Goal: Task Accomplishment & Management: Manage account settings

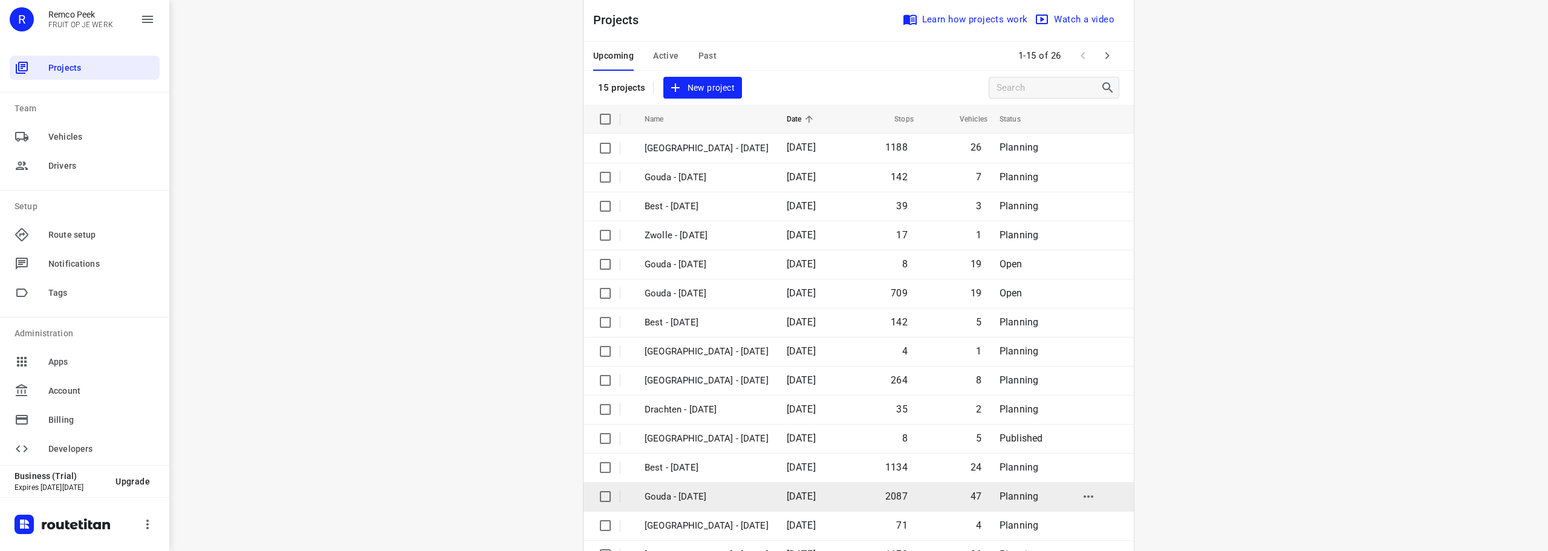
scroll to position [60, 0]
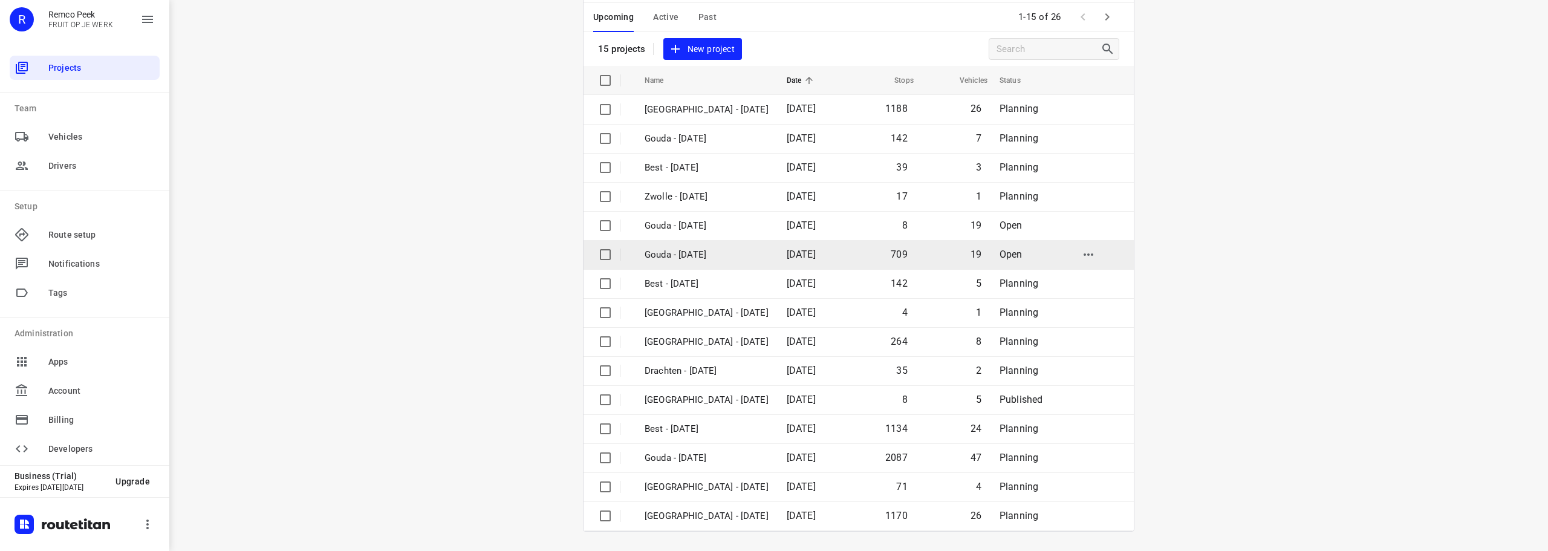
click at [706, 246] on td "Gouda - [DATE]" at bounding box center [705, 254] width 145 height 29
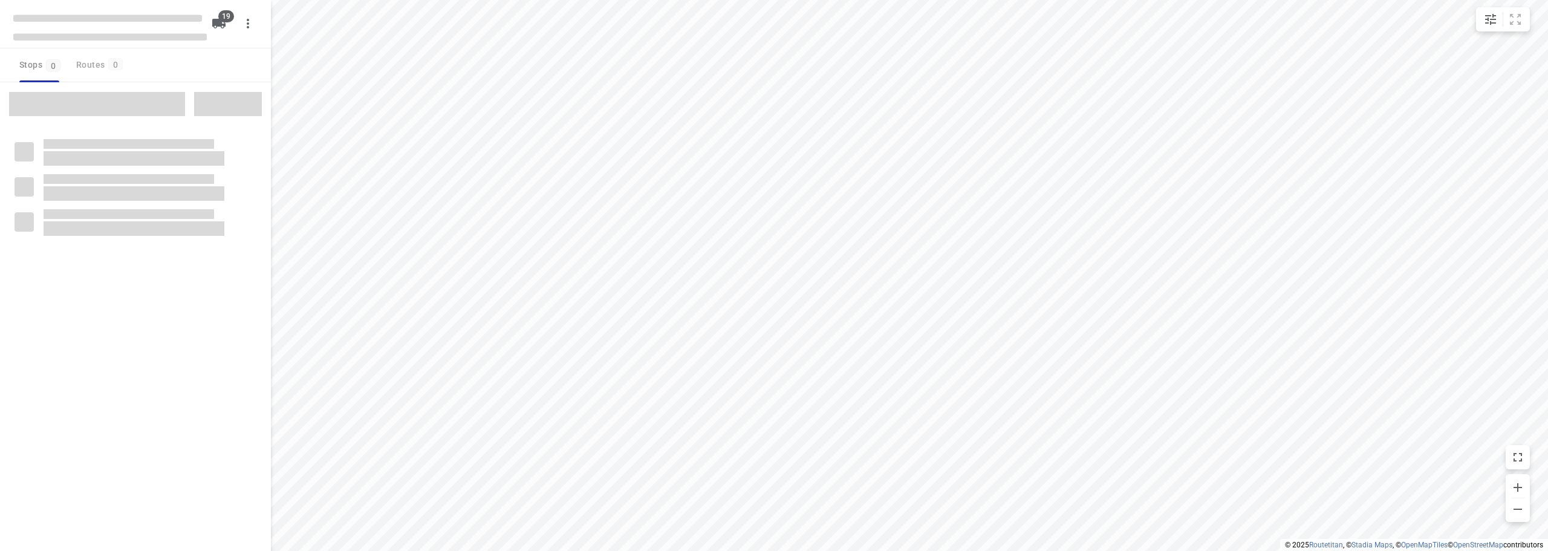
checkbox input "true"
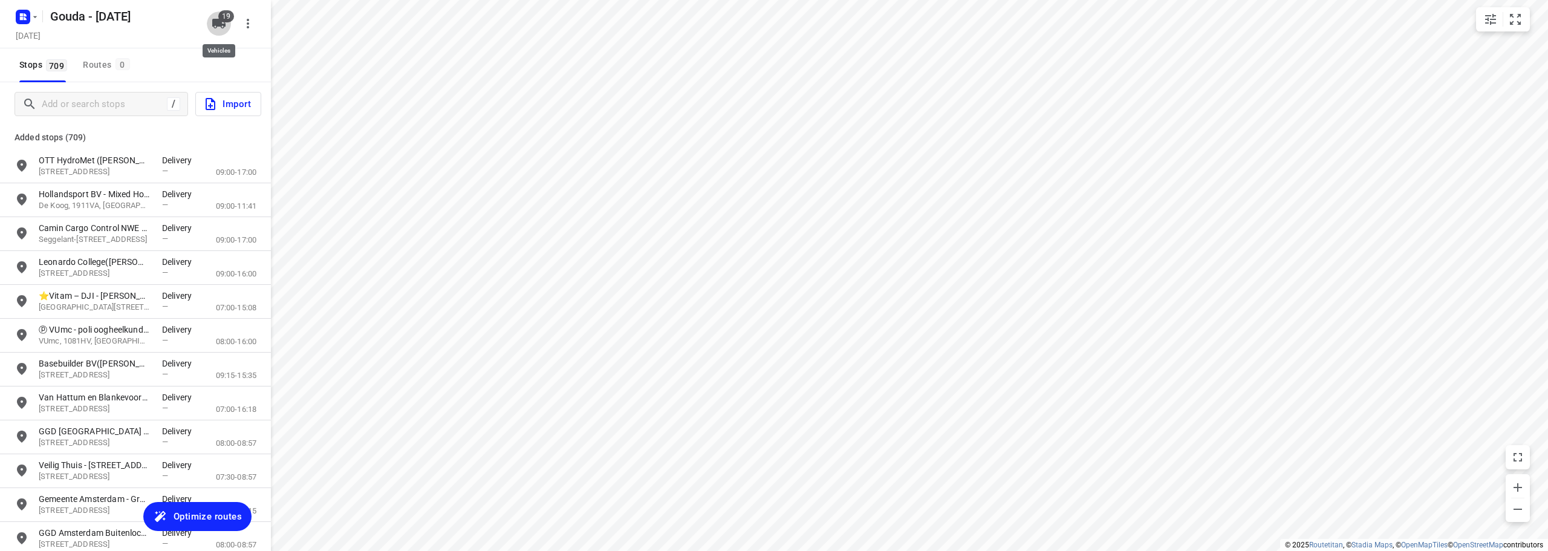
click at [223, 24] on icon "button" at bounding box center [218, 24] width 13 height 10
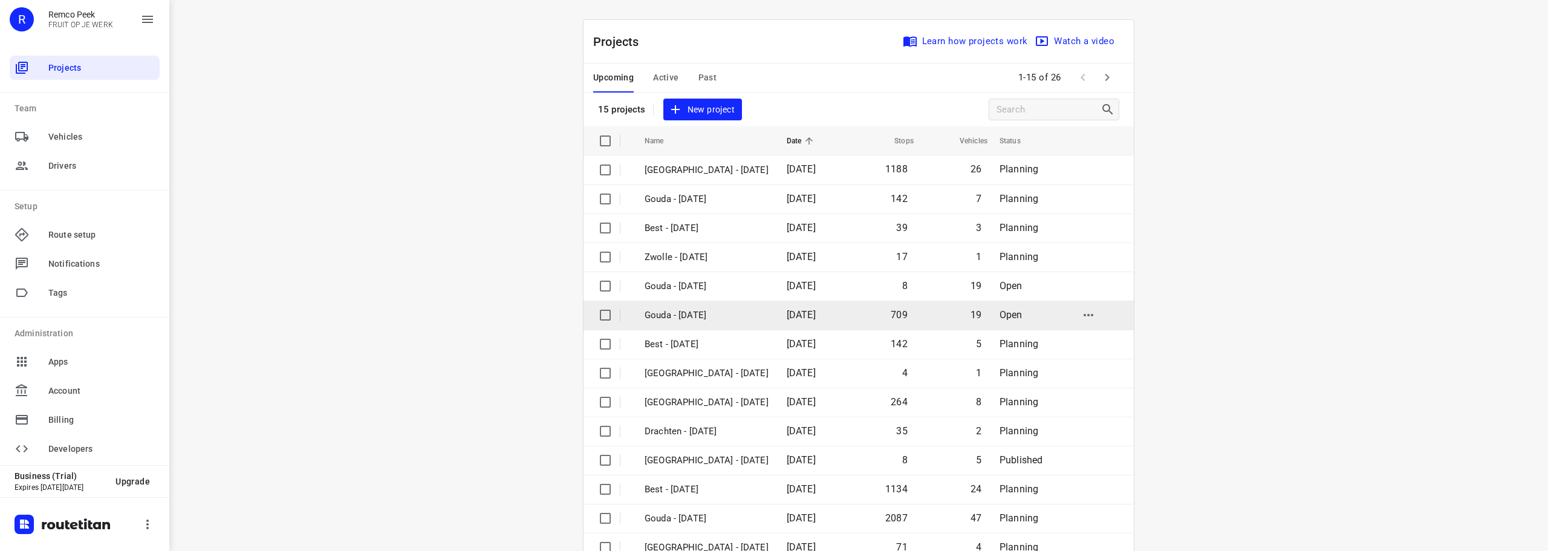
click at [693, 315] on p "Gouda - [DATE]" at bounding box center [707, 315] width 124 height 14
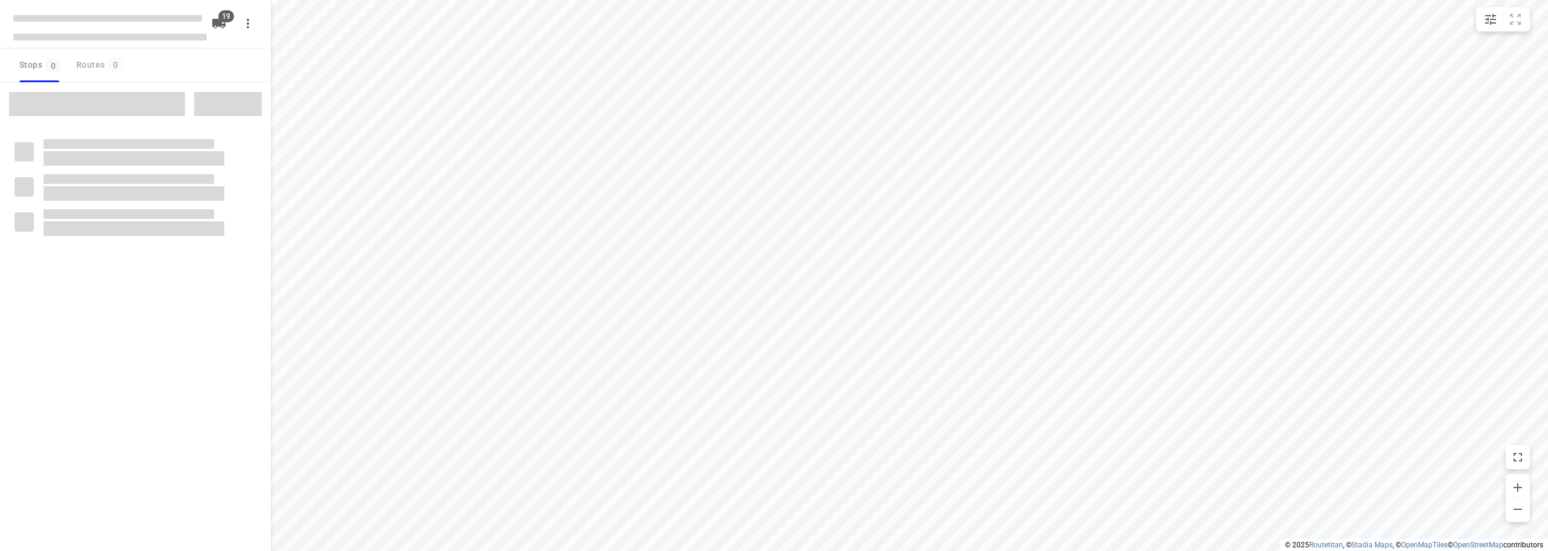
checkbox input "true"
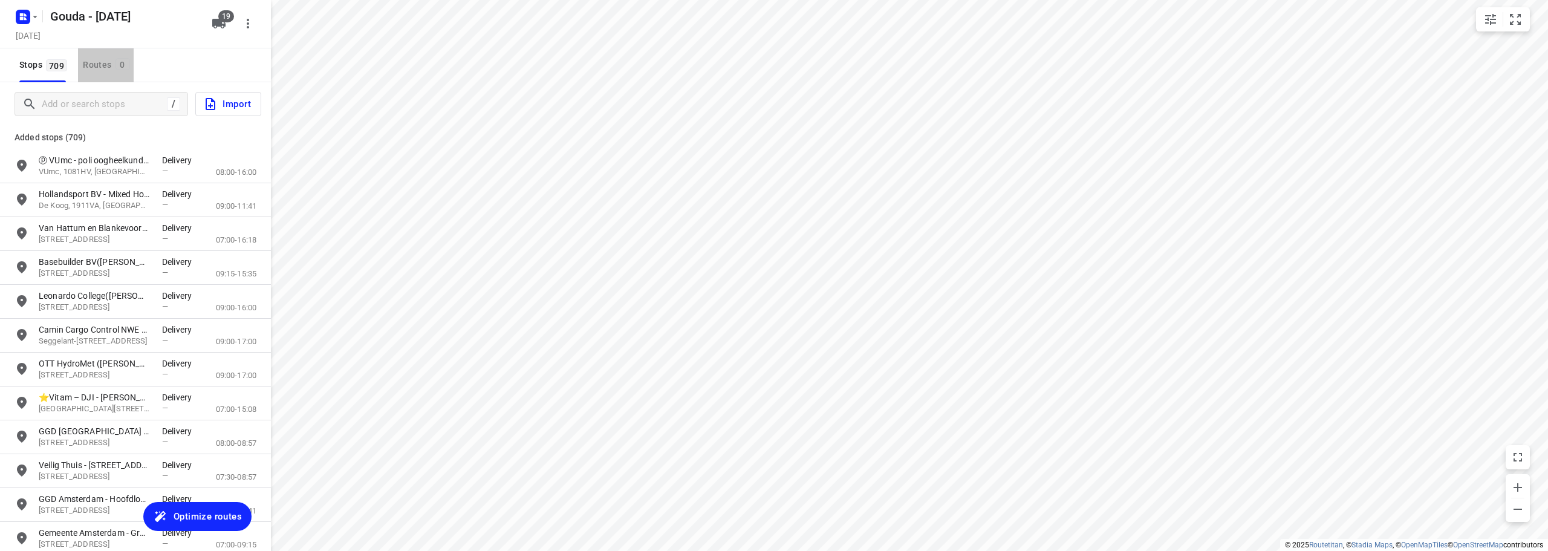
click at [116, 59] on span "0" at bounding box center [123, 64] width 15 height 12
click at [90, 65] on div "Routes 0" at bounding box center [108, 64] width 50 height 15
click at [258, 63] on div "Stops 709 Routes 0" at bounding box center [135, 65] width 271 height 34
click at [29, 67] on span "Stops 709" at bounding box center [44, 64] width 51 height 15
click at [146, 44] on div "[DATE]" at bounding box center [110, 36] width 194 height 16
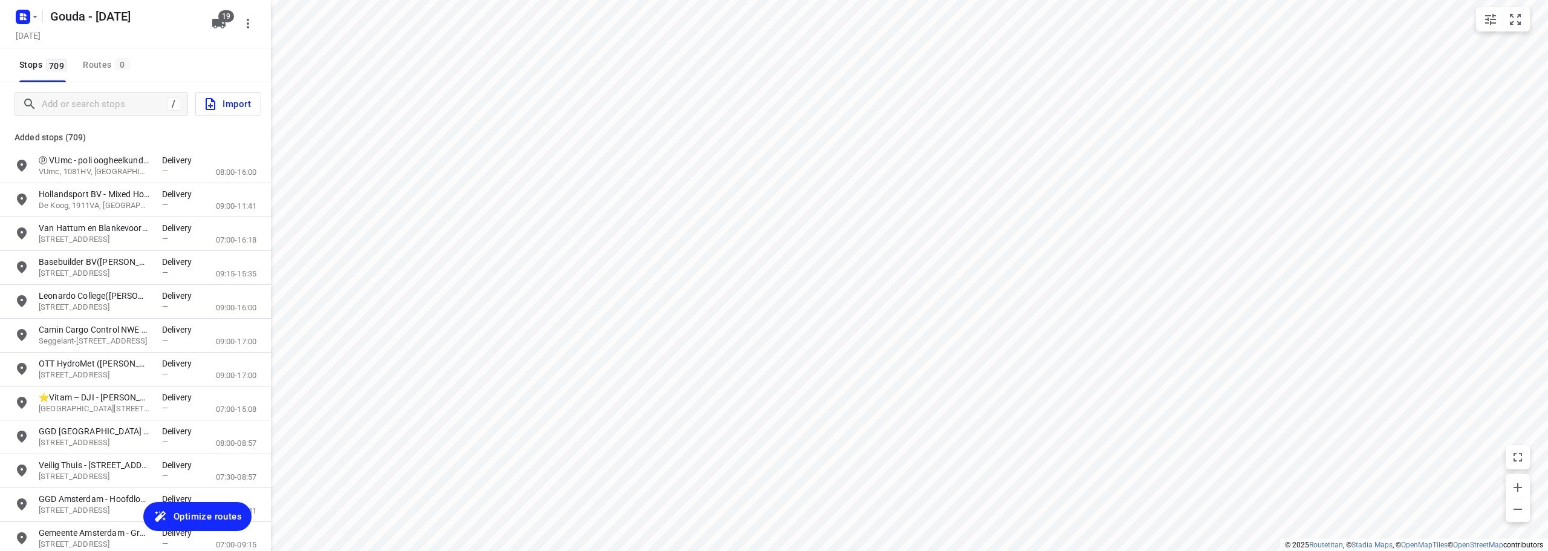
click at [146, 44] on div "[DATE]" at bounding box center [110, 36] width 194 height 16
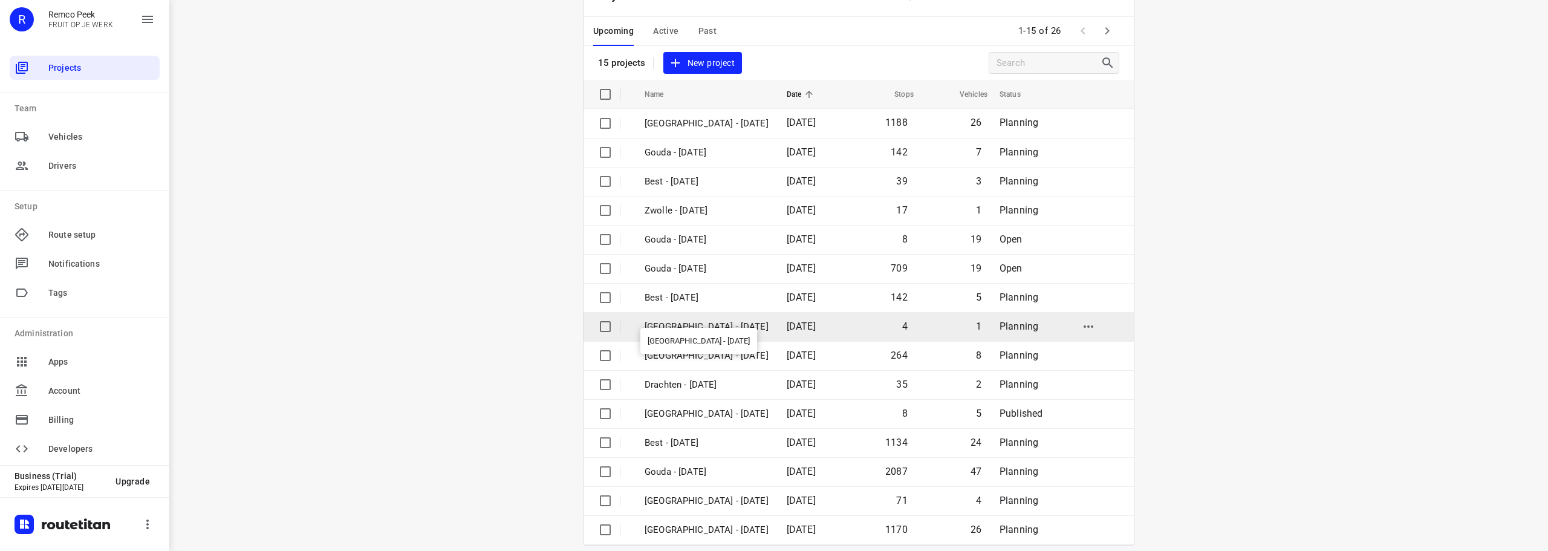
scroll to position [60, 0]
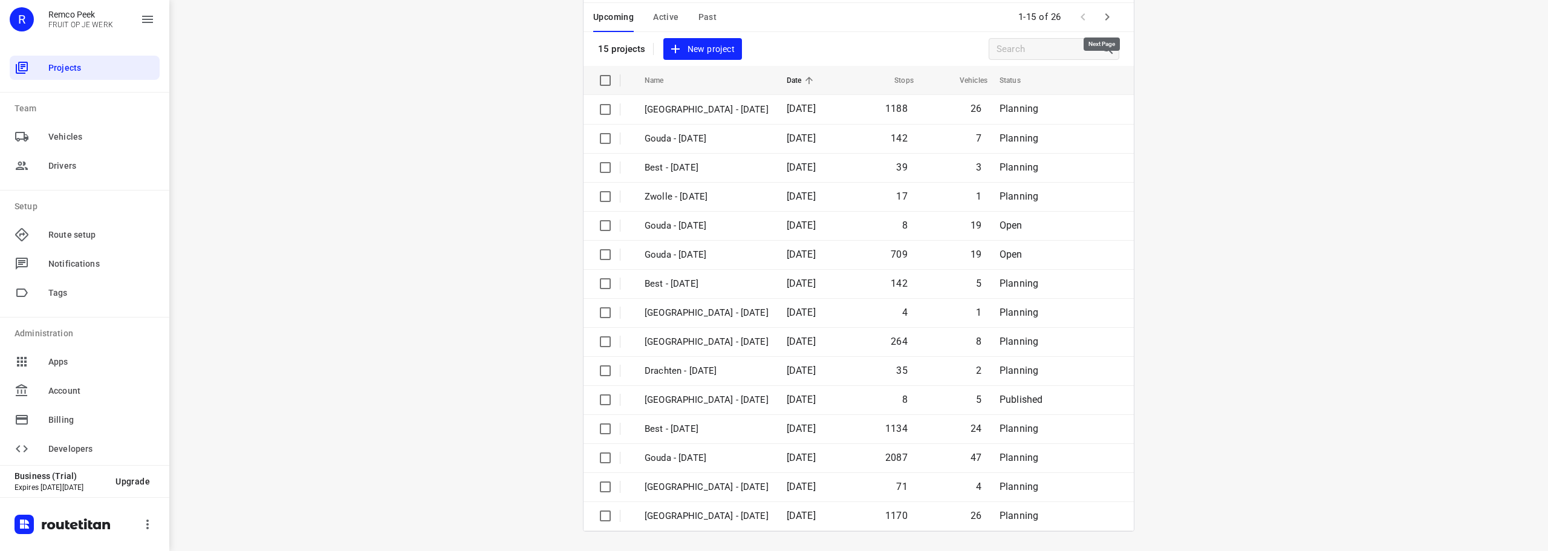
click at [1106, 18] on icon "button" at bounding box center [1107, 17] width 15 height 15
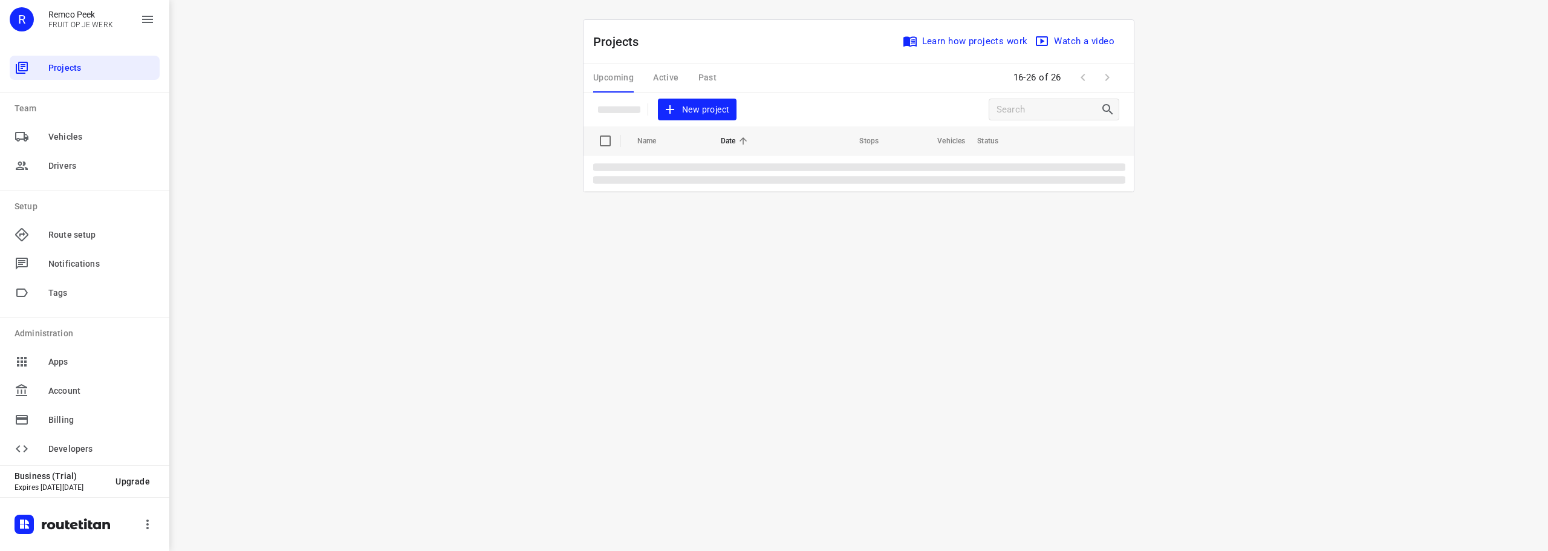
scroll to position [0, 0]
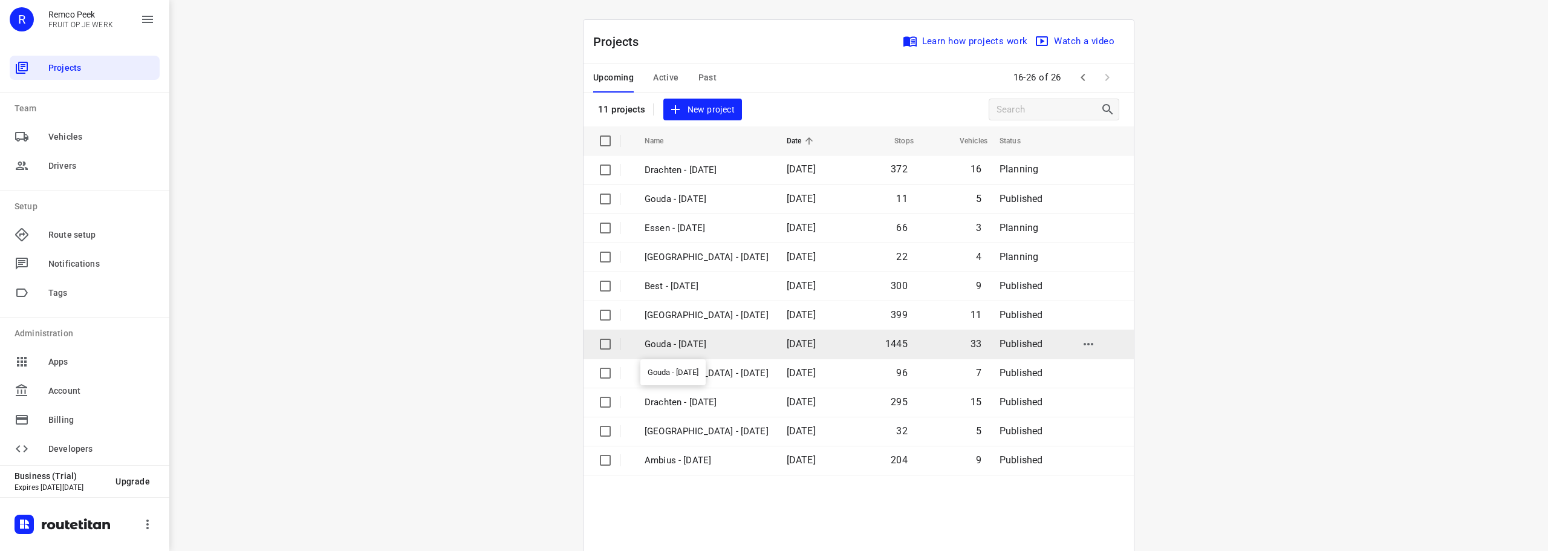
click at [718, 347] on p "Gouda - Tuesday" at bounding box center [707, 345] width 124 height 14
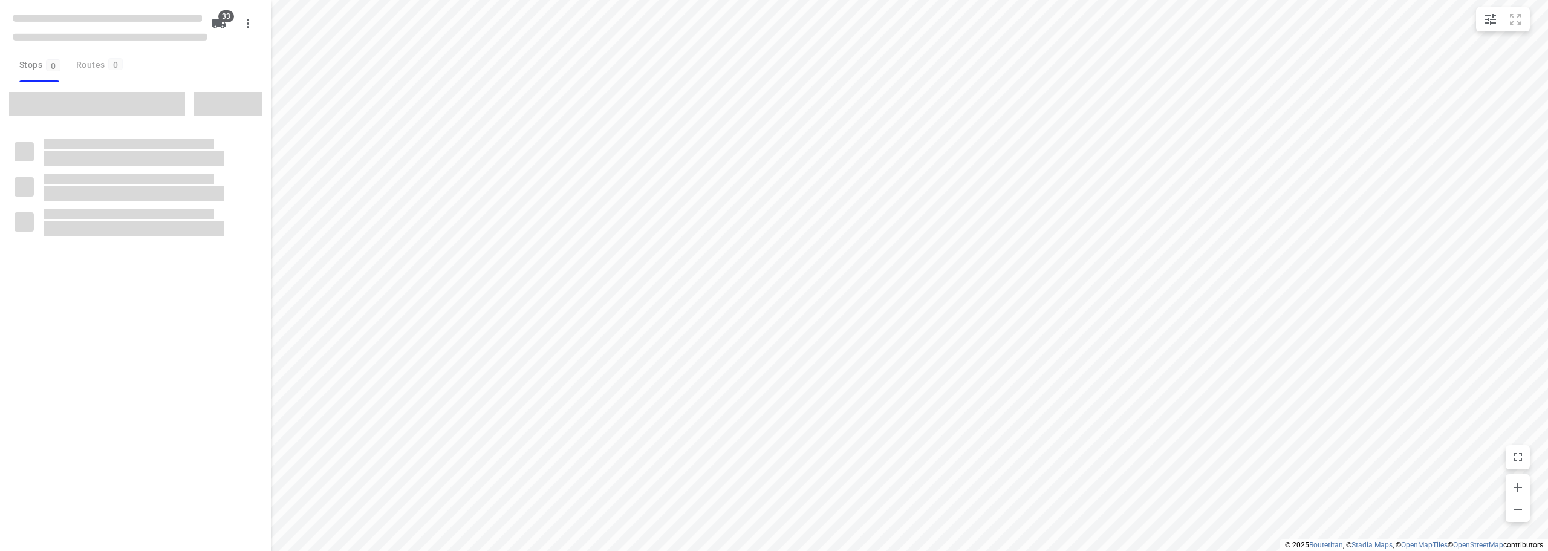
checkbox input "true"
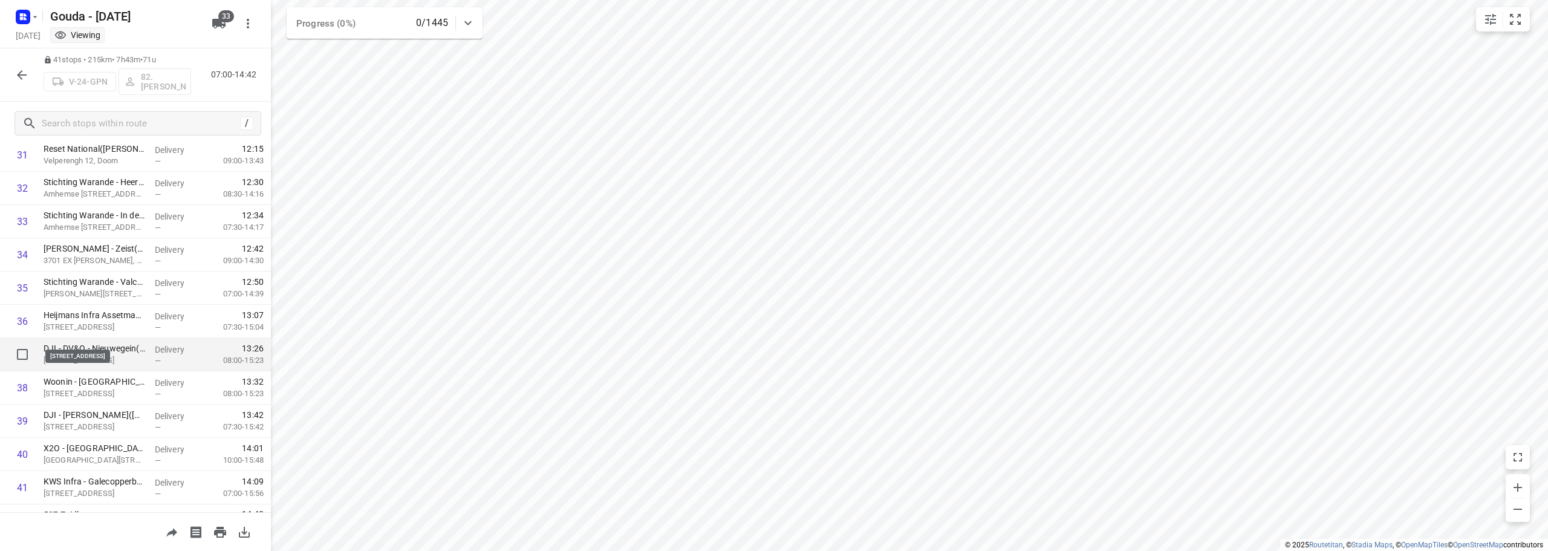
scroll to position [1091, 0]
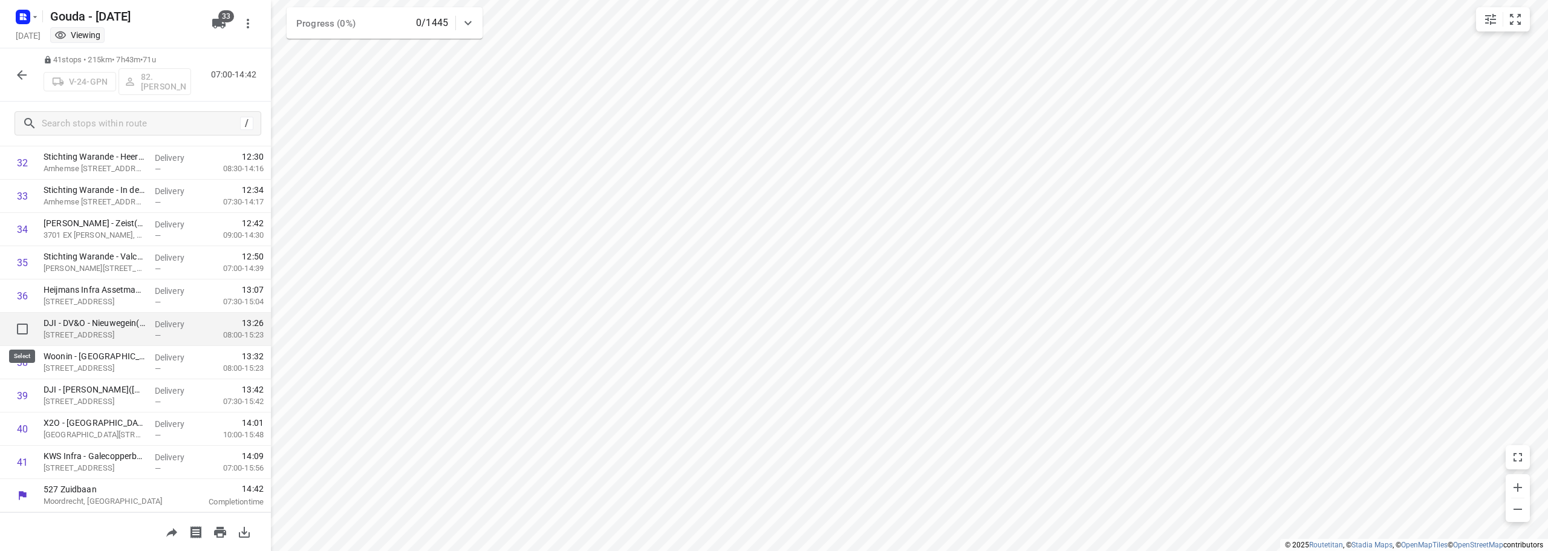
click at [21, 324] on input "checkbox" at bounding box center [22, 329] width 24 height 24
checkbox input "true"
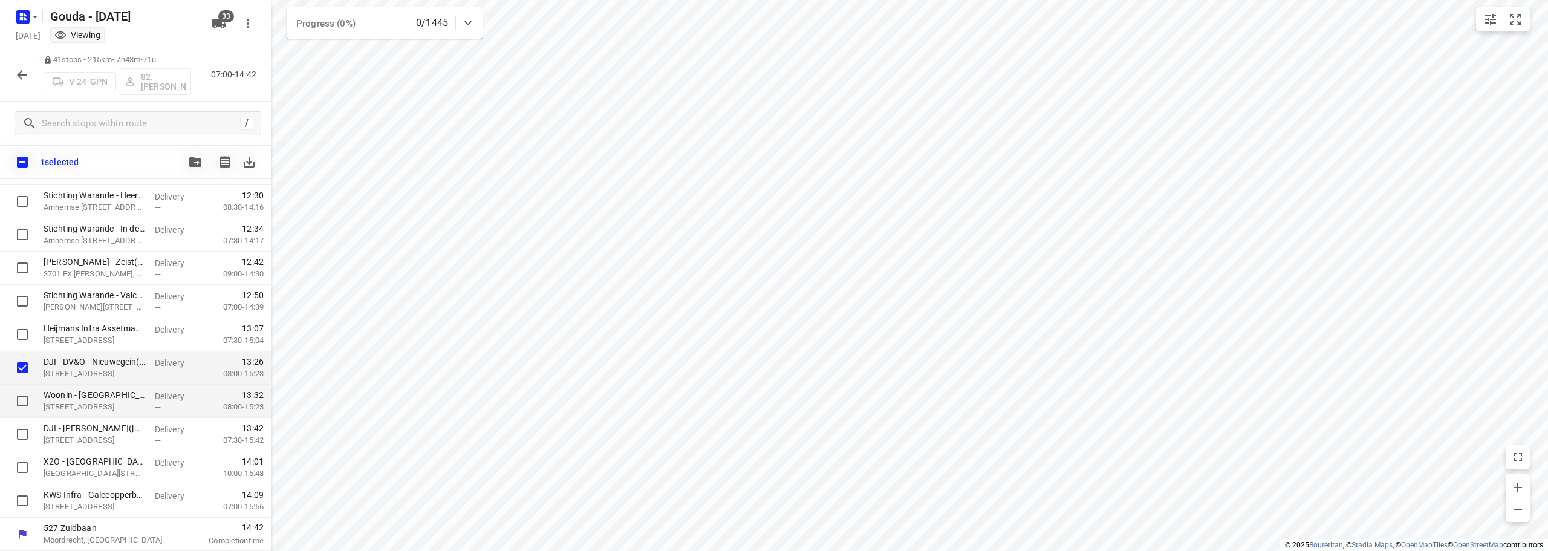
scroll to position [1086, 0]
click at [24, 404] on input "checkbox" at bounding box center [22, 401] width 24 height 24
checkbox input "true"
click at [14, 439] on input "checkbox" at bounding box center [22, 434] width 24 height 24
checkbox input "true"
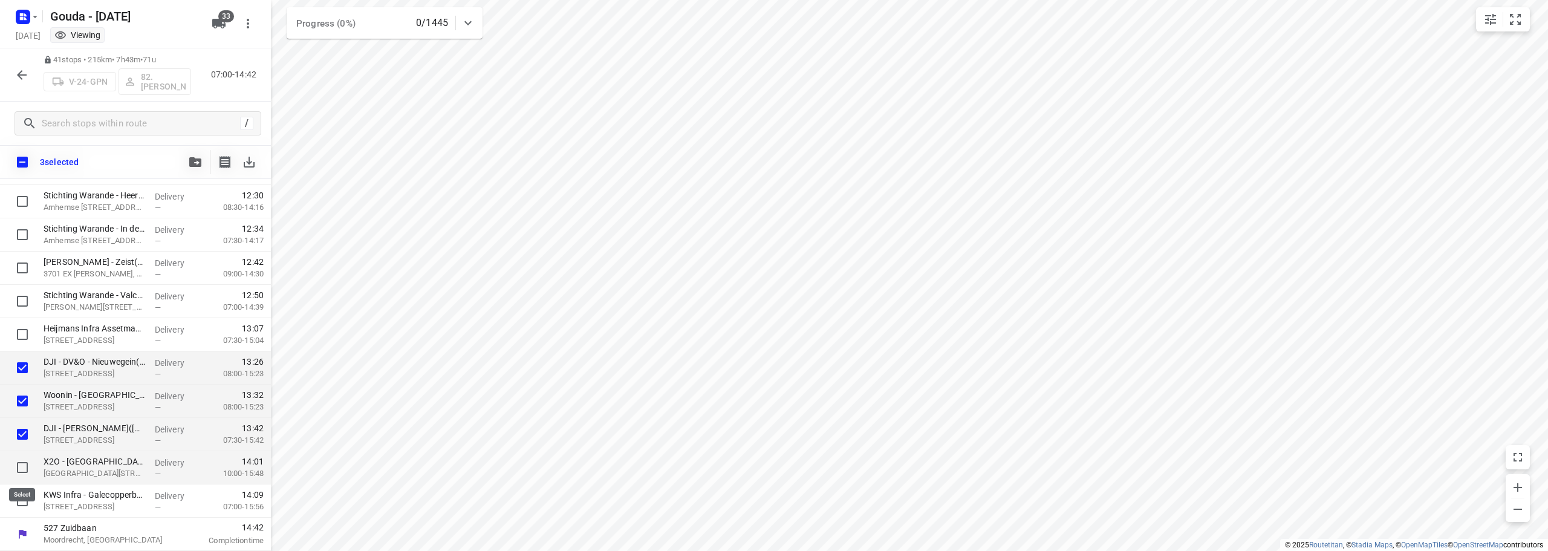
click at [19, 475] on input "checkbox" at bounding box center [22, 467] width 24 height 24
checkbox input "true"
click at [19, 497] on input "checkbox" at bounding box center [22, 501] width 24 height 24
checkbox input "true"
click at [25, 78] on icon "button" at bounding box center [22, 75] width 15 height 15
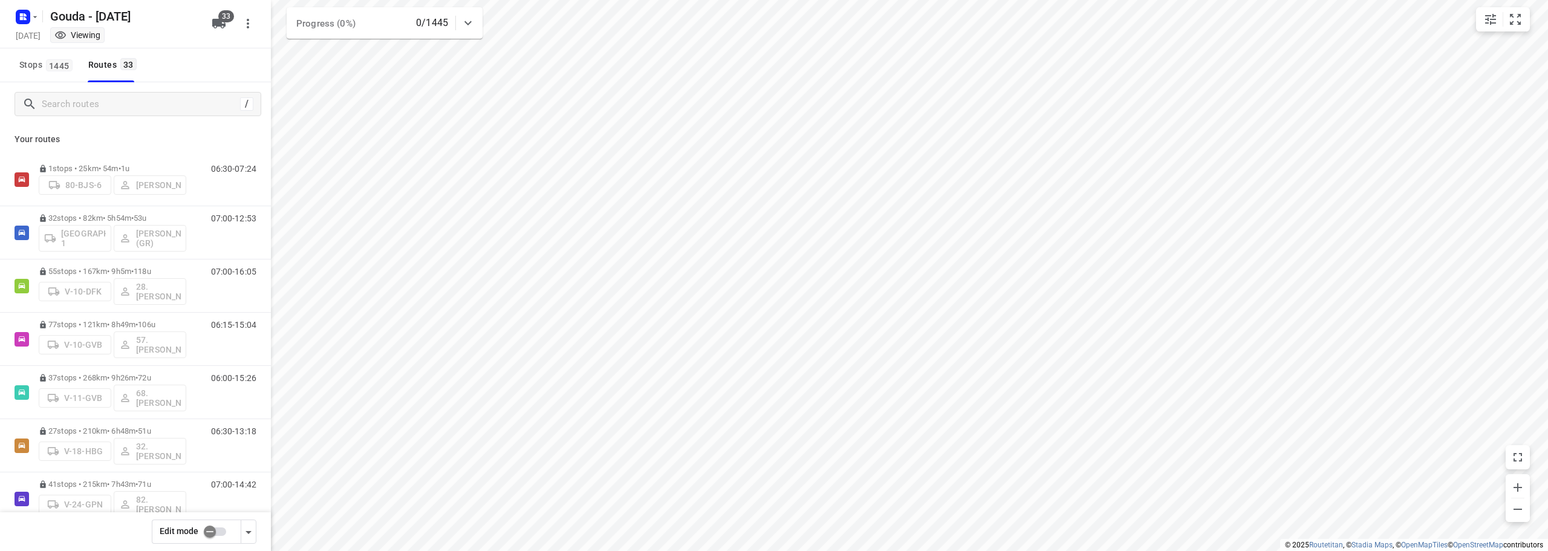
click at [217, 530] on input "checkbox" at bounding box center [209, 531] width 69 height 23
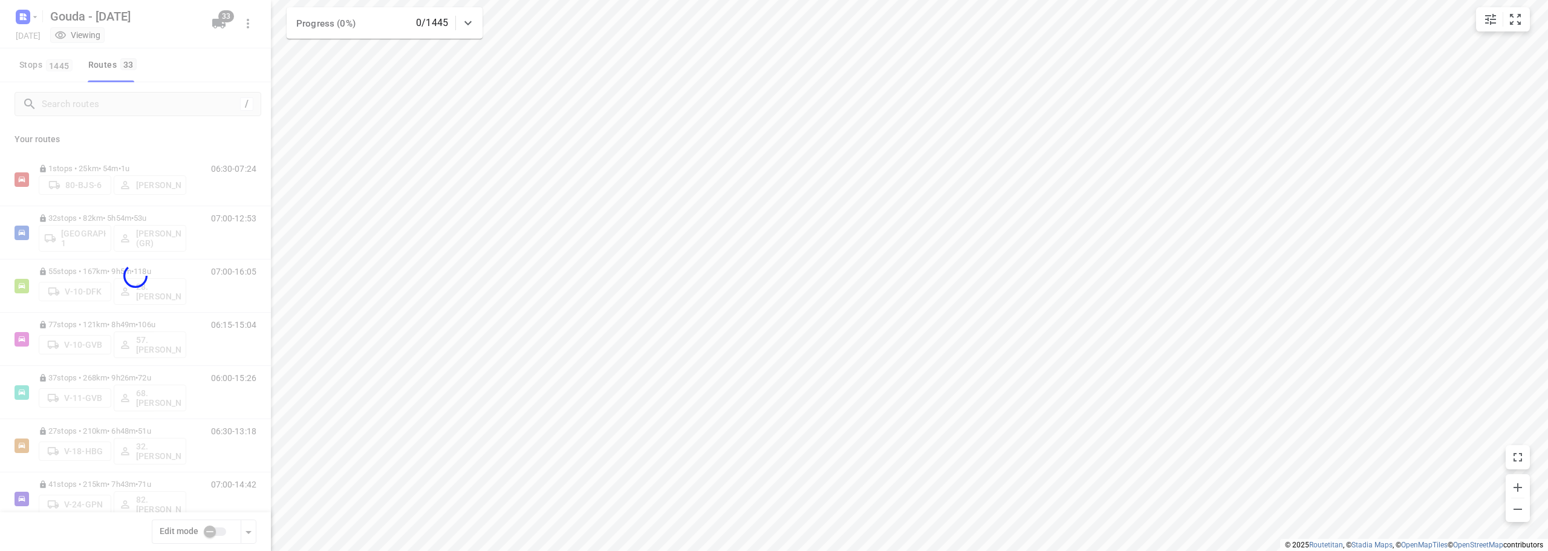
checkbox input "true"
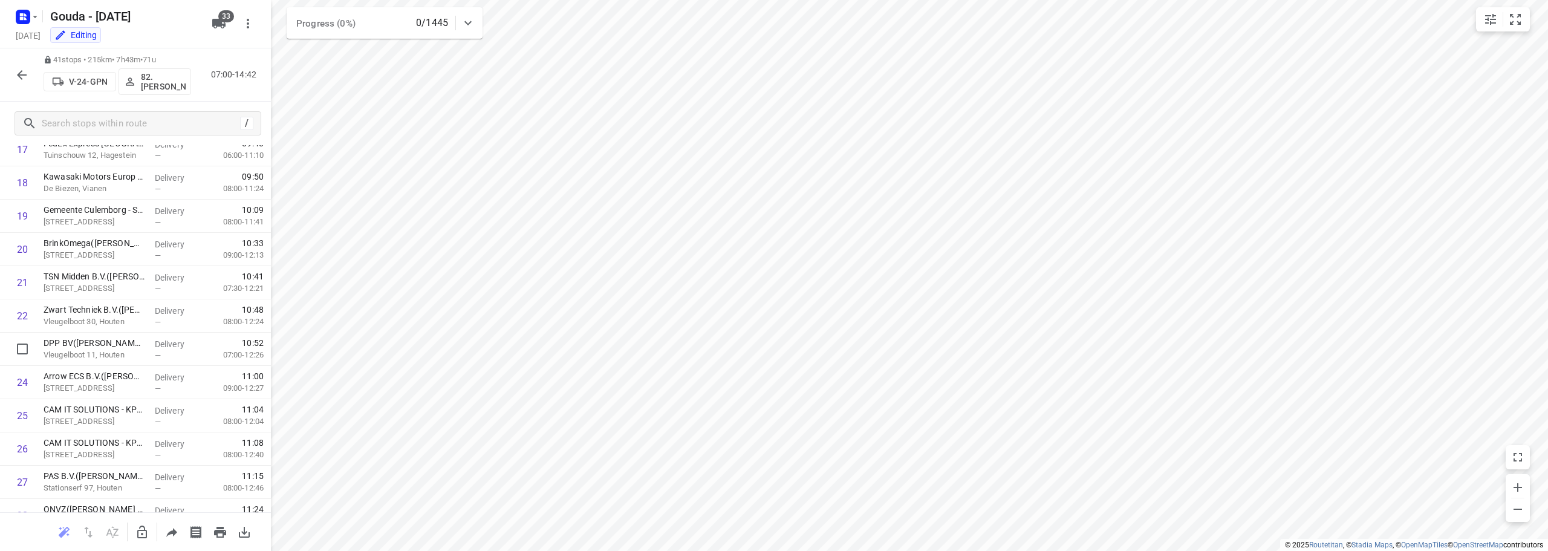
scroll to position [1091, 0]
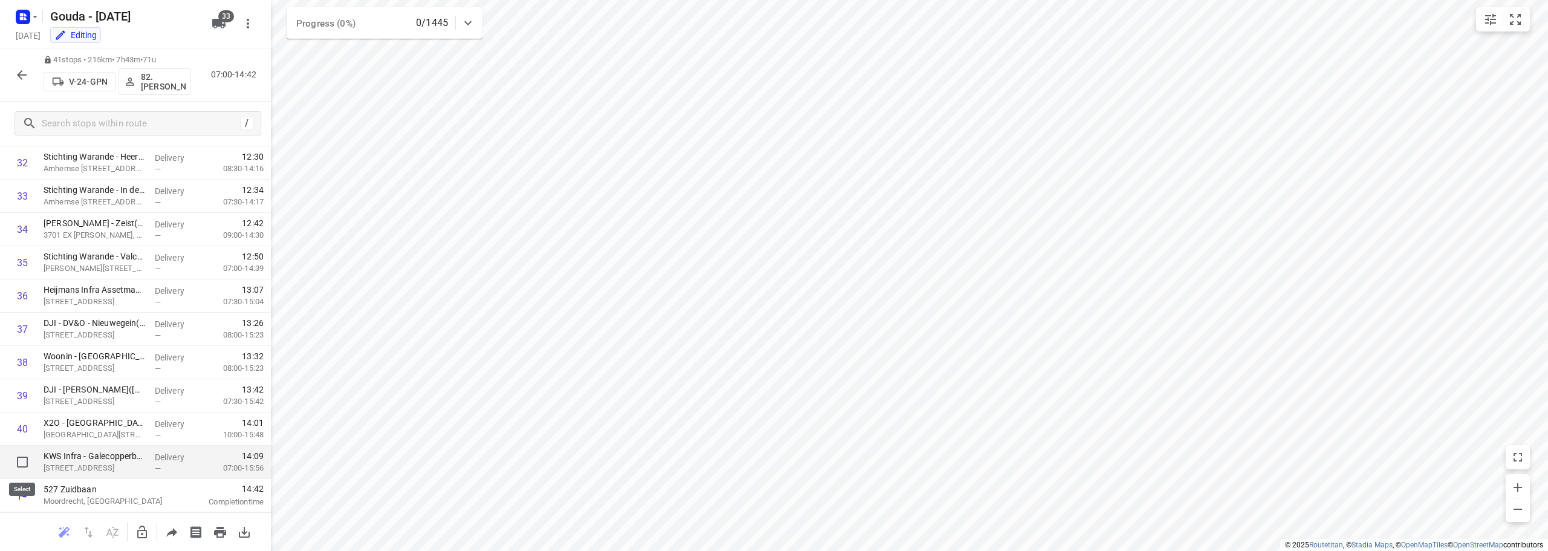
click at [24, 458] on input "checkbox" at bounding box center [22, 462] width 24 height 24
checkbox input "true"
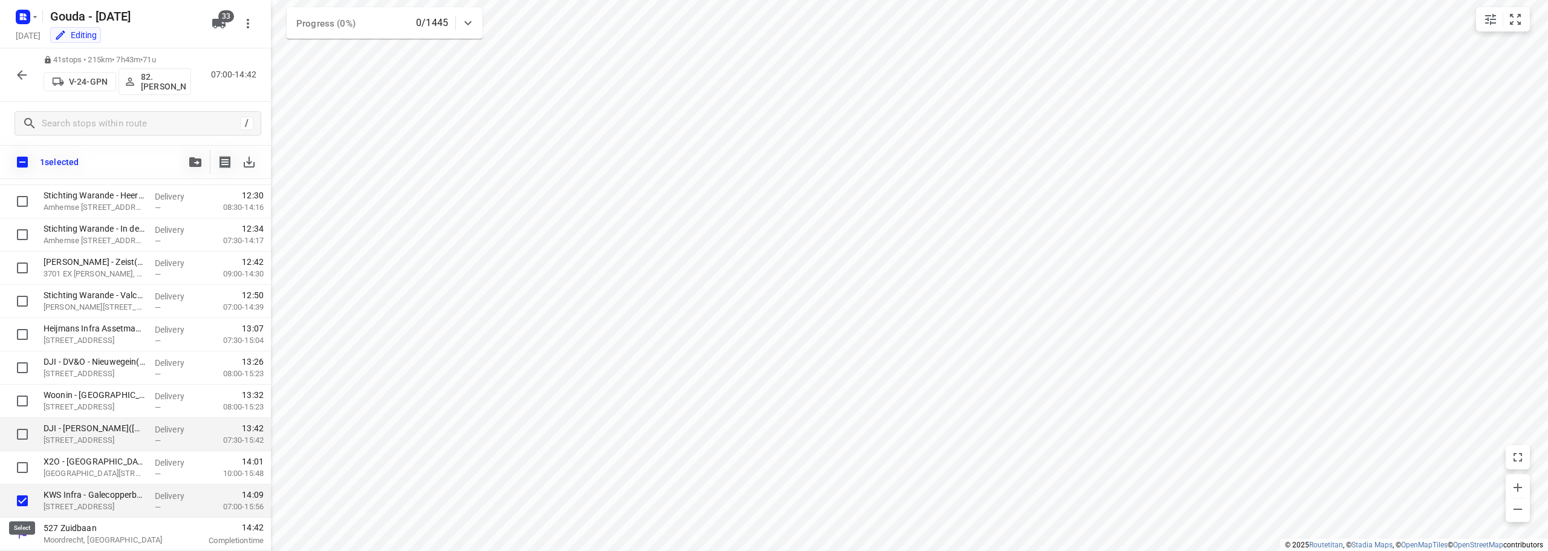
scroll to position [1086, 0]
click at [26, 457] on input "checkbox" at bounding box center [22, 467] width 24 height 24
checkbox input "true"
click at [24, 437] on input "checkbox" at bounding box center [22, 434] width 24 height 24
checkbox input "true"
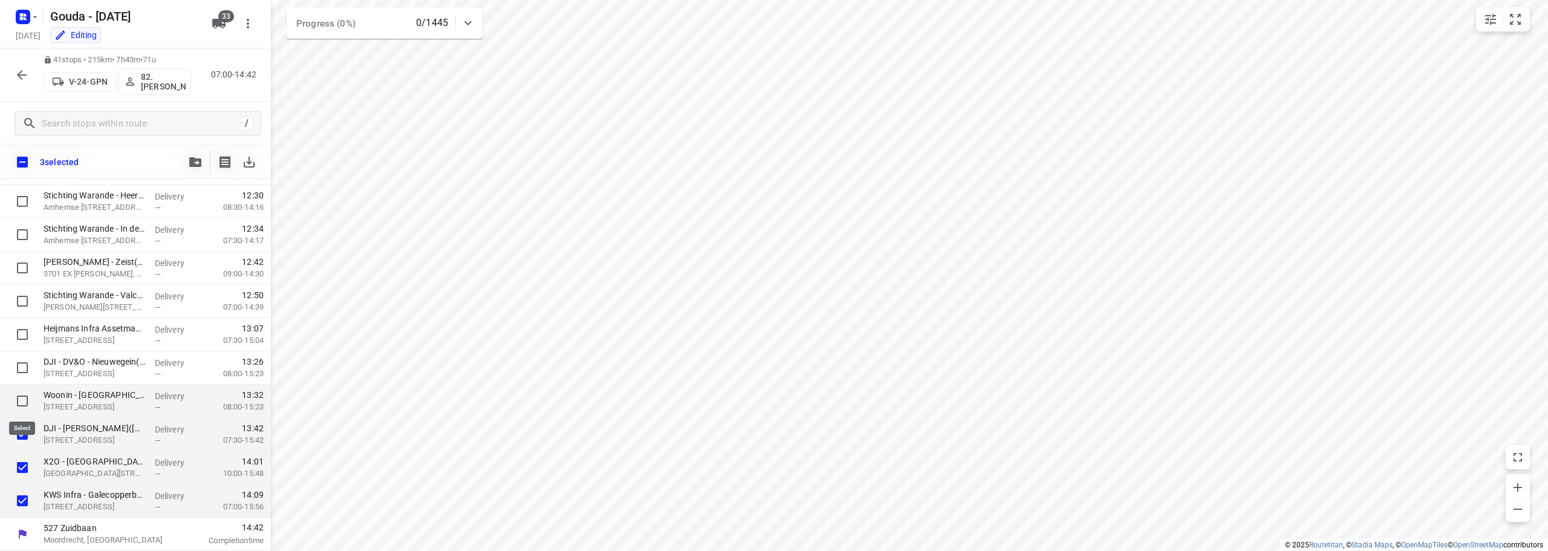
click at [19, 398] on input "checkbox" at bounding box center [22, 401] width 24 height 24
checkbox input "true"
click at [15, 362] on input "checkbox" at bounding box center [22, 368] width 24 height 24
checkbox input "true"
click at [192, 157] on icon "button" at bounding box center [195, 162] width 12 height 10
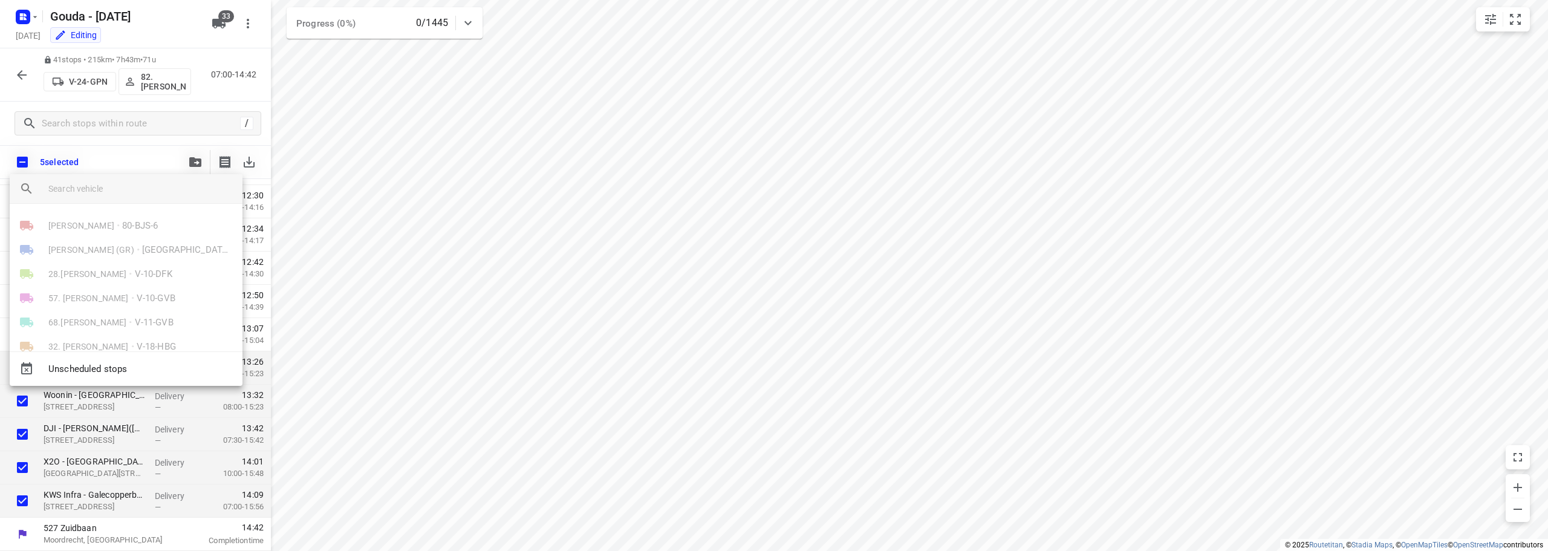
click at [195, 158] on div at bounding box center [774, 275] width 1548 height 551
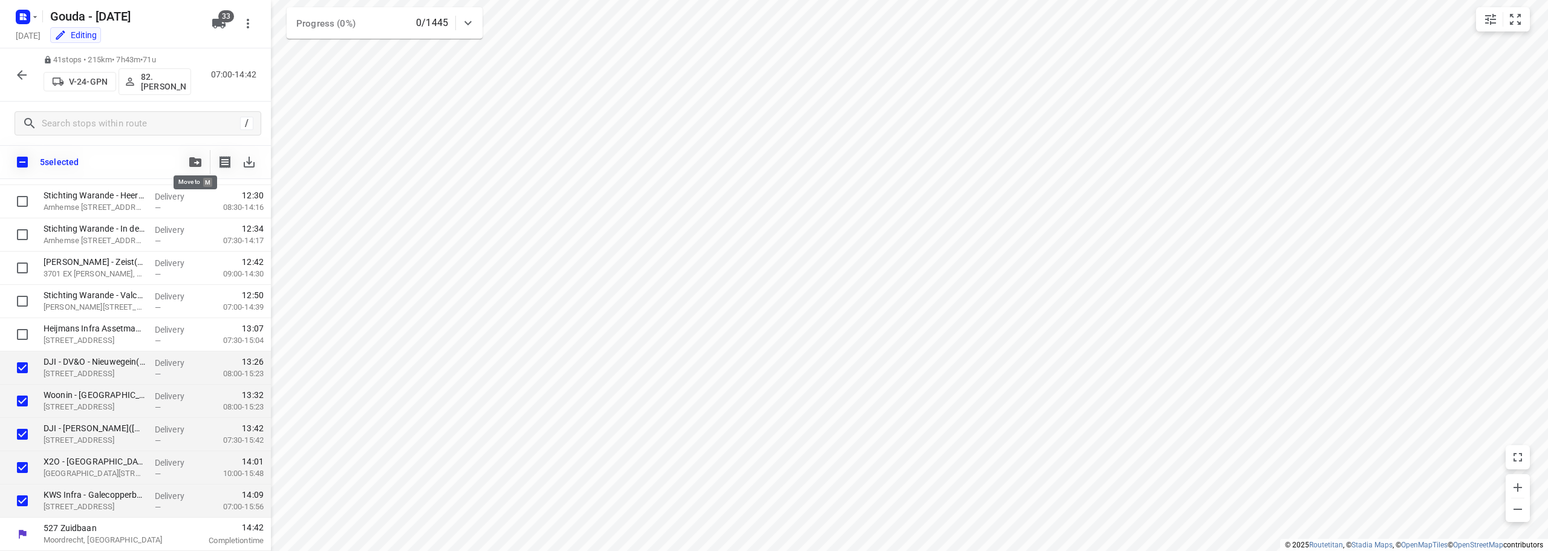
click at [195, 159] on icon "button" at bounding box center [195, 162] width 12 height 10
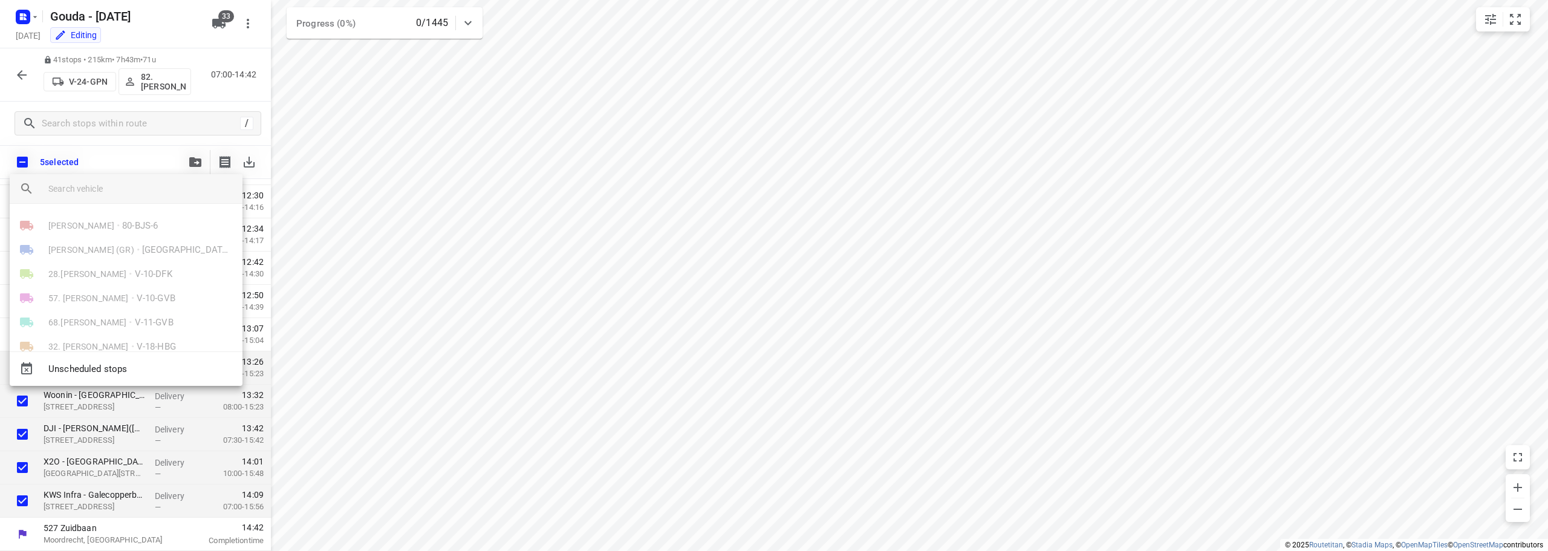
click at [140, 195] on input "search vehicle" at bounding box center [140, 189] width 184 height 18
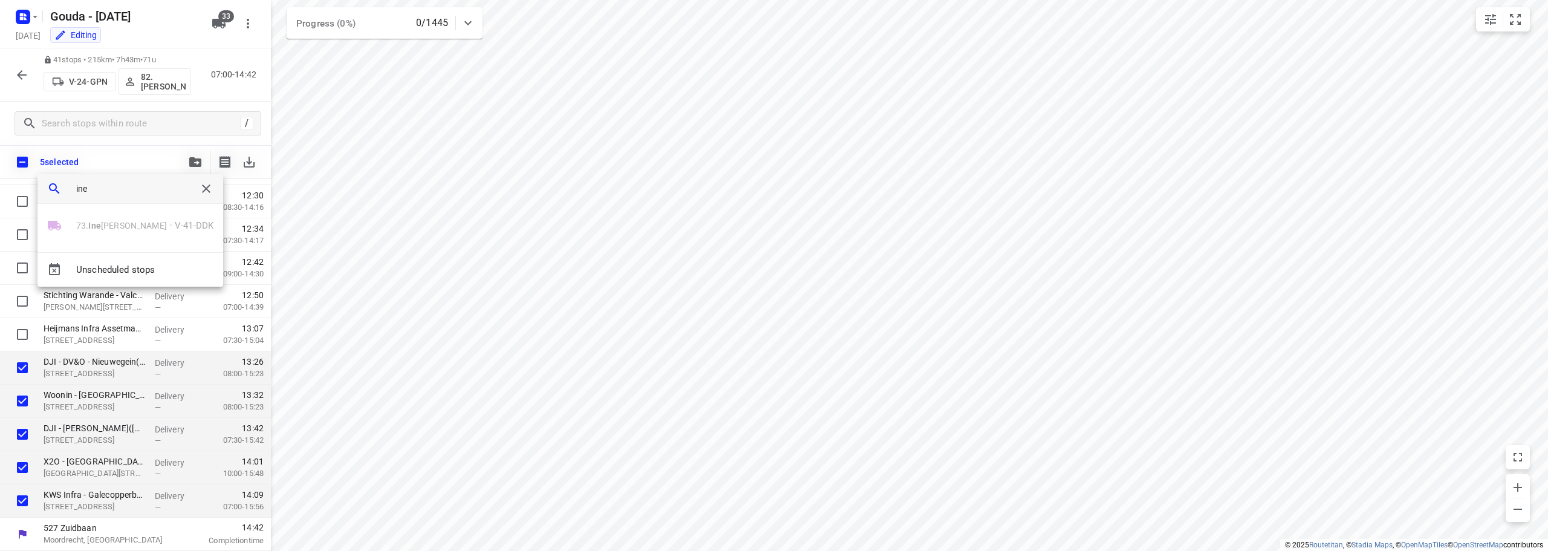
type input "ine"
click at [913, 217] on div at bounding box center [774, 275] width 1548 height 551
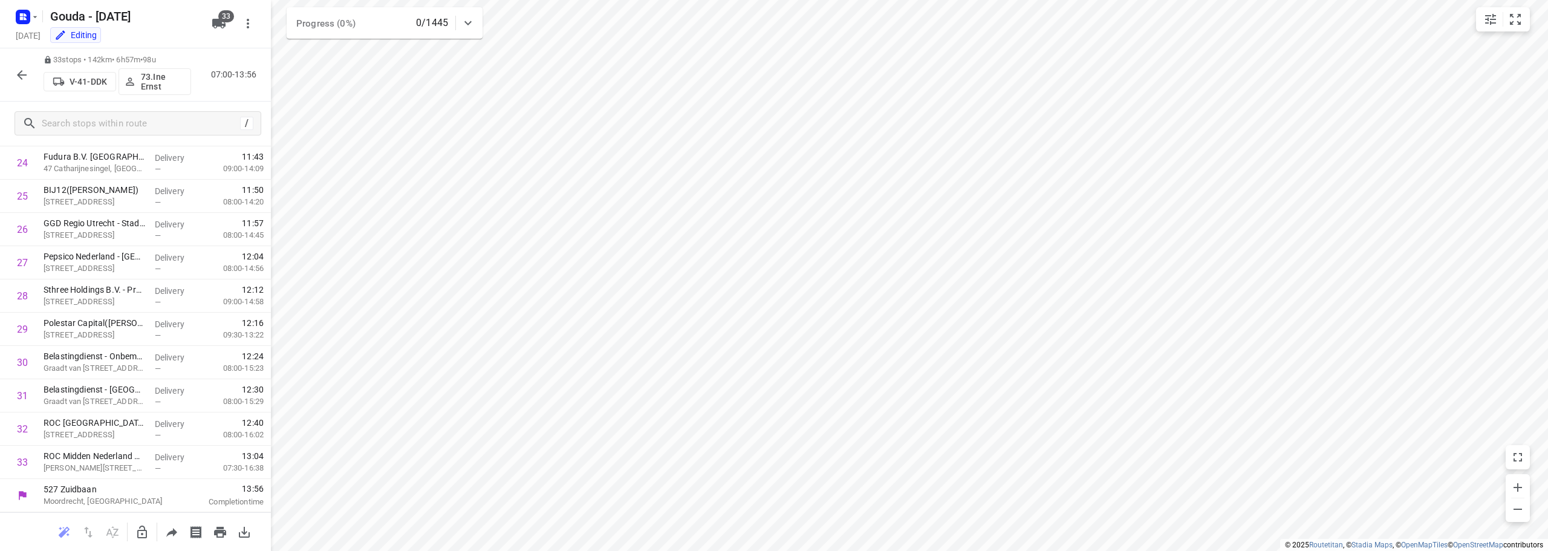
scroll to position [824, 0]
click at [139, 532] on icon "button" at bounding box center [142, 532] width 15 height 15
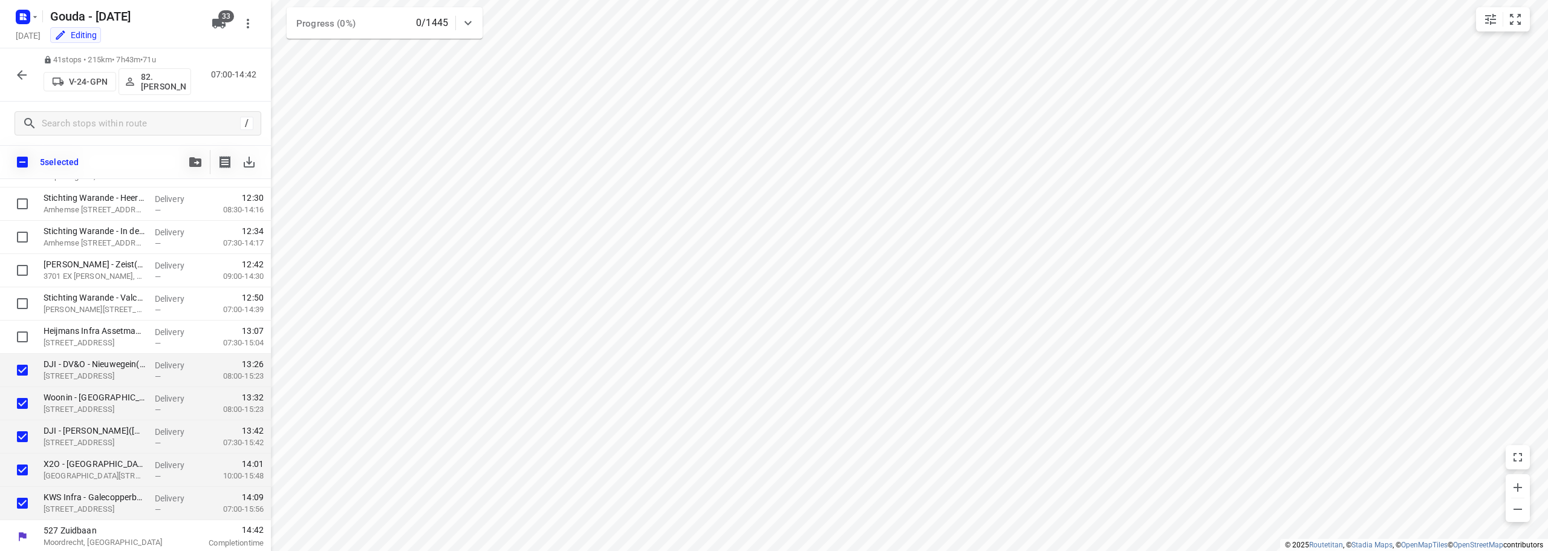
scroll to position [1086, 0]
click at [195, 156] on button "button" at bounding box center [195, 162] width 24 height 24
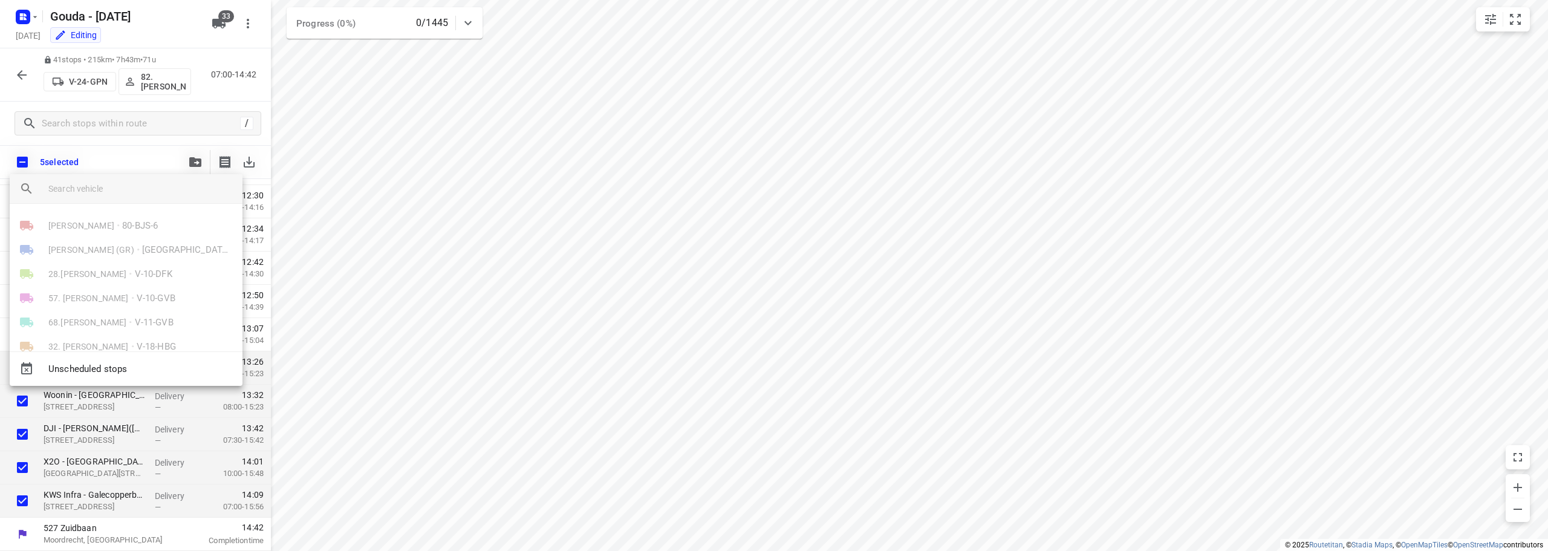
click at [126, 192] on input "search vehicle" at bounding box center [140, 189] width 184 height 18
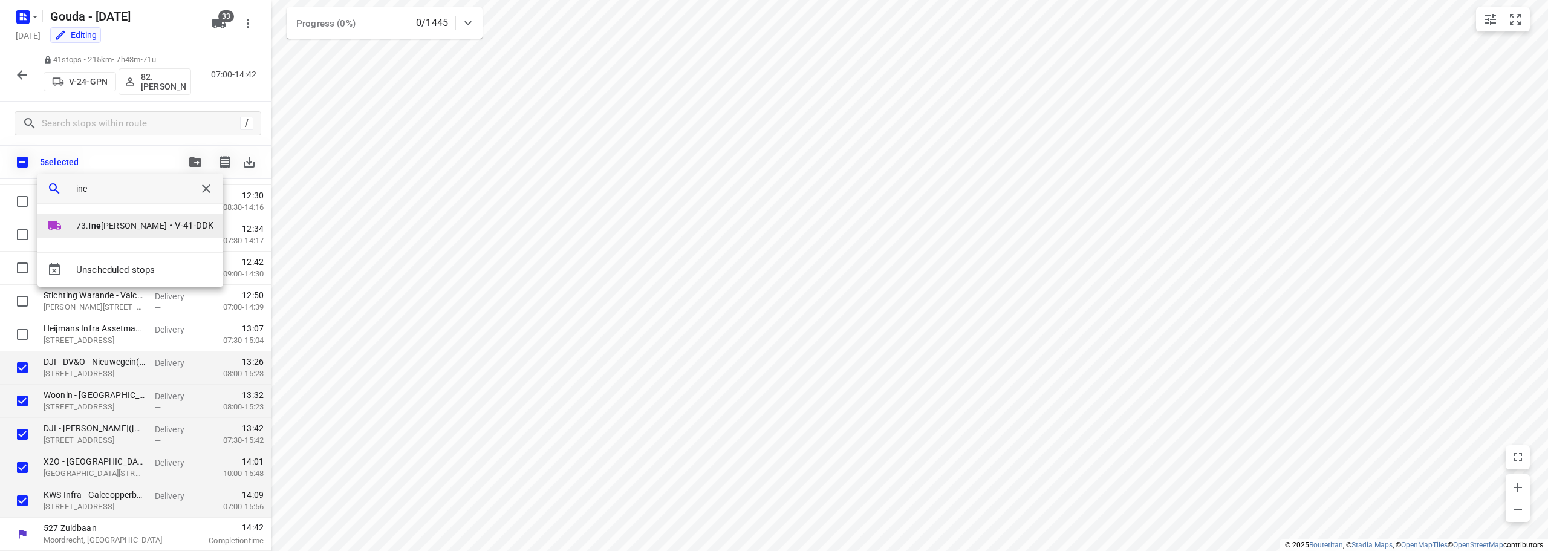
type input "ine"
click at [134, 215] on li "73. Ine Ernst • V-41-DDK" at bounding box center [131, 226] width 186 height 24
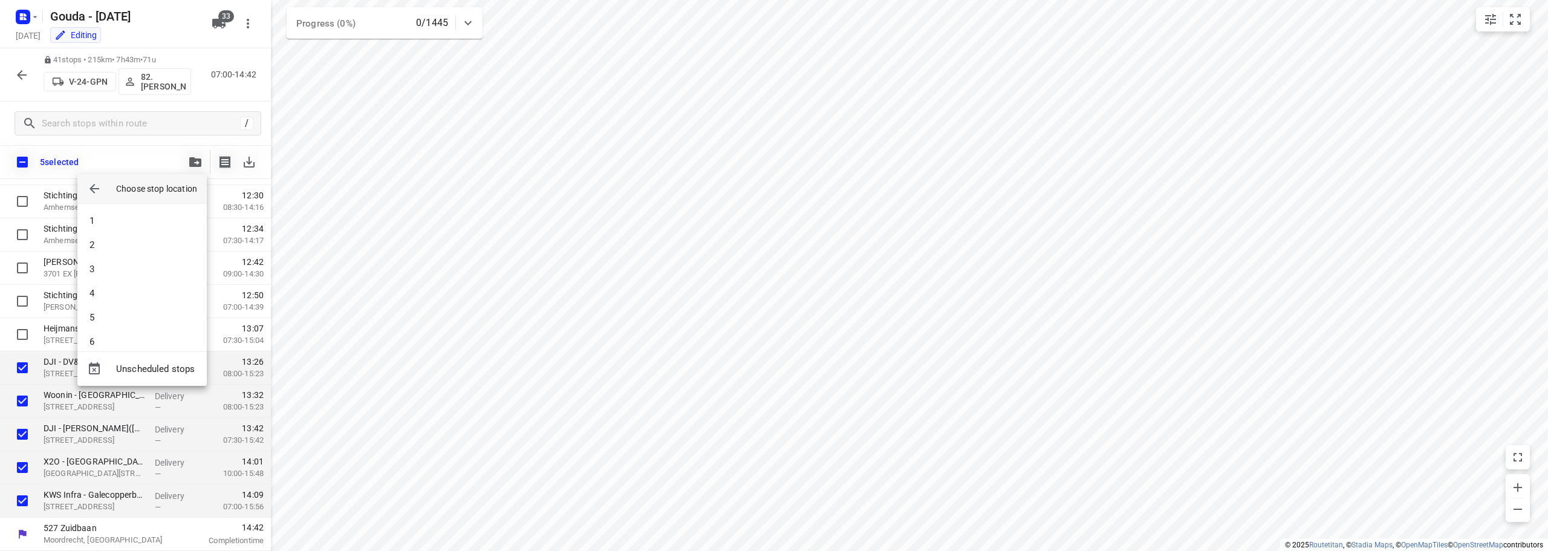
scroll to position [665, 0]
click at [124, 330] on li "33" at bounding box center [141, 330] width 129 height 24
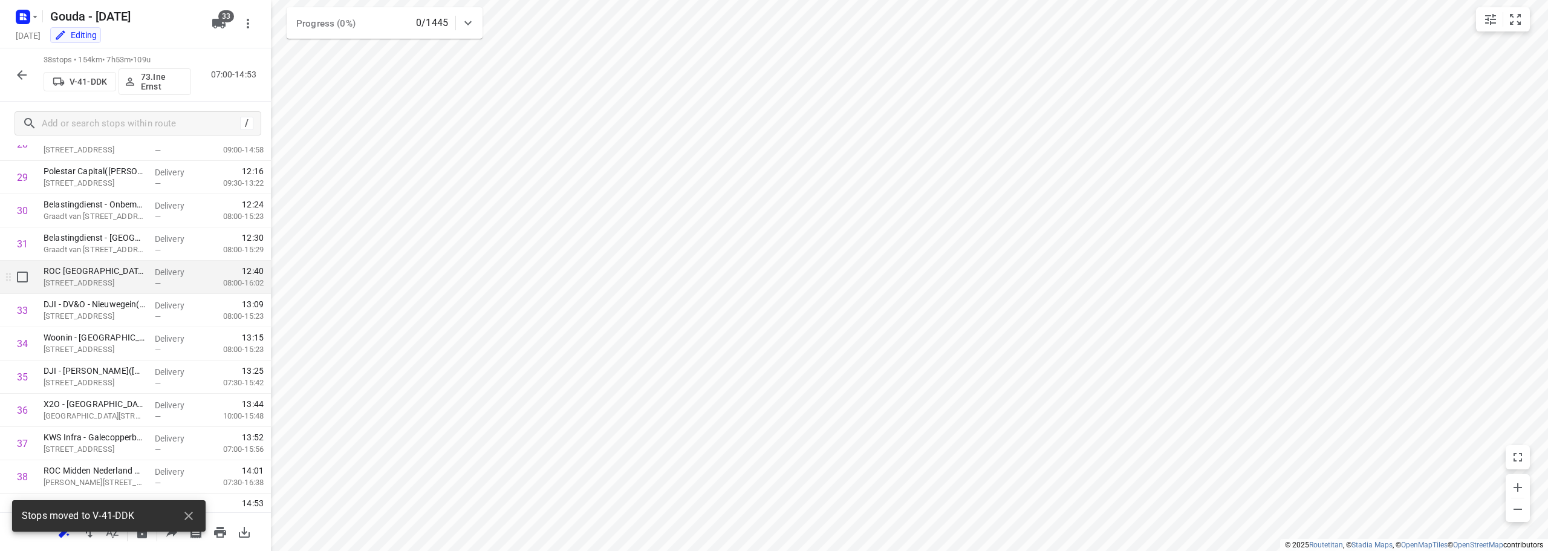
scroll to position [991, 0]
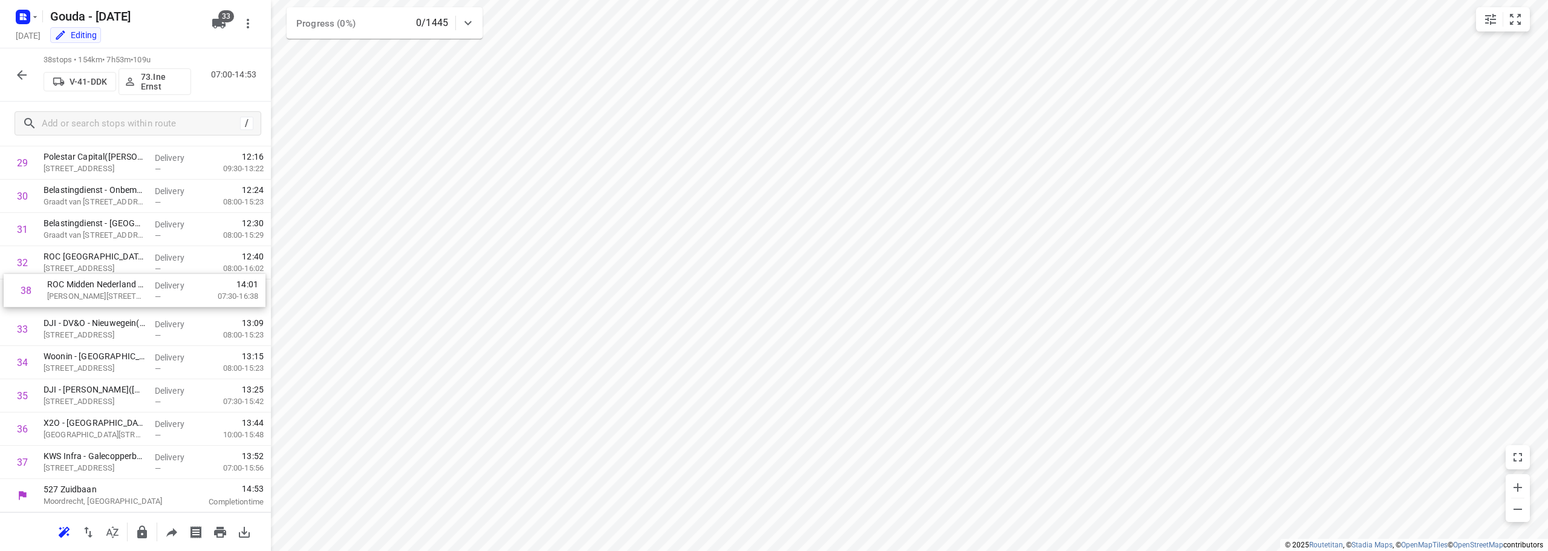
drag, startPoint x: 113, startPoint y: 465, endPoint x: 119, endPoint y: 284, distance: 180.3
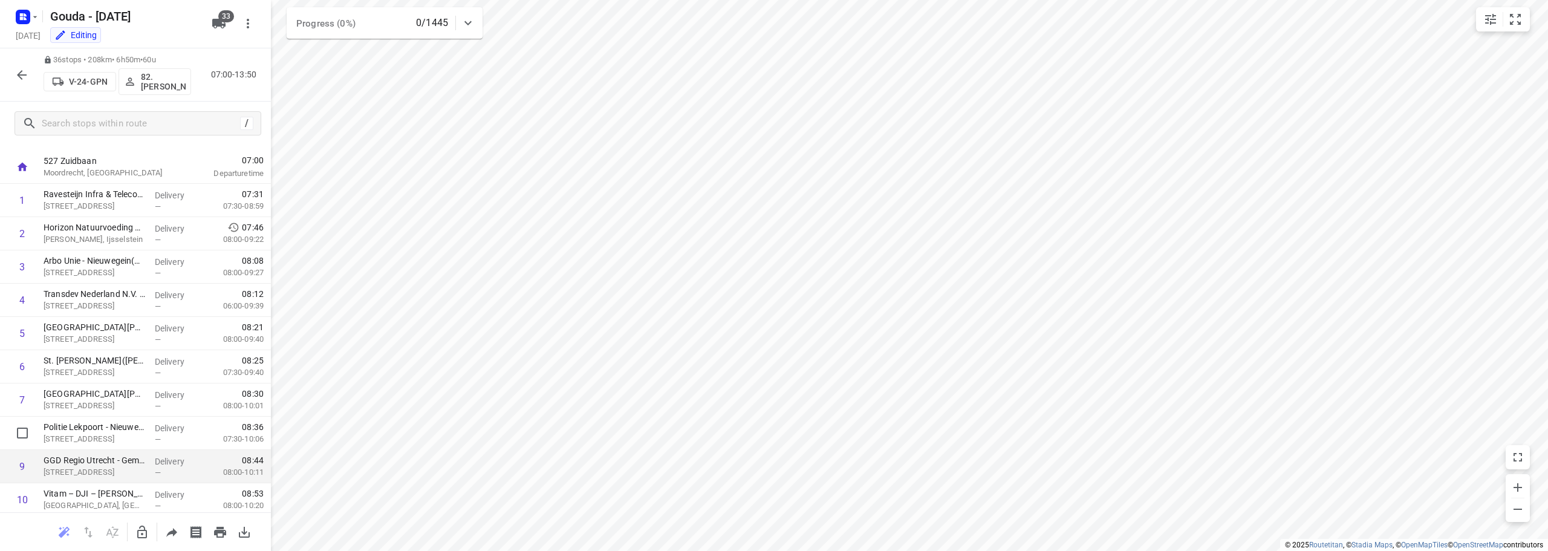
scroll to position [0, 0]
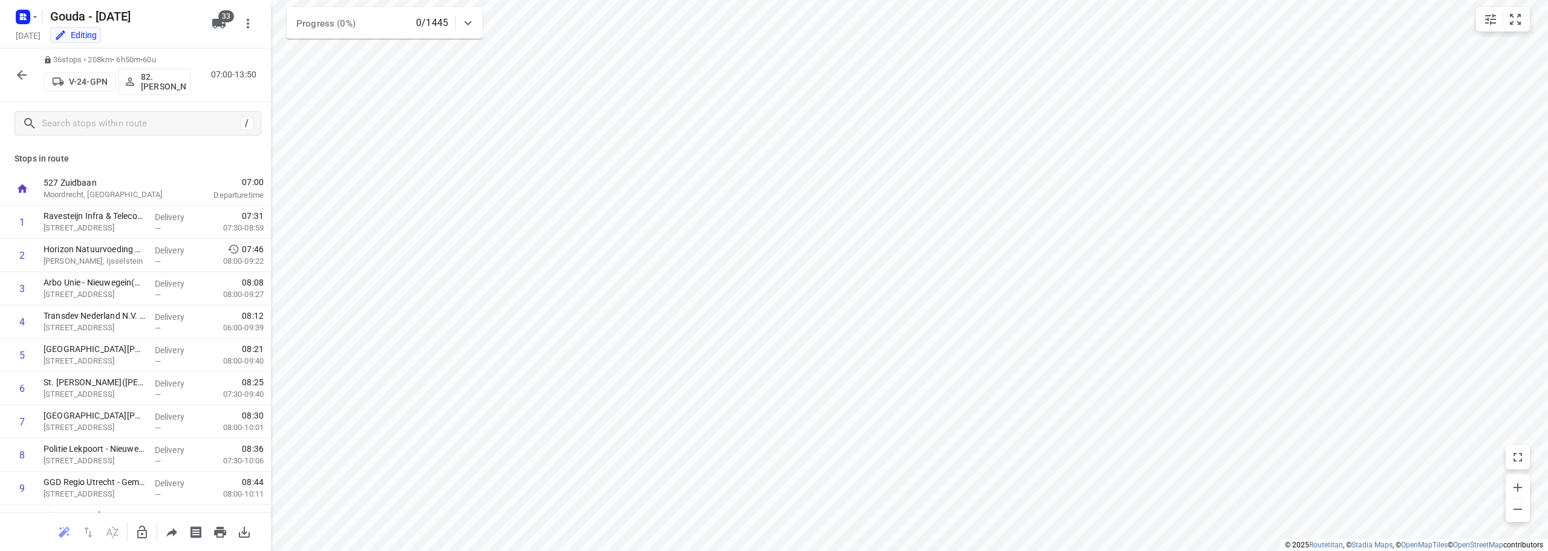
click at [21, 74] on icon "button" at bounding box center [22, 75] width 10 height 10
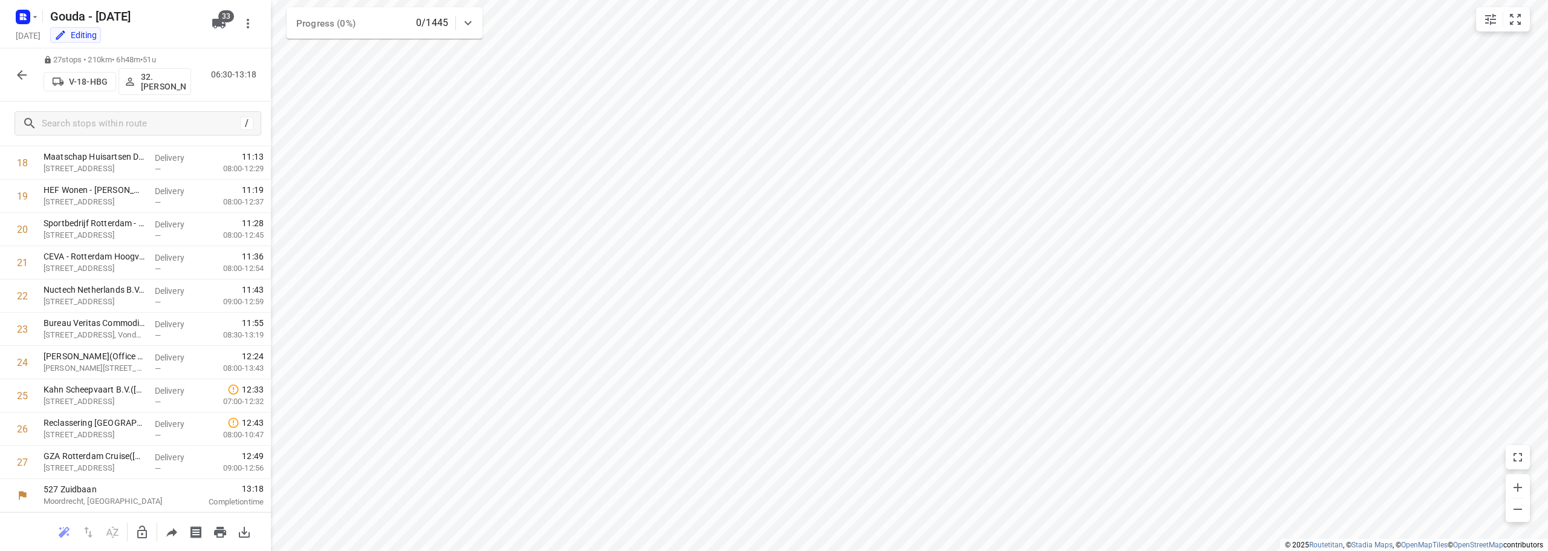
click at [16, 70] on icon "button" at bounding box center [22, 75] width 15 height 15
click at [18, 71] on icon "button" at bounding box center [22, 75] width 15 height 15
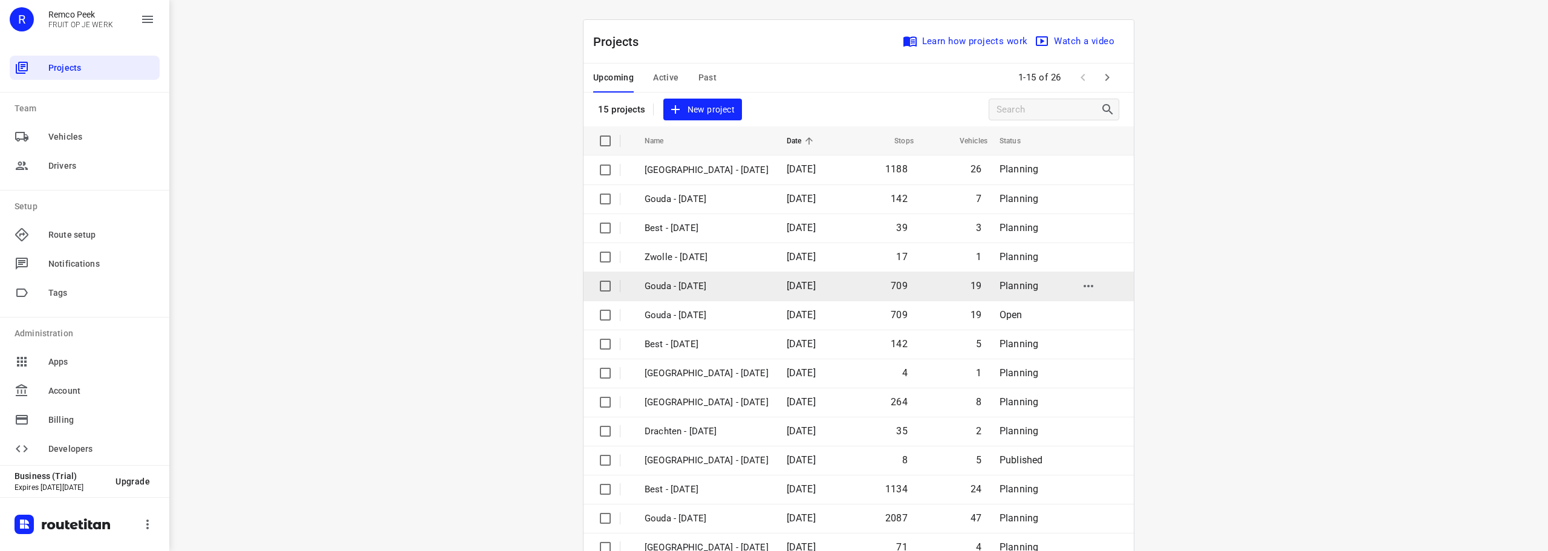
click at [683, 284] on p "Gouda - [DATE]" at bounding box center [707, 286] width 124 height 14
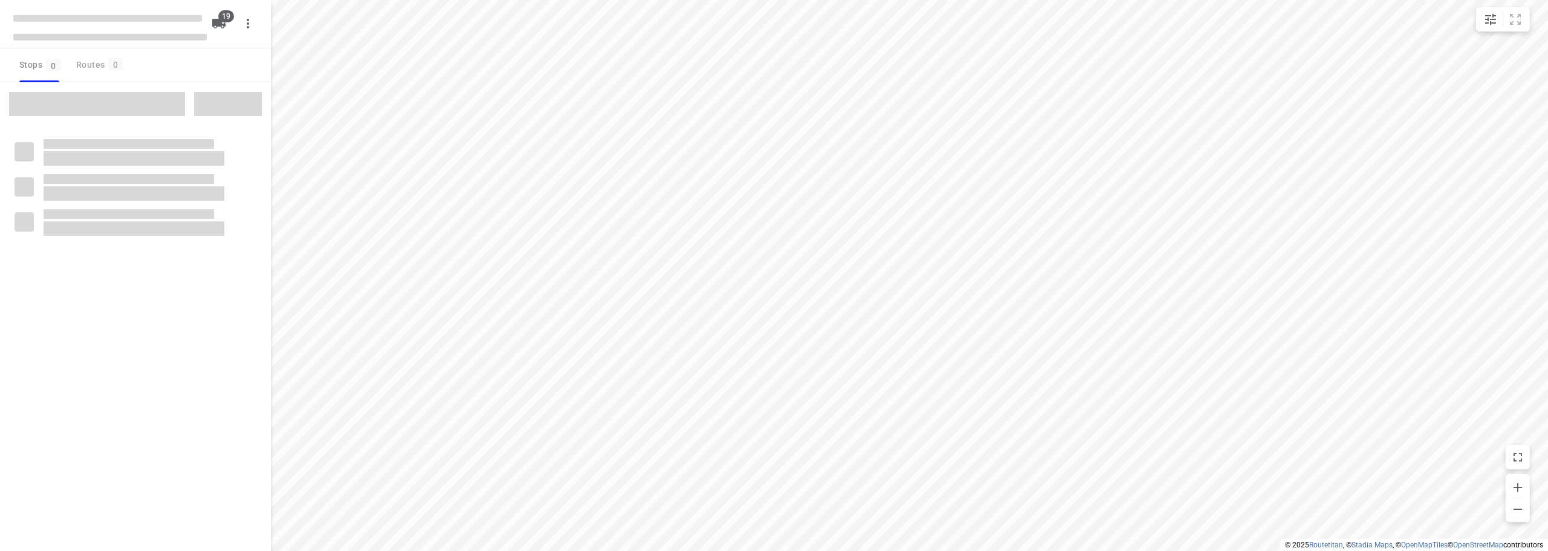
checkbox input "true"
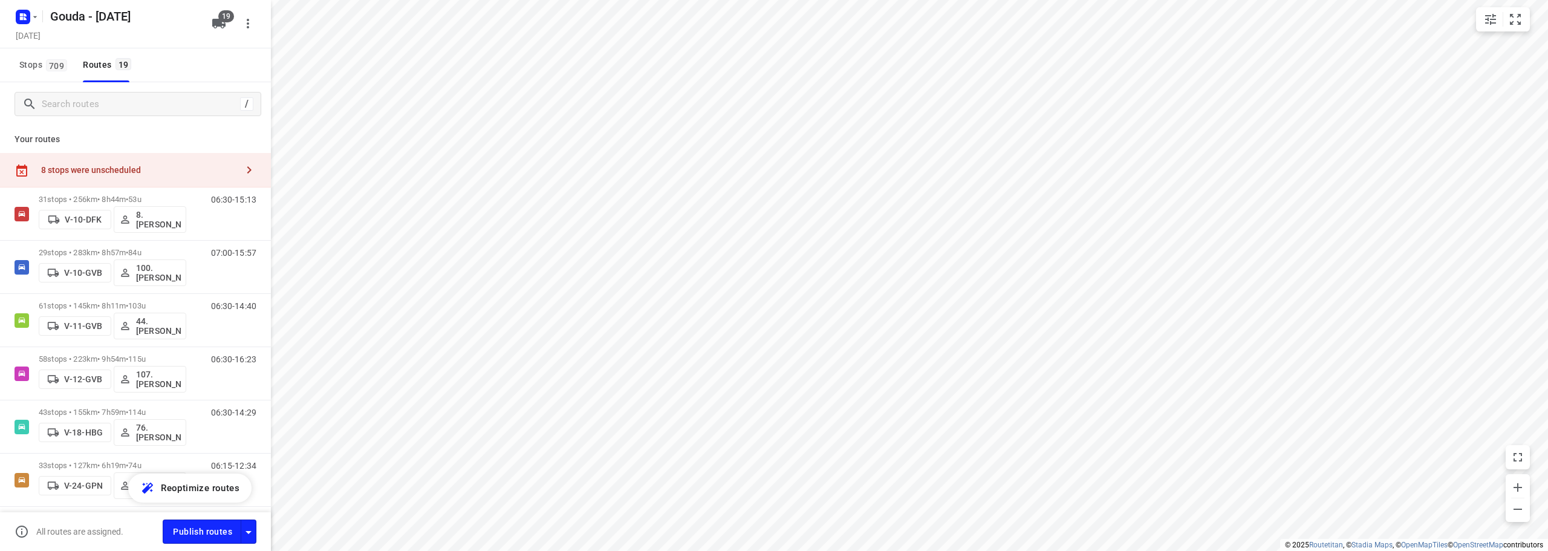
click at [174, 173] on div "8 stops were unscheduled" at bounding box center [139, 170] width 196 height 10
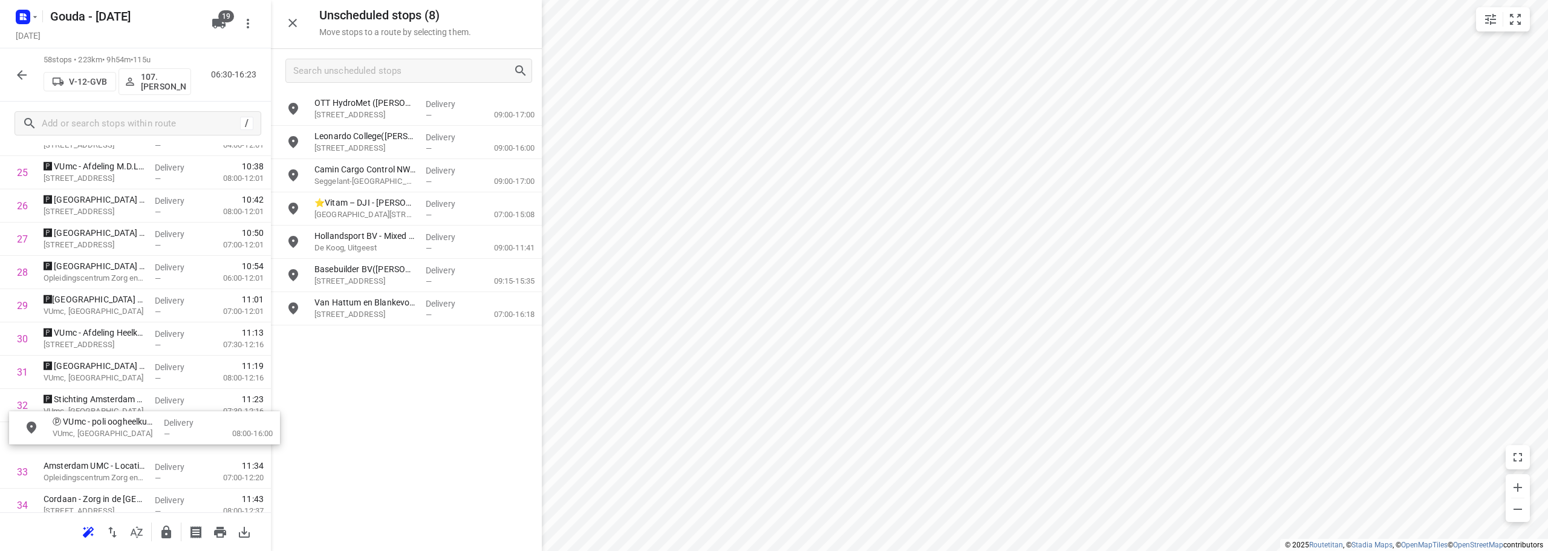
drag, startPoint x: 392, startPoint y: 110, endPoint x: 125, endPoint y: 419, distance: 408.3
click at [448, 433] on div "Unscheduled stops ( 8 ) Move stops to a route by selecting them. OTT HydroMet (…" at bounding box center [406, 275] width 271 height 551
click at [292, 28] on icon "button" at bounding box center [292, 23] width 15 height 15
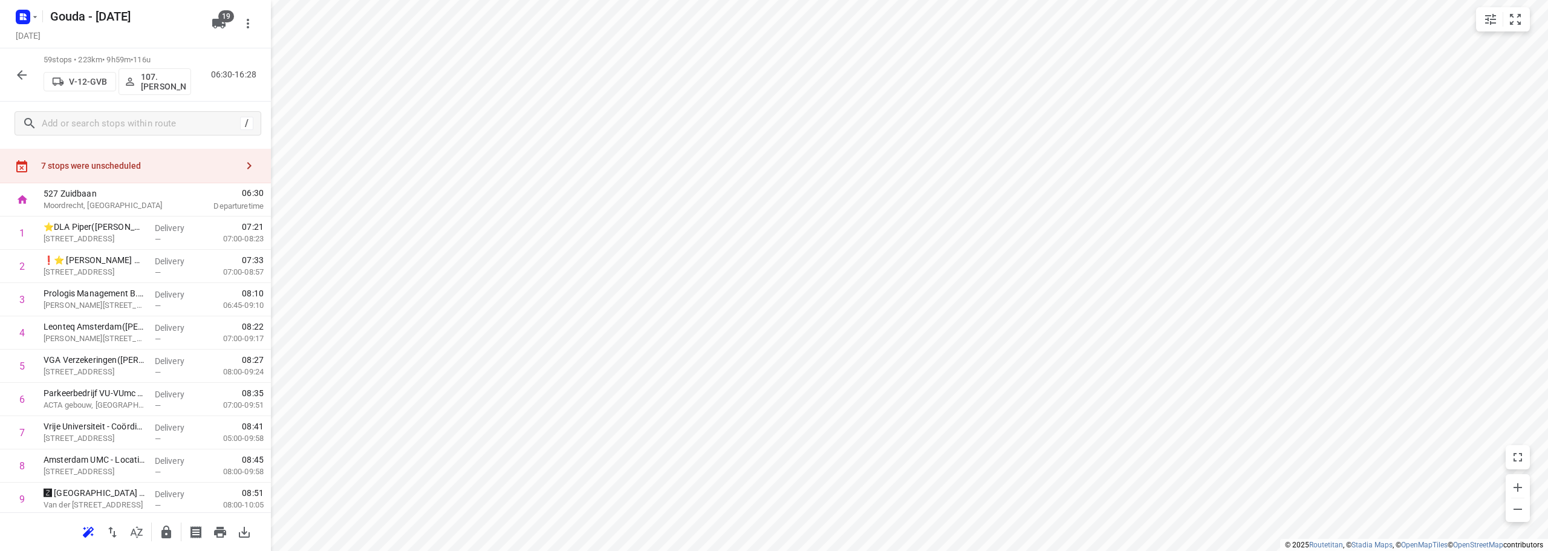
scroll to position [0, 0]
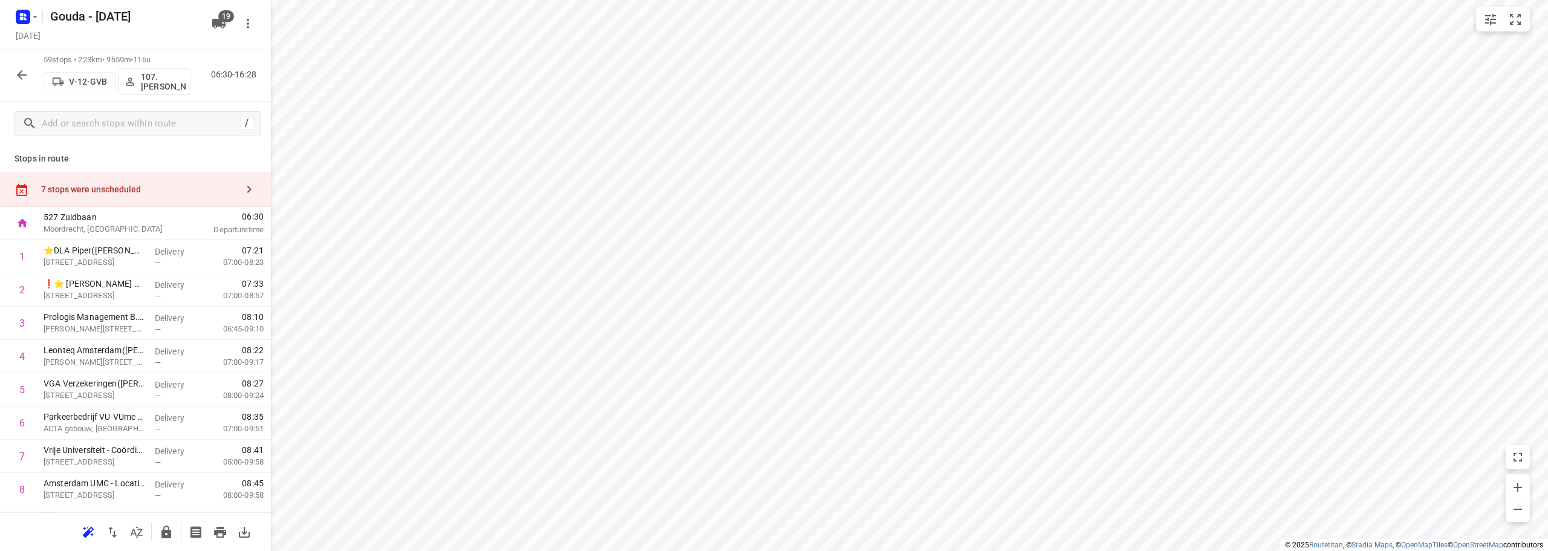
click at [120, 192] on div "7 stops were unscheduled" at bounding box center [139, 189] width 196 height 10
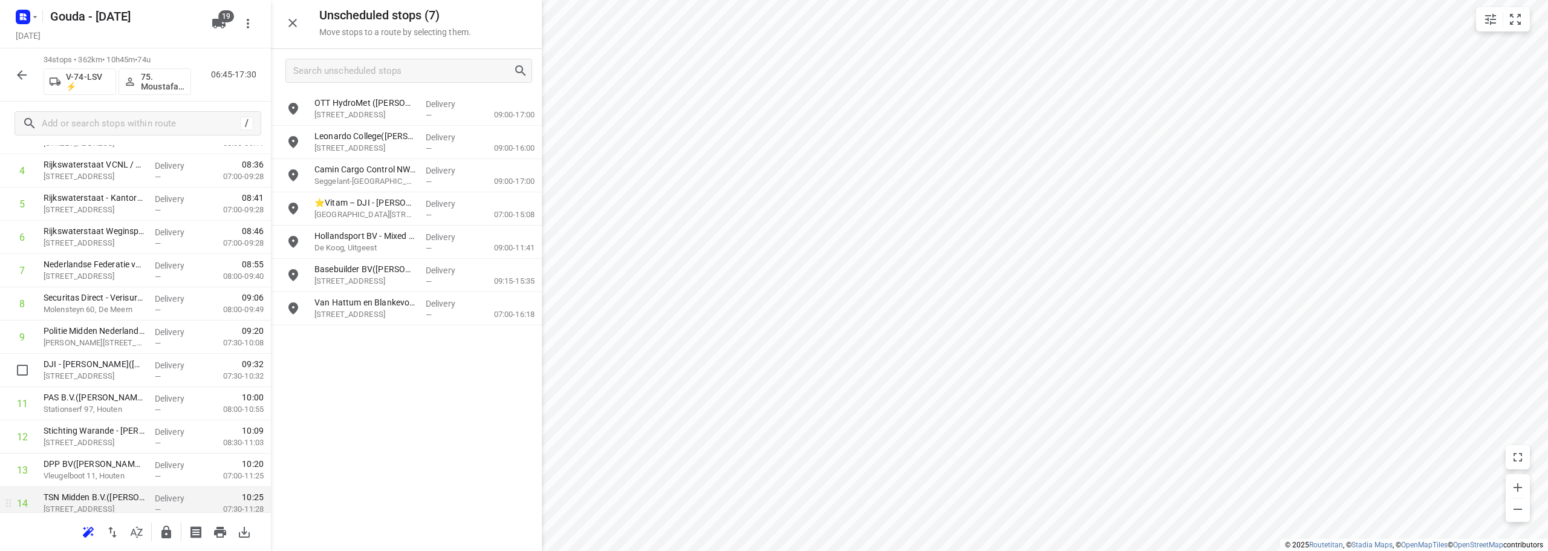
scroll to position [363, 0]
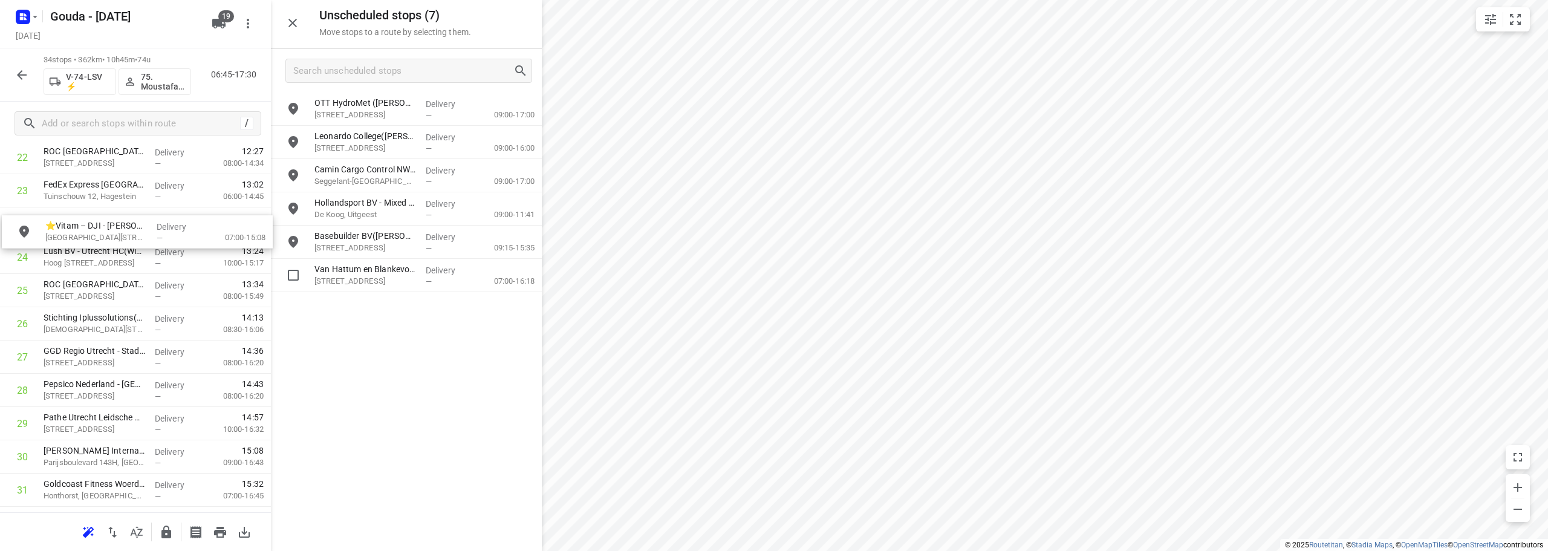
drag, startPoint x: 396, startPoint y: 215, endPoint x: 119, endPoint y: 245, distance: 278.0
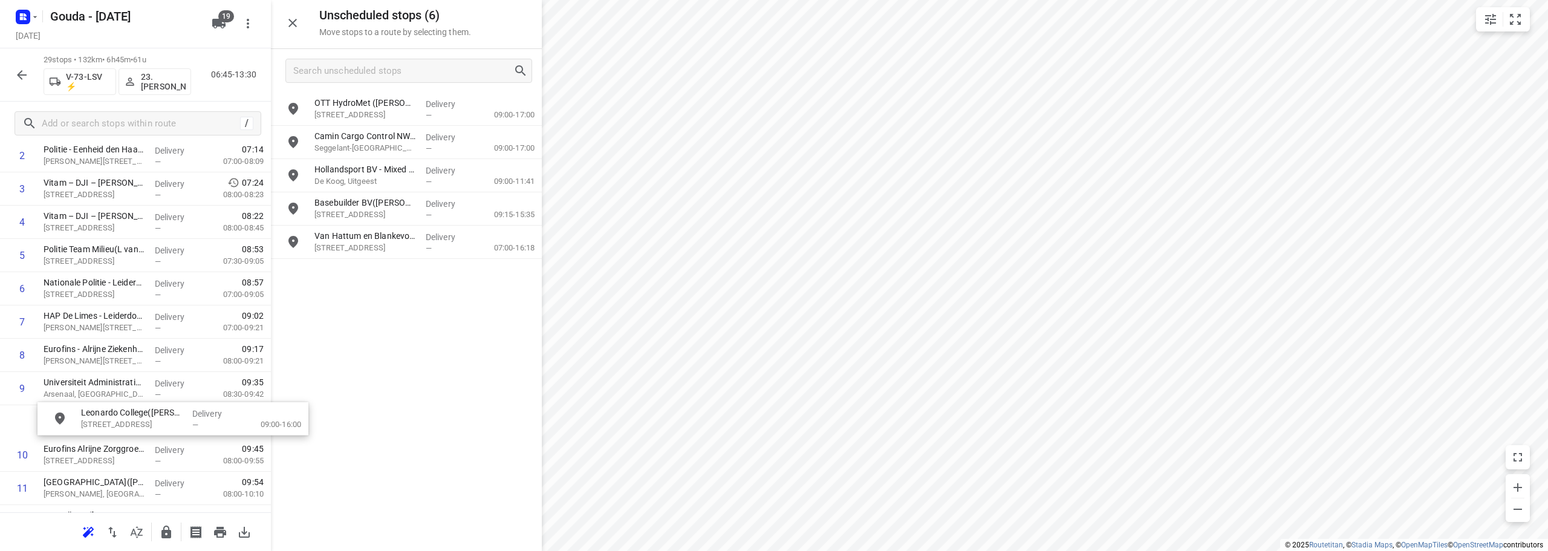
scroll to position [137, 0]
drag, startPoint x: 385, startPoint y: 149, endPoint x: 116, endPoint y: 392, distance: 362.8
drag, startPoint x: 94, startPoint y: 406, endPoint x: 98, endPoint y: 365, distance: 40.7
drag, startPoint x: 91, startPoint y: 416, endPoint x: 93, endPoint y: 370, distance: 46.6
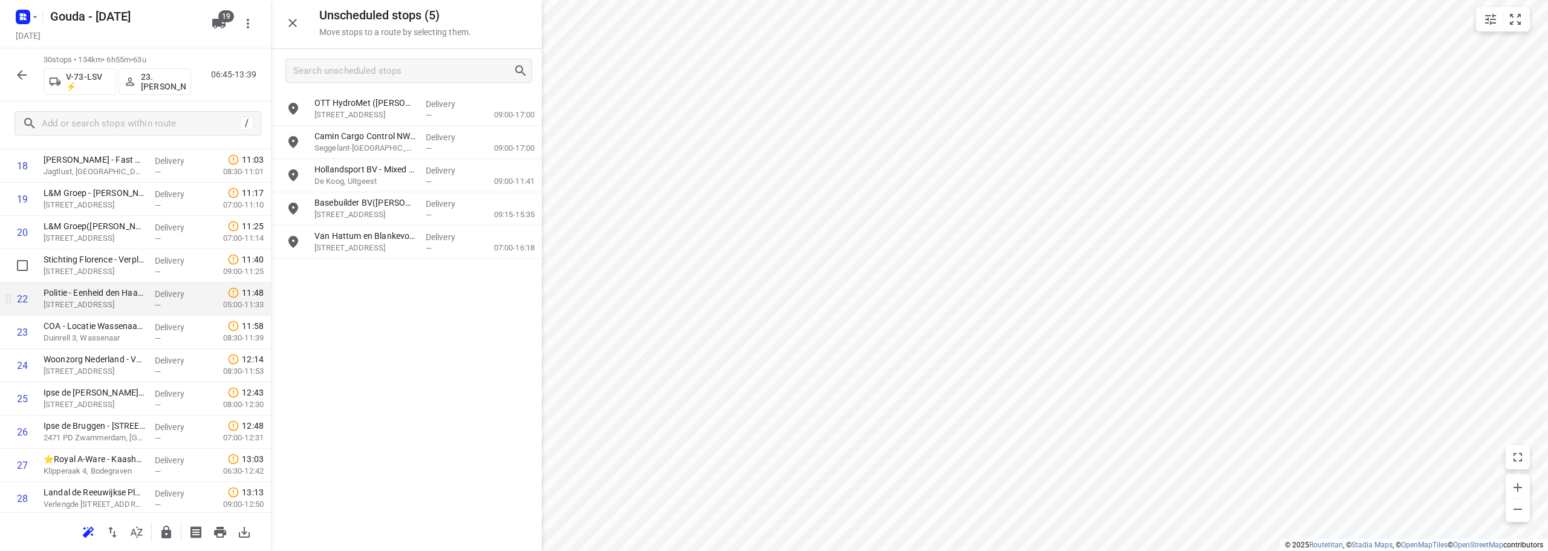
scroll to position [759, 0]
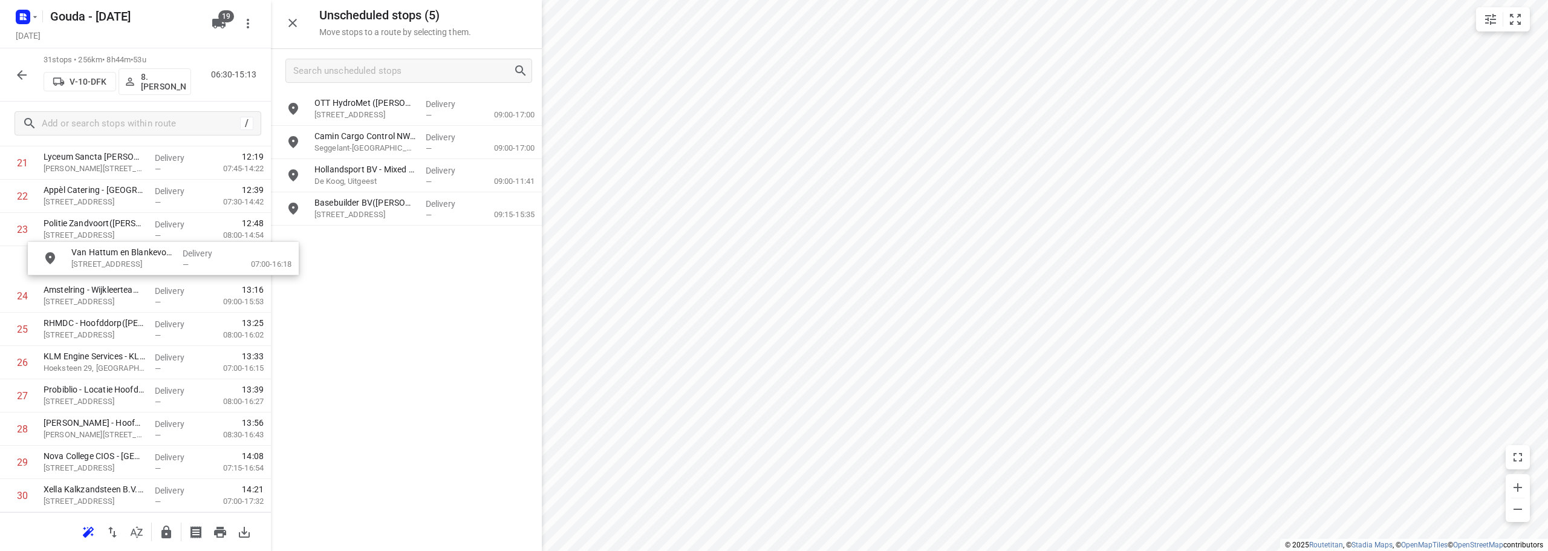
drag, startPoint x: 379, startPoint y: 241, endPoint x: 117, endPoint y: 260, distance: 263.2
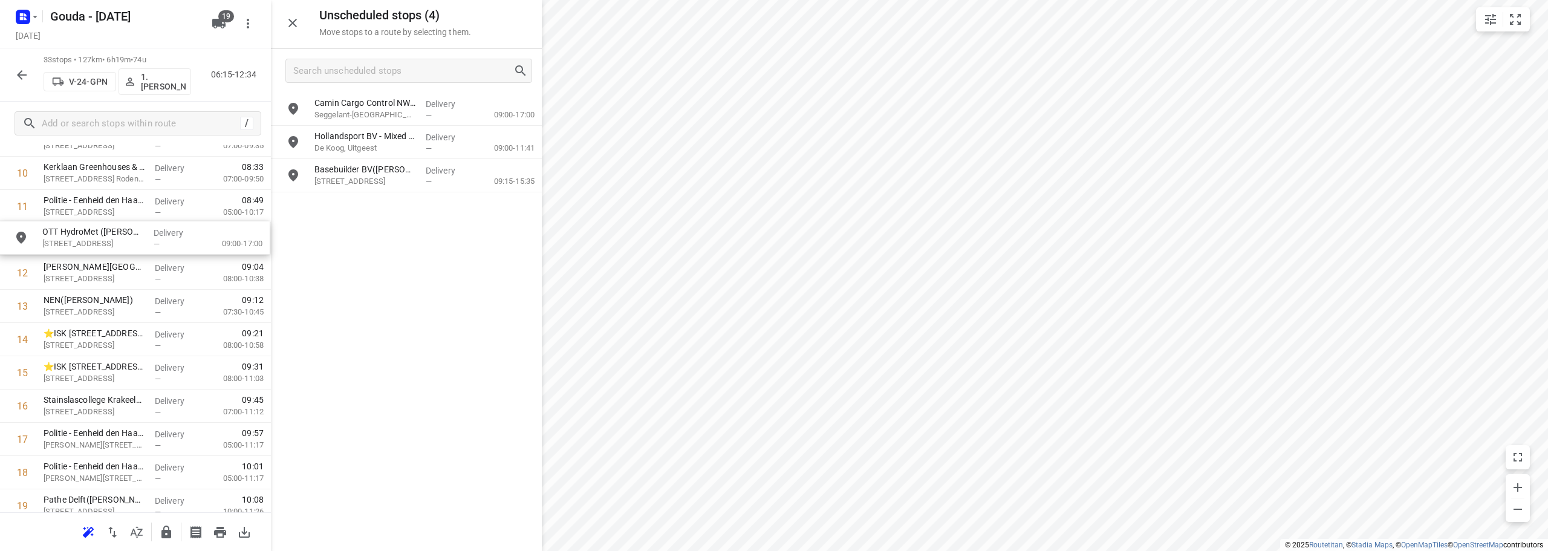
scroll to position [379, 0]
drag, startPoint x: 419, startPoint y: 113, endPoint x: 143, endPoint y: 253, distance: 308.6
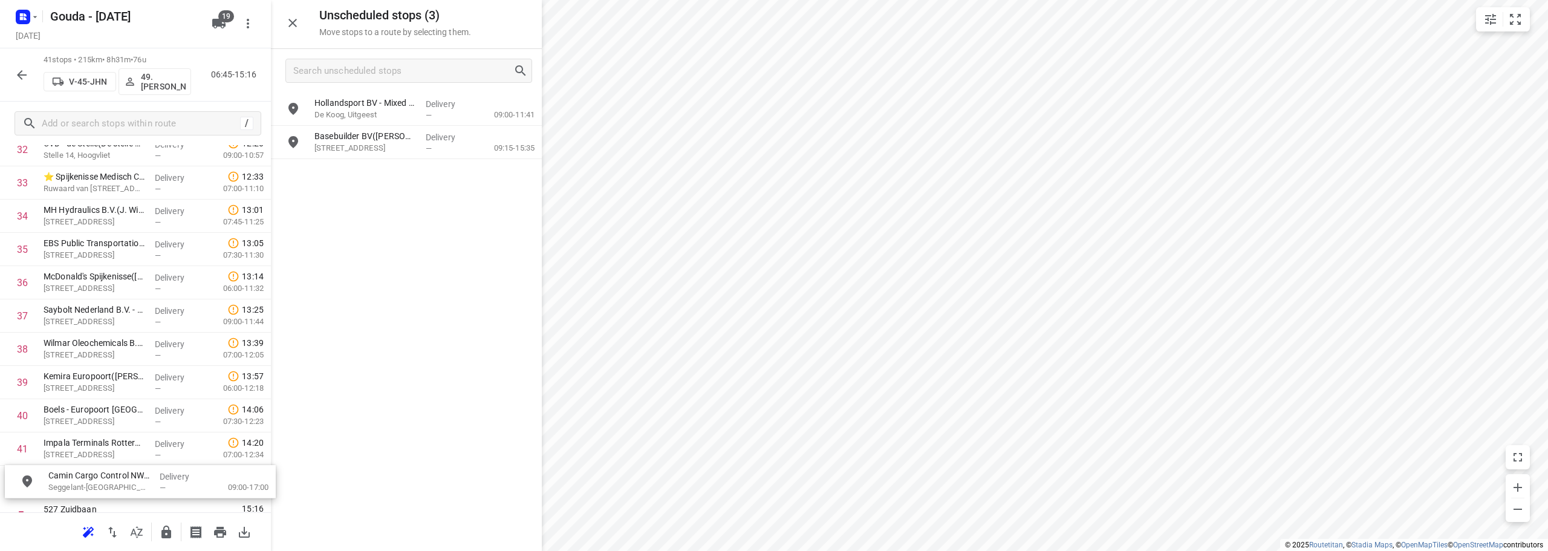
scroll to position [1163, 0]
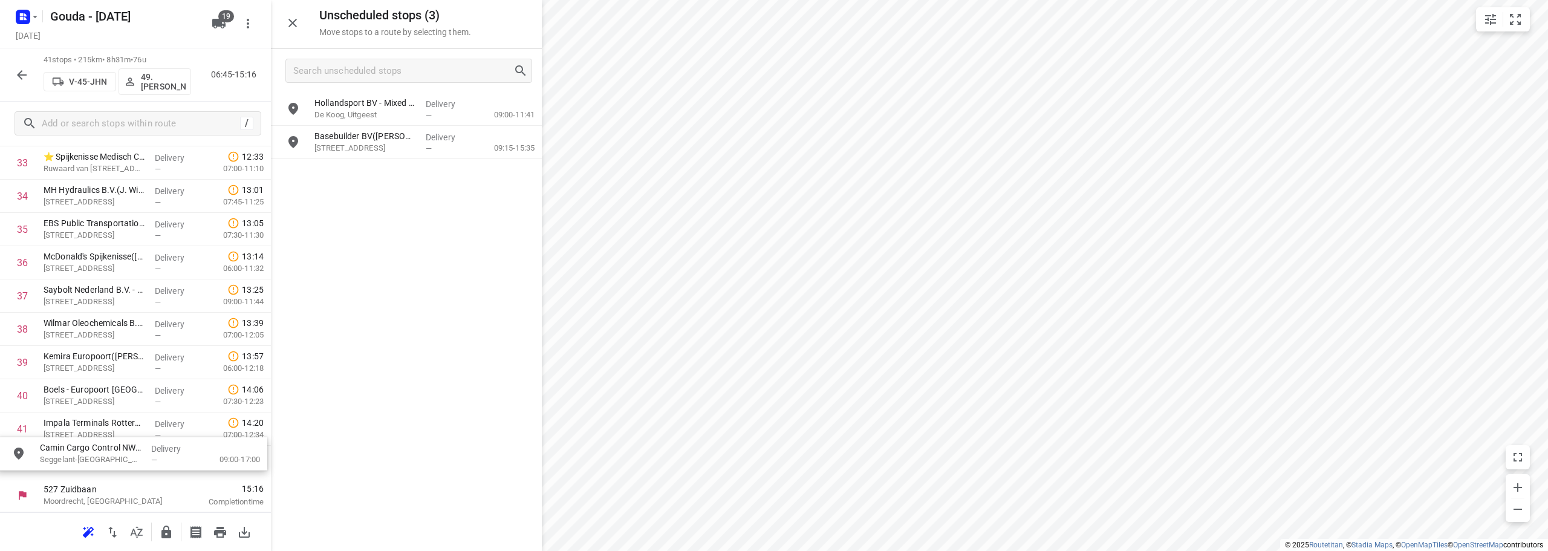
drag, startPoint x: 382, startPoint y: 99, endPoint x: 390, endPoint y: 435, distance: 335.8
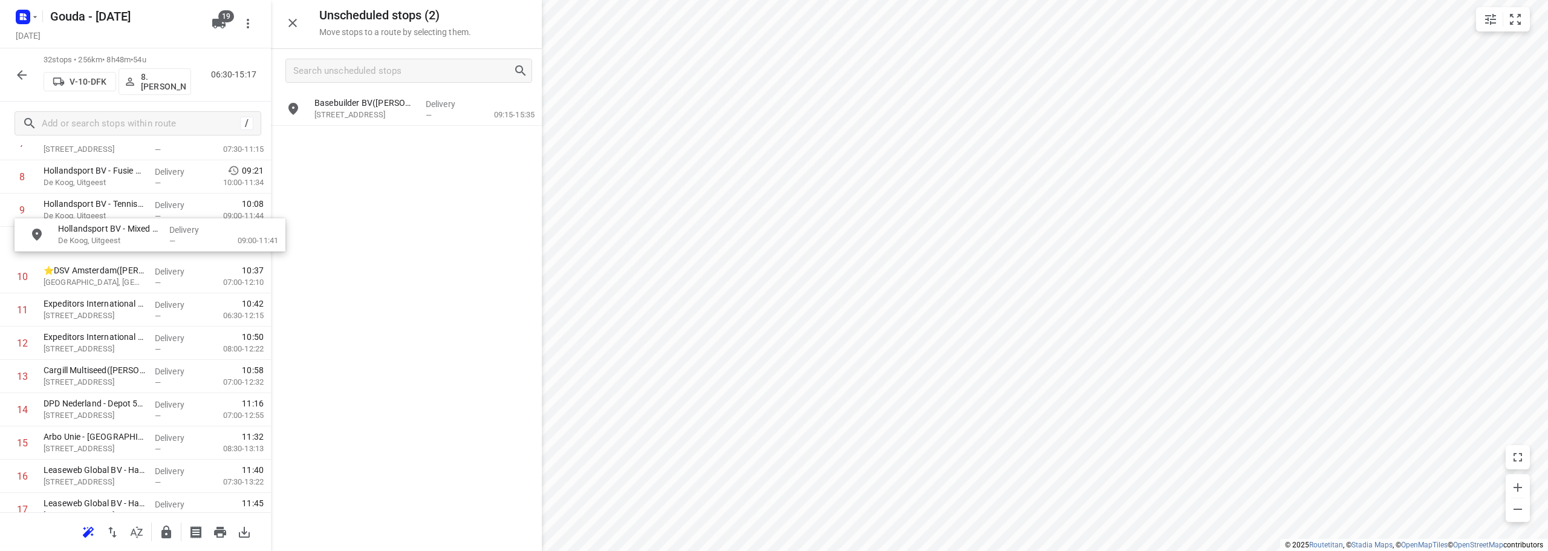
scroll to position [313, 0]
drag, startPoint x: 368, startPoint y: 113, endPoint x: 98, endPoint y: 250, distance: 302.7
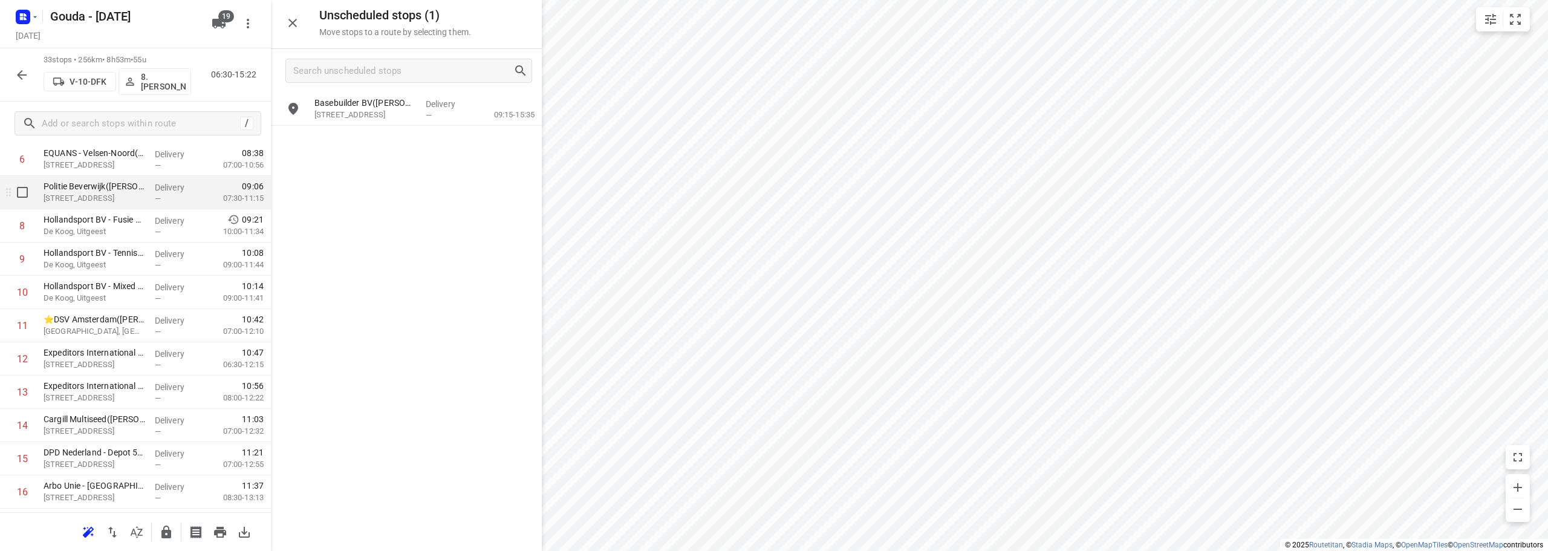
scroll to position [192, 0]
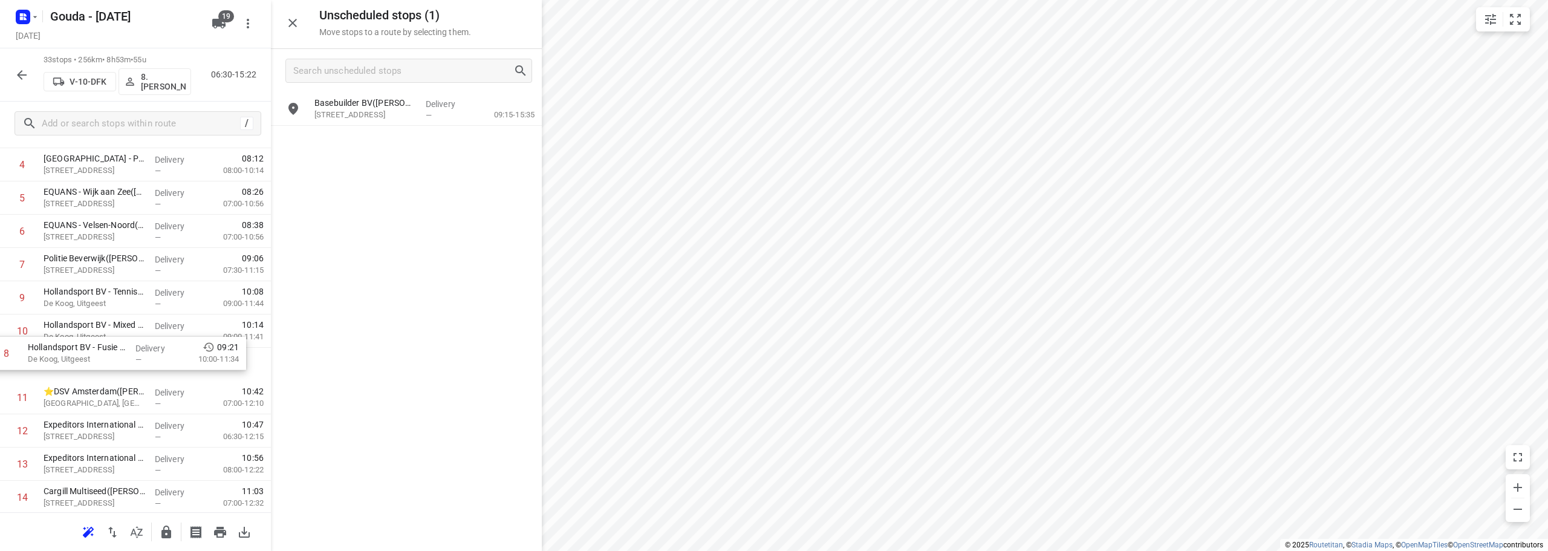
drag, startPoint x: 155, startPoint y: 296, endPoint x: 138, endPoint y: 365, distance: 71.1
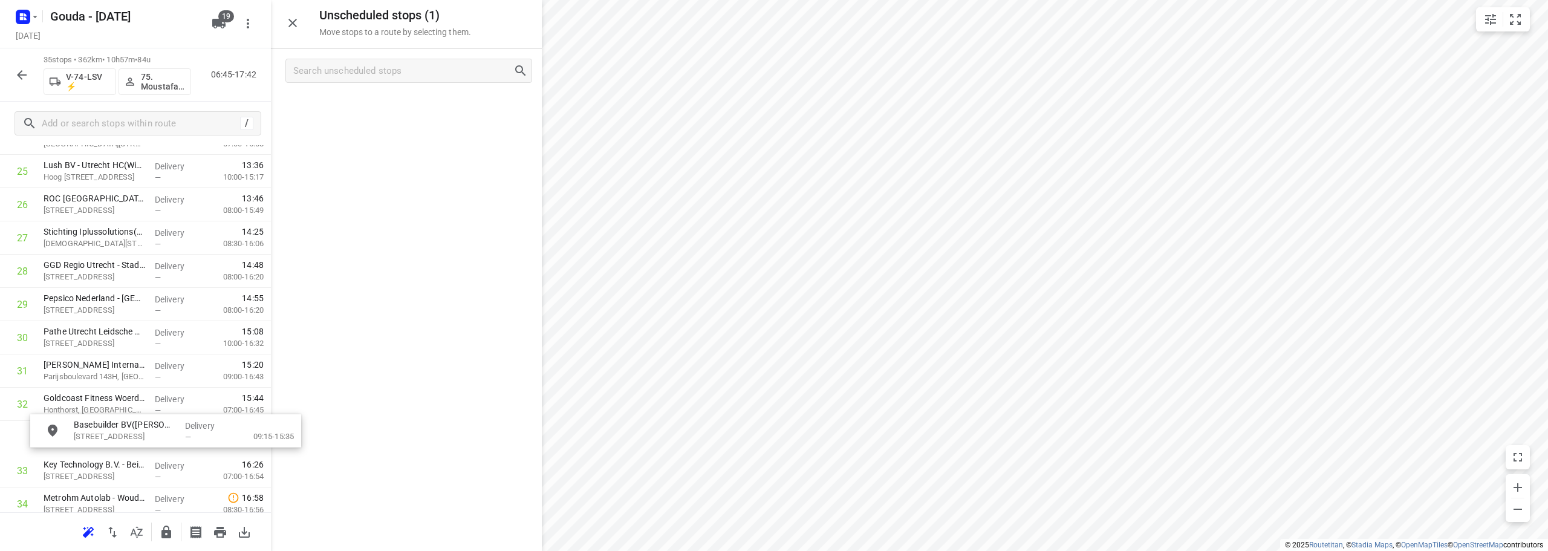
scroll to position [884, 0]
drag, startPoint x: 356, startPoint y: 165, endPoint x: 134, endPoint y: 423, distance: 339.7
click at [19, 74] on icon "button" at bounding box center [22, 75] width 10 height 10
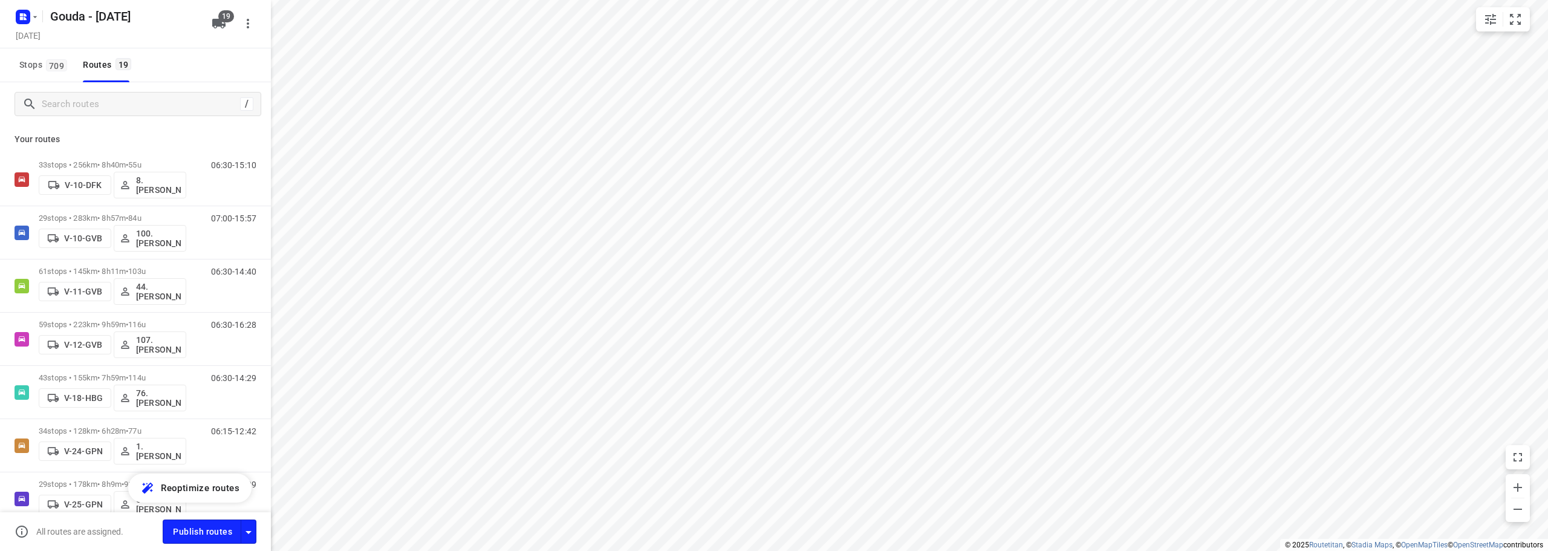
click at [186, 54] on div "Stops 709 Routes 19" at bounding box center [135, 65] width 271 height 34
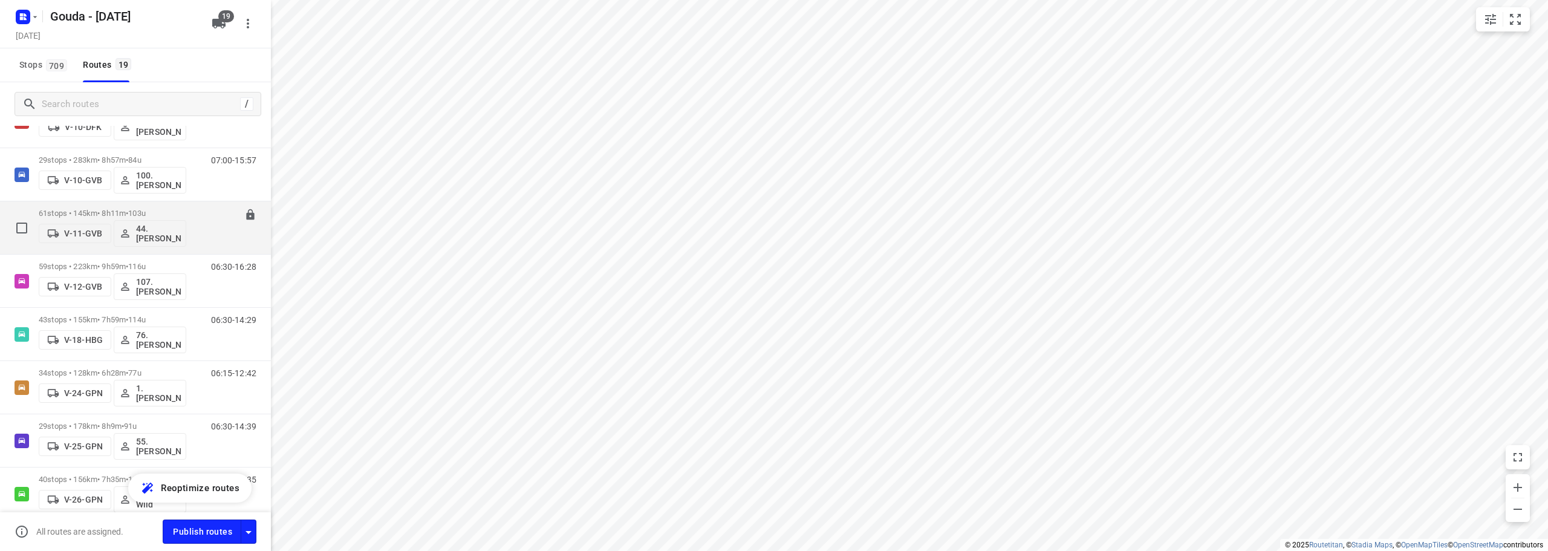
scroll to position [0, 0]
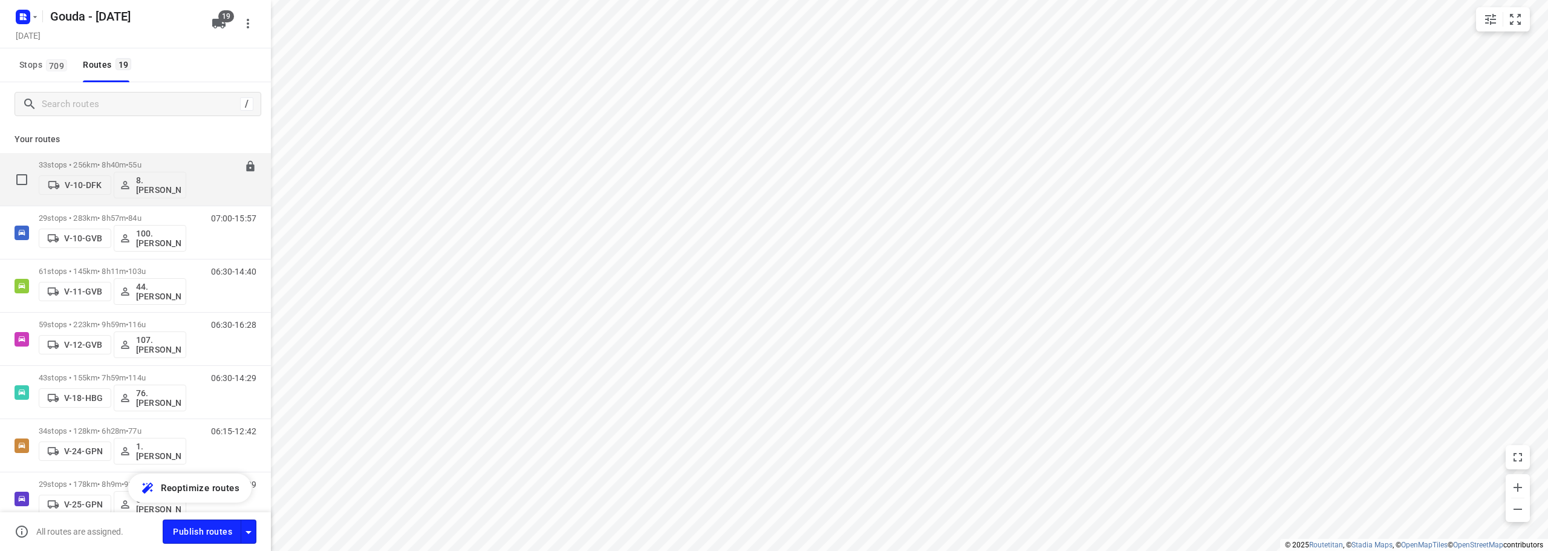
click at [116, 153] on div "33 stops • 256km • 8h40m • 55u V-10-DFK 8. Brian de Jong 06:30-15:10" at bounding box center [135, 179] width 271 height 53
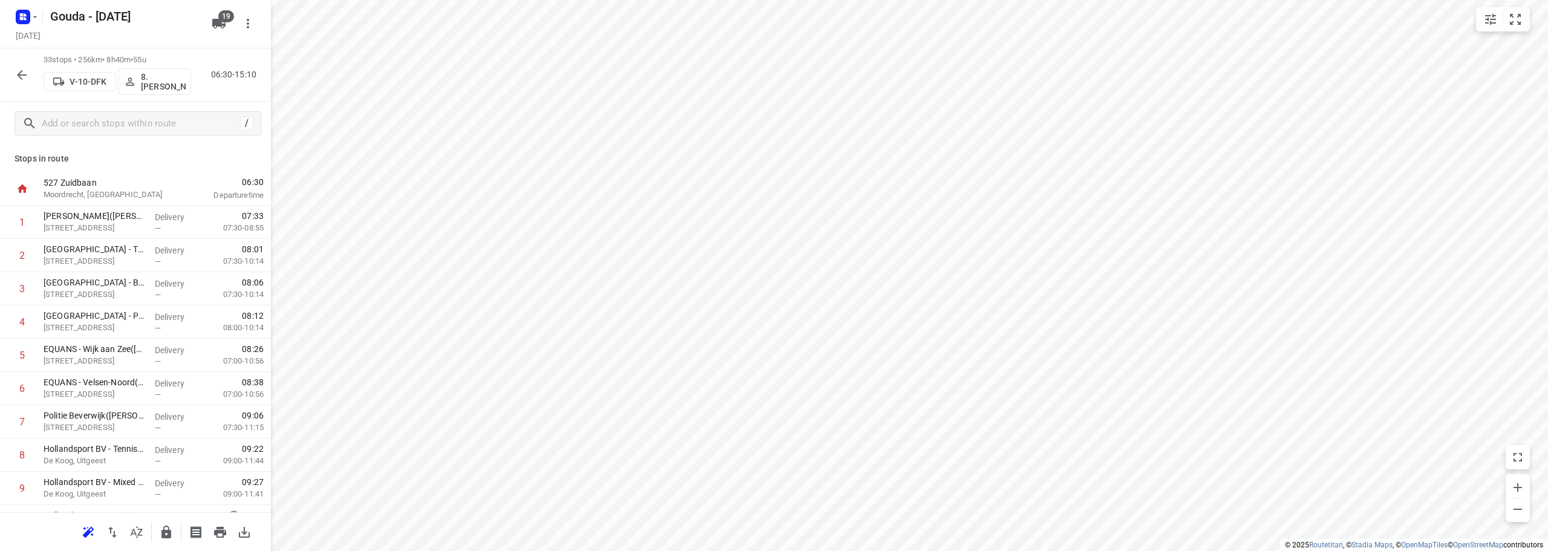
click at [11, 67] on div at bounding box center [22, 75] width 24 height 24
click at [18, 69] on icon "button" at bounding box center [22, 75] width 15 height 15
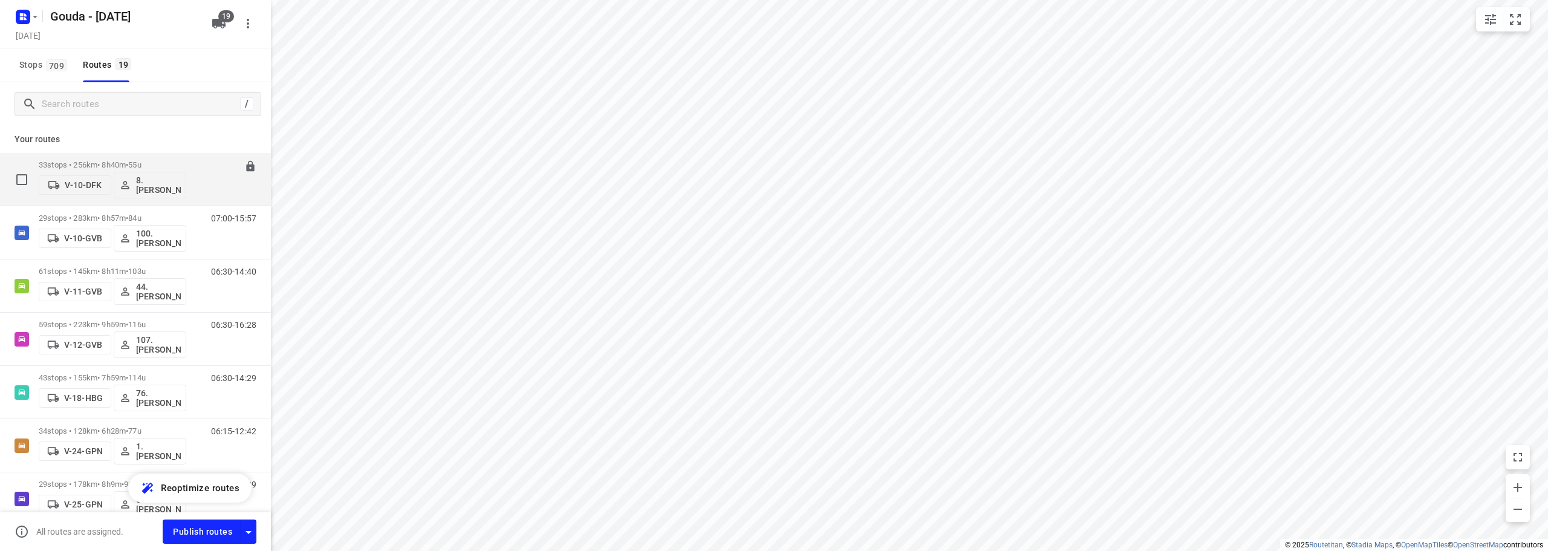
click at [141, 163] on span "55u" at bounding box center [134, 164] width 13 height 9
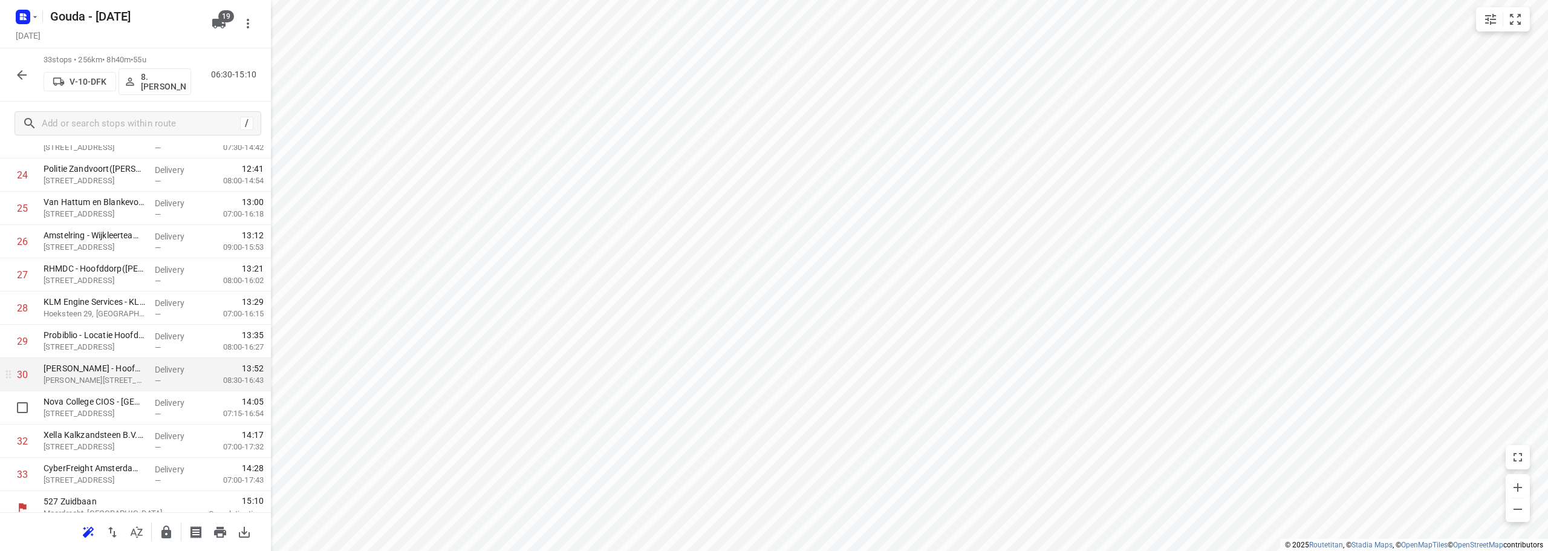
scroll to position [824, 0]
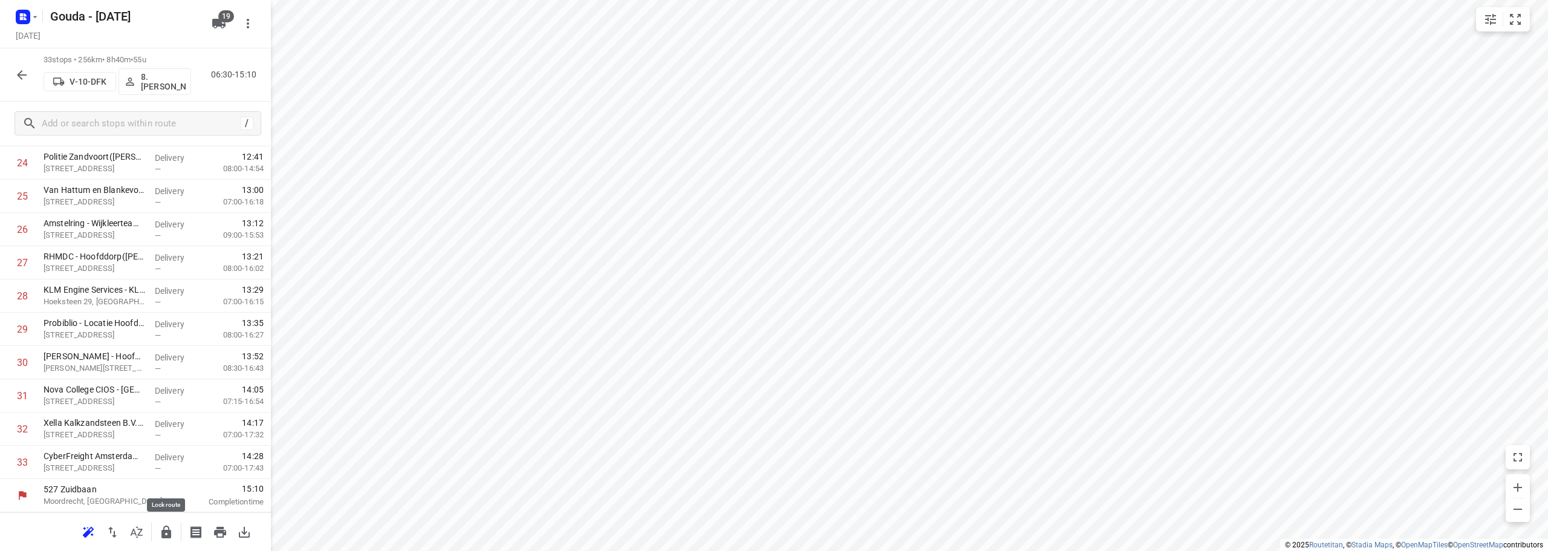
click at [172, 526] on icon "button" at bounding box center [166, 532] width 15 height 15
click at [16, 76] on icon "button" at bounding box center [22, 75] width 15 height 15
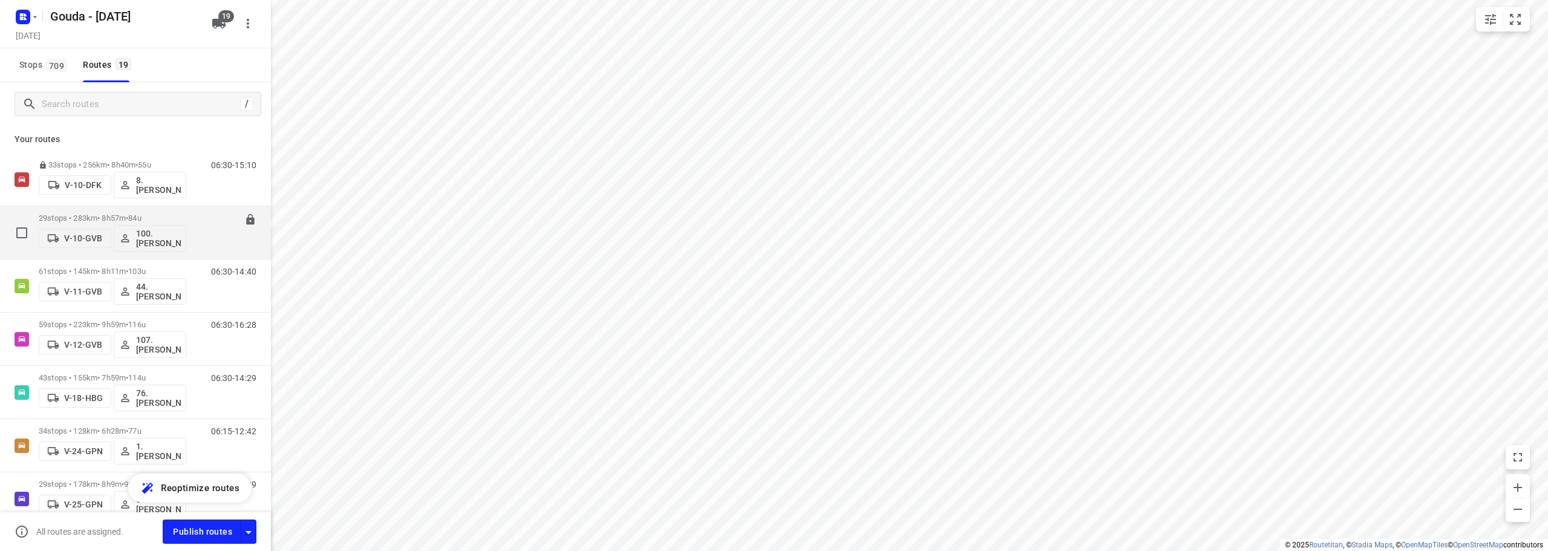
click at [102, 214] on p "29 stops • 283km • 8h57m • 84u" at bounding box center [113, 218] width 148 height 9
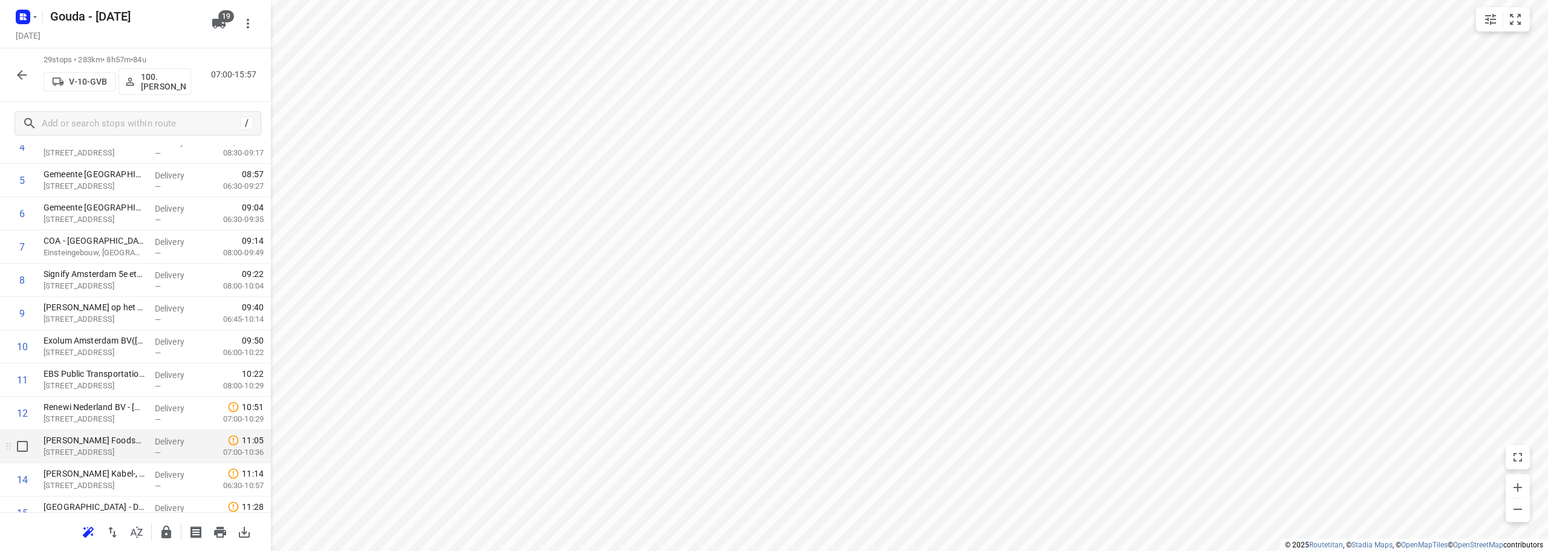
scroll to position [242, 0]
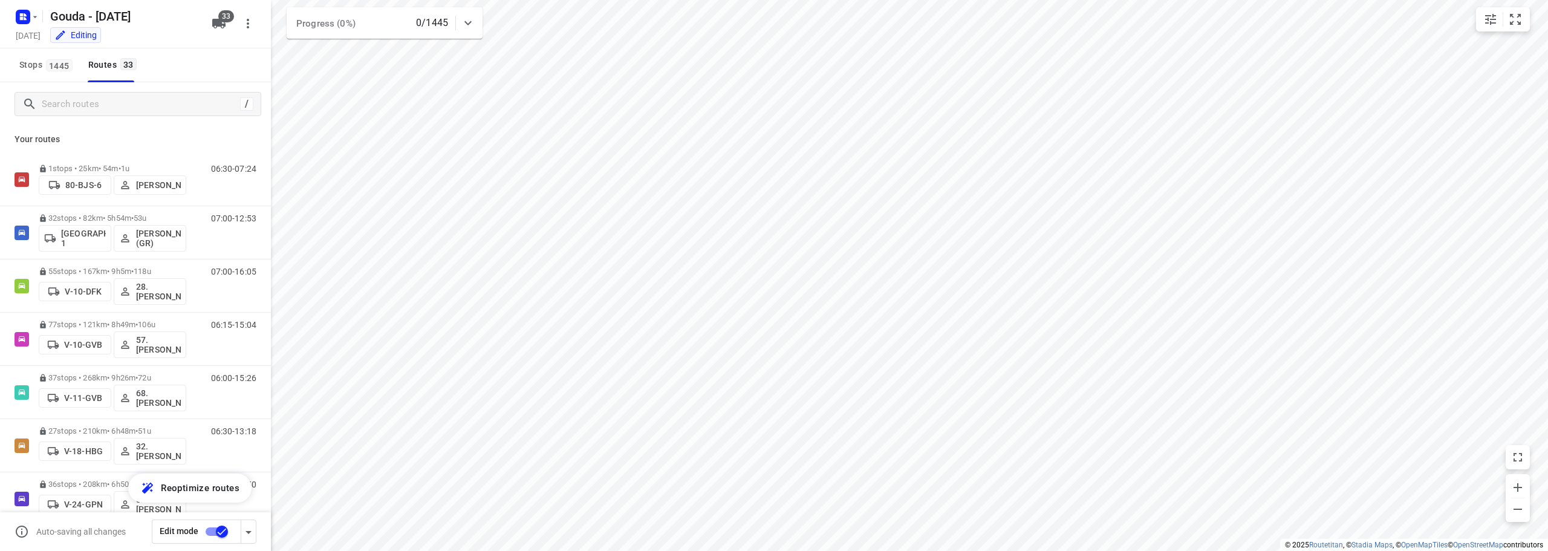
click at [214, 537] on input "checkbox" at bounding box center [222, 531] width 69 height 23
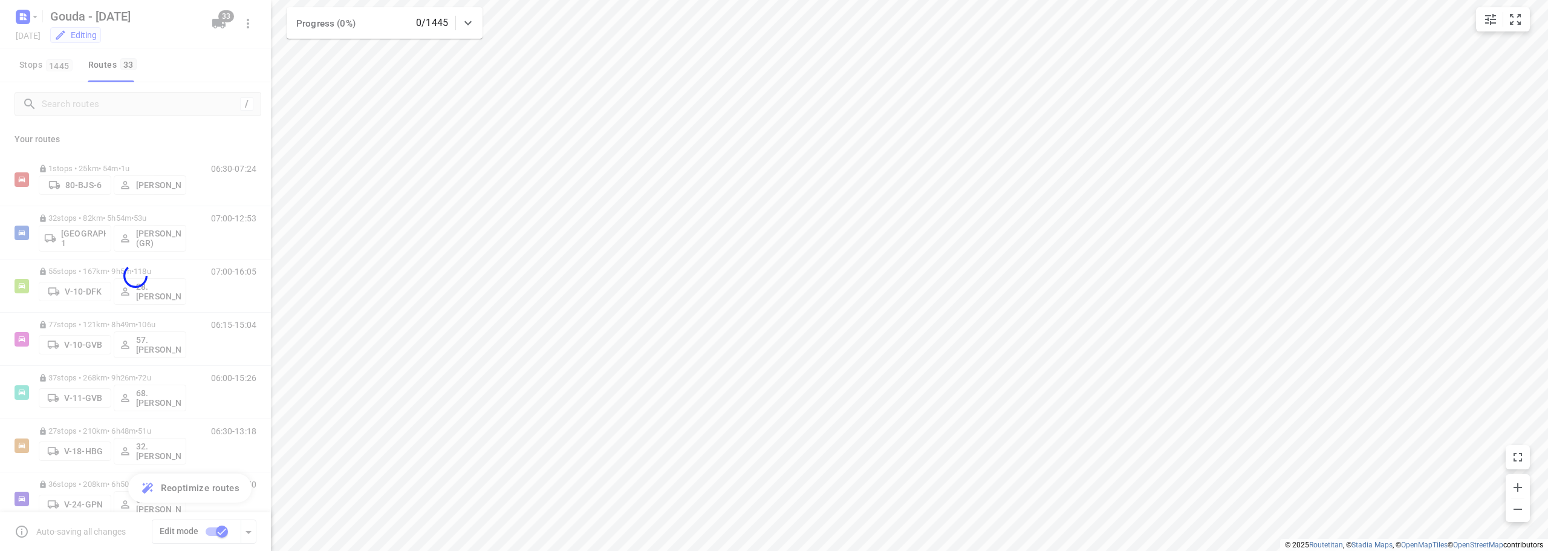
checkbox input "false"
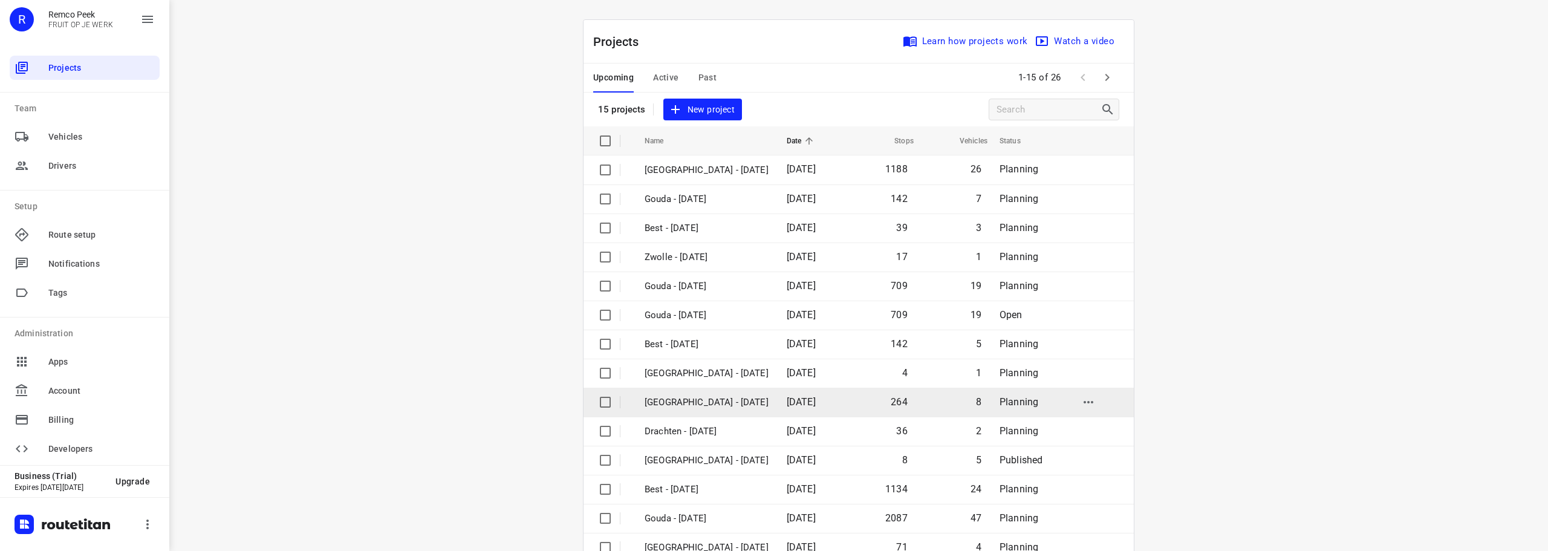
click at [736, 406] on p "[GEOGRAPHIC_DATA] - [DATE]" at bounding box center [707, 403] width 124 height 14
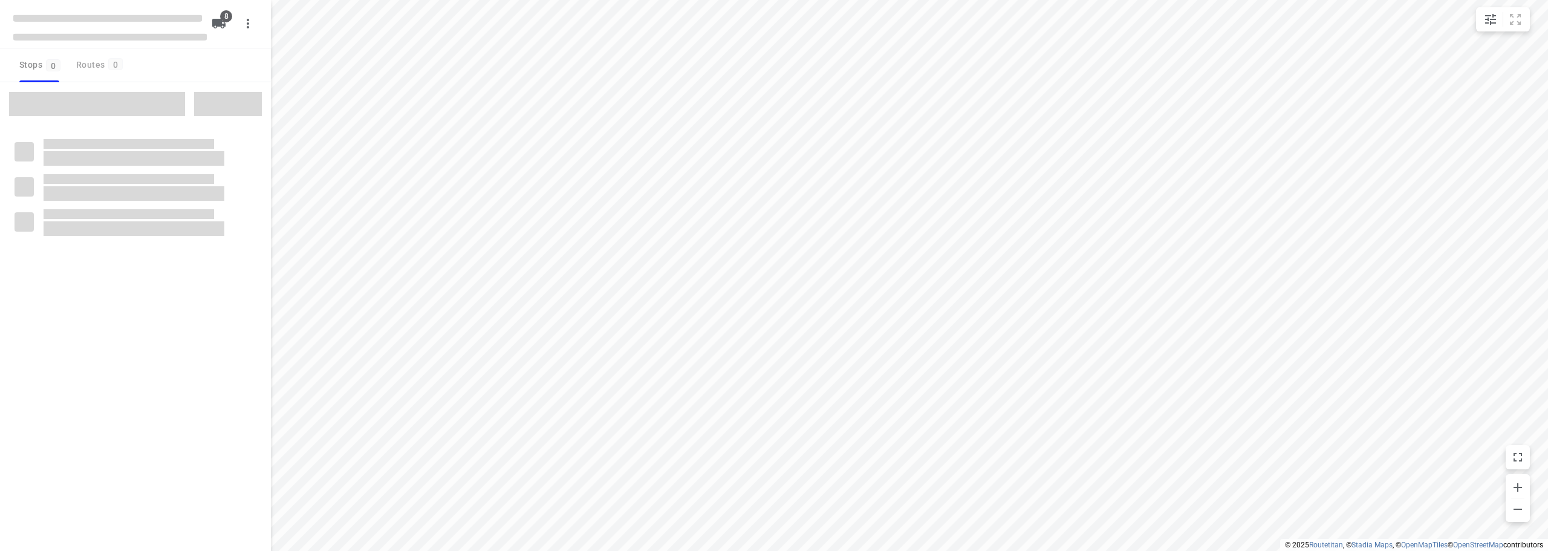
checkbox input "true"
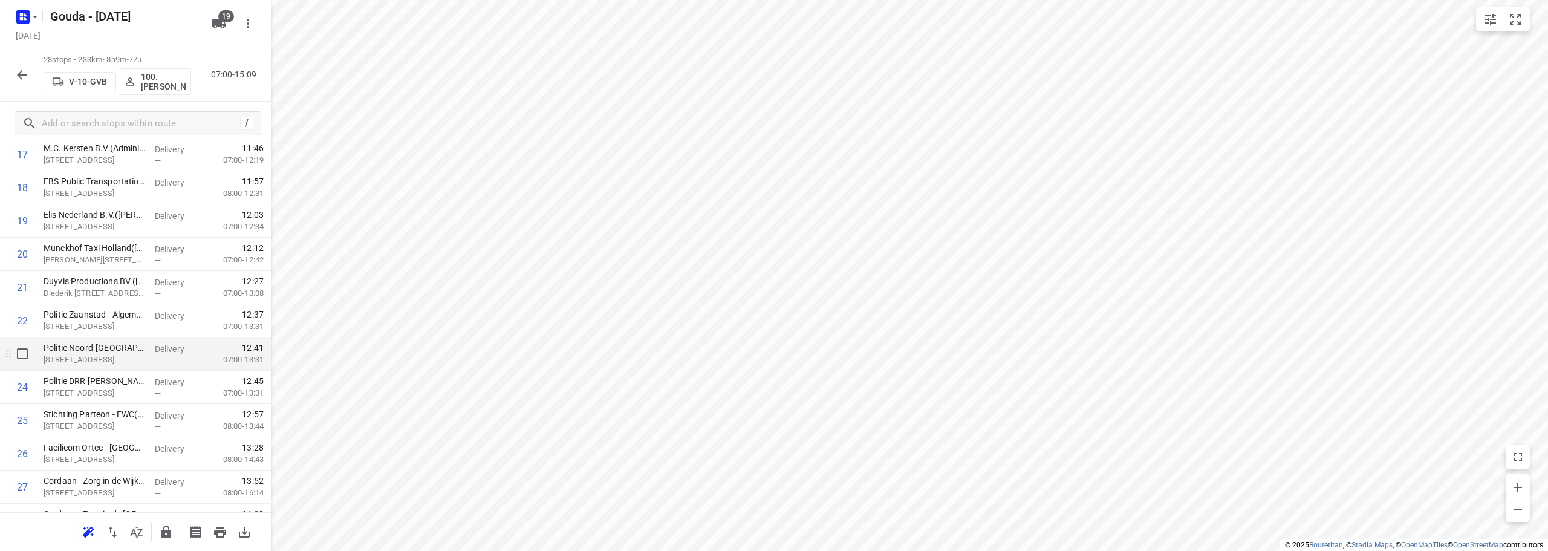
scroll to position [658, 0]
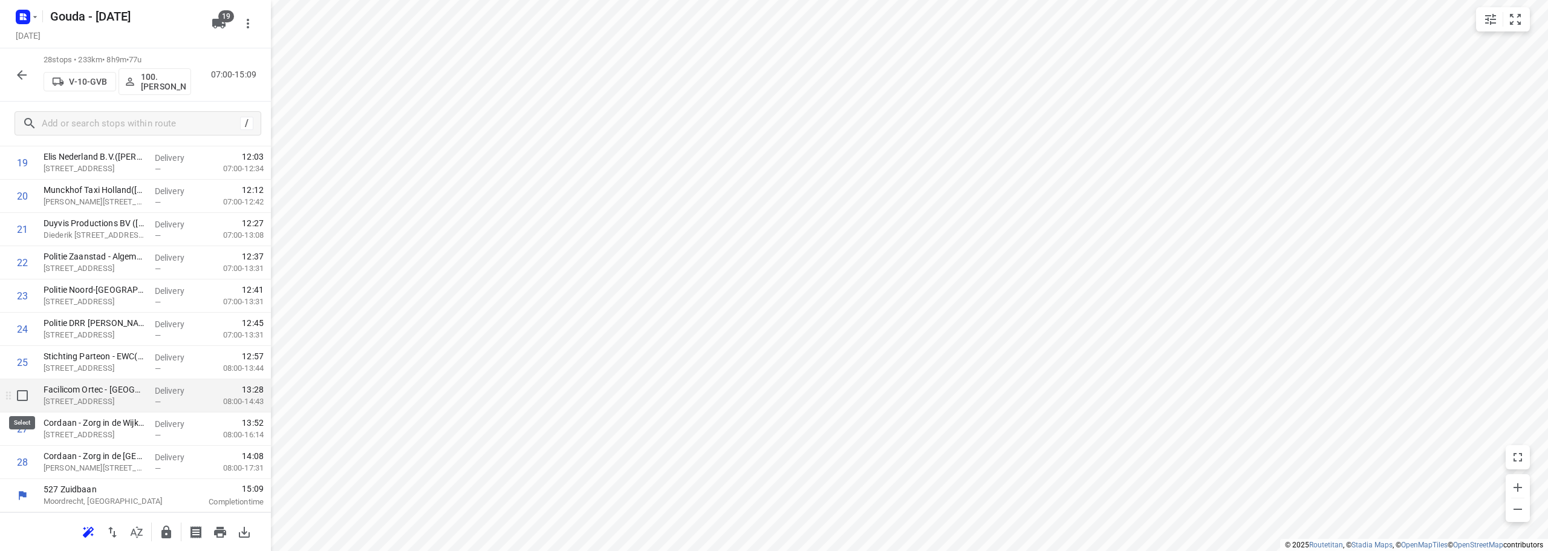
click at [21, 396] on input "checkbox" at bounding box center [22, 395] width 24 height 24
checkbox input "true"
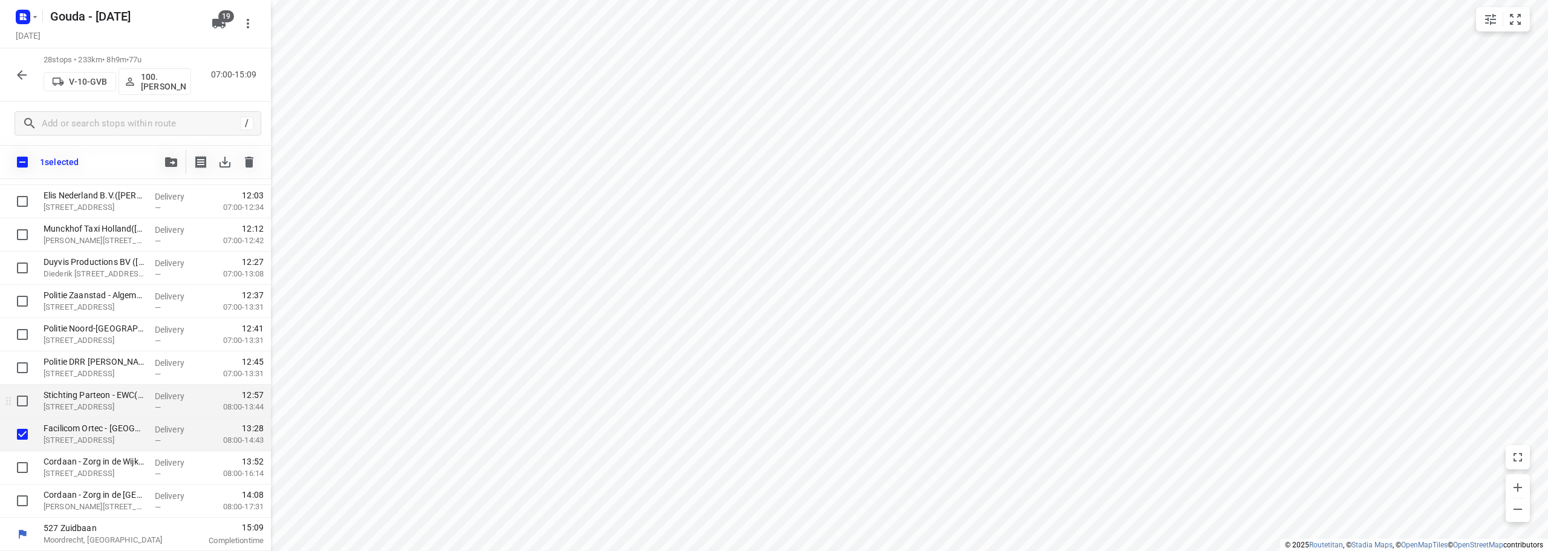
scroll to position [653, 0]
click at [168, 161] on icon "button" at bounding box center [171, 162] width 12 height 10
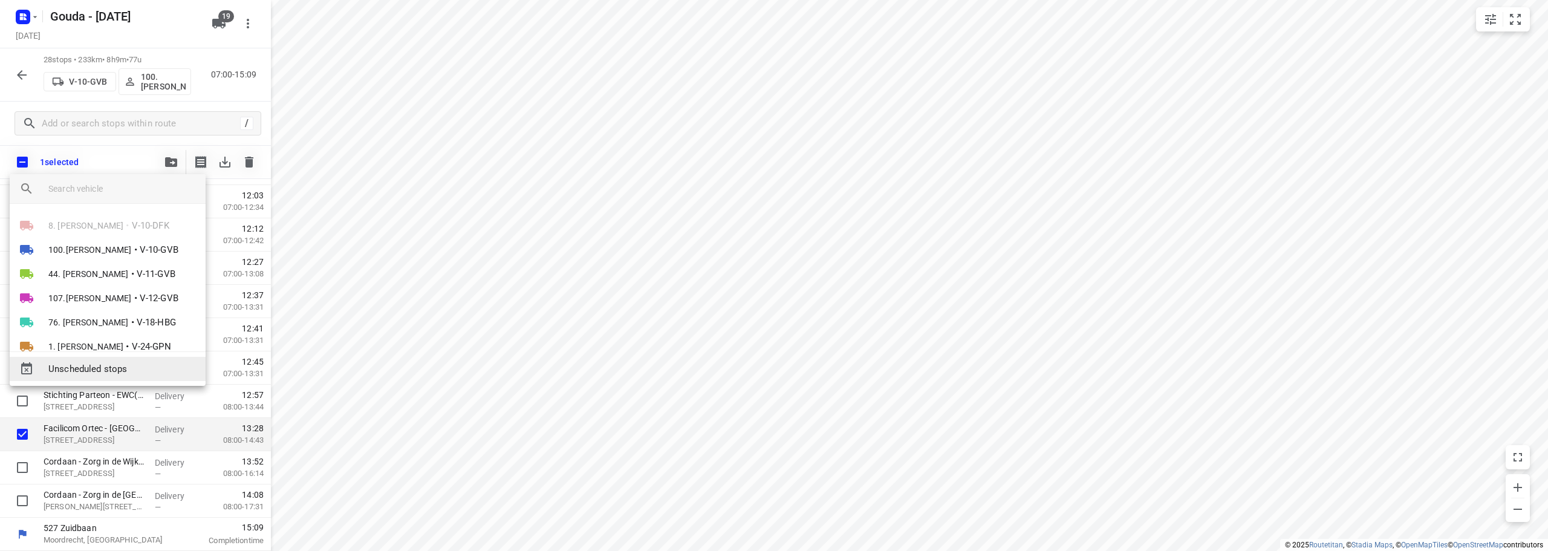
click at [121, 371] on span "Unscheduled stops" at bounding box center [122, 369] width 148 height 14
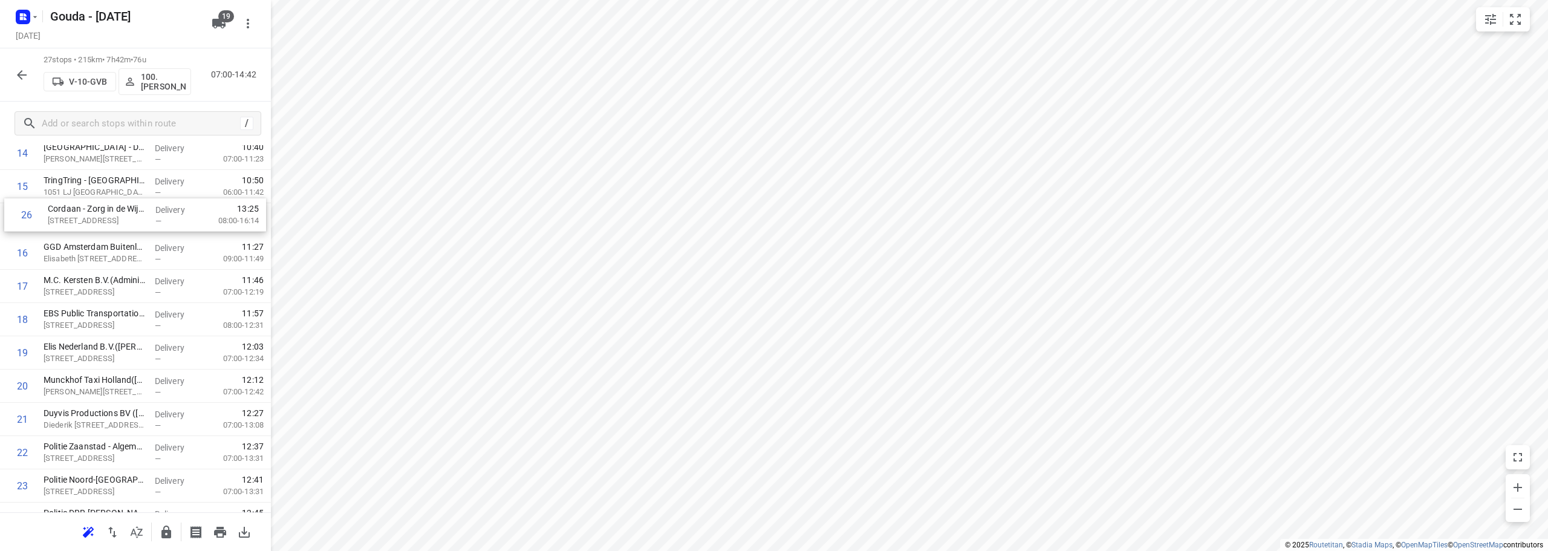
scroll to position [520, 0]
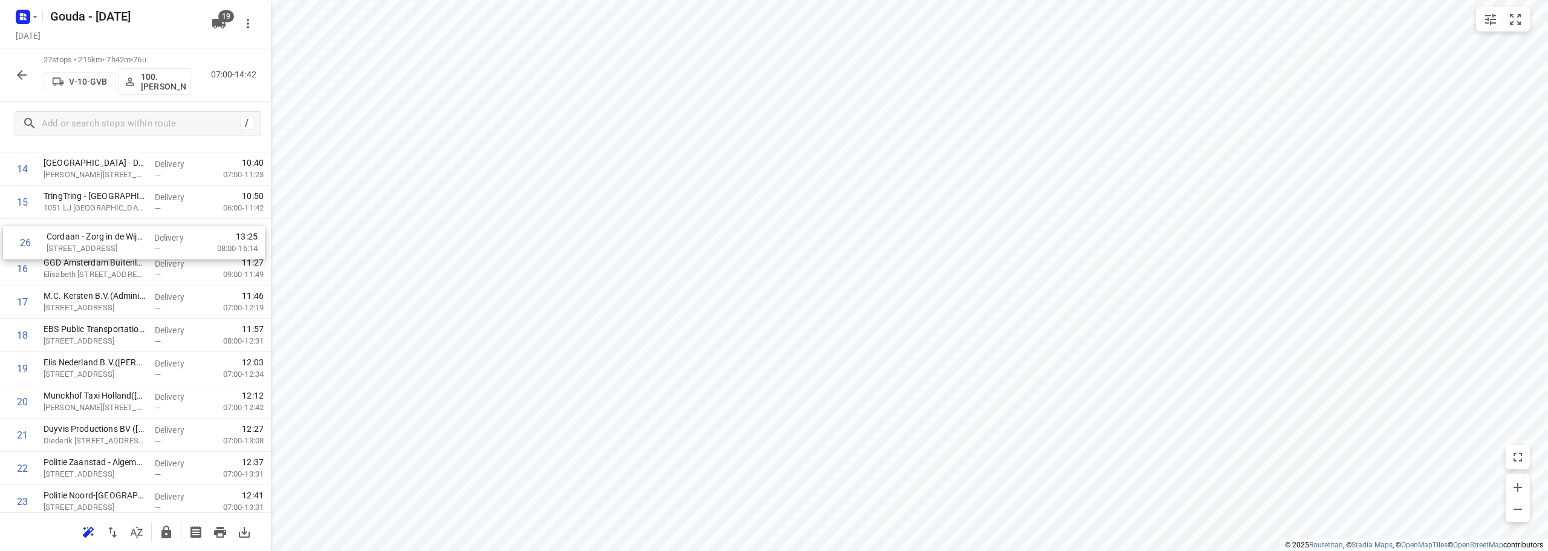
drag, startPoint x: 91, startPoint y: 438, endPoint x: 96, endPoint y: 236, distance: 202.1
click at [96, 236] on div "1 Gemeente Amsterdam - Directie Afval en Grondstoffen - Nieuw-Zeelandweg(Gerda …" at bounding box center [135, 169] width 271 height 898
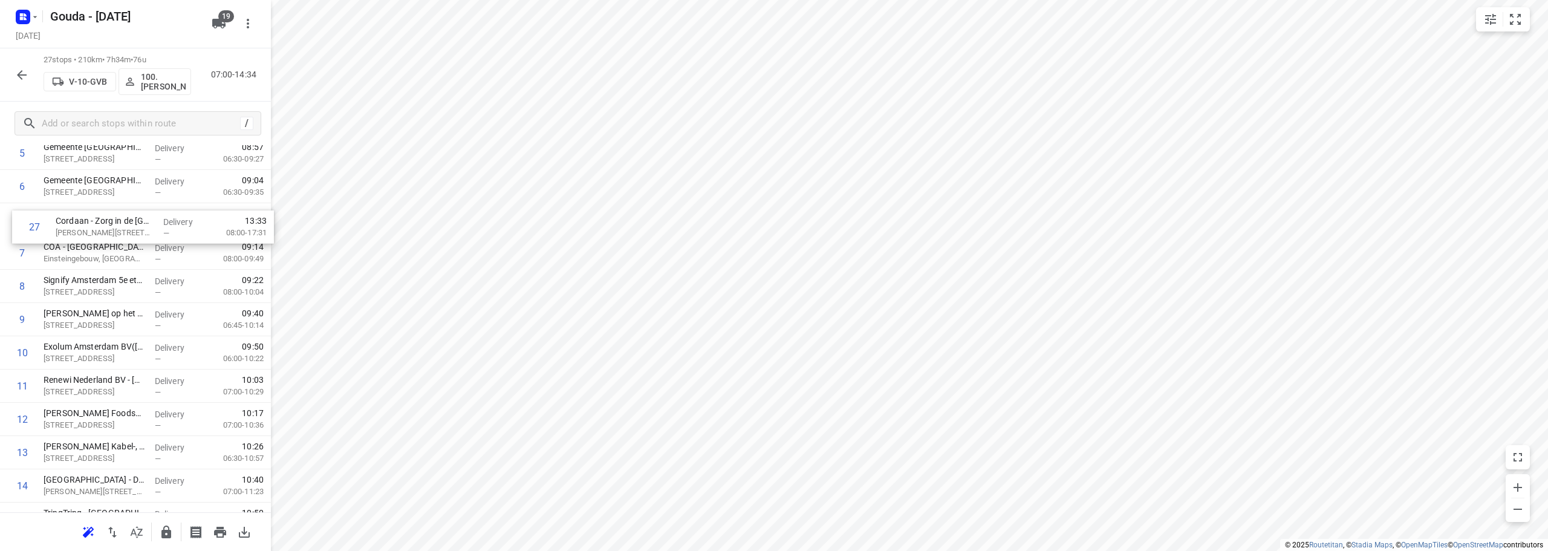
drag, startPoint x: 70, startPoint y: 459, endPoint x: 82, endPoint y: 208, distance: 251.3
click at [82, 208] on div "1 Gemeente Amsterdam - Directie Afval en Grondstoffen - Nieuw-Zeelandweg(Gerda …" at bounding box center [135, 453] width 271 height 898
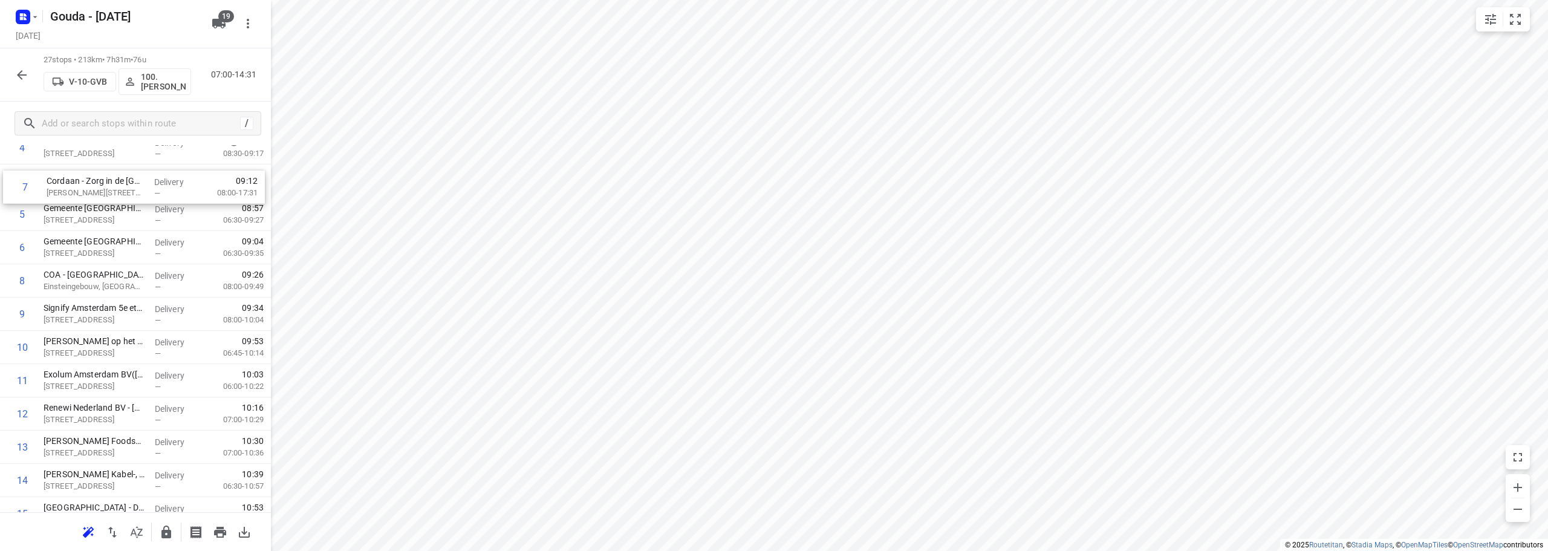
drag, startPoint x: 103, startPoint y: 232, endPoint x: 109, endPoint y: 195, distance: 37.9
click at [109, 195] on div "1 Gemeente Amsterdam - Directie Afval en Grondstoffen - Nieuw-Zeelandweg(Gerda …" at bounding box center [135, 480] width 271 height 898
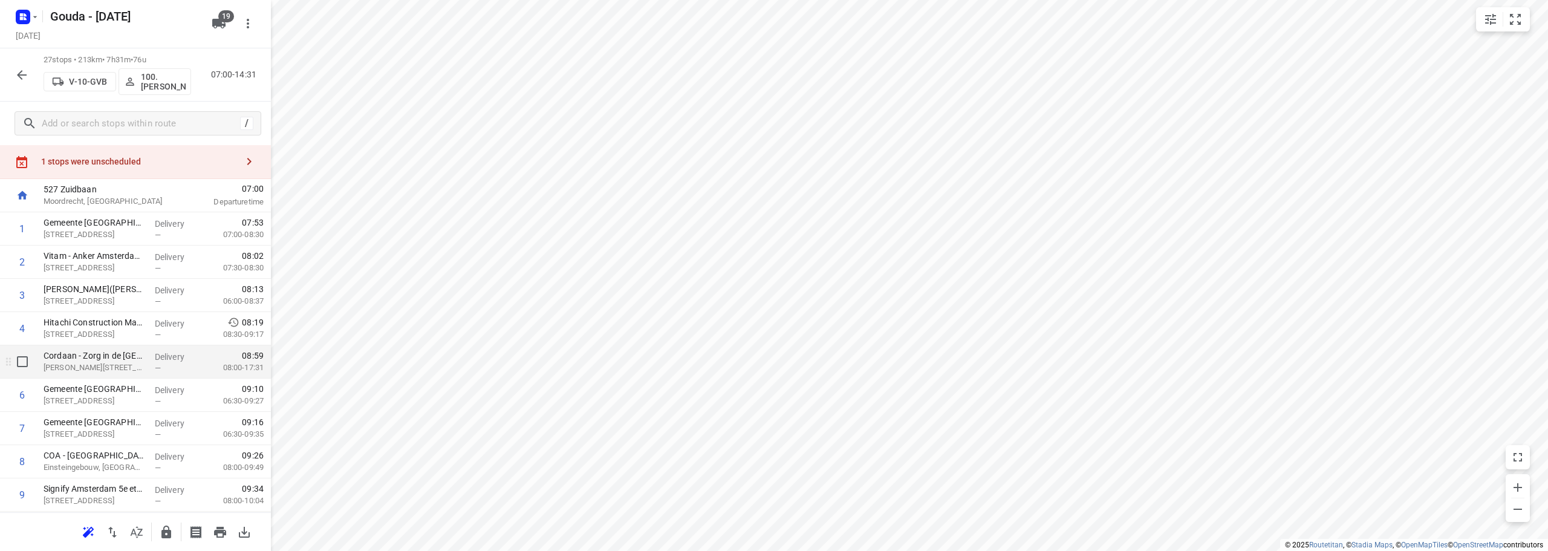
scroll to position [0, 0]
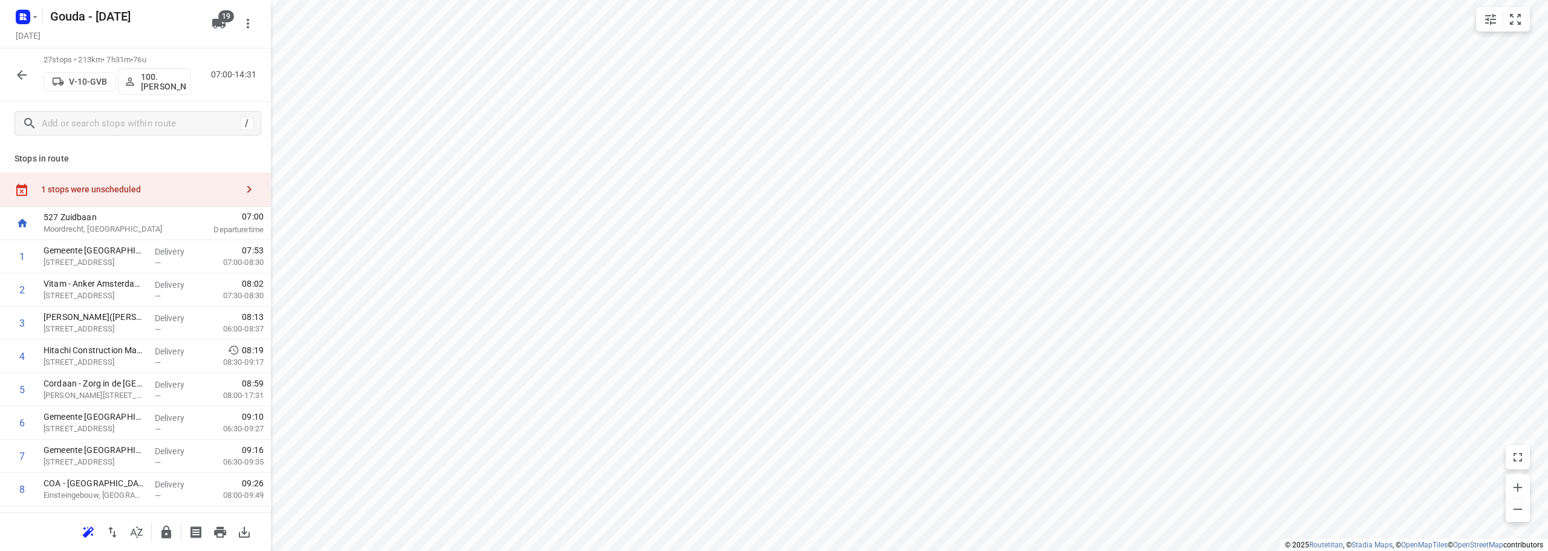
click at [174, 532] on button "button" at bounding box center [166, 532] width 24 height 24
click at [18, 72] on icon "button" at bounding box center [22, 75] width 15 height 15
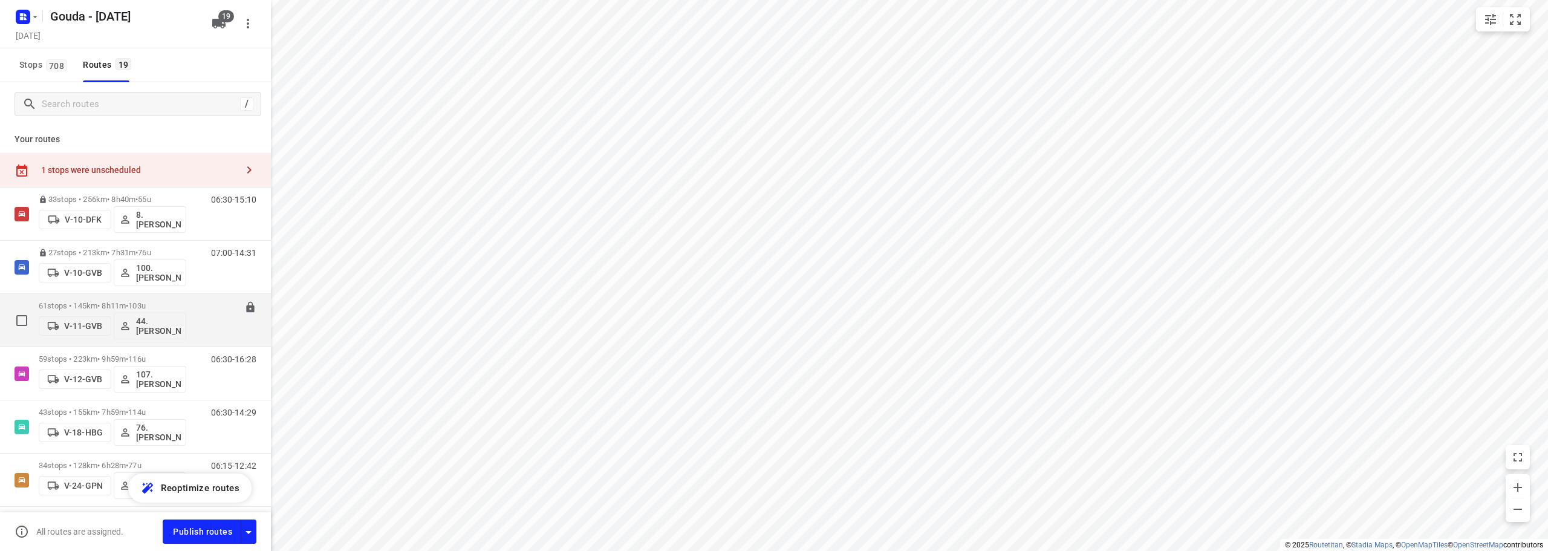
click at [169, 306] on p "61 stops • 145km • 8h11m • 103u" at bounding box center [113, 305] width 148 height 9
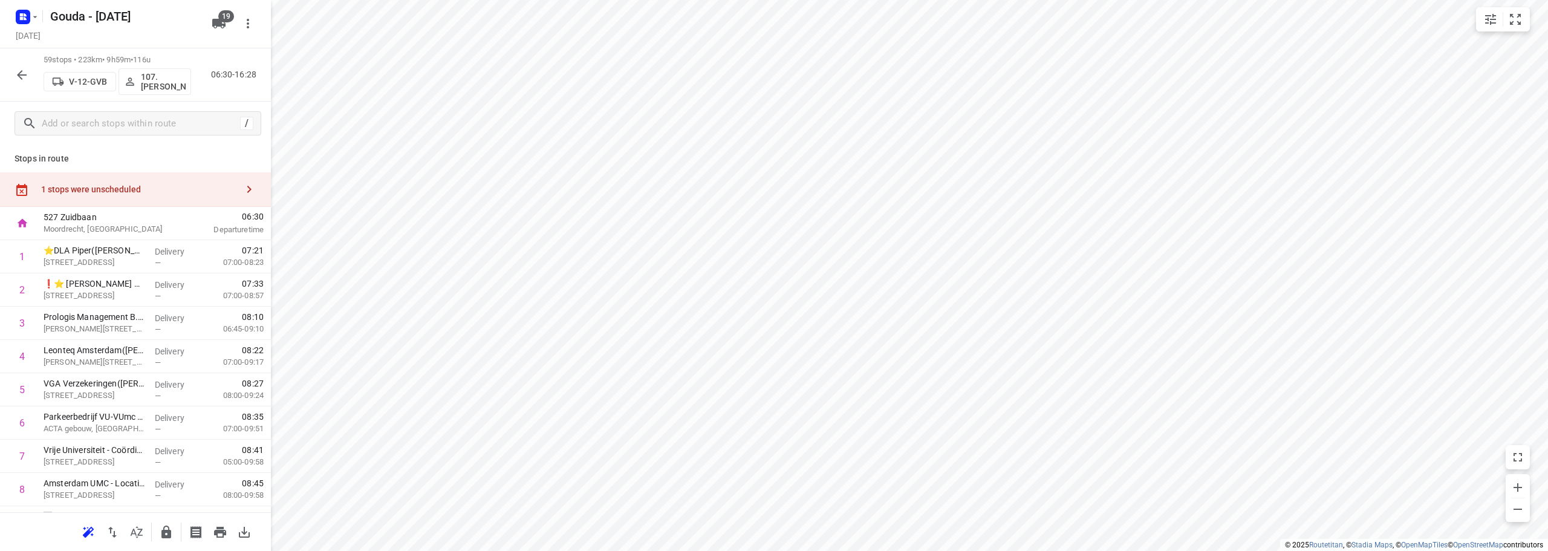
click at [73, 179] on div "1 stops were unscheduled" at bounding box center [135, 189] width 271 height 34
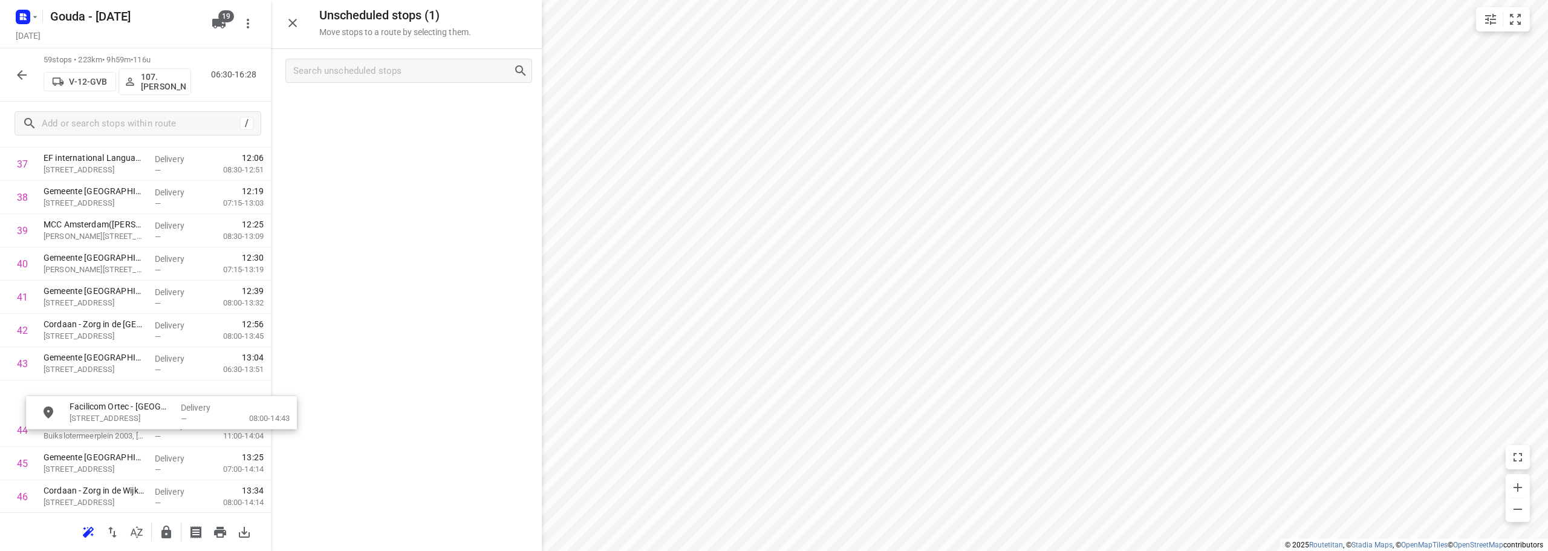
scroll to position [1291, 0]
drag, startPoint x: 364, startPoint y: 105, endPoint x: 87, endPoint y: 298, distance: 337.9
click at [12, 77] on button "button" at bounding box center [22, 75] width 24 height 24
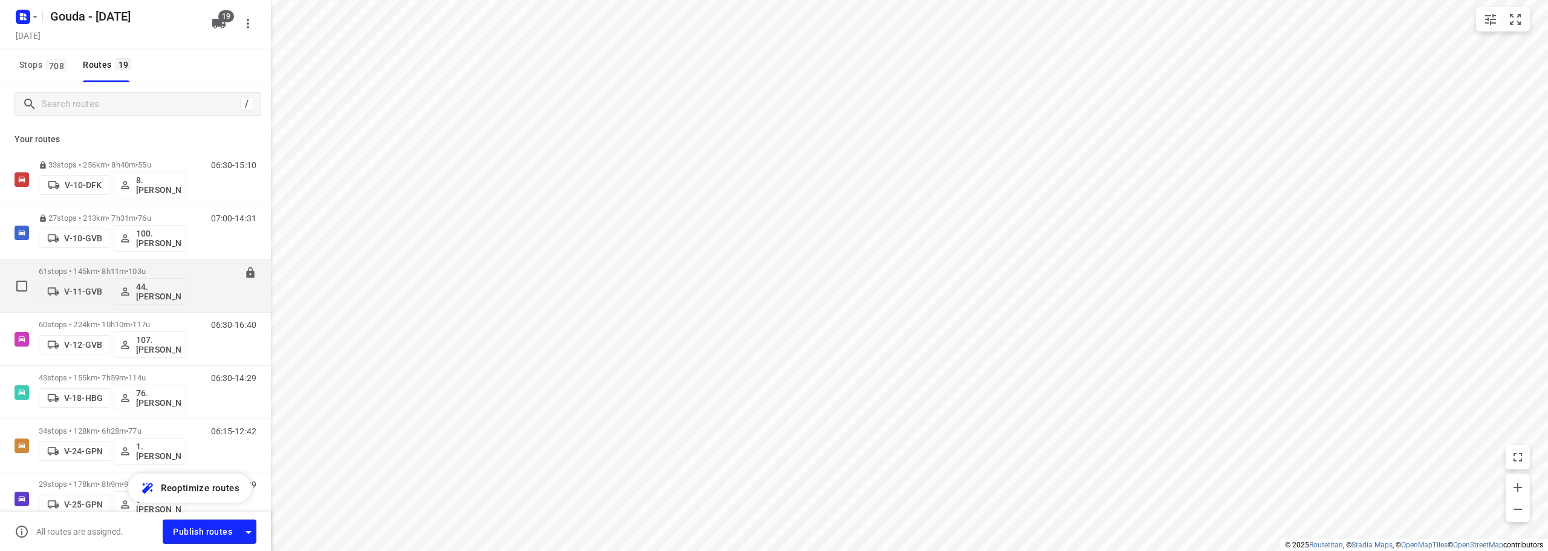
click at [121, 270] on p "61 stops • 145km • 8h11m • 103u" at bounding box center [113, 271] width 148 height 9
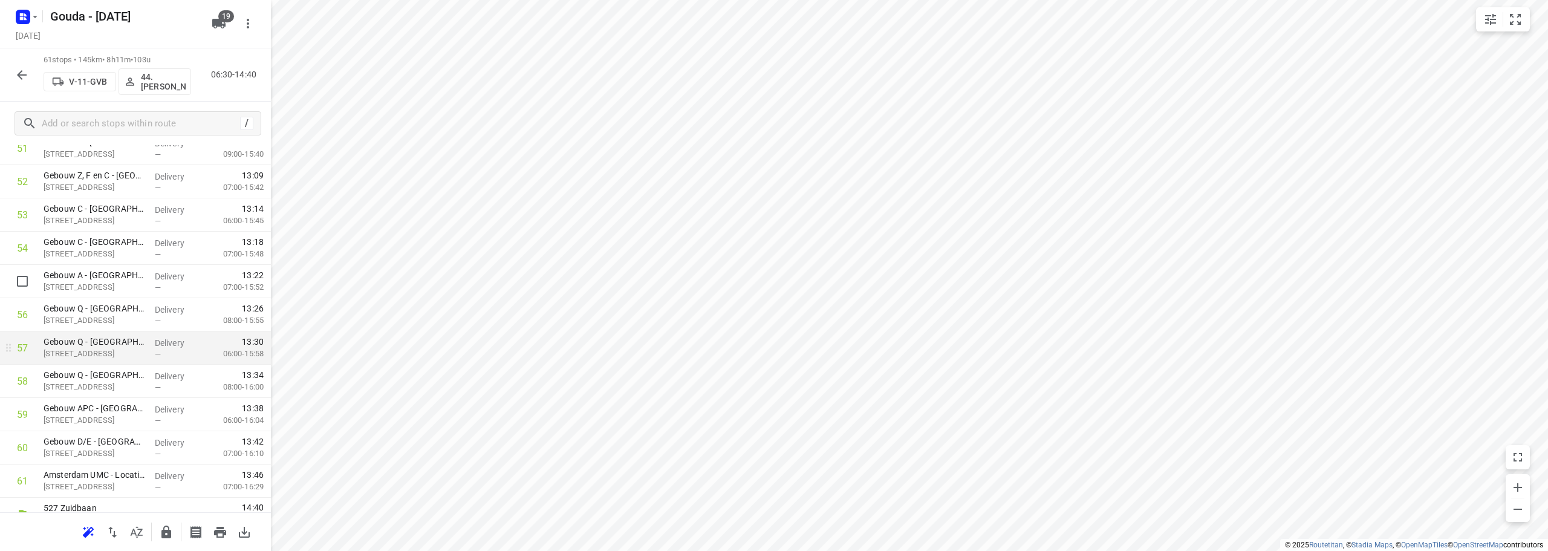
scroll to position [1756, 0]
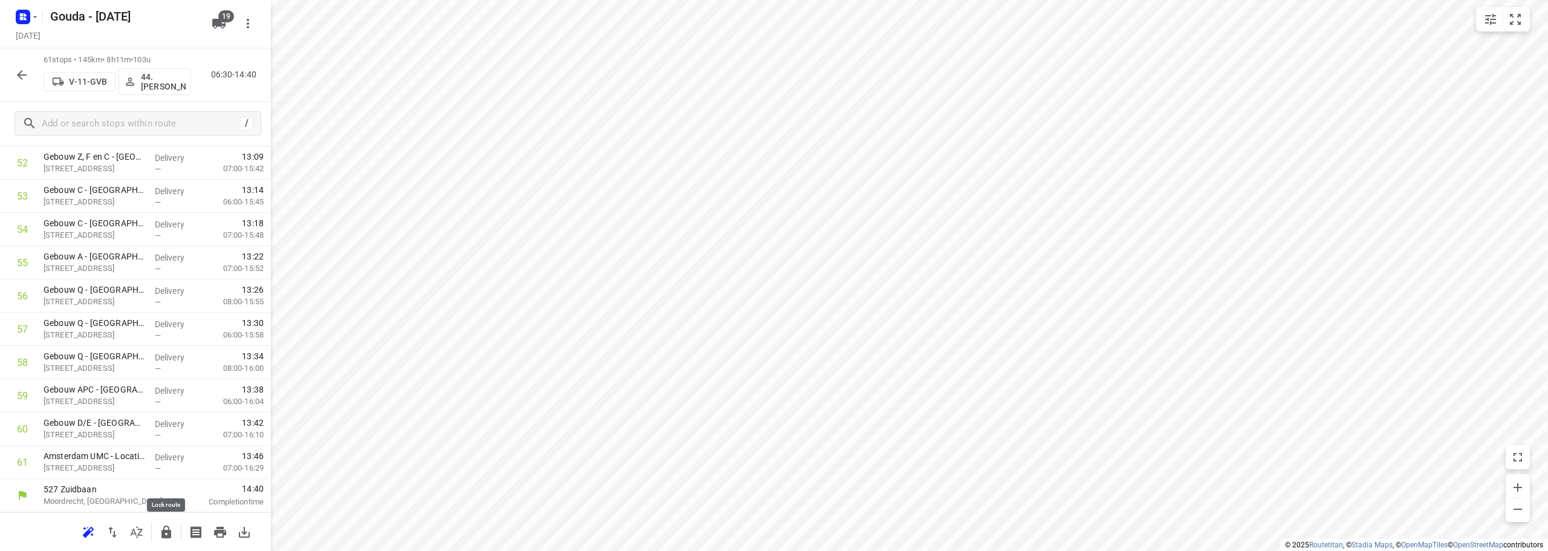
click at [169, 534] on icon "button" at bounding box center [166, 532] width 10 height 13
click at [22, 82] on icon "button" at bounding box center [22, 75] width 15 height 15
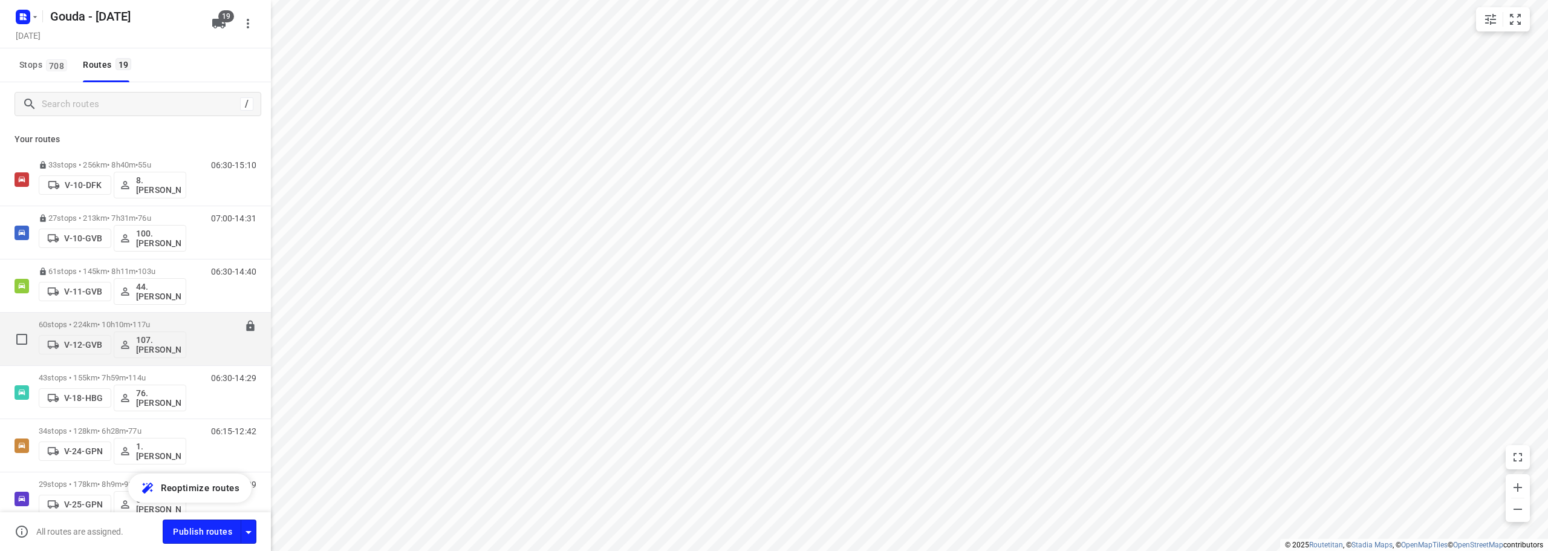
click at [131, 325] on p "60 stops • 224km • 10h10m • 117u" at bounding box center [113, 324] width 148 height 9
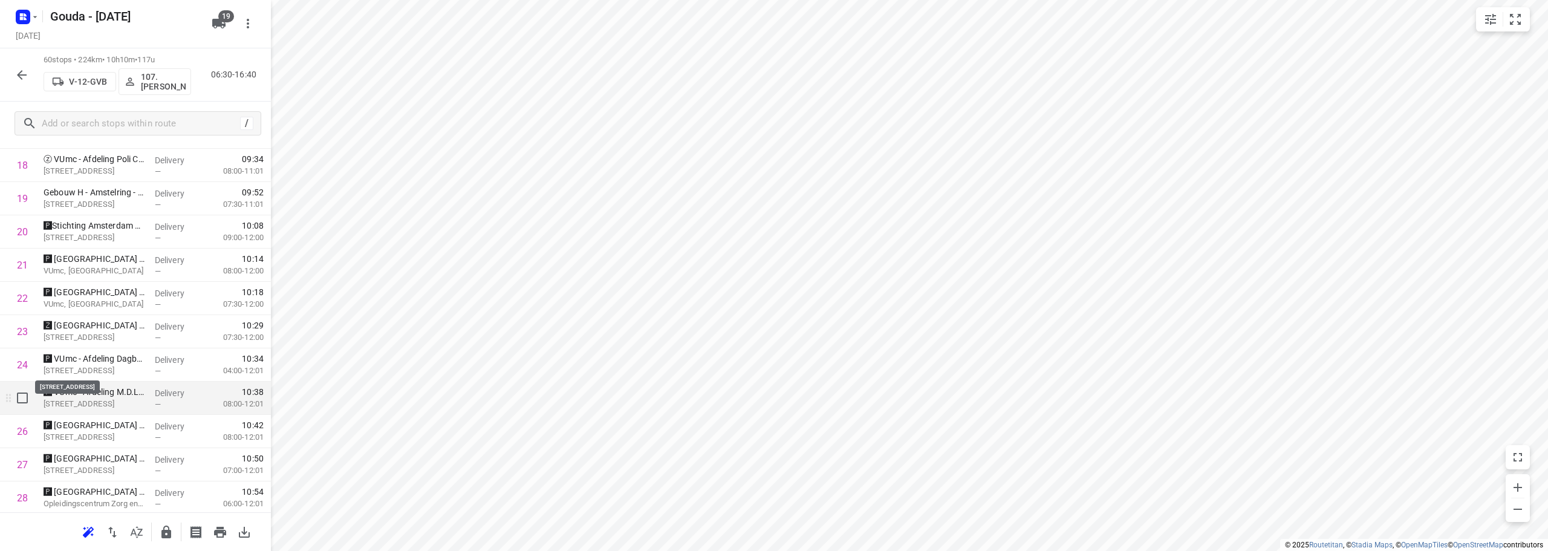
scroll to position [484, 0]
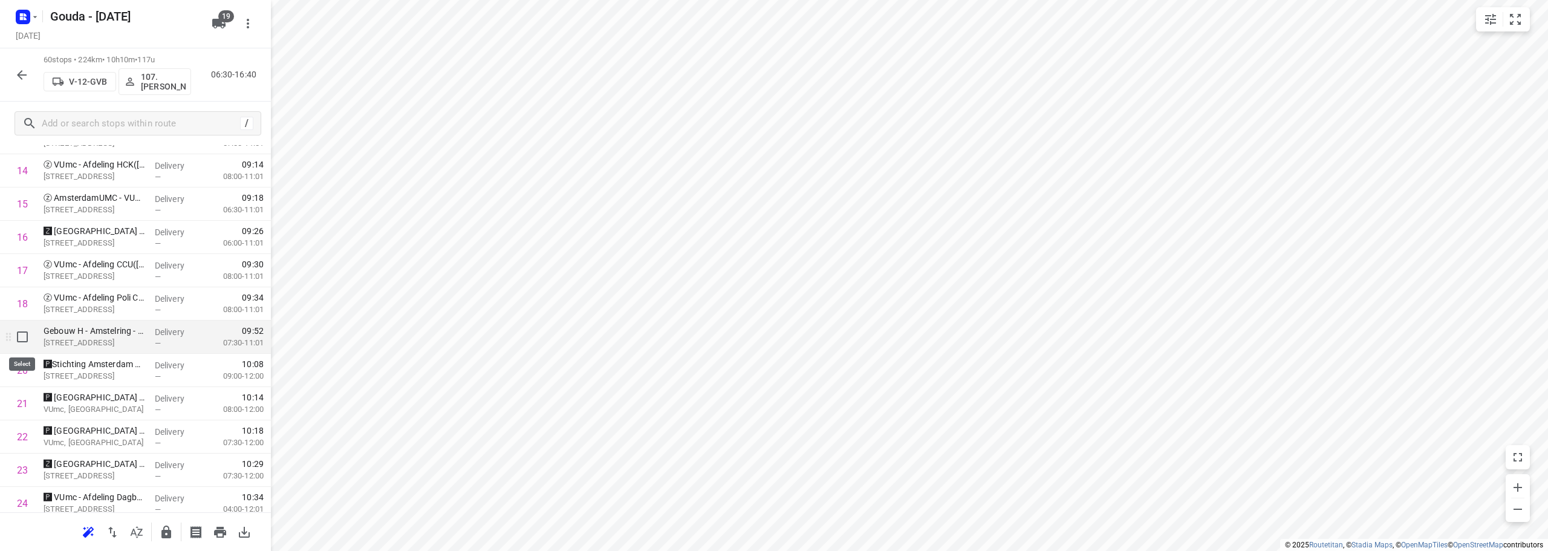
click at [21, 338] on input "checkbox" at bounding box center [22, 337] width 24 height 24
checkbox input "true"
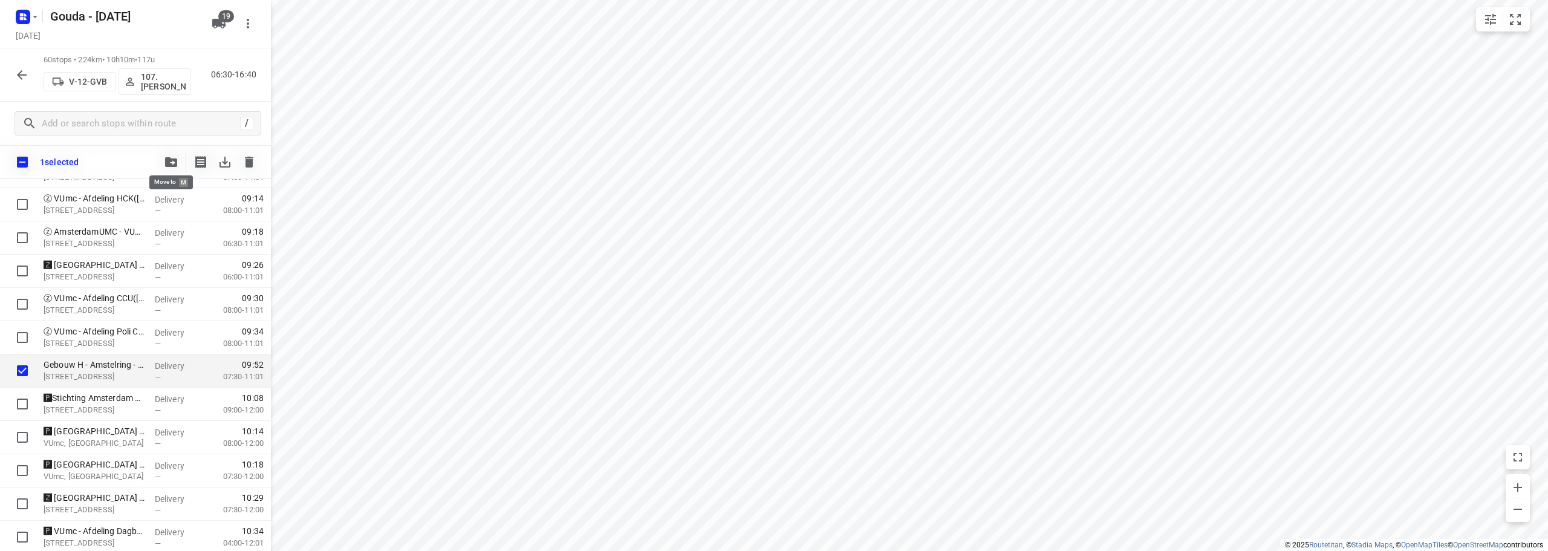
click at [166, 157] on button "button" at bounding box center [171, 162] width 24 height 24
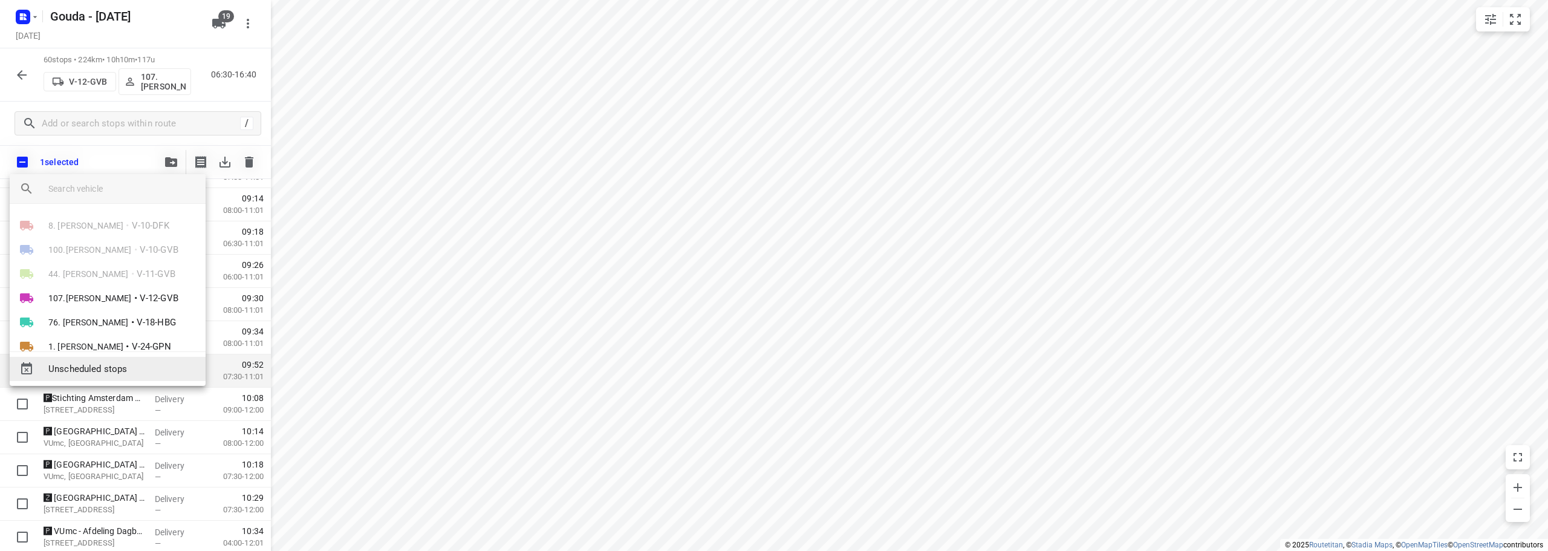
click at [106, 364] on span "Unscheduled stops" at bounding box center [122, 369] width 148 height 14
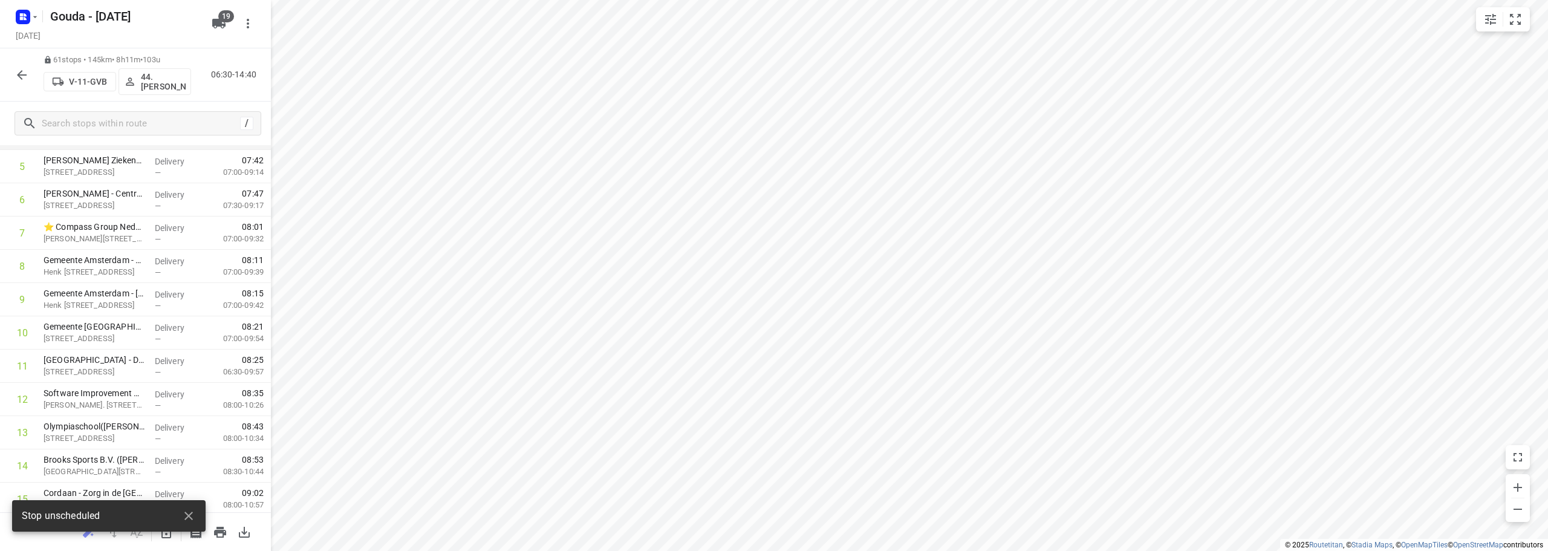
scroll to position [0, 0]
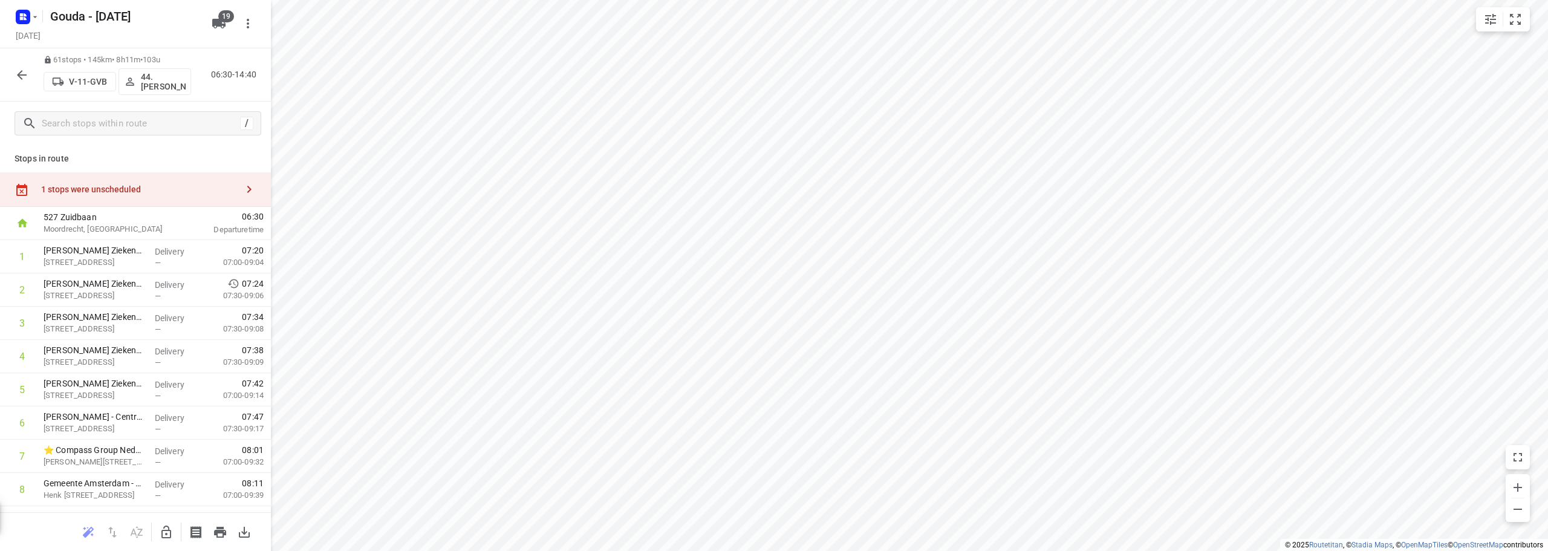
click at [139, 184] on div "1 stops were unscheduled" at bounding box center [139, 189] width 196 height 10
drag, startPoint x: 415, startPoint y: 118, endPoint x: 349, endPoint y: 370, distance: 260.7
click at [171, 536] on icon "button" at bounding box center [166, 532] width 10 height 13
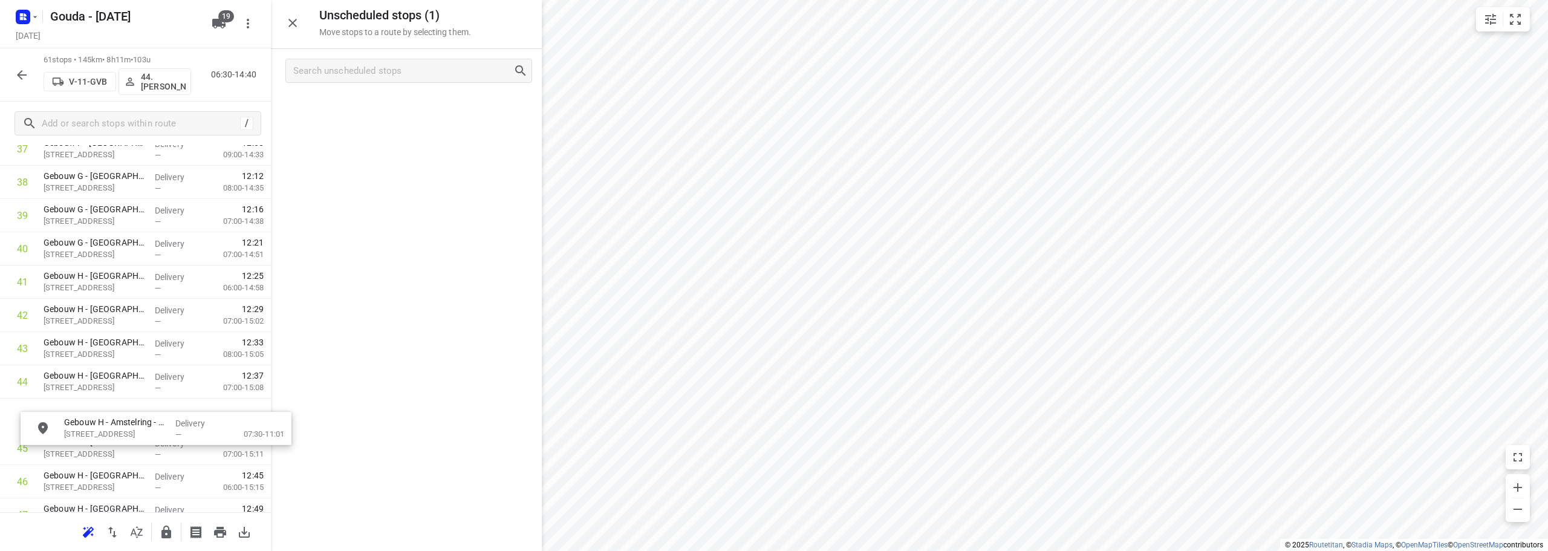
scroll to position [1309, 0]
drag, startPoint x: 413, startPoint y: 108, endPoint x: 139, endPoint y: 290, distance: 329.3
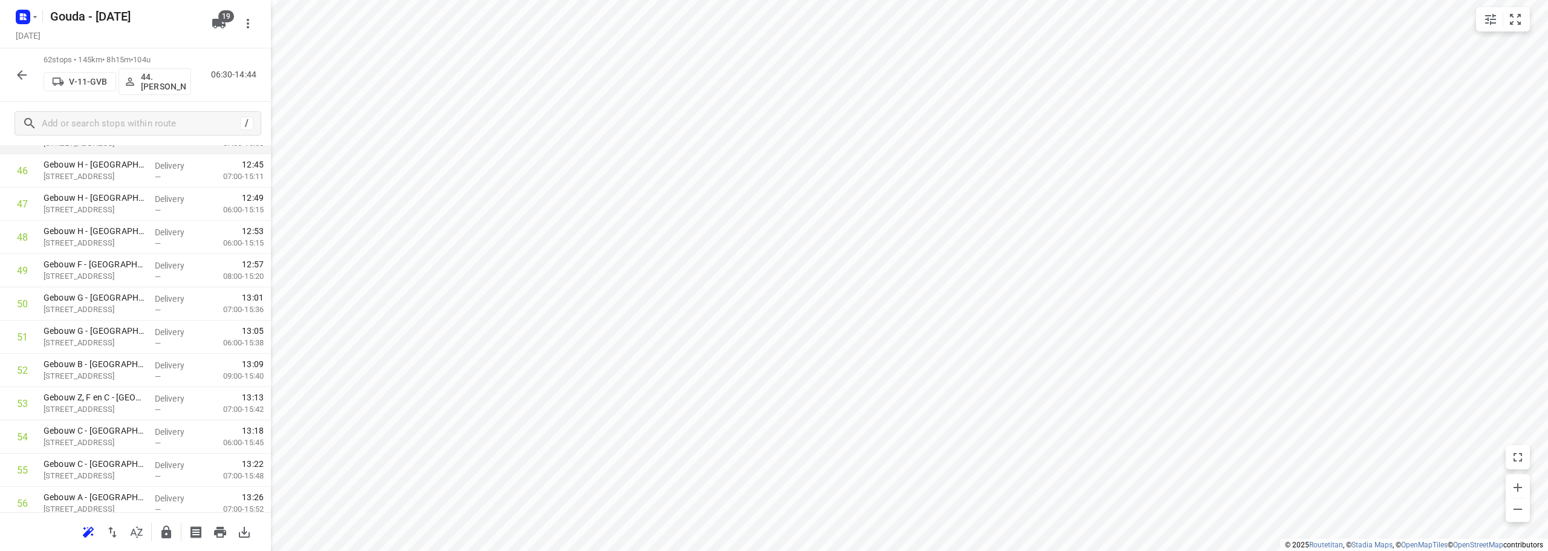
scroll to position [1551, 0]
click at [160, 530] on button "button" at bounding box center [166, 532] width 24 height 24
click at [21, 74] on icon "button" at bounding box center [22, 75] width 15 height 15
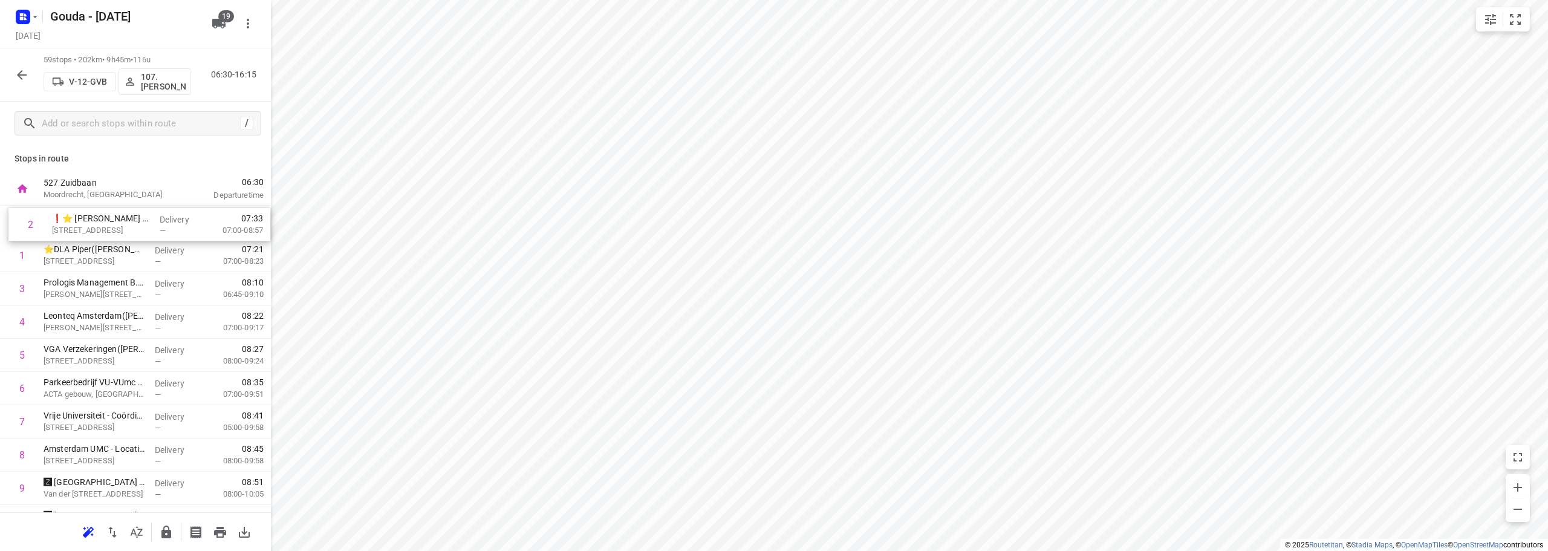
drag, startPoint x: 107, startPoint y: 258, endPoint x: 119, endPoint y: 218, distance: 42.3
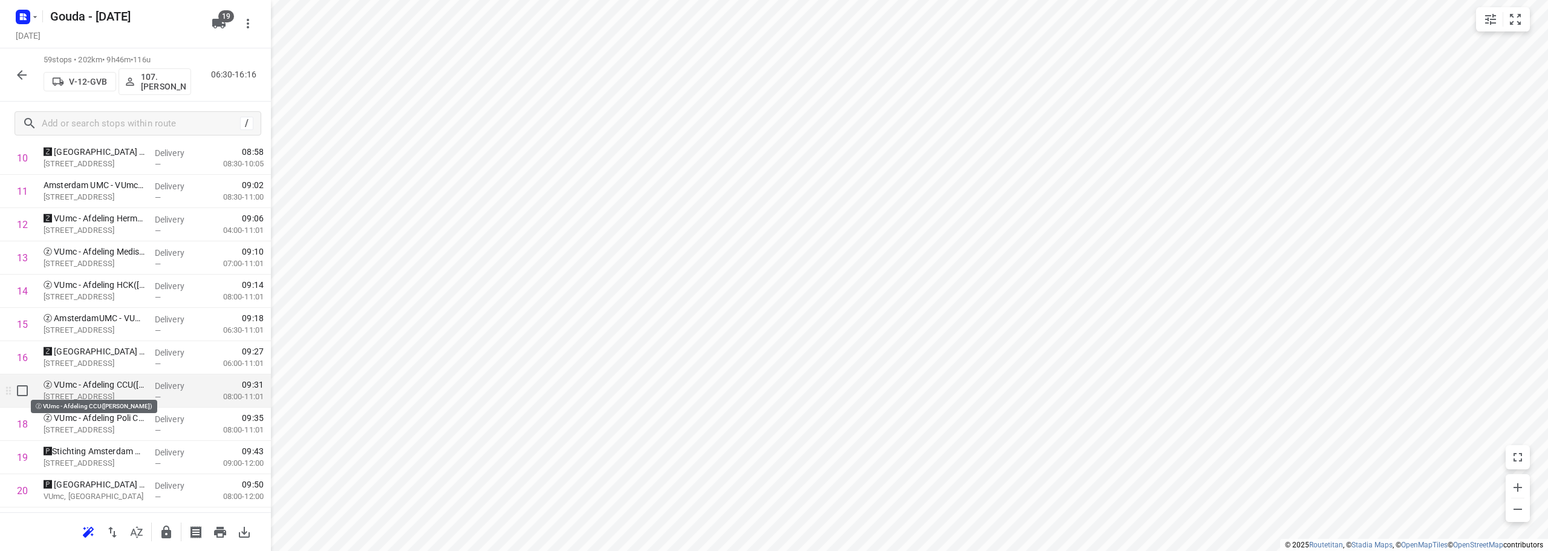
scroll to position [363, 0]
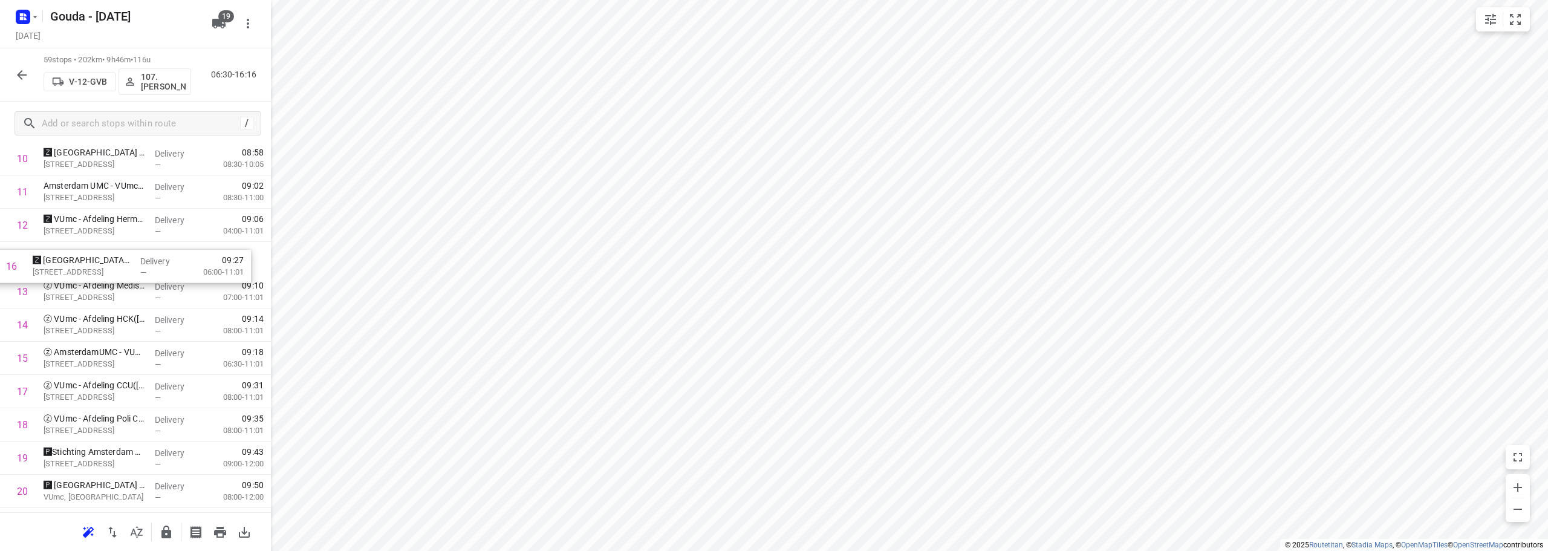
drag, startPoint x: 76, startPoint y: 368, endPoint x: 65, endPoint y: 267, distance: 102.2
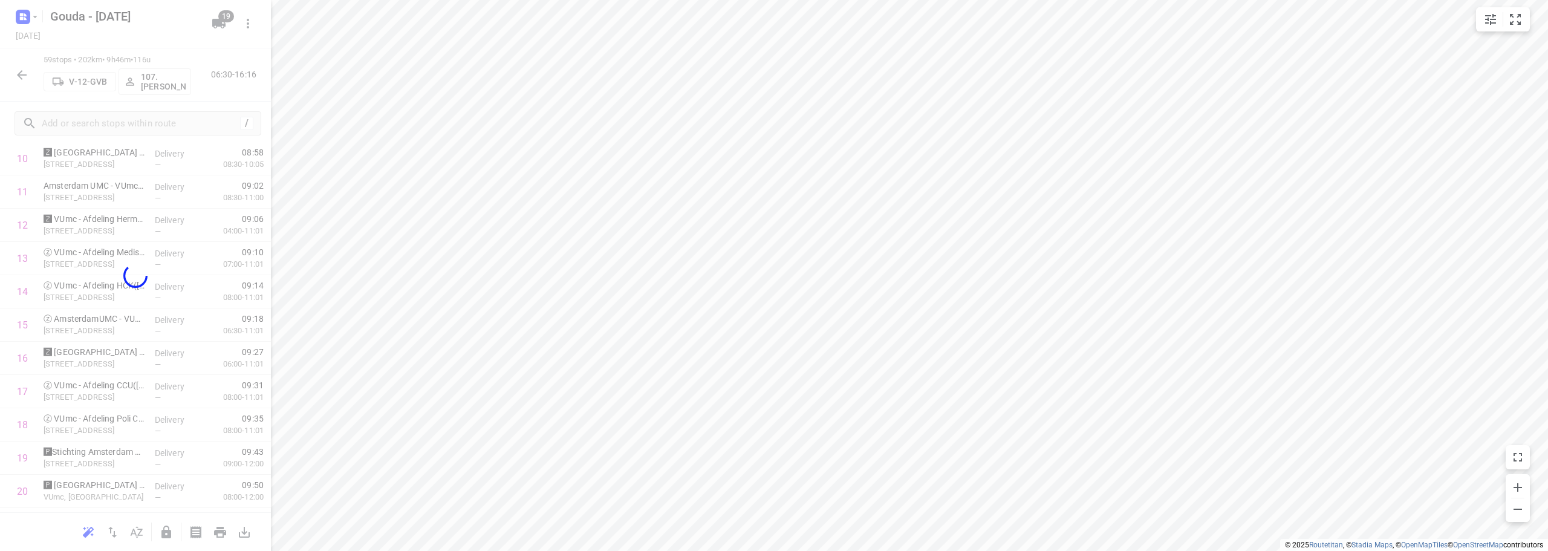
scroll to position [302, 0]
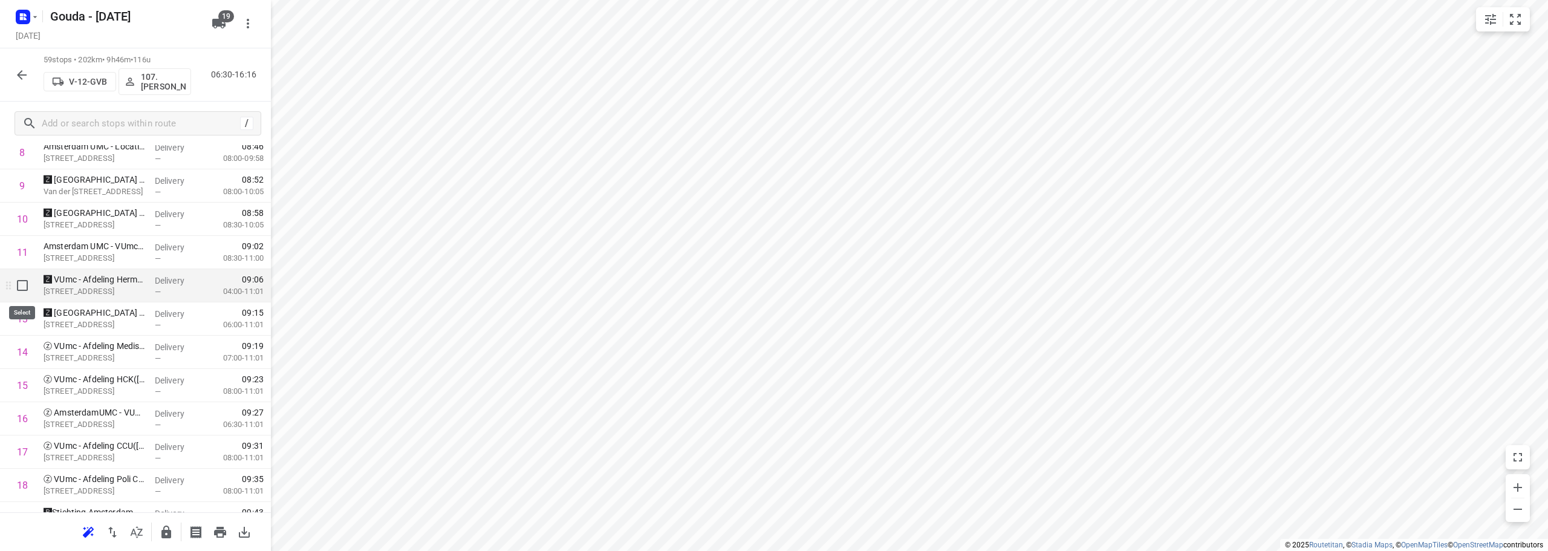
drag, startPoint x: 13, startPoint y: 298, endPoint x: 16, endPoint y: 287, distance: 11.5
click at [16, 287] on input "checkbox" at bounding box center [22, 285] width 24 height 24
checkbox input "true"
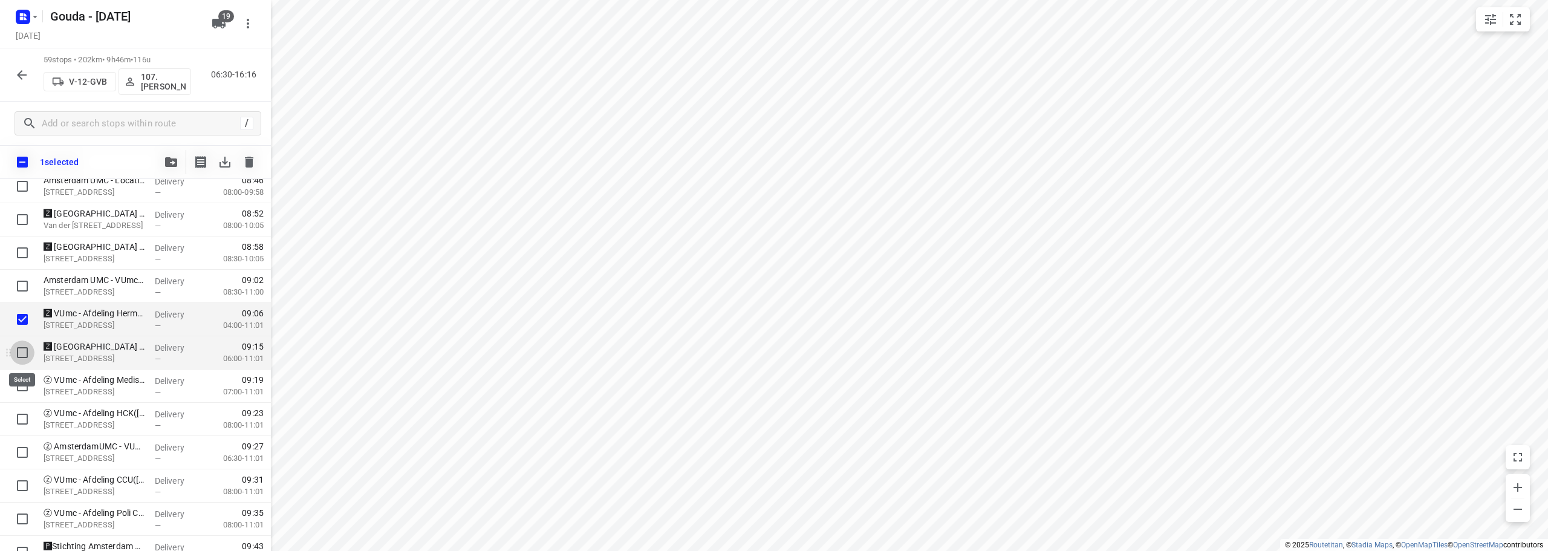
drag, startPoint x: 20, startPoint y: 358, endPoint x: 62, endPoint y: 355, distance: 41.8
click at [20, 357] on input "checkbox" at bounding box center [22, 353] width 24 height 24
checkbox input "true"
drag, startPoint x: 77, startPoint y: 354, endPoint x: 70, endPoint y: 290, distance: 63.9
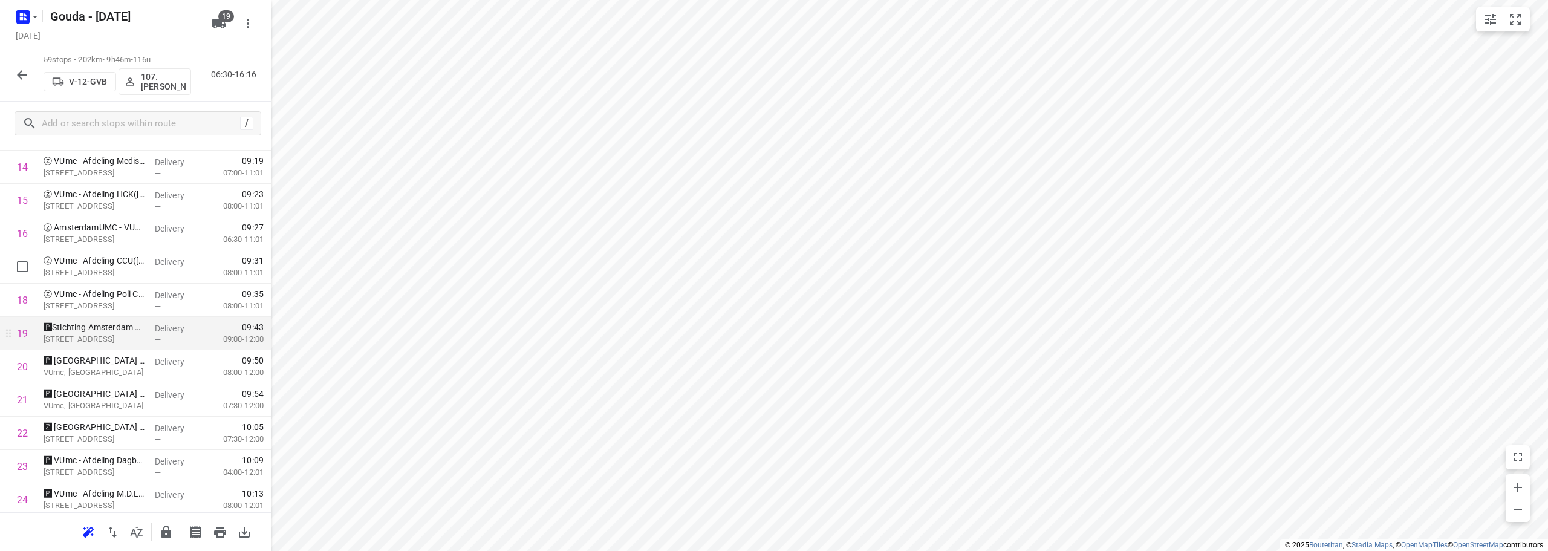
scroll to position [484, 0]
drag, startPoint x: 87, startPoint y: 414, endPoint x: 90, endPoint y: 405, distance: 9.4
drag, startPoint x: 79, startPoint y: 440, endPoint x: 74, endPoint y: 322, distance: 118.0
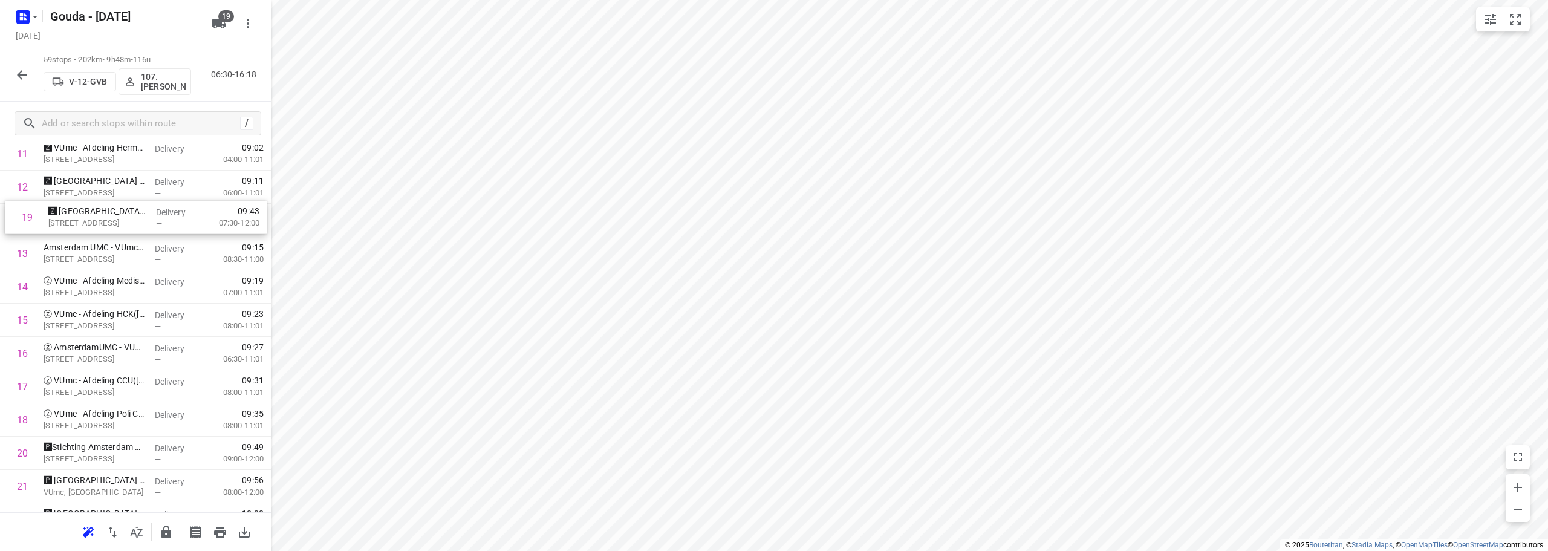
drag, startPoint x: 78, startPoint y: 395, endPoint x: 85, endPoint y: 204, distance: 190.7
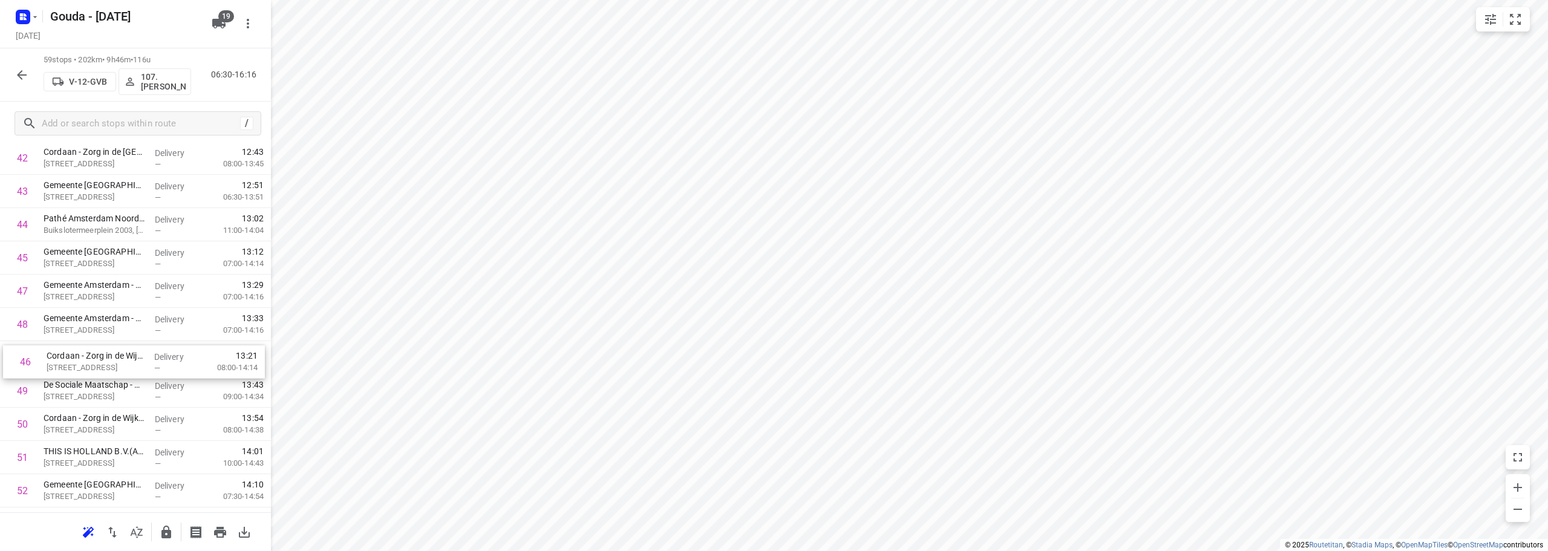
drag, startPoint x: 131, startPoint y: 294, endPoint x: 134, endPoint y: 368, distance: 74.5
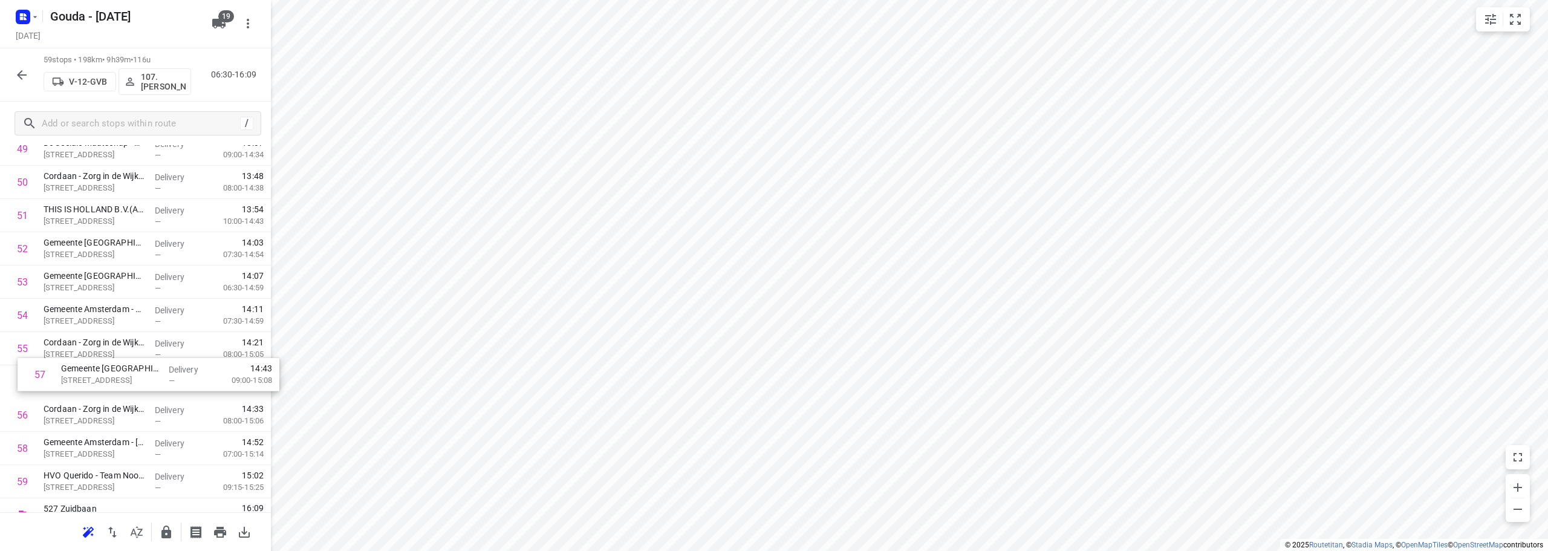
scroll to position [1671, 0]
drag, startPoint x: 106, startPoint y: 430, endPoint x: 129, endPoint y: 358, distance: 75.6
drag, startPoint x: 104, startPoint y: 451, endPoint x: 113, endPoint y: 347, distance: 103.8
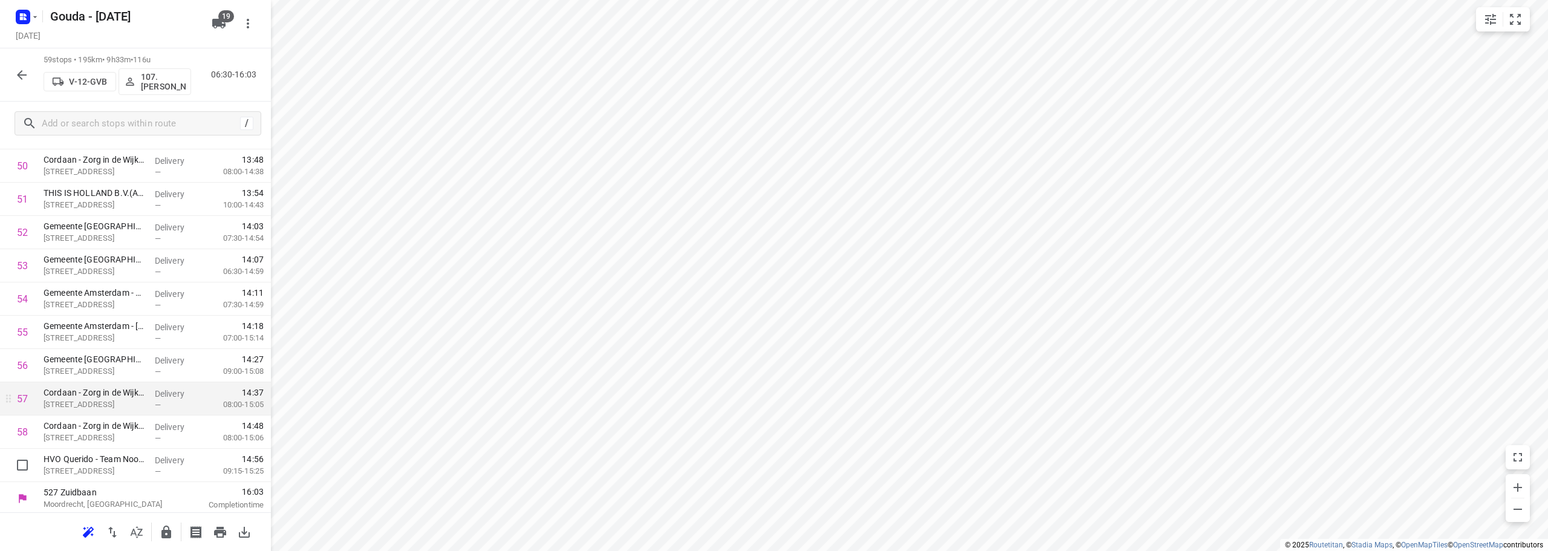
scroll to position [1689, 0]
click at [165, 530] on icon "button" at bounding box center [166, 532] width 10 height 13
click at [20, 77] on icon "button" at bounding box center [22, 75] width 10 height 10
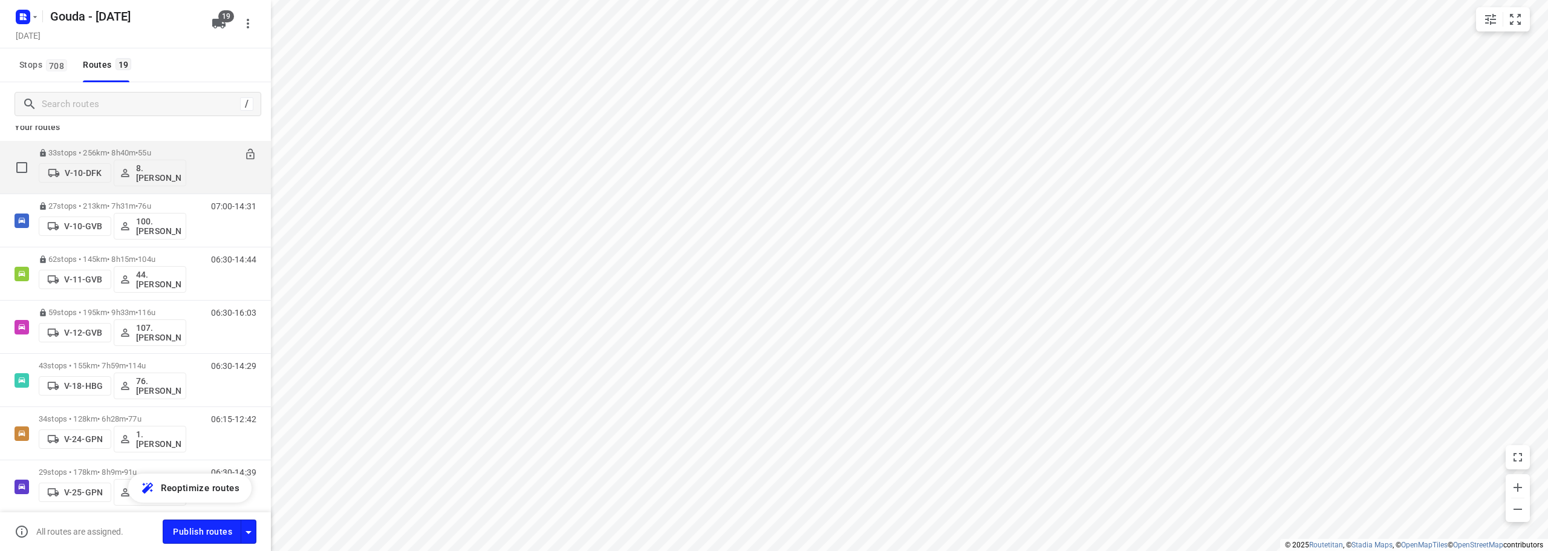
scroll to position [0, 0]
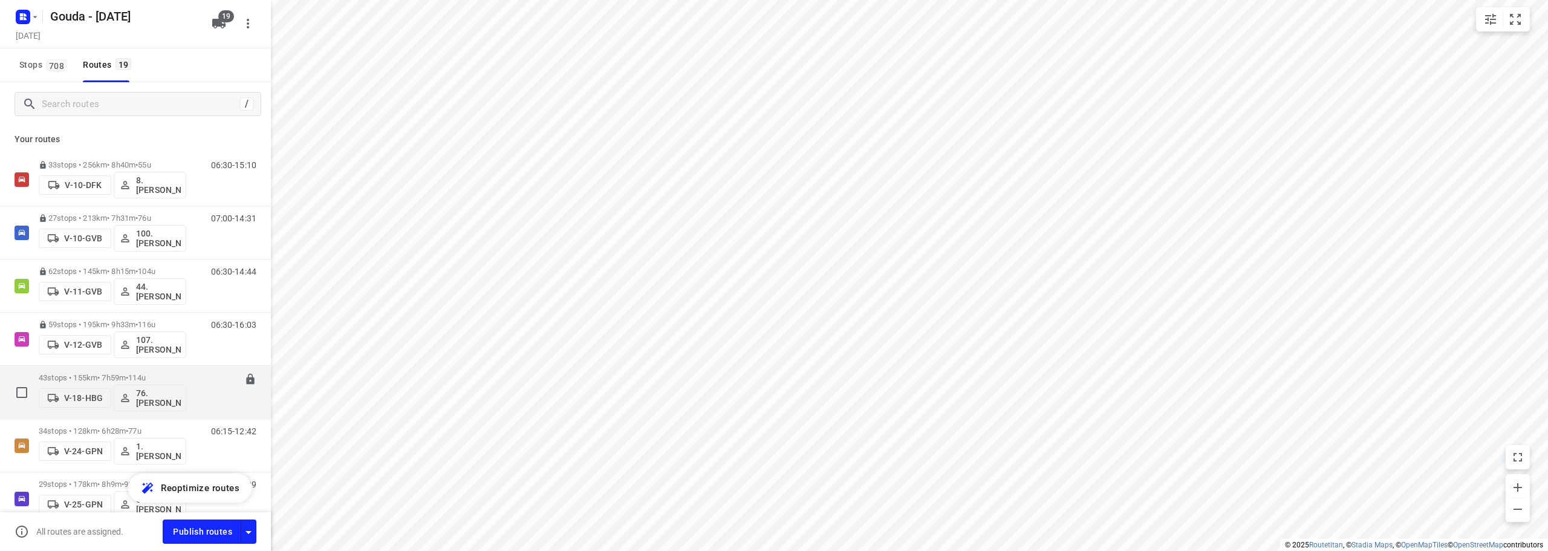
click at [139, 373] on div "43 stops • 155km • 7h59m • 114u V-18-HBG 76. Ibrahim Cete" at bounding box center [113, 392] width 148 height 50
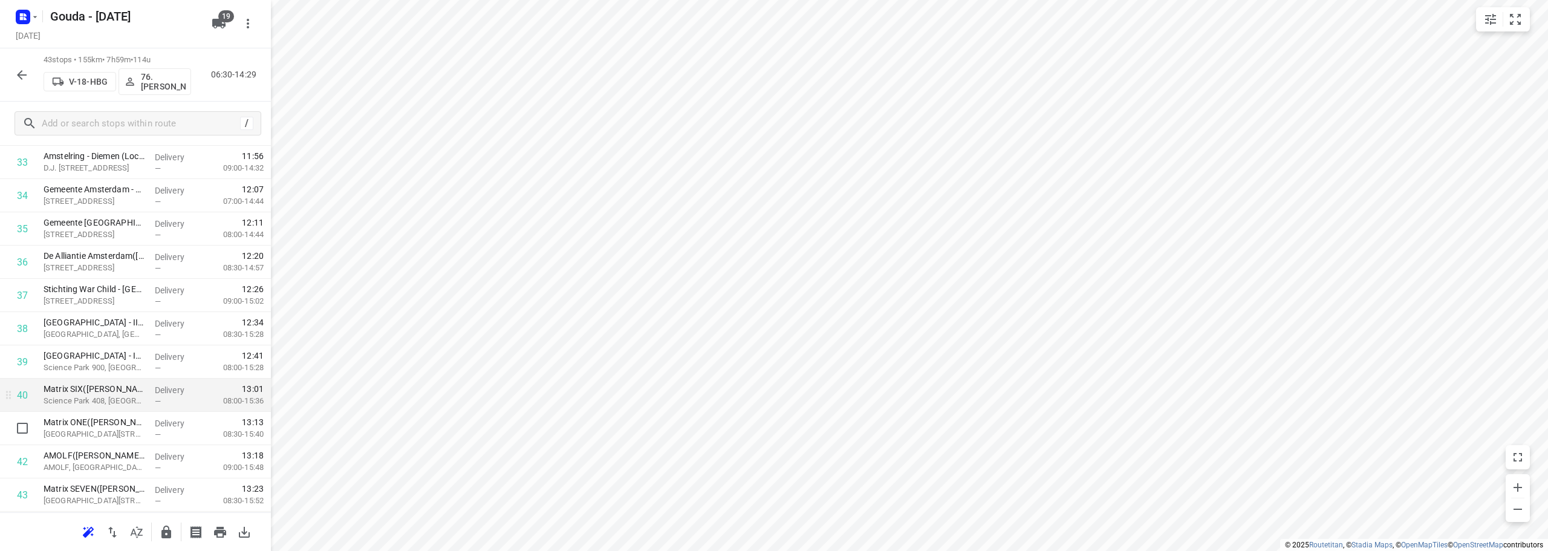
scroll to position [1157, 0]
click at [163, 535] on icon "button" at bounding box center [166, 532] width 10 height 13
click at [26, 74] on icon "button" at bounding box center [22, 75] width 15 height 15
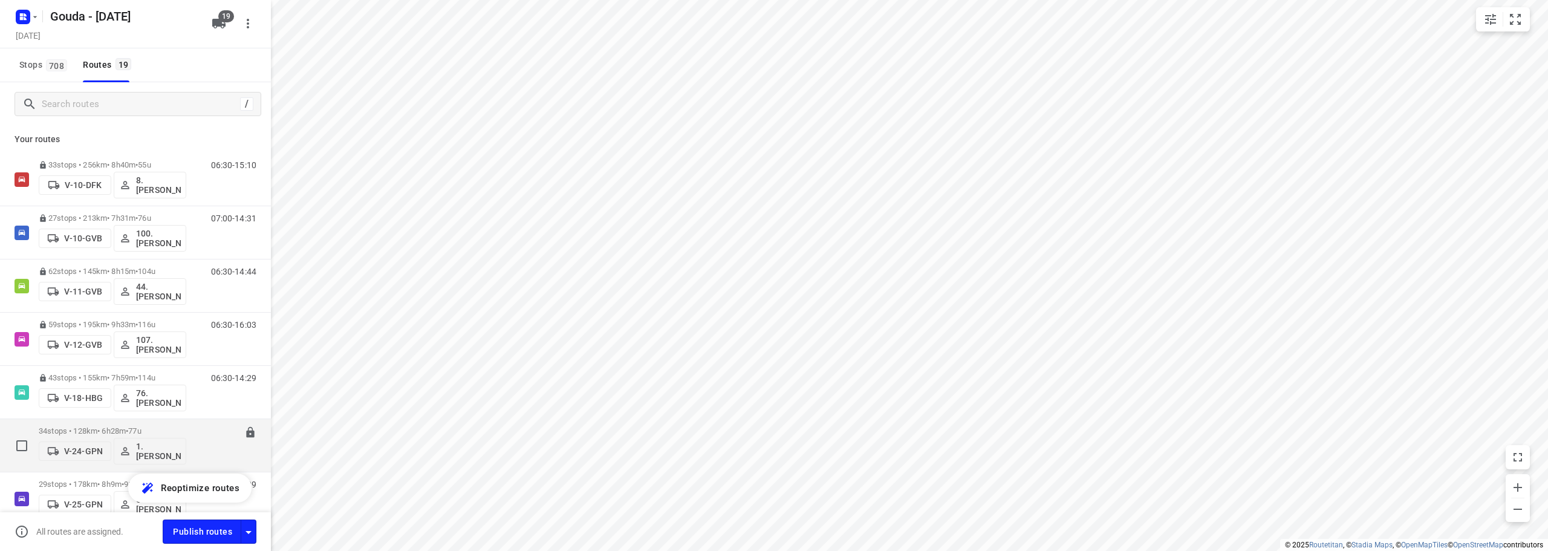
click at [122, 431] on p "34 stops • 128km • 6h28m • 77u" at bounding box center [113, 430] width 148 height 9
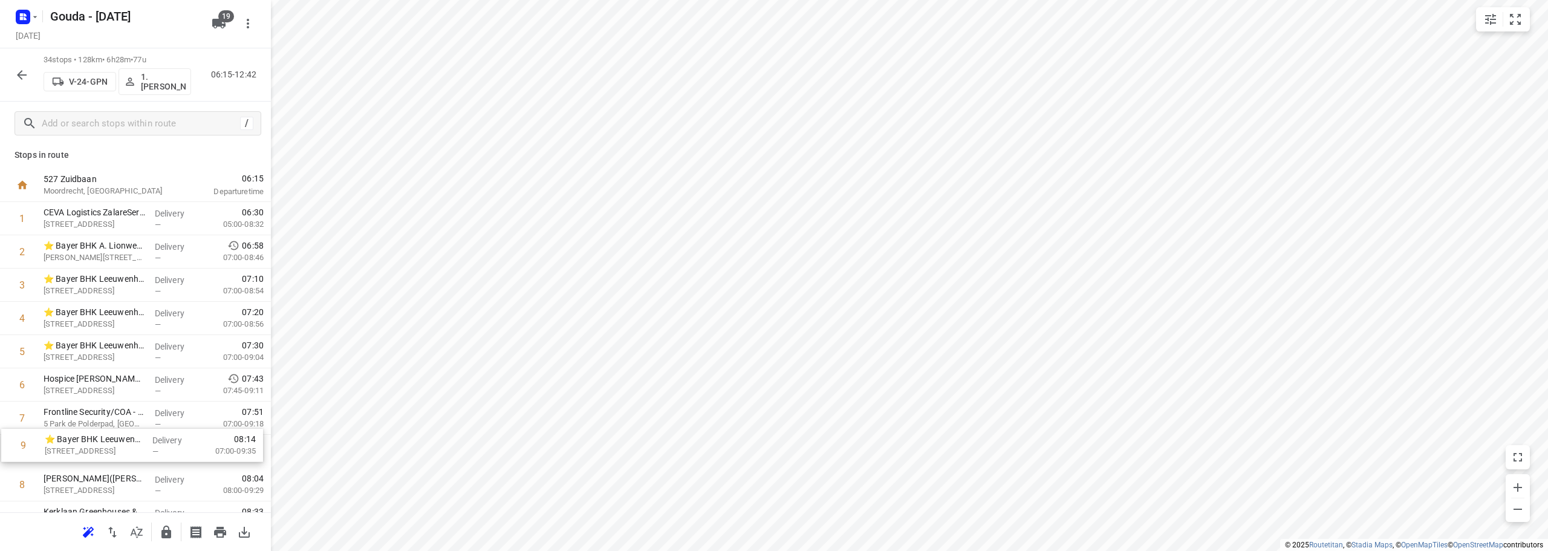
scroll to position [4, 0]
drag, startPoint x: 139, startPoint y: 486, endPoint x: 140, endPoint y: 374, distance: 111.3
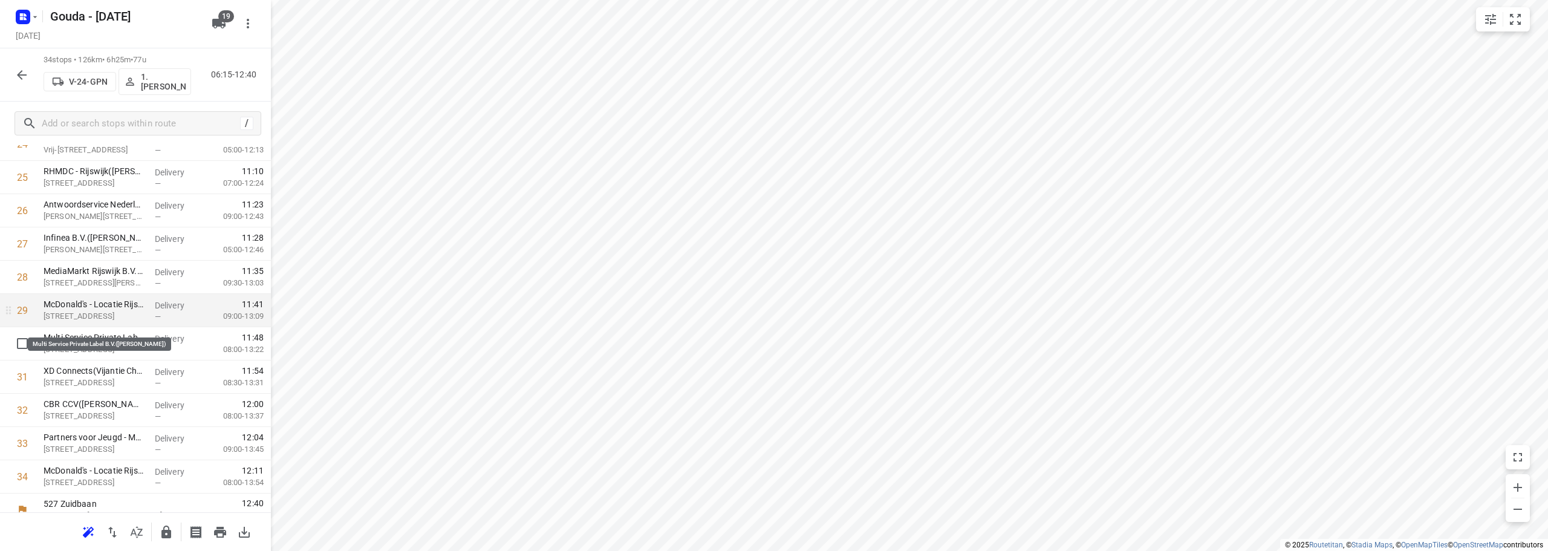
scroll to position [858, 0]
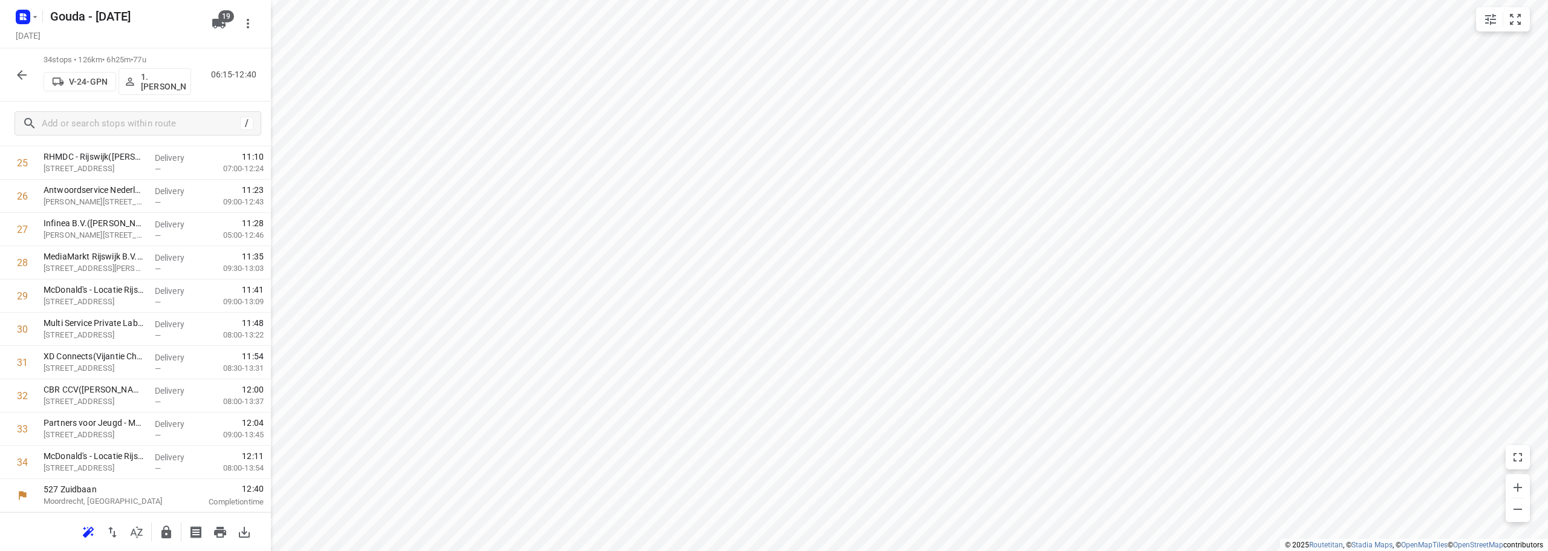
click at [160, 525] on icon "button" at bounding box center [166, 532] width 15 height 15
click at [18, 82] on icon "button" at bounding box center [22, 75] width 15 height 15
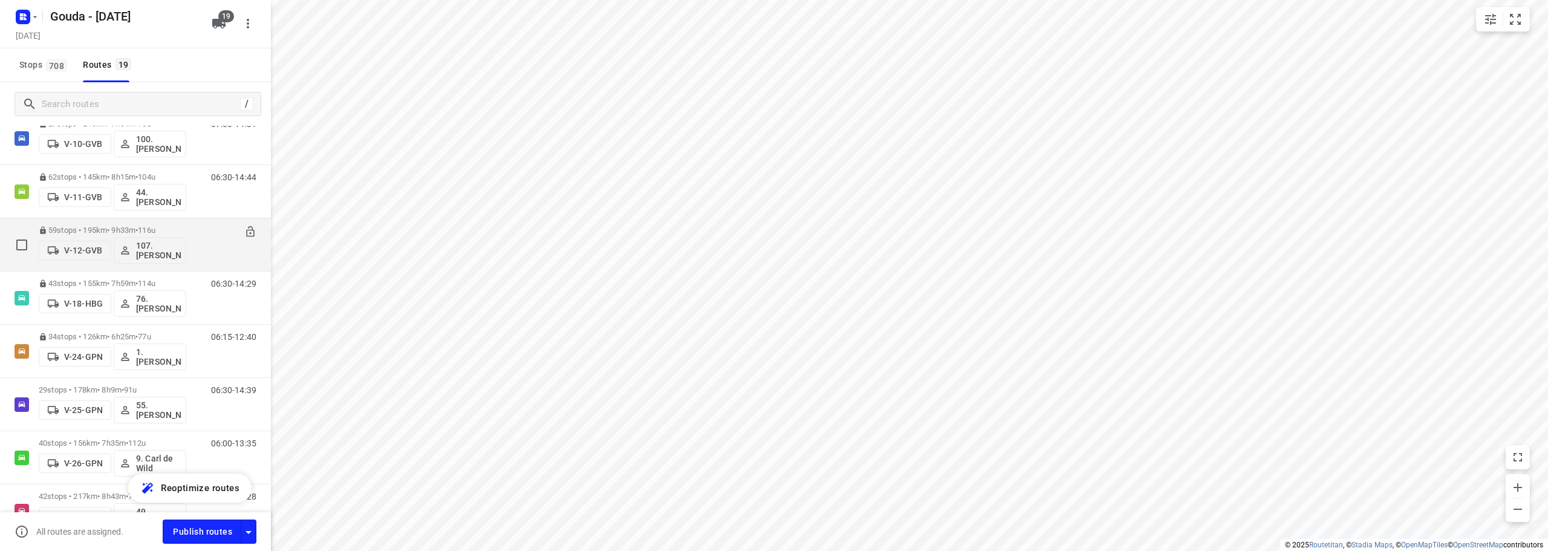
scroll to position [181, 0]
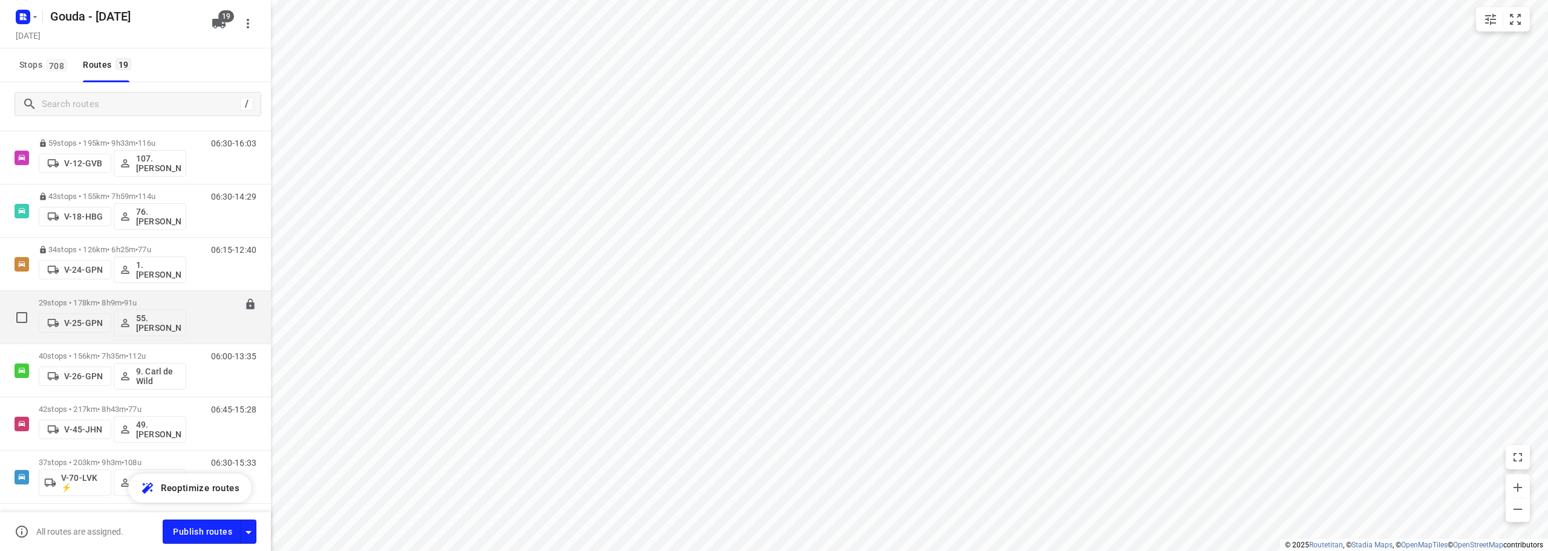
click at [110, 302] on p "29 stops • 178km • 8h9m • 91u" at bounding box center [113, 302] width 148 height 9
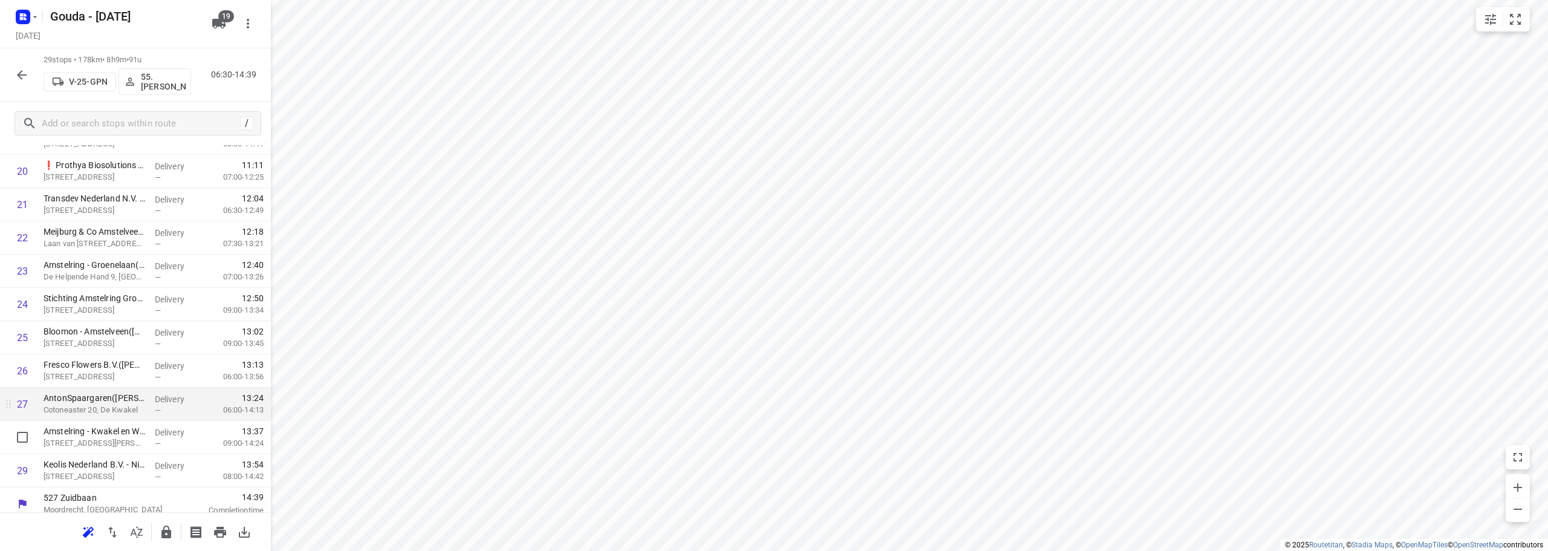
scroll to position [691, 0]
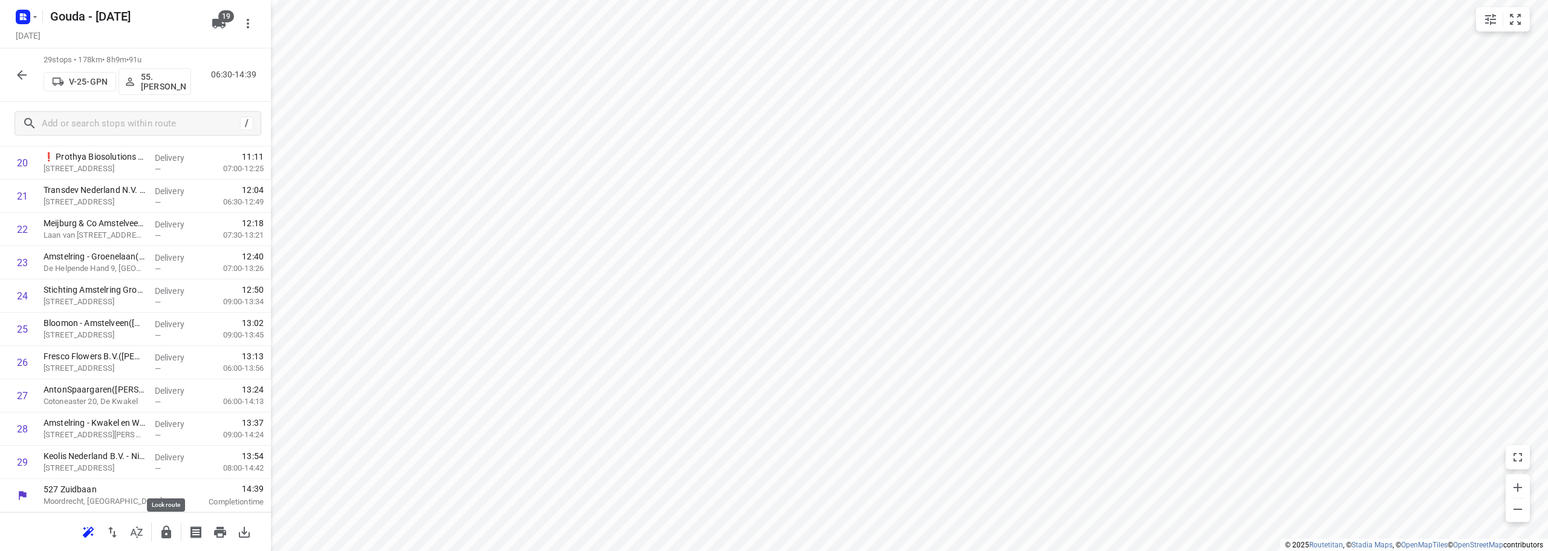
click at [161, 541] on button "button" at bounding box center [166, 532] width 24 height 24
click at [21, 64] on button "button" at bounding box center [22, 75] width 24 height 24
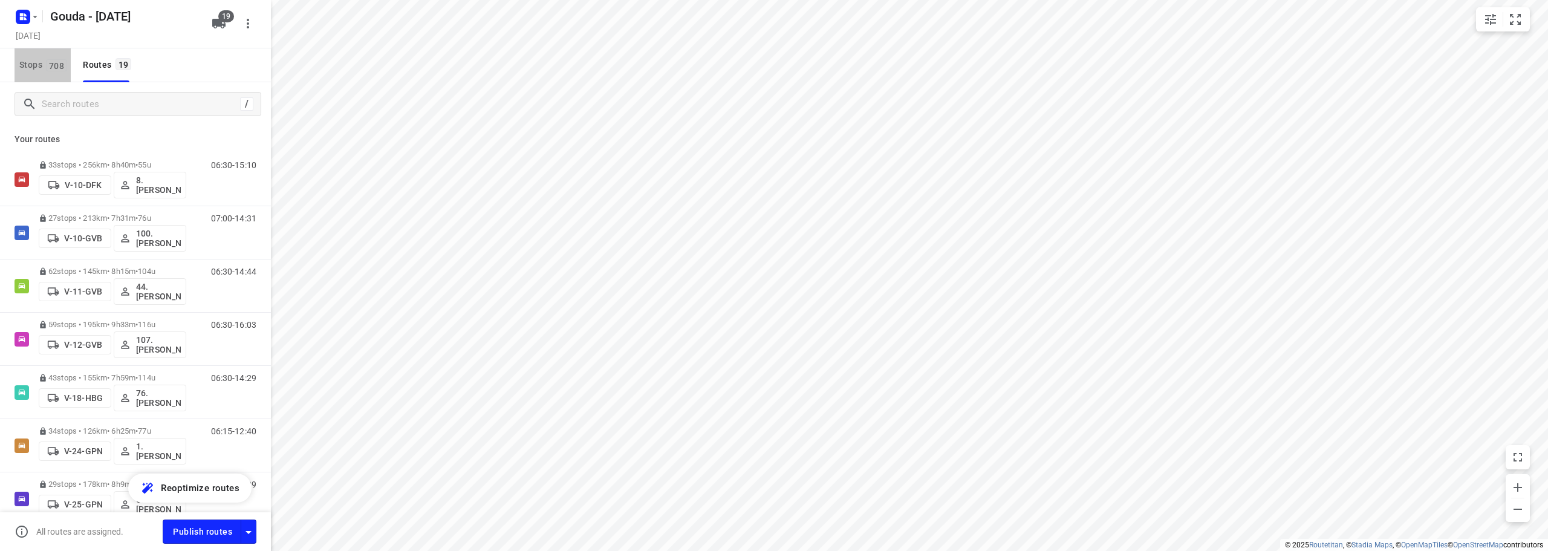
click at [54, 69] on span "708" at bounding box center [56, 65] width 21 height 12
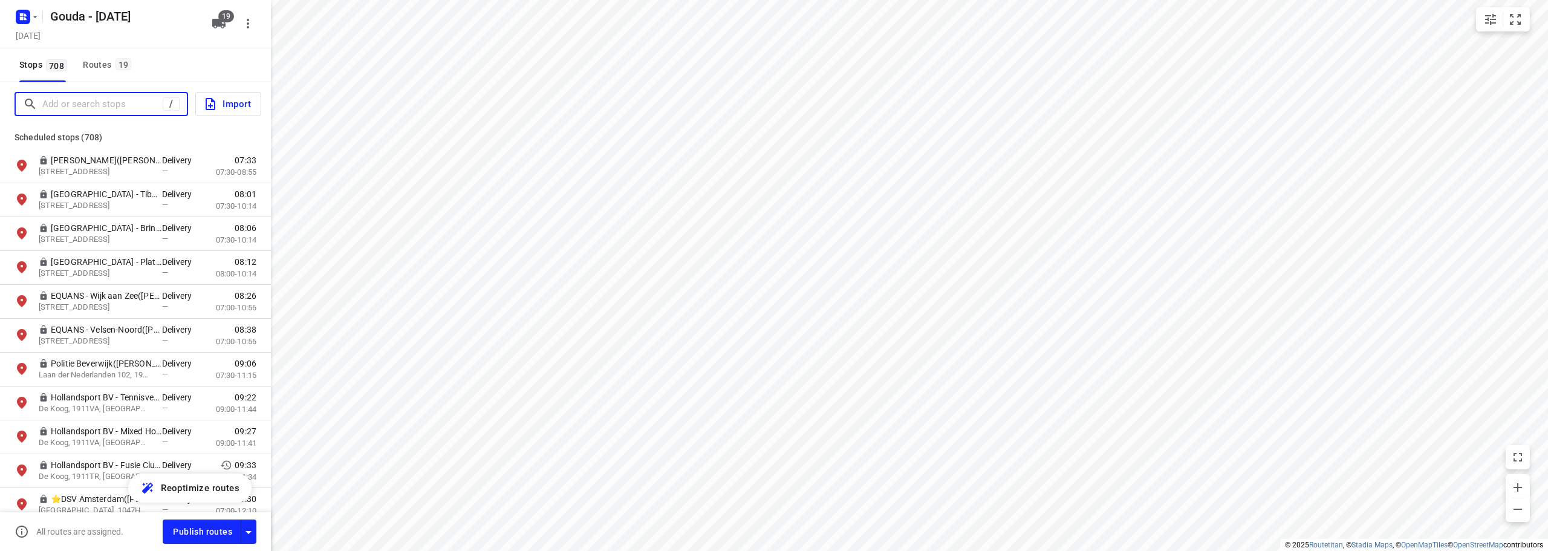
drag, startPoint x: 100, startPoint y: 99, endPoint x: 110, endPoint y: 96, distance: 10.7
click at [100, 102] on input "Add or search stops" at bounding box center [102, 104] width 120 height 19
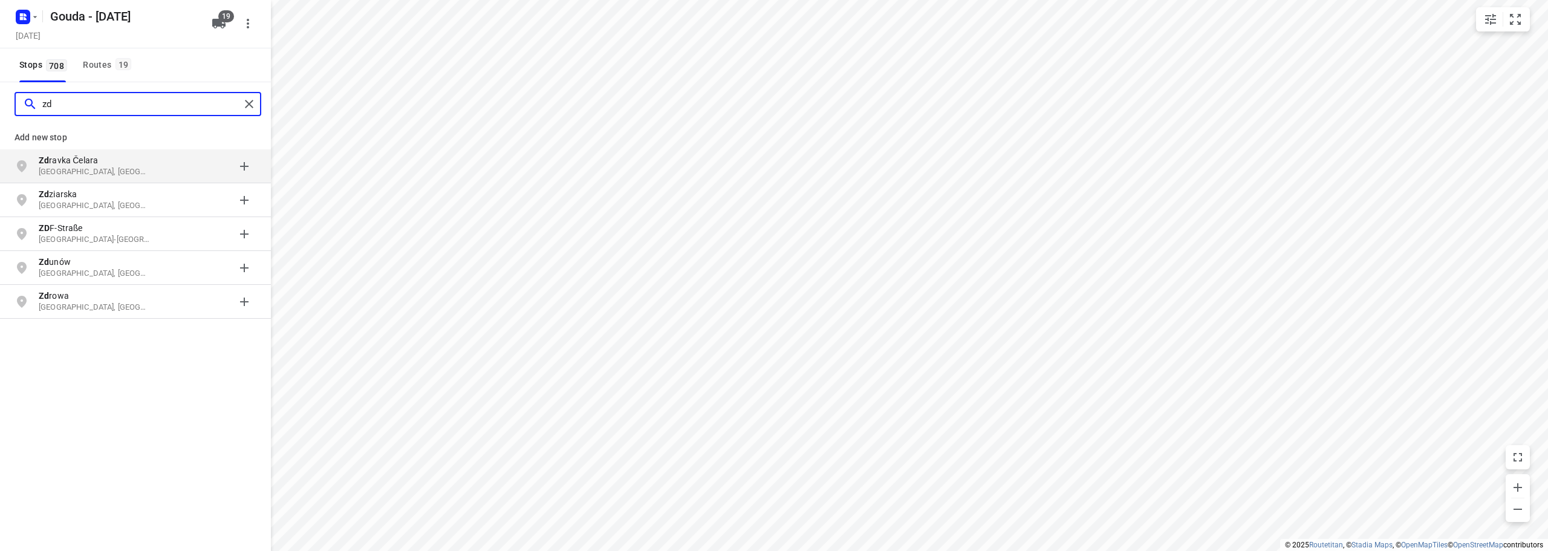
type input "z"
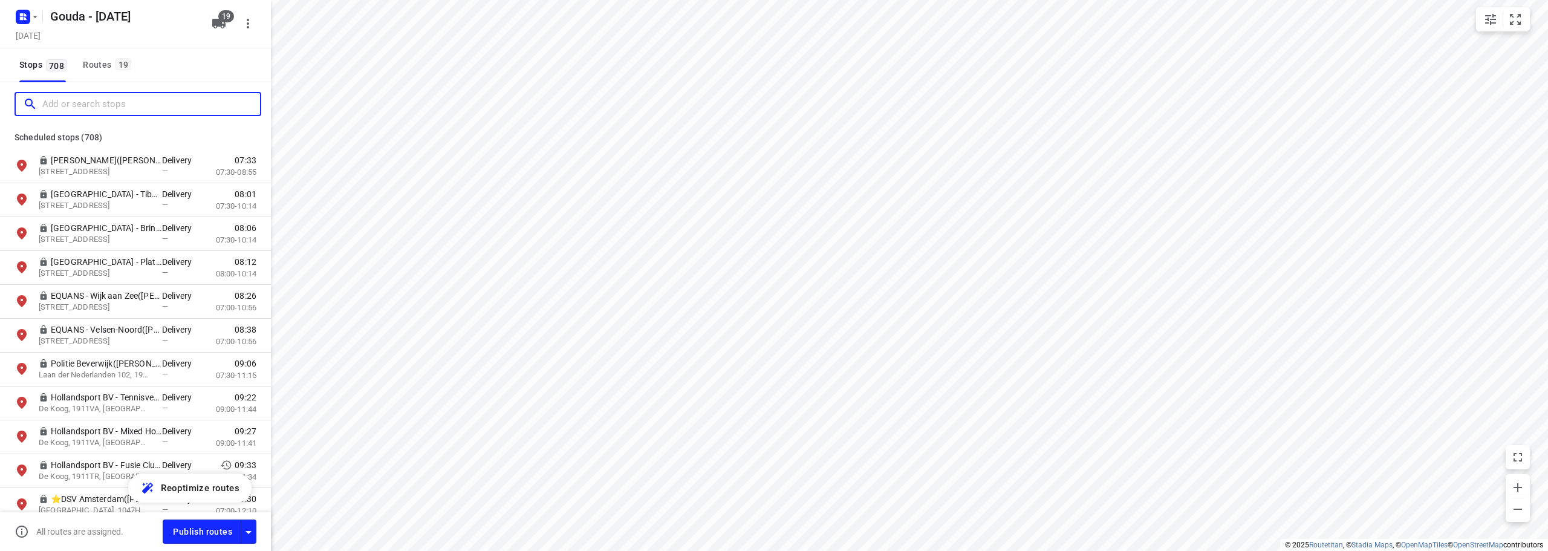
drag, startPoint x: 104, startPoint y: 107, endPoint x: 132, endPoint y: 4, distance: 107.3
click at [120, 92] on div at bounding box center [138, 104] width 247 height 24
type input "z"
click at [83, 64] on div "Routes 19" at bounding box center [109, 64] width 52 height 15
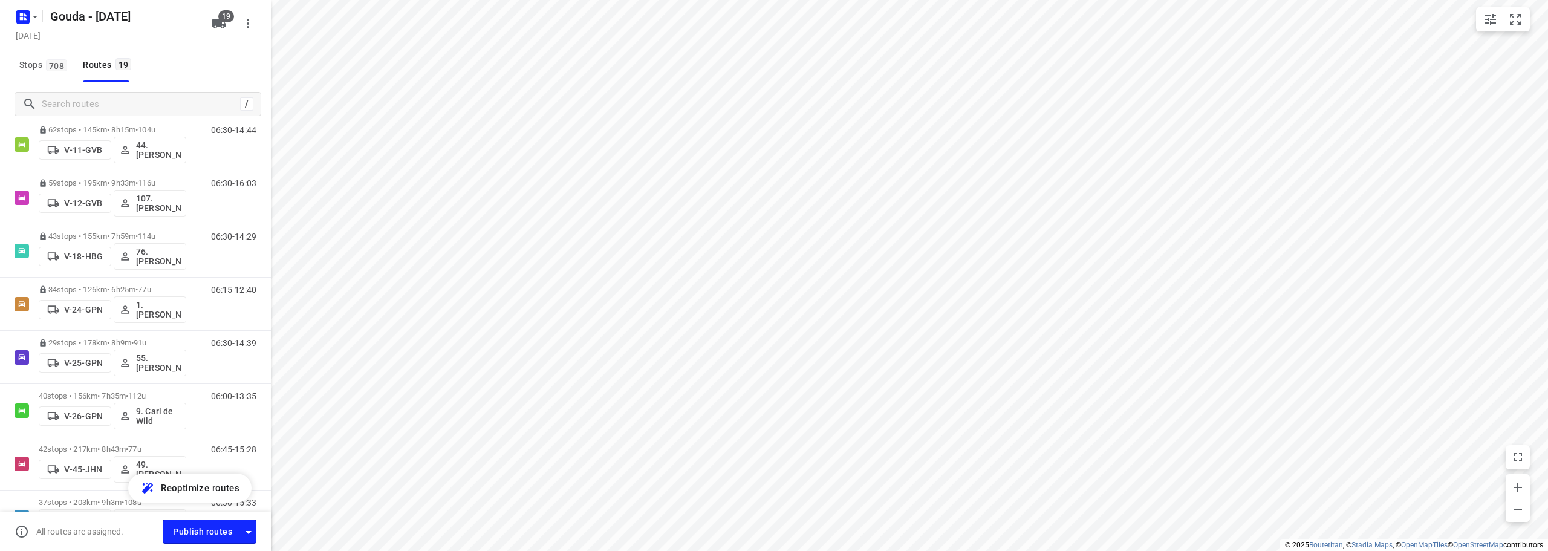
scroll to position [181, 0]
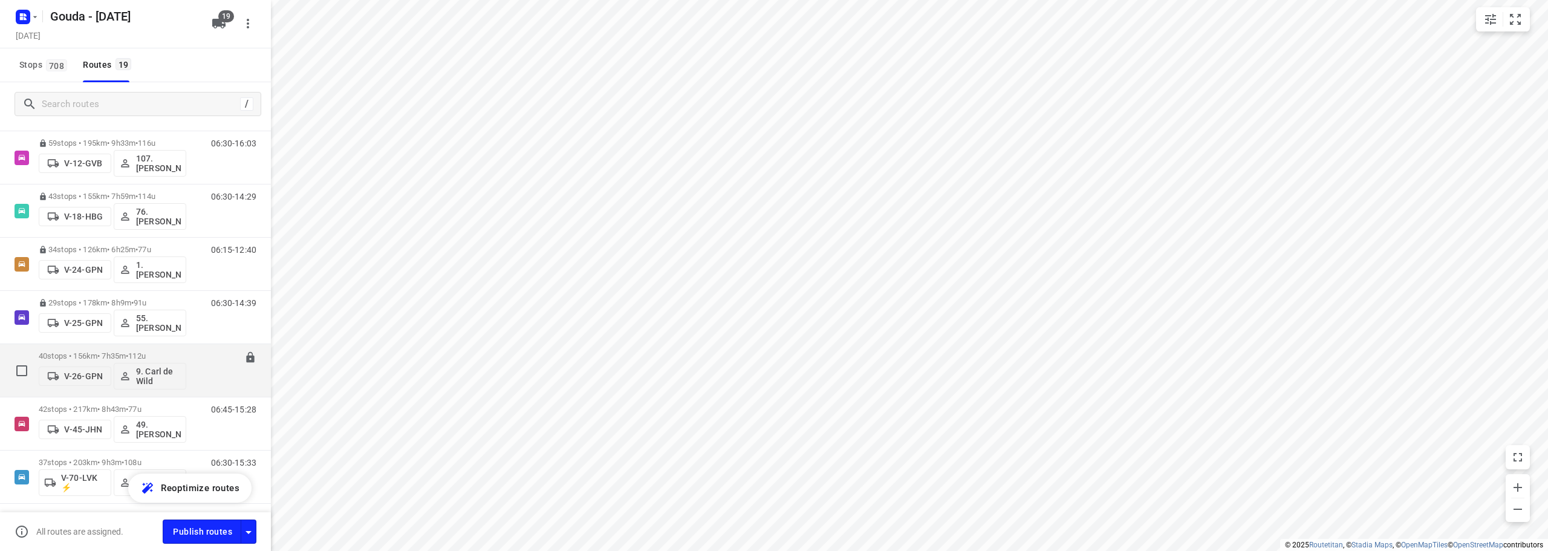
click at [151, 349] on div "40 stops • 156km • 7h35m • 112u V-26-GPN 9. Carl de Wild" at bounding box center [113, 370] width 148 height 50
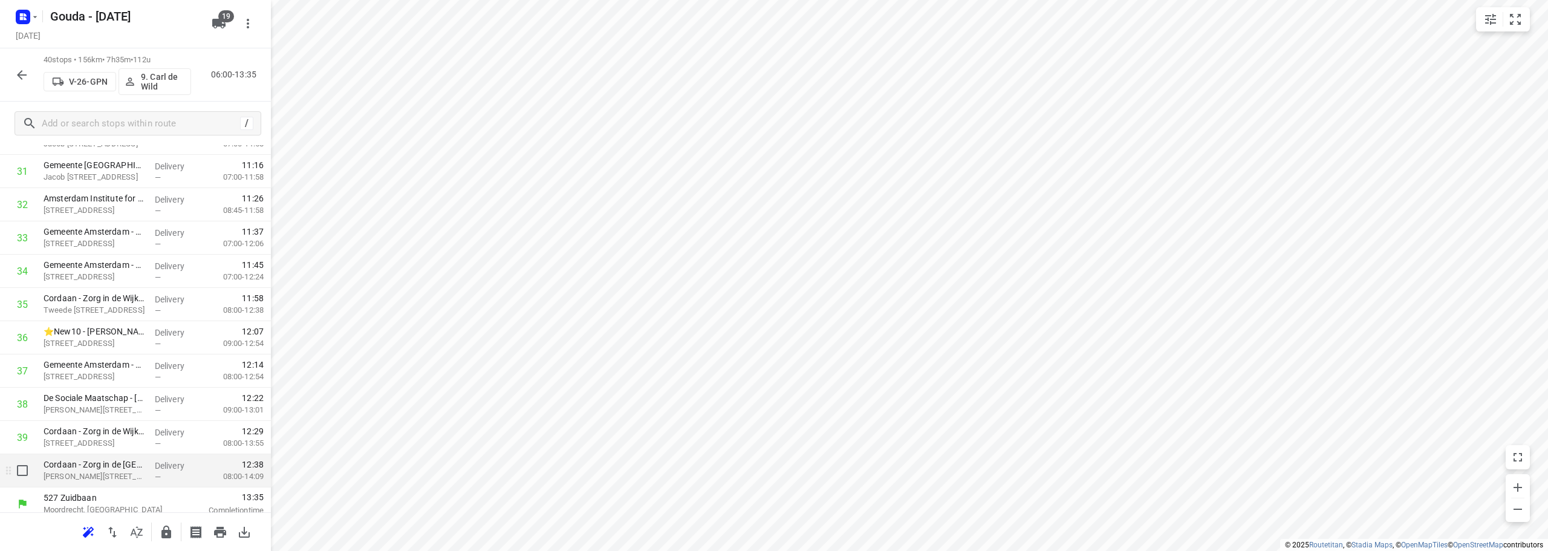
scroll to position [1057, 0]
click at [160, 537] on icon "button" at bounding box center [166, 532] width 15 height 15
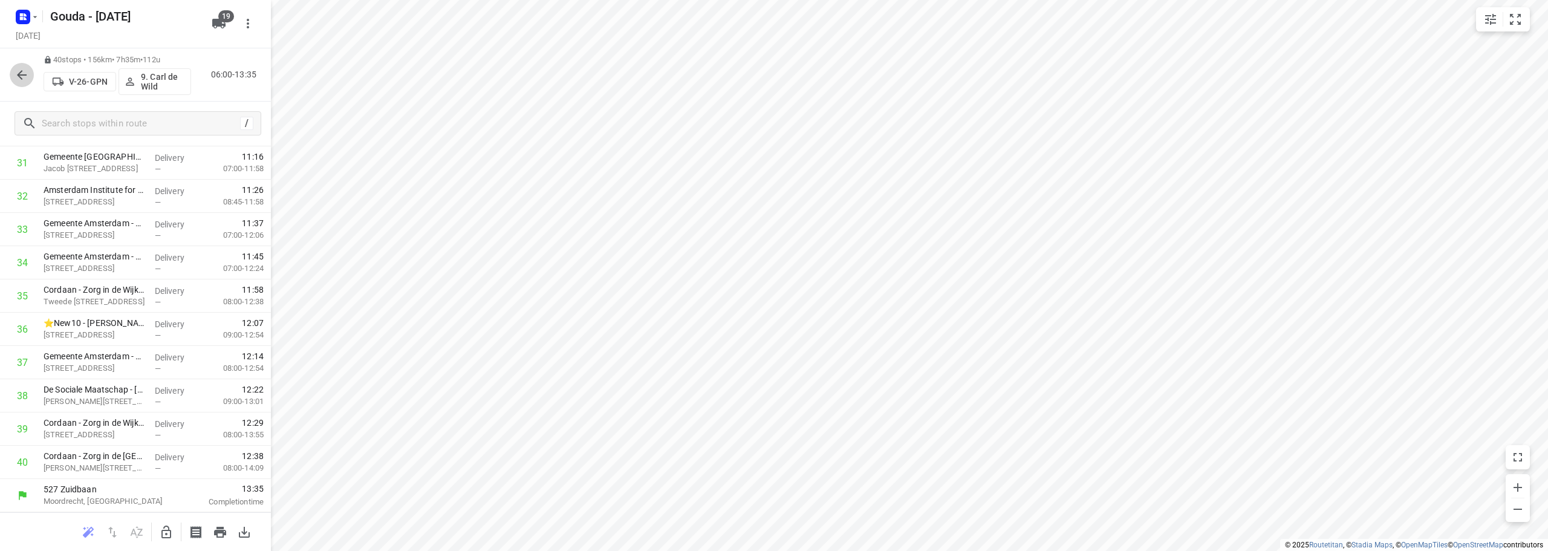
click at [15, 68] on icon "button" at bounding box center [22, 75] width 15 height 15
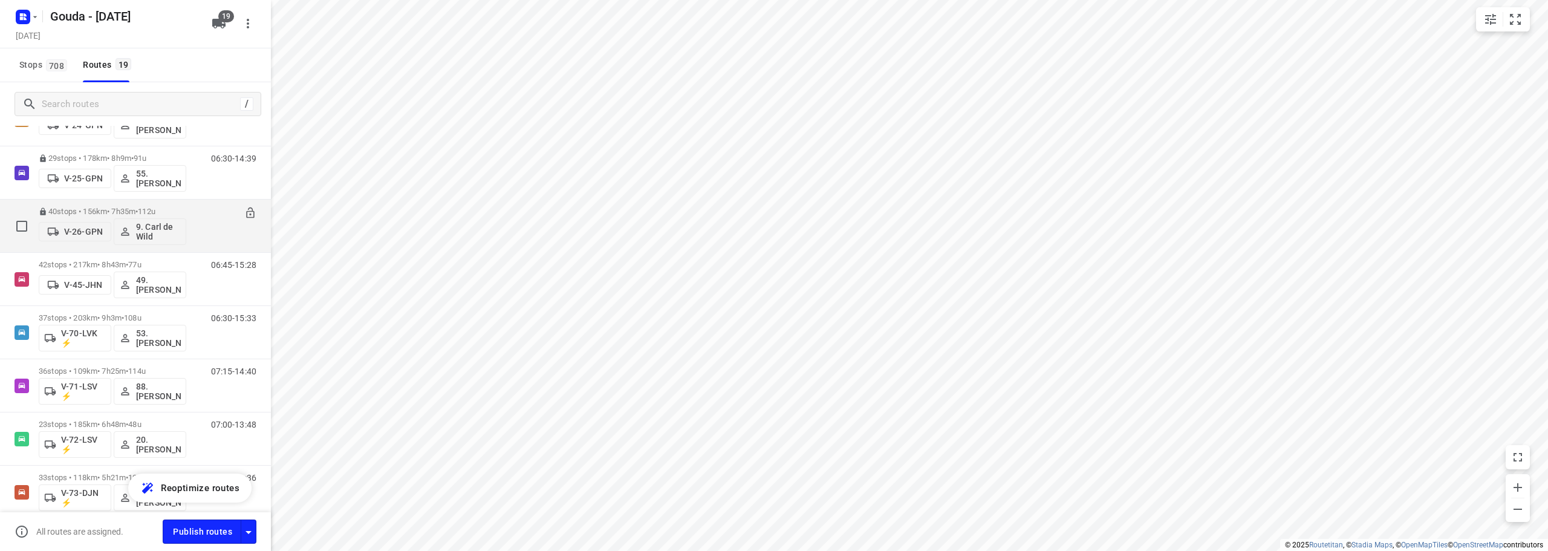
scroll to position [363, 0]
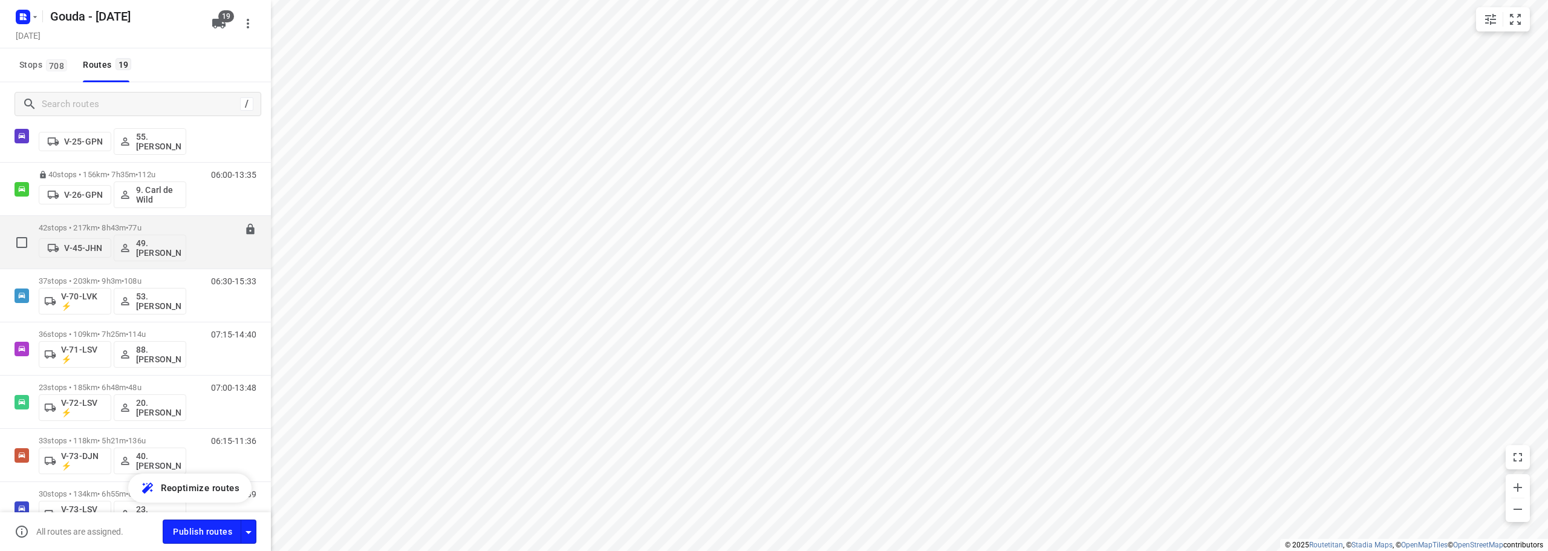
click at [141, 225] on span "77u" at bounding box center [134, 227] width 13 height 9
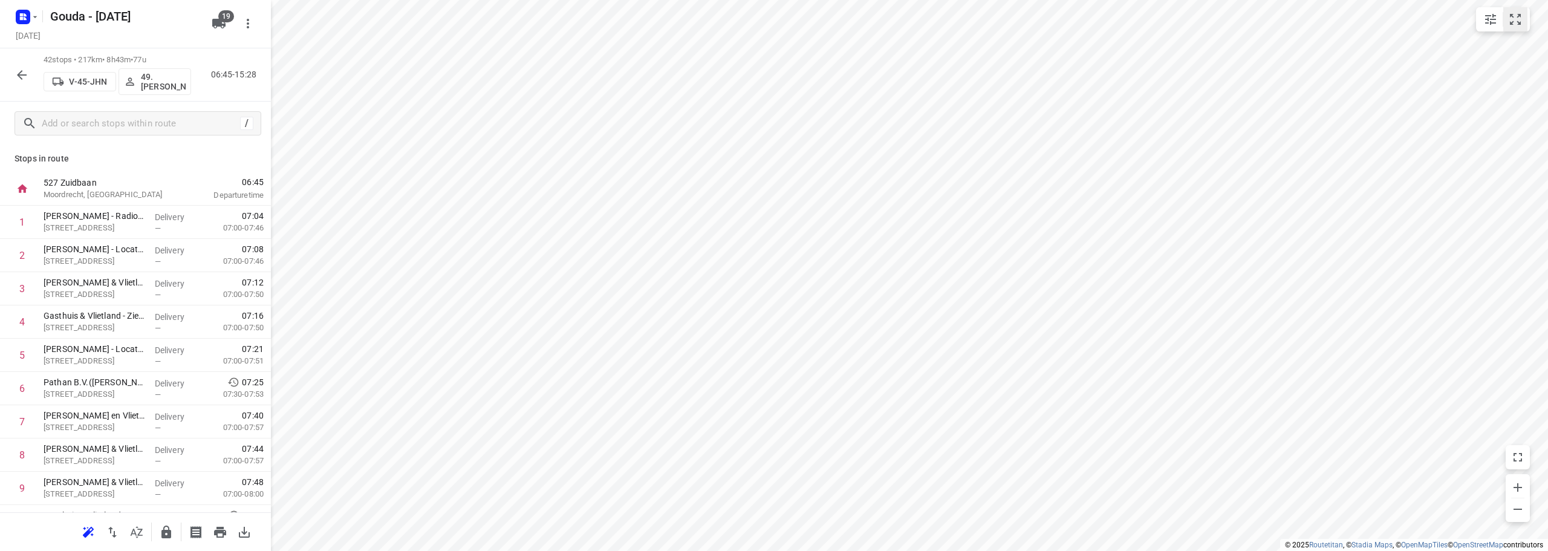
click at [1514, 10] on button "small contained button group" at bounding box center [1516, 19] width 24 height 24
drag, startPoint x: 108, startPoint y: 195, endPoint x: 119, endPoint y: 217, distance: 23.8
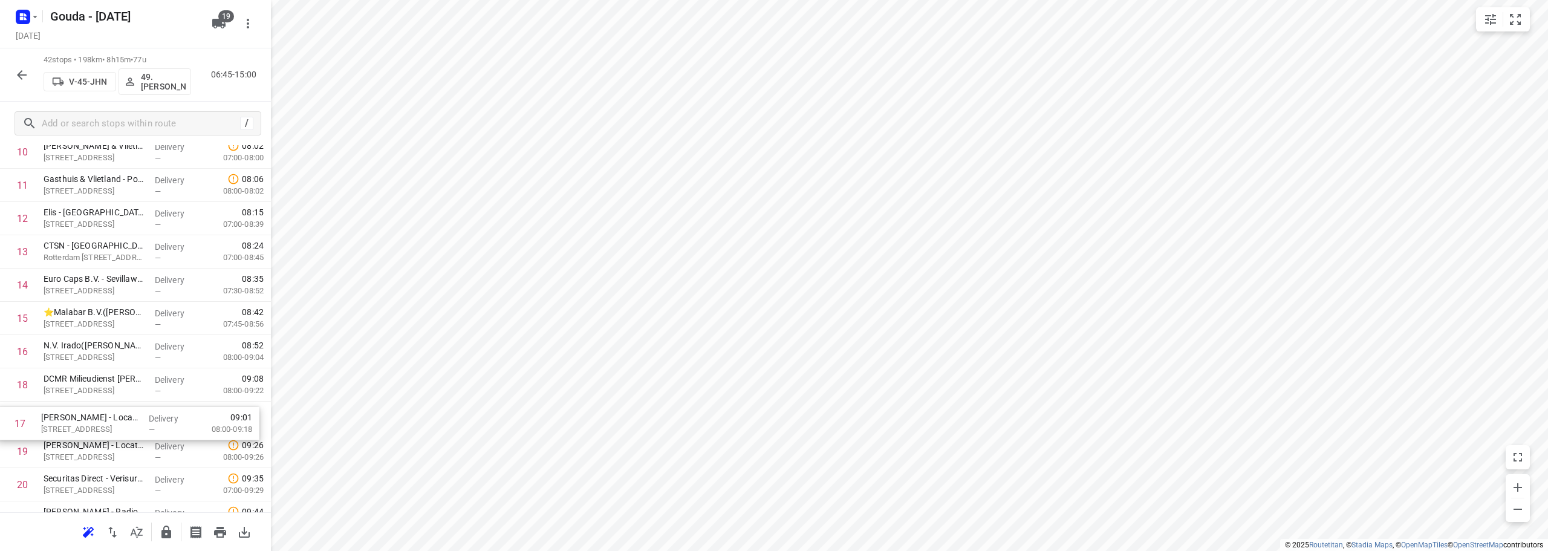
drag, startPoint x: 181, startPoint y: 388, endPoint x: 178, endPoint y: 423, distance: 35.2
click at [178, 423] on div "1 ⭐Gemeente Rotterdam - Rotterdam Inclusief - Zuidlaardermeer(Ton Stolk) Zuidla…" at bounding box center [135, 534] width 271 height 1397
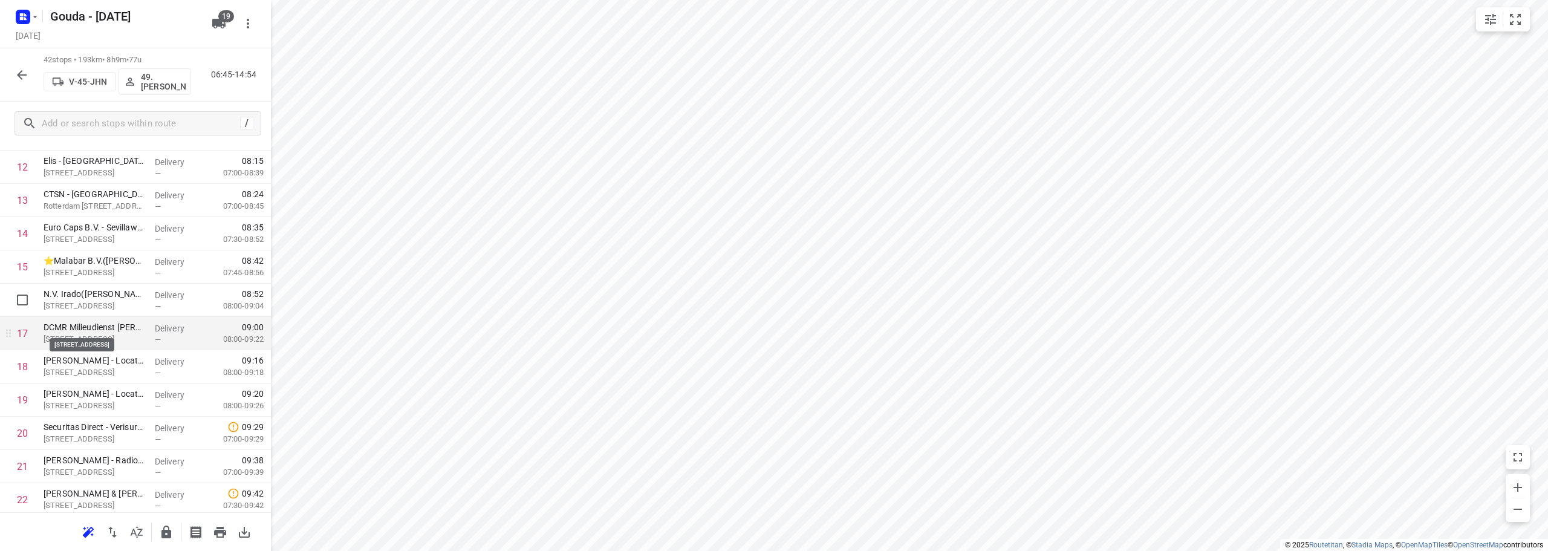
scroll to position [492, 0]
drag, startPoint x: 119, startPoint y: 368, endPoint x: 126, endPoint y: 299, distance: 69.3
click at [126, 299] on div "1 ⭐Gemeente Rotterdam - Rotterdam Inclusief - Zuidlaardermeer(Ton Stolk) Zuidla…" at bounding box center [135, 412] width 271 height 1397
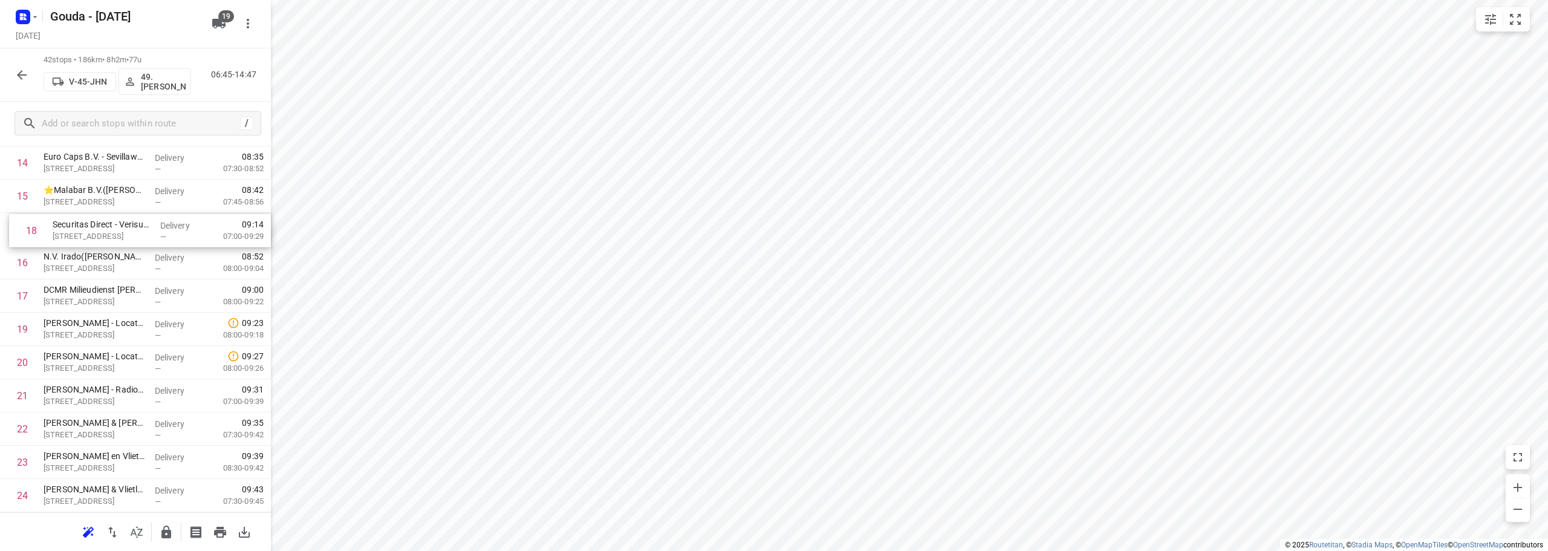
scroll to position [484, 0]
drag, startPoint x: 88, startPoint y: 301, endPoint x: 97, endPoint y: 232, distance: 68.9
click at [97, 232] on div "1 ⭐Gemeente Rotterdam - Rotterdam Inclusief - Zuidlaardermeer(Ton Stolk) Zuidla…" at bounding box center [135, 419] width 271 height 1397
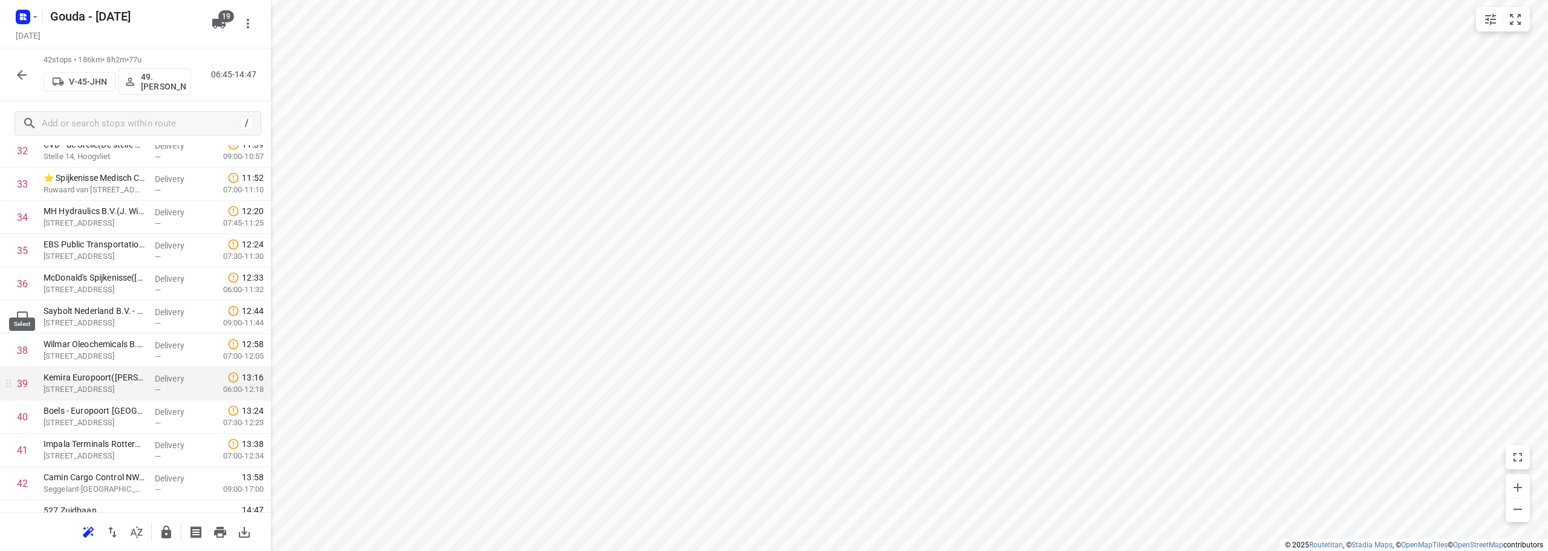
scroll to position [1124, 0]
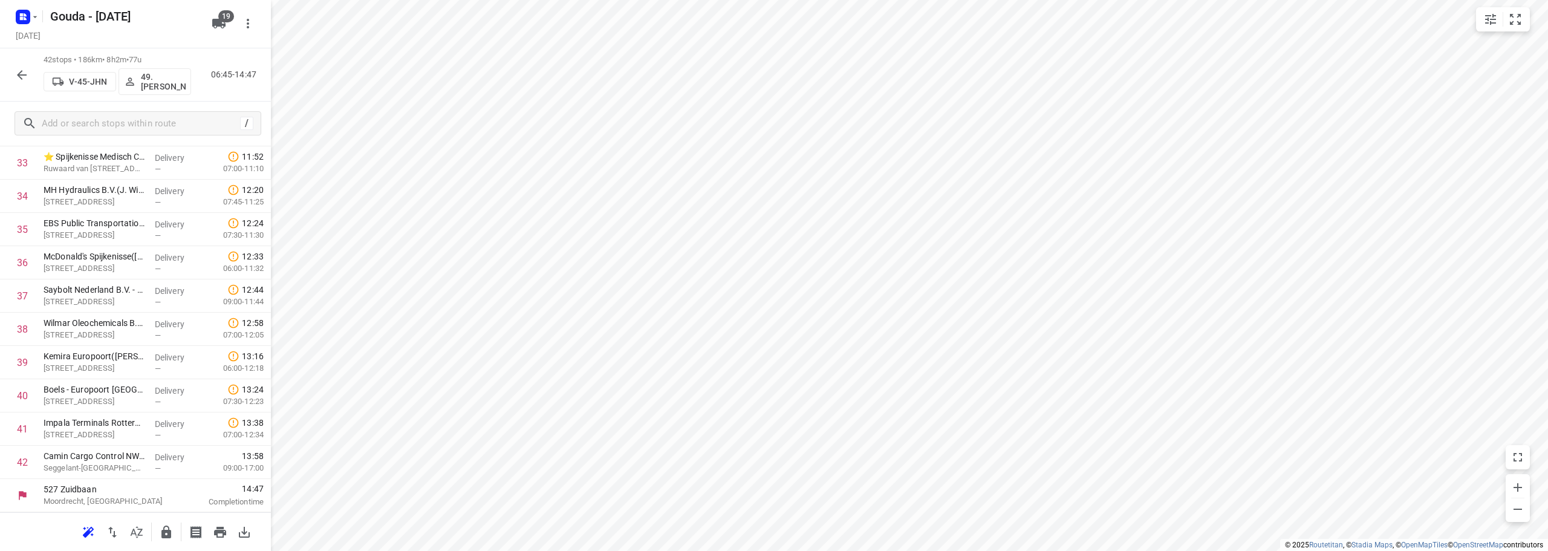
click at [157, 532] on button "button" at bounding box center [166, 532] width 24 height 24
click at [18, 74] on icon "button" at bounding box center [22, 75] width 15 height 15
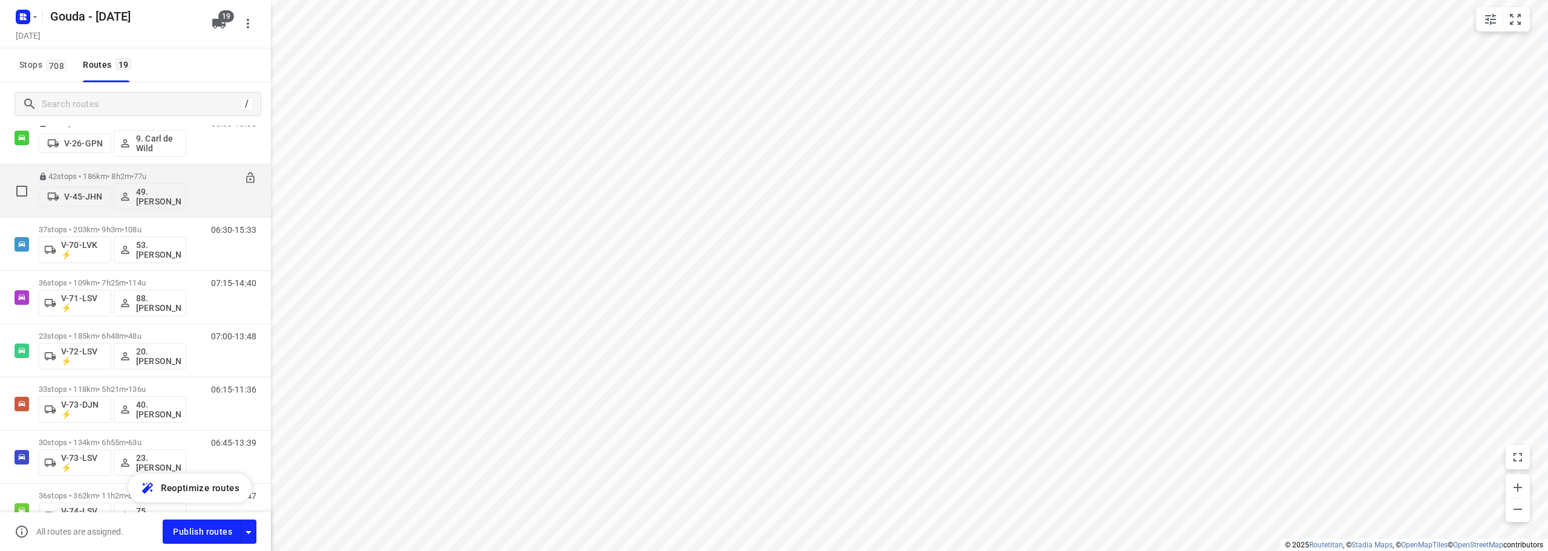
scroll to position [423, 0]
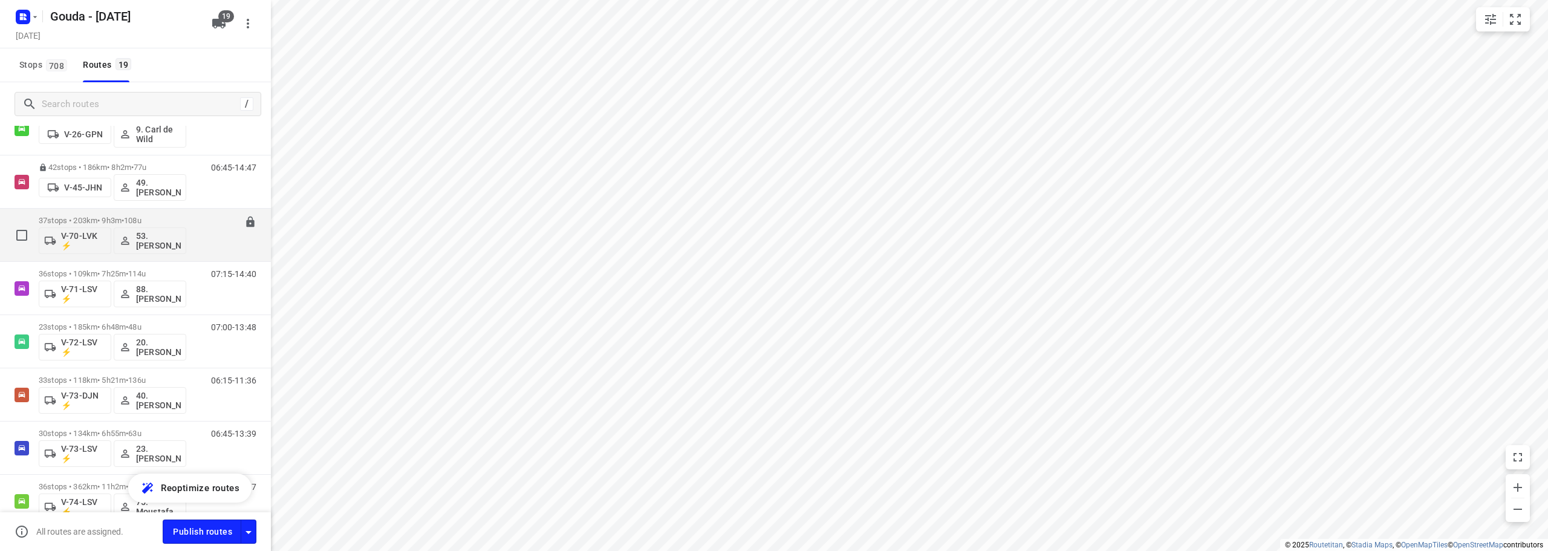
click at [152, 214] on div "37 stops • 203km • 9h3m • 108u V-70-LVK ⚡ 53.Dominick Hofman" at bounding box center [113, 235] width 148 height 50
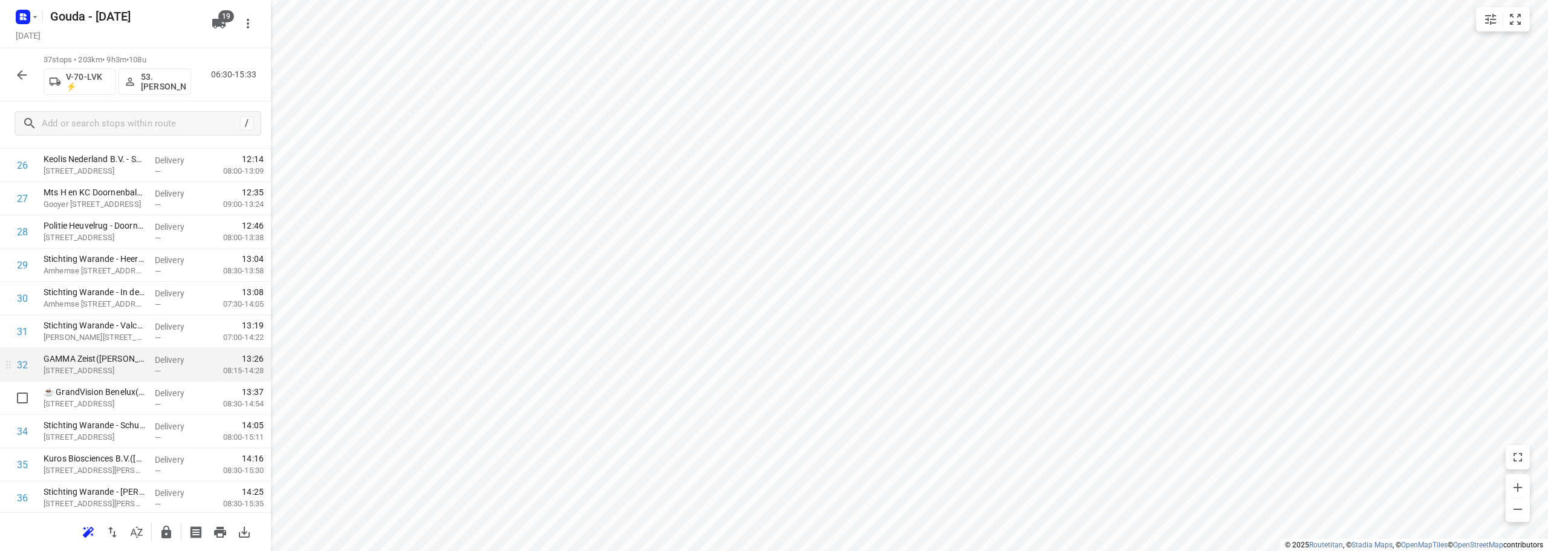
scroll to position [957, 0]
drag, startPoint x: 97, startPoint y: 466, endPoint x: 118, endPoint y: 259, distance: 208.5
click at [161, 526] on icon "button" at bounding box center [166, 532] width 15 height 15
click at [10, 81] on div at bounding box center [22, 75] width 24 height 24
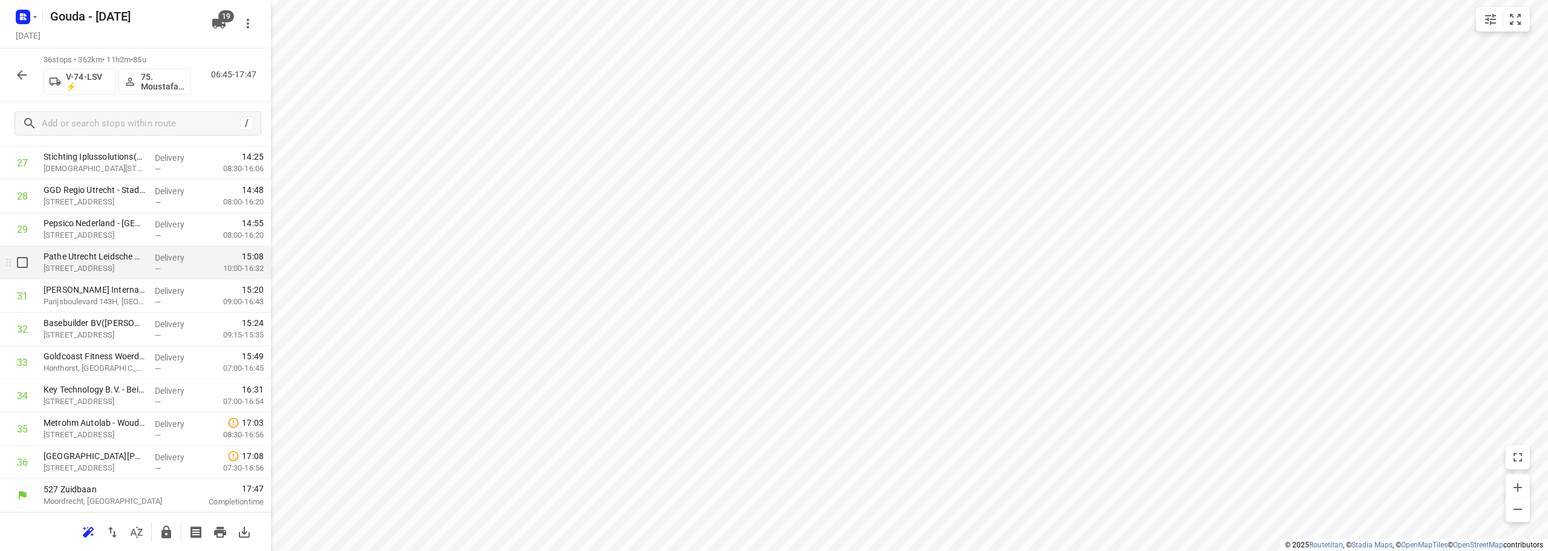
scroll to position [864, 0]
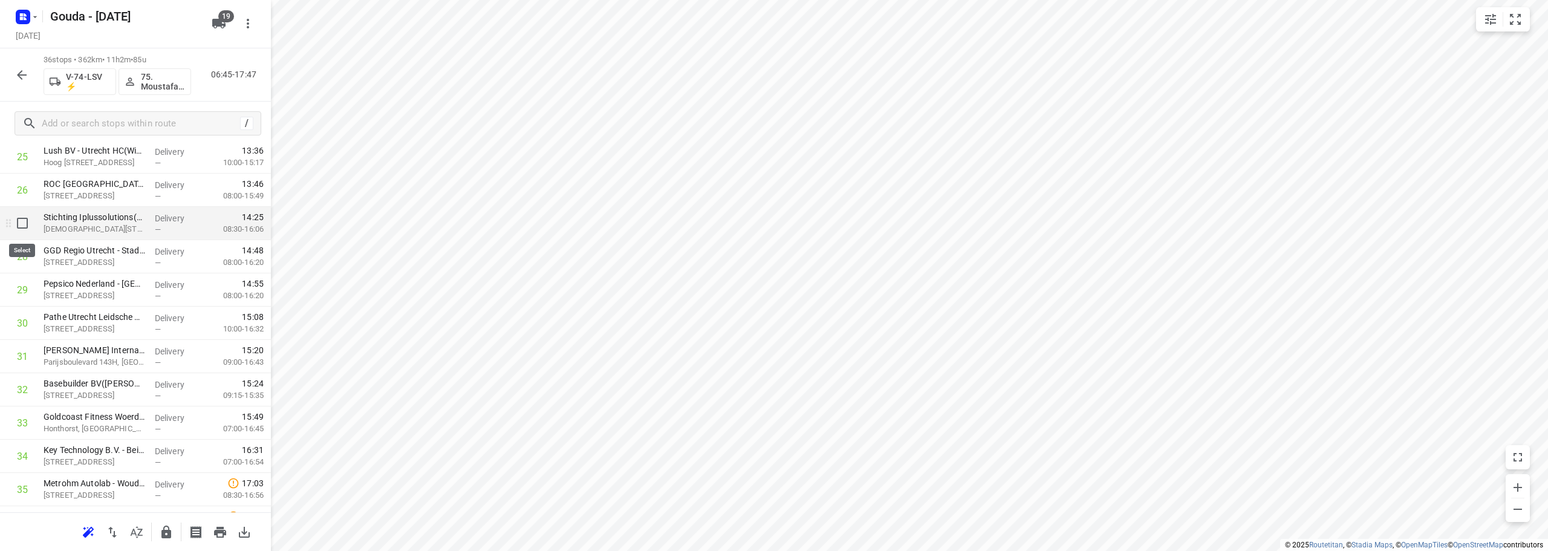
click at [18, 223] on input "checkbox" at bounding box center [22, 223] width 24 height 24
checkbox input "true"
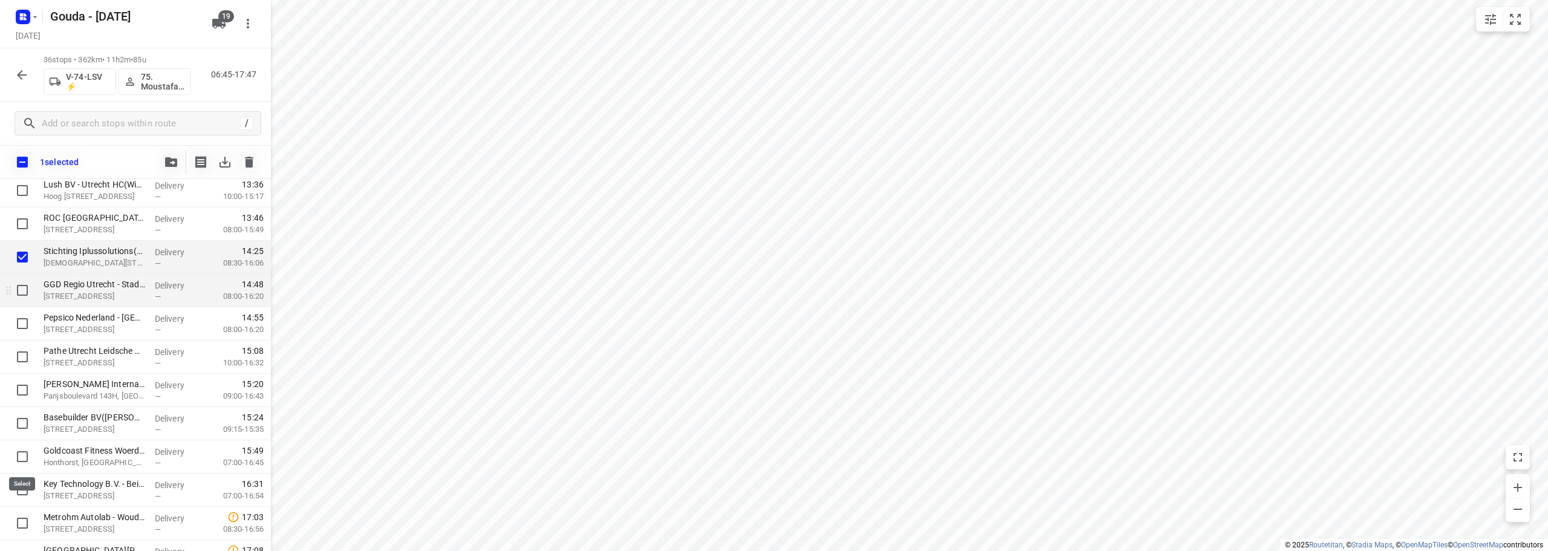
drag, startPoint x: 12, startPoint y: 455, endPoint x: 62, endPoint y: 305, distance: 157.4
click at [13, 455] on input "checkbox" at bounding box center [22, 457] width 24 height 24
checkbox input "true"
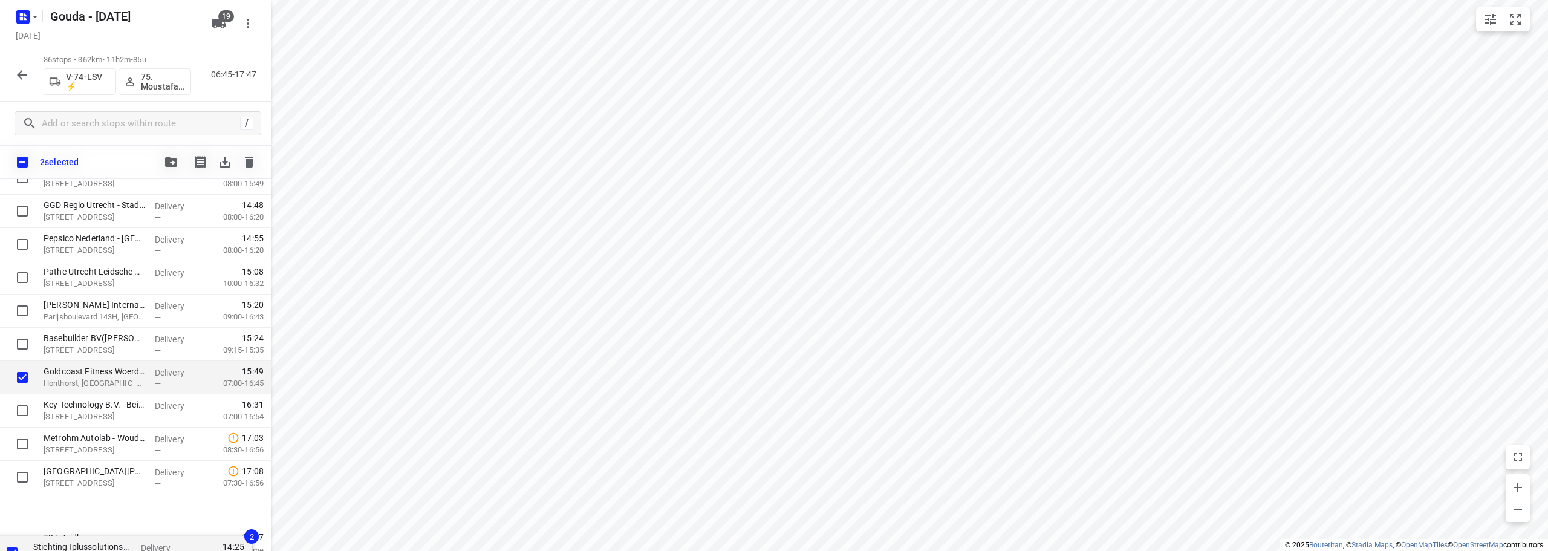
scroll to position [919, 0]
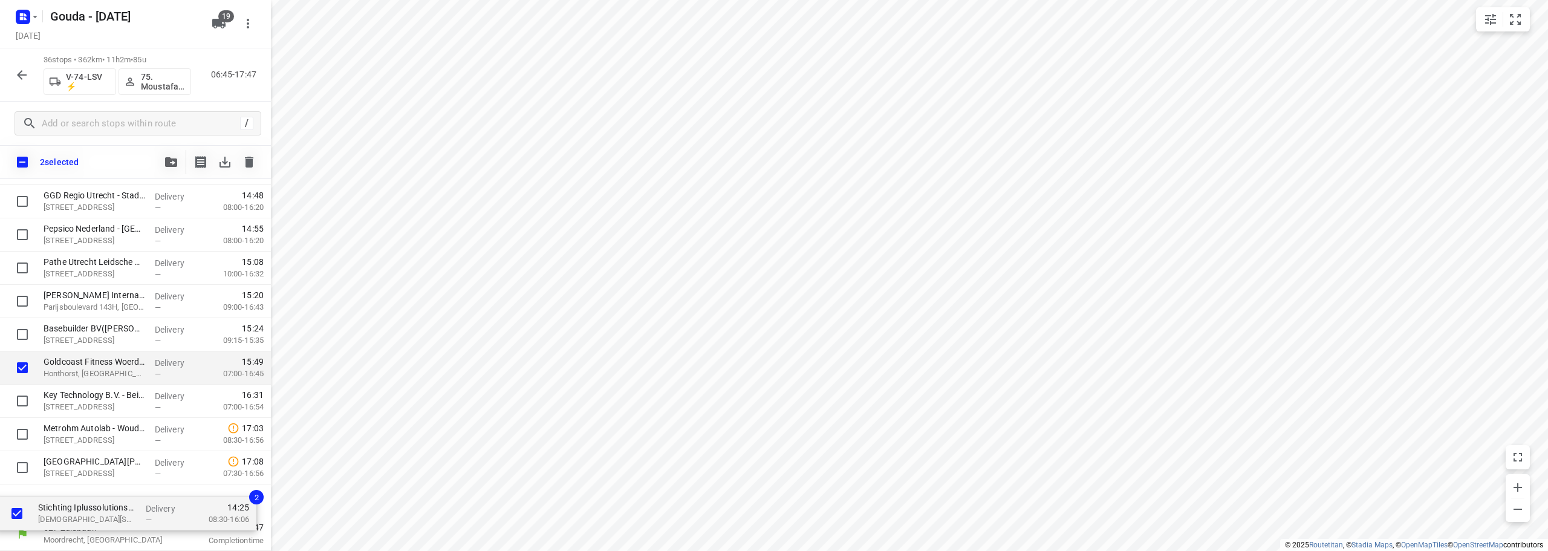
drag, startPoint x: 82, startPoint y: 256, endPoint x: 80, endPoint y: 503, distance: 246.2
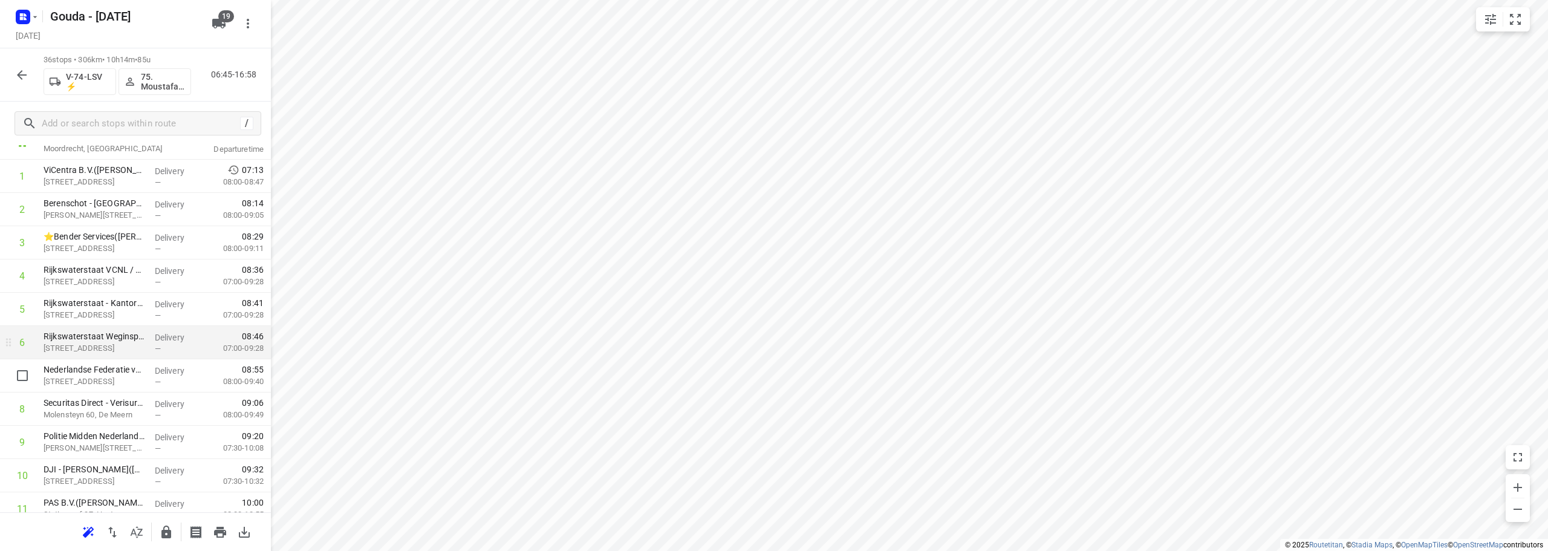
scroll to position [0, 0]
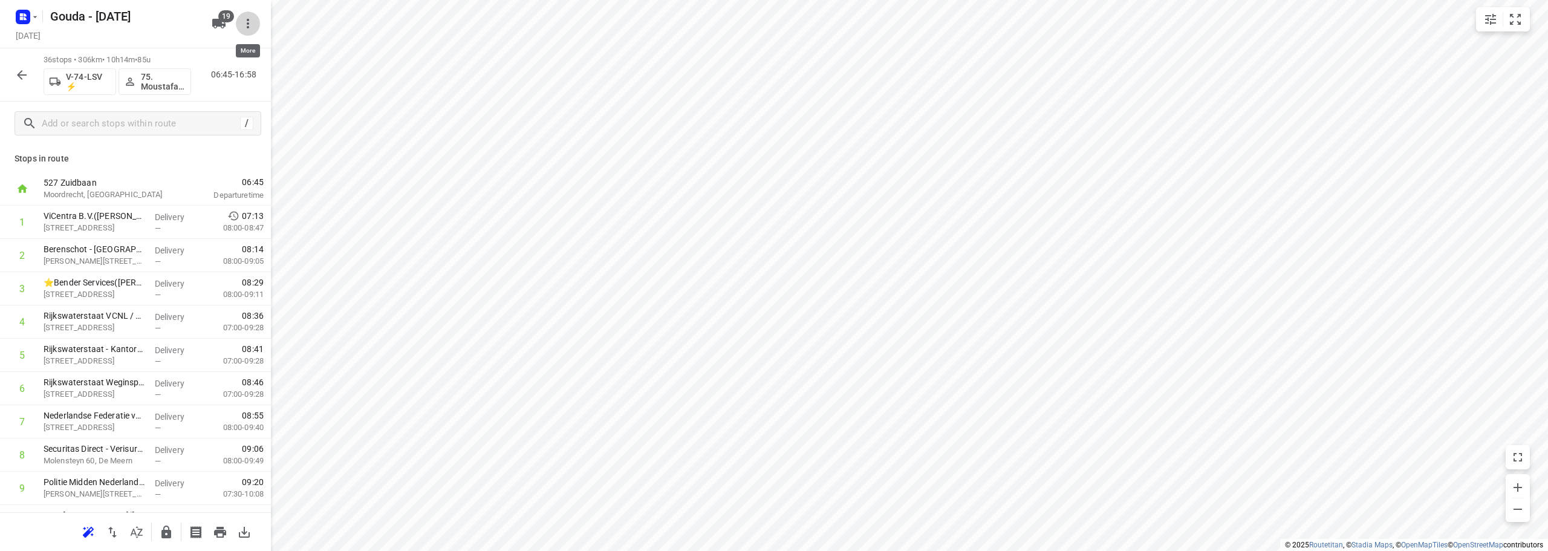
click at [246, 28] on icon "button" at bounding box center [248, 23] width 15 height 15
click at [207, 50] on div "Routing settings" at bounding box center [197, 52] width 106 height 10
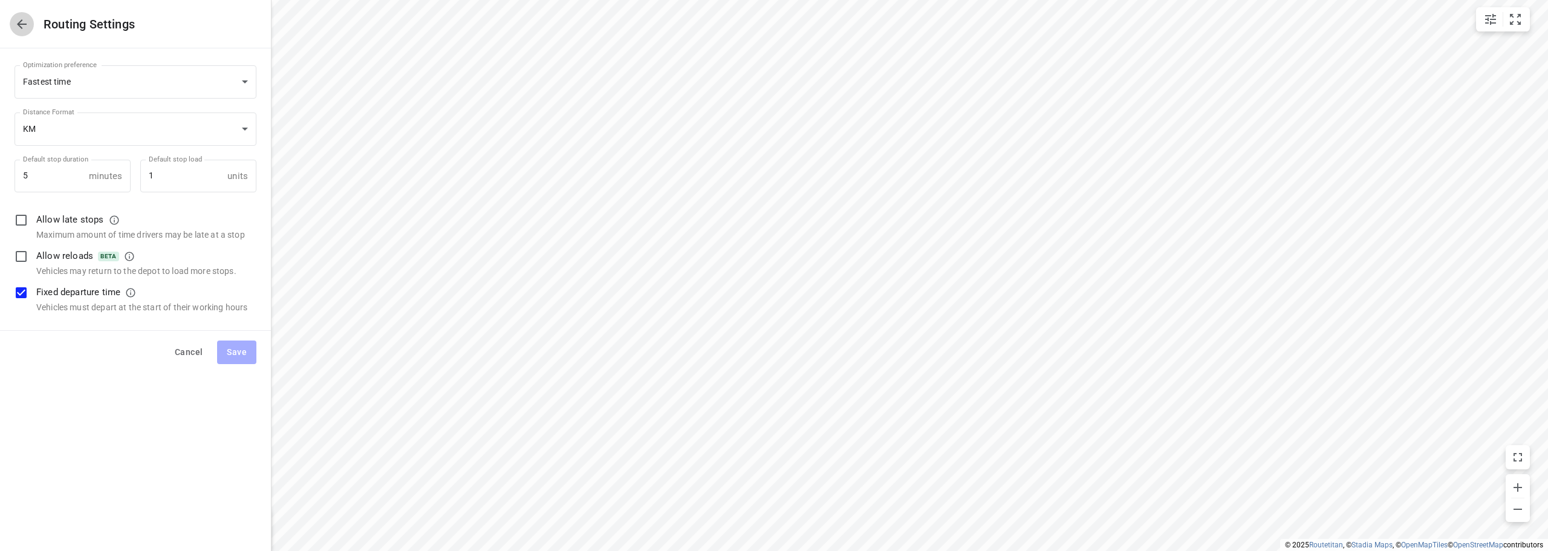
click at [29, 24] on button "button" at bounding box center [22, 24] width 24 height 24
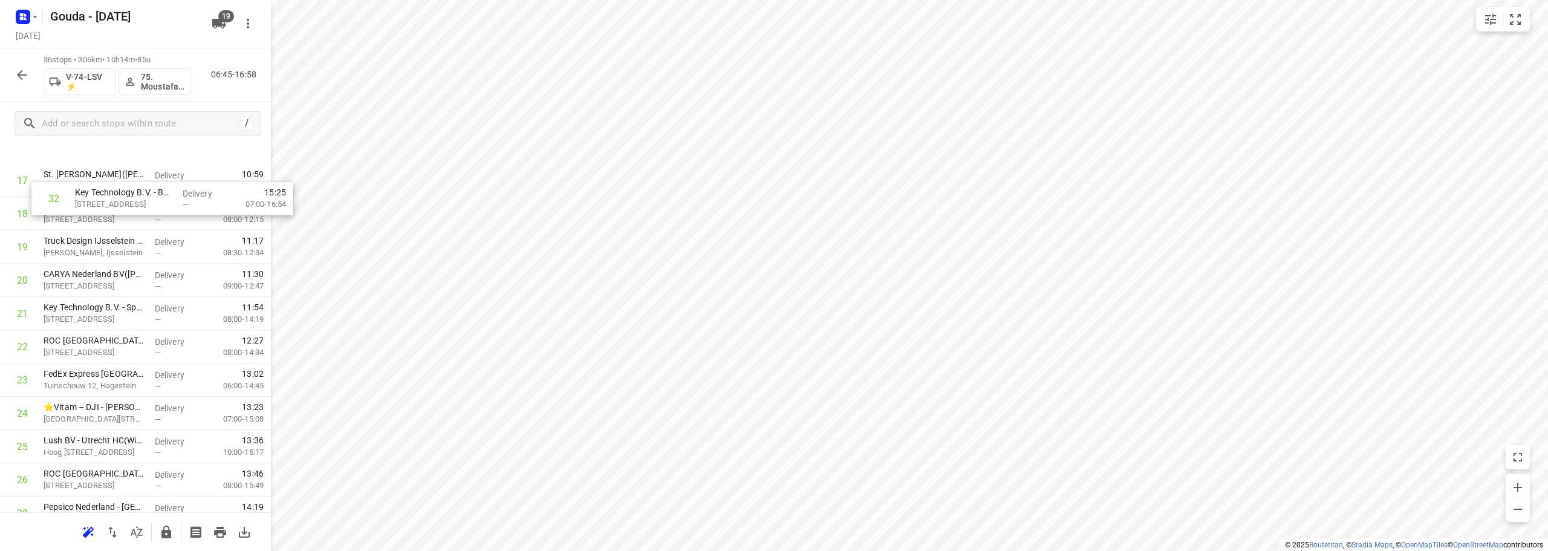
scroll to position [541, 0]
drag, startPoint x: 98, startPoint y: 342, endPoint x: 105, endPoint y: 364, distance: 22.2
click at [105, 364] on div "1 ViCentra B.V.(Gabriella / Jamie) Rijnzathe 6, Utrecht Delivery — 07:13 08:00-…" at bounding box center [135, 263] width 271 height 1198
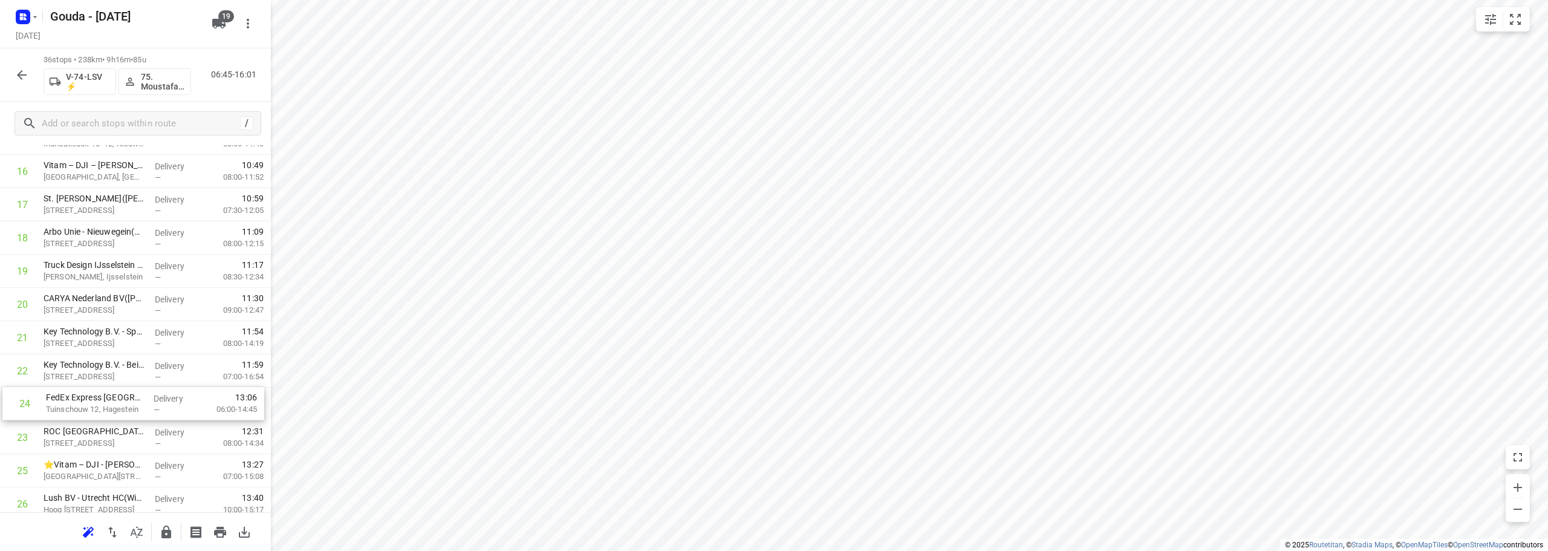
drag, startPoint x: 94, startPoint y: 456, endPoint x: 96, endPoint y: 408, distance: 47.8
click at [96, 409] on div "1 ViCentra B.V.(Gabriella / Jamie) Rijnzathe 6, Utrecht Delivery — 07:13 08:00-…" at bounding box center [135, 255] width 271 height 1198
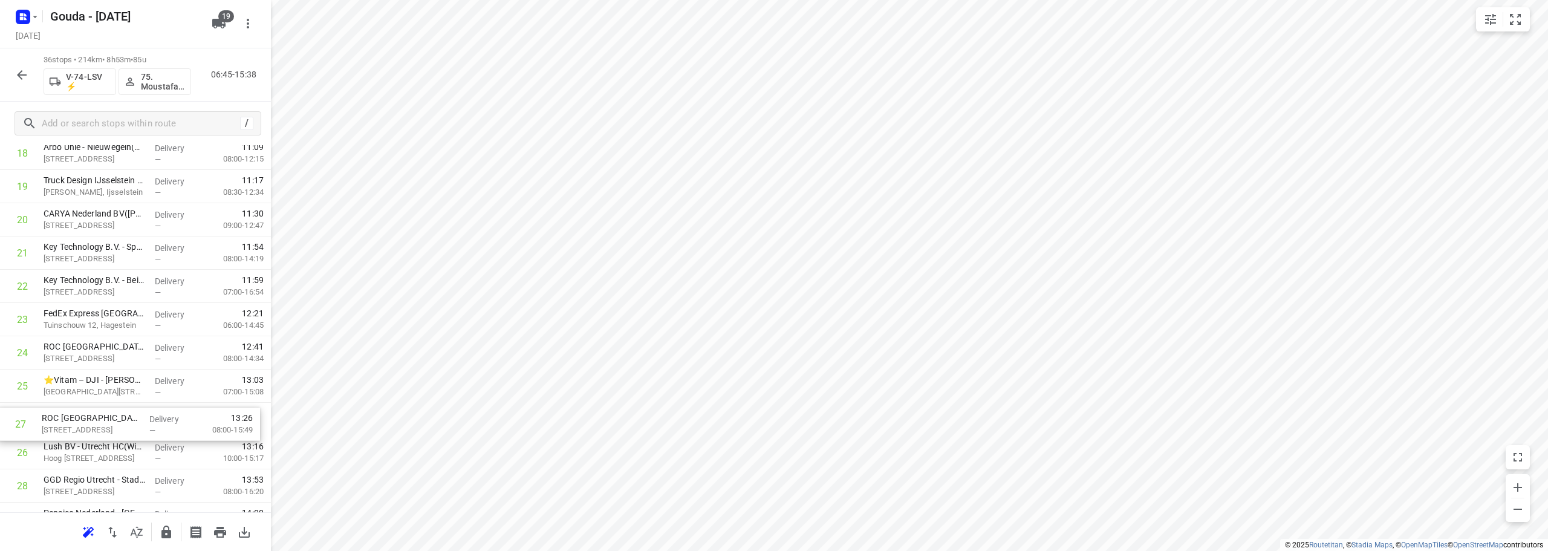
scroll to position [635, 0]
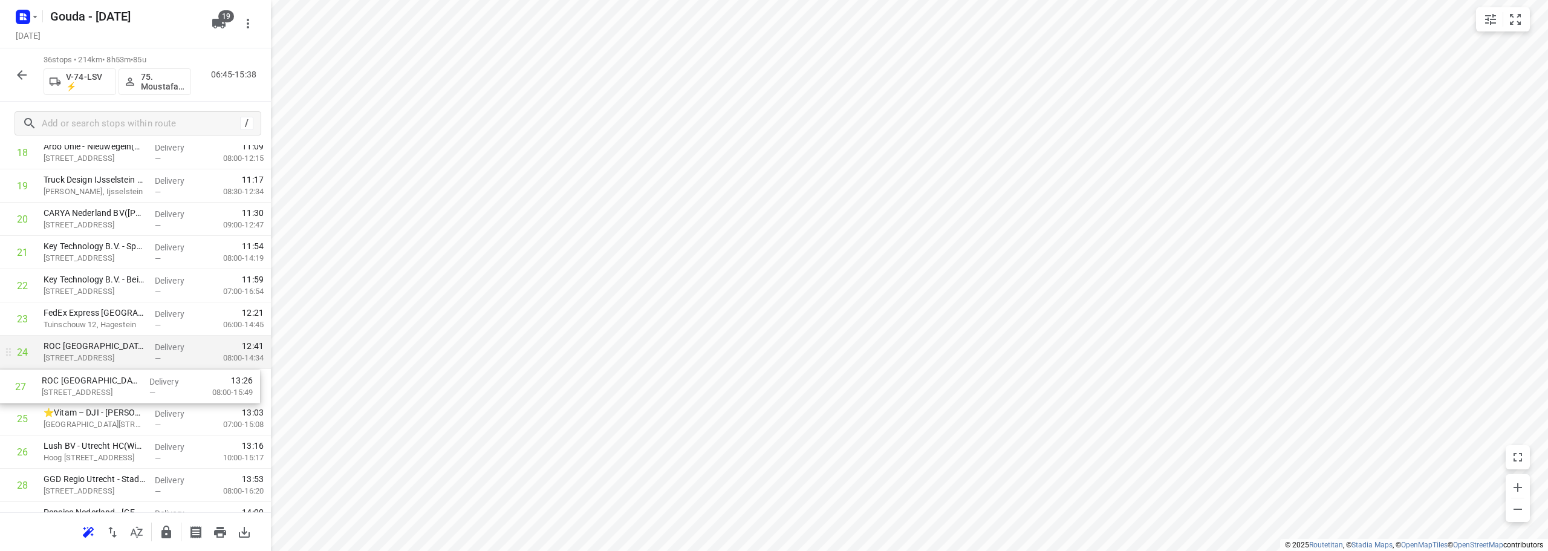
drag, startPoint x: 117, startPoint y: 472, endPoint x: 117, endPoint y: 357, distance: 114.9
click at [116, 356] on div "1 ViCentra B.V.(Gabriella / Jamie) Rijnzathe 6, Utrecht Delivery — 07:13 08:00-…" at bounding box center [135, 170] width 271 height 1198
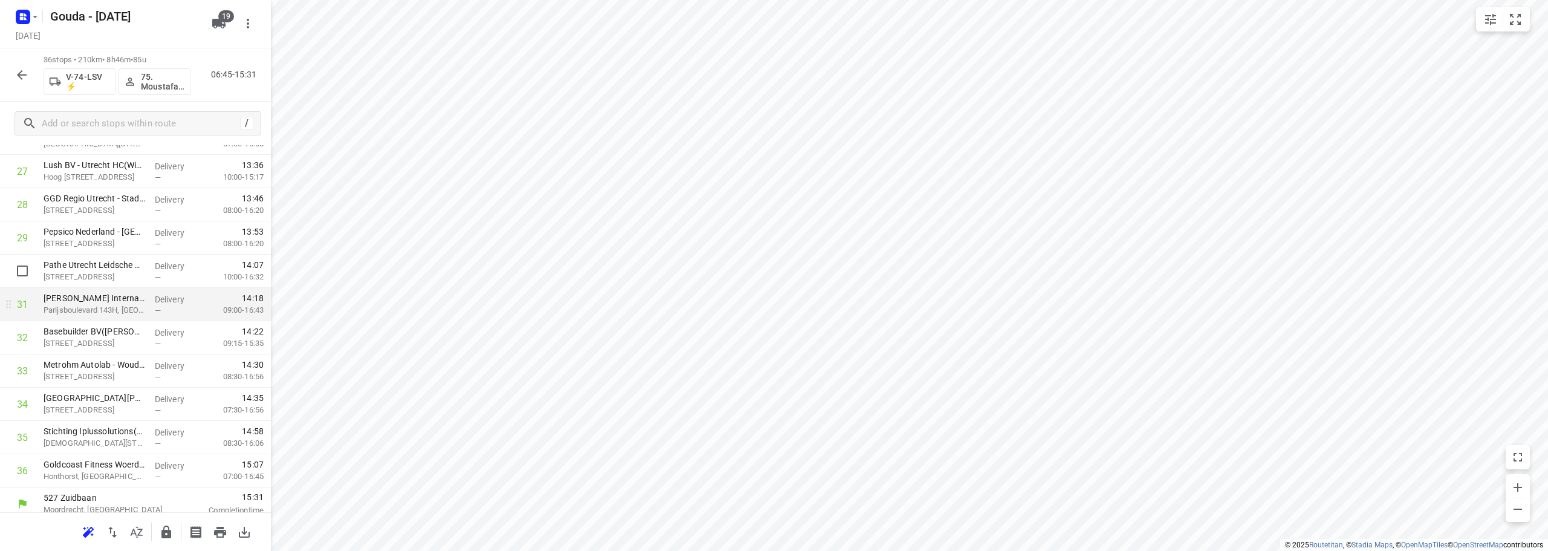
scroll to position [924, 0]
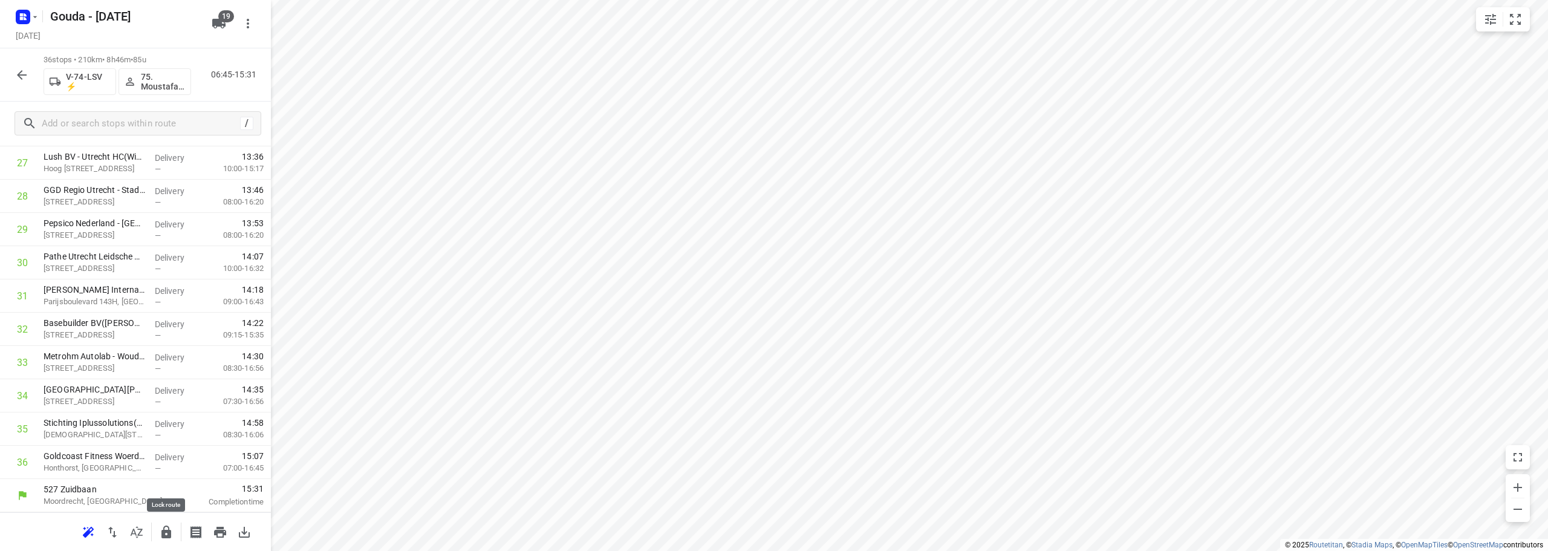
click at [163, 532] on icon "button" at bounding box center [166, 532] width 10 height 13
click at [26, 86] on div at bounding box center [22, 75] width 24 height 24
click at [19, 72] on icon "button" at bounding box center [22, 75] width 15 height 15
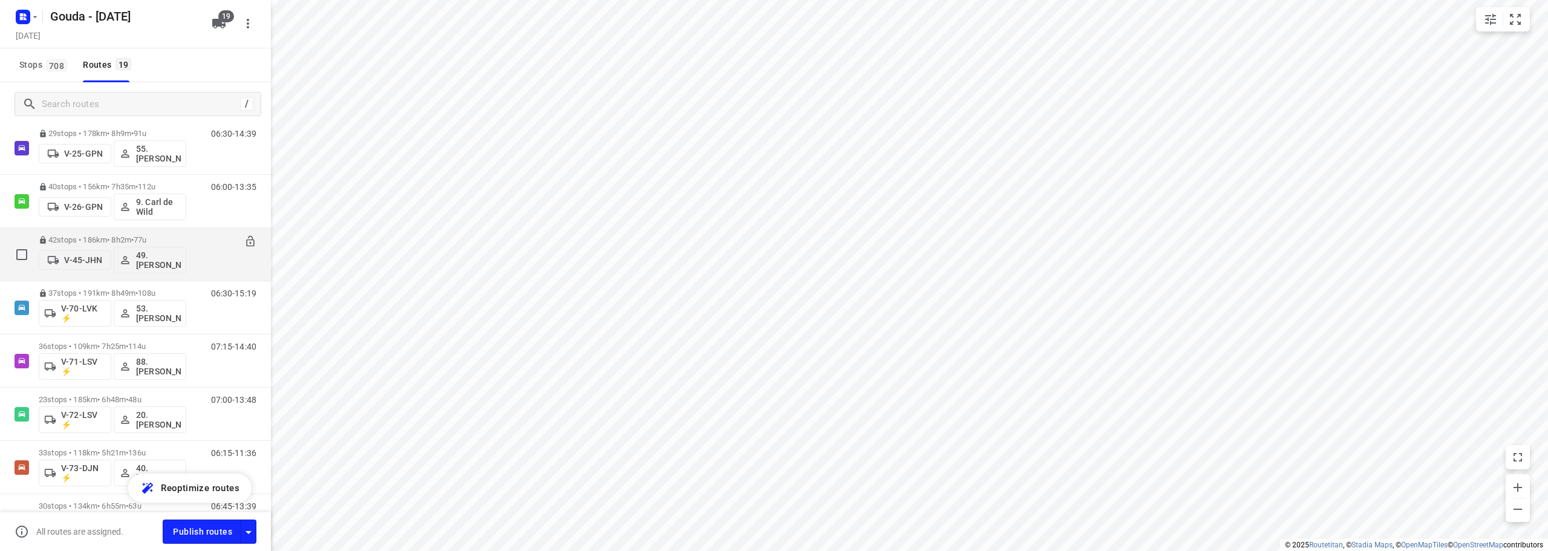
scroll to position [423, 0]
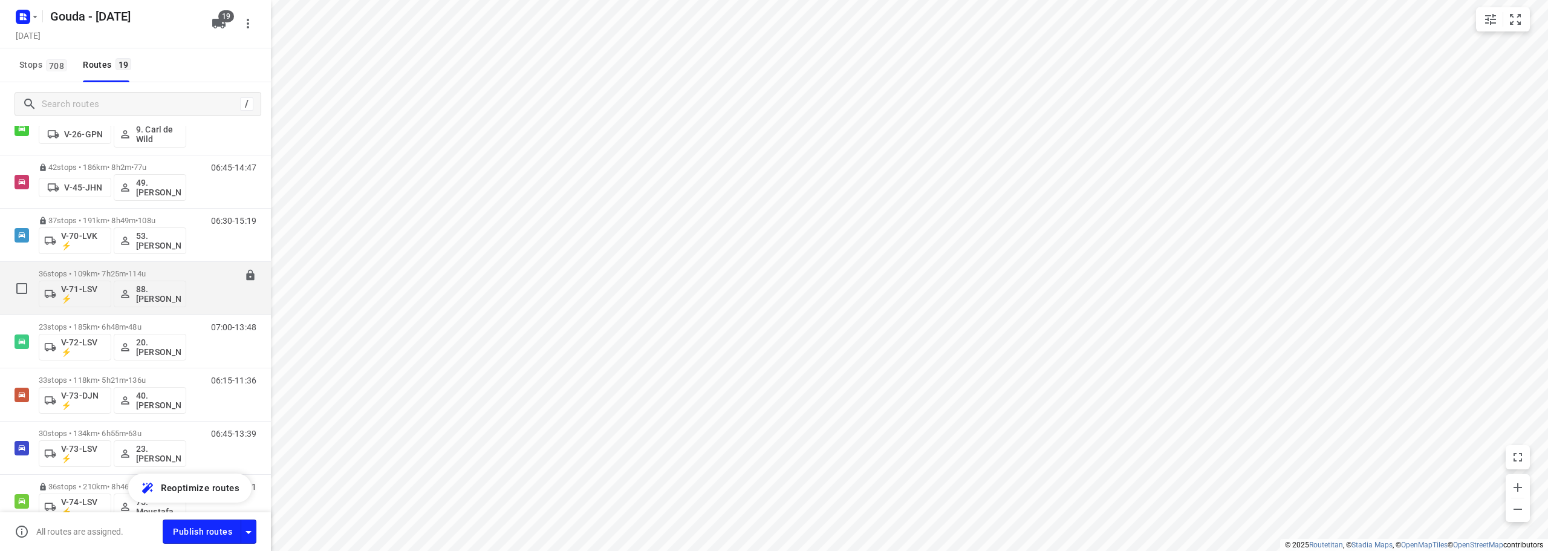
click at [184, 273] on p "36 stops • 109km • 7h25m • 114u" at bounding box center [113, 273] width 148 height 9
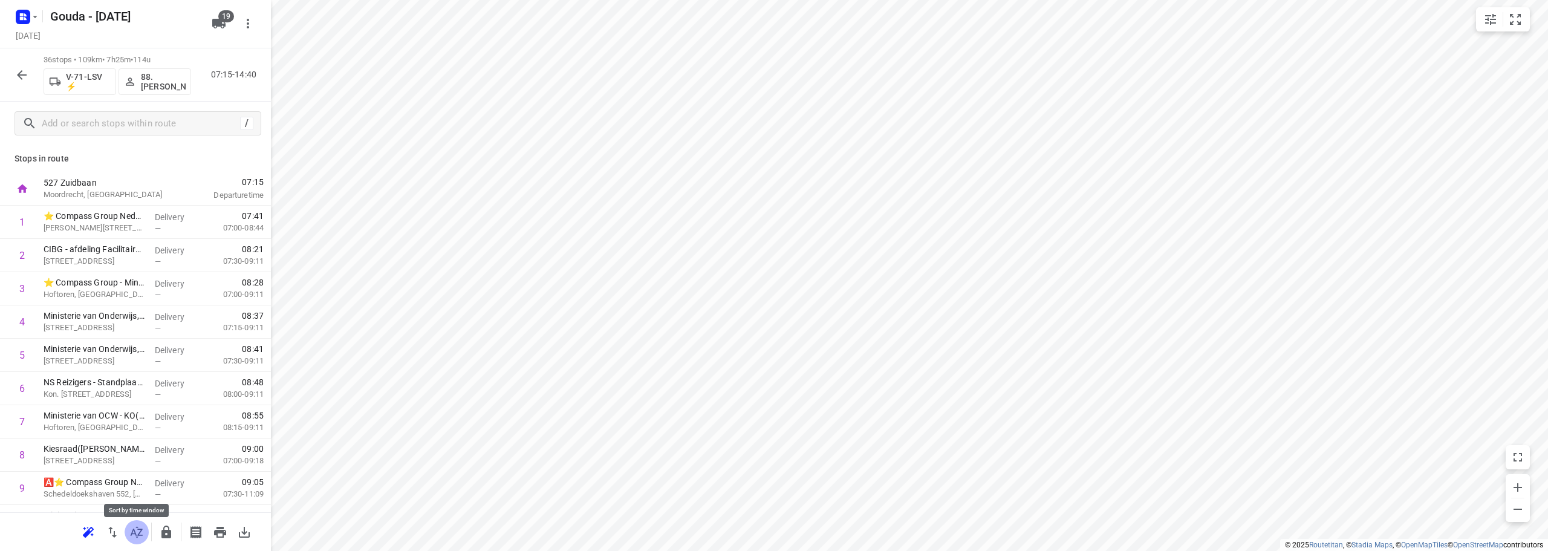
click at [140, 537] on icon "button" at bounding box center [136, 532] width 15 height 15
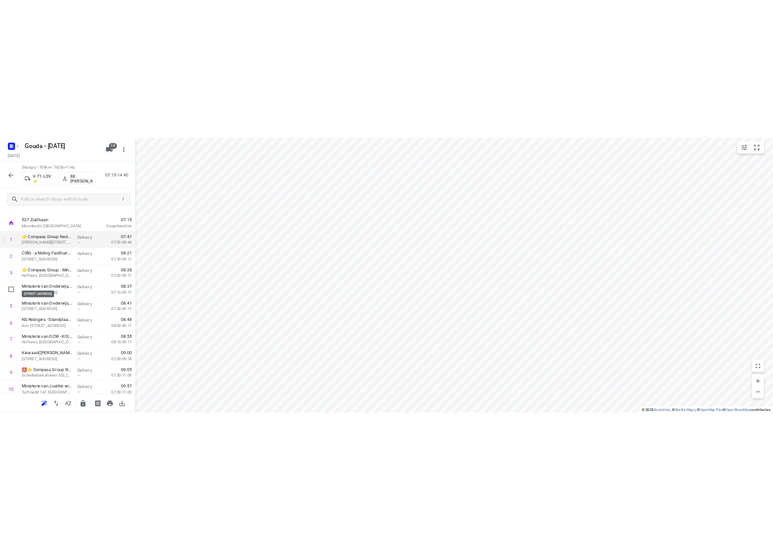
scroll to position [0, 0]
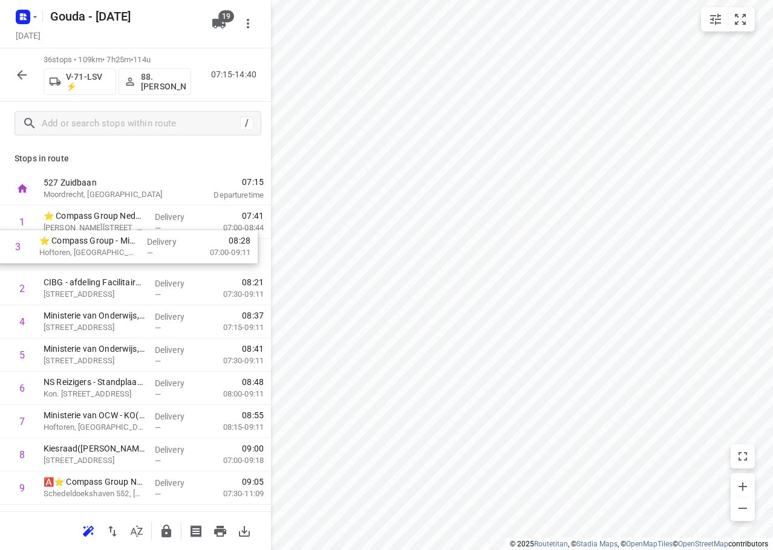
drag, startPoint x: 110, startPoint y: 295, endPoint x: 105, endPoint y: 250, distance: 45.0
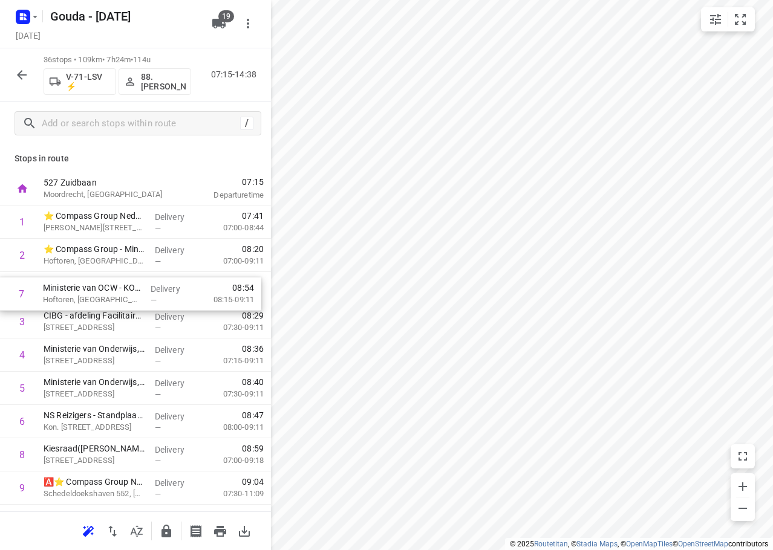
drag, startPoint x: 103, startPoint y: 436, endPoint x: 103, endPoint y: 287, distance: 149.4
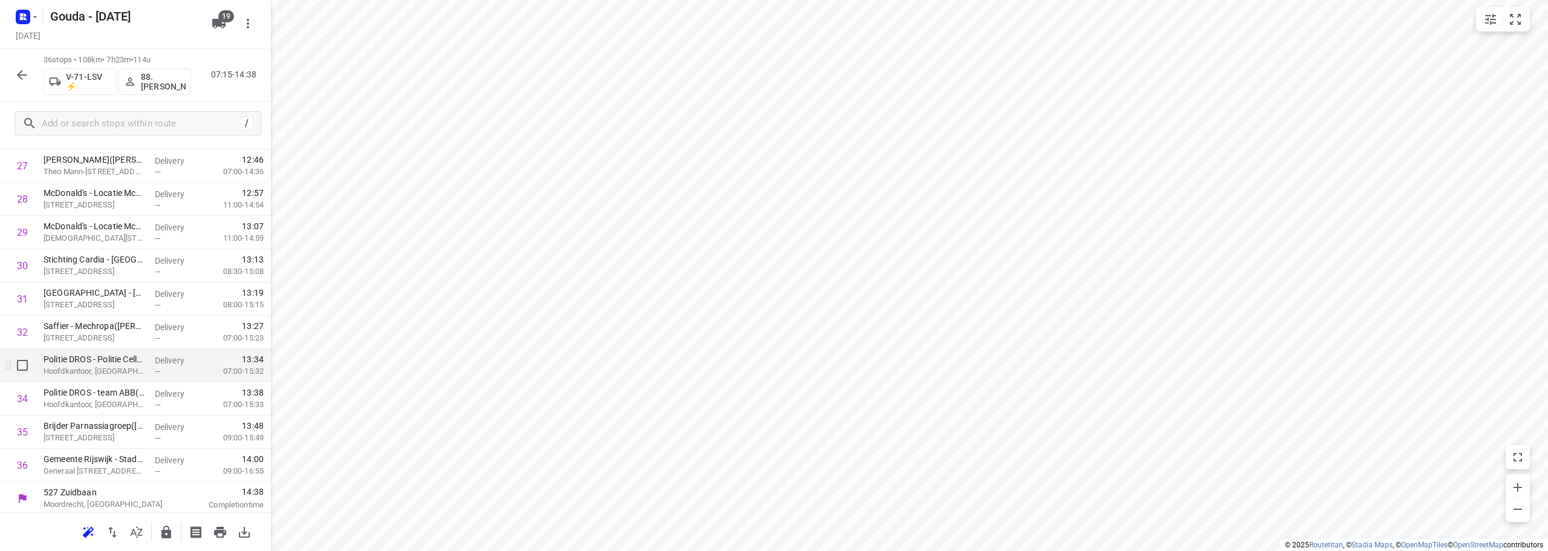
scroll to position [924, 0]
click at [168, 530] on icon "button" at bounding box center [166, 532] width 10 height 13
click at [21, 74] on icon "button" at bounding box center [22, 75] width 15 height 15
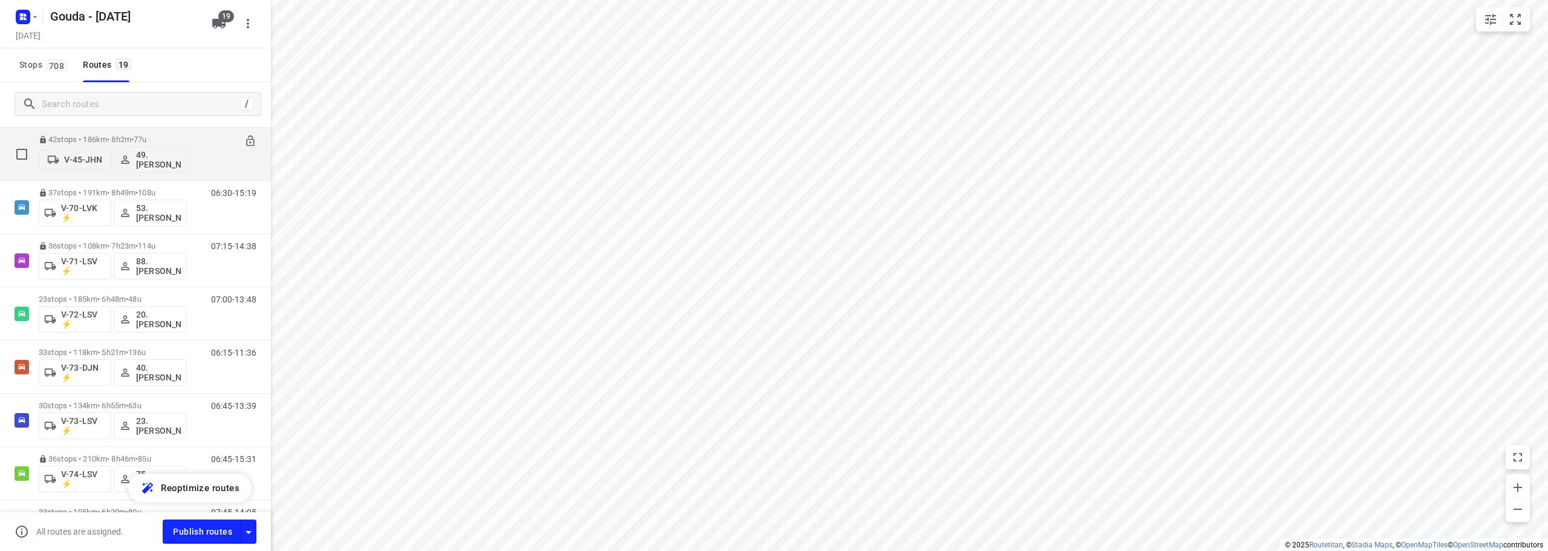
scroll to position [484, 0]
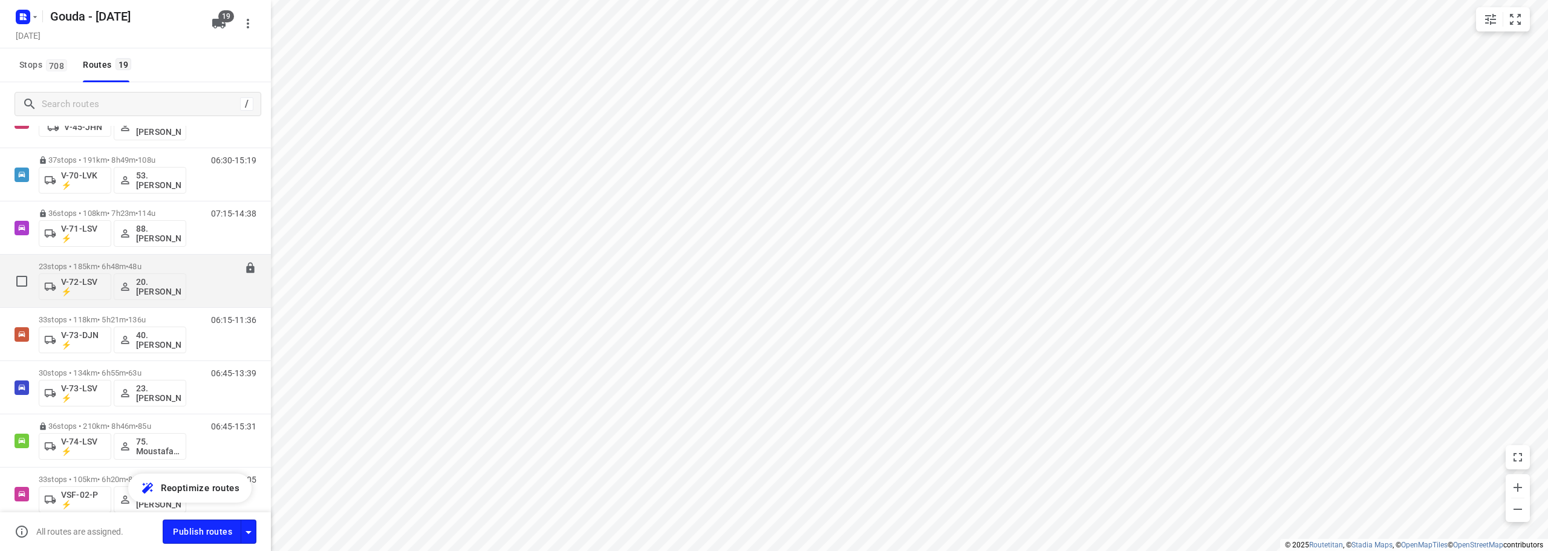
click at [128, 265] on span "•" at bounding box center [127, 266] width 2 height 9
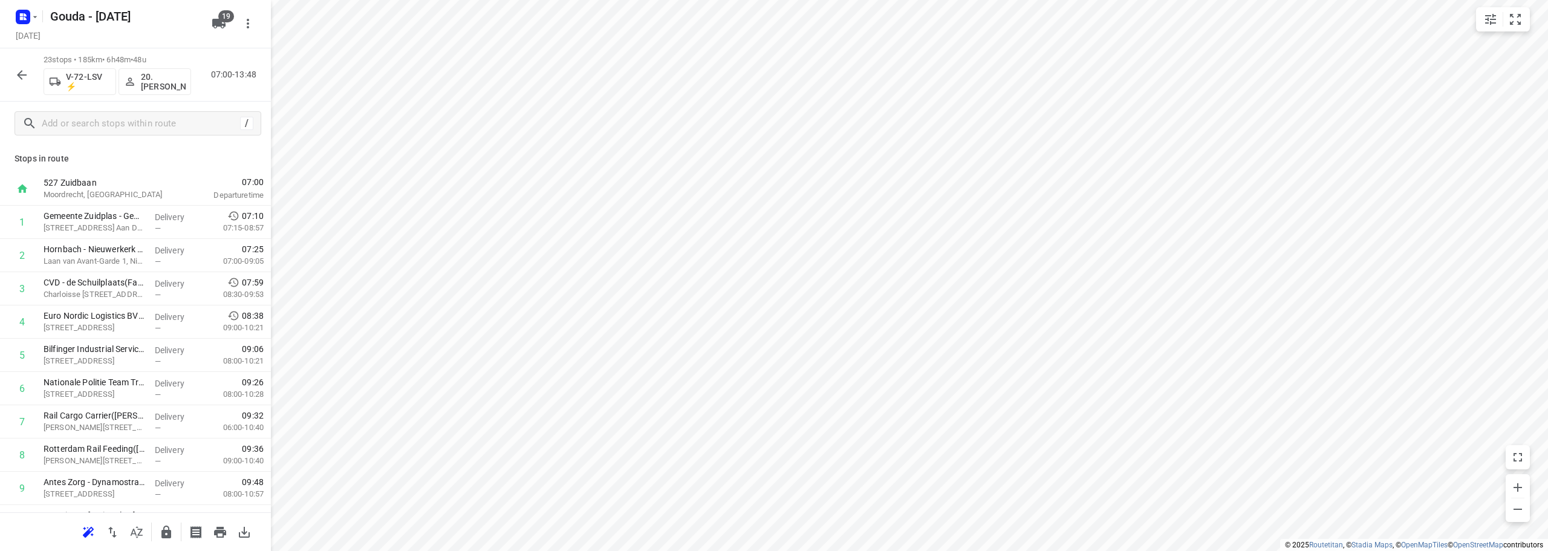
click at [1027, 0] on html "i © 2025 Routetitan , © Stadia Maps , © OpenMapTiles © OpenStreetMap contributo…" at bounding box center [774, 275] width 1548 height 551
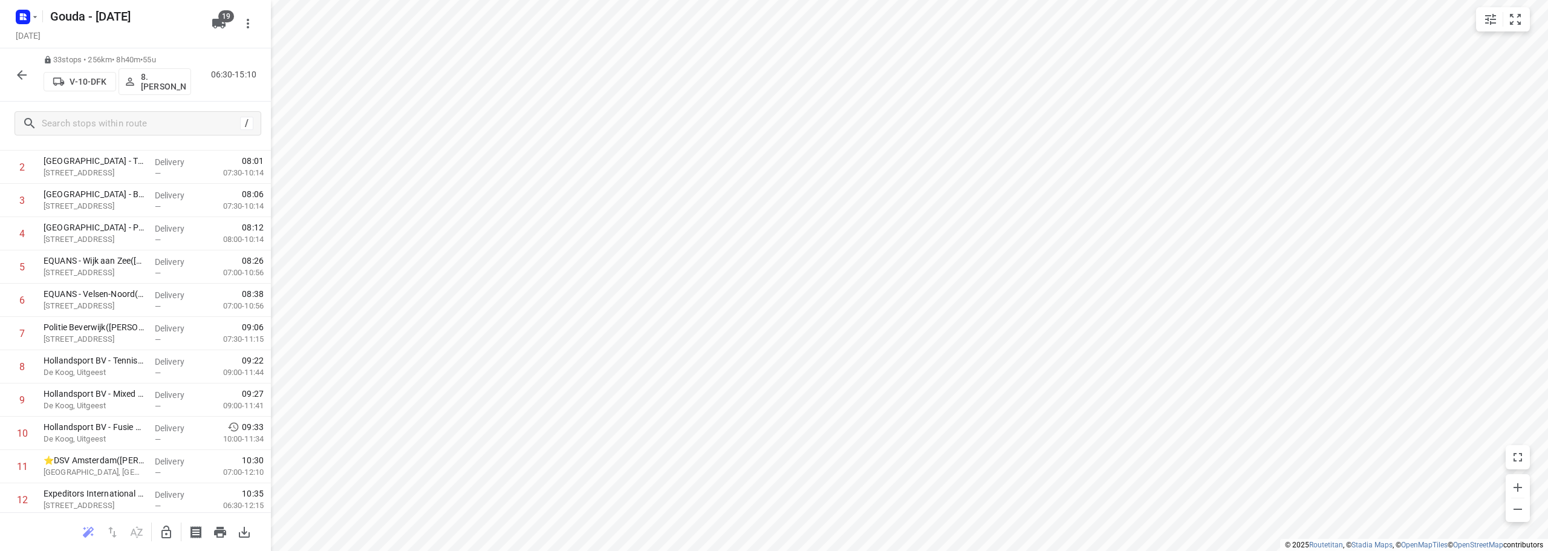
scroll to position [0, 0]
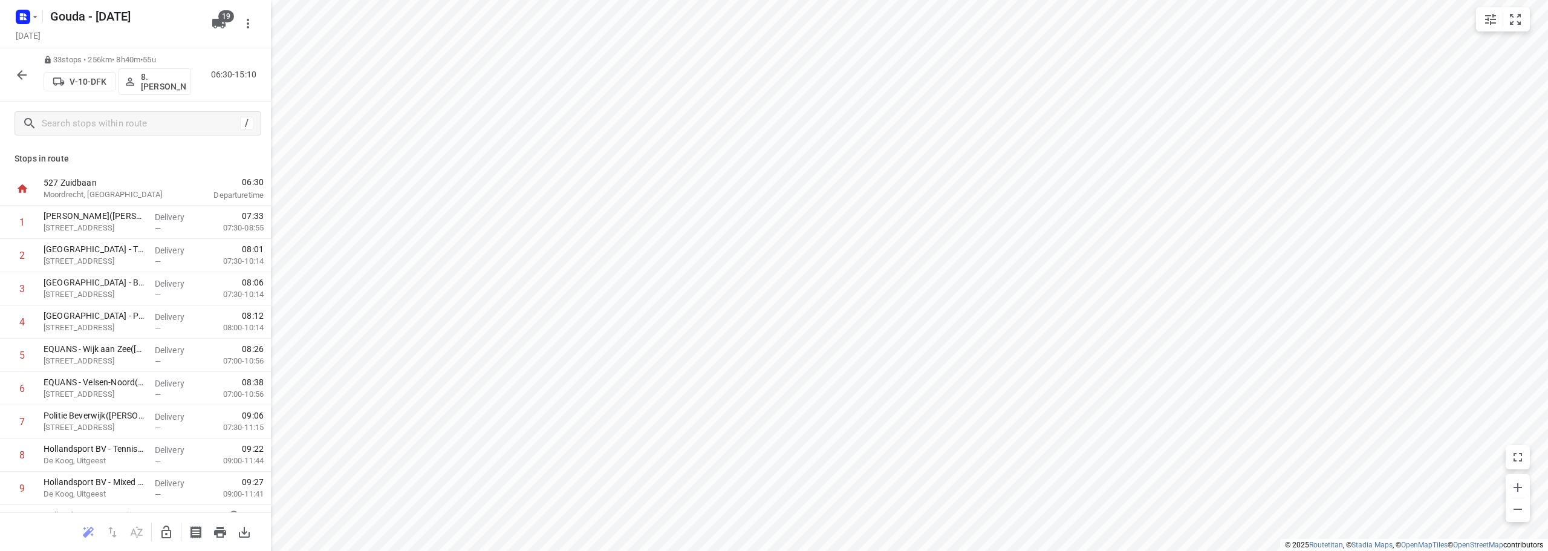
click at [19, 77] on icon "button" at bounding box center [22, 75] width 15 height 15
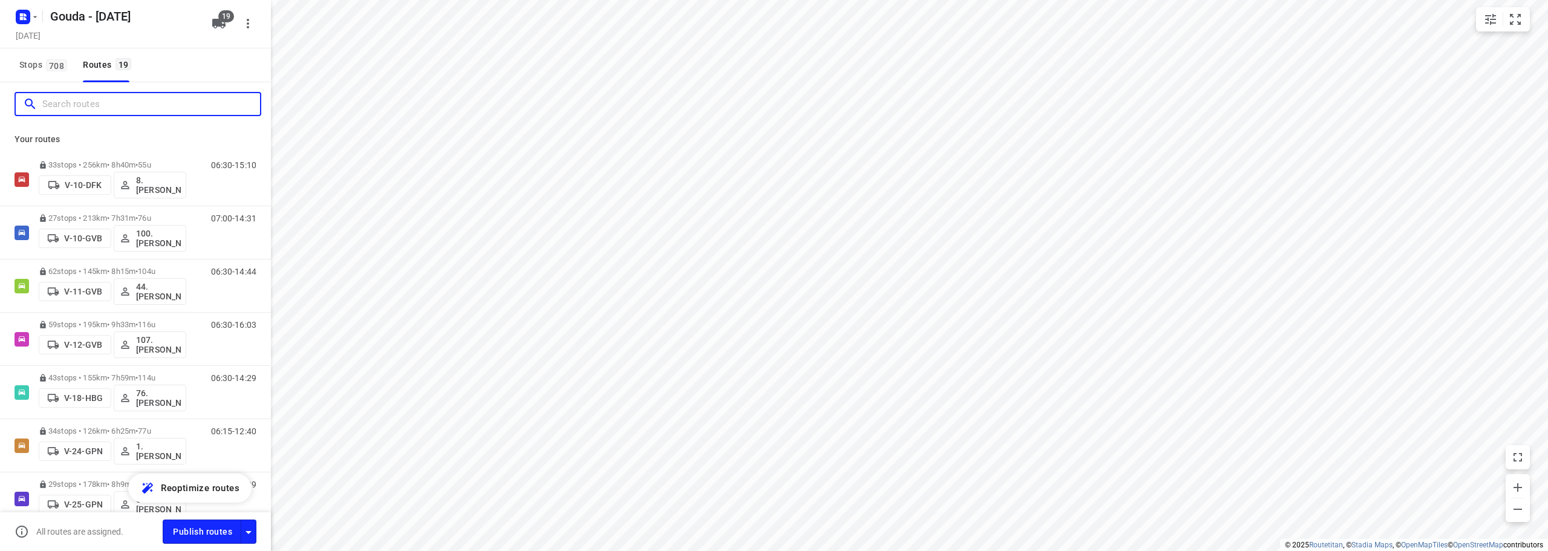
click at [77, 102] on input "Search routes" at bounding box center [151, 104] width 218 height 19
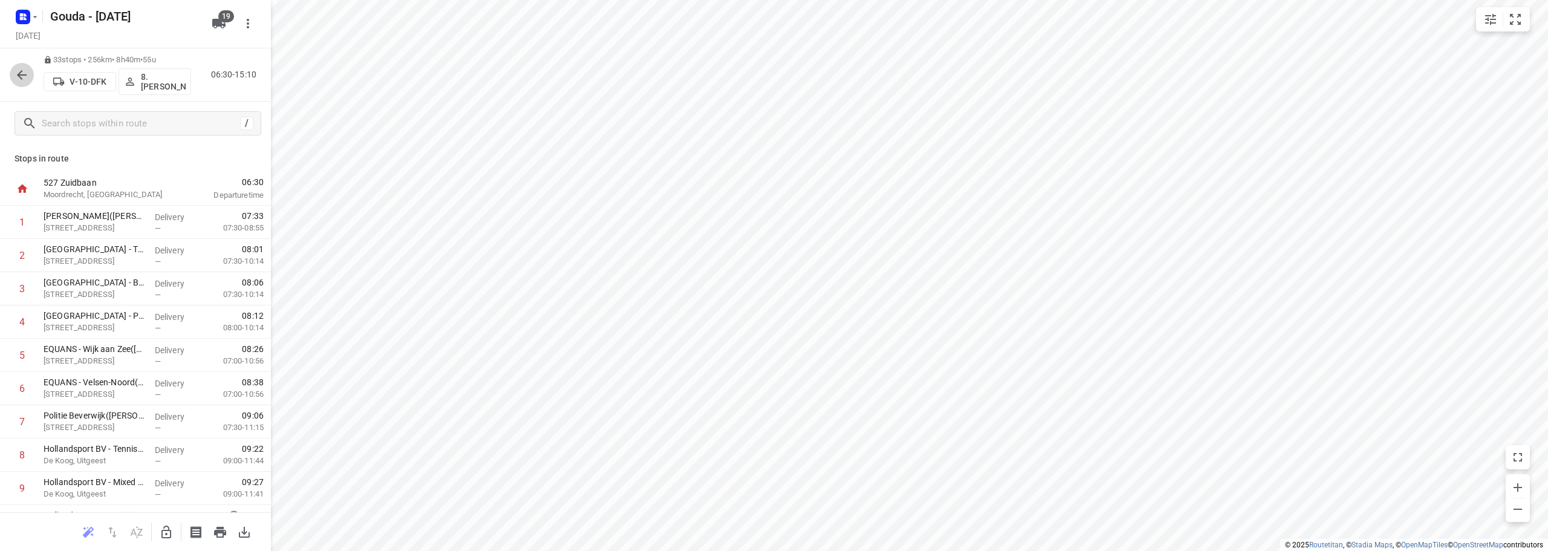
click at [17, 72] on icon "button" at bounding box center [22, 75] width 15 height 15
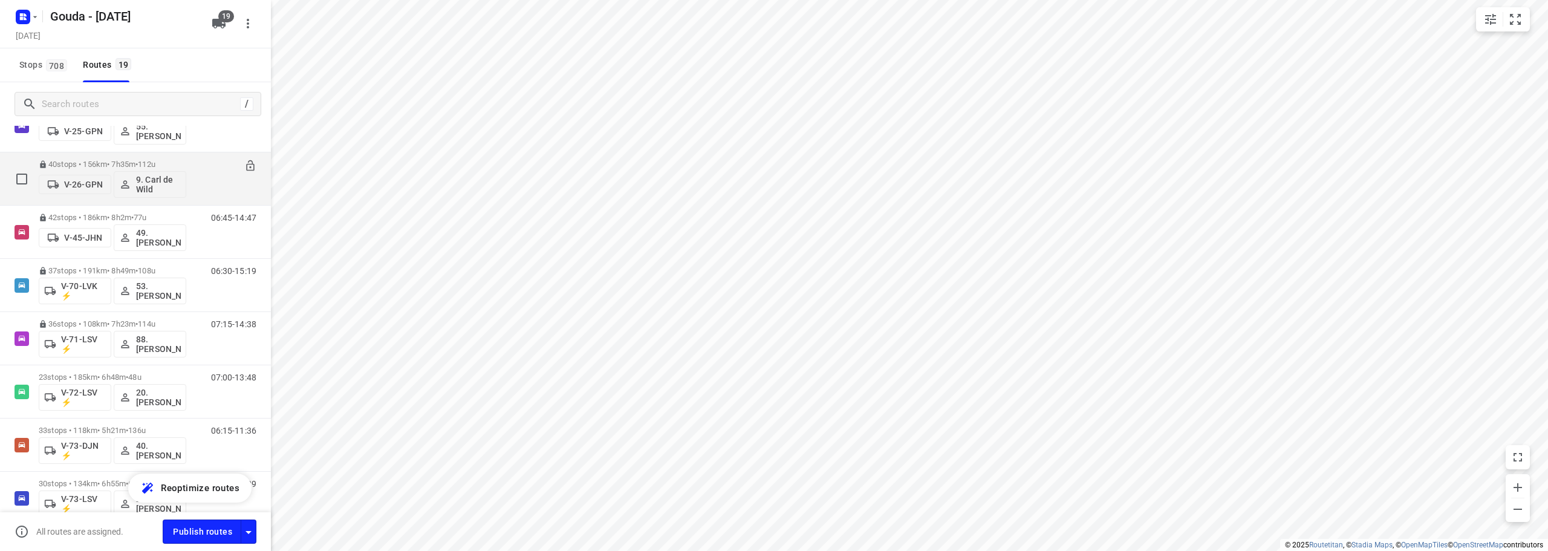
scroll to position [423, 0]
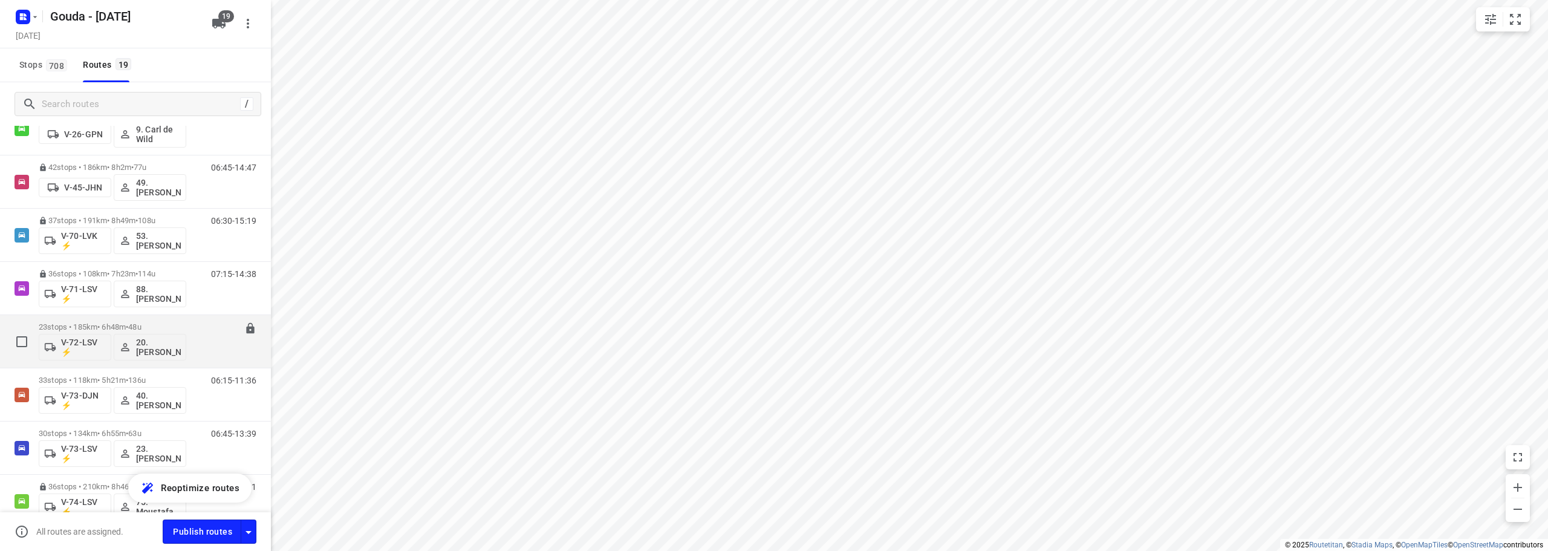
click at [129, 324] on p "23 stops • 185km • 6h48m • 48u" at bounding box center [113, 326] width 148 height 9
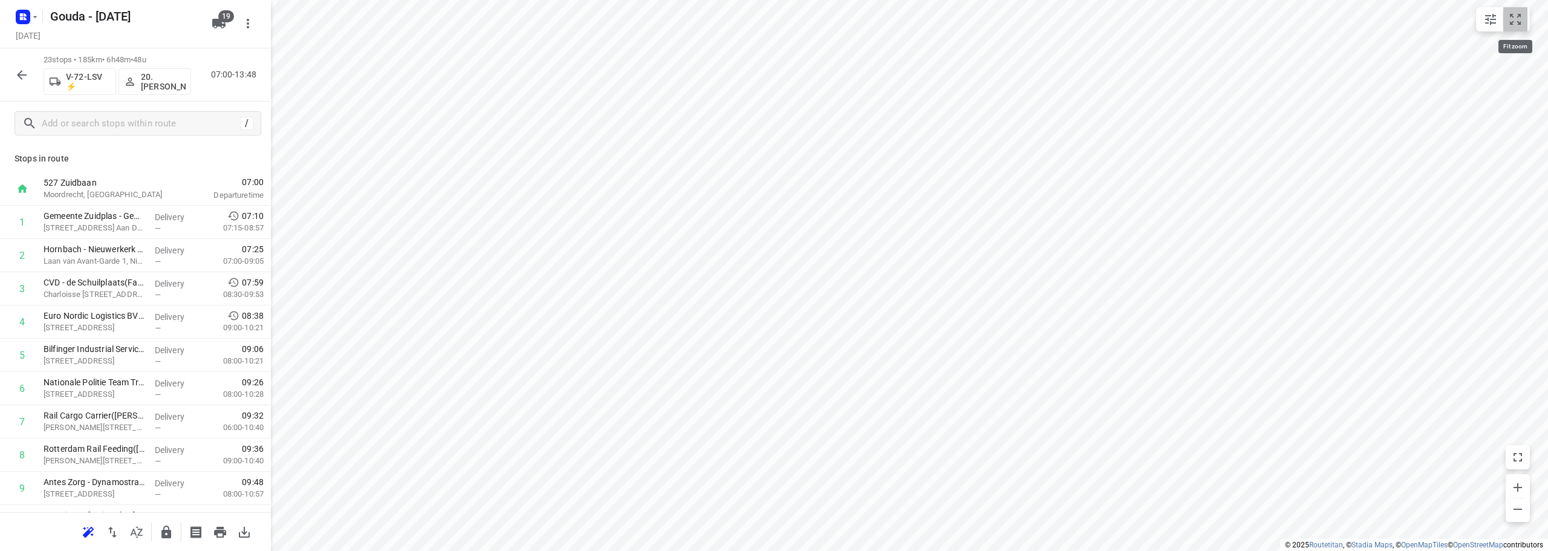
click at [1514, 22] on icon "small contained button group" at bounding box center [1515, 19] width 11 height 11
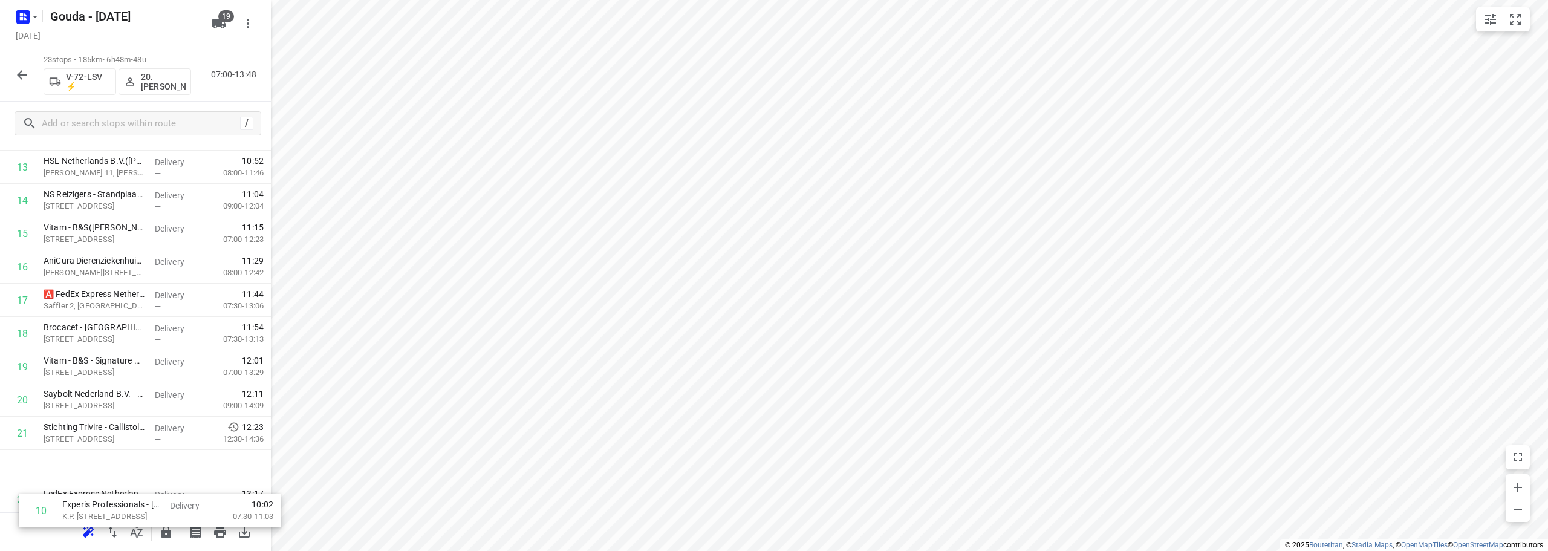
scroll to position [492, 0]
drag, startPoint x: 111, startPoint y: 271, endPoint x: 120, endPoint y: 482, distance: 211.3
click at [120, 482] on div "527 Zuidbaan Moordrecht, Netherlands 07:00 Departure time 1 Gemeente Zuidplas -…" at bounding box center [135, 97] width 271 height 832
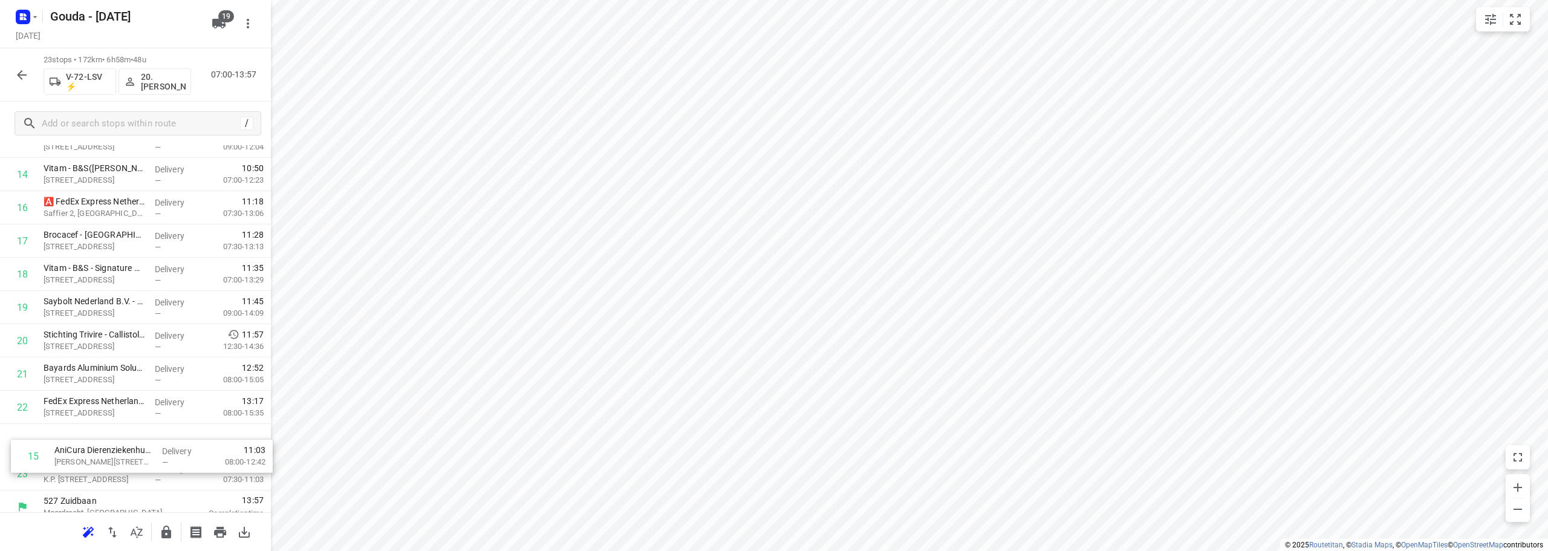
scroll to position [483, 0]
drag, startPoint x: 119, startPoint y: 456, endPoint x: 131, endPoint y: 380, distance: 77.1
click at [131, 380] on div "1 Gemeente Zuidplas - Gemeentehuis(Charlene Ritfeld) Raadhuisplein 1, Nieuwerke…" at bounding box center [135, 104] width 271 height 765
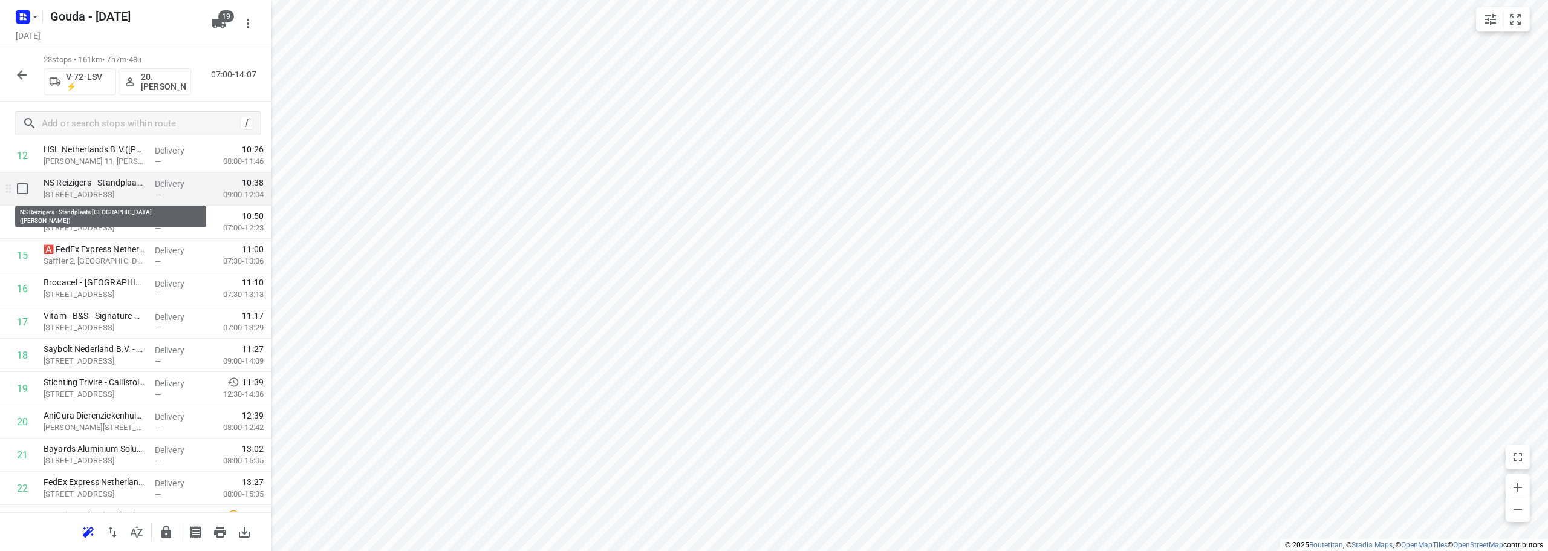
scroll to position [423, 0]
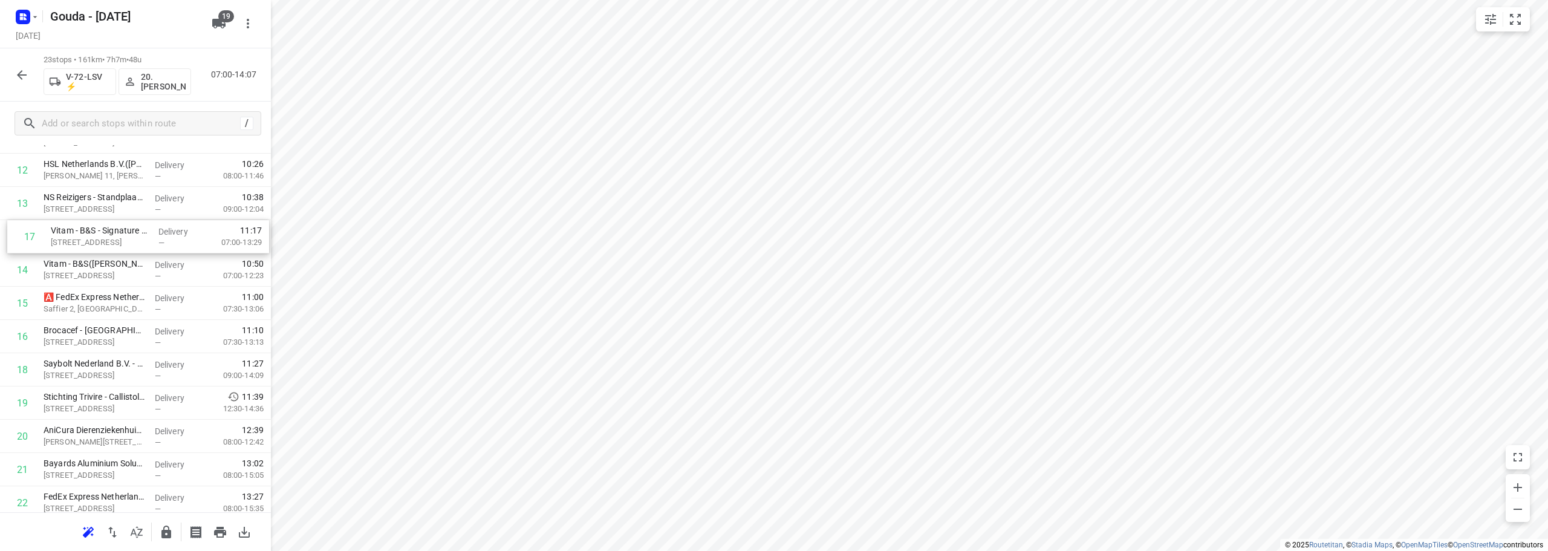
drag, startPoint x: 127, startPoint y: 346, endPoint x: 135, endPoint y: 247, distance: 98.9
click at [135, 247] on div "1 Gemeente Zuidplas - Gemeentehuis(Charlene Ritfeld) Raadhuisplein 1, Nieuwerke…" at bounding box center [135, 170] width 271 height 765
click at [172, 530] on icon "button" at bounding box center [166, 532] width 15 height 15
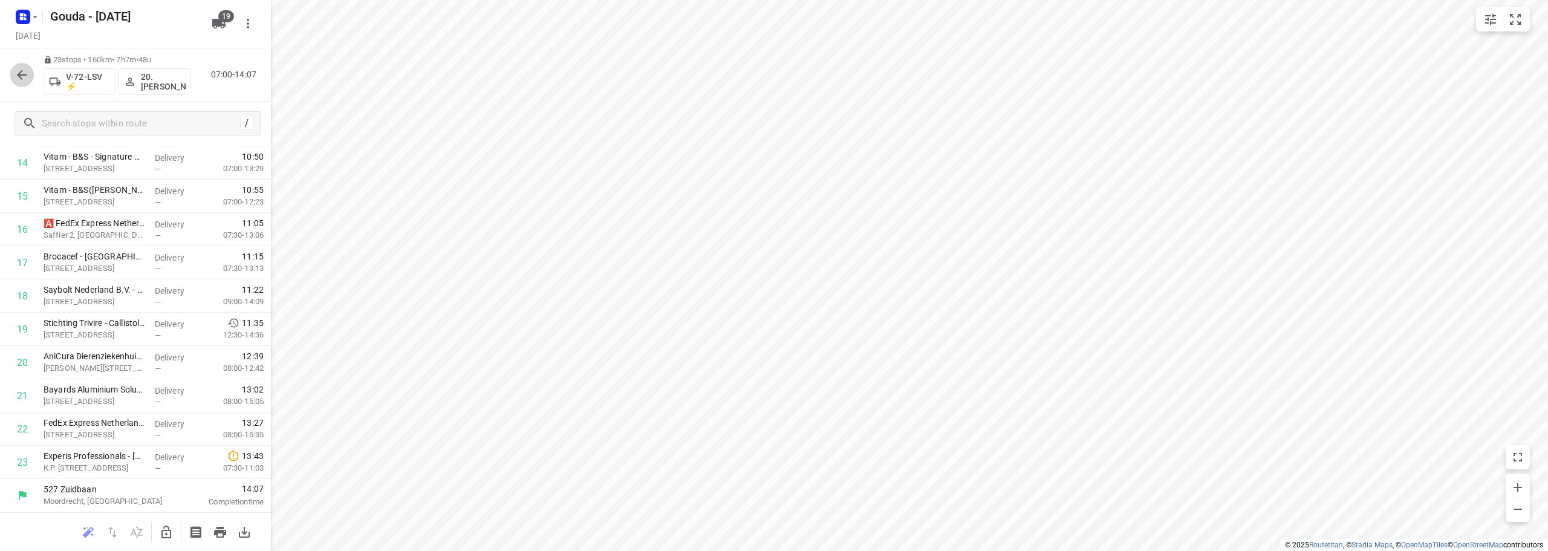
click at [28, 73] on icon "button" at bounding box center [22, 75] width 15 height 15
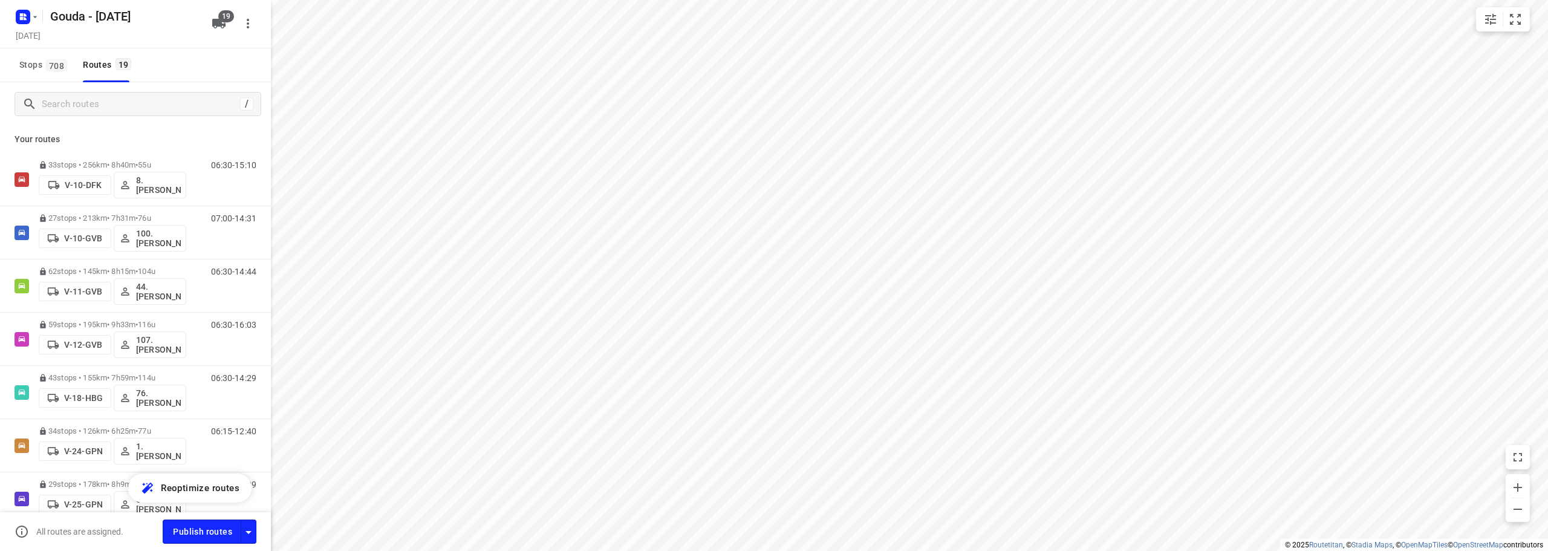
scroll to position [423, 0]
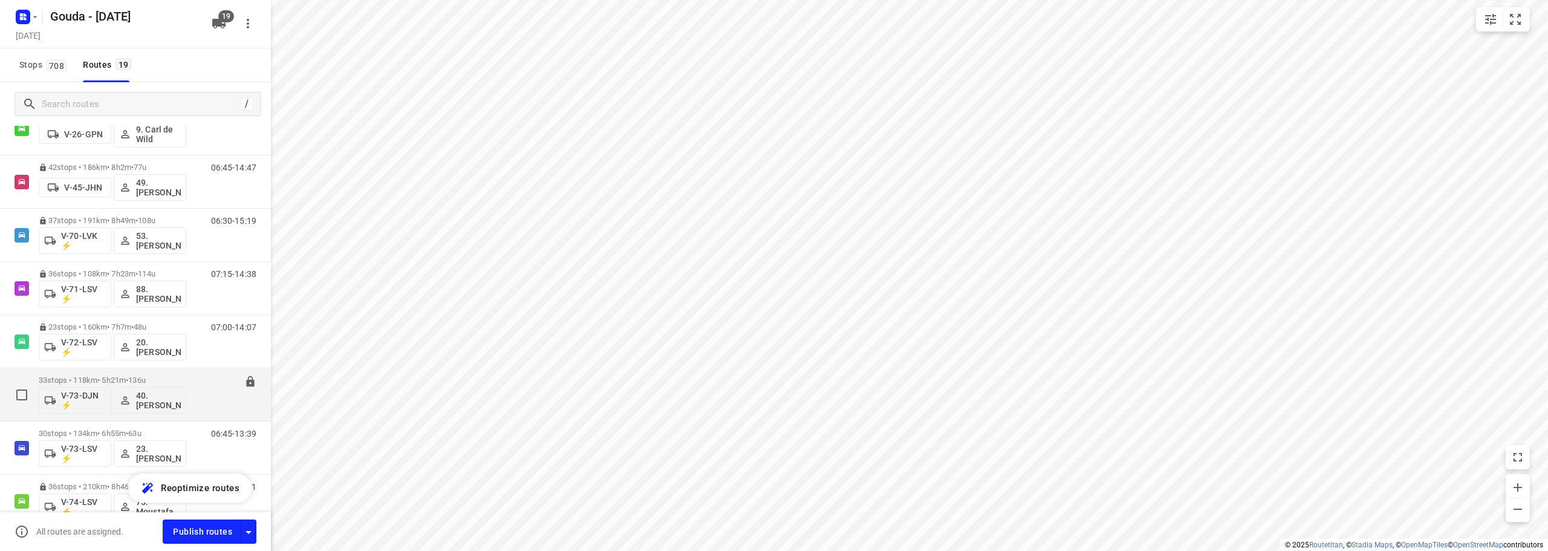
click at [117, 376] on p "33 stops • 118km • 5h21m • 136u" at bounding box center [113, 380] width 148 height 9
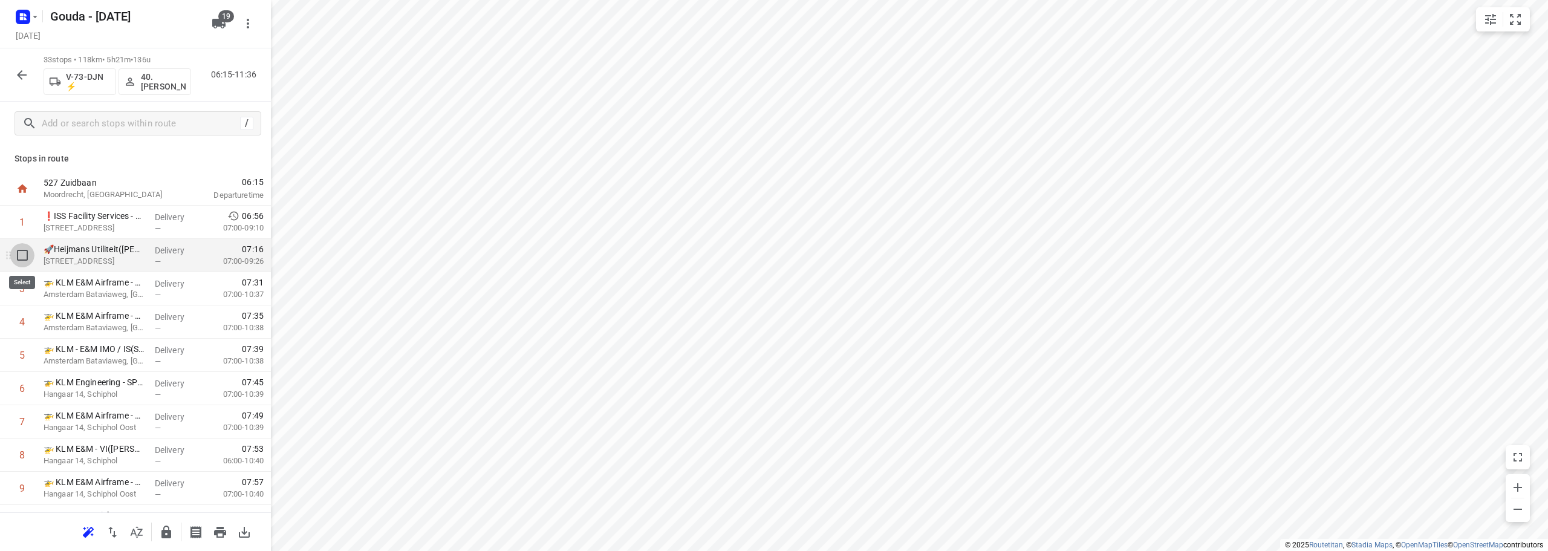
click at [18, 255] on input "checkbox" at bounding box center [22, 255] width 24 height 24
checkbox input "true"
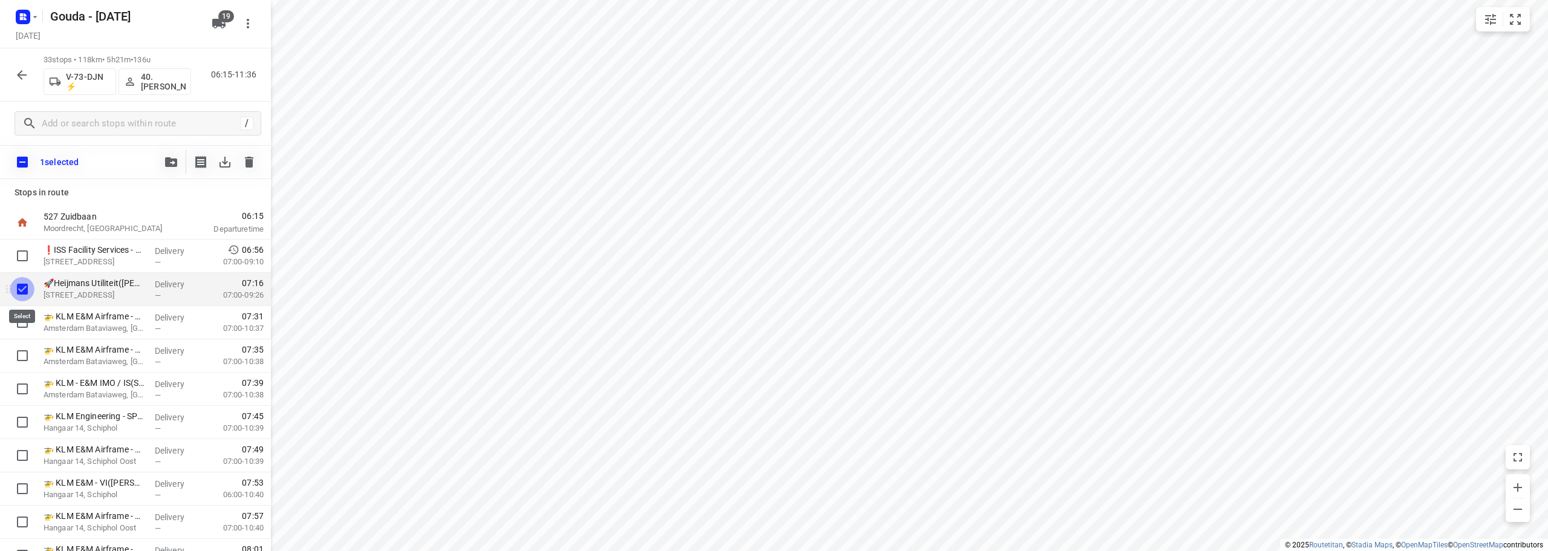
click at [24, 292] on input "checkbox" at bounding box center [22, 289] width 24 height 24
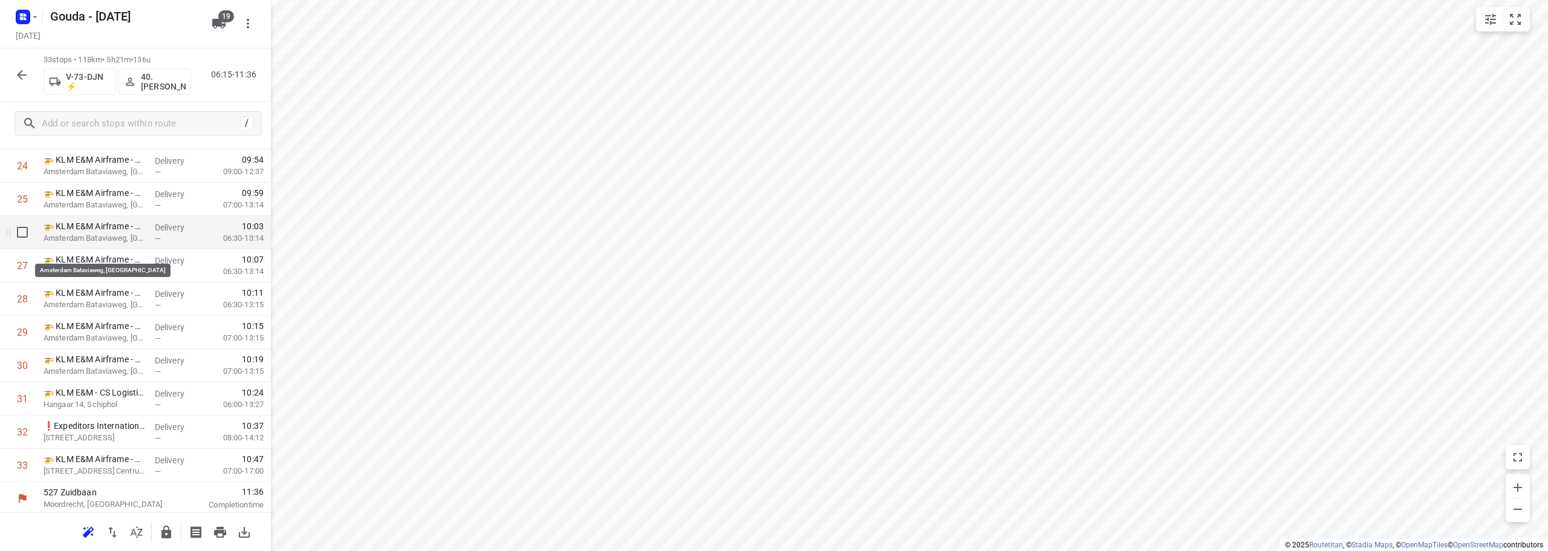
scroll to position [824, 0]
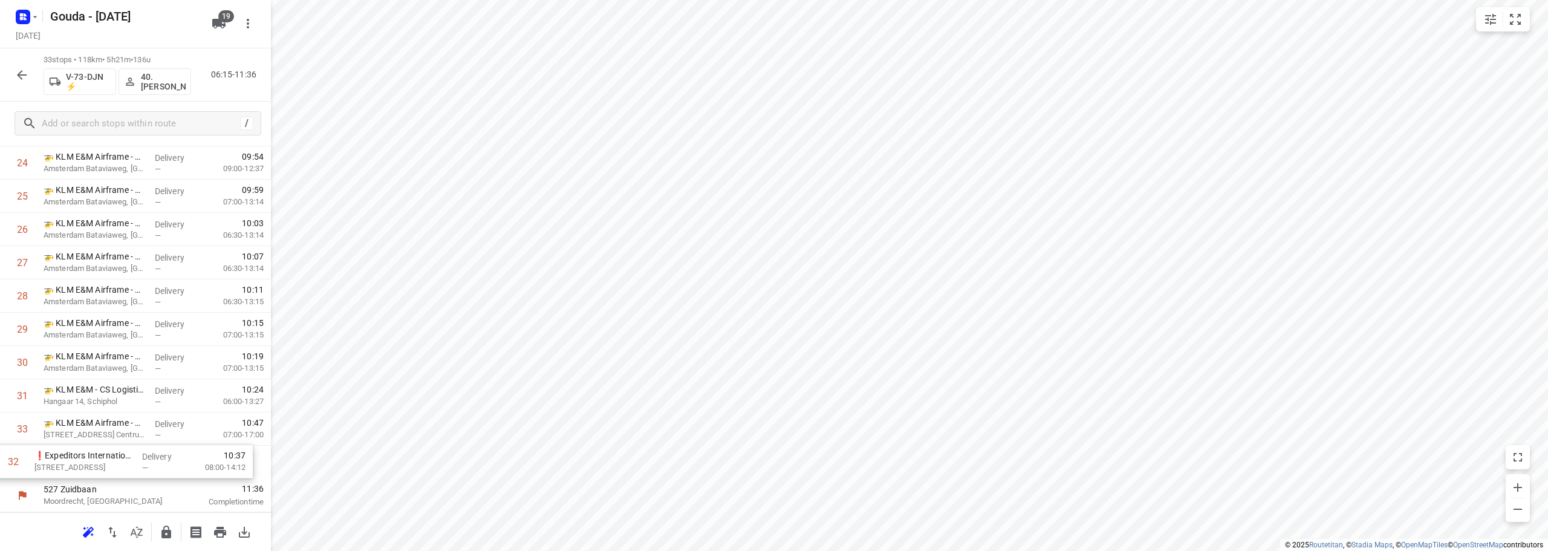
drag, startPoint x: 119, startPoint y: 436, endPoint x: 110, endPoint y: 477, distance: 41.5
click at [163, 529] on icon "button" at bounding box center [166, 532] width 15 height 15
click at [13, 72] on button "button" at bounding box center [22, 75] width 24 height 24
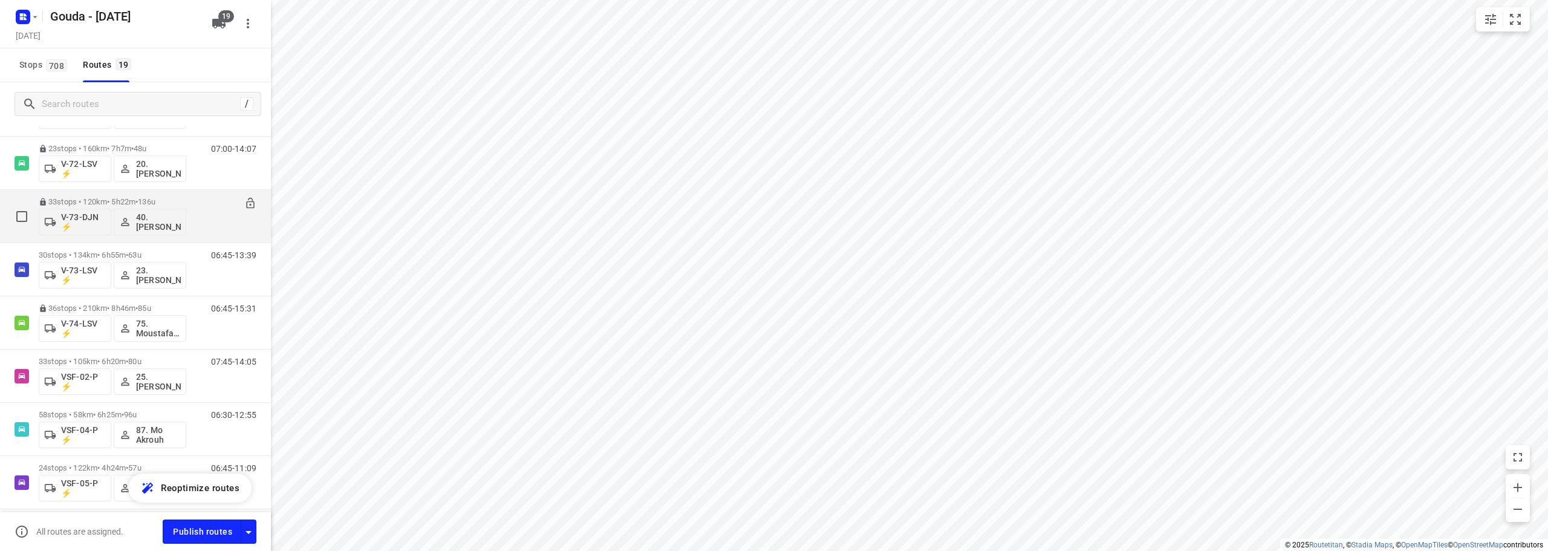
scroll to position [605, 0]
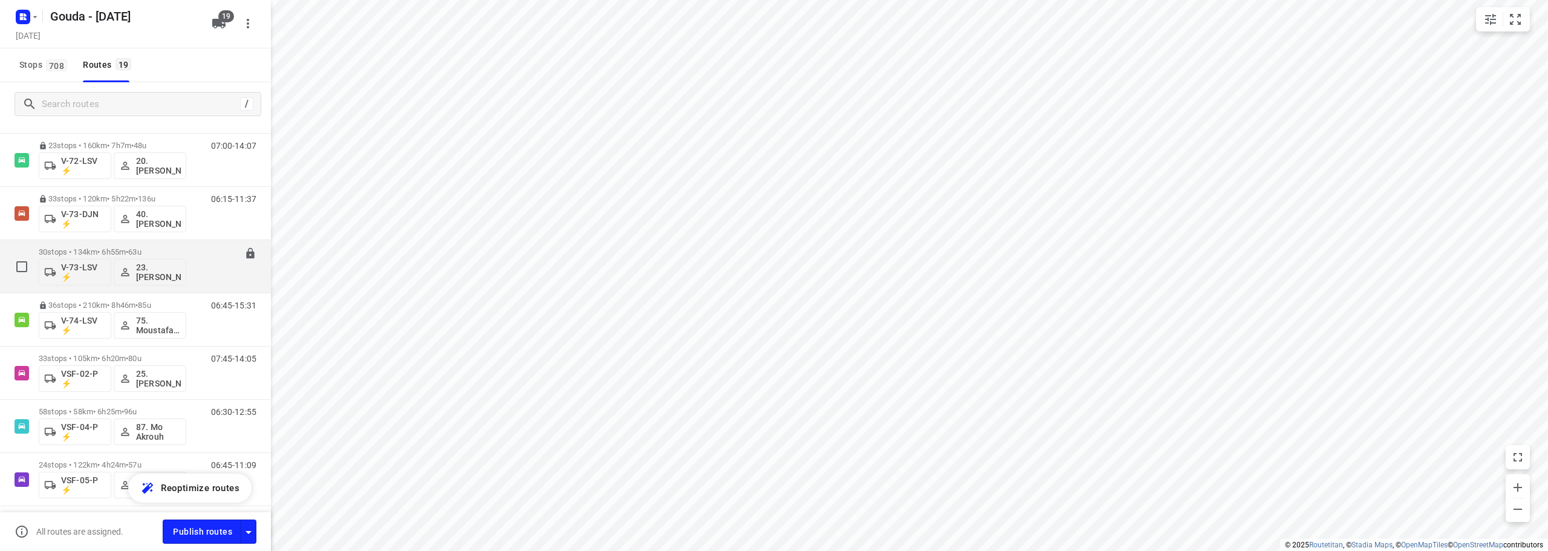
click at [176, 248] on p "30 stops • 134km • 6h55m • 63u" at bounding box center [113, 251] width 148 height 9
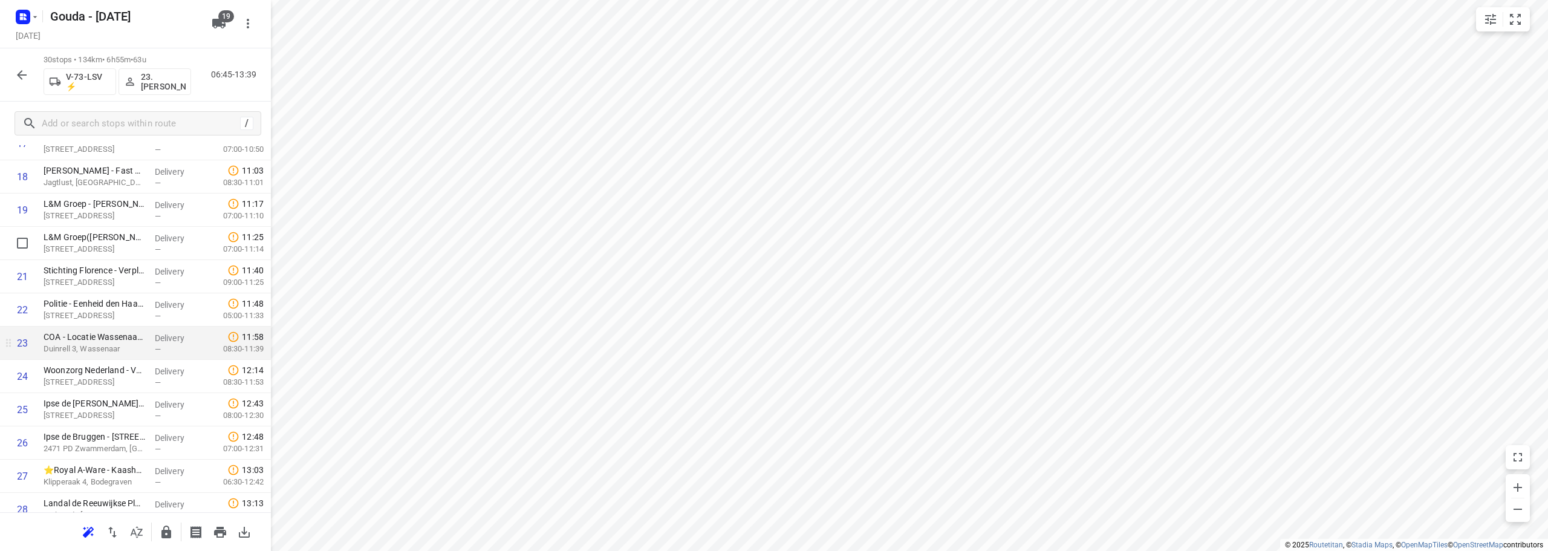
scroll to position [725, 0]
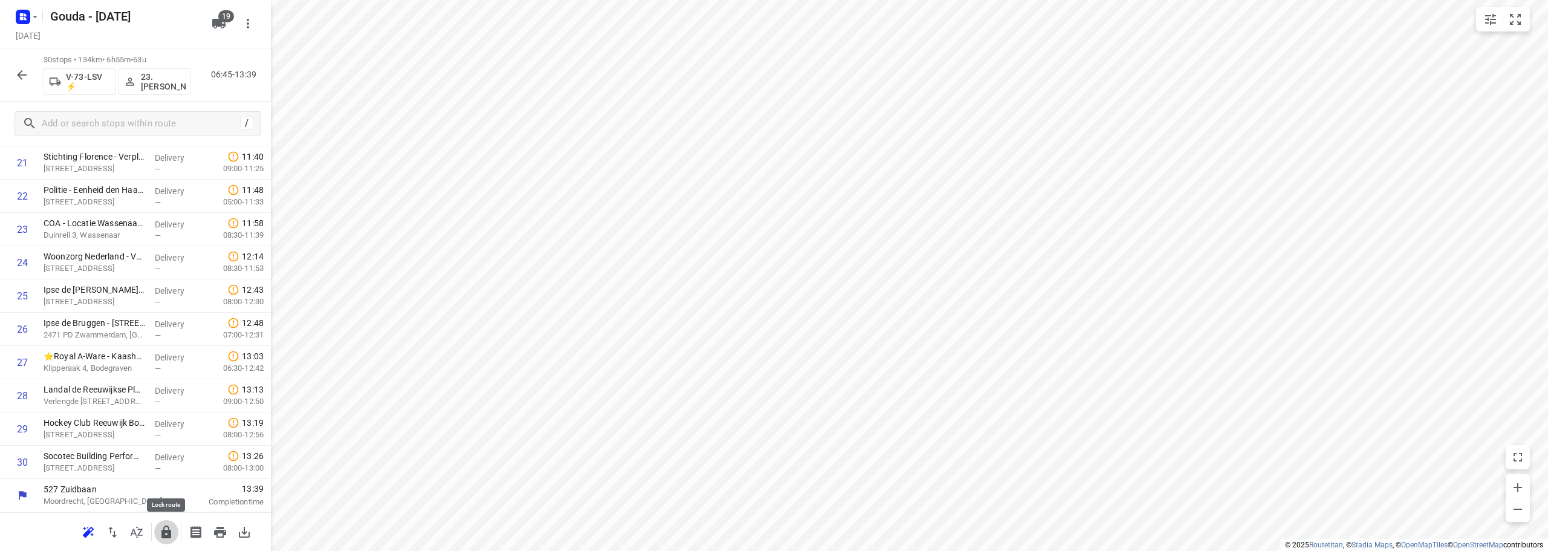
click at [168, 535] on icon "button" at bounding box center [166, 532] width 10 height 13
click at [32, 68] on button "button" at bounding box center [22, 75] width 24 height 24
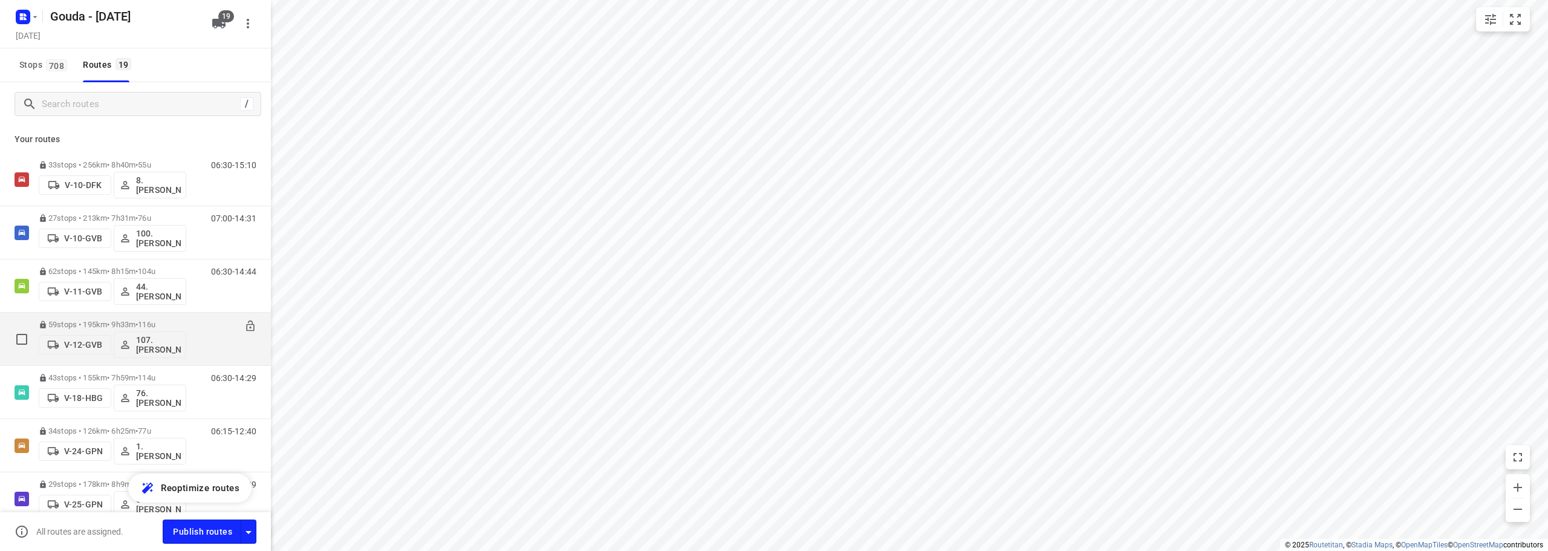
scroll to position [363, 0]
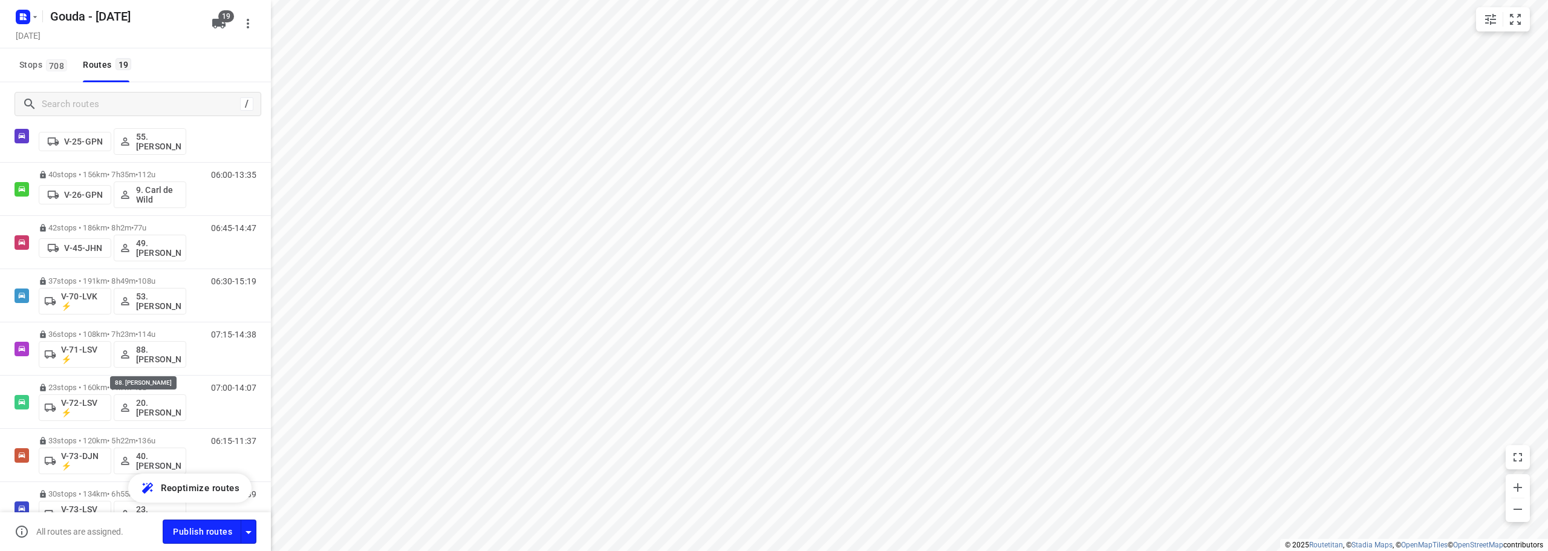
drag, startPoint x: 183, startPoint y: 357, endPoint x: 179, endPoint y: 73, distance: 284.3
click at [179, 73] on div "Stops 708 Routes 19" at bounding box center [135, 65] width 271 height 34
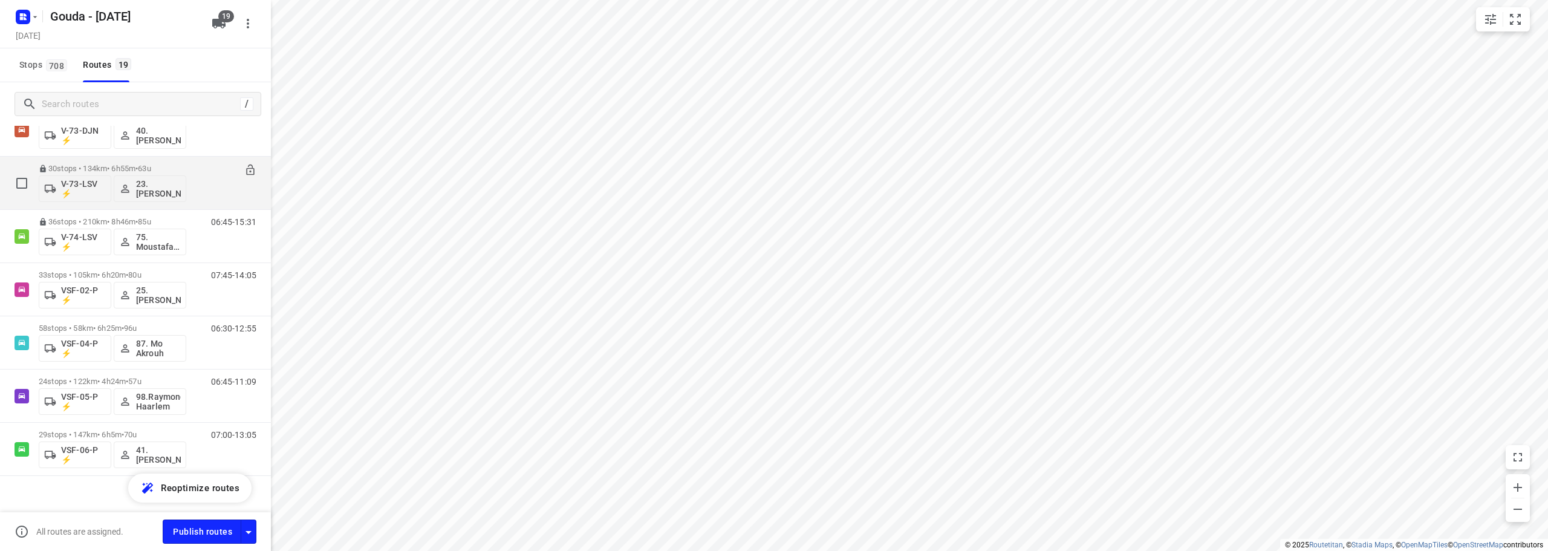
scroll to position [700, 0]
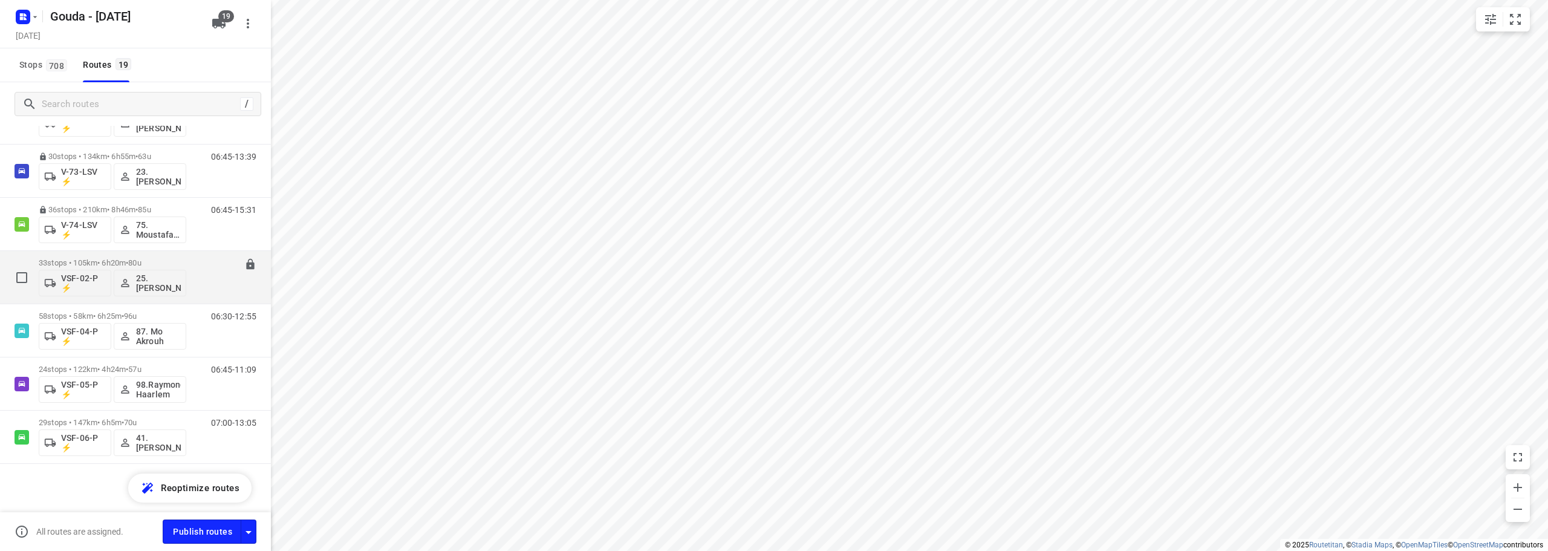
click at [185, 261] on p "33 stops • 105km • 6h20m • 80u" at bounding box center [113, 262] width 148 height 9
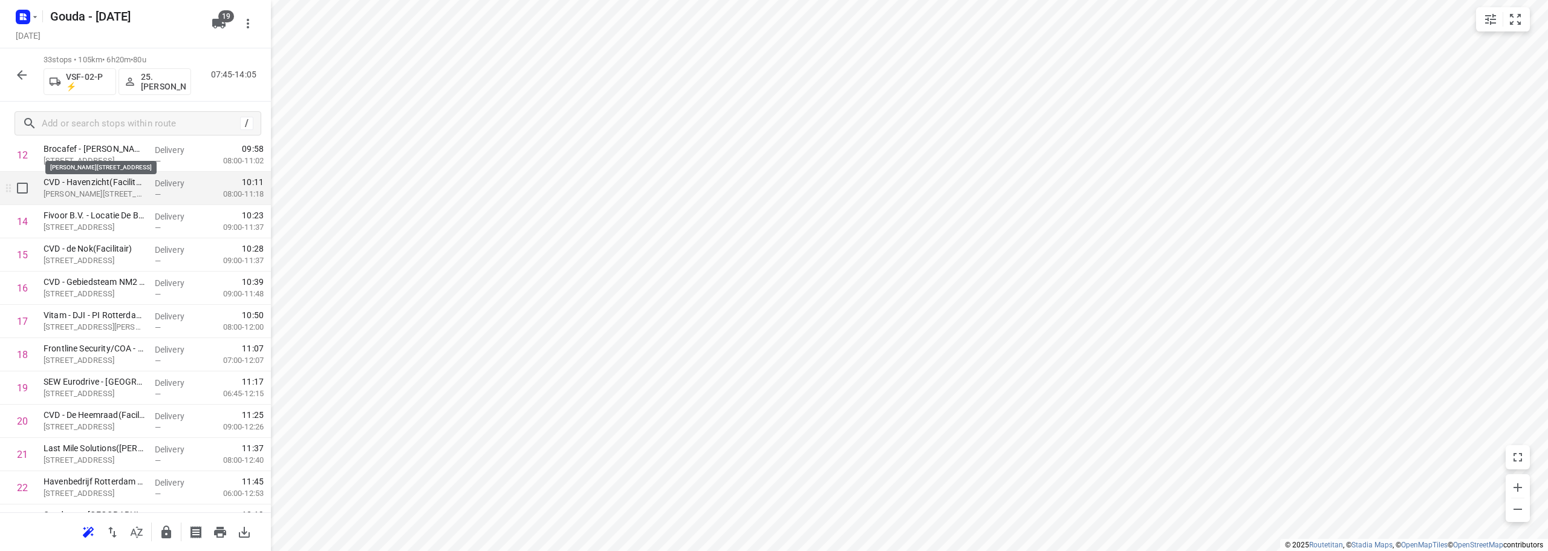
scroll to position [484, 0]
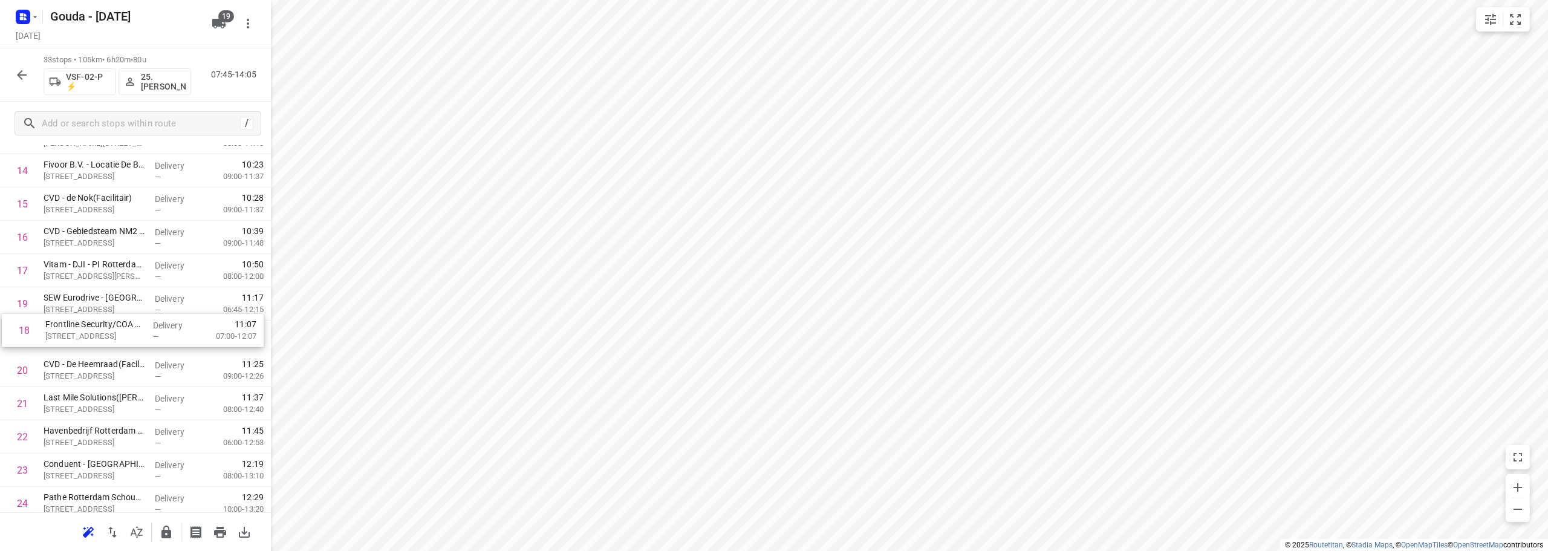
drag, startPoint x: 117, startPoint y: 304, endPoint x: 119, endPoint y: 336, distance: 32.1
click at [119, 336] on div "1 Frimex Installatie(Chantal Pols) Grote Esch 1160, Moordrecht Delivery — 07:47…" at bounding box center [135, 271] width 271 height 1098
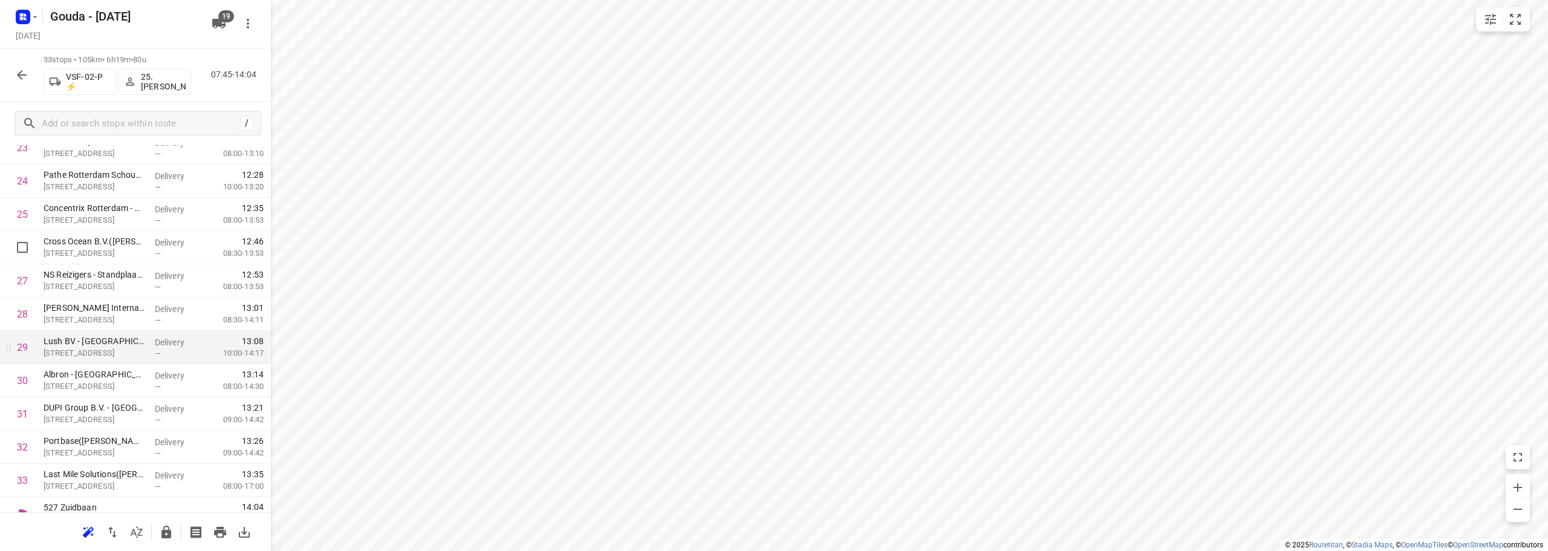
scroll to position [824, 0]
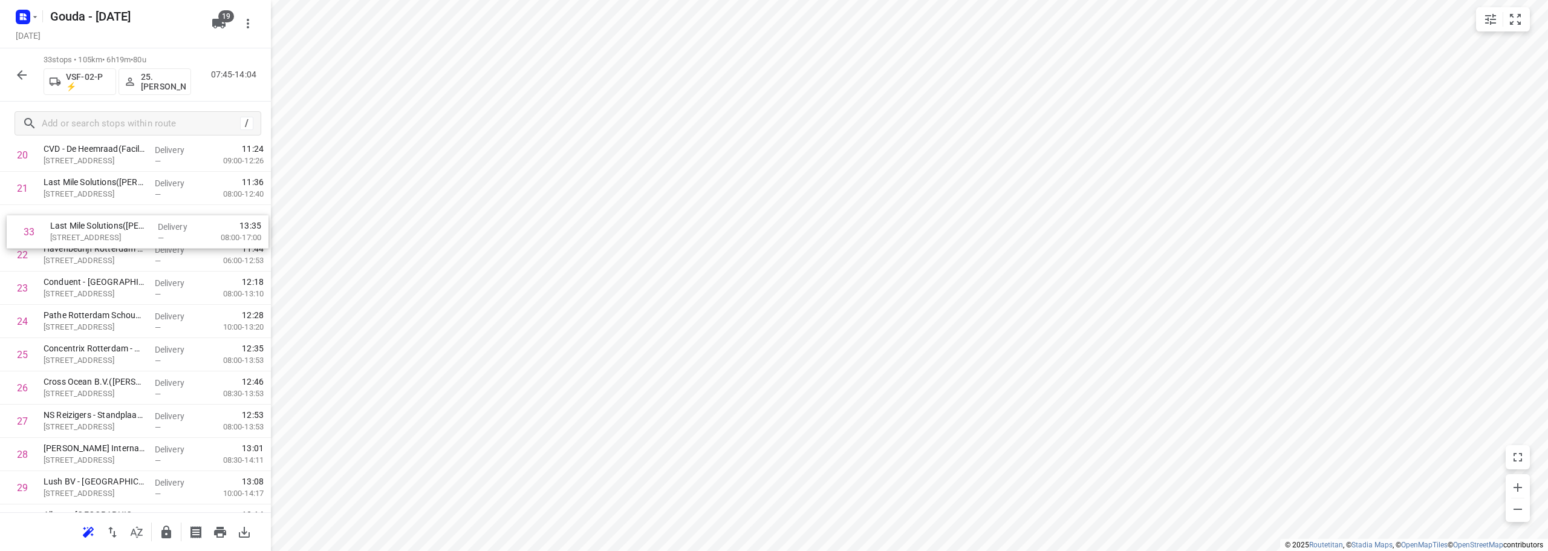
drag, startPoint x: 116, startPoint y: 465, endPoint x: 123, endPoint y: 230, distance: 234.8
click at [123, 230] on div "1 Frimex Installatie(Chantal Pols) Grote Esch 1160, Moordrecht Delivery — 07:47…" at bounding box center [135, 55] width 271 height 1098
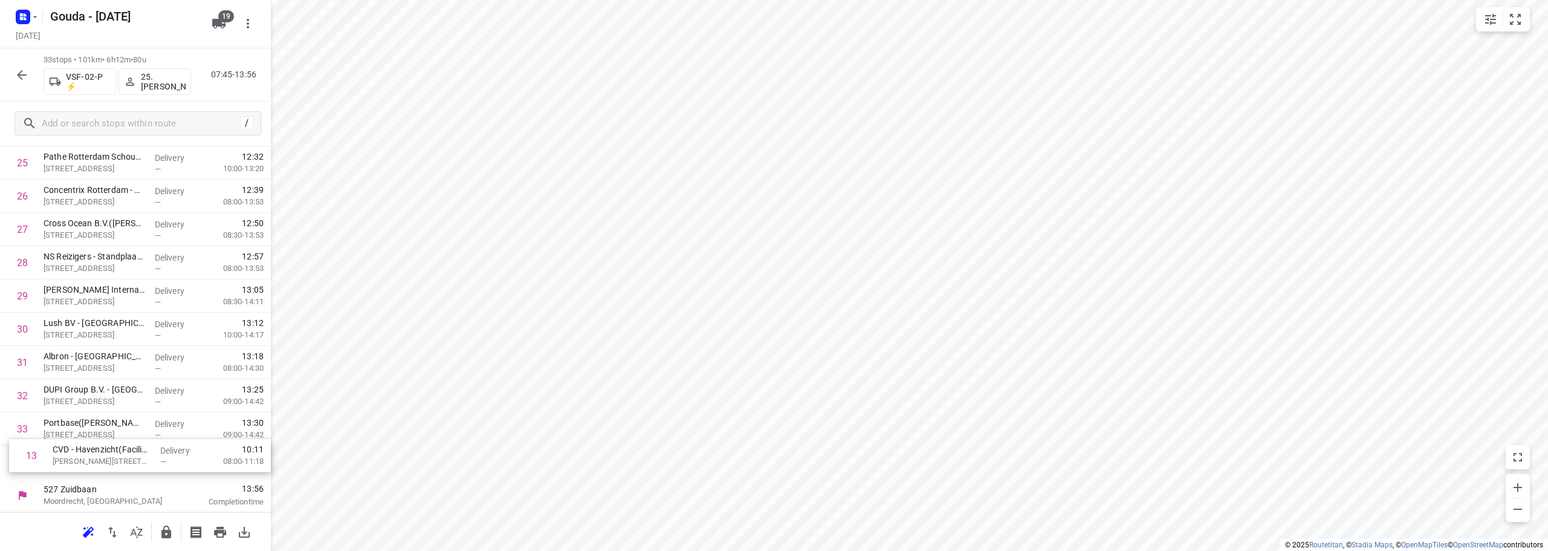
drag, startPoint x: 102, startPoint y: 416, endPoint x: 114, endPoint y: 475, distance: 59.8
click at [168, 529] on icon "button" at bounding box center [166, 532] width 15 height 15
click at [13, 76] on button "button" at bounding box center [22, 75] width 24 height 24
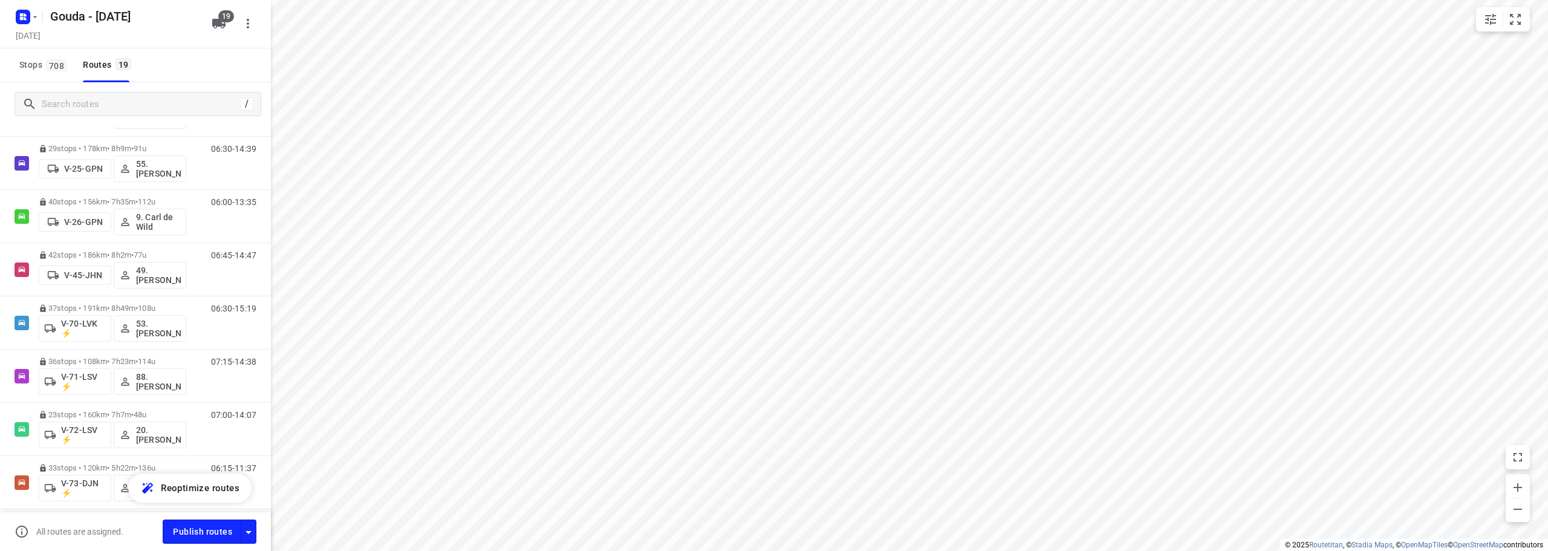
scroll to position [700, 0]
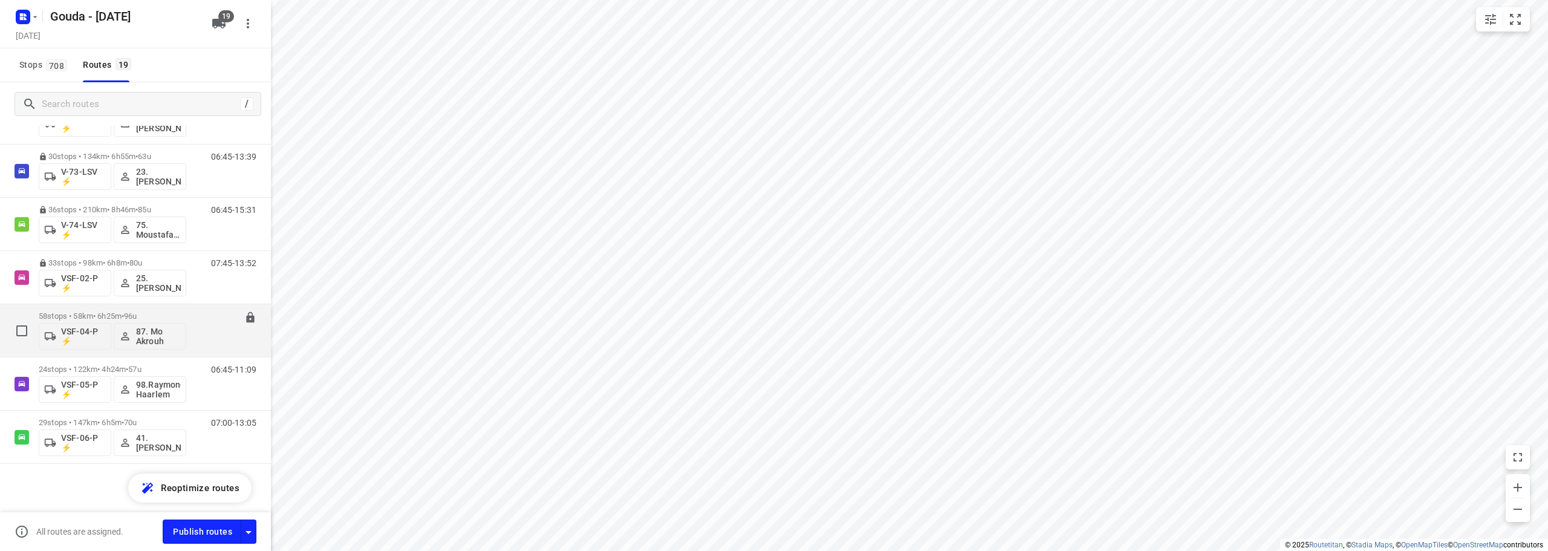
click at [137, 315] on span "96u" at bounding box center [130, 315] width 13 height 9
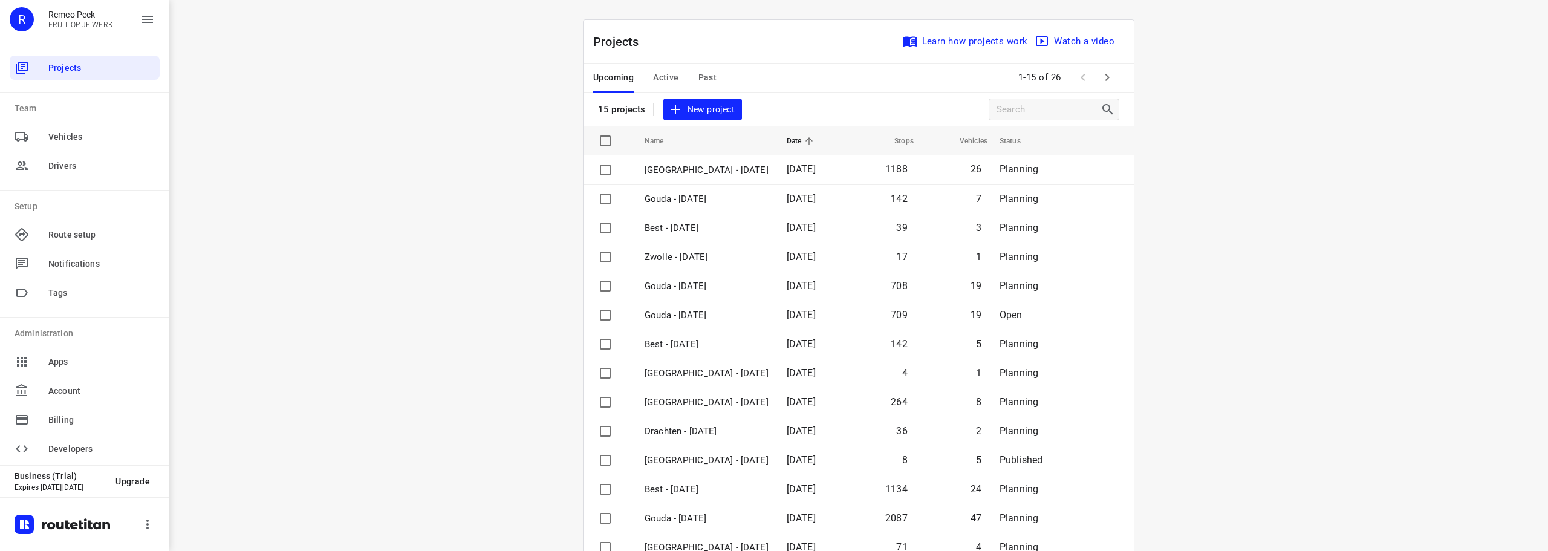
click at [713, 68] on div "Upcoming Active Past" at bounding box center [664, 78] width 143 height 29
click at [713, 67] on div "Upcoming Active Past" at bounding box center [664, 78] width 143 height 29
click at [706, 80] on span "Past" at bounding box center [708, 77] width 19 height 15
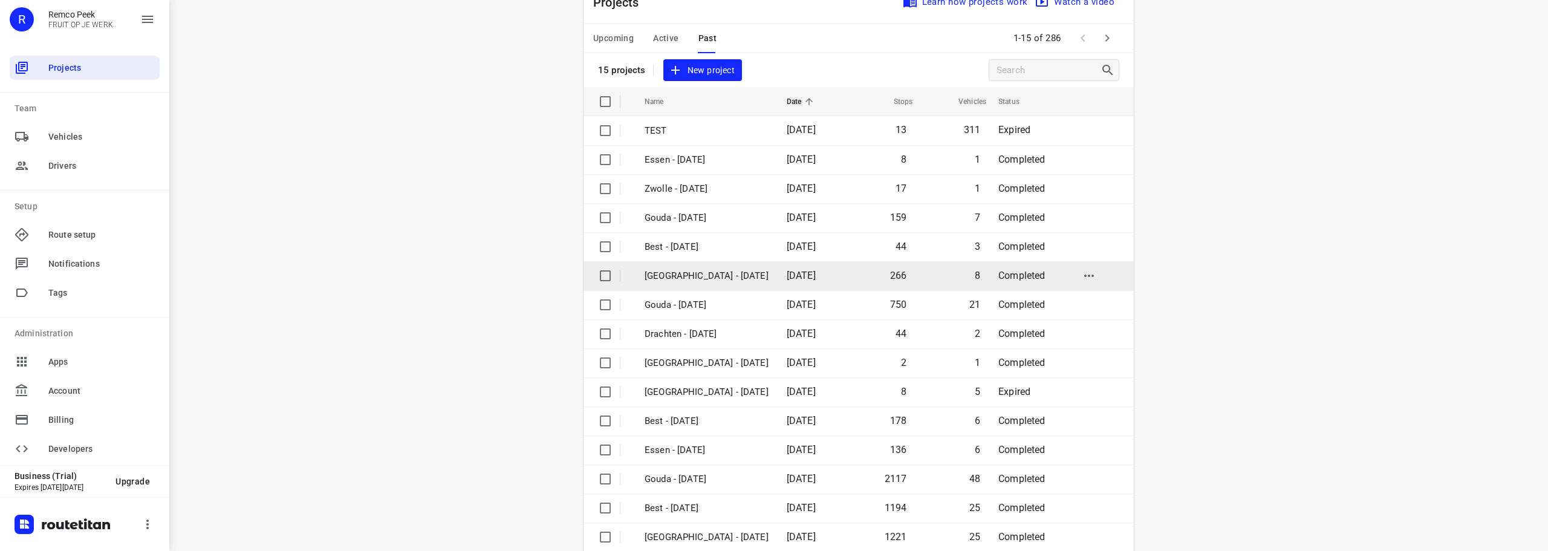
scroll to position [60, 0]
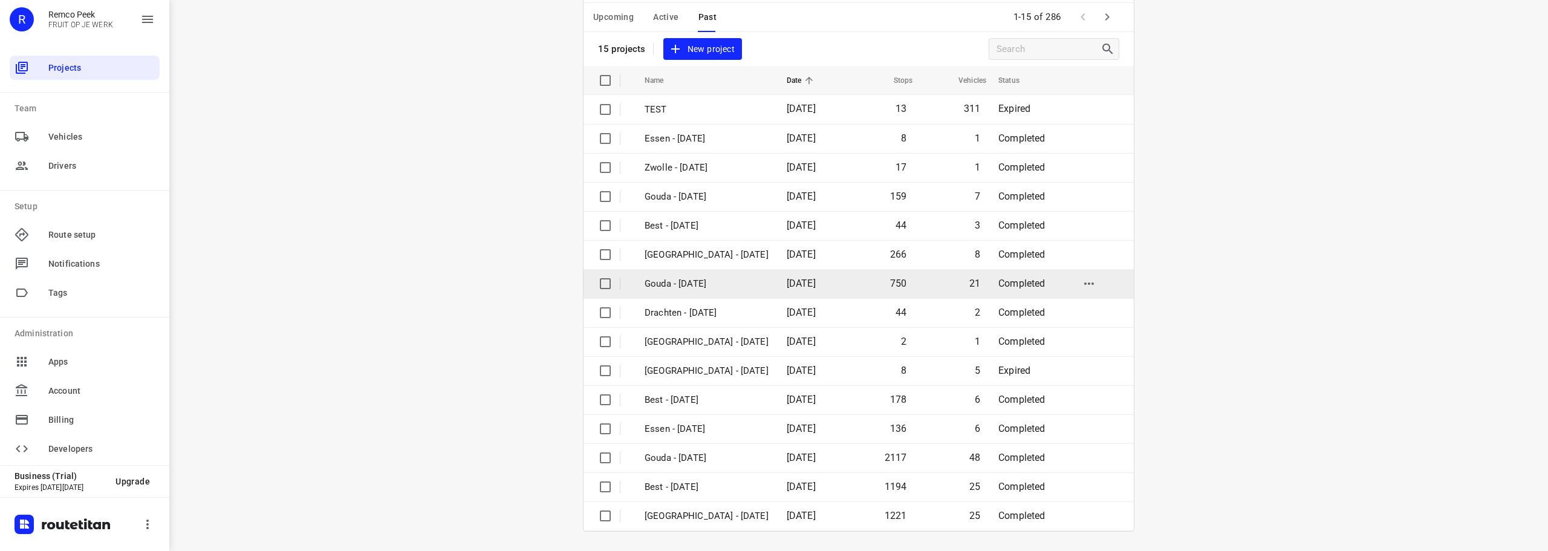
click at [742, 275] on td "Gouda - [DATE]" at bounding box center [705, 283] width 145 height 29
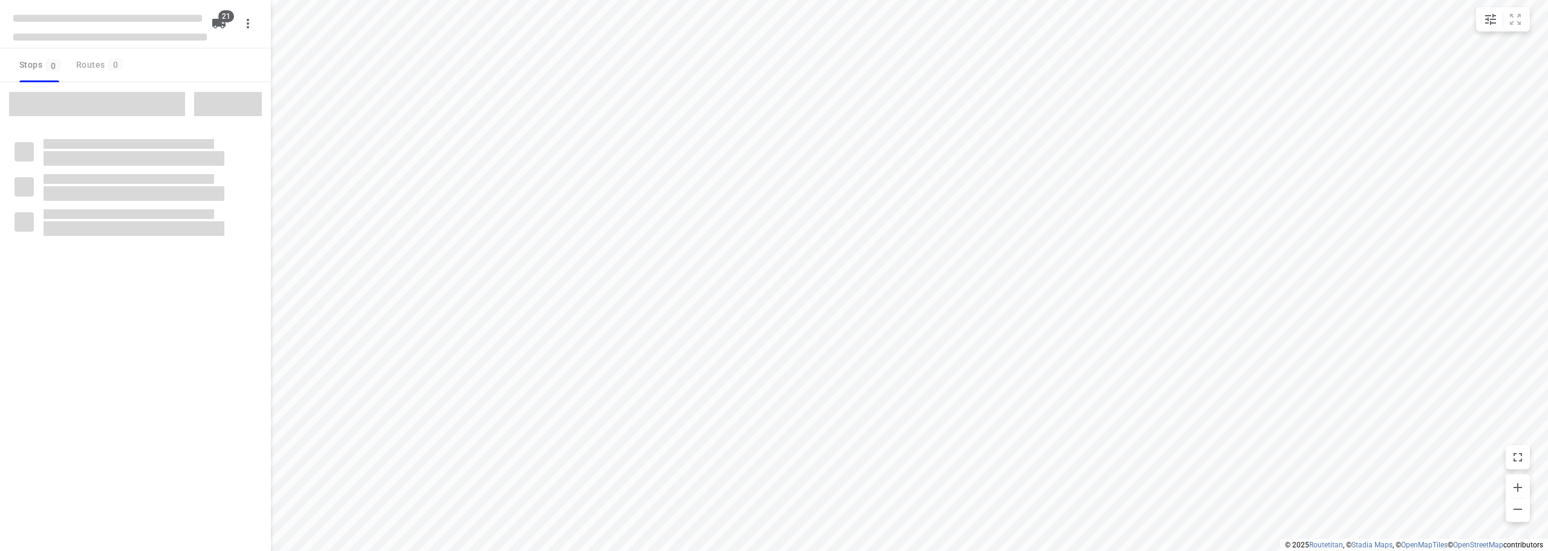
checkbox input "true"
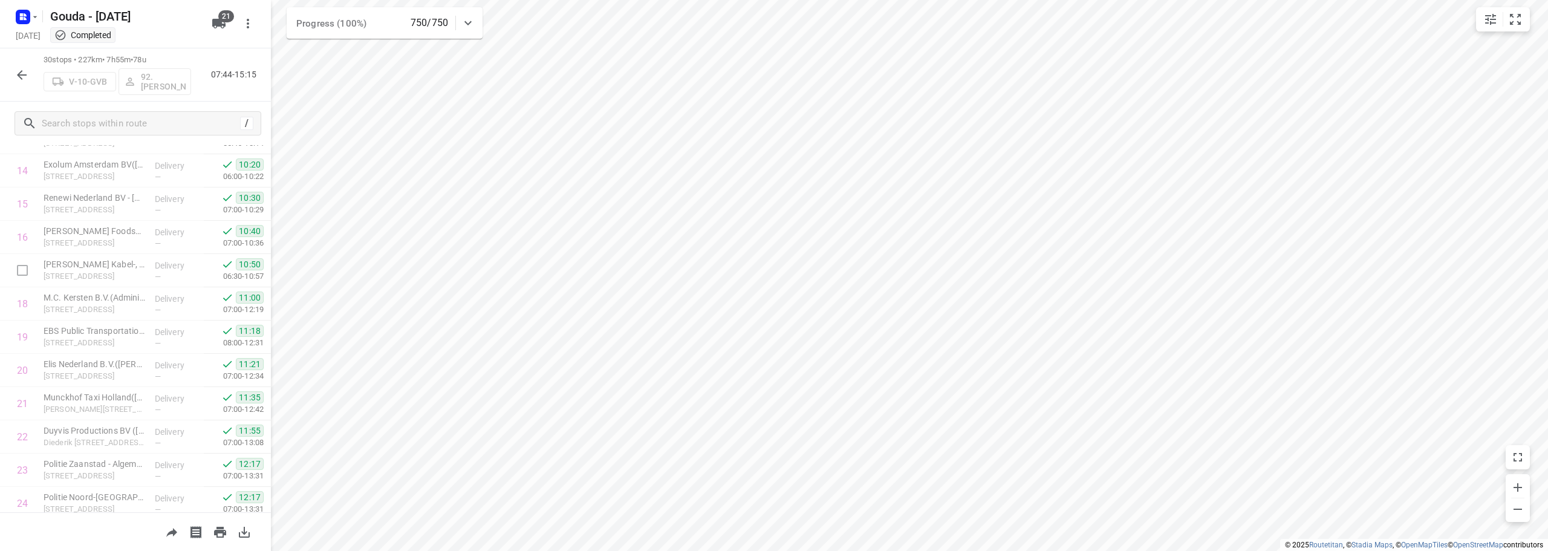
scroll to position [725, 0]
click at [18, 73] on icon "button" at bounding box center [22, 75] width 15 height 15
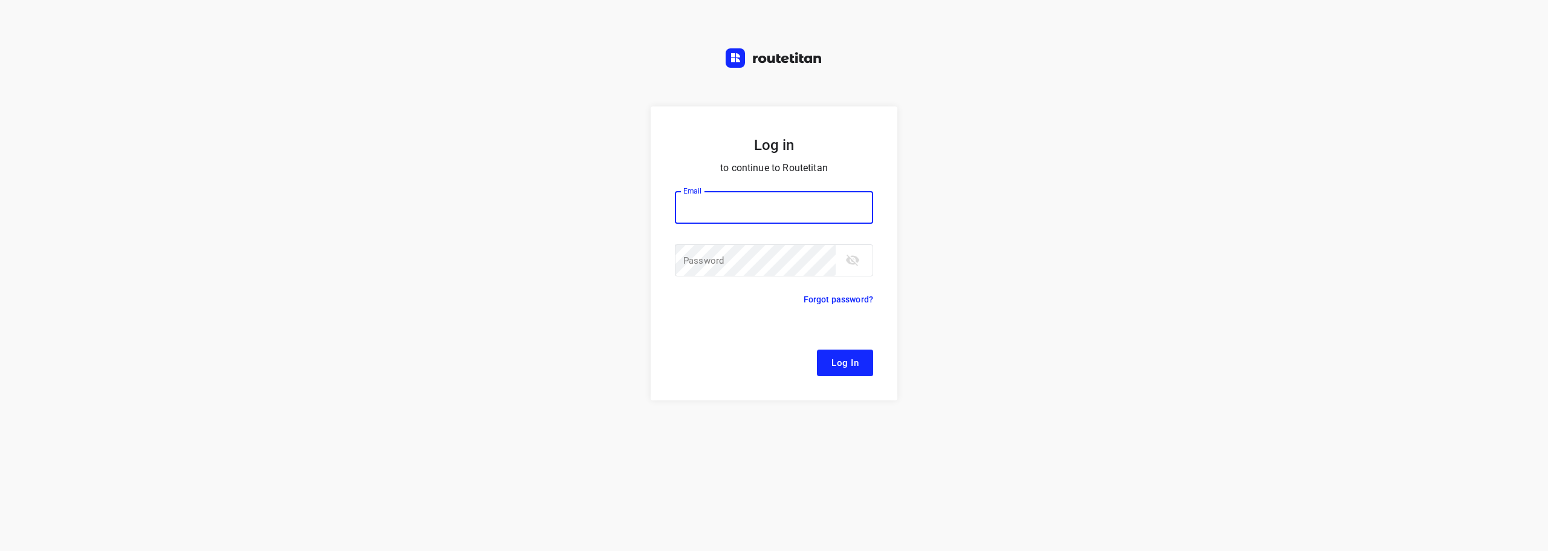
click at [768, 216] on input "email" at bounding box center [774, 207] width 198 height 33
type input "[EMAIL_ADDRESS][DOMAIN_NAME]"
drag, startPoint x: 775, startPoint y: 207, endPoint x: 368, endPoint y: 224, distance: 408.0
click at [368, 224] on div "Log in to continue to Routetitan Email [EMAIL_ADDRESS][DOMAIN_NAME] Email ​ Pas…" at bounding box center [774, 328] width 1548 height 445
type input "f"
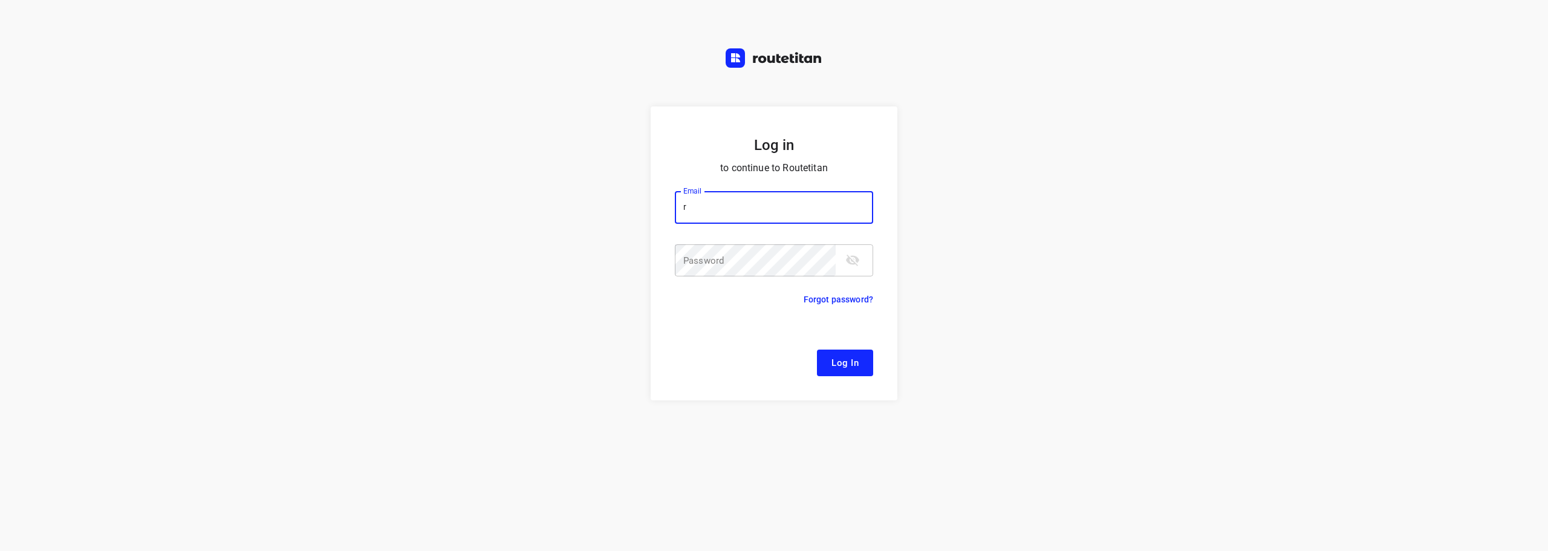
type input "[EMAIL_ADDRESS][DOMAIN_NAME]"
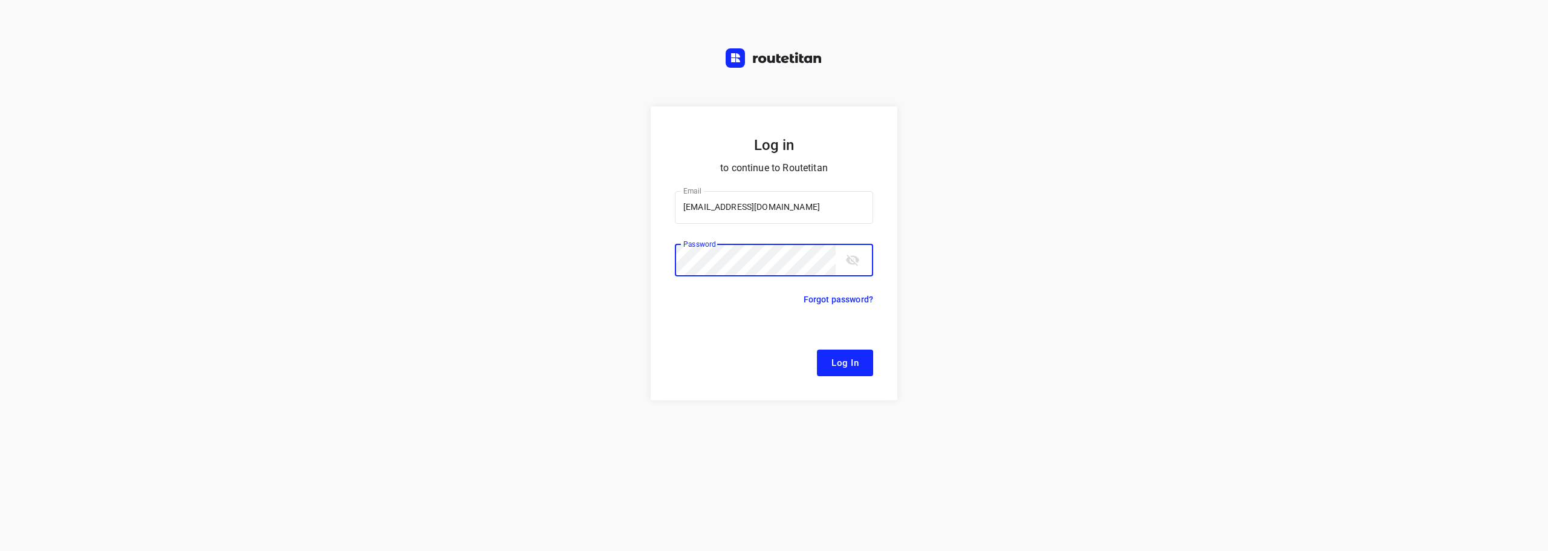
click at [817, 350] on button "Log In" at bounding box center [845, 363] width 56 height 27
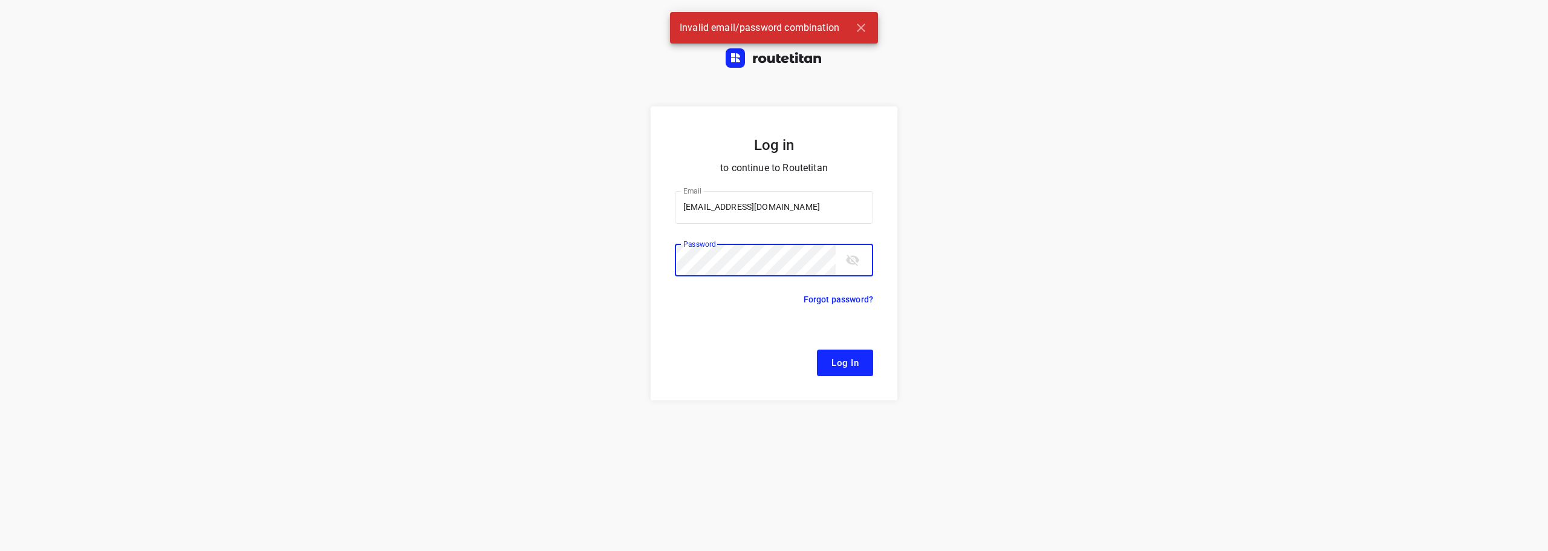
click at [855, 263] on icon "toggle password visibility" at bounding box center [852, 260] width 13 height 11
click at [817, 350] on button "Log In" at bounding box center [845, 363] width 56 height 27
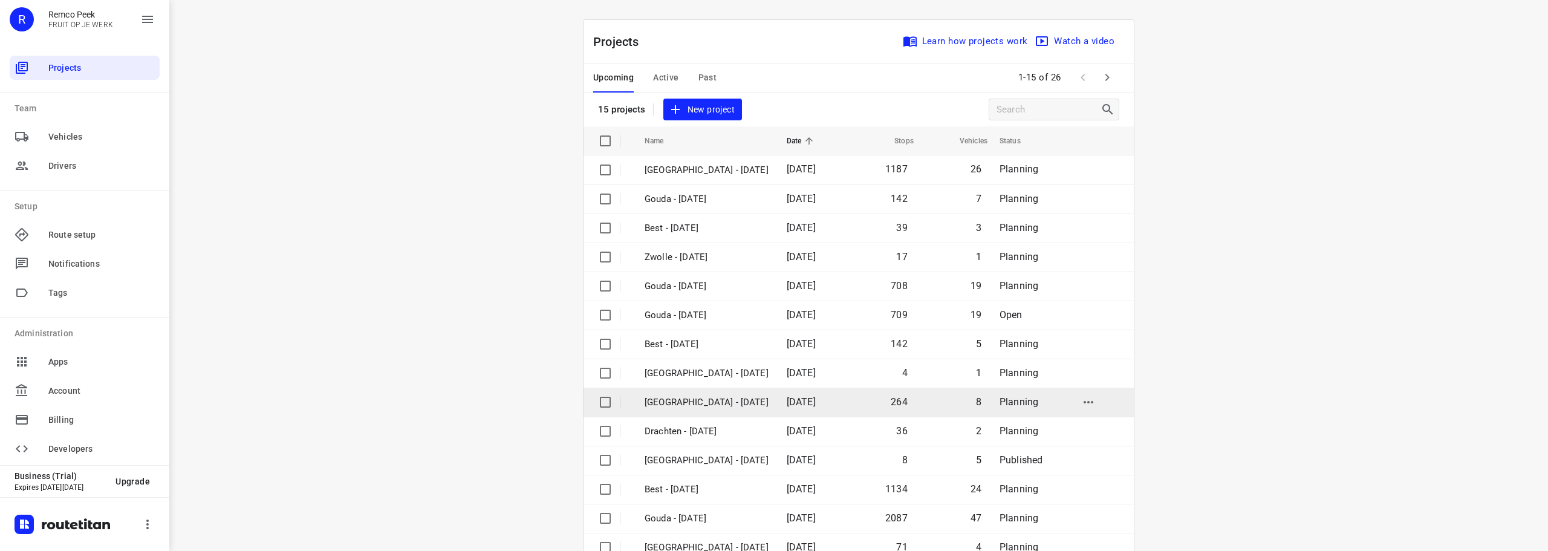
click at [708, 405] on p "[GEOGRAPHIC_DATA] - [DATE]" at bounding box center [707, 403] width 124 height 14
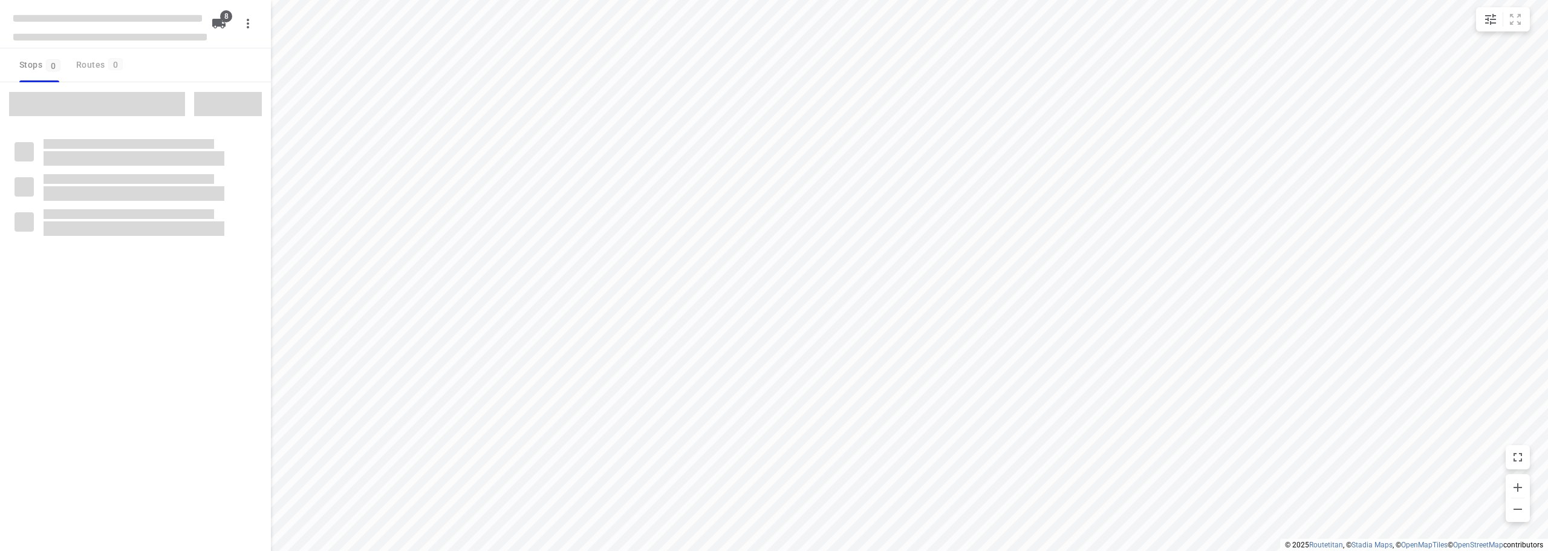
checkbox input "true"
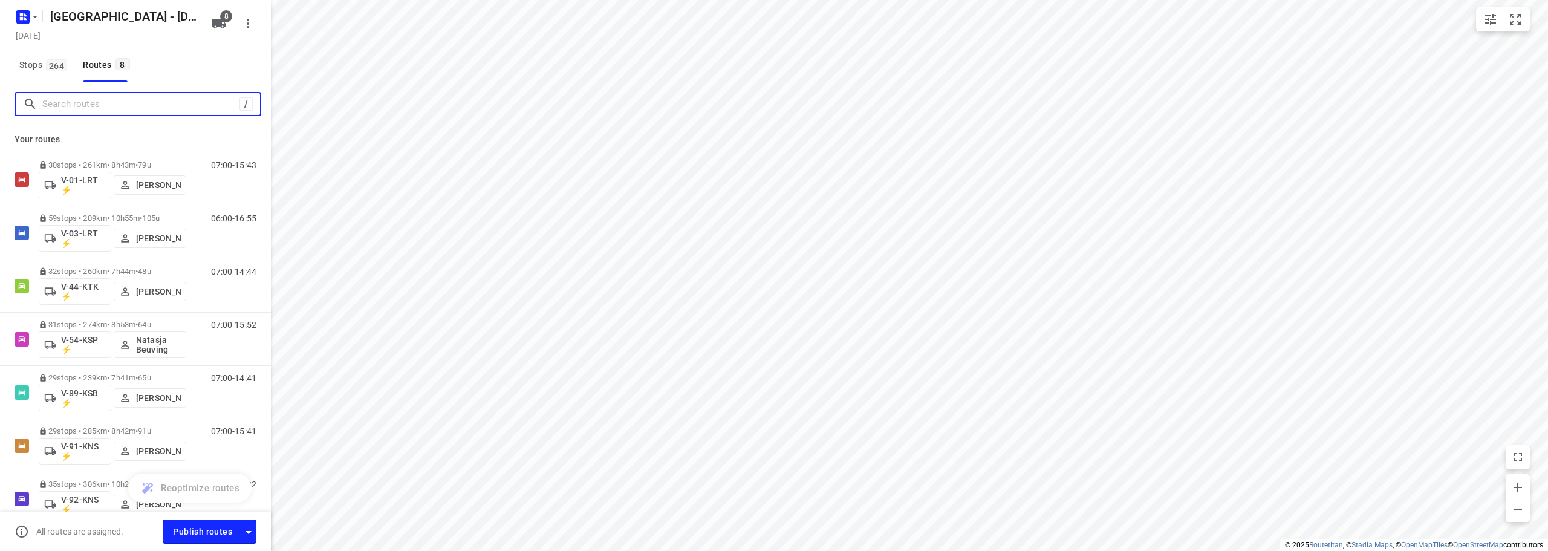
click at [82, 109] on input "Search routes" at bounding box center [140, 104] width 197 height 19
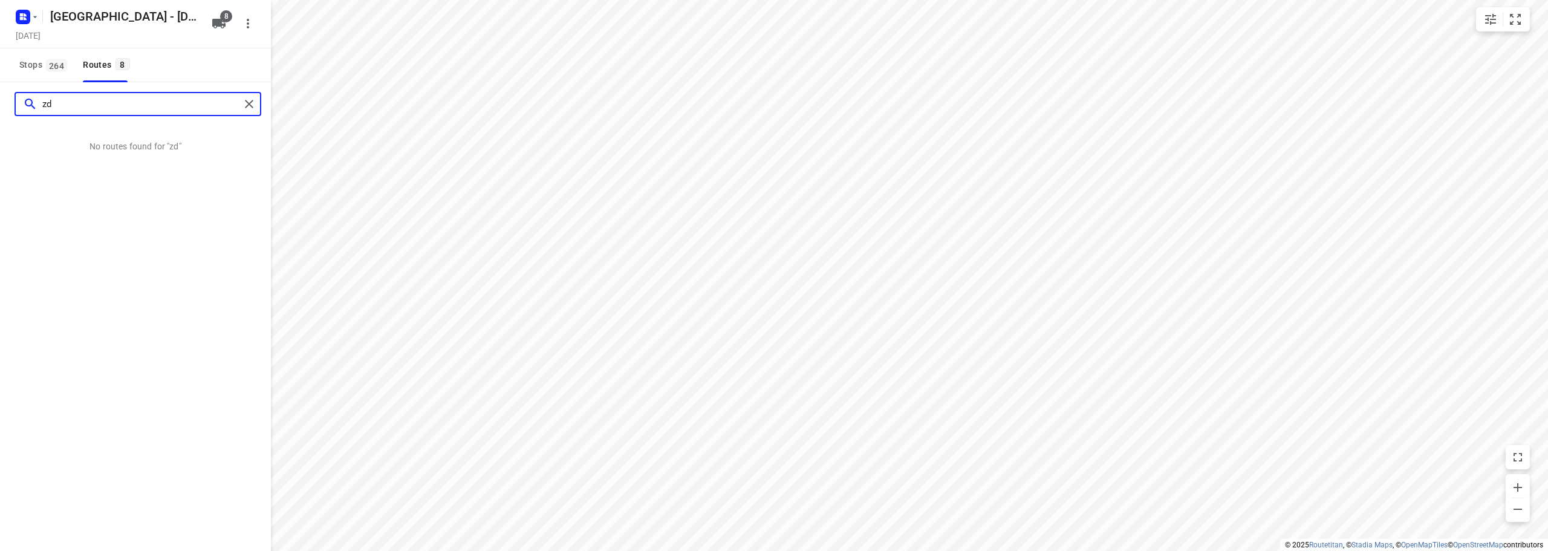
type input "z"
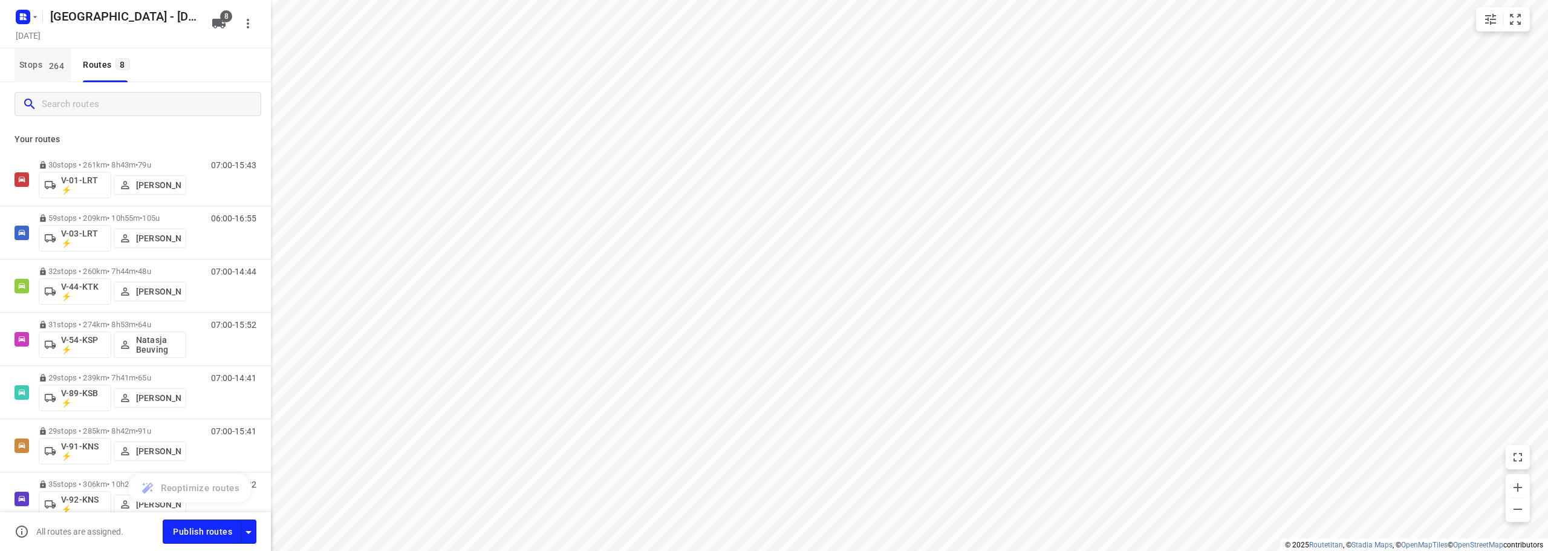
click at [56, 65] on span "264" at bounding box center [56, 65] width 21 height 12
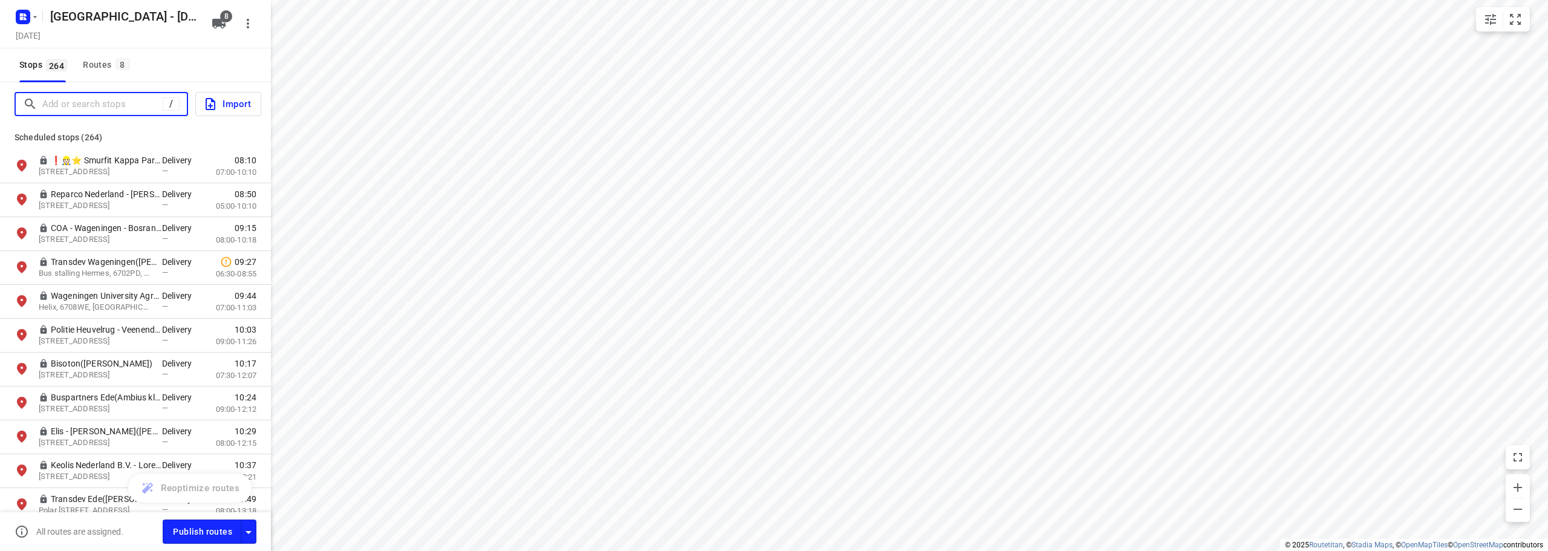
click at [79, 99] on input "Add or search stops" at bounding box center [102, 104] width 120 height 19
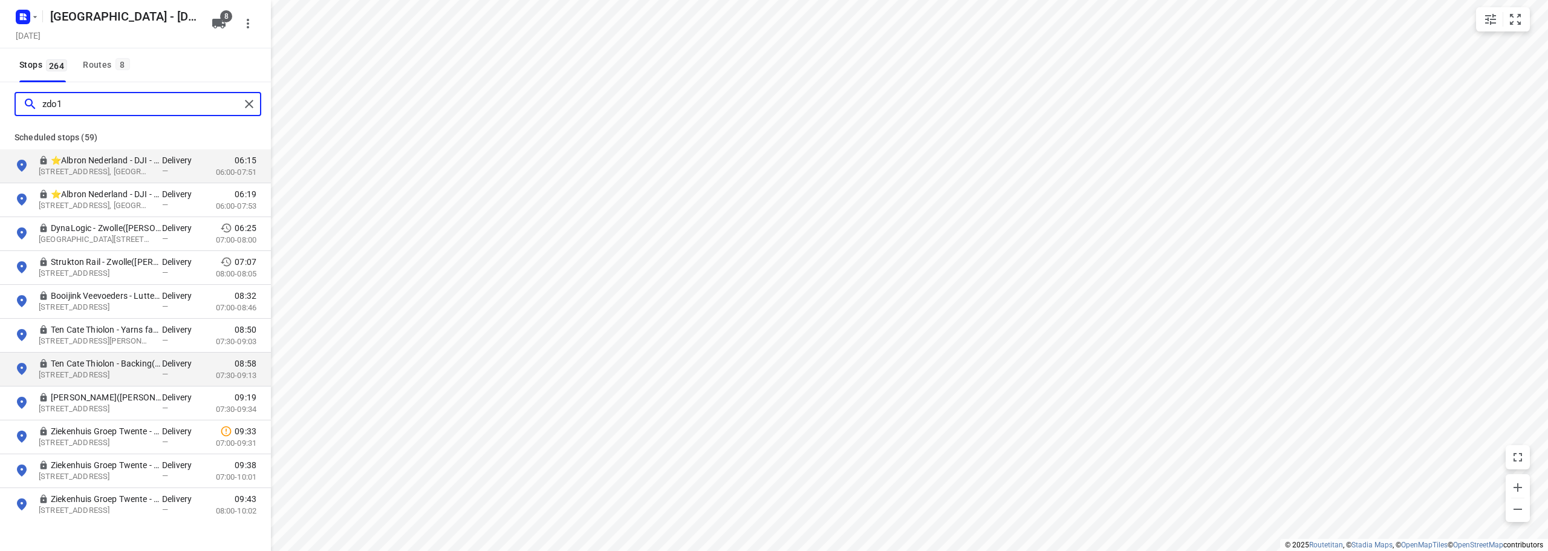
type input "zdo1"
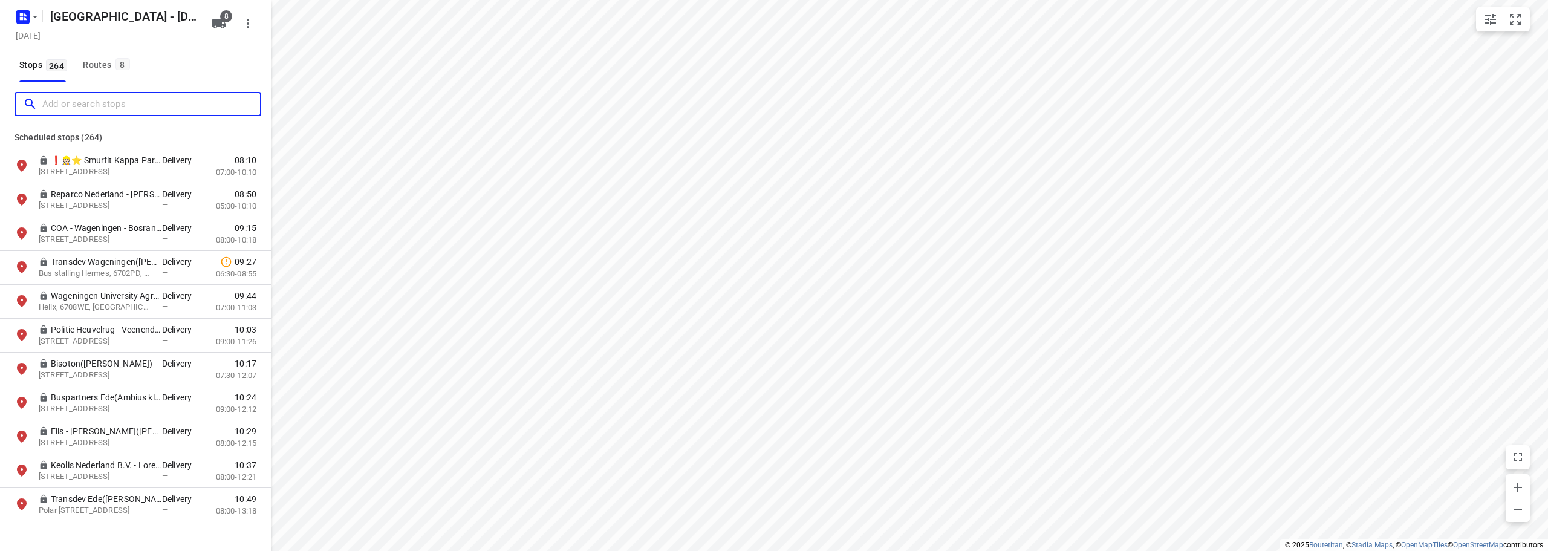
click at [120, 101] on input "Add or search stops" at bounding box center [151, 104] width 218 height 19
click at [111, 60] on div "Routes 8" at bounding box center [108, 64] width 50 height 15
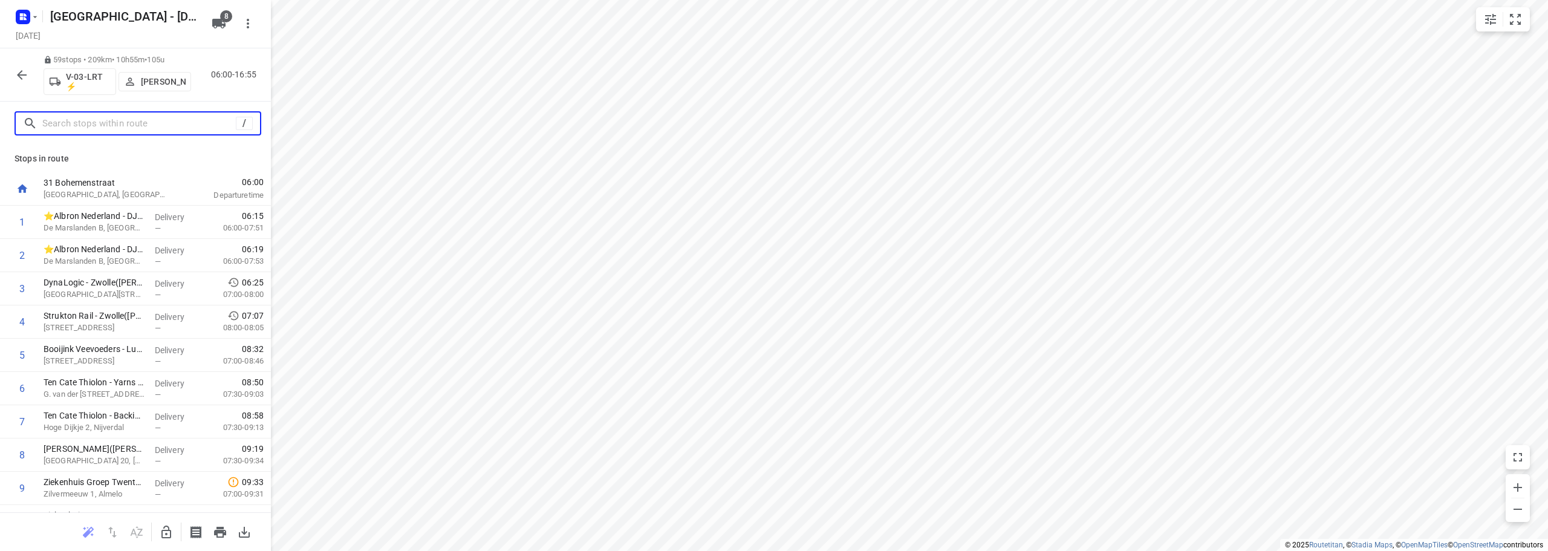
click at [111, 117] on input "text" at bounding box center [139, 123] width 194 height 19
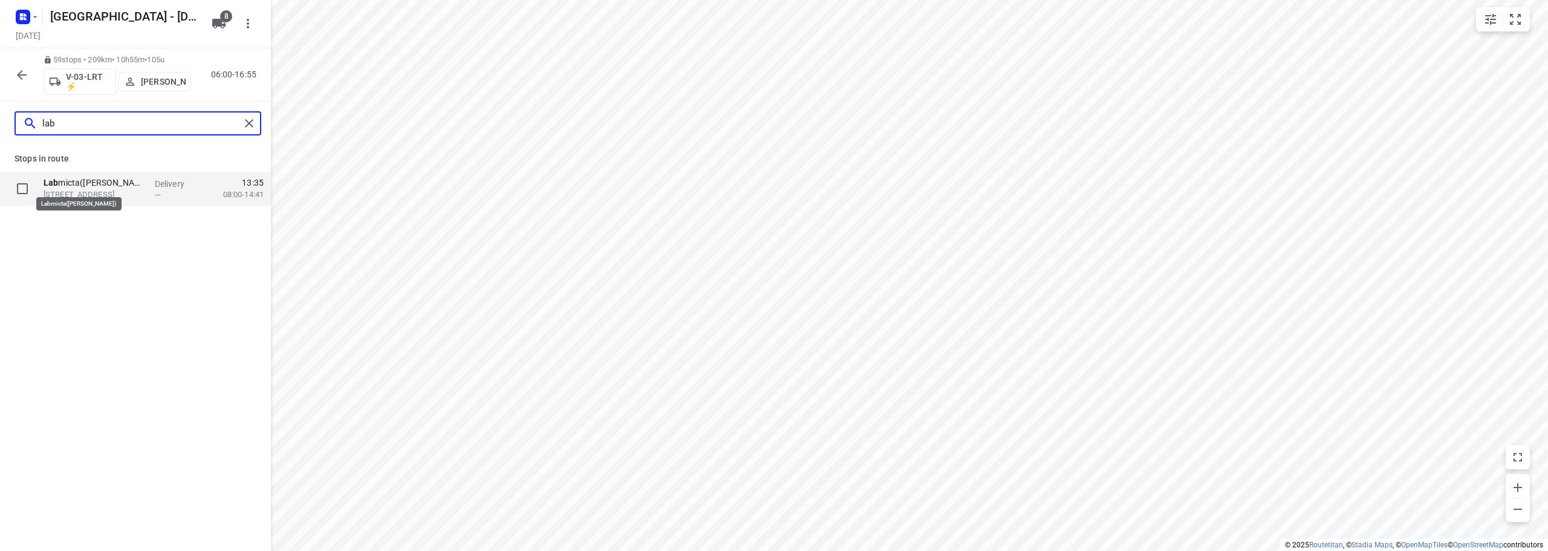
type input "lab"
click at [109, 183] on p "Lab micta(Marjolein Bremmer-Schoock)" at bounding box center [95, 183] width 102 height 12
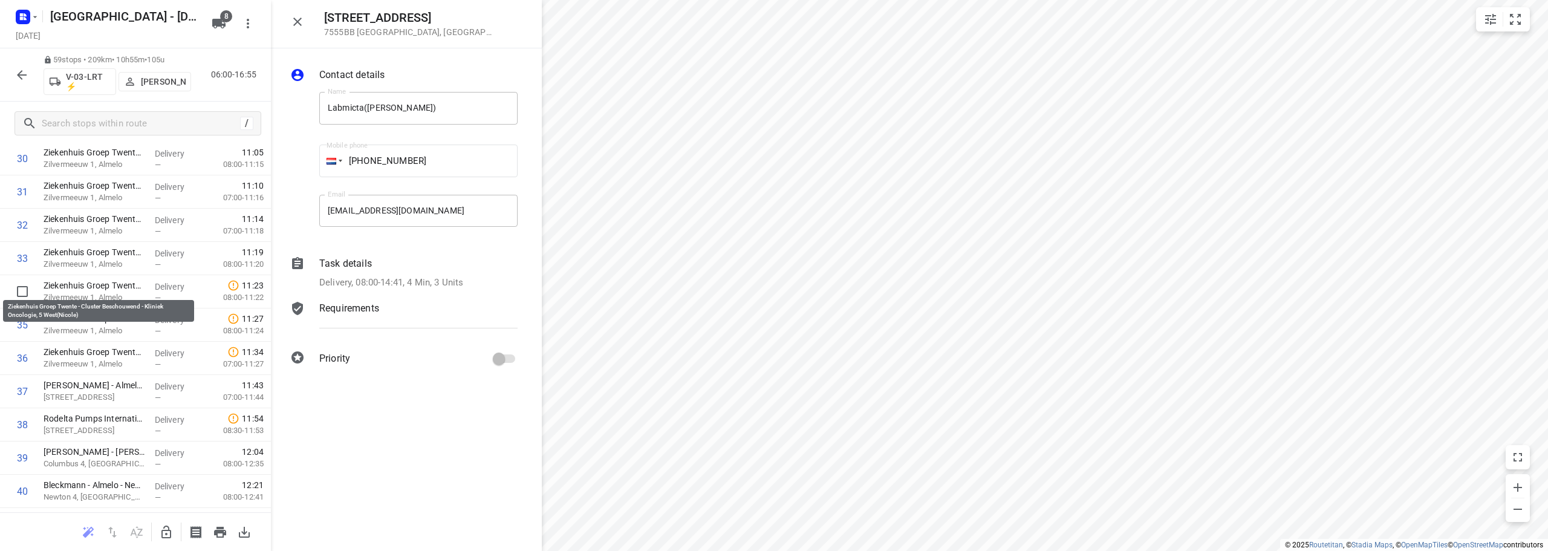
scroll to position [1689, 0]
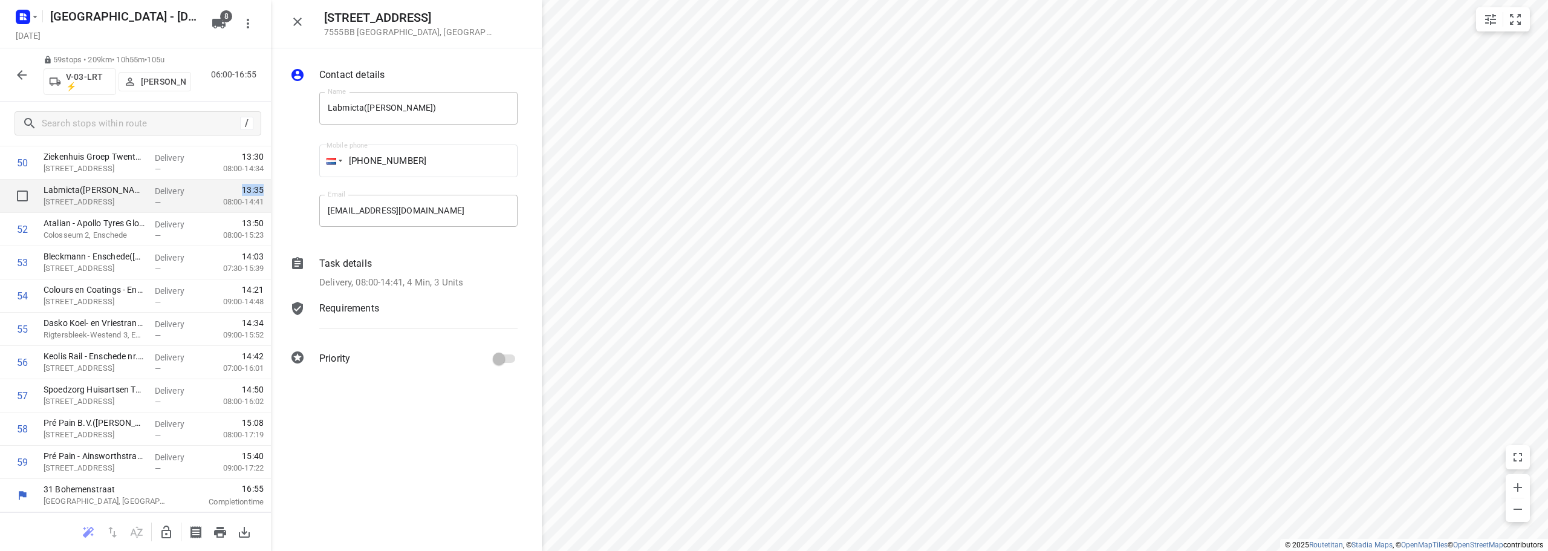
drag, startPoint x: 232, startPoint y: 192, endPoint x: 255, endPoint y: 189, distance: 23.2
click at [255, 189] on div "13:35 08:00-14:41" at bounding box center [237, 196] width 67 height 33
click at [296, 210] on div at bounding box center [302, 162] width 29 height 160
click at [293, 22] on icon "button" at bounding box center [297, 22] width 15 height 15
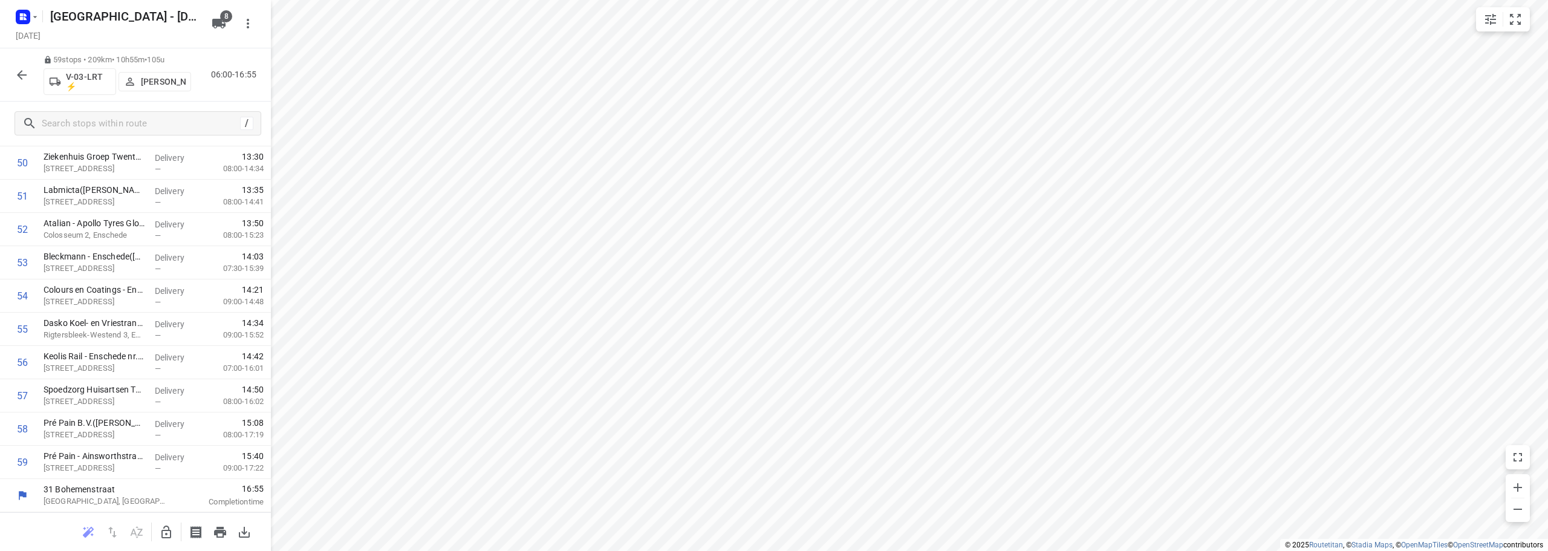
click at [24, 79] on icon "button" at bounding box center [22, 75] width 15 height 15
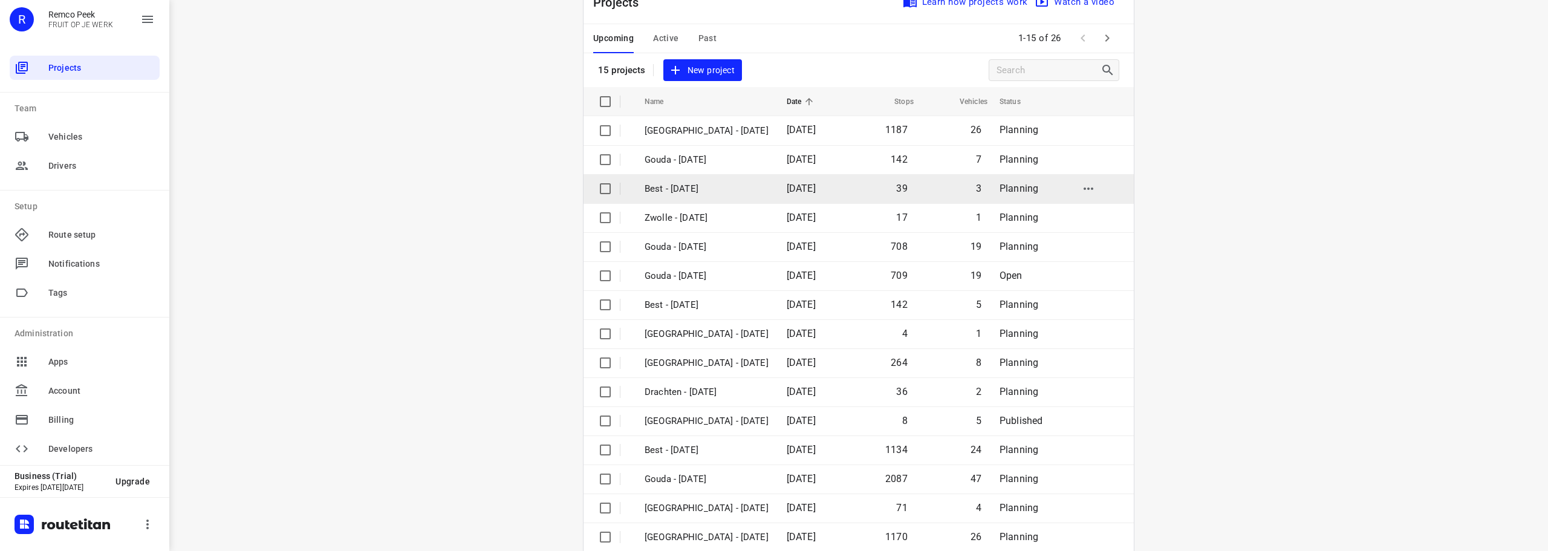
scroll to position [60, 0]
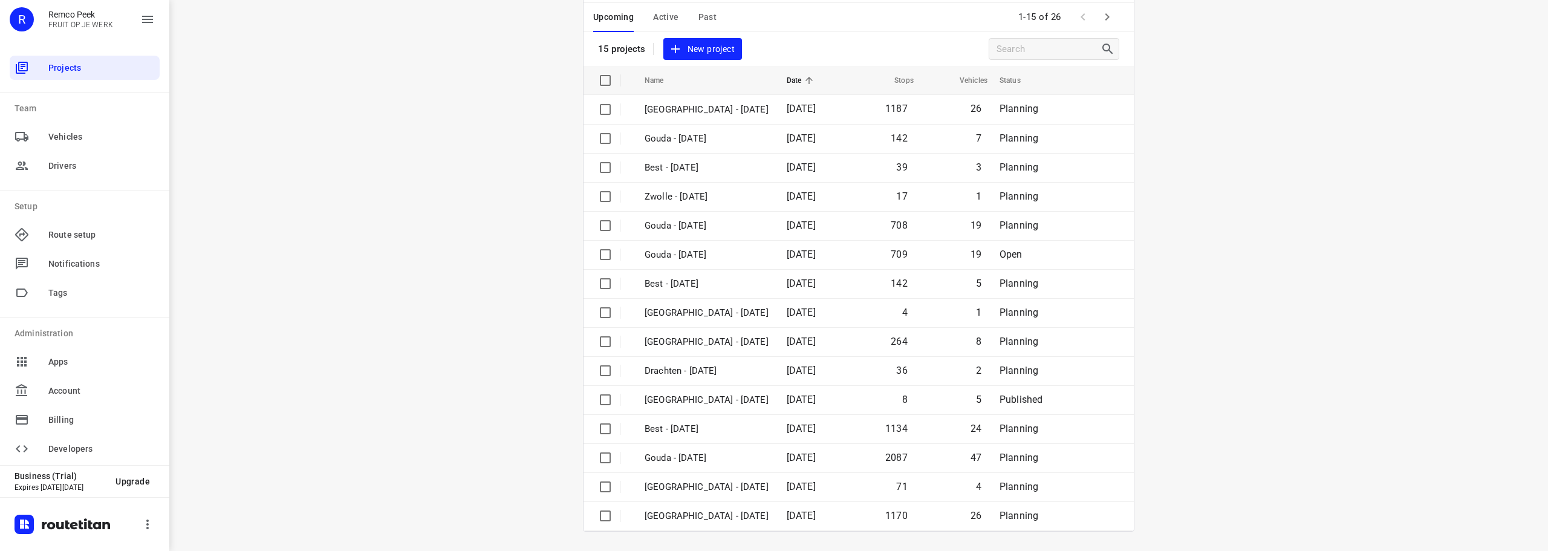
click at [1109, 9] on button "button" at bounding box center [1107, 17] width 24 height 24
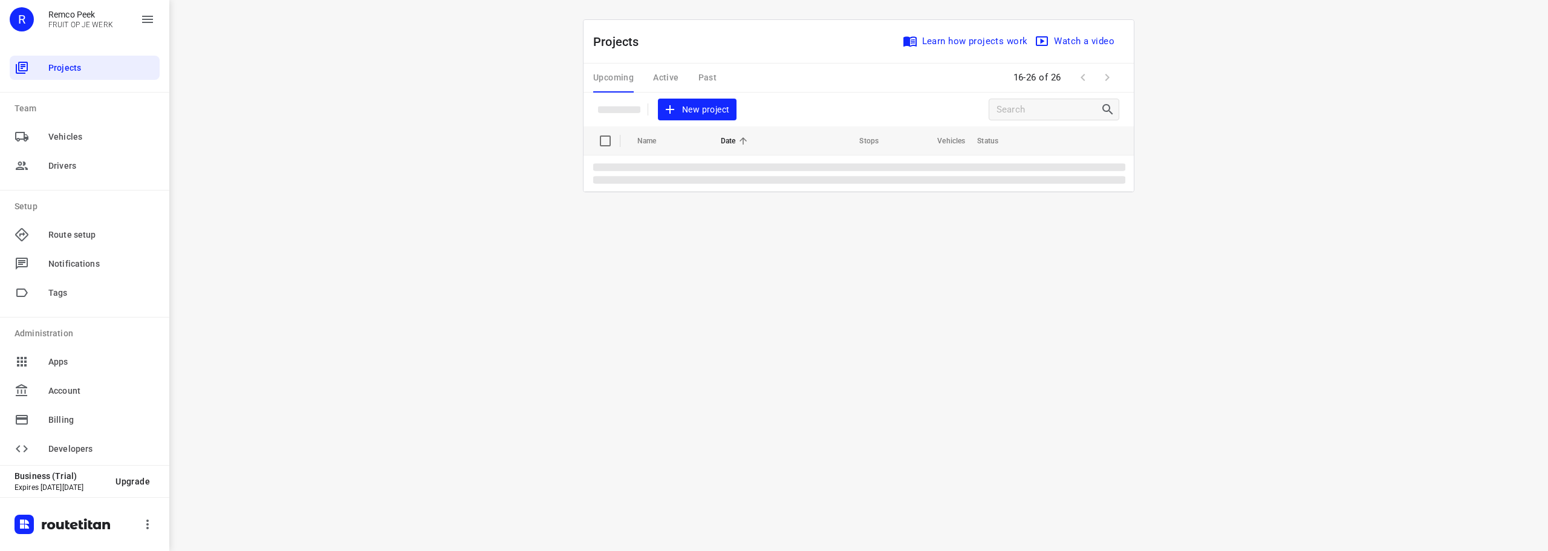
scroll to position [0, 0]
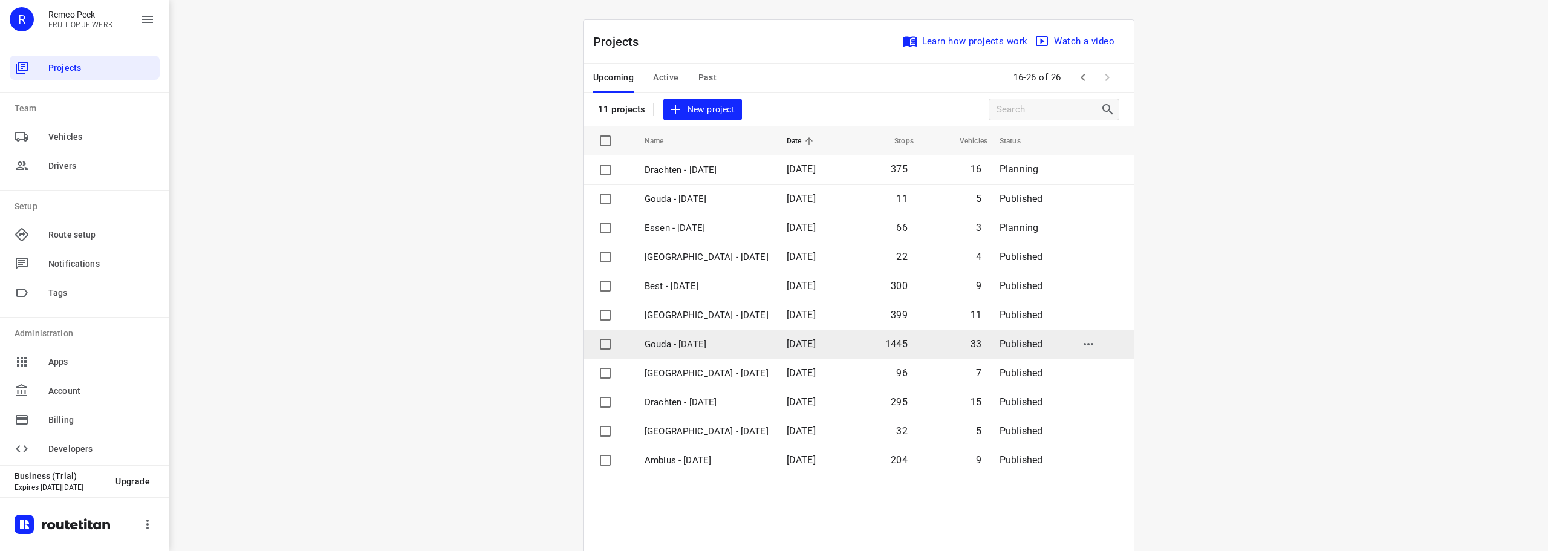
click at [717, 336] on td "Gouda - [DATE]" at bounding box center [705, 344] width 145 height 29
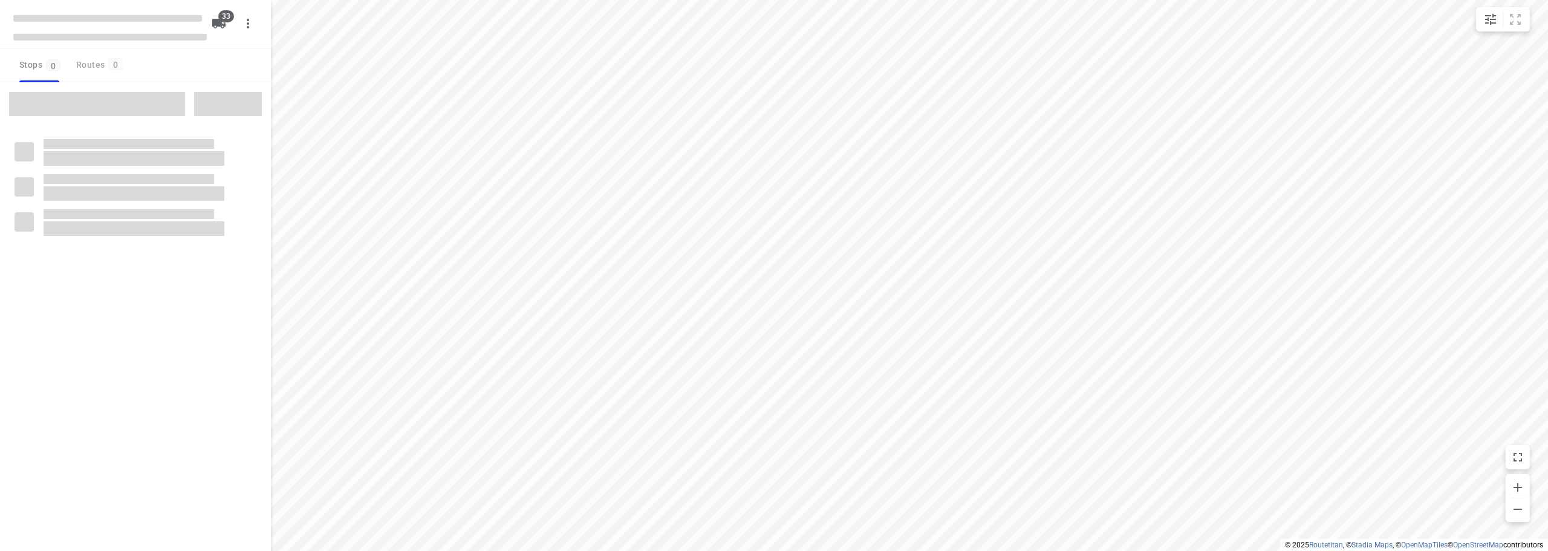
checkbox input "true"
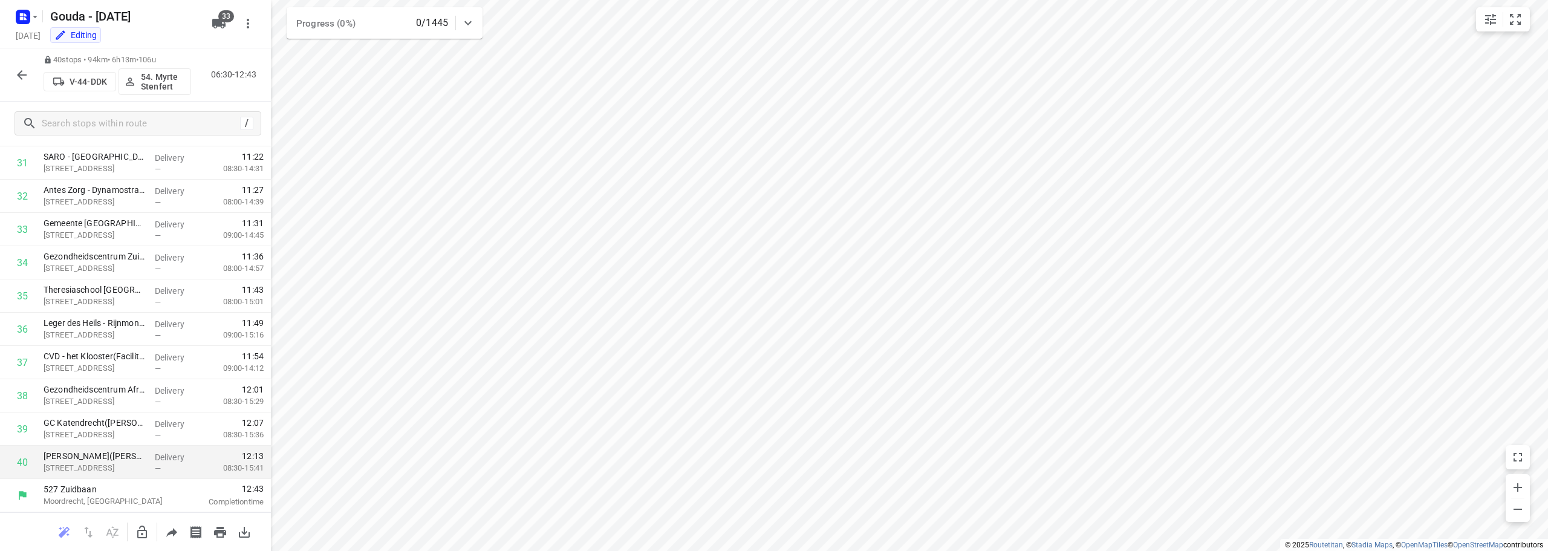
scroll to position [625, 0]
click at [20, 72] on icon "button" at bounding box center [22, 75] width 10 height 10
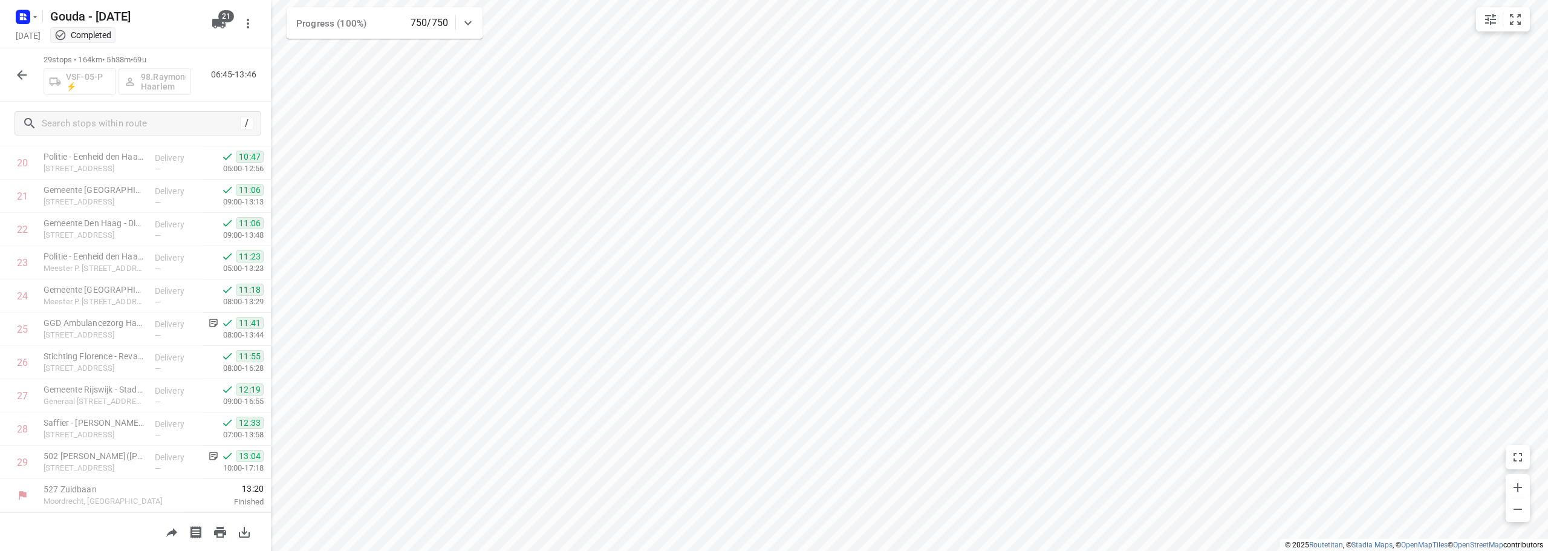
scroll to position [691, 0]
click at [25, 72] on icon "button" at bounding box center [22, 75] width 15 height 15
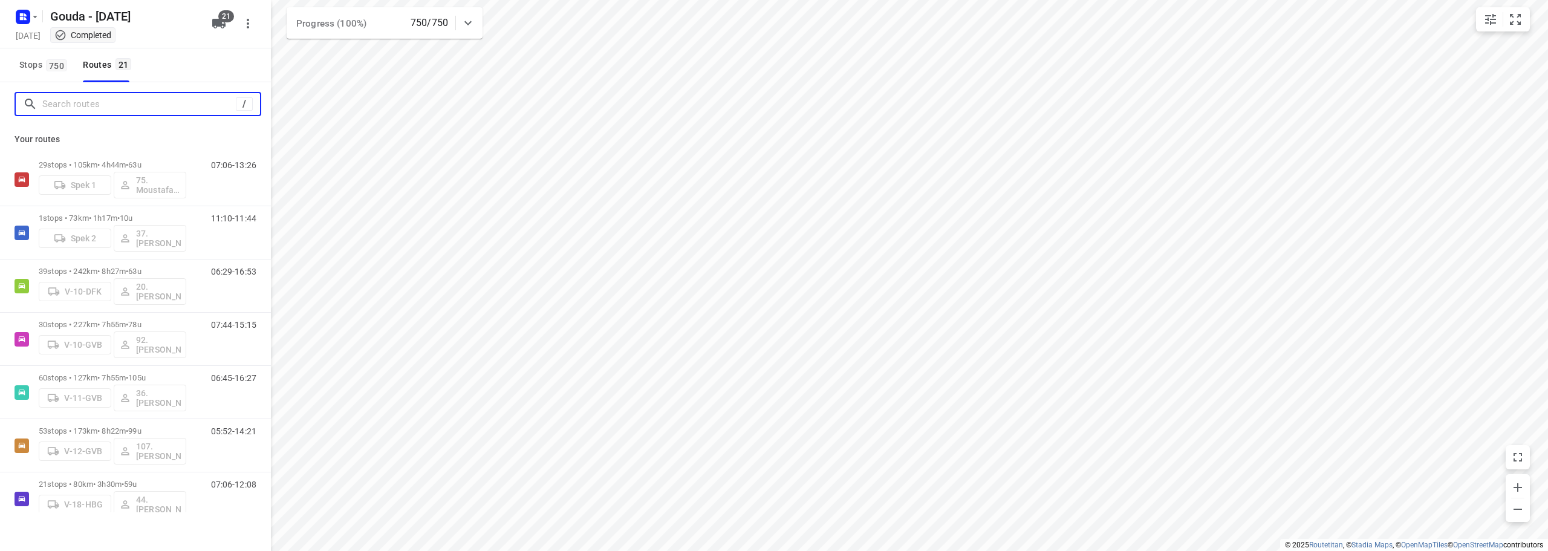
click at [104, 103] on input "Search routes" at bounding box center [139, 104] width 194 height 19
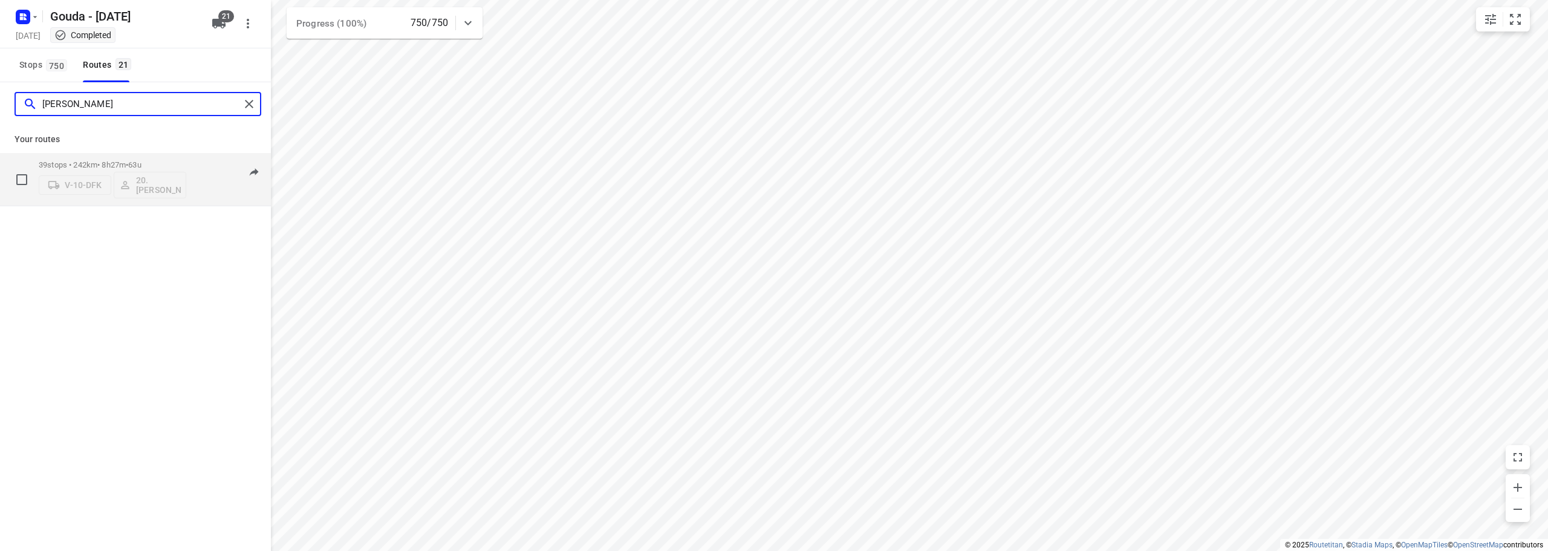
type input "lisa"
click at [113, 163] on p "39 stops • 242km • 8h27m • 63u" at bounding box center [113, 164] width 148 height 9
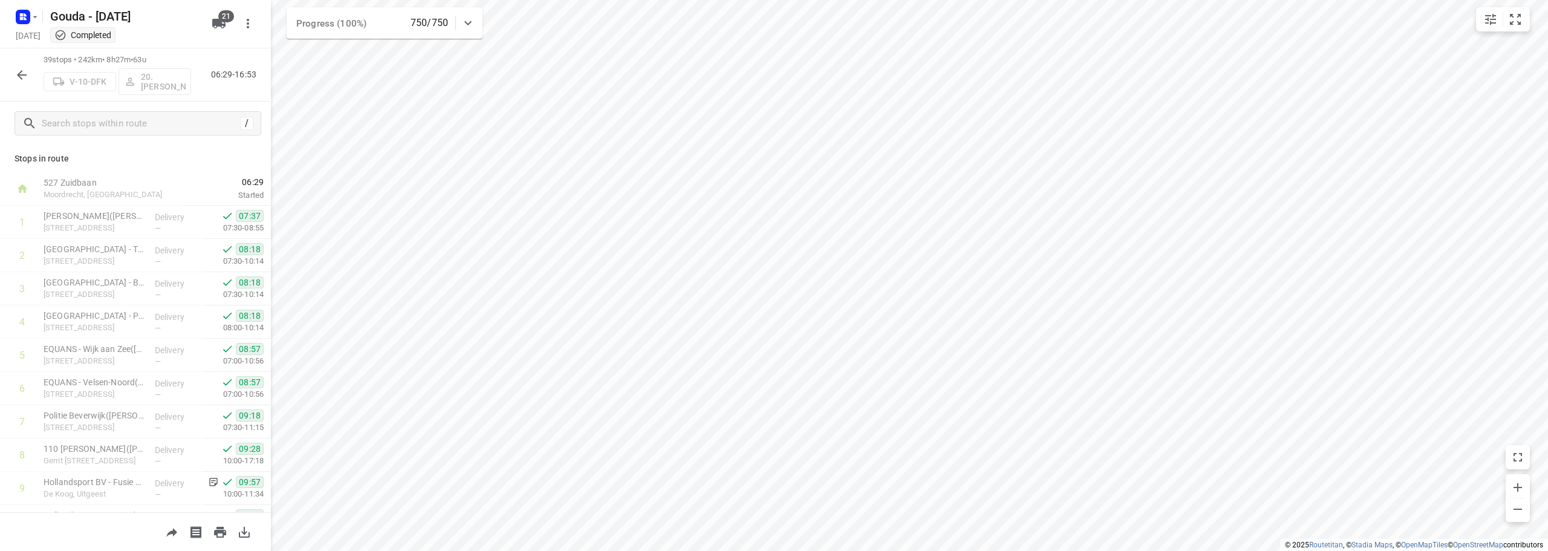
click at [1009, 550] on html "i © 2025 Routetitan , © Stadia Maps , © OpenMapTiles © OpenStreetMap contributo…" at bounding box center [774, 275] width 1548 height 551
click at [15, 81] on icon "button" at bounding box center [22, 75] width 15 height 15
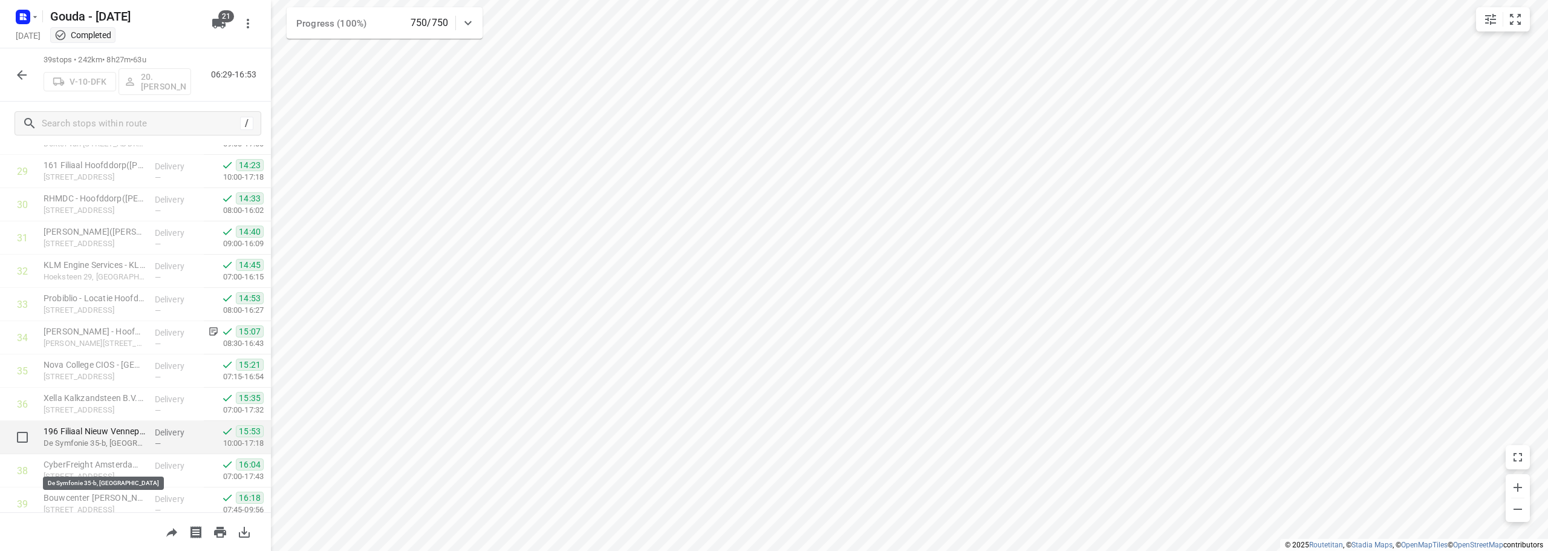
scroll to position [964, 0]
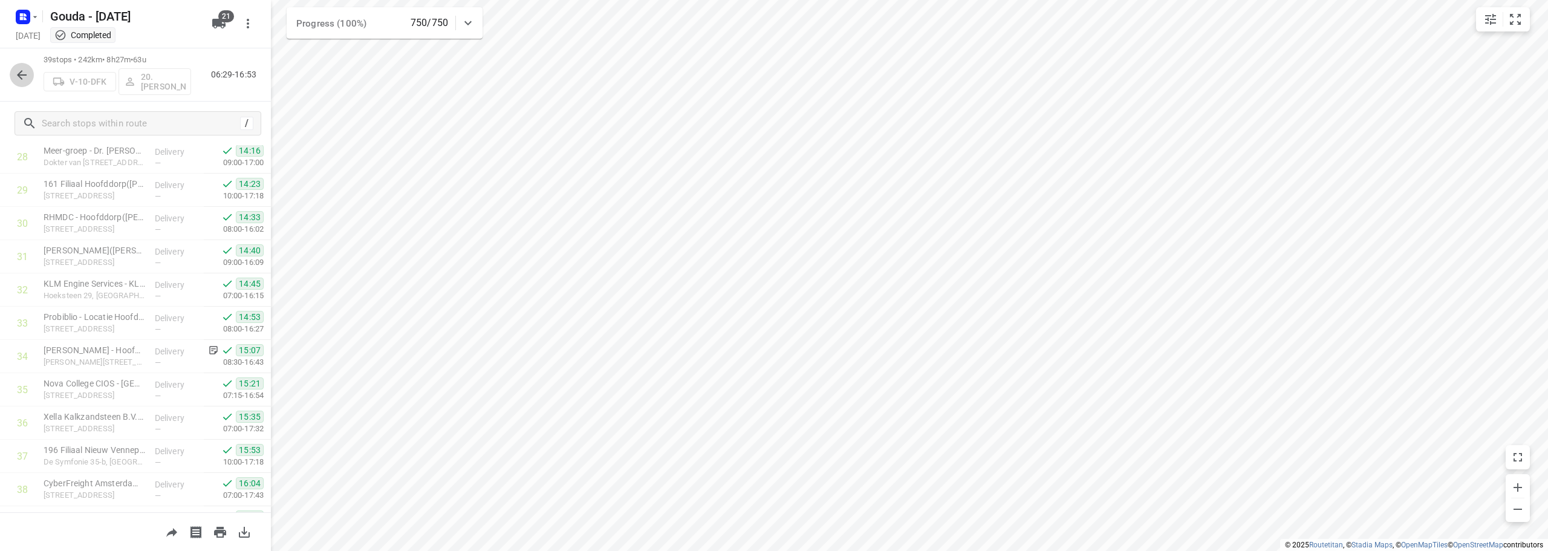
click at [22, 77] on icon "button" at bounding box center [22, 75] width 15 height 15
click at [23, 73] on icon "button" at bounding box center [22, 75] width 15 height 15
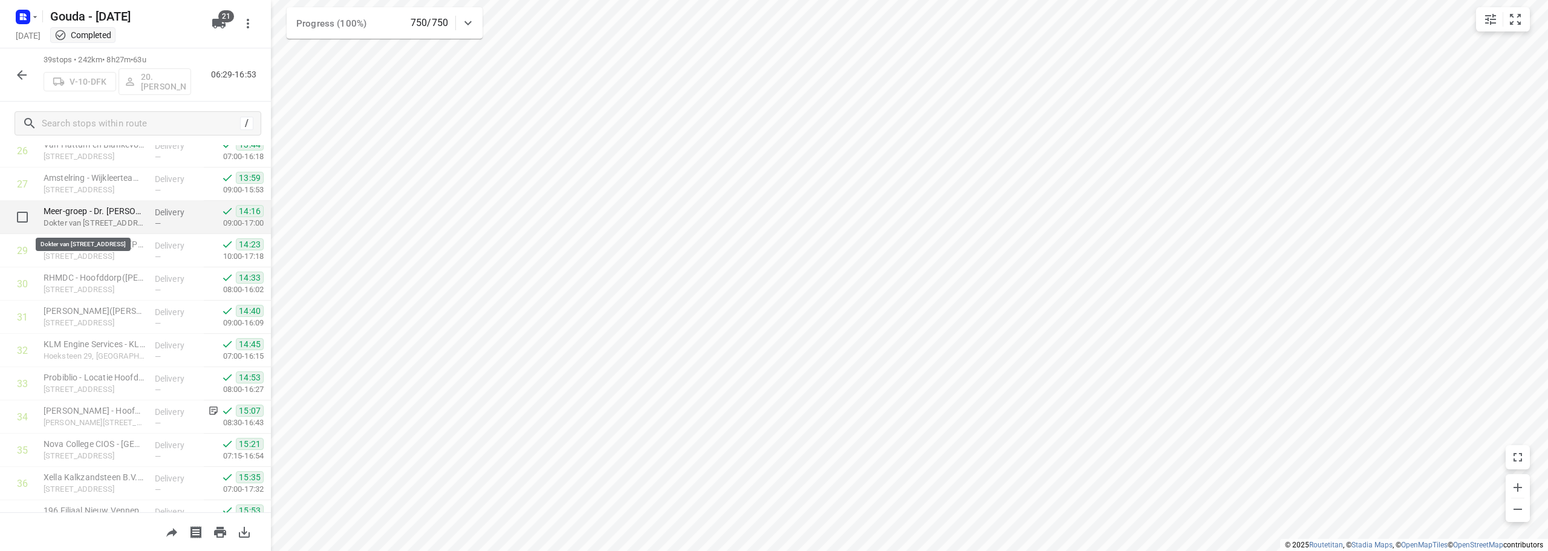
click at [110, 218] on p "Dokter van Dorstenstraat 1, Hoofddorp" at bounding box center [95, 223] width 102 height 12
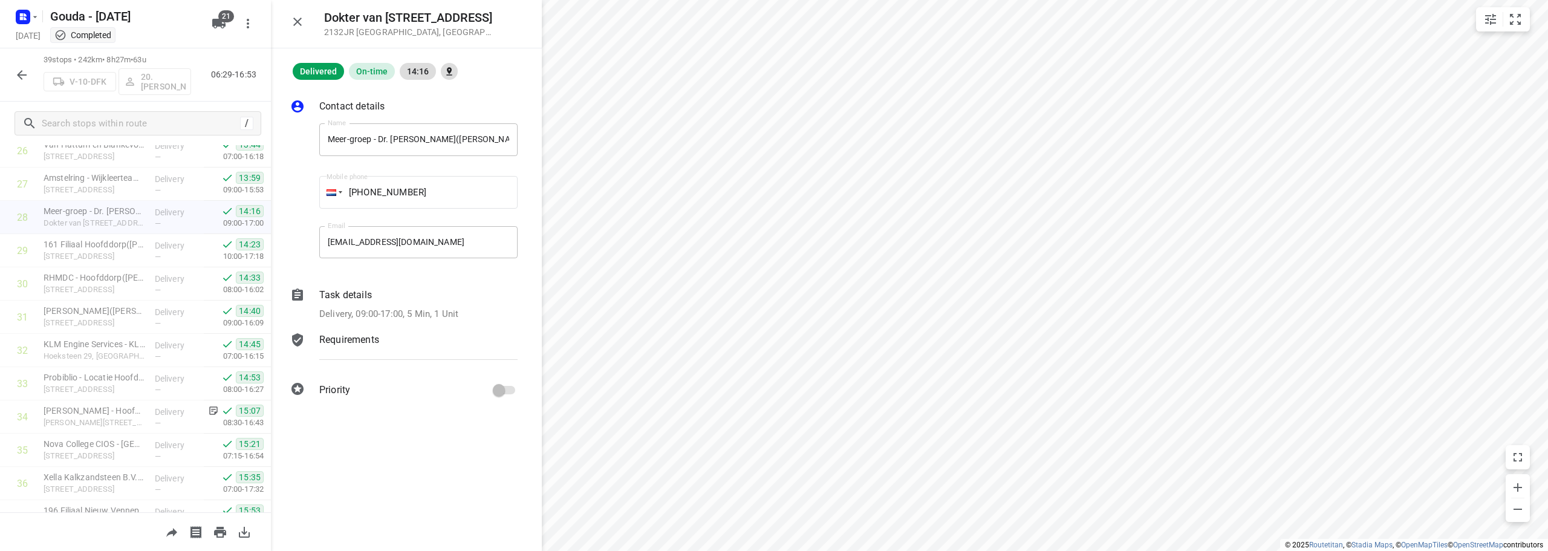
click at [531, 230] on div "i © 2025 Routetitan , © Stadia Maps , © OpenMapTiles © OpenStreetMap contributo…" at bounding box center [774, 275] width 1548 height 551
click at [409, 320] on p "Delivery, 09:00-17:00, 5 Min, 1 Unit" at bounding box center [388, 314] width 139 height 14
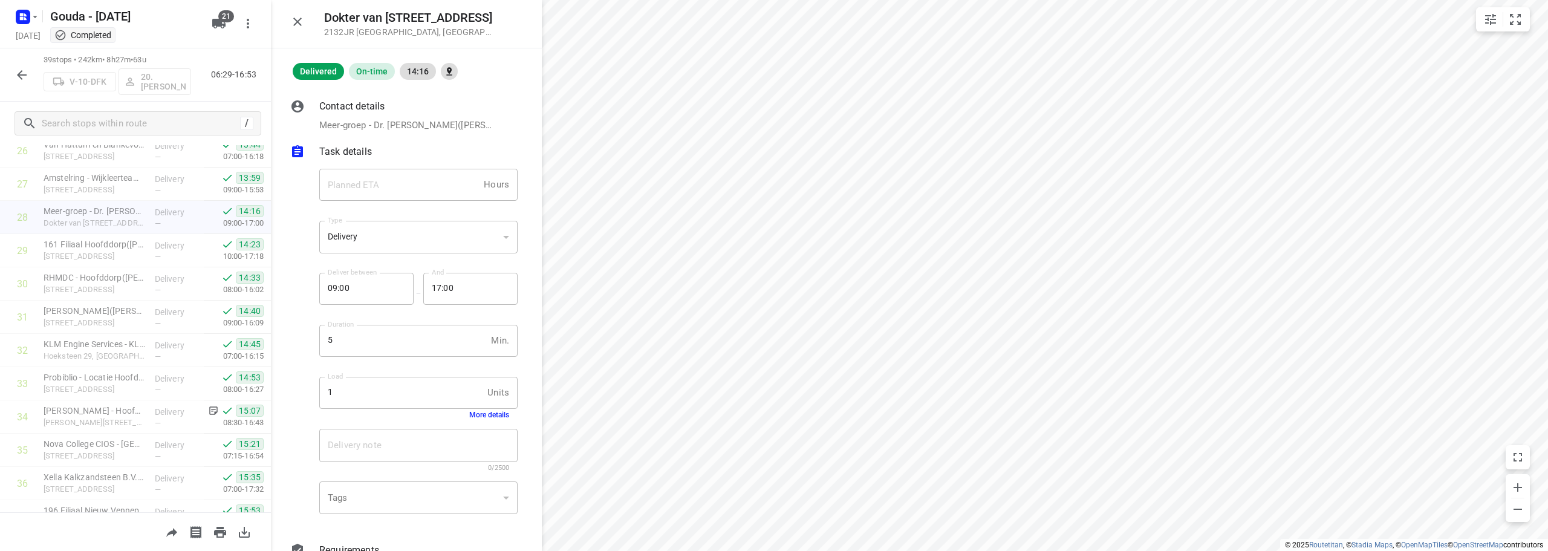
click at [488, 417] on button "More details" at bounding box center [489, 415] width 40 height 8
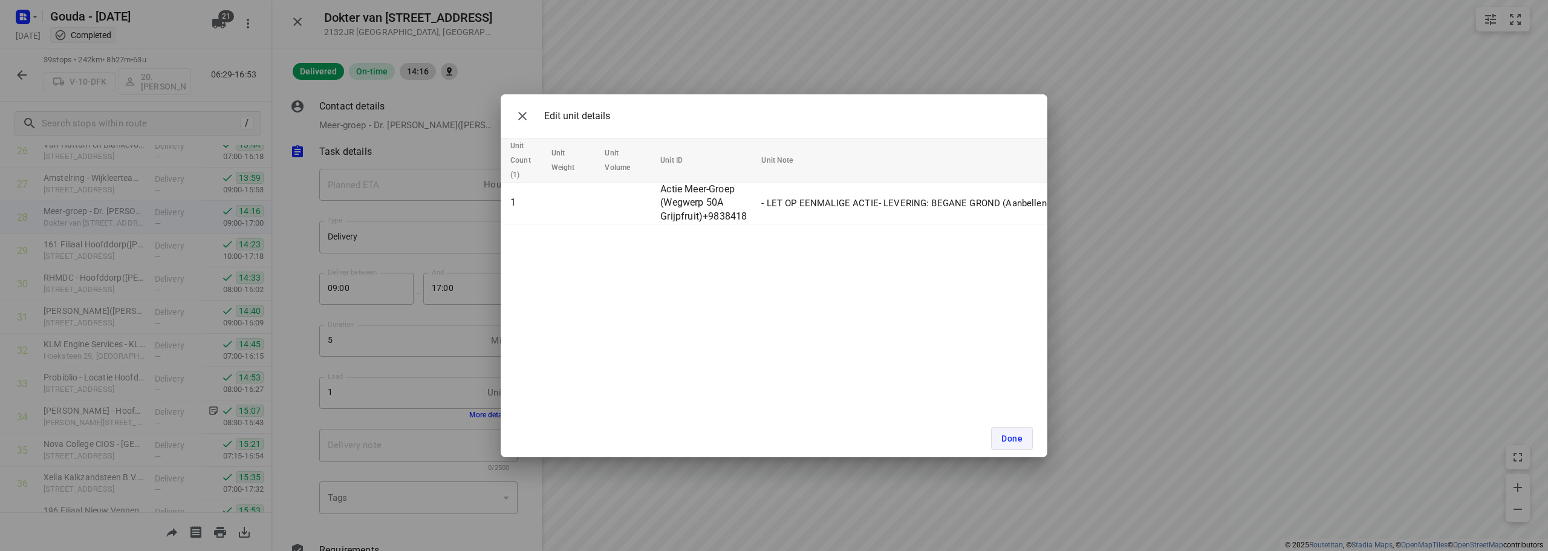
click at [1009, 443] on button "Done" at bounding box center [1012, 438] width 42 height 23
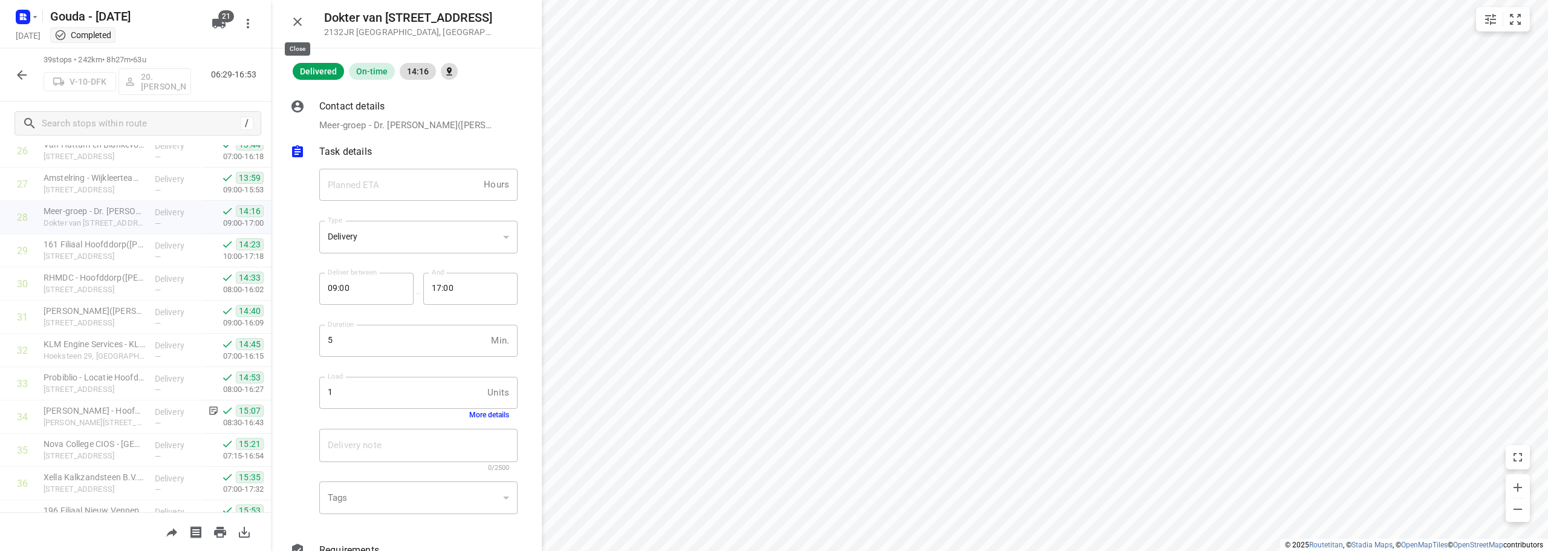
click at [301, 26] on icon "button" at bounding box center [297, 22] width 15 height 15
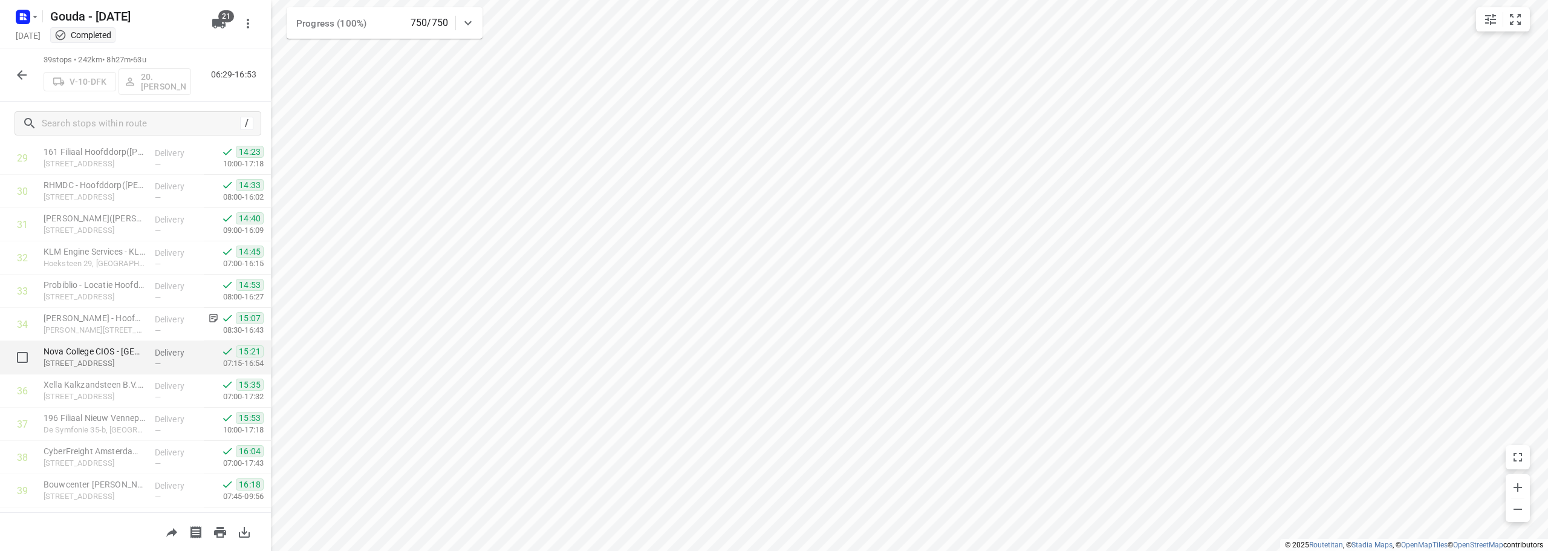
scroll to position [1024, 0]
click at [18, 77] on icon "button" at bounding box center [22, 75] width 15 height 15
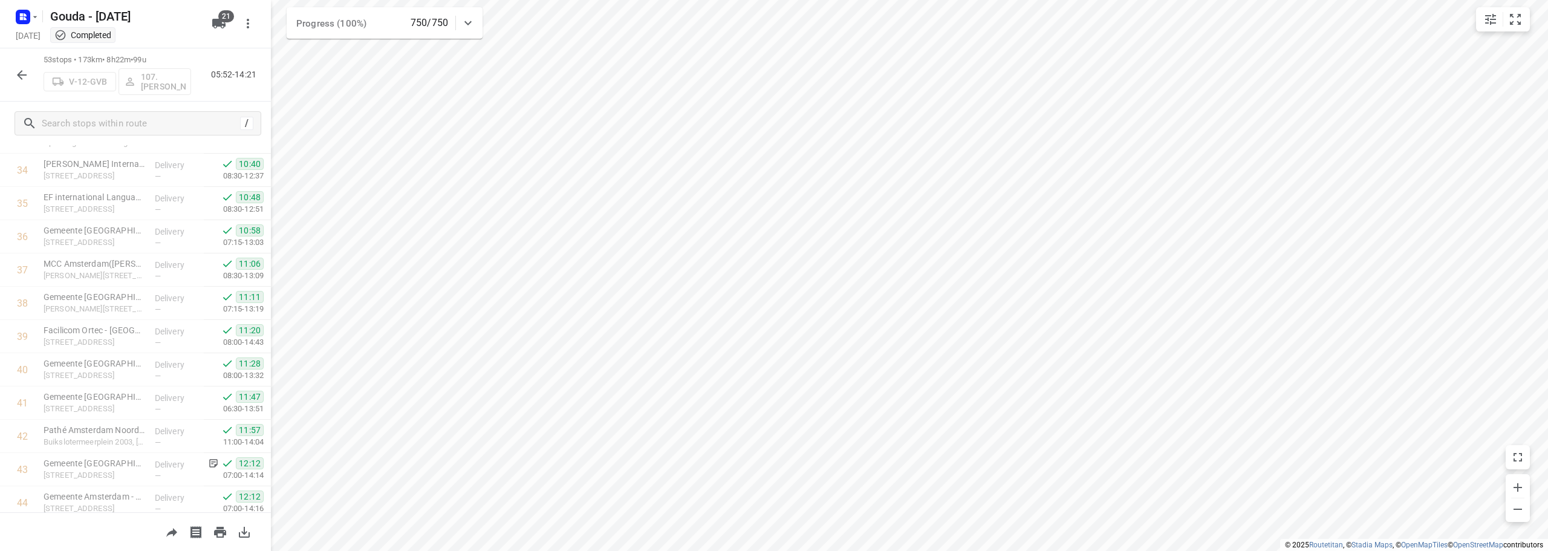
scroll to position [1490, 0]
click at [20, 74] on icon "button" at bounding box center [22, 75] width 15 height 15
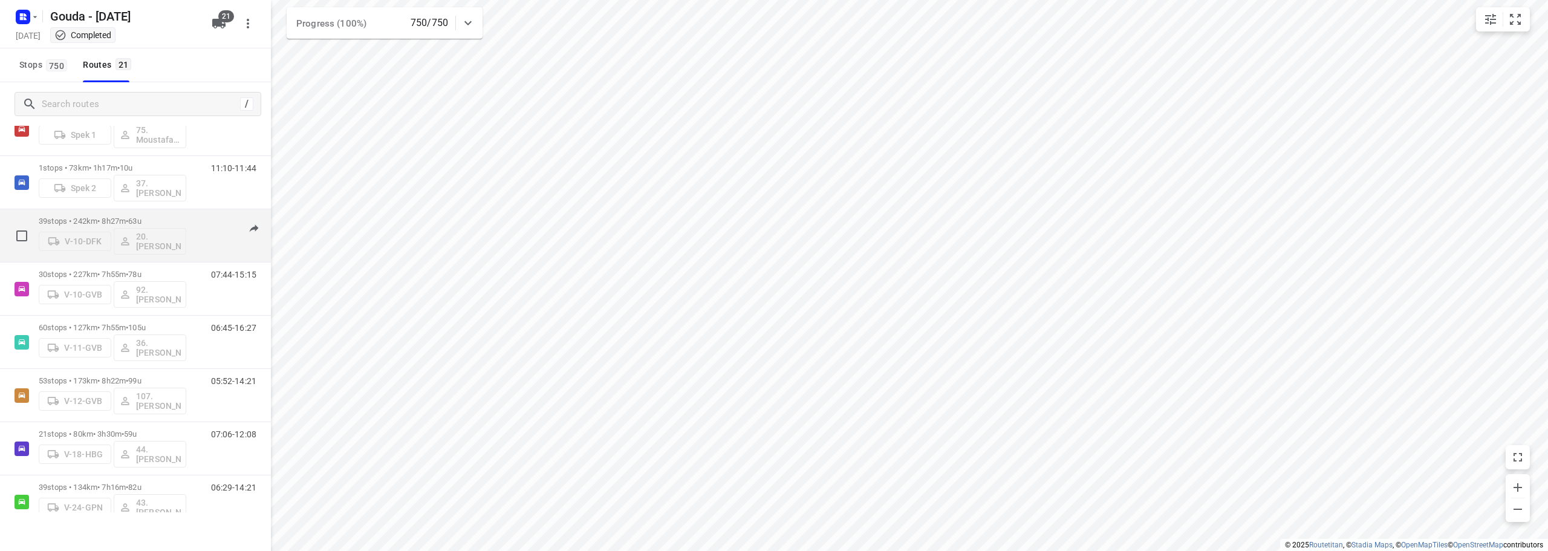
scroll to position [67, 0]
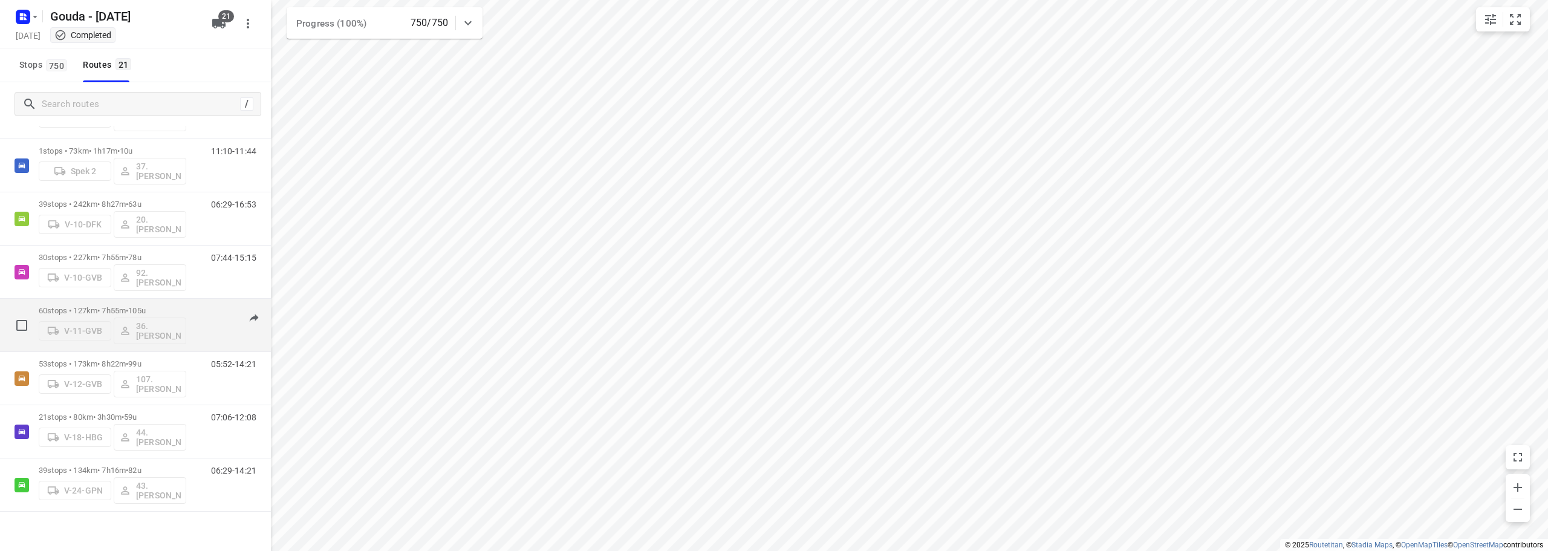
click at [178, 305] on div "60 stops • 127km • 7h55m • 105u V-11-GVB 36. Jeffrey Persoon" at bounding box center [113, 325] width 148 height 50
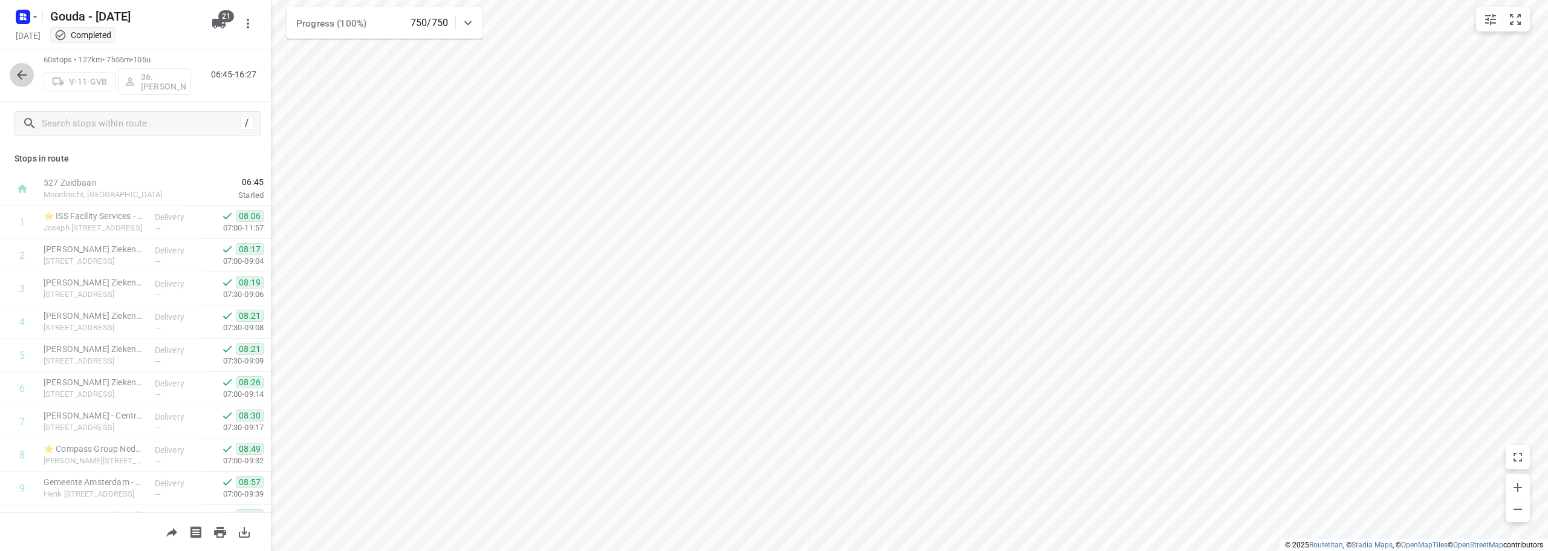
click at [21, 73] on icon "button" at bounding box center [22, 75] width 15 height 15
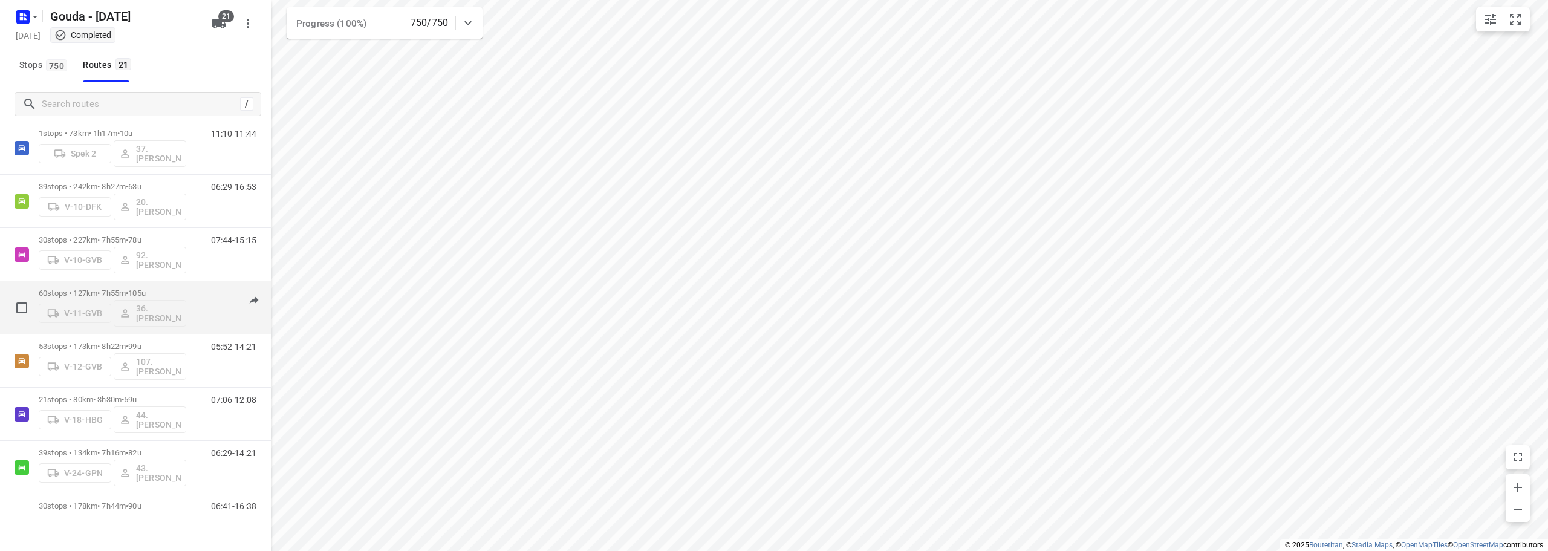
scroll to position [105, 0]
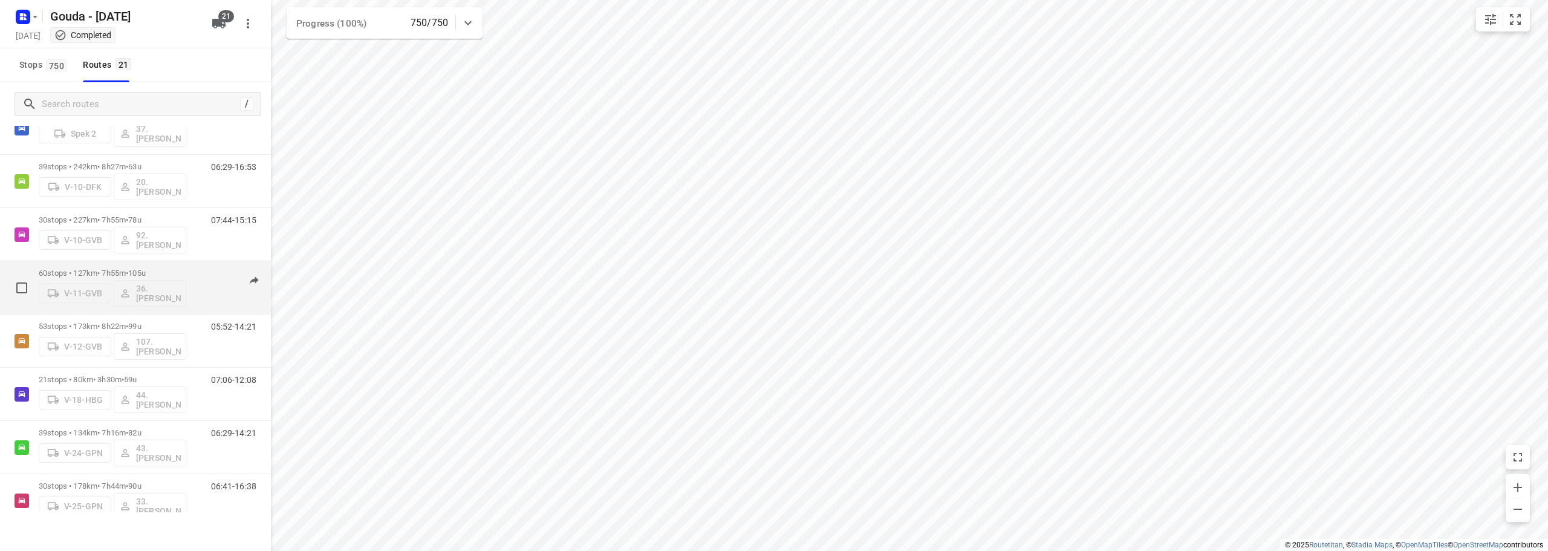
click at [193, 266] on div "60 stops • 127km • 7h55m • 105u V-11-GVB 36. Jeffrey Persoon 06:45-16:27" at bounding box center [155, 288] width 232 height 50
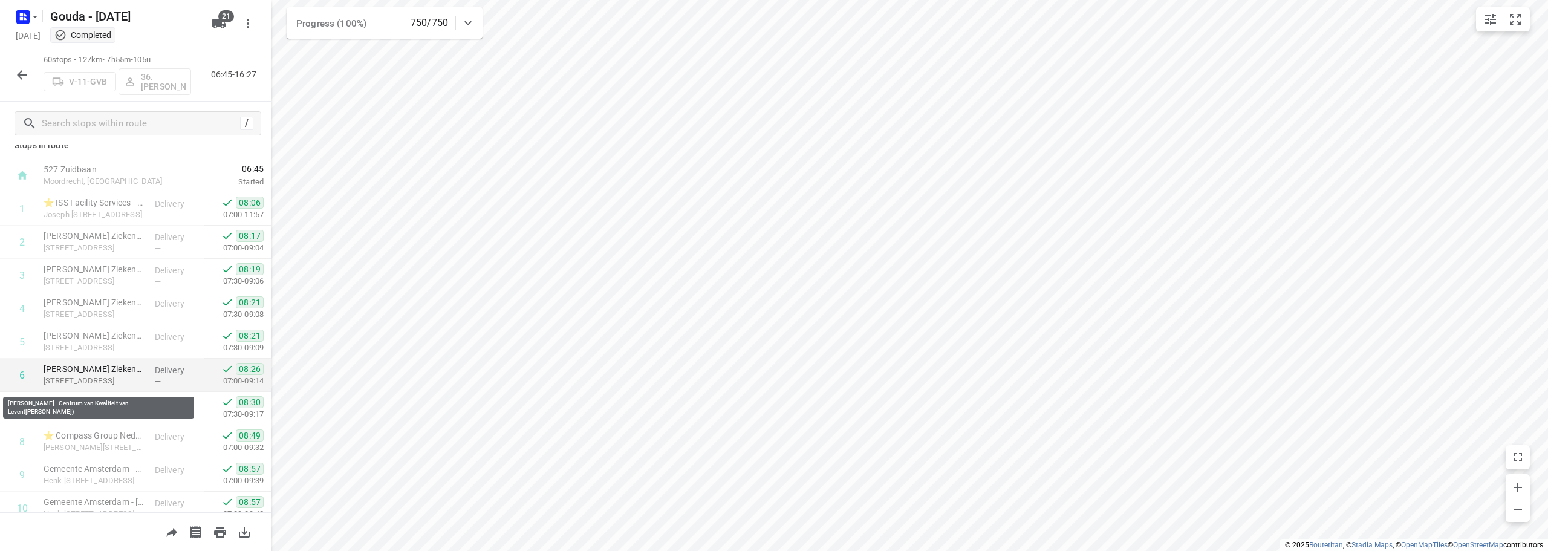
scroll to position [0, 0]
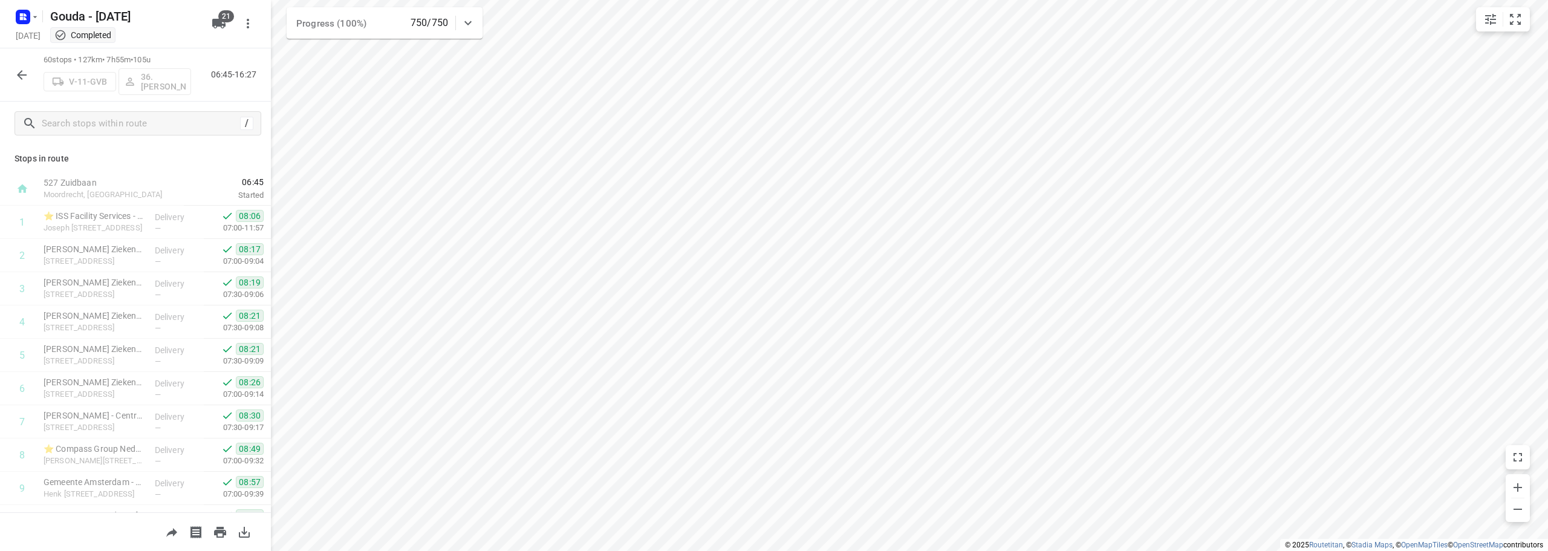
drag, startPoint x: 165, startPoint y: 169, endPoint x: 57, endPoint y: 96, distance: 130.0
click at [163, 168] on div "Stops in route 527 Zuidbaan Moordrecht, Netherlands 06:45 Started 1 ⭐ ISS Facil…" at bounding box center [135, 328] width 271 height 367
click at [19, 71] on icon "button" at bounding box center [22, 75] width 15 height 15
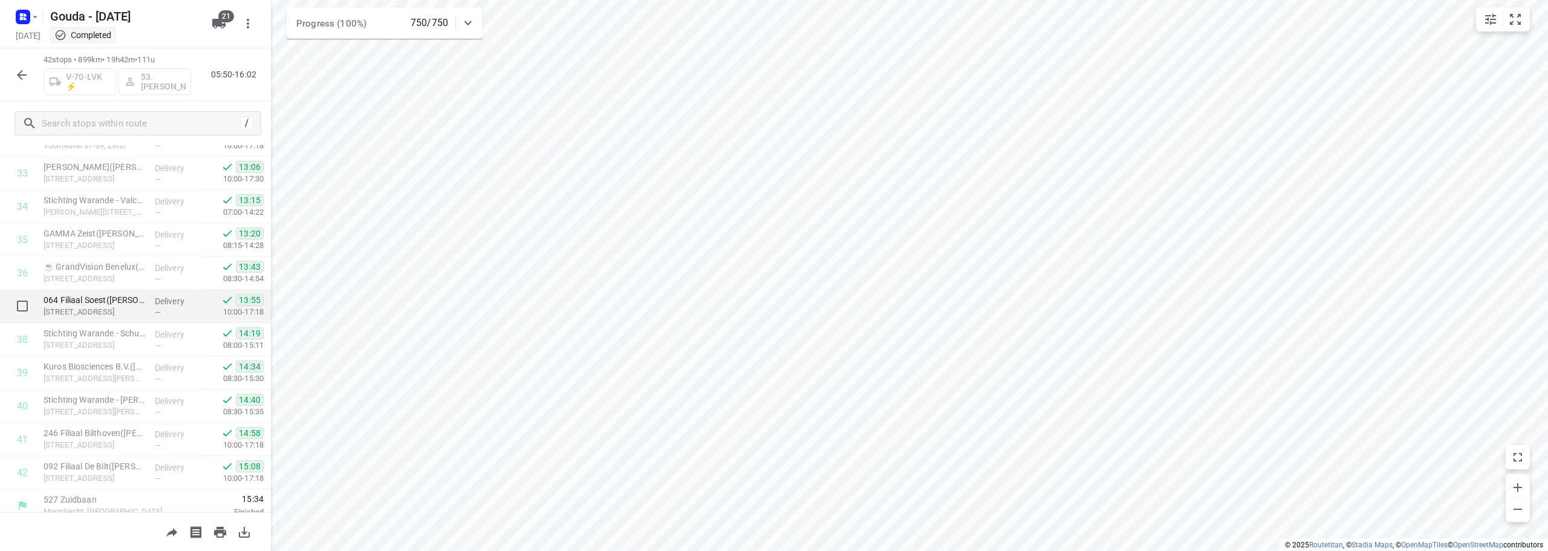
scroll to position [1124, 0]
click at [15, 71] on icon "button" at bounding box center [22, 75] width 15 height 15
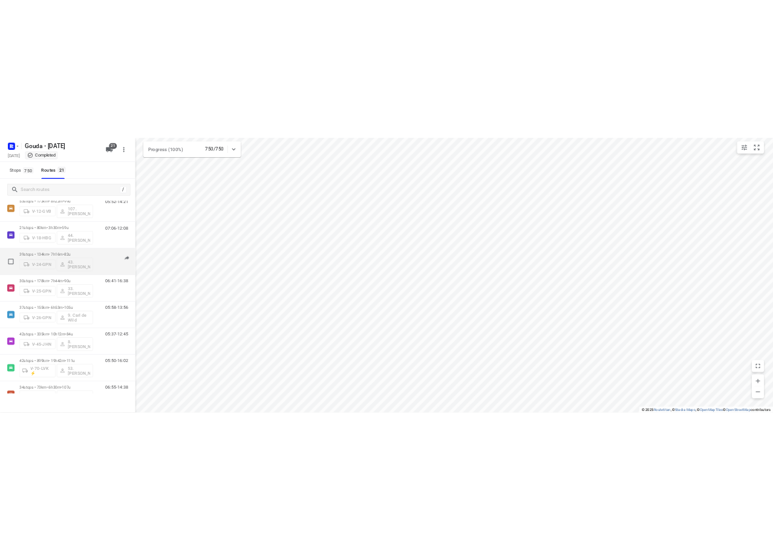
scroll to position [307, 0]
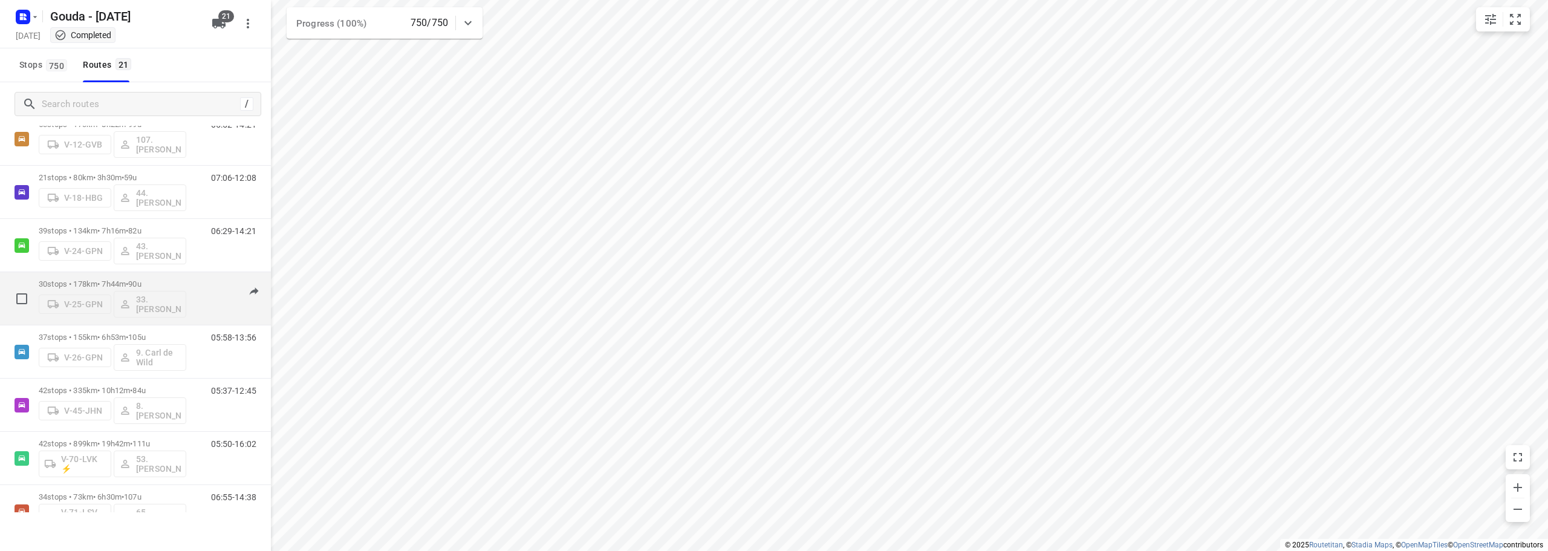
click at [179, 279] on p "30 stops • 178km • 7h44m • 90u" at bounding box center [113, 283] width 148 height 9
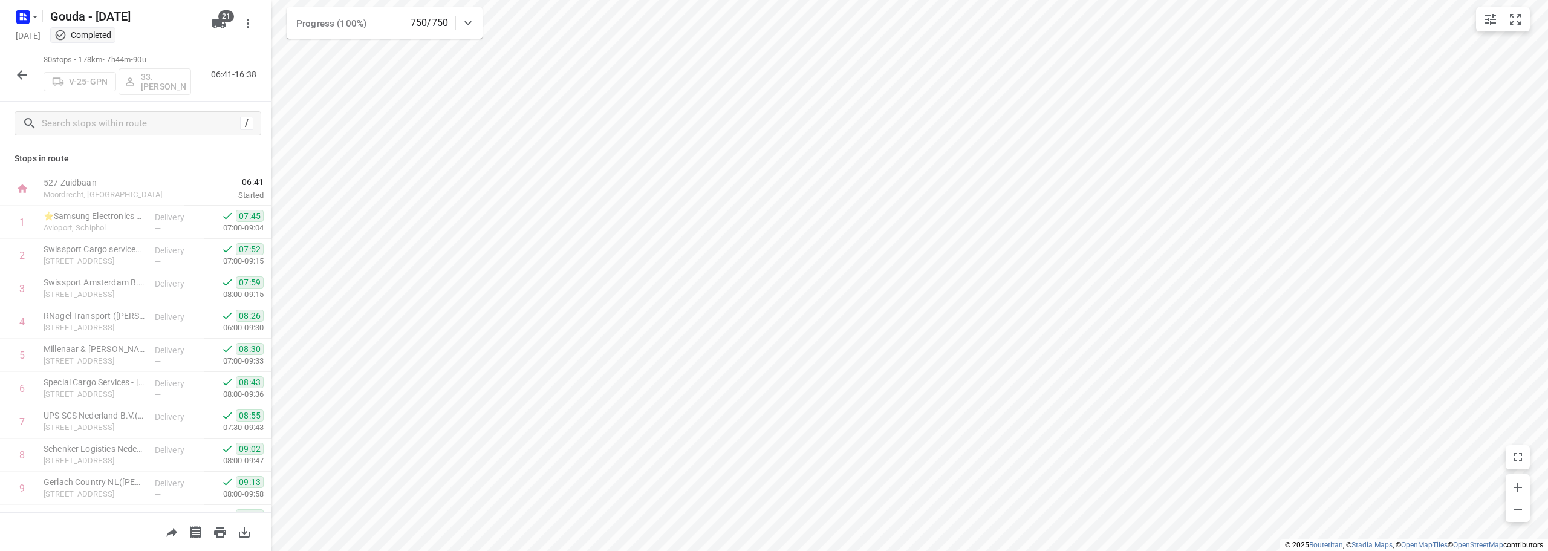
click at [816, 550] on html "i © 2025 Routetitan , © Stadia Maps , © OpenMapTiles © OpenStreetMap contributo…" at bounding box center [774, 275] width 1548 height 551
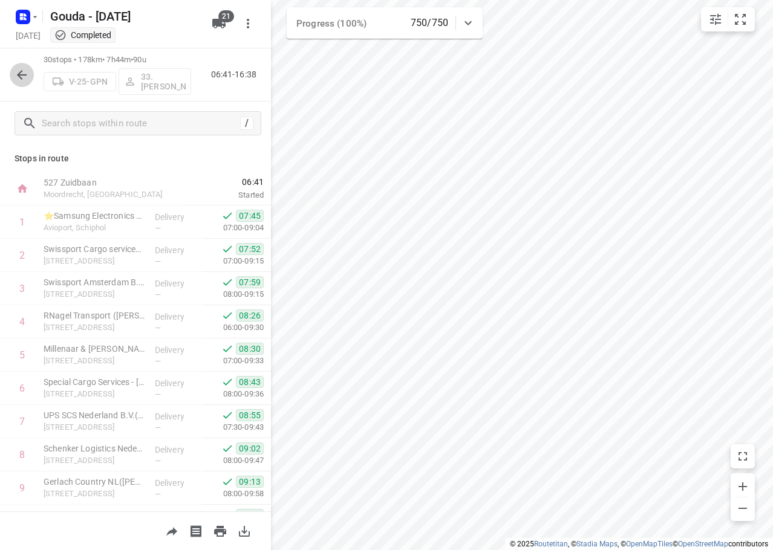
drag, startPoint x: 15, startPoint y: 74, endPoint x: 266, endPoint y: 7, distance: 260.4
click at [13, 77] on button "button" at bounding box center [22, 75] width 24 height 24
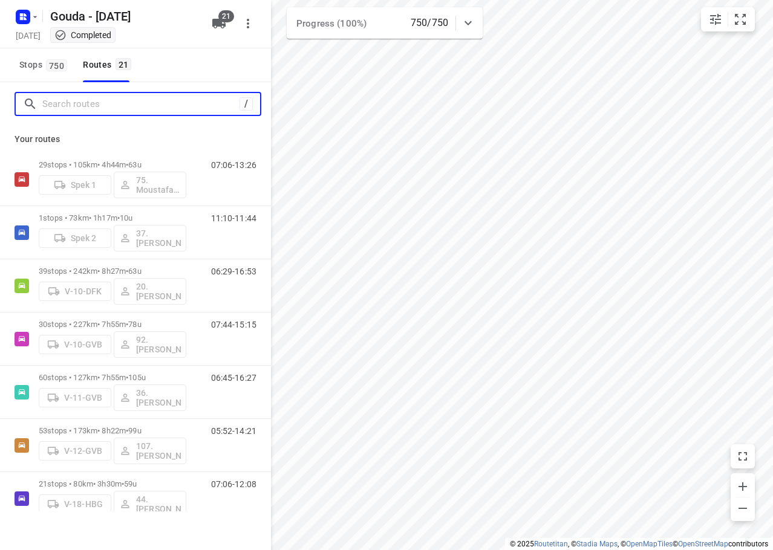
click at [94, 104] on input "Search routes" at bounding box center [140, 104] width 197 height 19
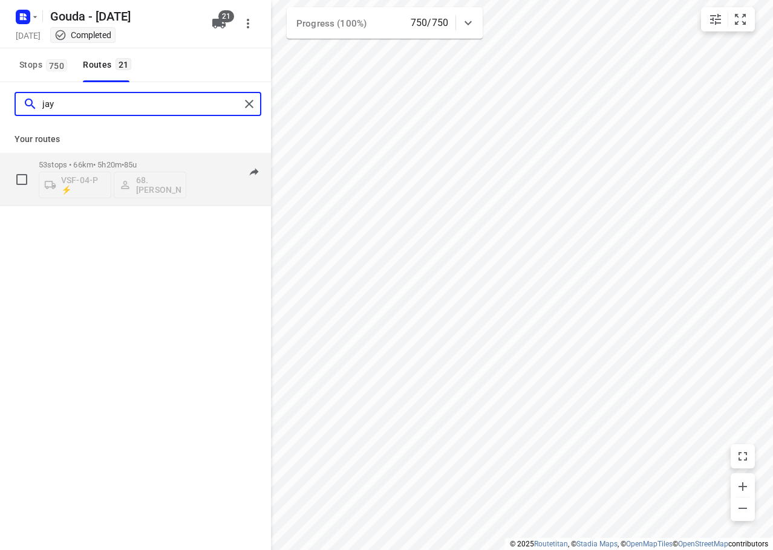
type input "jay"
click at [135, 159] on div "53 stops • 66km • 5h20m • 85u VSF-04-P ⚡ 68.Jay Jairam" at bounding box center [113, 179] width 148 height 50
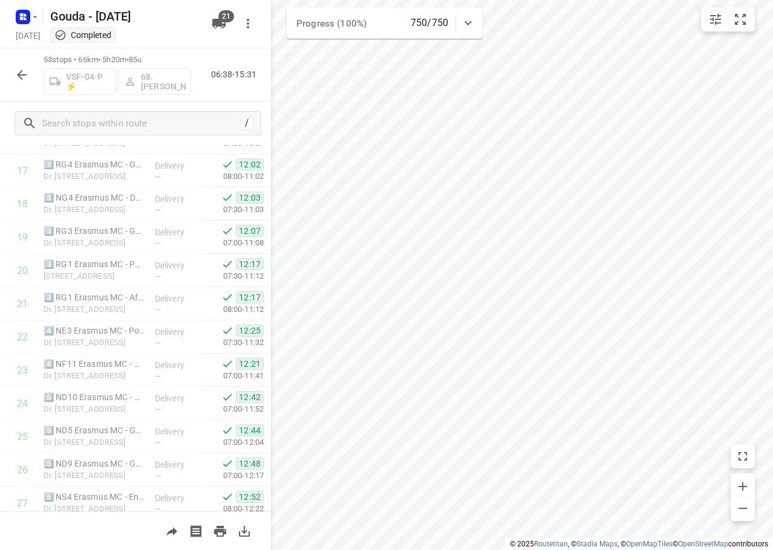
scroll to position [583, 0]
click at [22, 75] on icon "button" at bounding box center [22, 75] width 10 height 10
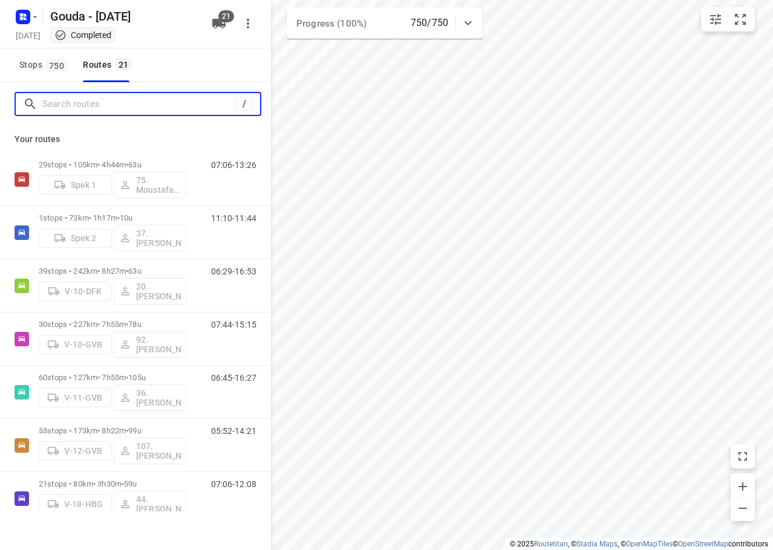
click at [90, 109] on input "Search routes" at bounding box center [139, 104] width 194 height 19
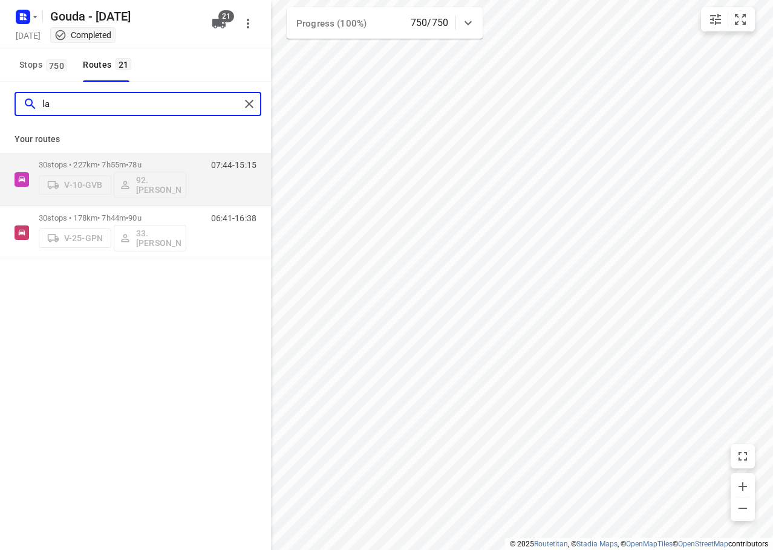
type input "l"
type input "reza"
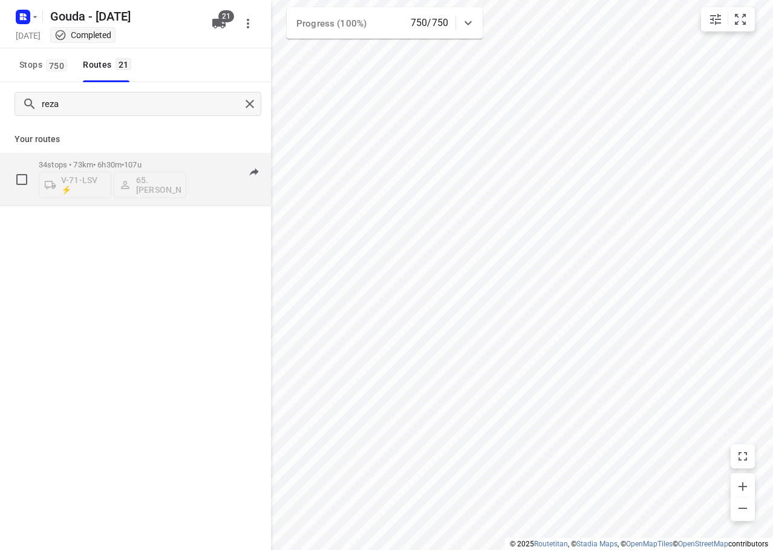
click at [99, 165] on p "34 stops • 73km • 6h30m • 107u" at bounding box center [113, 164] width 148 height 9
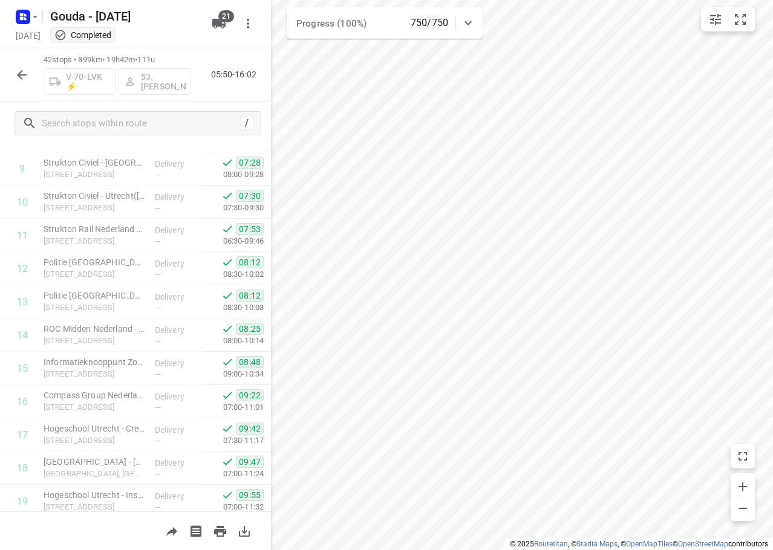
scroll to position [36, 0]
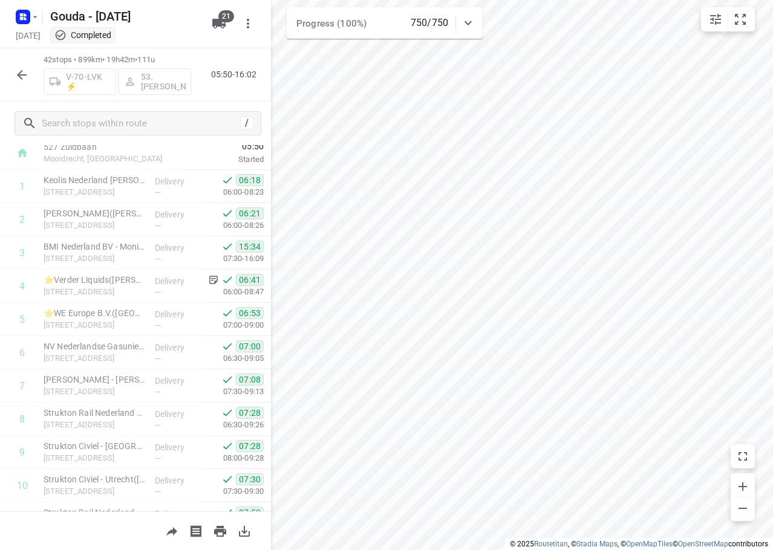
click at [17, 74] on icon "button" at bounding box center [22, 75] width 15 height 15
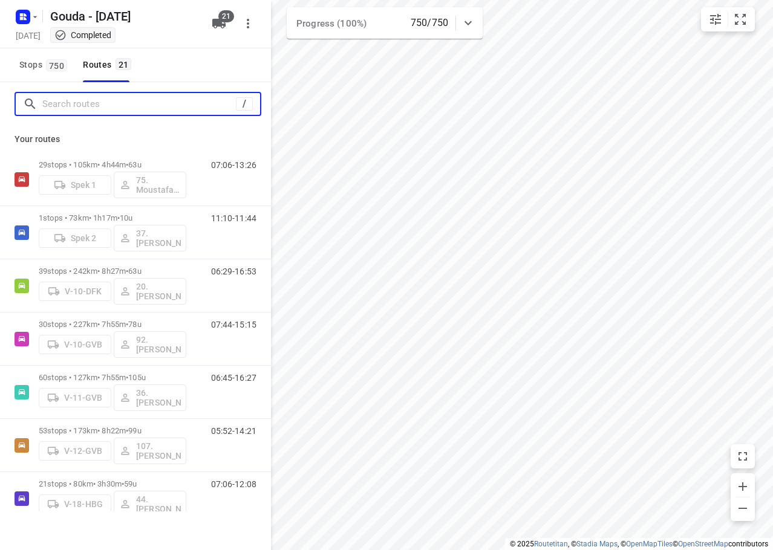
drag, startPoint x: 59, startPoint y: 105, endPoint x: 62, endPoint y: 94, distance: 11.9
click at [61, 97] on input "Search routes" at bounding box center [139, 104] width 194 height 19
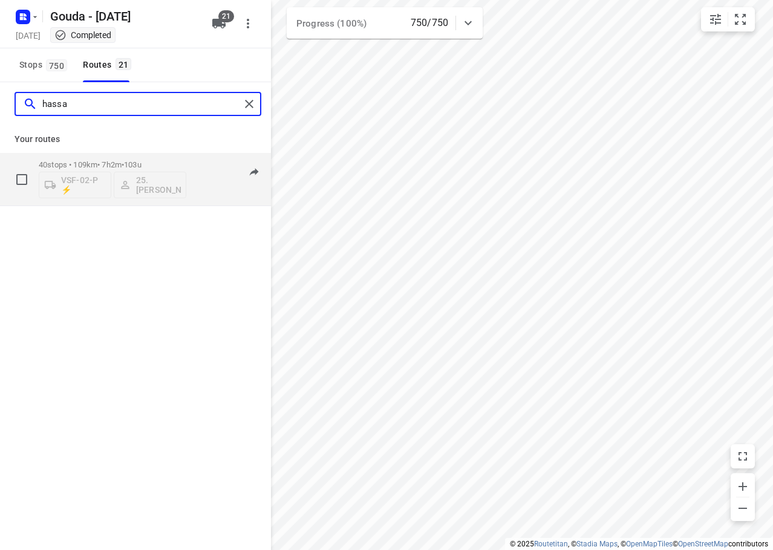
type input "hassa"
click at [148, 158] on div "40 stops • 109km • 7h2m • 103u VSF-02-P ⚡ 25. Hassan Schweineh" at bounding box center [113, 179] width 148 height 50
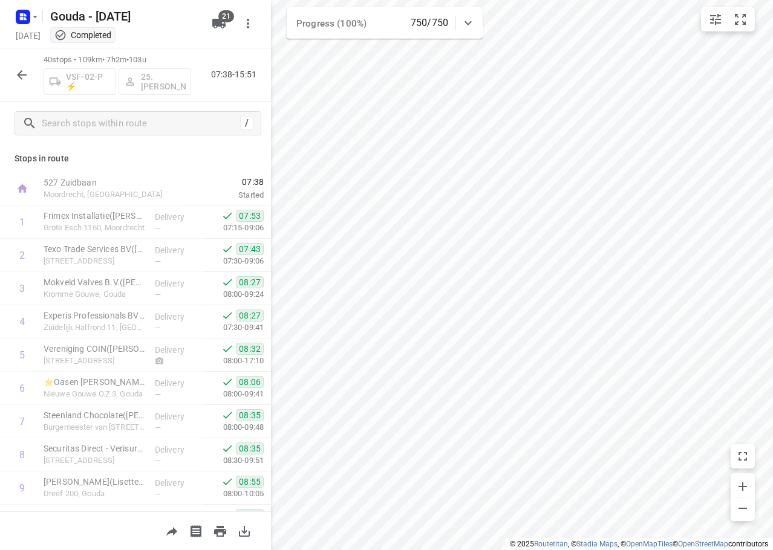
click at [773, 221] on html "i © 2025 Routetitan , © Stadia Maps , © OpenMapTiles © OpenStreetMap contributo…" at bounding box center [386, 275] width 773 height 550
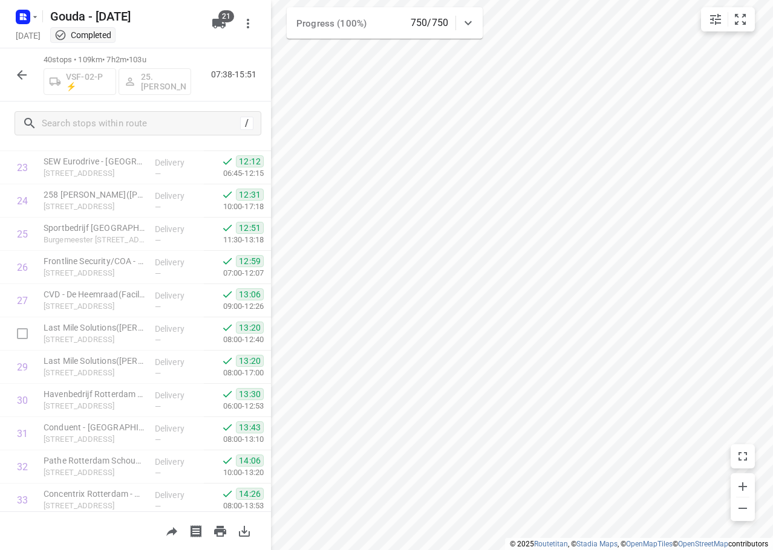
scroll to position [1058, 0]
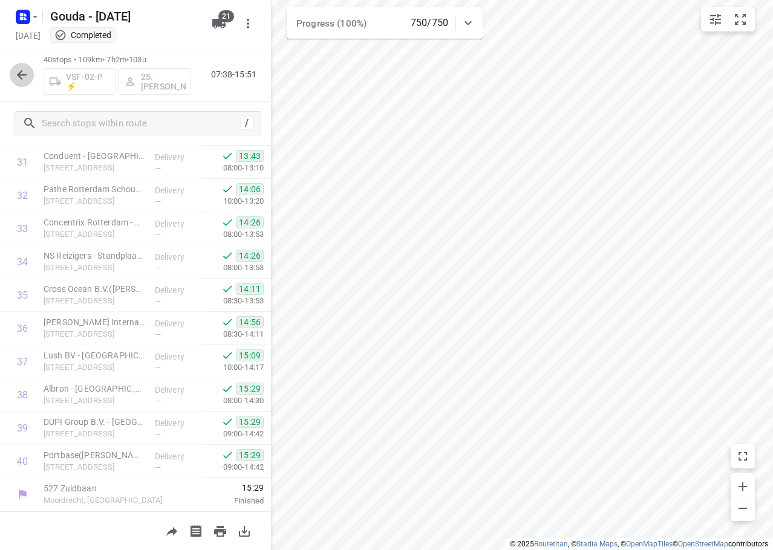
drag, startPoint x: 22, startPoint y: 81, endPoint x: 155, endPoint y: 12, distance: 149.9
click at [22, 80] on icon "button" at bounding box center [22, 75] width 15 height 15
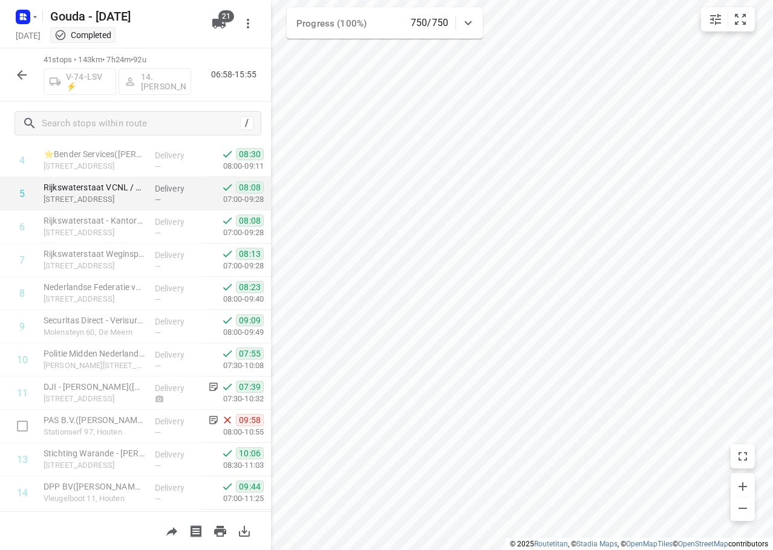
scroll to position [0, 0]
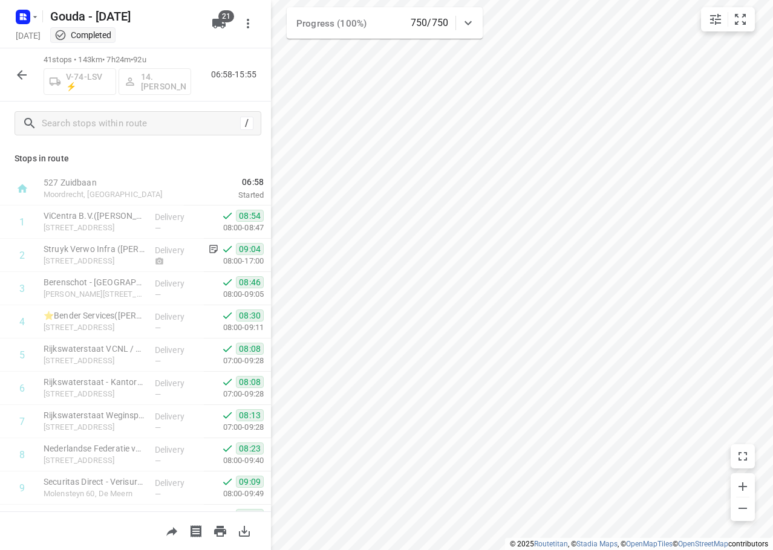
click at [22, 75] on icon "button" at bounding box center [22, 75] width 10 height 10
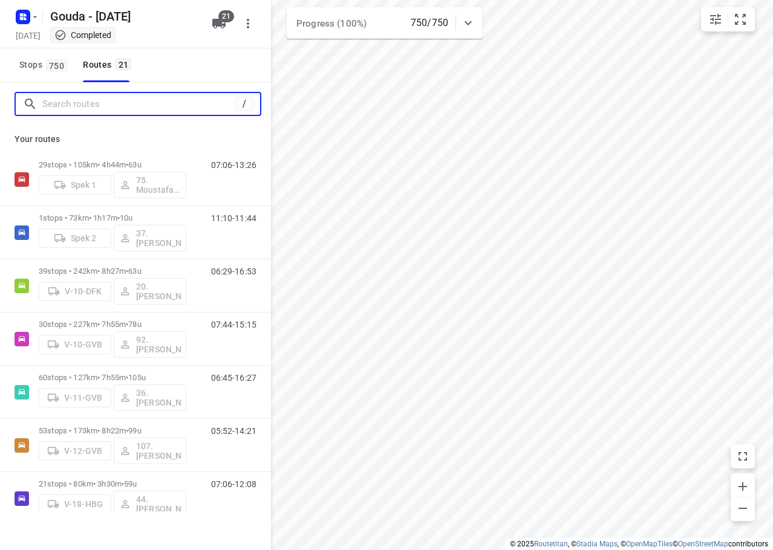
drag, startPoint x: 72, startPoint y: 108, endPoint x: 77, endPoint y: 104, distance: 6.4
click at [74, 106] on input "Search routes" at bounding box center [139, 104] width 194 height 19
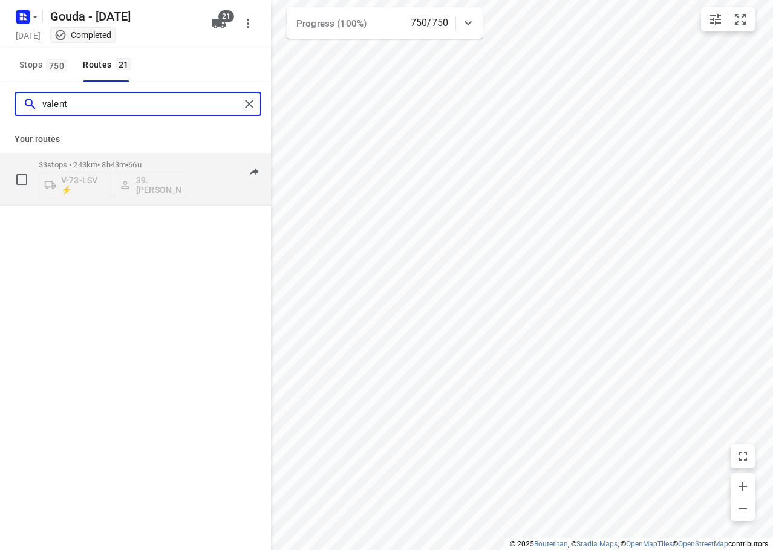
type input "valent"
click at [141, 163] on span "66u" at bounding box center [134, 164] width 13 height 9
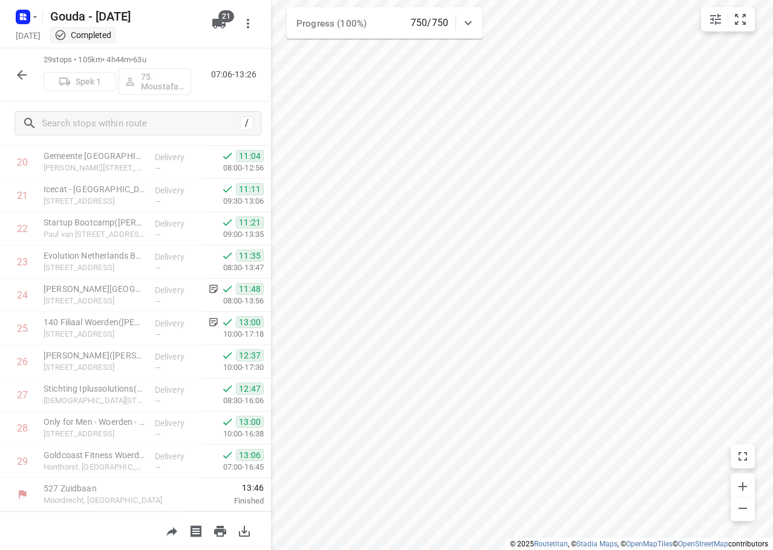
scroll to position [692, 0]
click at [18, 76] on icon "button" at bounding box center [22, 75] width 15 height 15
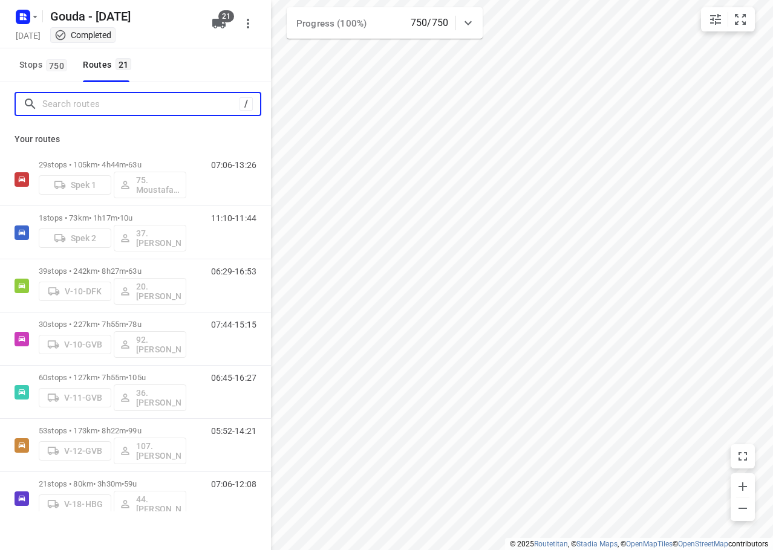
click at [64, 101] on input "Search routes" at bounding box center [140, 104] width 197 height 19
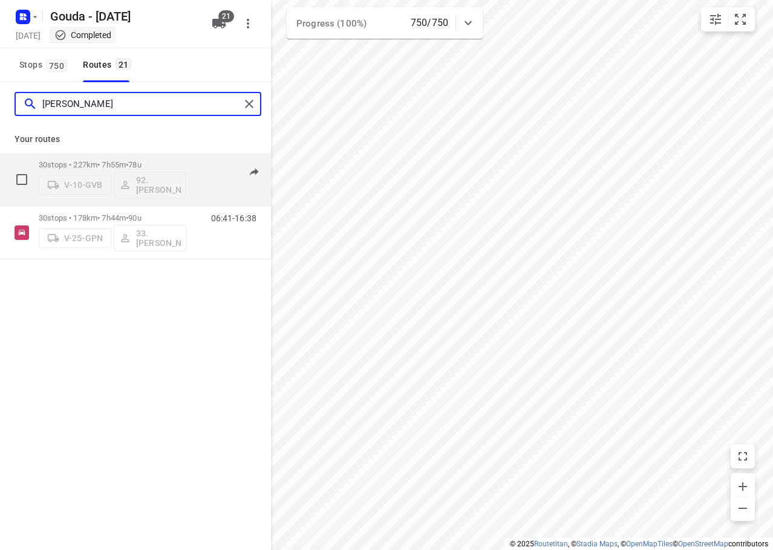
type input "lars"
click at [175, 154] on div "30 stops • 227km • 7h55m • 78u V-10-GVB 92.Lars van Tuinen" at bounding box center [113, 179] width 148 height 50
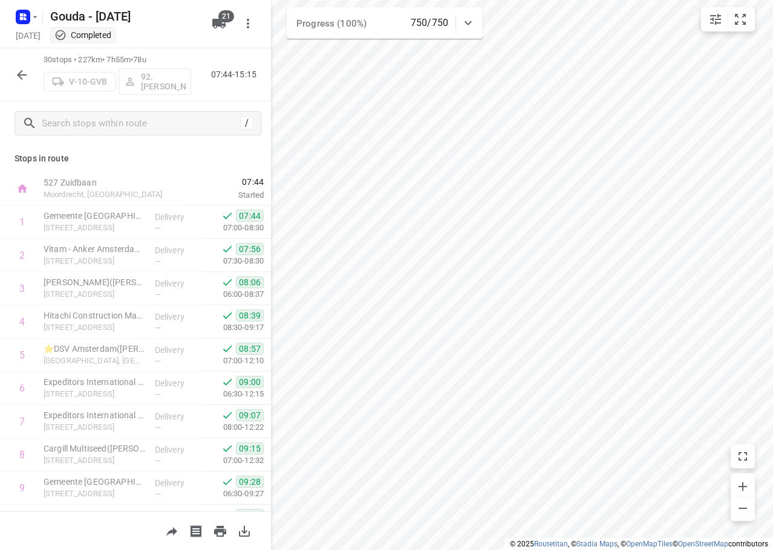
scroll to position [725, 0]
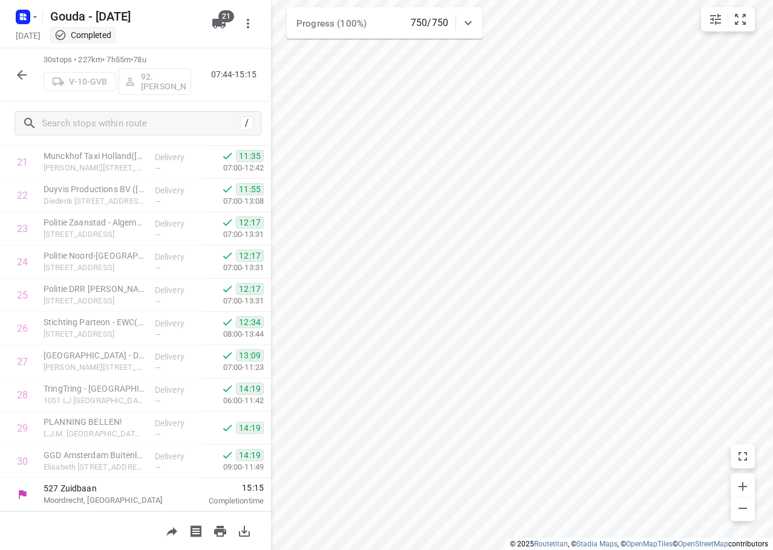
click at [20, 73] on icon "button" at bounding box center [22, 75] width 10 height 10
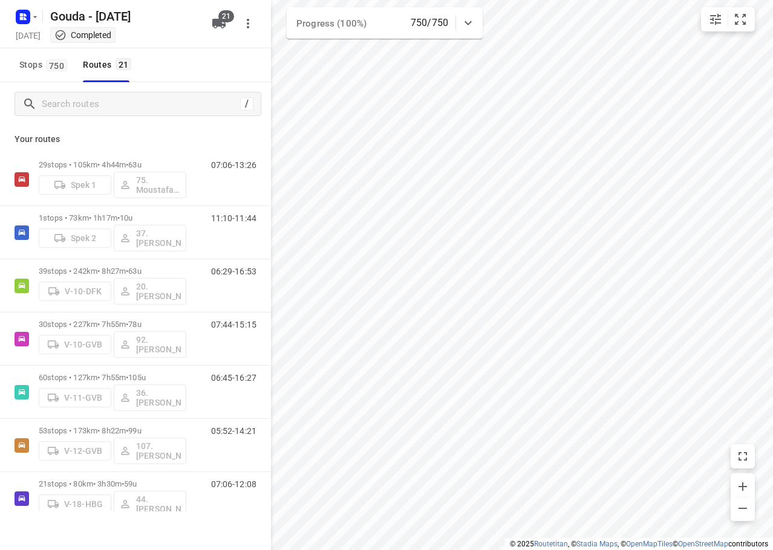
click at [545, 0] on html "i © 2025 Routetitan , © Stadia Maps , © OpenMapTiles © OpenStreetMap contributo…" at bounding box center [386, 275] width 773 height 550
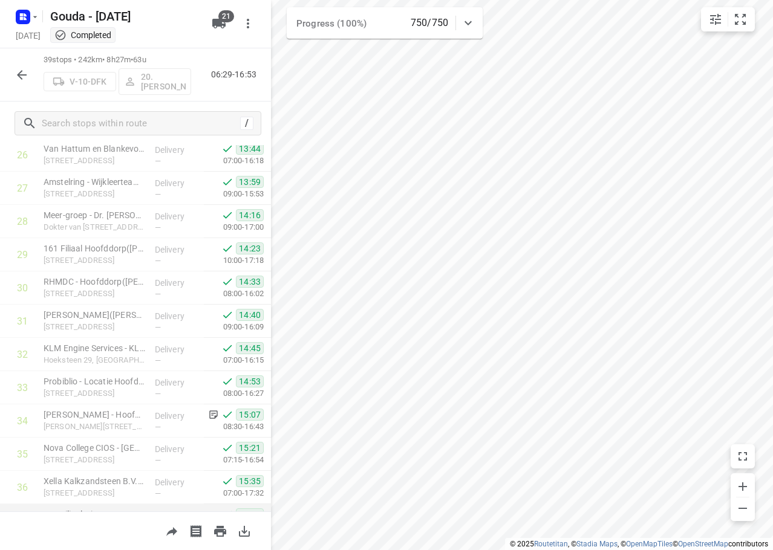
scroll to position [1025, 0]
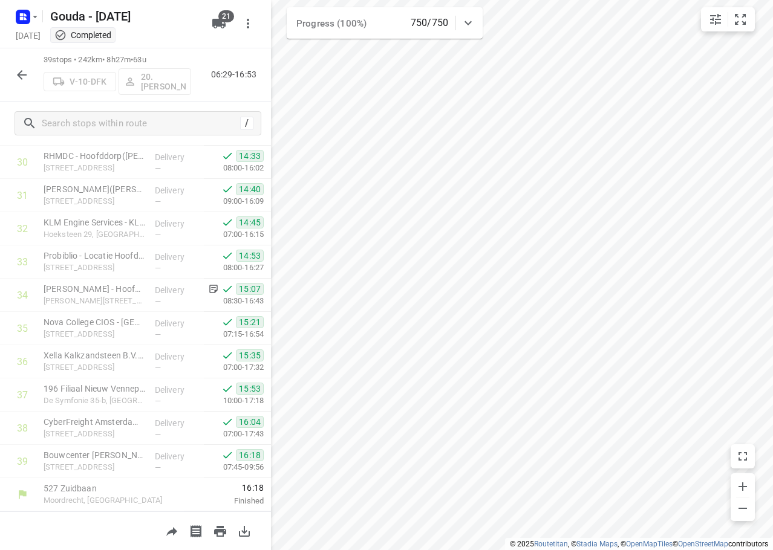
click at [477, 28] on div "i © 2025 Routetitan , © Stadia Maps , © OpenMapTiles © OpenStreetMap contributo…" at bounding box center [386, 275] width 773 height 550
click at [19, 73] on icon "button" at bounding box center [22, 75] width 15 height 15
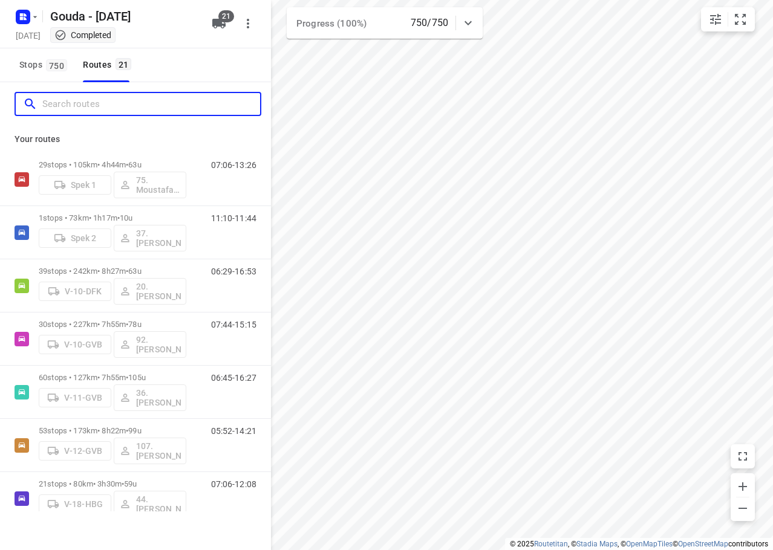
click at [90, 111] on input "Search routes" at bounding box center [151, 104] width 218 height 19
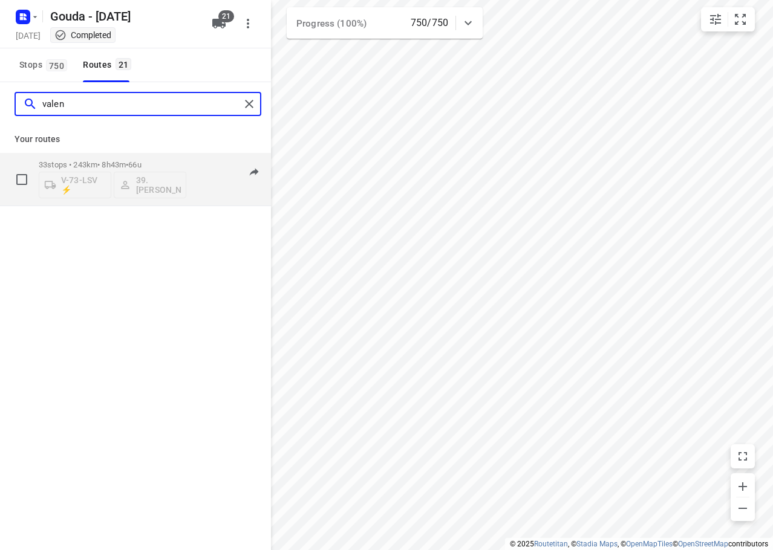
type input "valen"
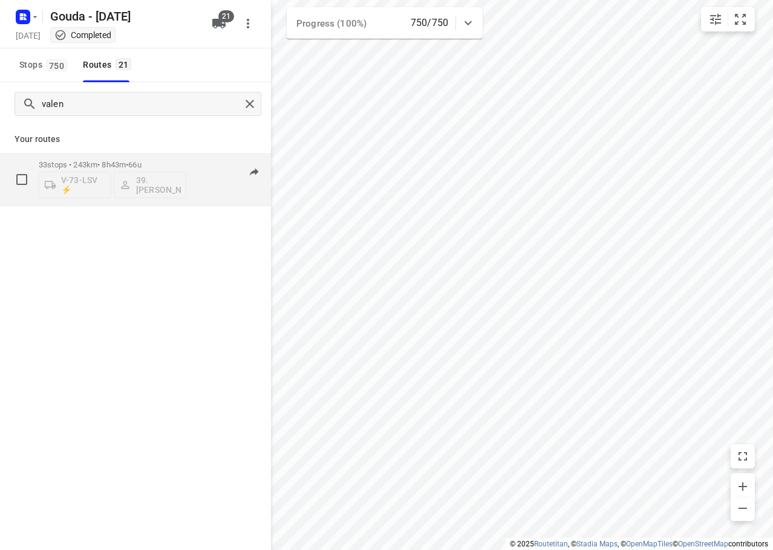
click at [145, 171] on div "V-73-LSV ⚡ 39.Valentino Hogewoning" at bounding box center [113, 183] width 148 height 29
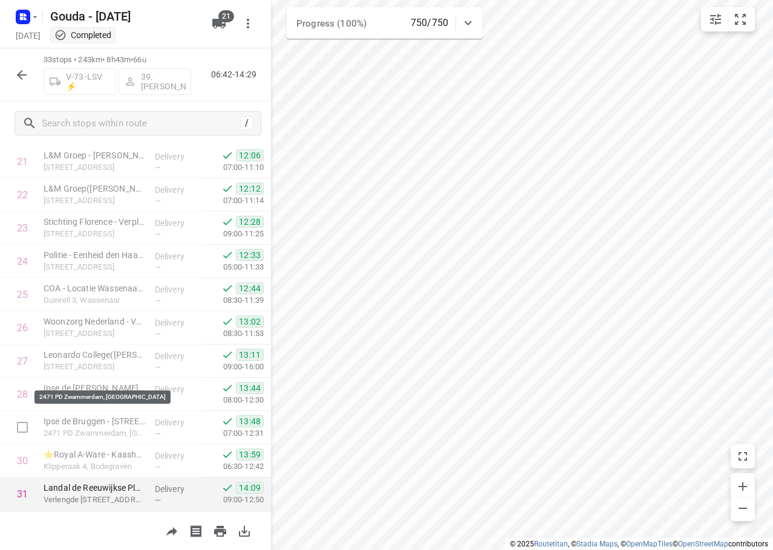
scroll to position [825, 0]
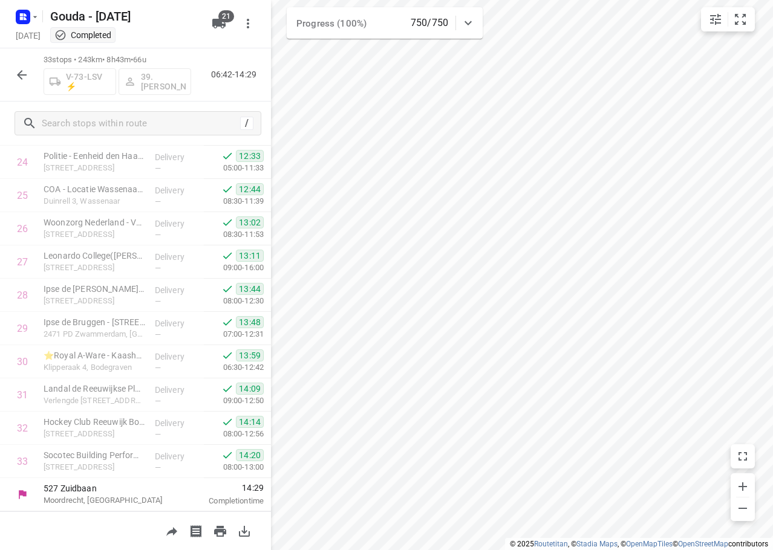
click at [21, 78] on icon "button" at bounding box center [22, 75] width 10 height 10
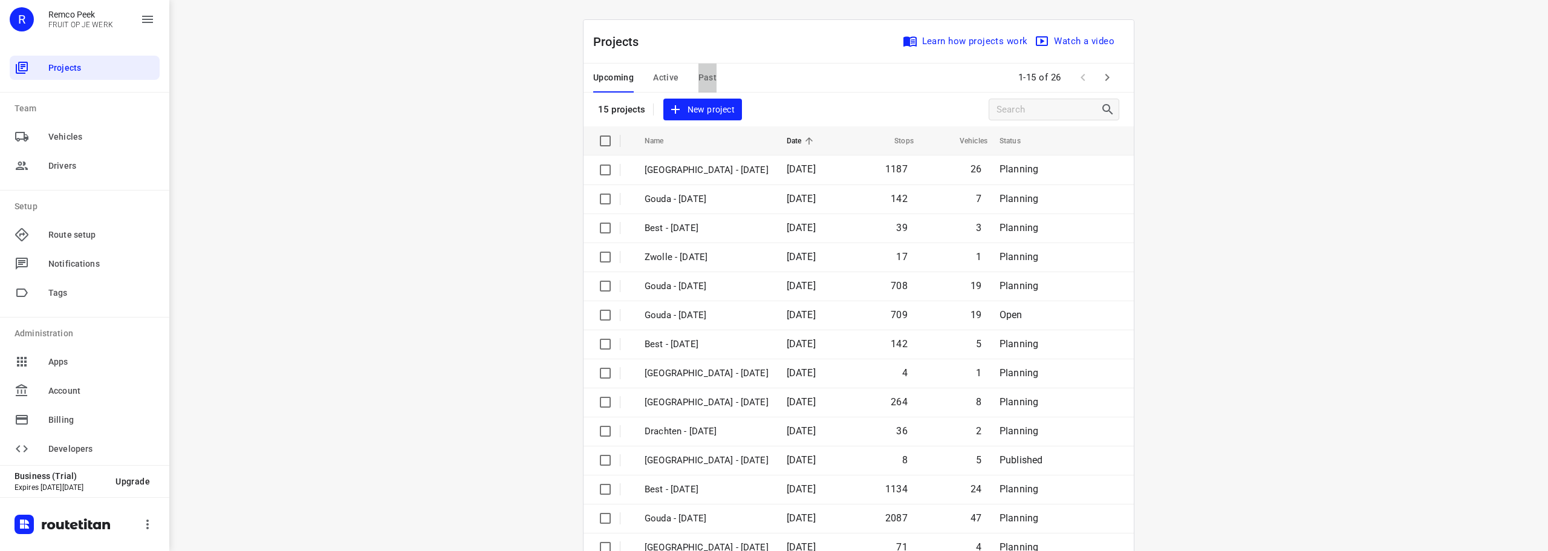
click at [699, 72] on span "Past" at bounding box center [708, 77] width 19 height 15
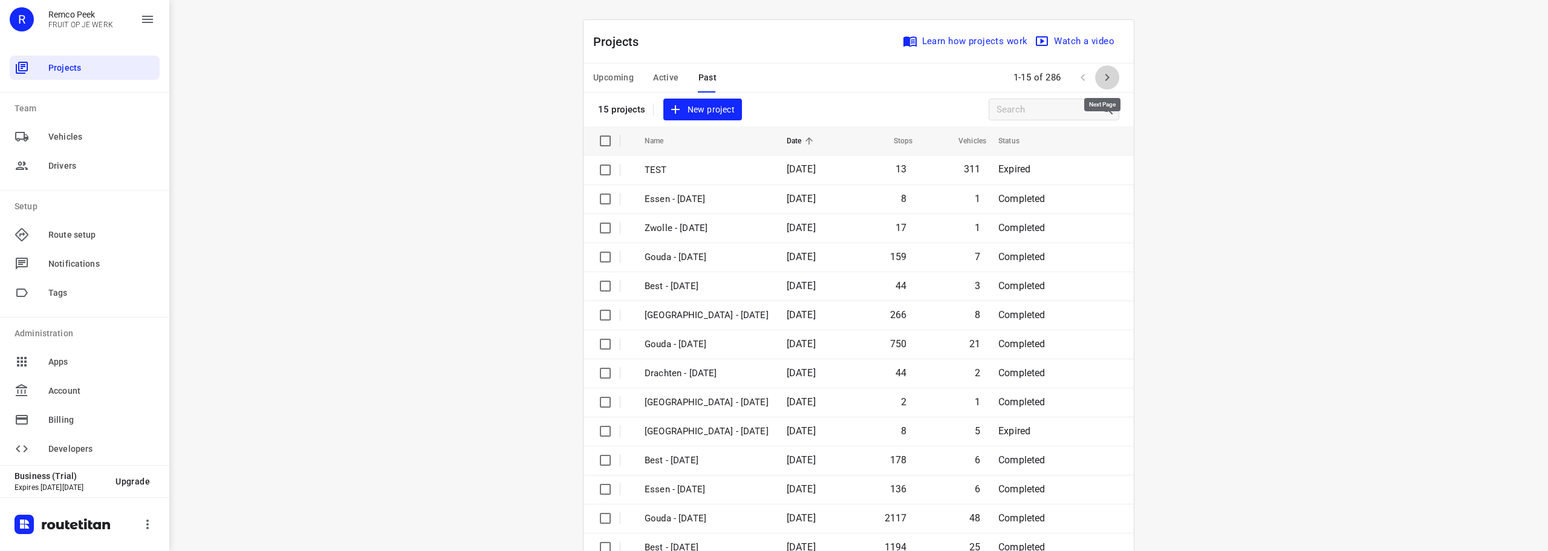
click at [1114, 74] on button "button" at bounding box center [1107, 77] width 24 height 24
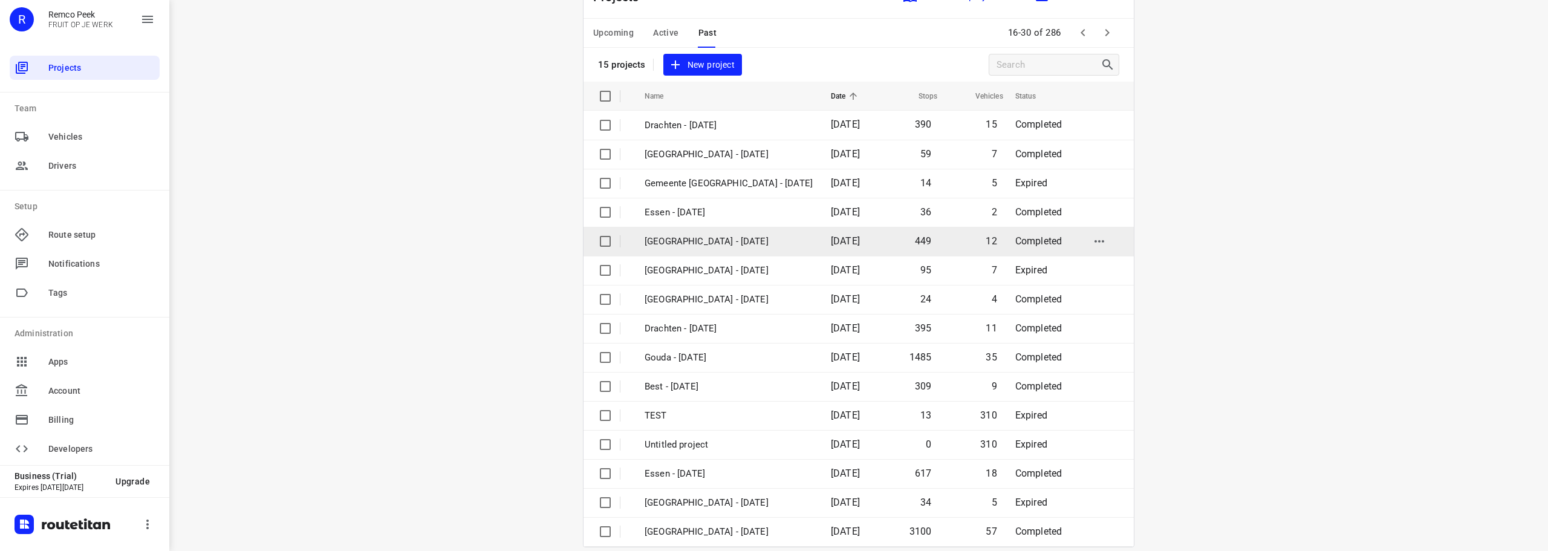
scroll to position [60, 0]
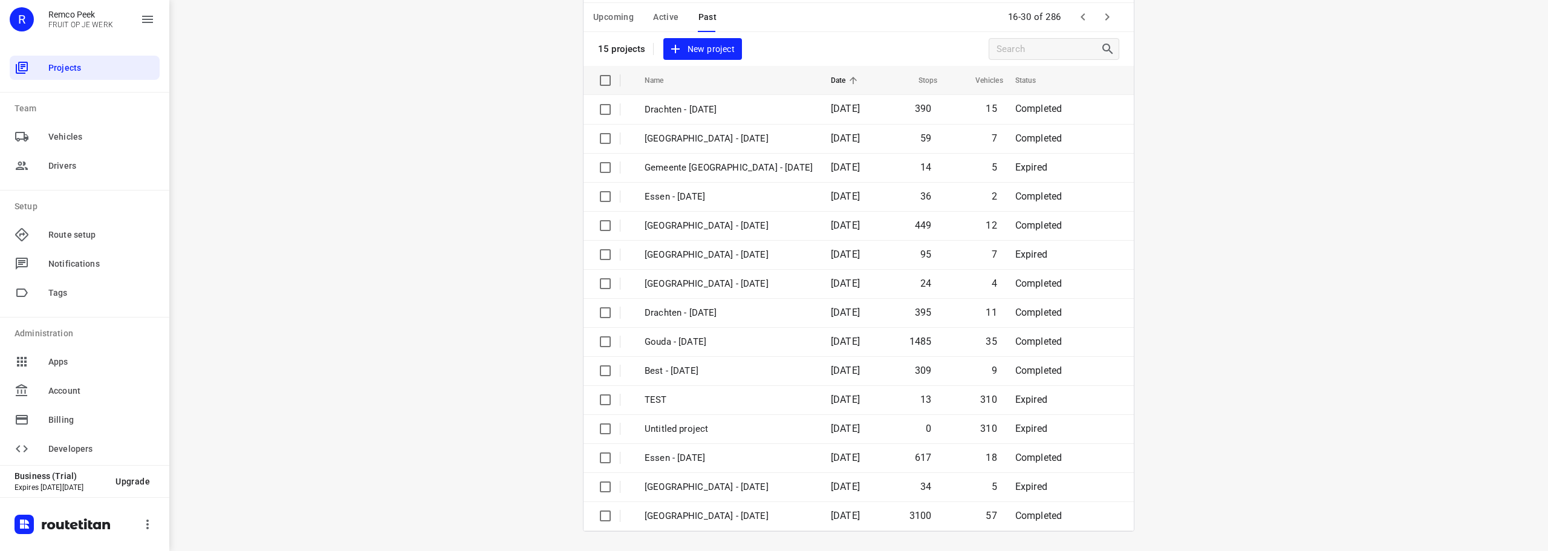
click at [1104, 21] on icon "button" at bounding box center [1107, 17] width 15 height 15
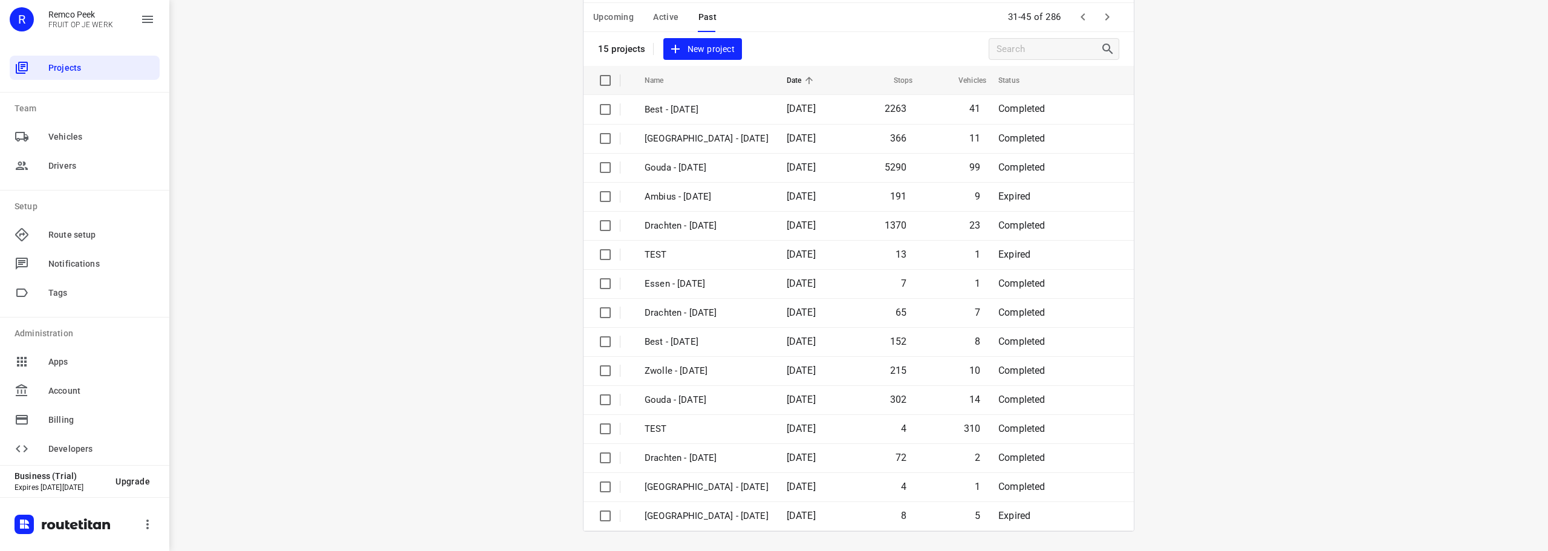
click at [1100, 17] on icon "button" at bounding box center [1107, 17] width 15 height 15
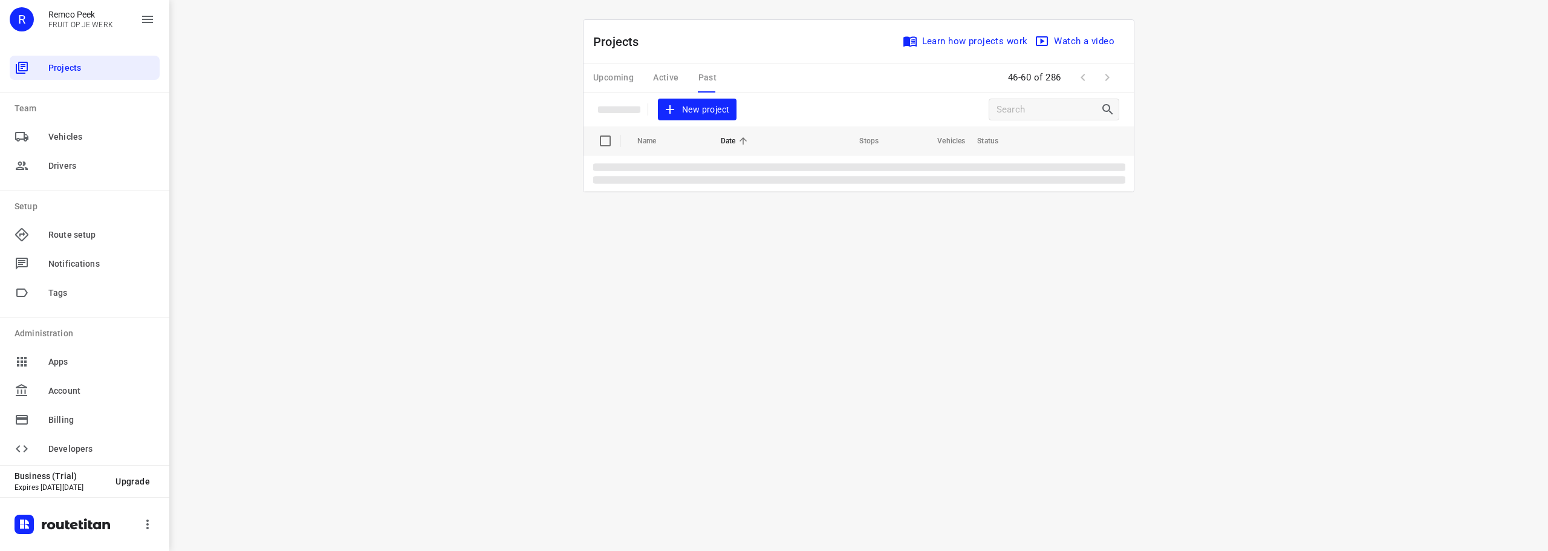
scroll to position [0, 0]
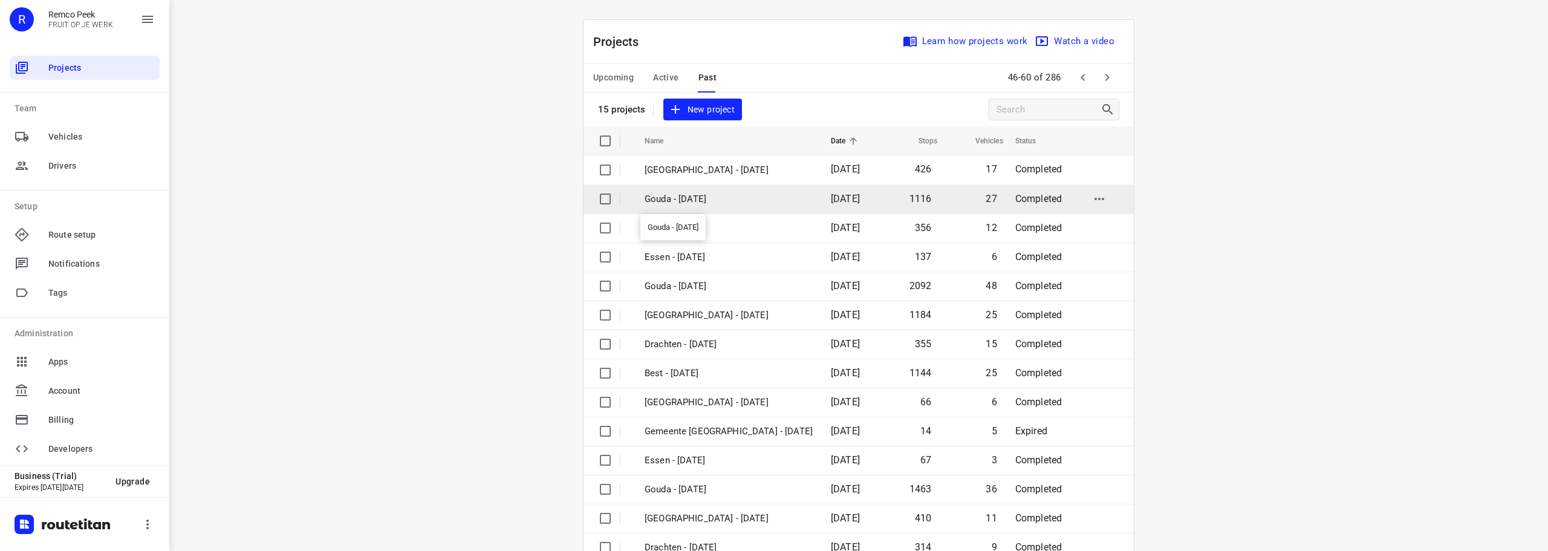
click at [717, 204] on p "Gouda - [DATE]" at bounding box center [729, 199] width 168 height 14
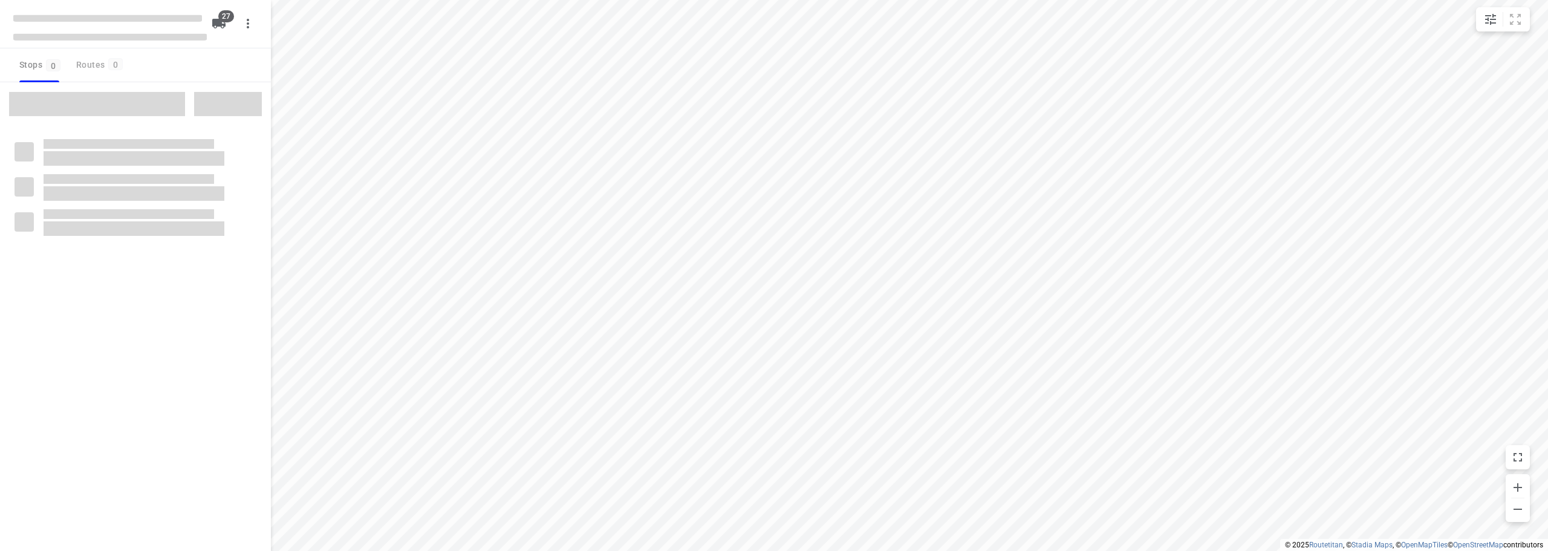
checkbox input "true"
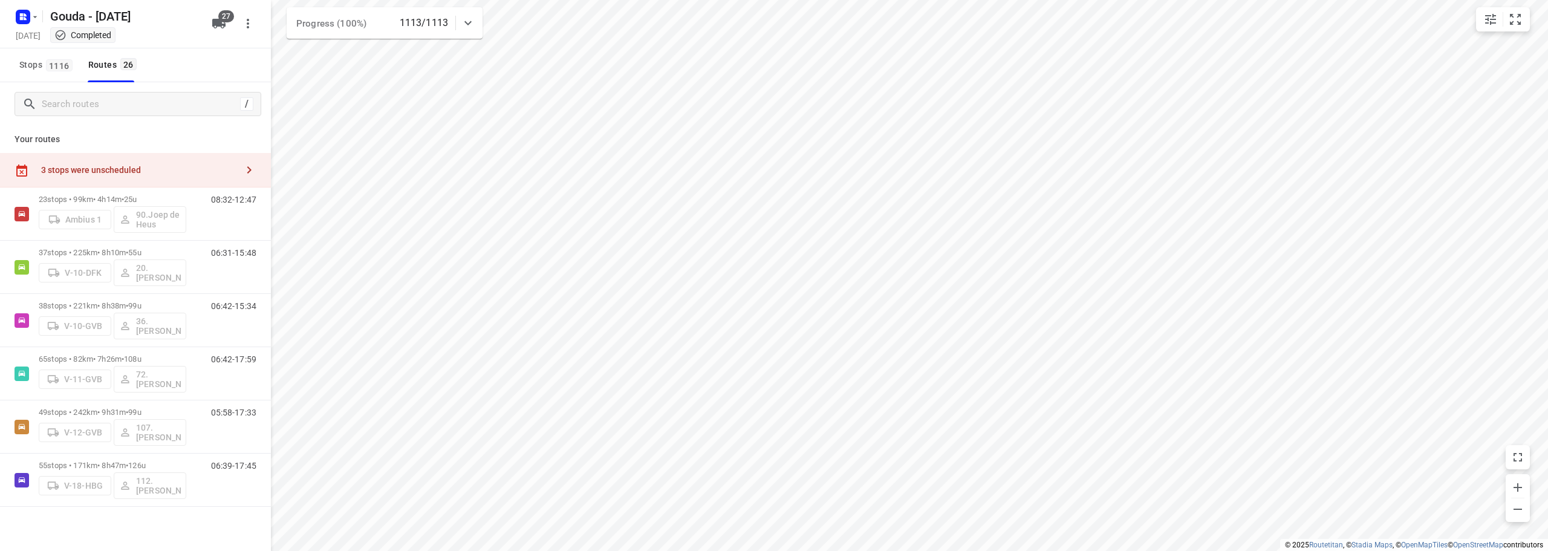
click at [851, 0] on html "i © 2025 Routetitan , © Stadia Maps , © OpenMapTiles © OpenStreetMap contributo…" at bounding box center [774, 275] width 1548 height 551
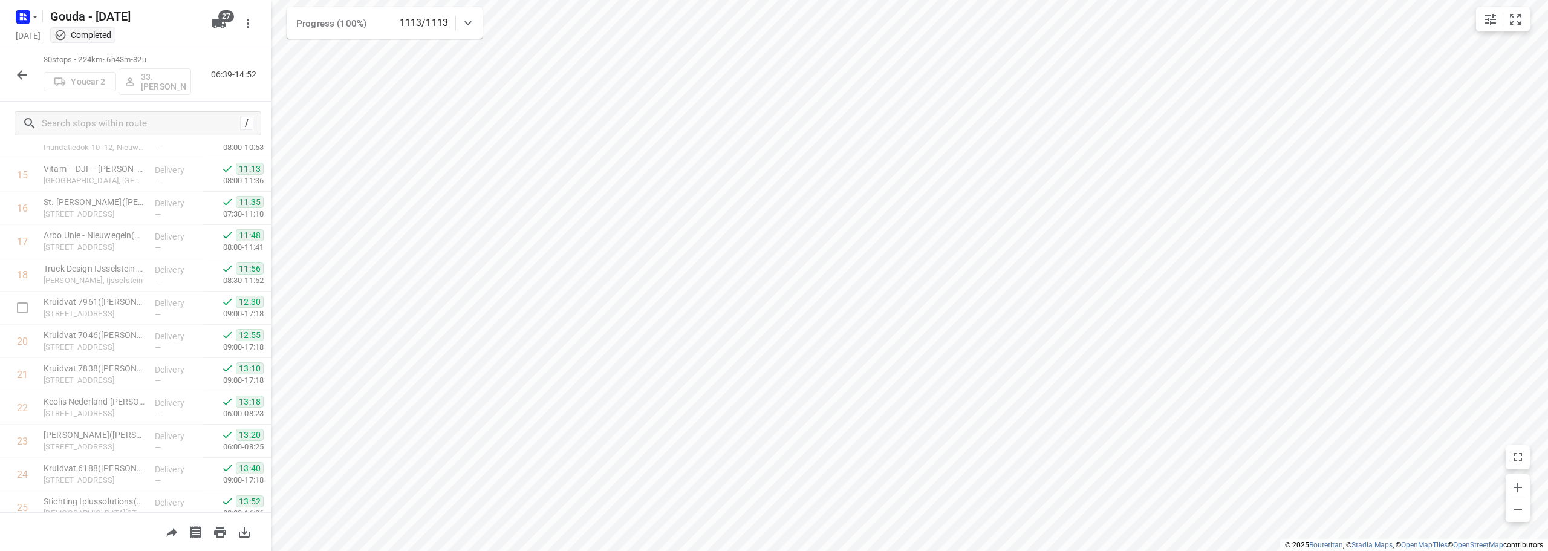
scroll to position [759, 0]
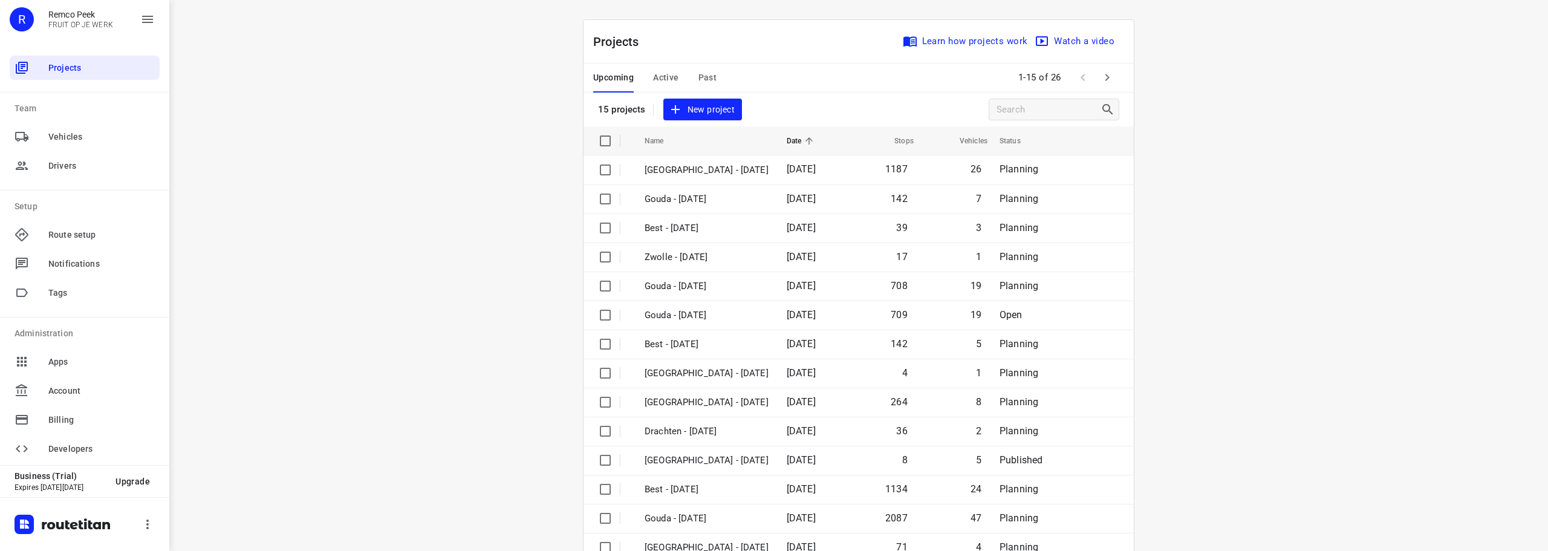
click at [703, 80] on span "Past" at bounding box center [708, 77] width 19 height 15
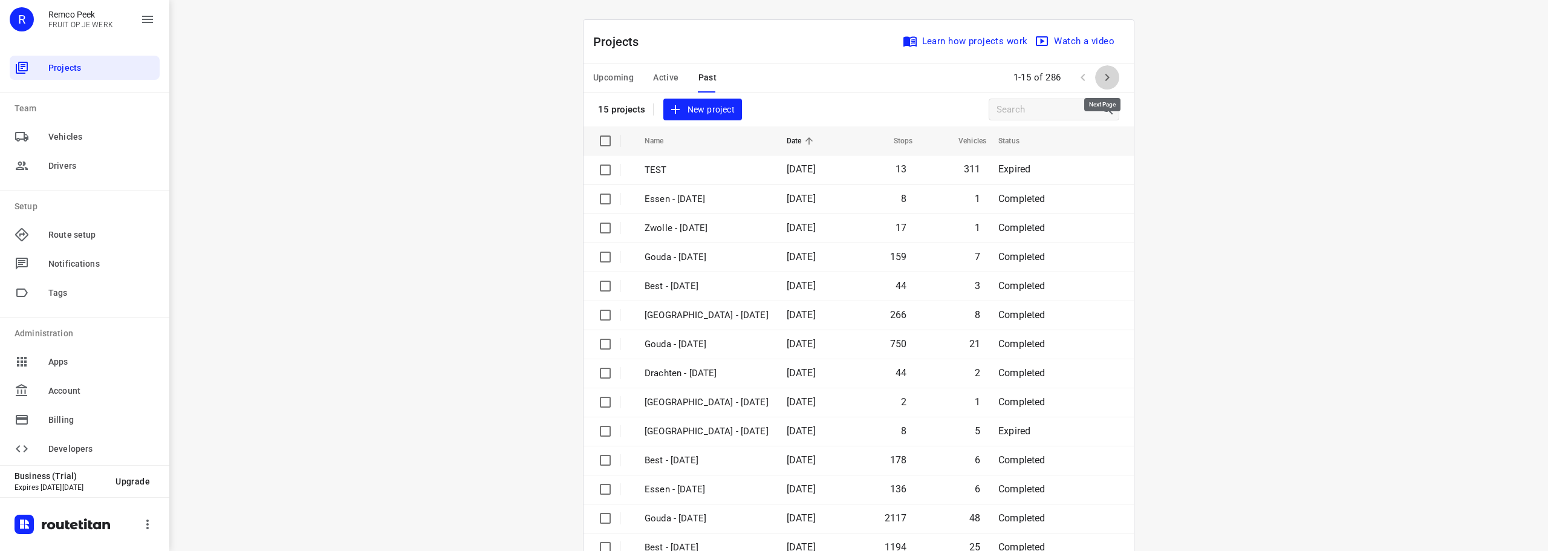
click at [1101, 77] on icon "button" at bounding box center [1107, 77] width 15 height 15
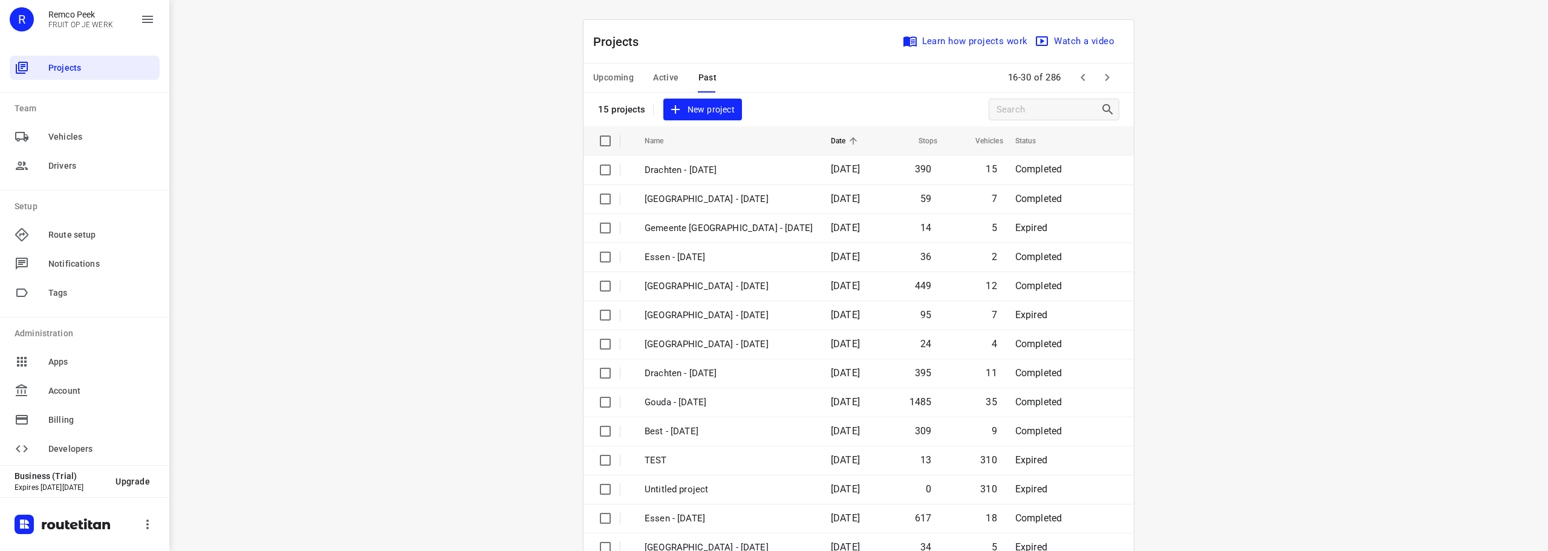
click at [1101, 77] on icon "button" at bounding box center [1107, 77] width 15 height 15
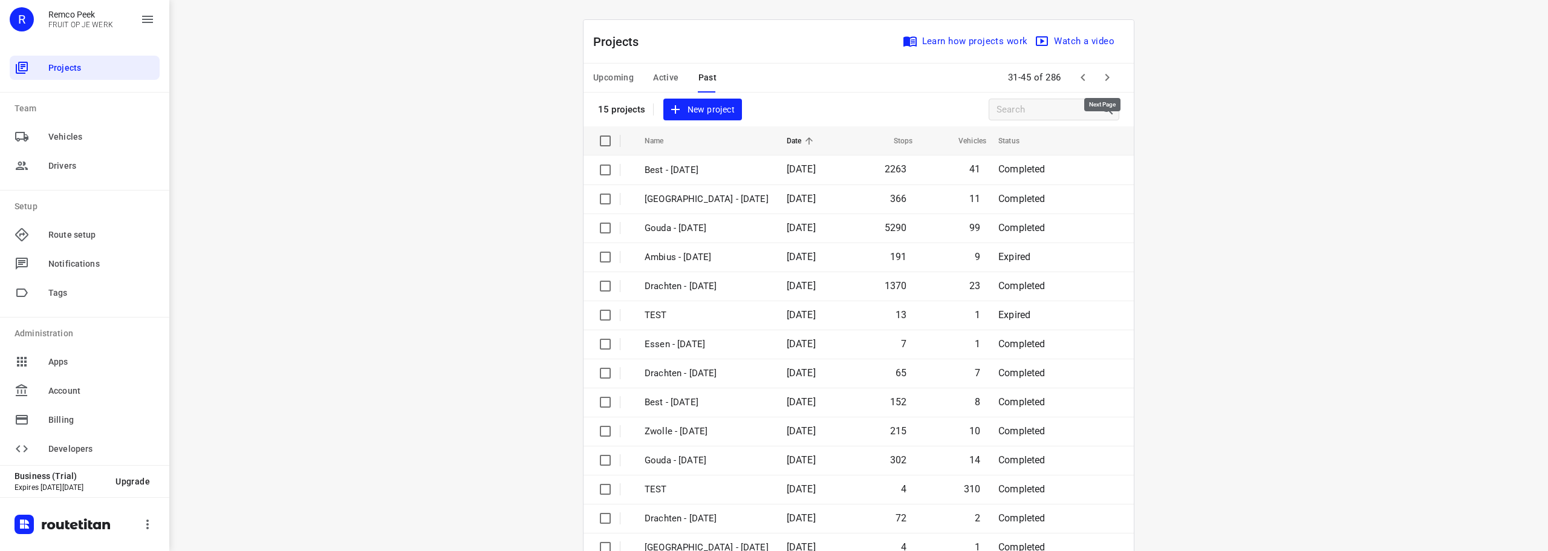
click at [1101, 77] on icon "button" at bounding box center [1107, 77] width 15 height 15
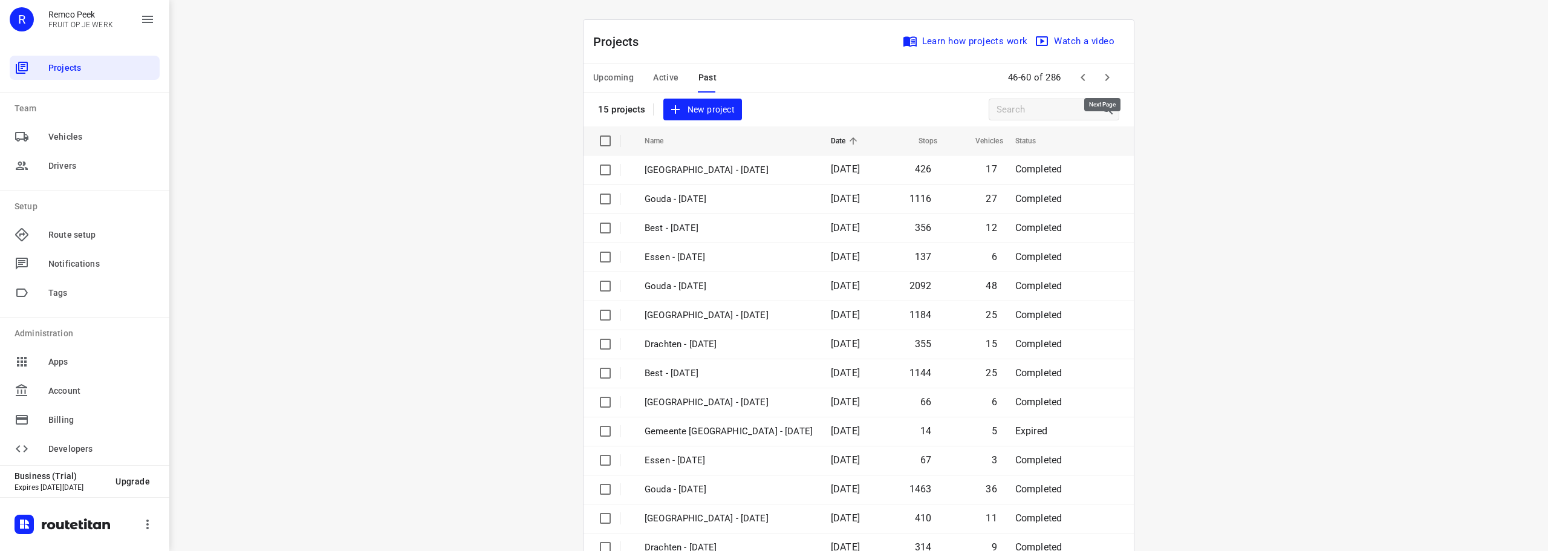
click at [1101, 77] on icon "button" at bounding box center [1107, 77] width 15 height 15
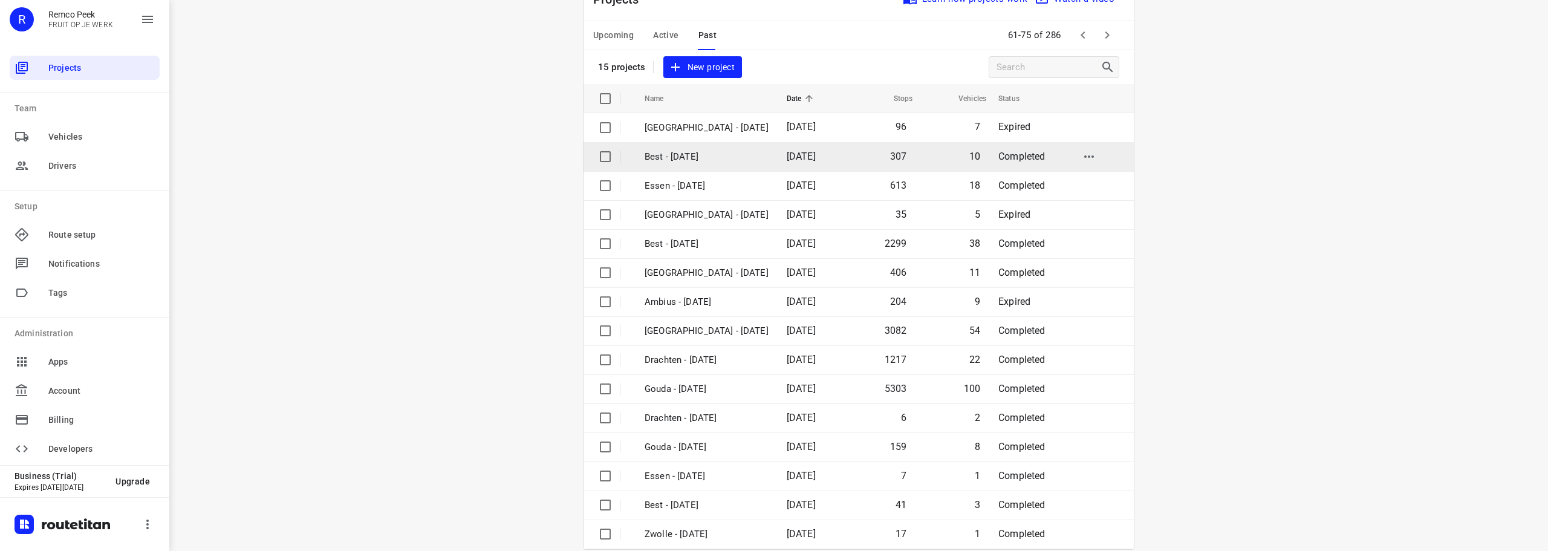
scroll to position [60, 0]
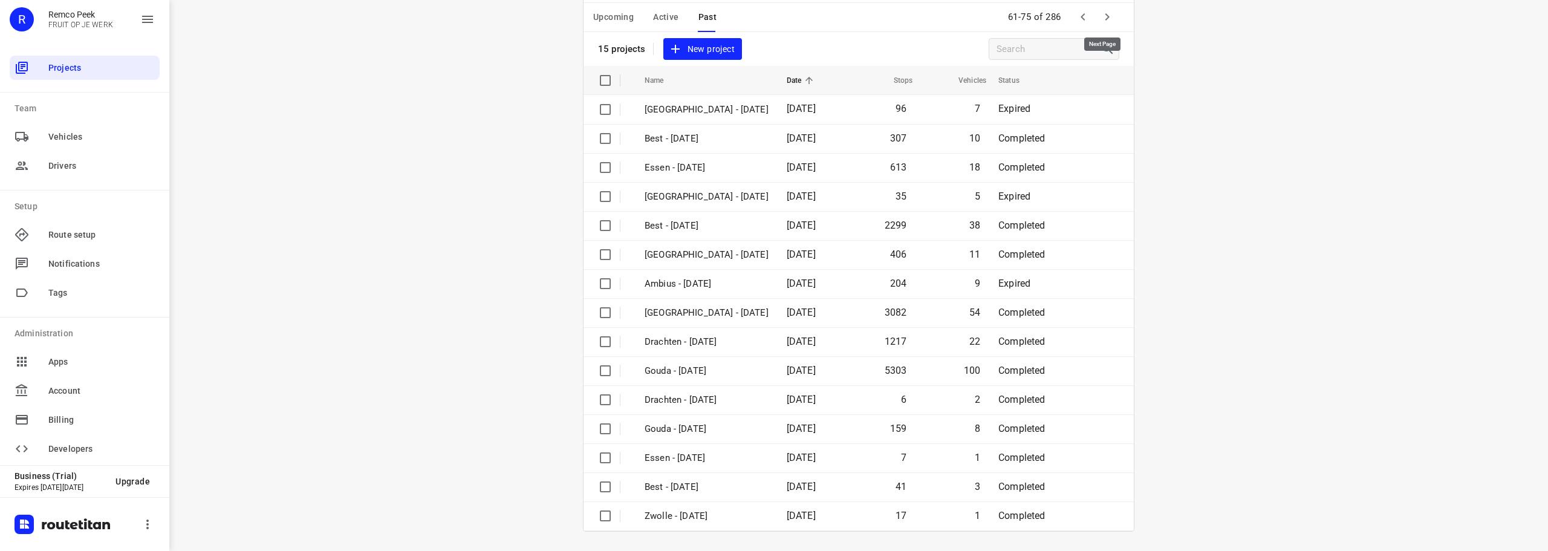
click at [1106, 20] on icon "button" at bounding box center [1108, 16] width 4 height 7
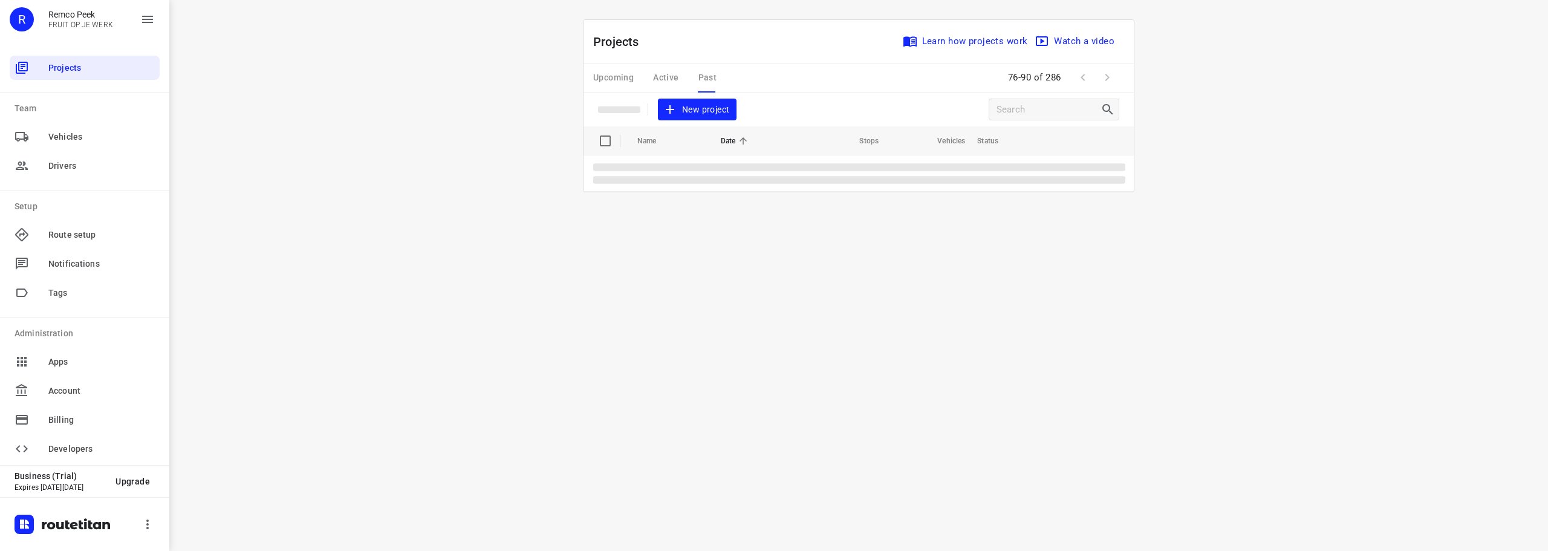
scroll to position [0, 0]
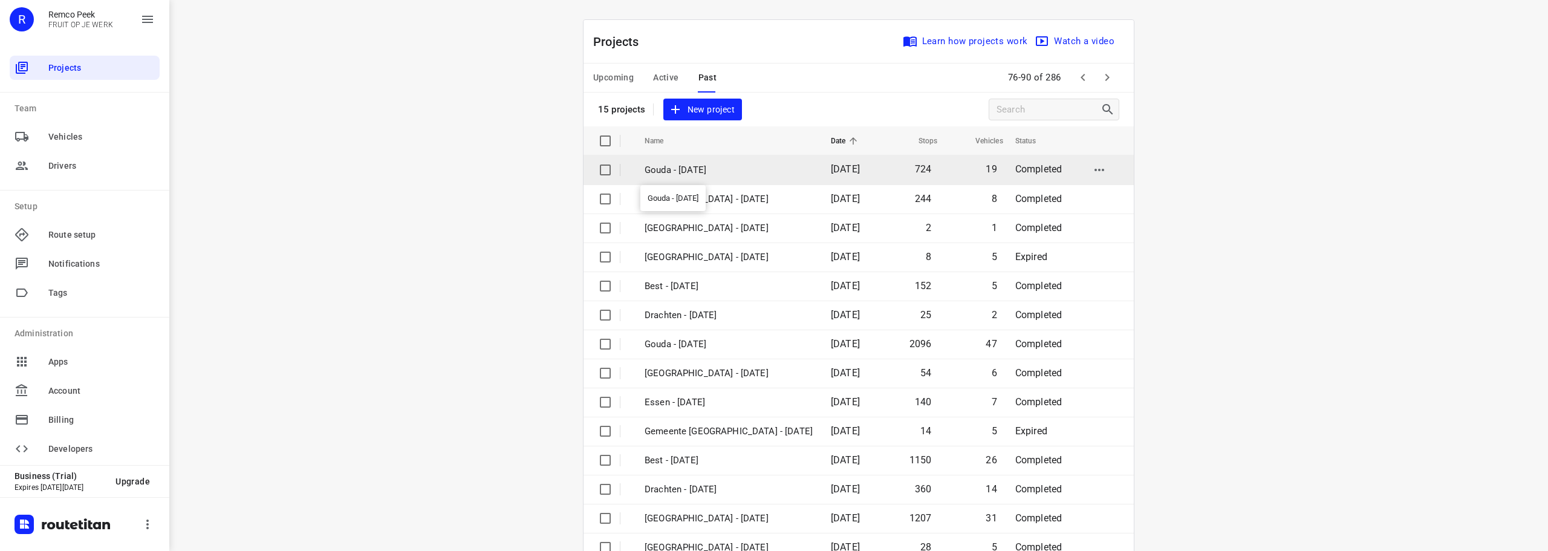
click at [742, 170] on p "Gouda - [DATE]" at bounding box center [729, 170] width 168 height 14
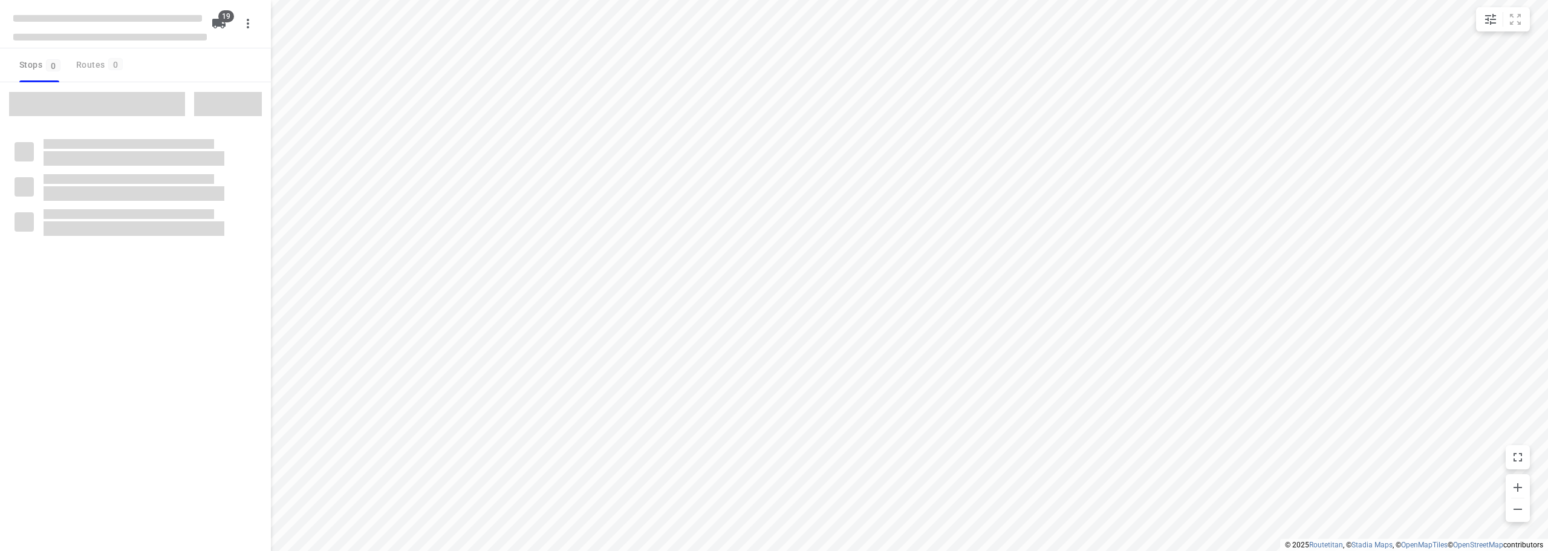
checkbox input "true"
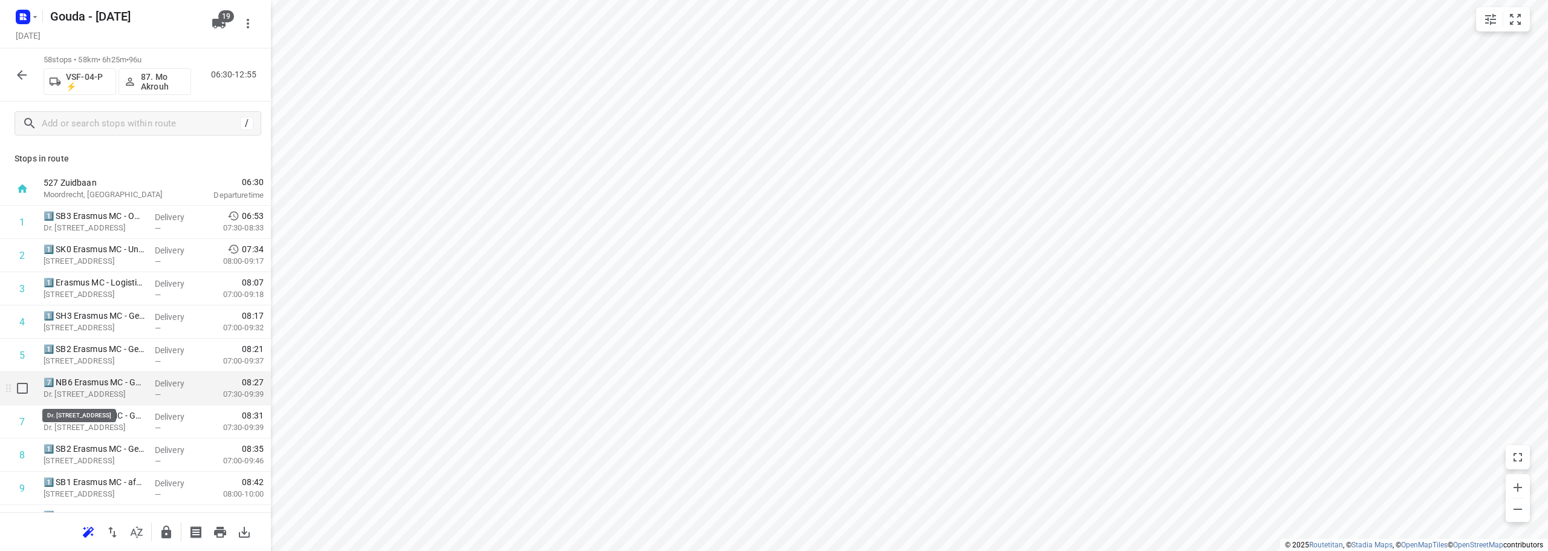
click at [78, 388] on p "Dr. [STREET_ADDRESS]" at bounding box center [95, 394] width 102 height 12
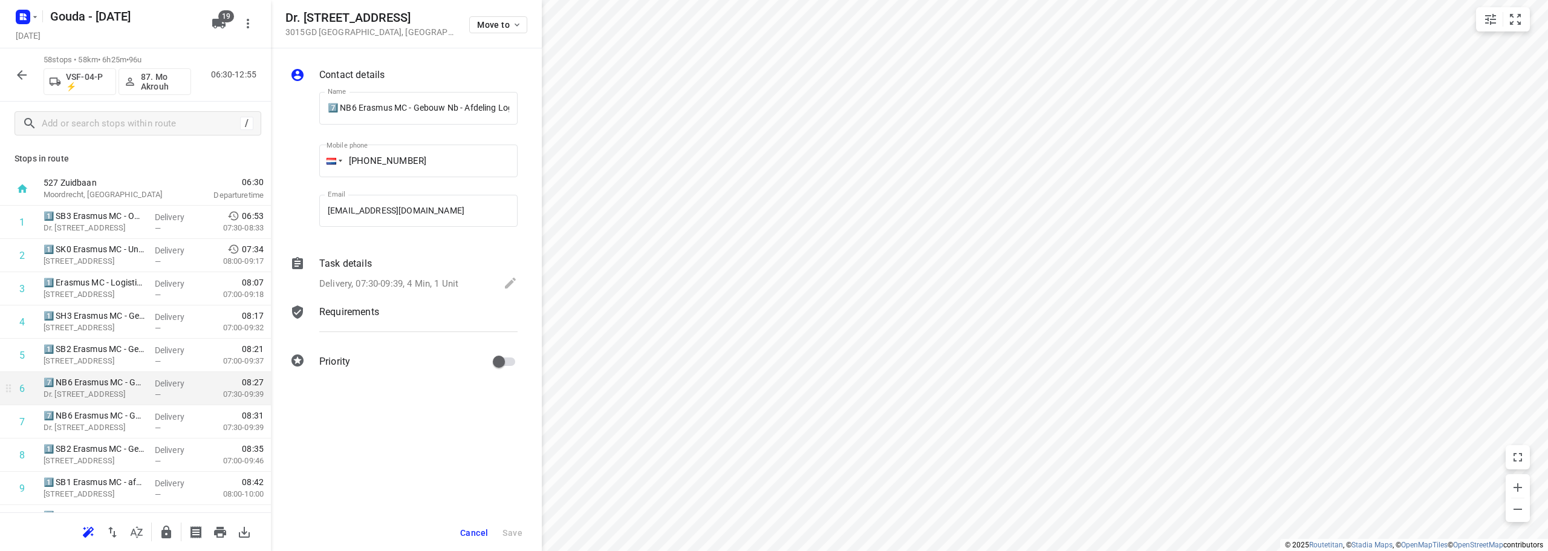
scroll to position [0, 93]
click at [423, 290] on p "Delivery, 07:30-09:39, 4 Min, 1 Unit" at bounding box center [388, 284] width 139 height 14
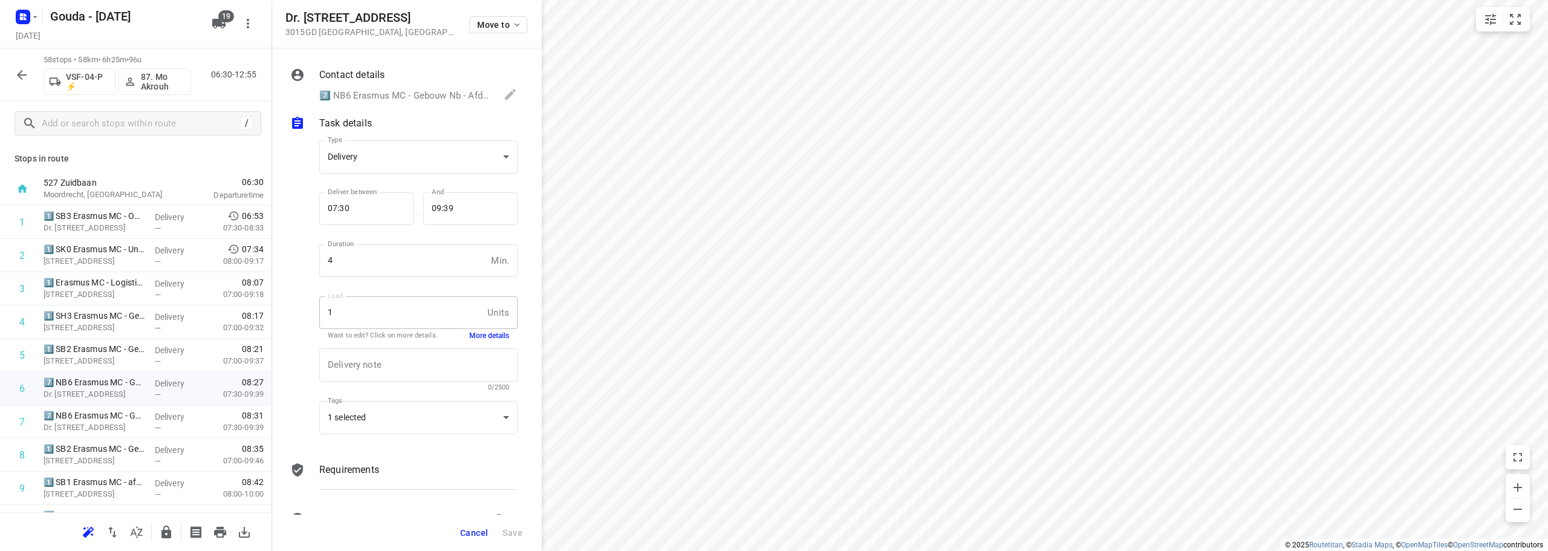
scroll to position [0, 0]
click at [469, 338] on button "More details" at bounding box center [489, 336] width 40 height 10
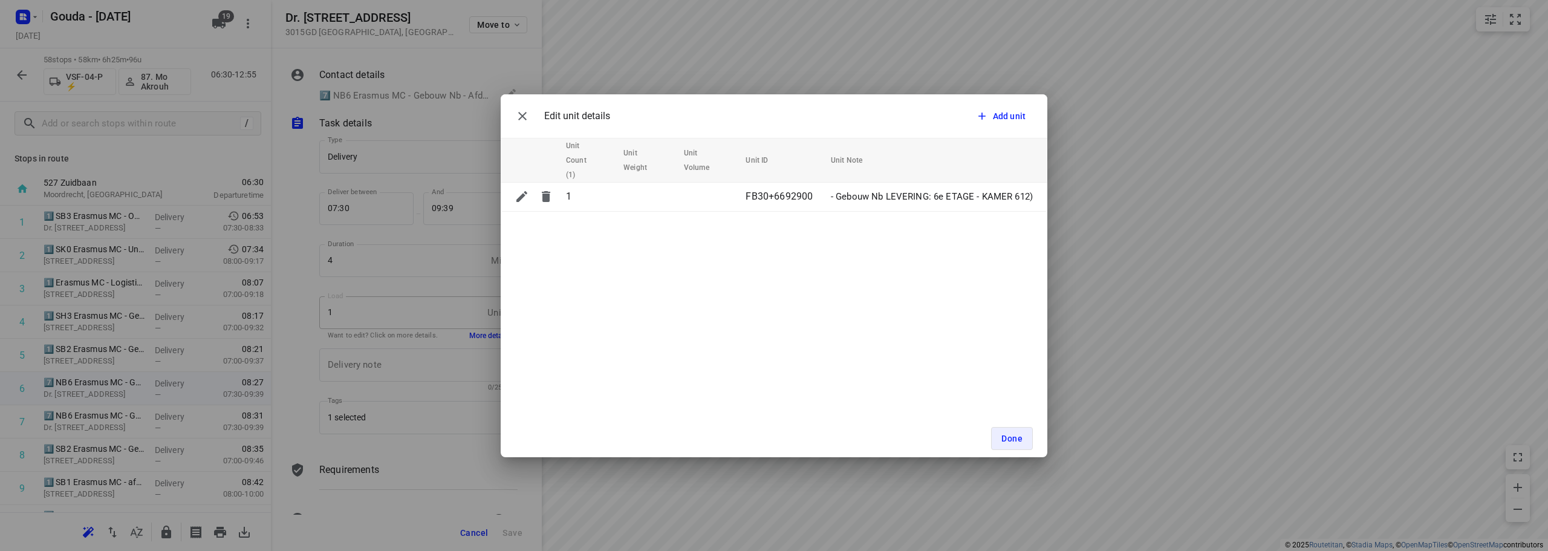
drag, startPoint x: 710, startPoint y: 376, endPoint x: 727, endPoint y: 376, distance: 16.9
click at [727, 376] on div "Edit unit details Add unit Unit Count (1) Unit Weight Unit Volume Unit ID Unit …" at bounding box center [774, 275] width 547 height 363
click at [1017, 439] on span "Done" at bounding box center [1012, 439] width 21 height 10
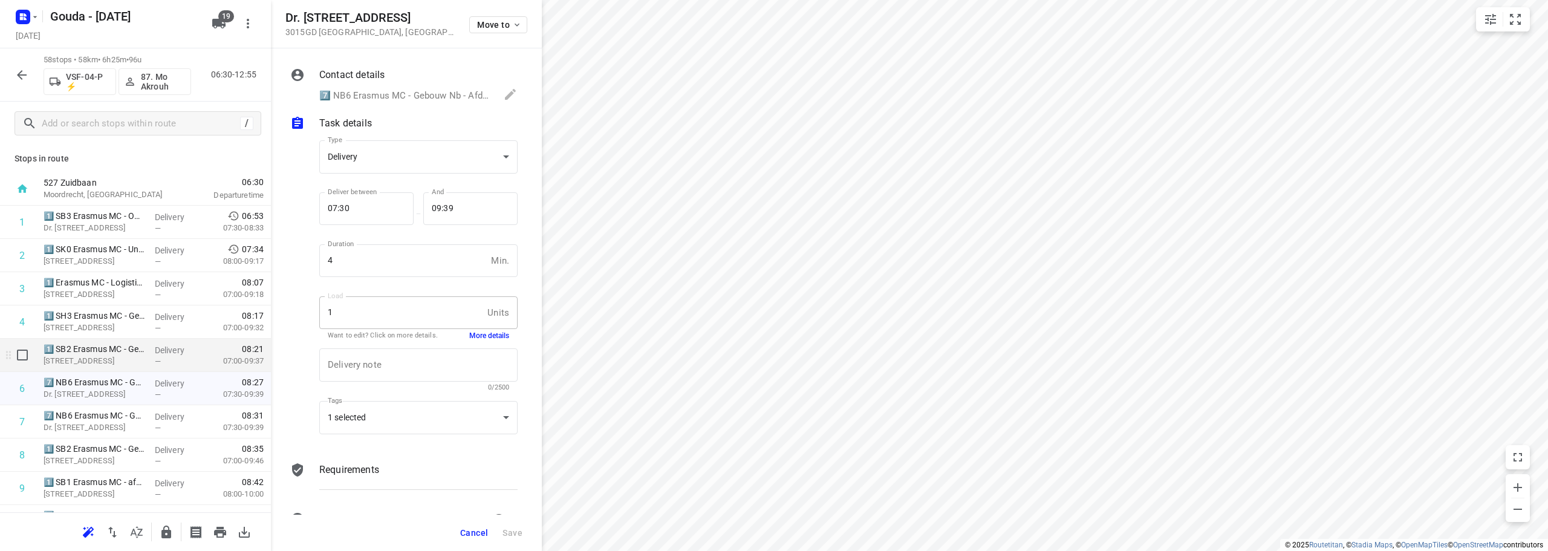
click at [121, 355] on p "[STREET_ADDRESS]" at bounding box center [95, 361] width 102 height 12
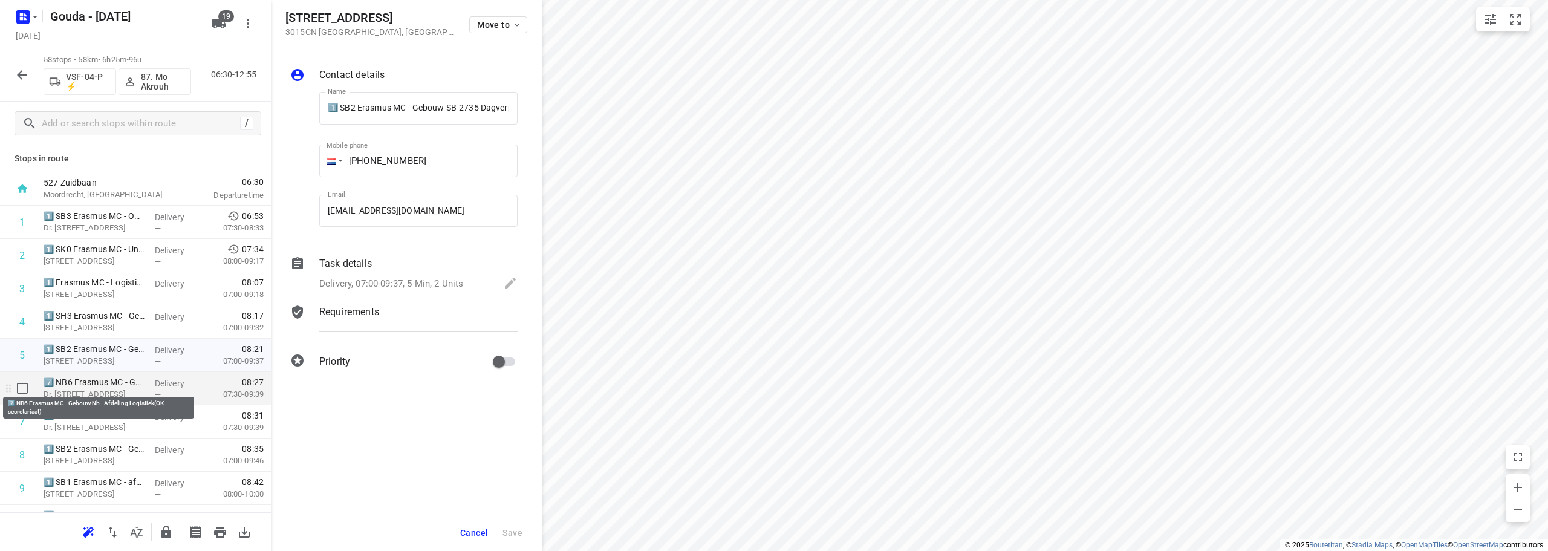
click at [94, 387] on p "7️⃣ NB6 Erasmus MC - Gebouw Nb - Afdeling Logistiek(OK secretariaat)" at bounding box center [95, 382] width 102 height 12
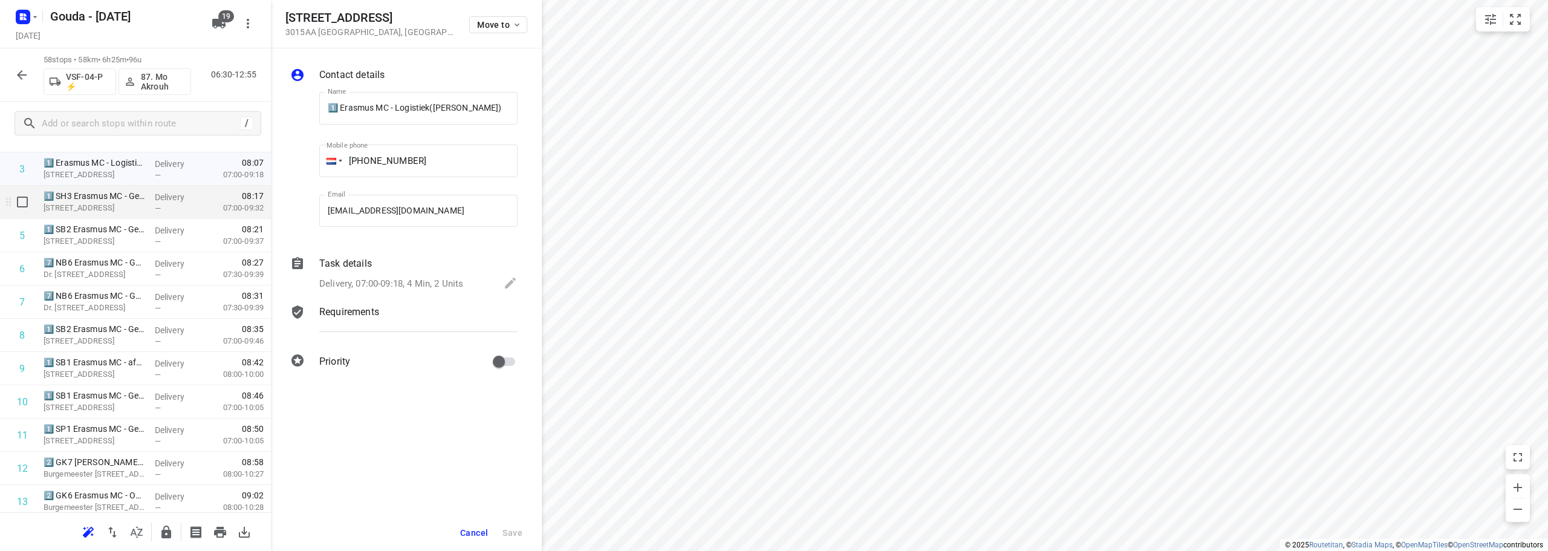
scroll to position [121, 0]
click at [20, 267] on input "checkbox" at bounding box center [22, 267] width 24 height 24
checkbox input "true"
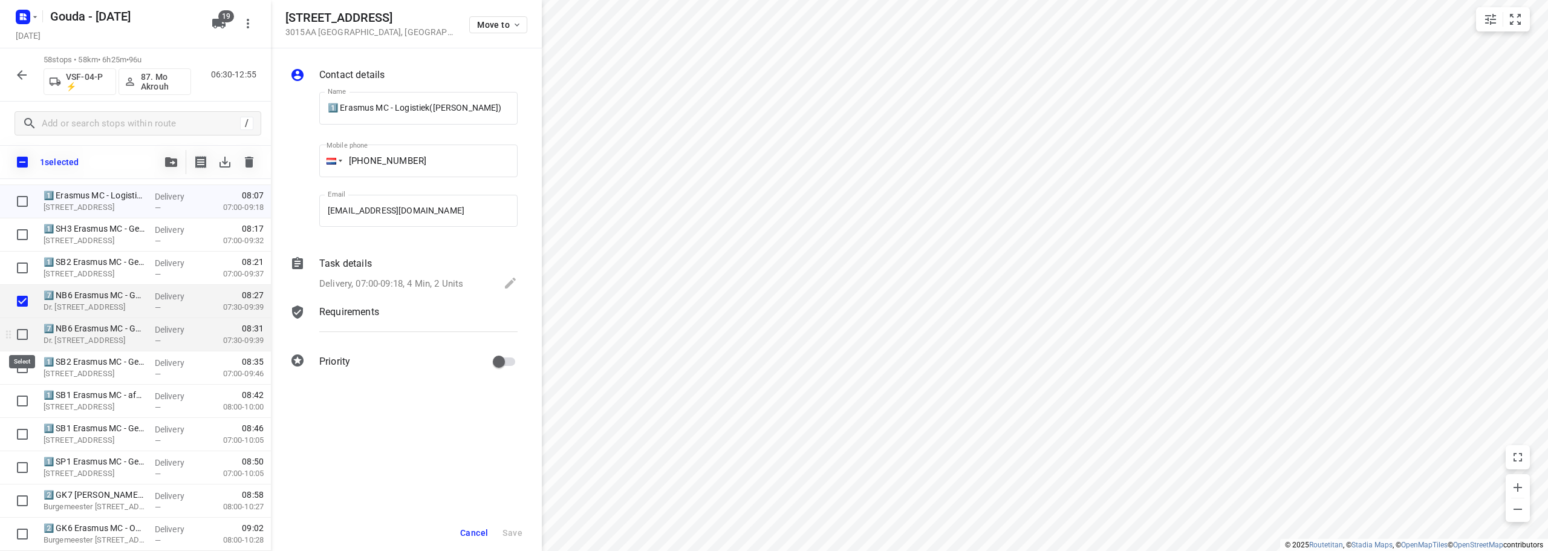
click at [24, 336] on input "checkbox" at bounding box center [22, 334] width 24 height 24
checkbox input "true"
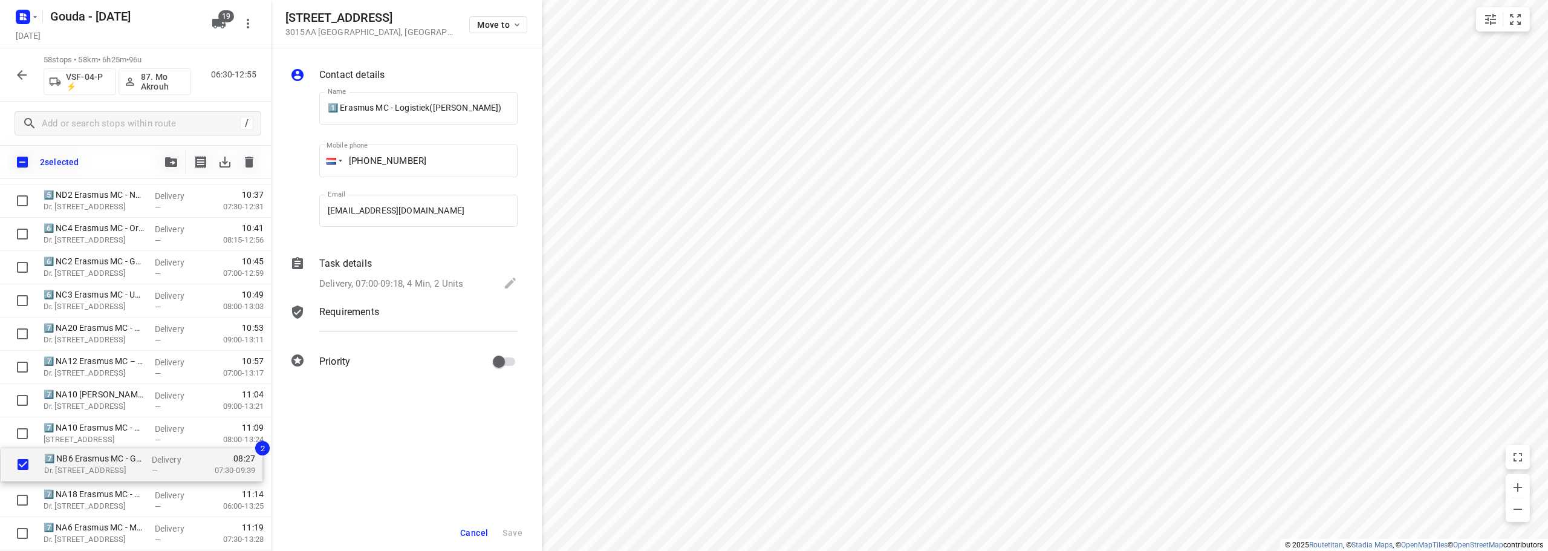
scroll to position [1120, 0]
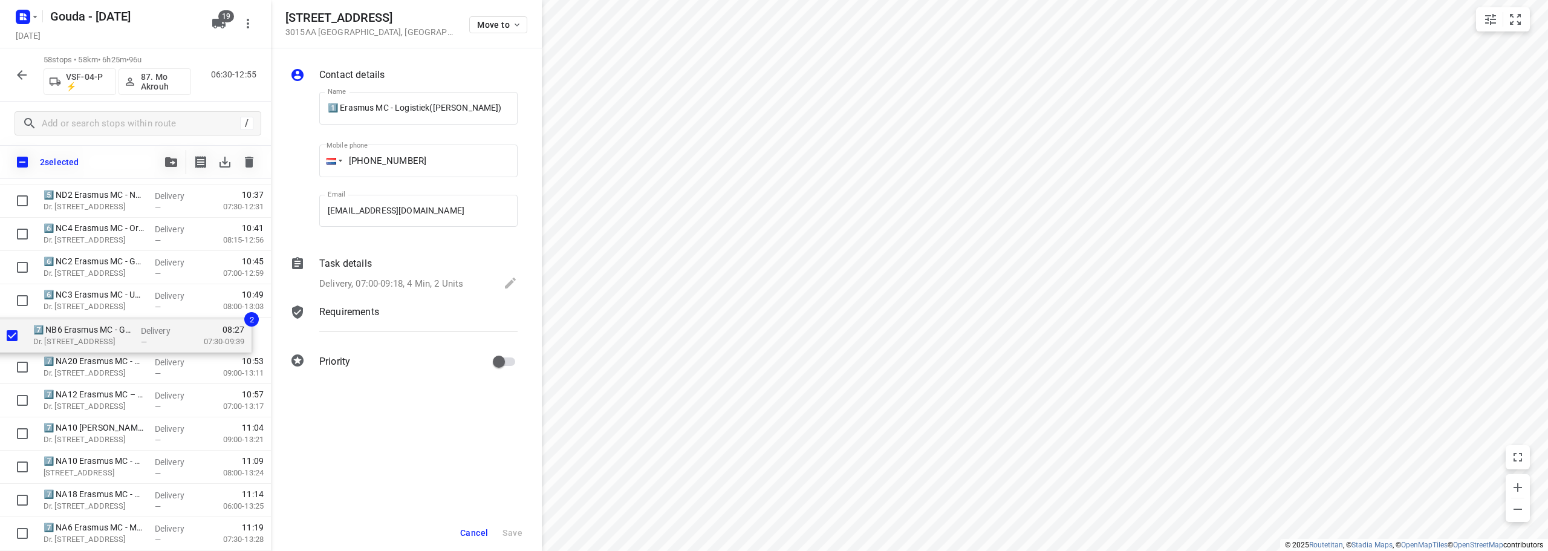
drag, startPoint x: 91, startPoint y: 298, endPoint x: 81, endPoint y: 337, distance: 40.1
click at [81, 337] on div "1️⃣ SB3 Erasmus MC - OK Sophia(OK secretariaat) Dr. Molewaterplein 40, Rotterda…" at bounding box center [135, 84] width 271 height 1929
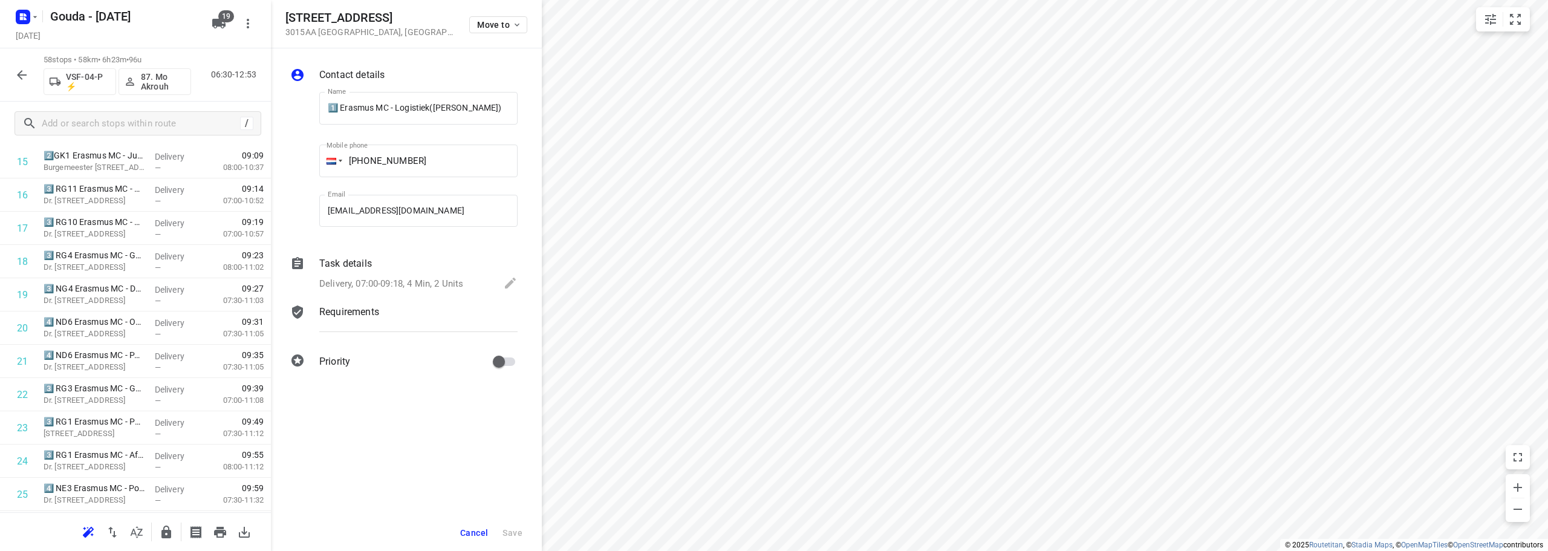
scroll to position [547, 0]
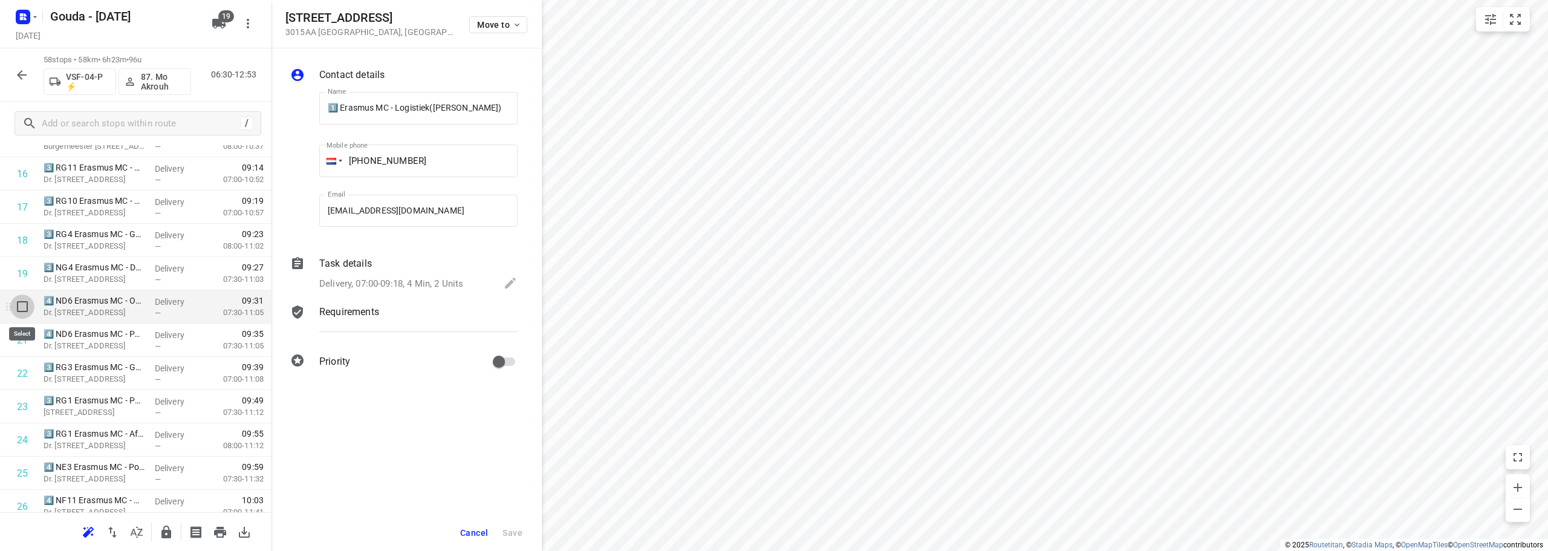
click at [19, 308] on input "checkbox" at bounding box center [22, 307] width 24 height 24
checkbox input "true"
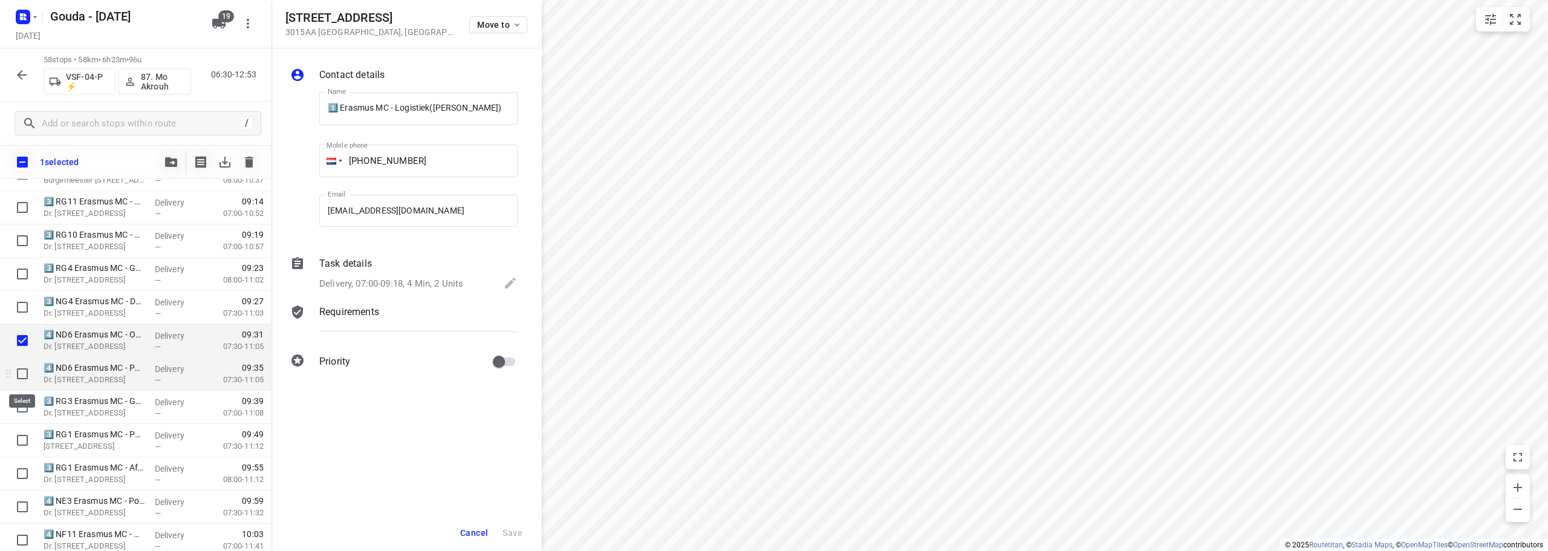
click at [21, 380] on input "checkbox" at bounding box center [22, 374] width 24 height 24
checkbox input "true"
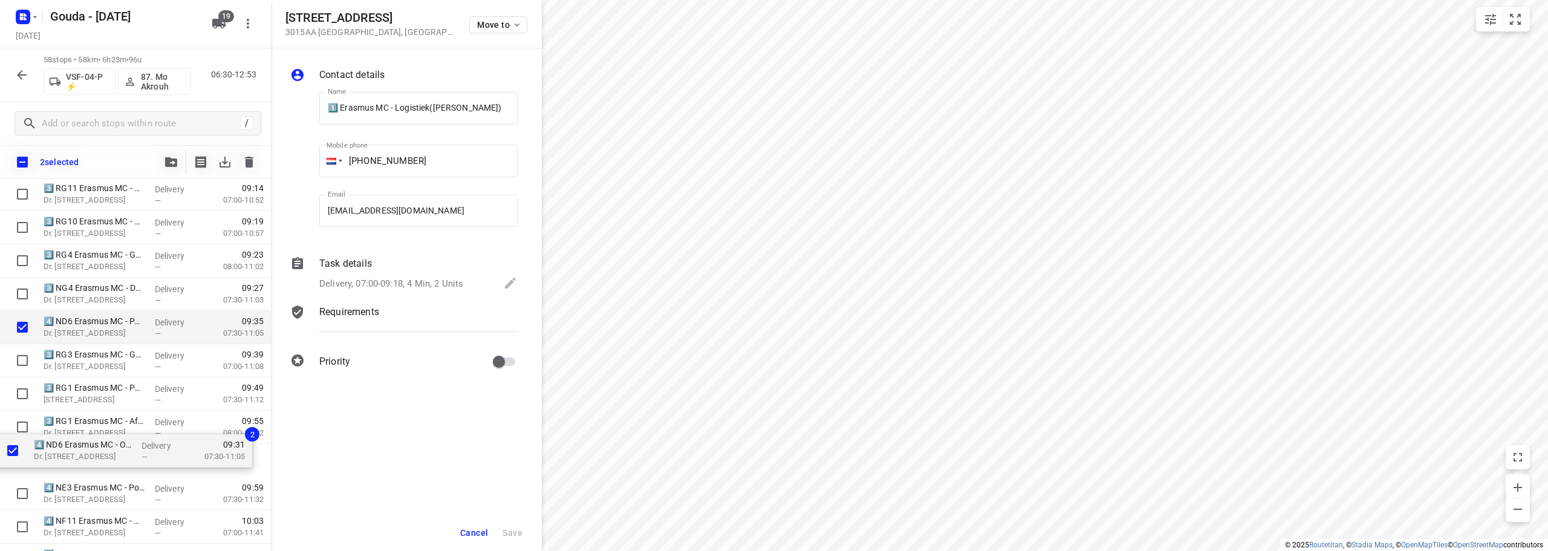
scroll to position [561, 0]
drag, startPoint x: 93, startPoint y: 335, endPoint x: 83, endPoint y: 450, distance: 115.3
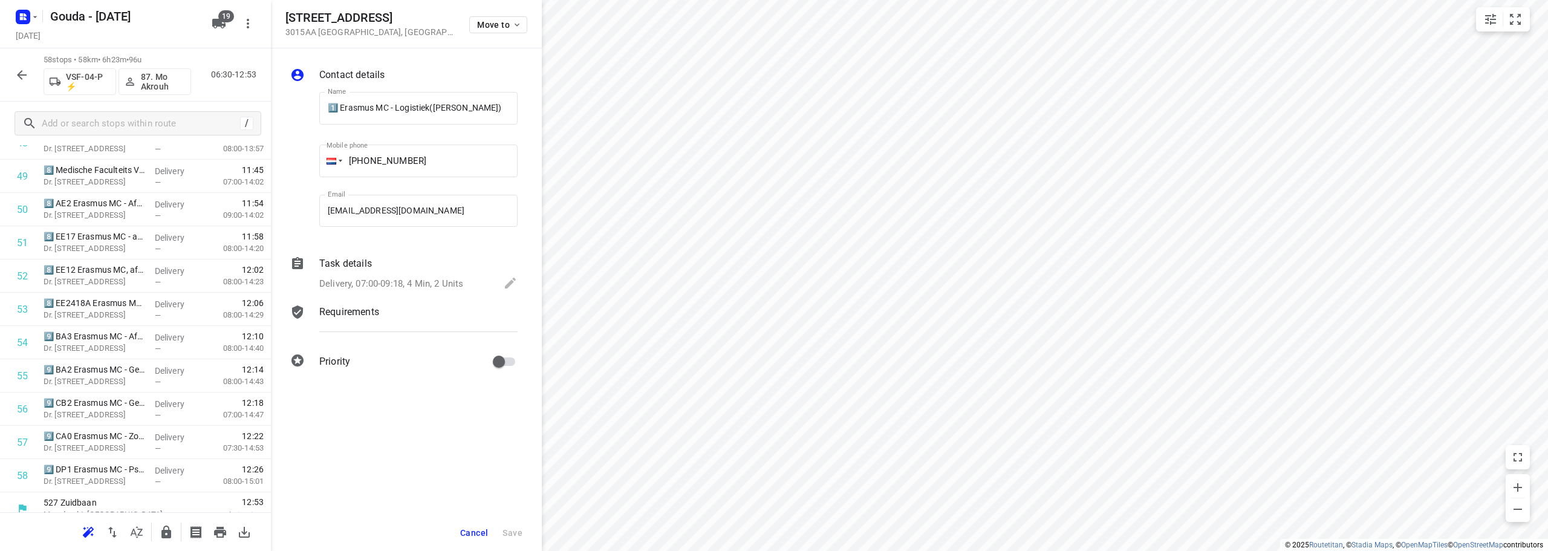
scroll to position [1656, 0]
click at [173, 532] on icon "button" at bounding box center [166, 532] width 15 height 15
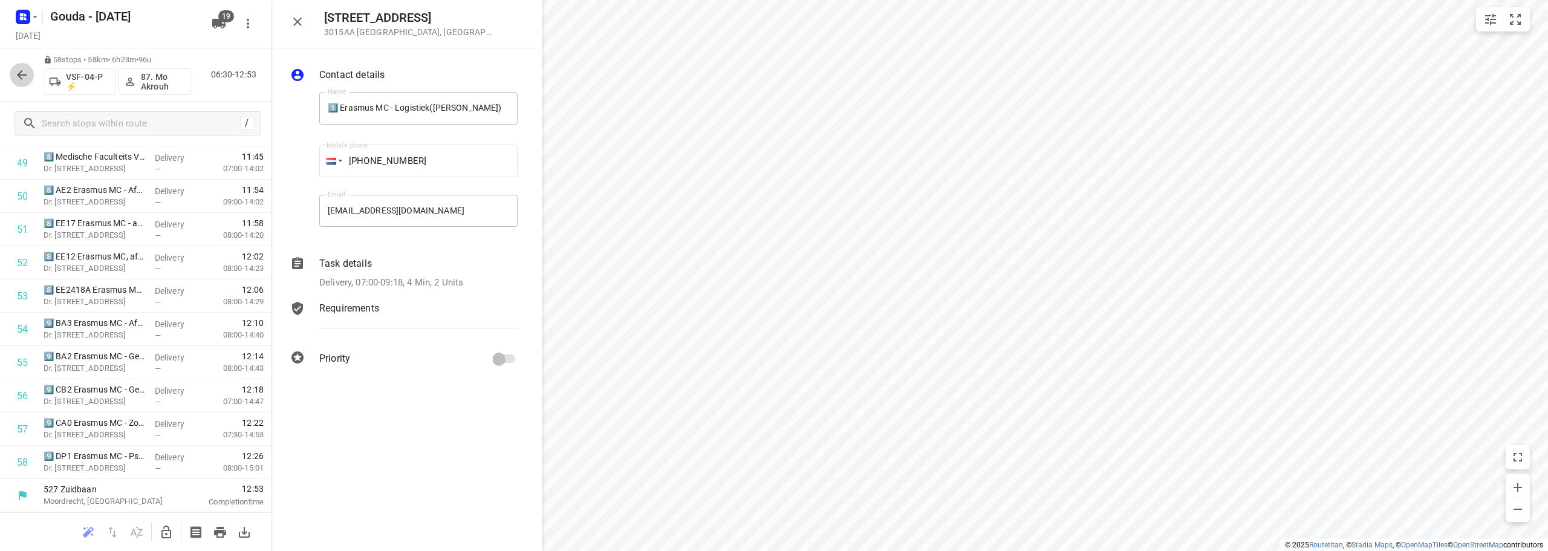
click at [24, 80] on icon "button" at bounding box center [22, 75] width 15 height 15
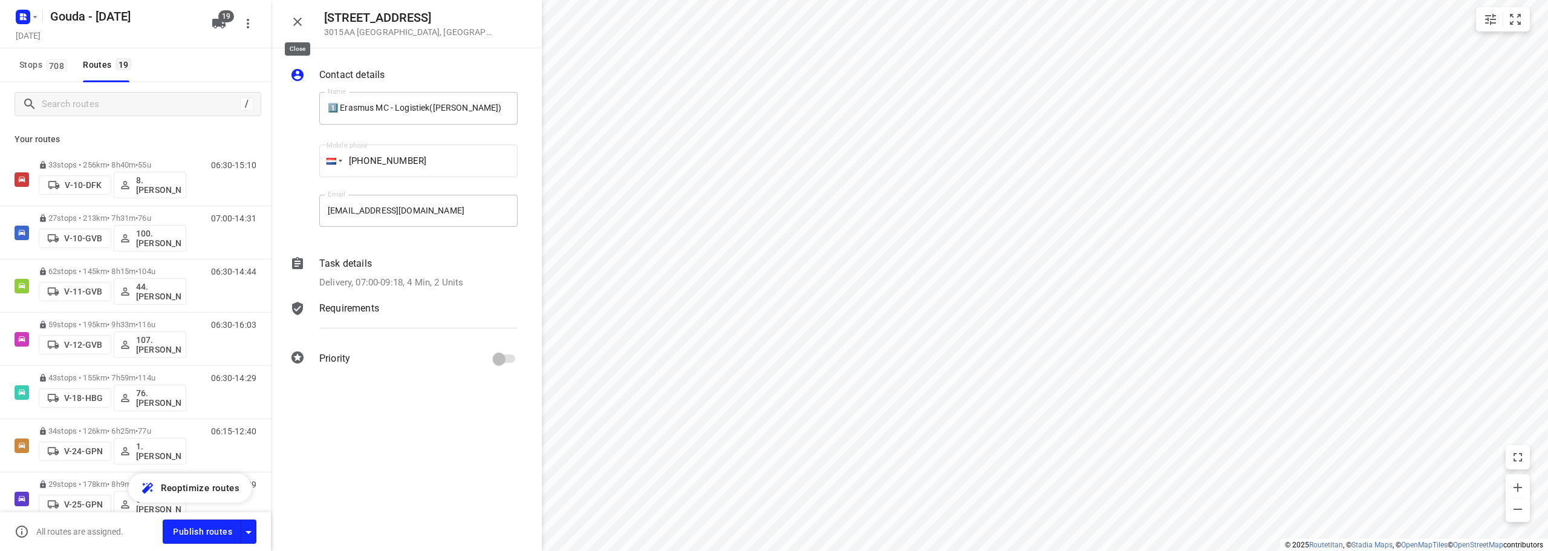
click at [305, 14] on button "button" at bounding box center [297, 22] width 24 height 24
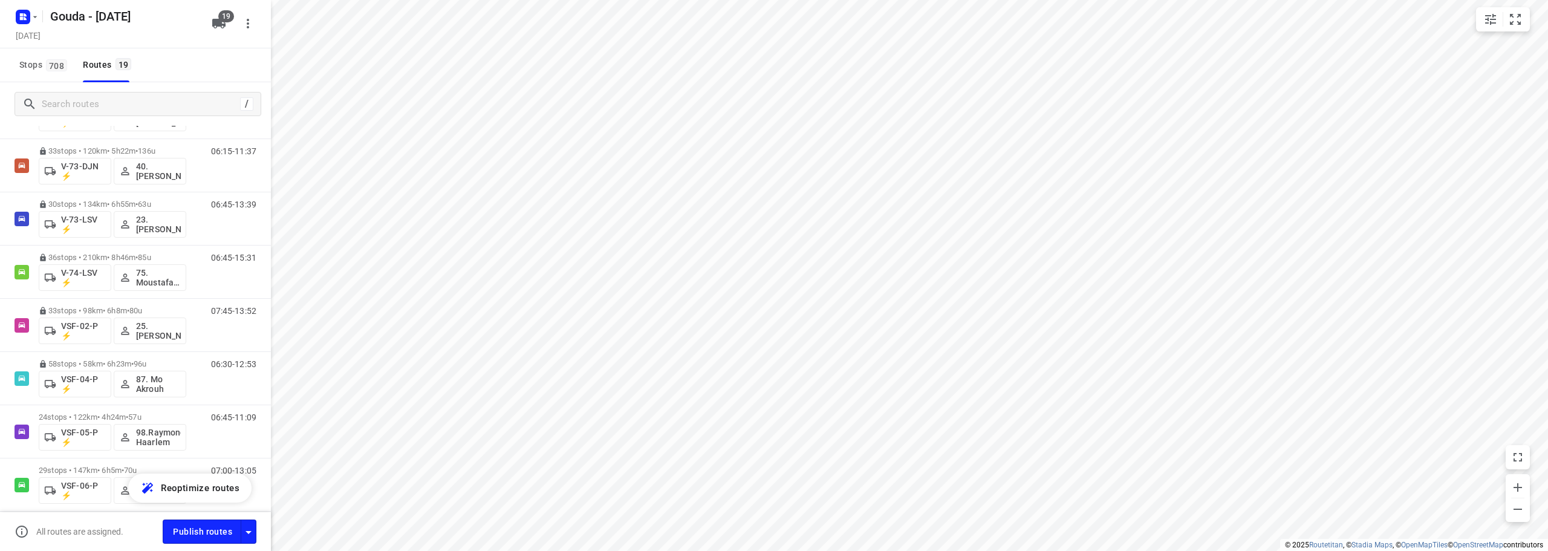
scroll to position [700, 0]
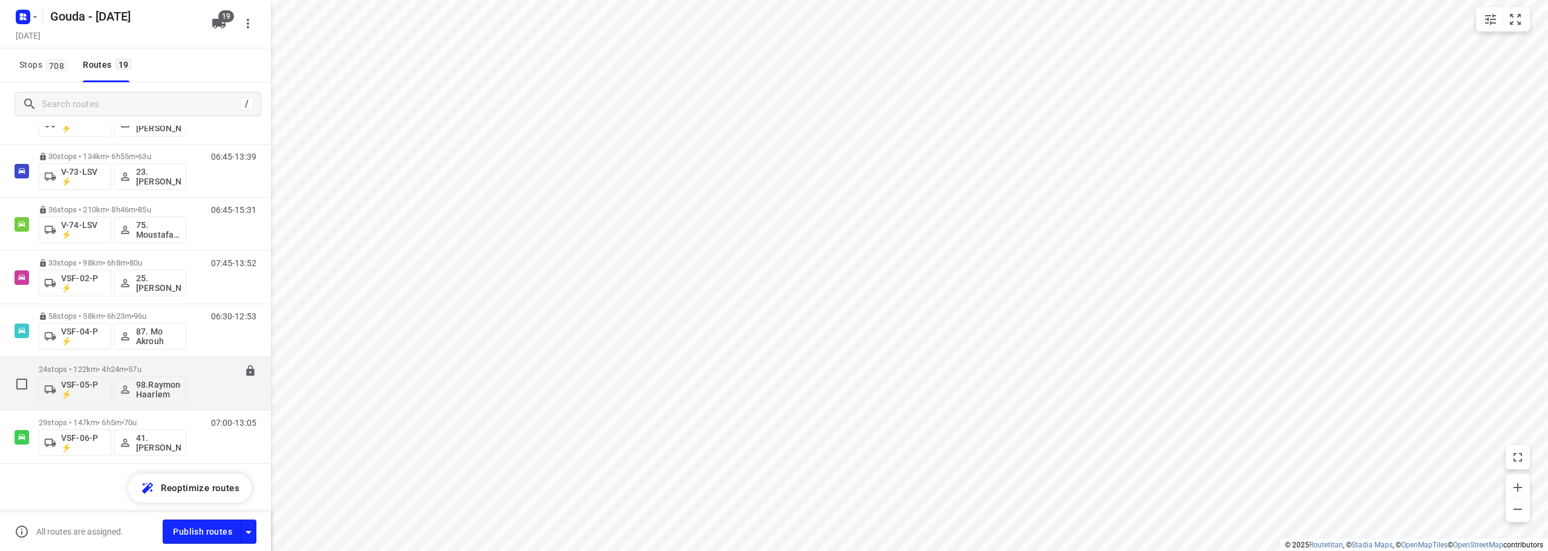
click at [187, 363] on div "24 stops • 122km • 4h24m • 57u VSF-05-P ⚡ 98.Raymond Haarlem 06:45-11:09" at bounding box center [155, 384] width 232 height 50
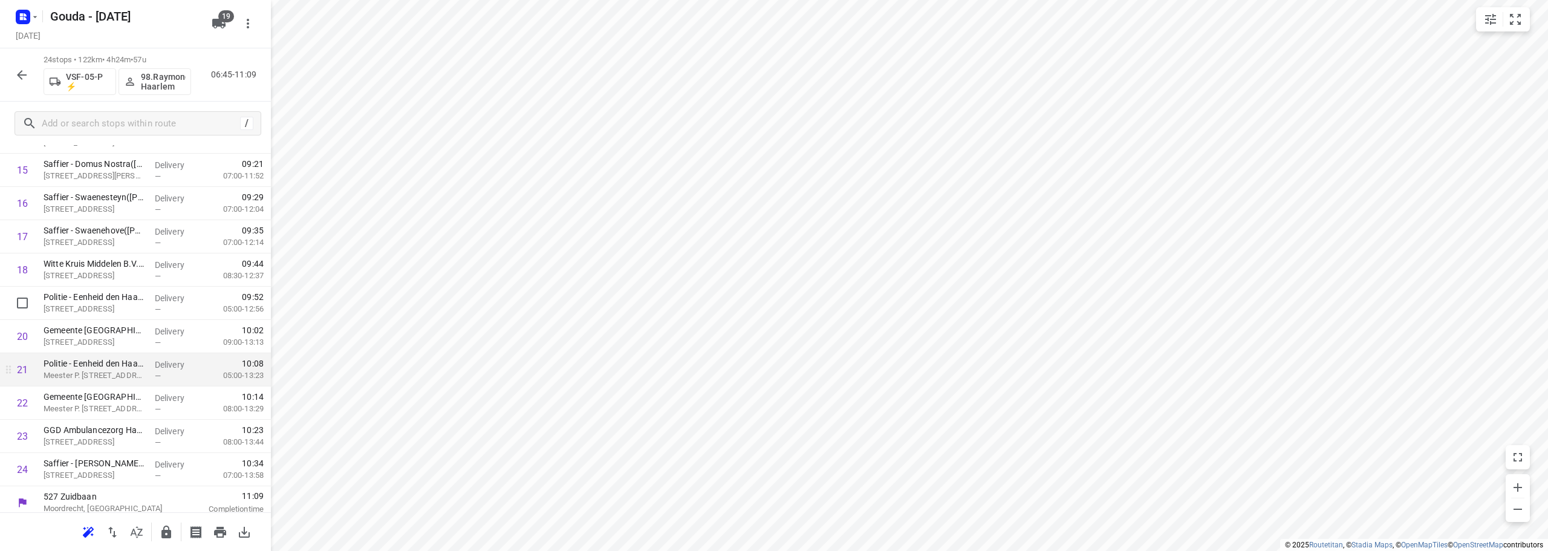
scroll to position [525, 0]
click at [160, 535] on icon "button" at bounding box center [166, 532] width 15 height 15
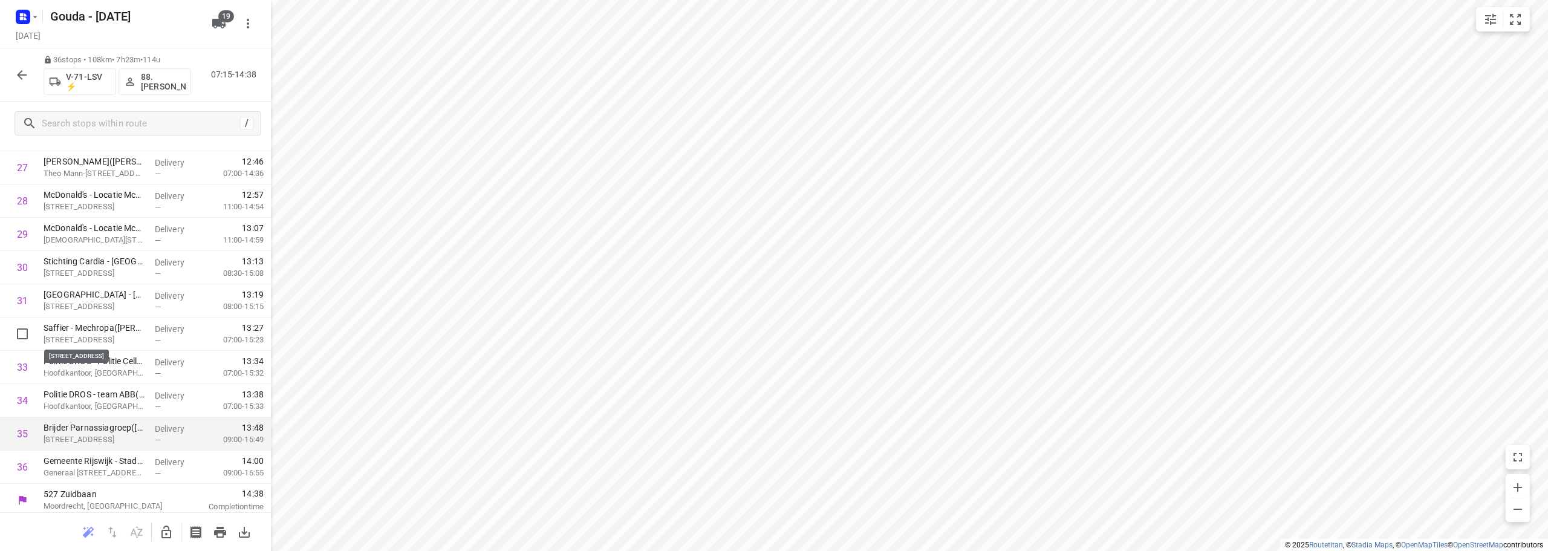
scroll to position [924, 0]
click at [21, 432] on input "checkbox" at bounding box center [22, 429] width 24 height 24
checkbox input "true"
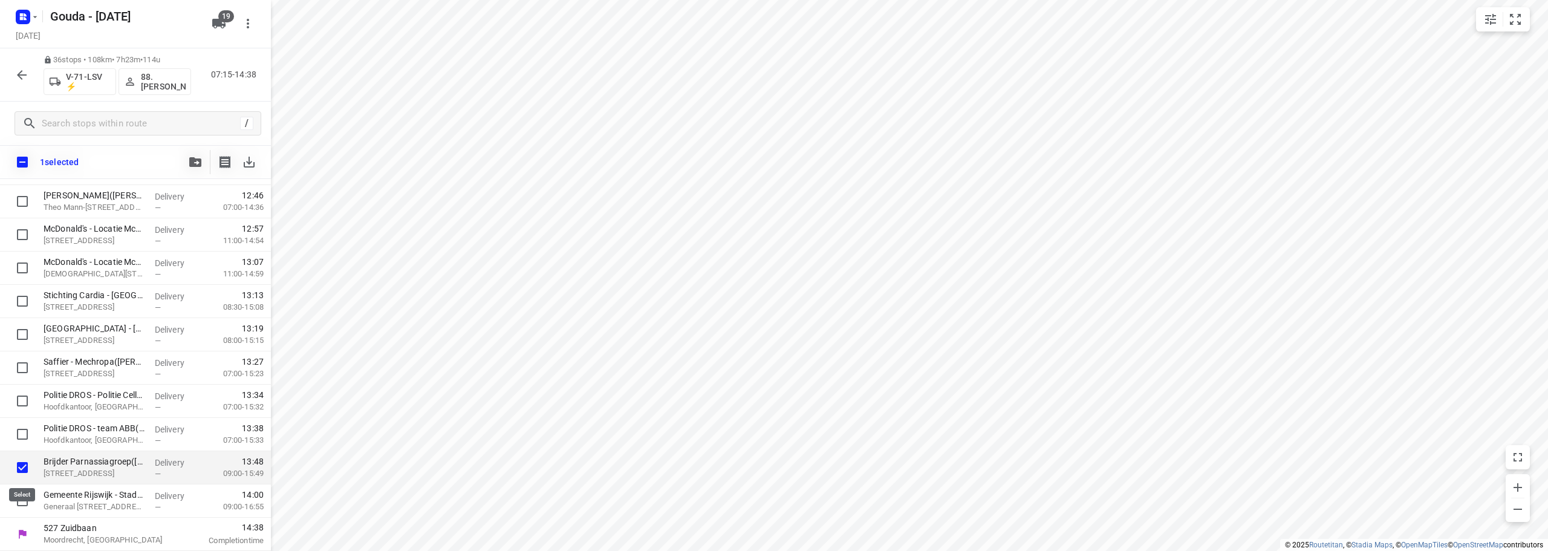
scroll to position [919, 0]
click at [16, 504] on input "checkbox" at bounding box center [22, 501] width 24 height 24
checkbox input "true"
click at [192, 163] on icon "button" at bounding box center [195, 162] width 12 height 10
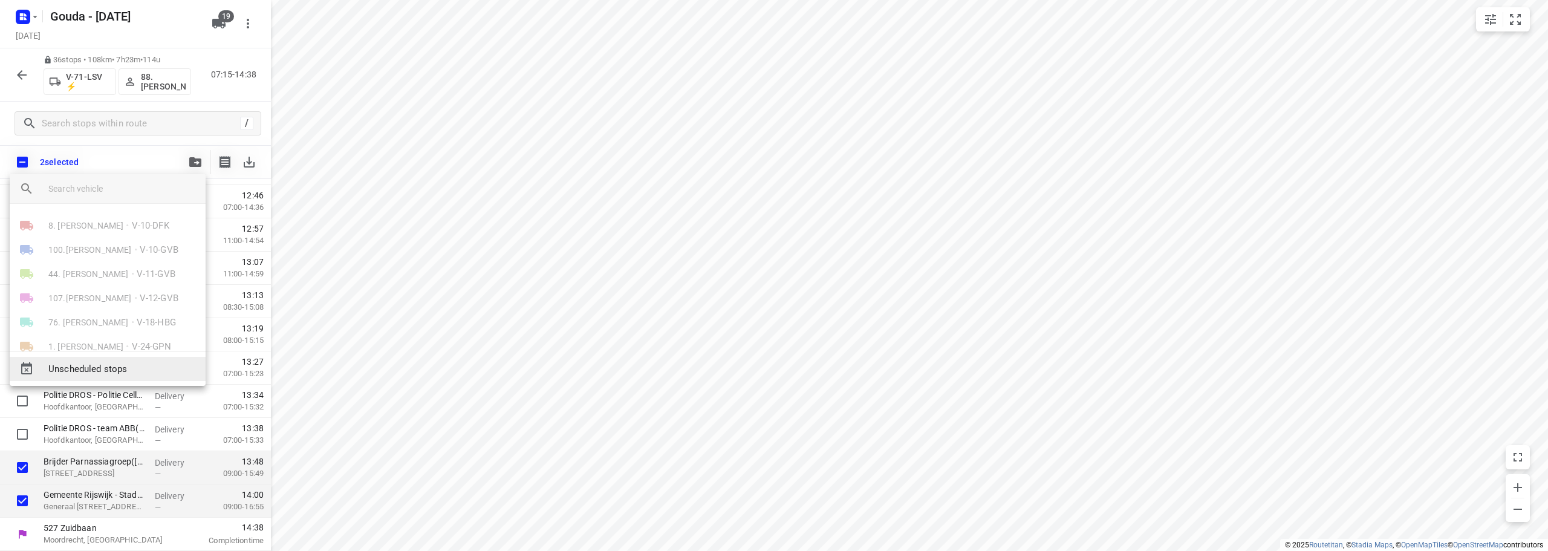
click at [97, 371] on span "Unscheduled stops" at bounding box center [122, 369] width 148 height 14
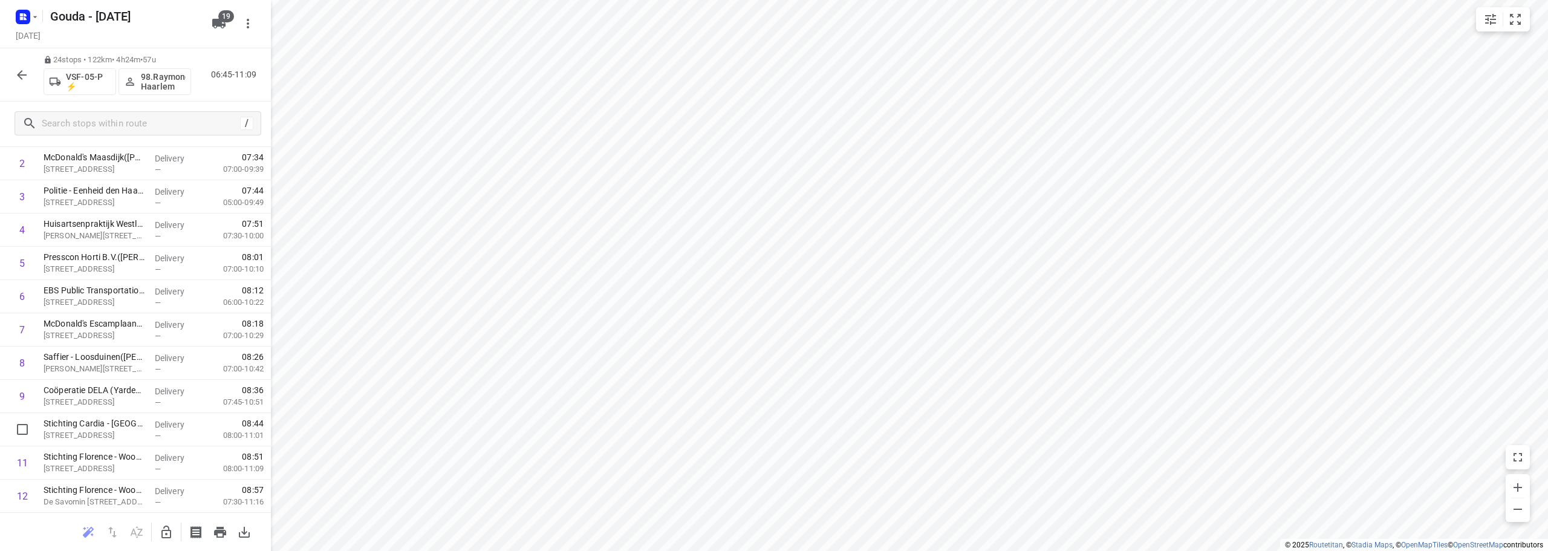
scroll to position [0, 0]
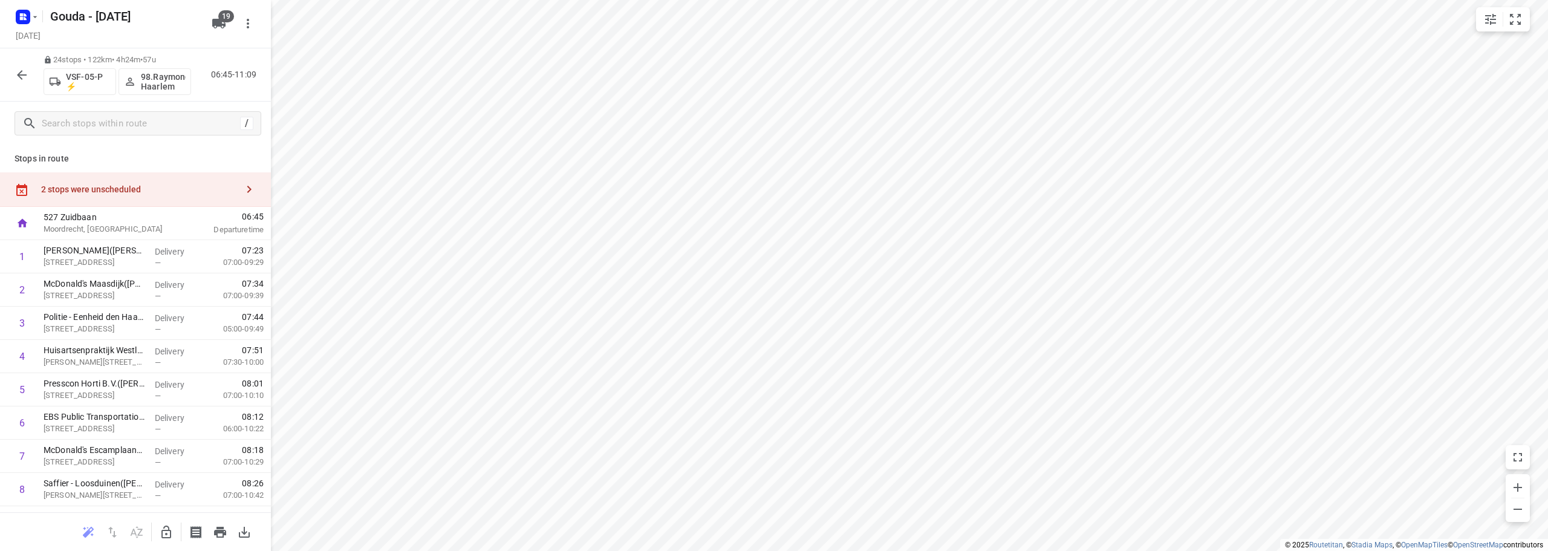
click at [123, 183] on div "2 stops were unscheduled" at bounding box center [135, 189] width 271 height 34
click at [161, 533] on icon "button" at bounding box center [166, 532] width 15 height 15
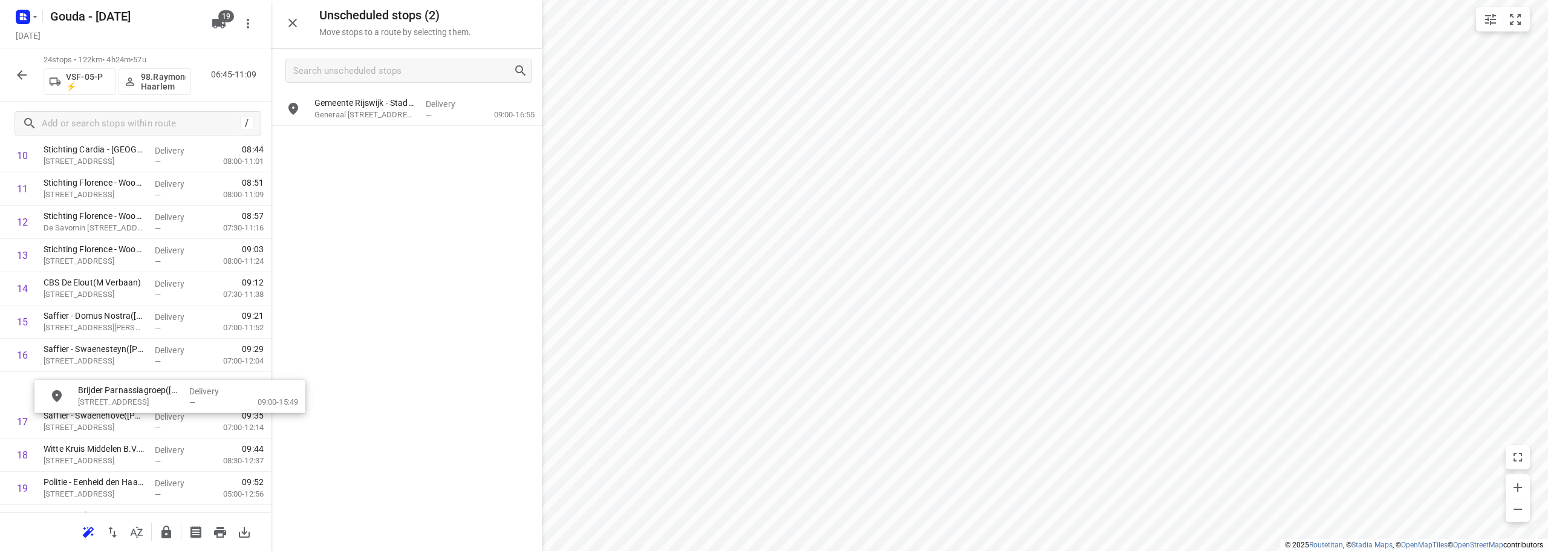
scroll to position [401, 0]
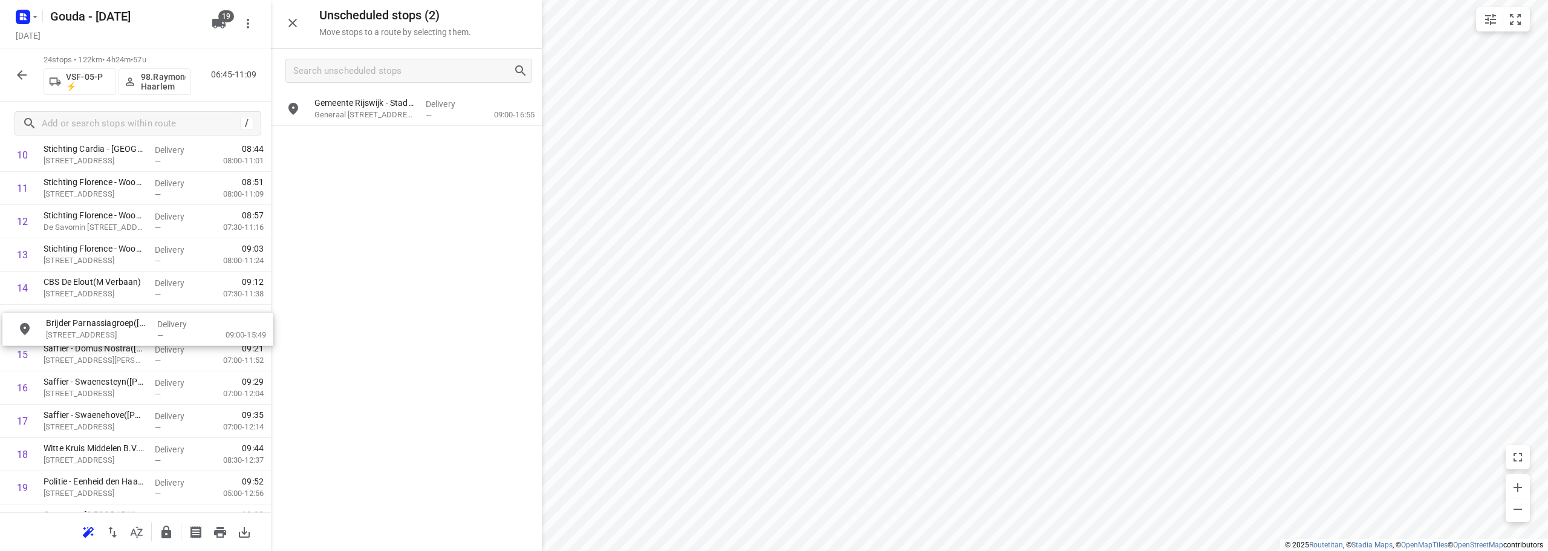
drag, startPoint x: 379, startPoint y: 143, endPoint x: 110, endPoint y: 333, distance: 328.9
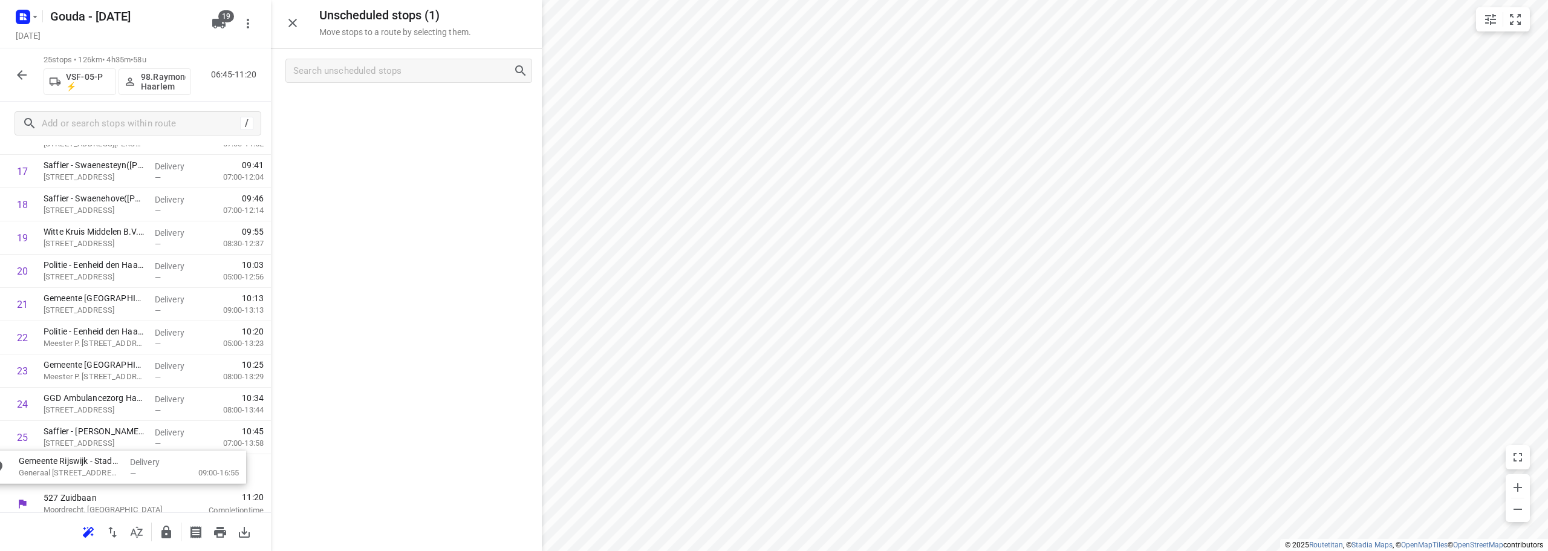
scroll to position [635, 0]
drag, startPoint x: 412, startPoint y: 106, endPoint x: 368, endPoint y: 447, distance: 344.0
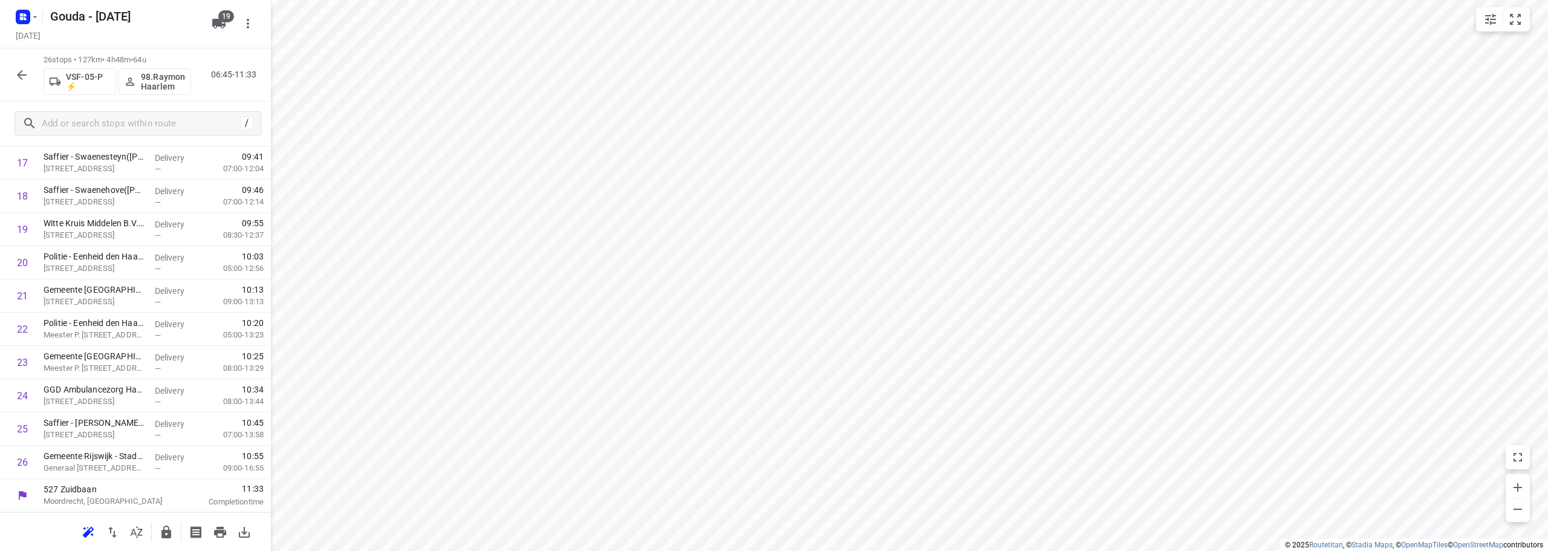
scroll to position [592, 0]
click at [167, 538] on icon "button" at bounding box center [166, 532] width 10 height 13
click at [22, 73] on icon "button" at bounding box center [22, 75] width 15 height 15
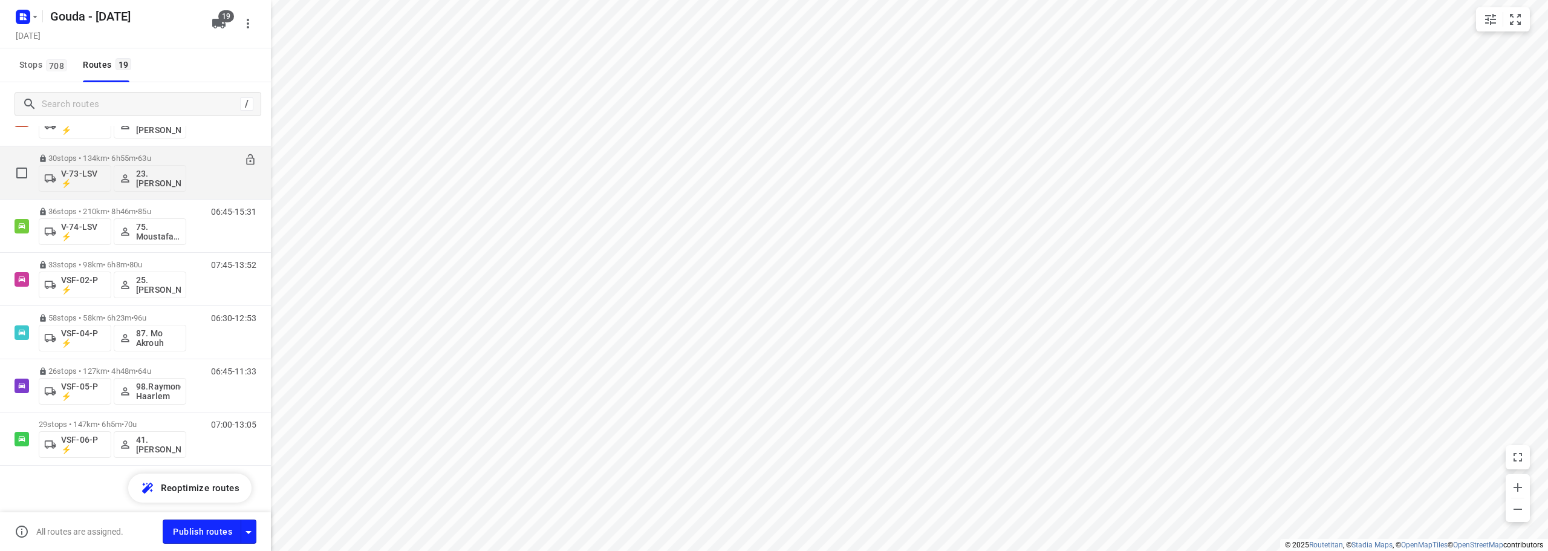
scroll to position [700, 0]
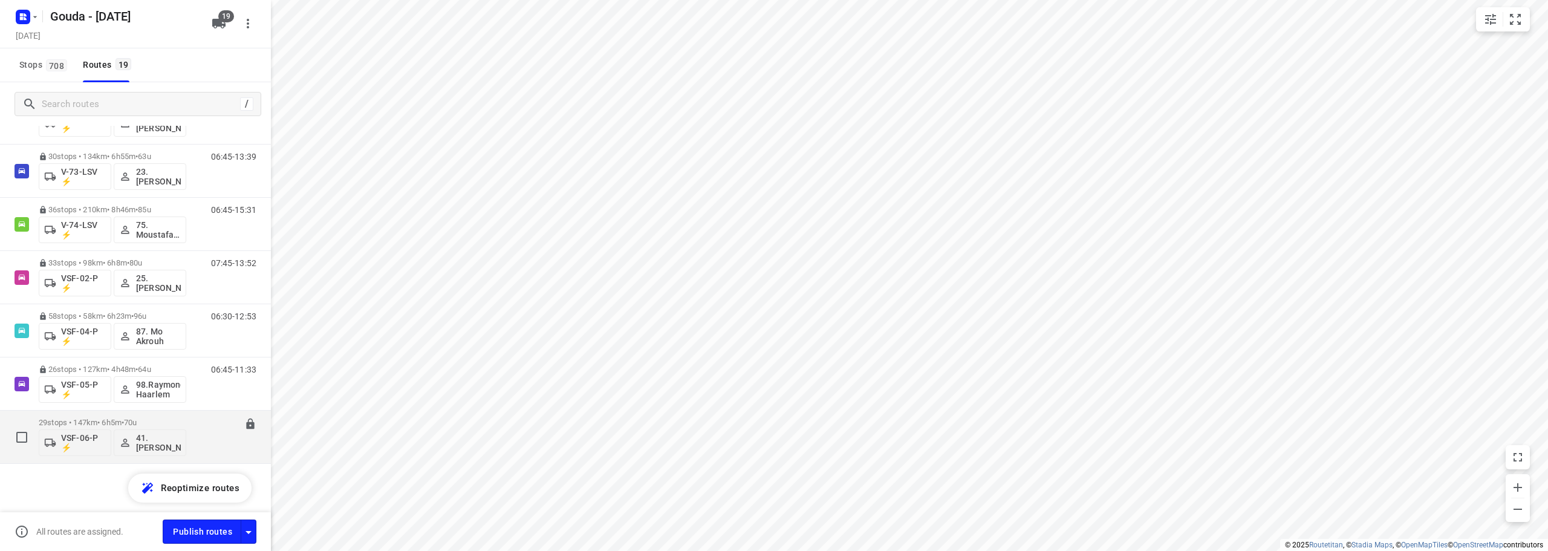
click at [124, 426] on span "•" at bounding box center [123, 422] width 2 height 9
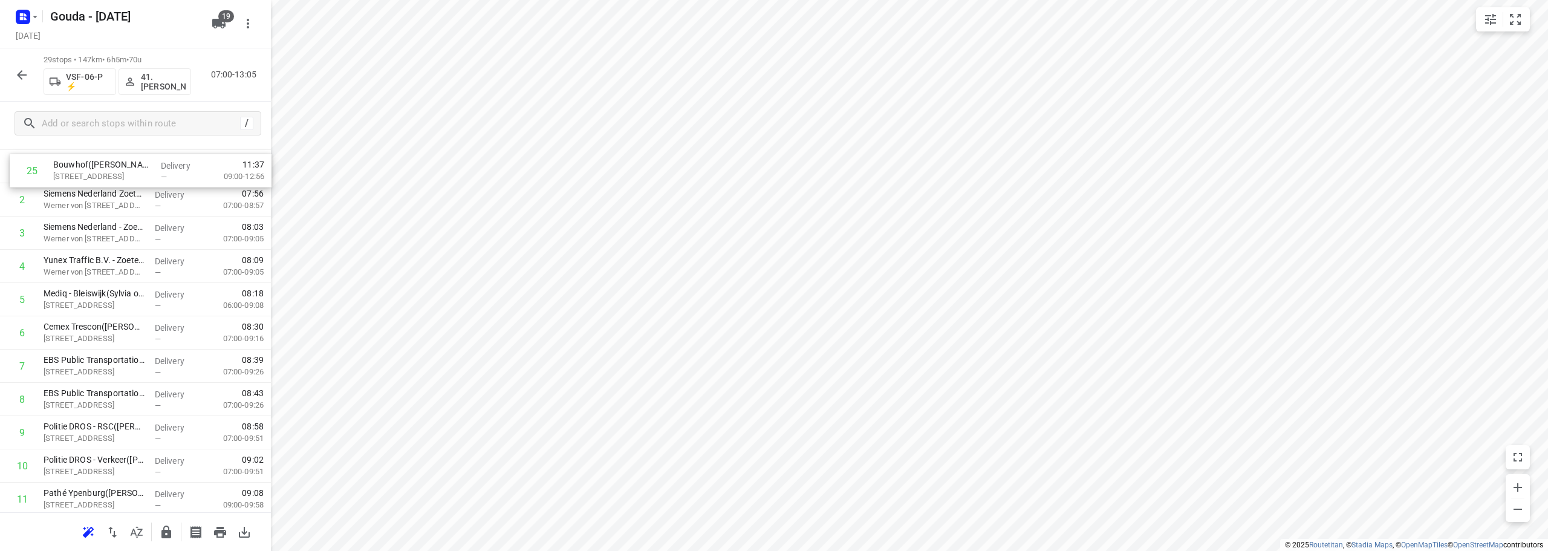
scroll to position [0, 0]
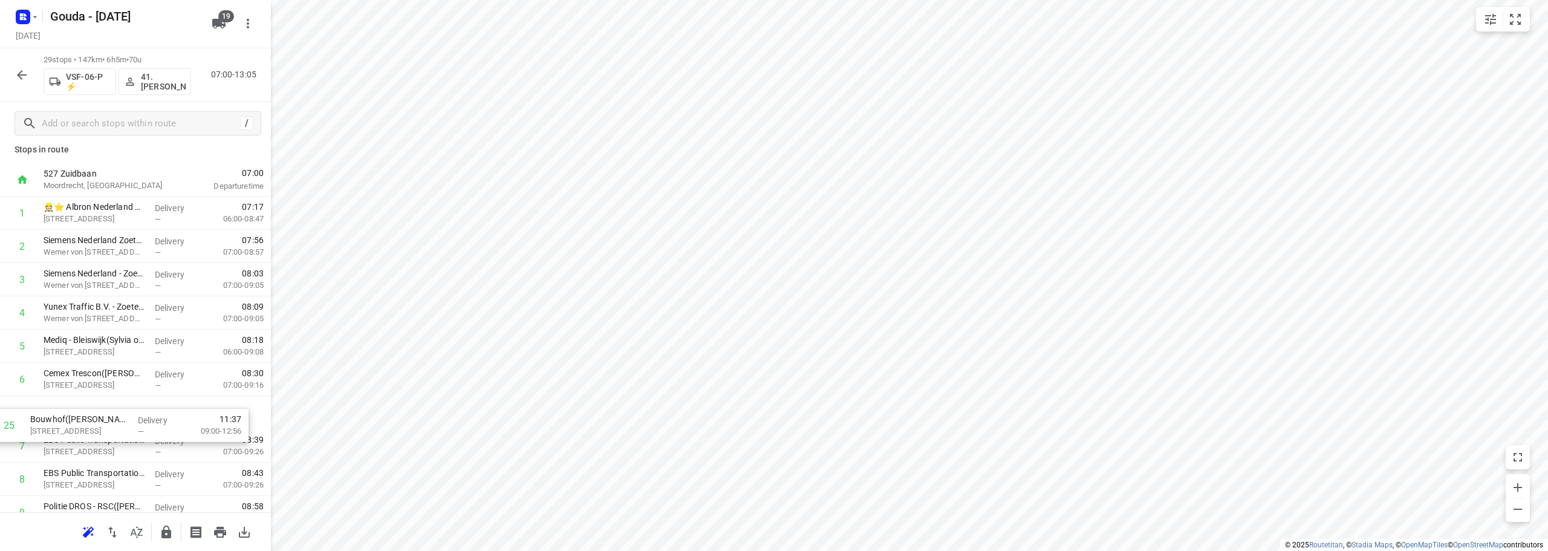
drag, startPoint x: 114, startPoint y: 333, endPoint x: 101, endPoint y: 420, distance: 88.1
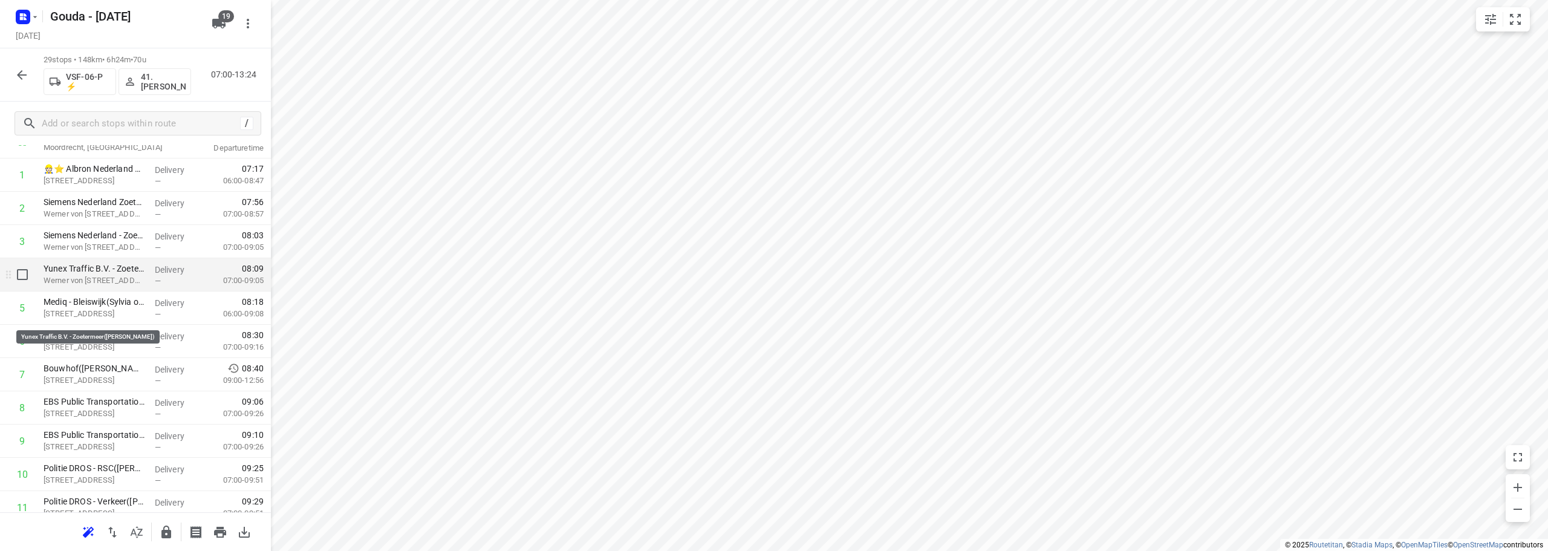
scroll to position [60, 0]
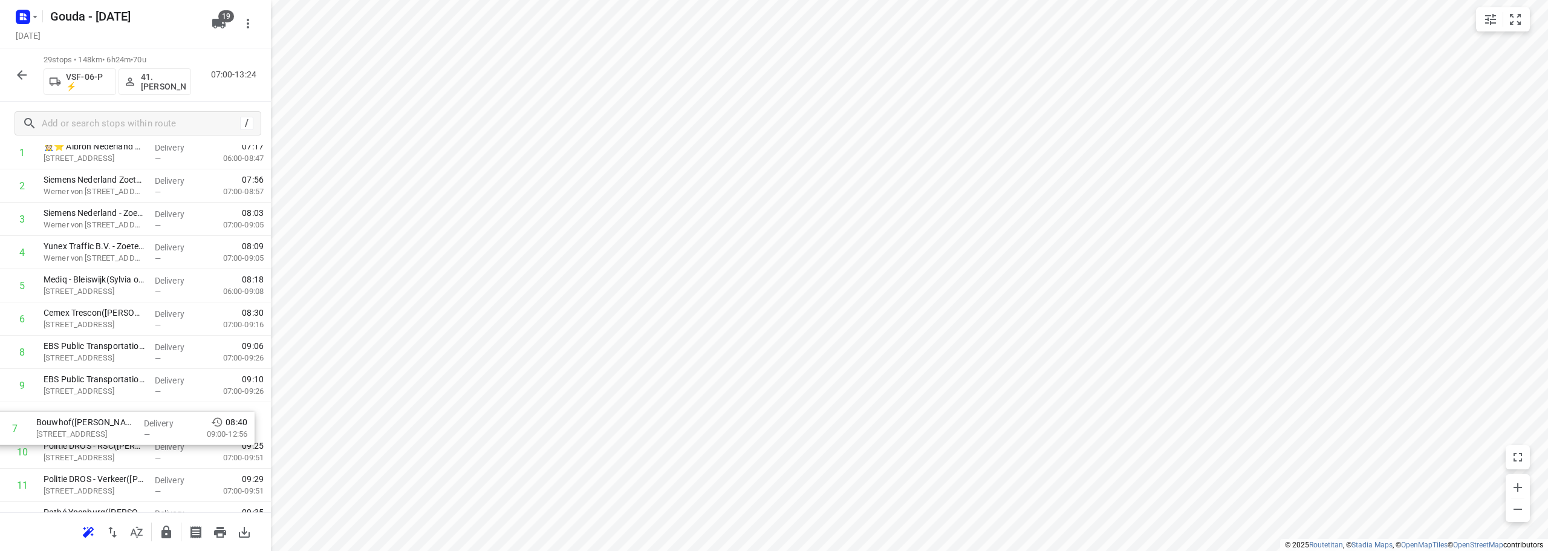
drag, startPoint x: 132, startPoint y: 356, endPoint x: 124, endPoint y: 431, distance: 75.4
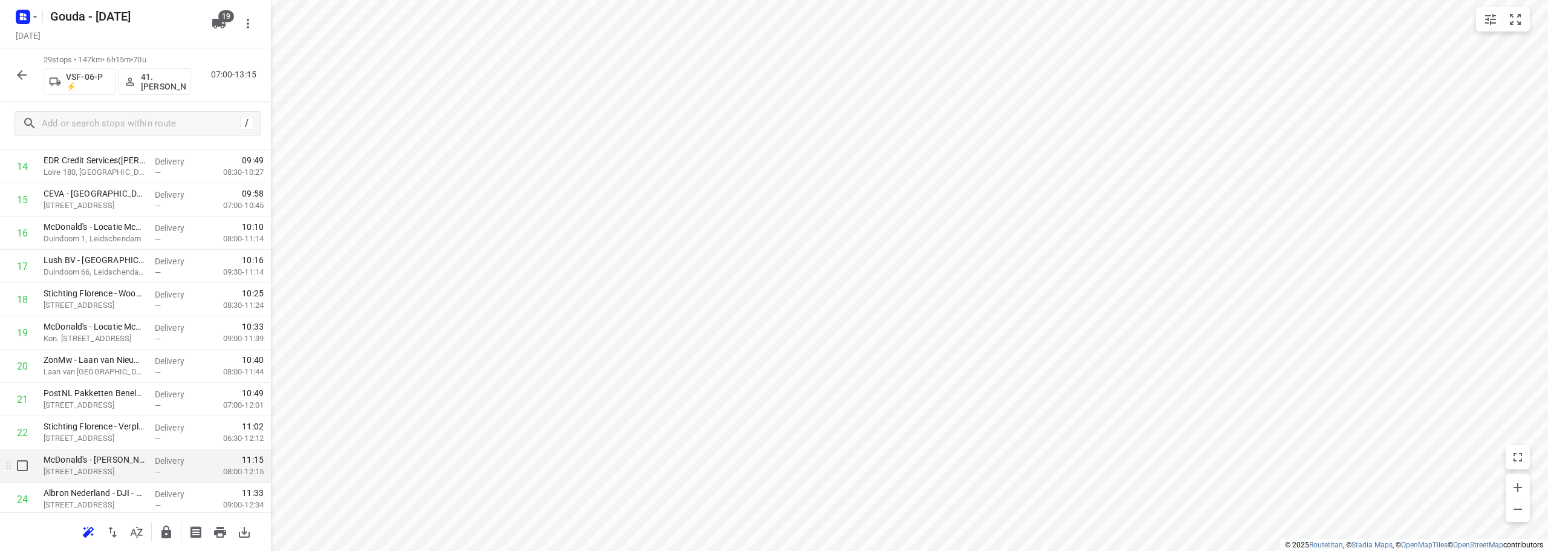
scroll to position [555, 0]
drag, startPoint x: 125, startPoint y: 372, endPoint x: 122, endPoint y: 325, distance: 47.3
click at [122, 325] on div "1 👷🏻⭐ Albron Nederland B.V. - Nutricia(Andre Kampmeijer) Waterzuiveringsweg 1, …" at bounding box center [135, 132] width 271 height 965
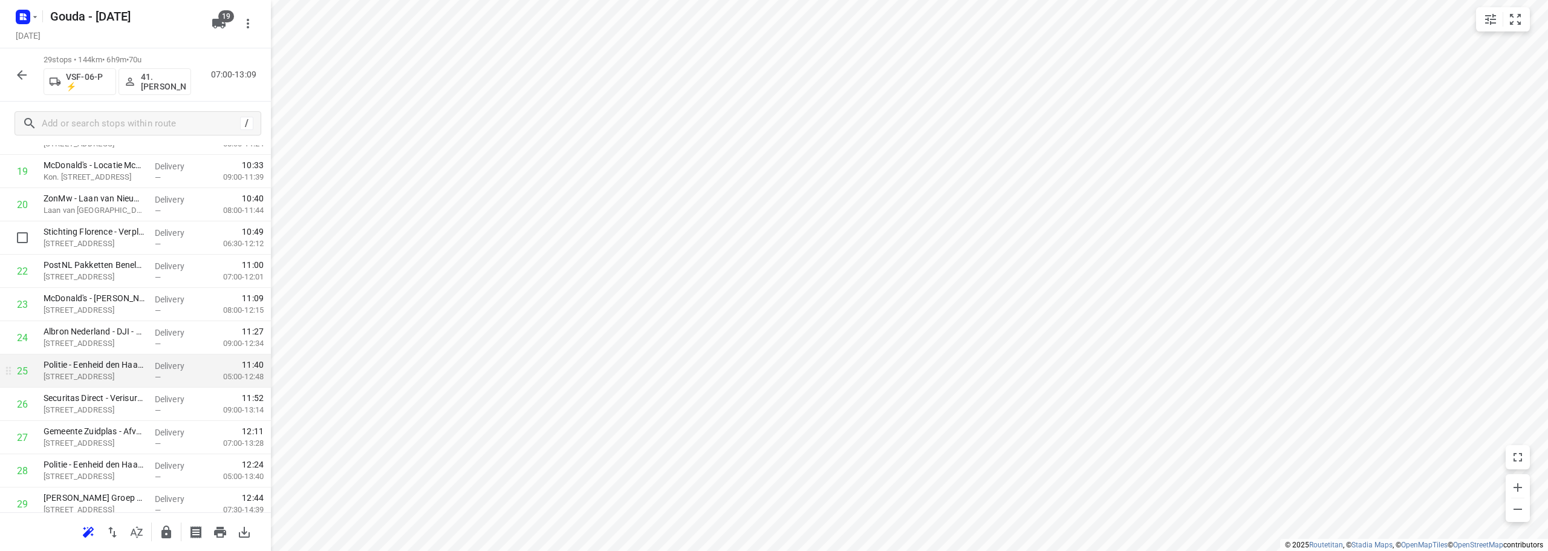
scroll to position [691, 0]
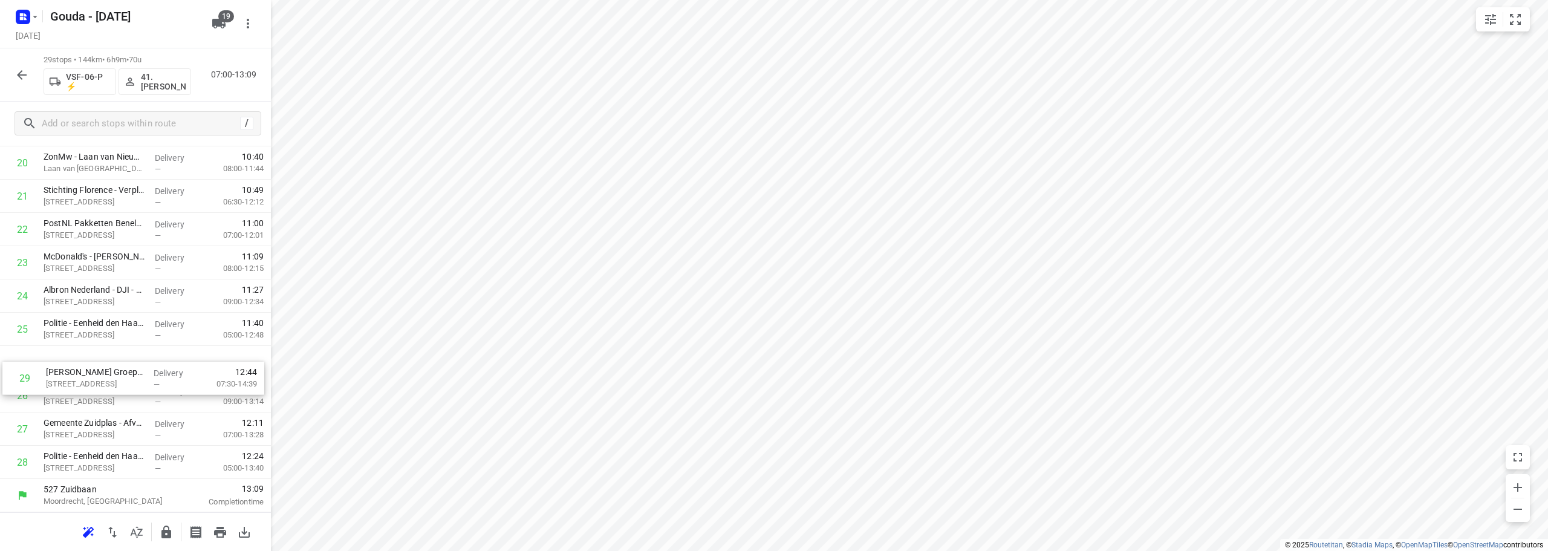
drag, startPoint x: 102, startPoint y: 467, endPoint x: 109, endPoint y: 365, distance: 102.4
drag, startPoint x: 65, startPoint y: 396, endPoint x: 68, endPoint y: 318, distance: 78.1
click at [167, 532] on icon "button" at bounding box center [166, 532] width 10 height 13
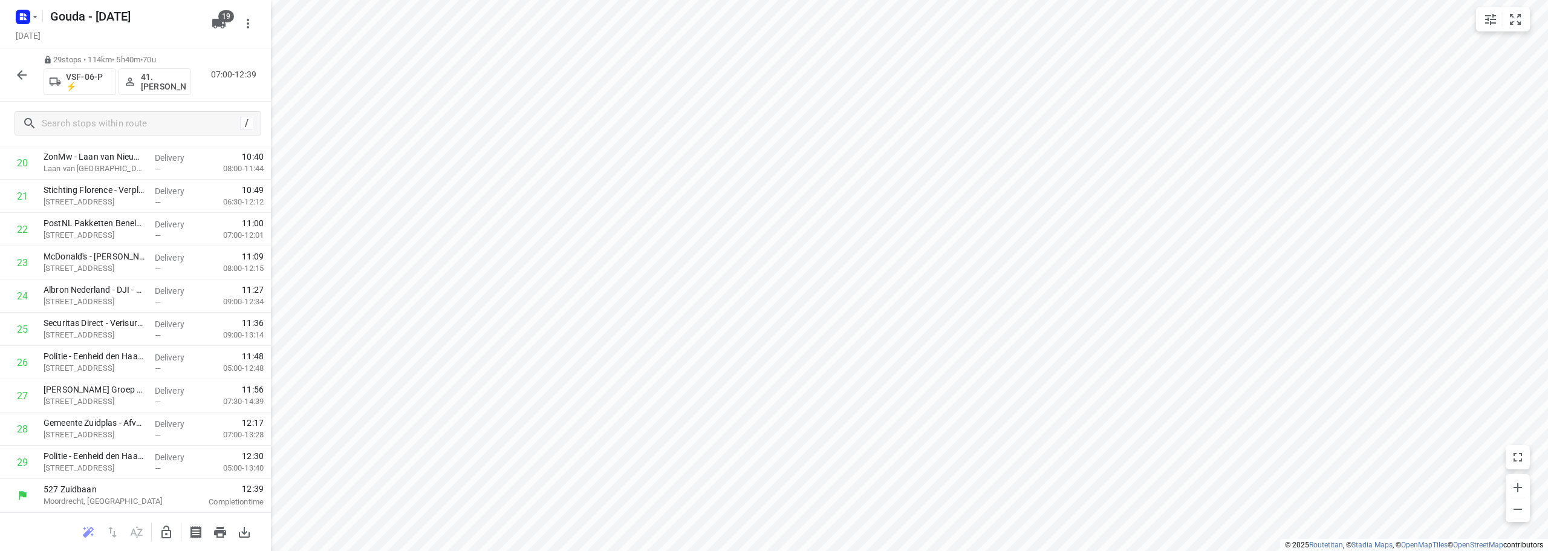
click at [15, 77] on icon "button" at bounding box center [22, 75] width 15 height 15
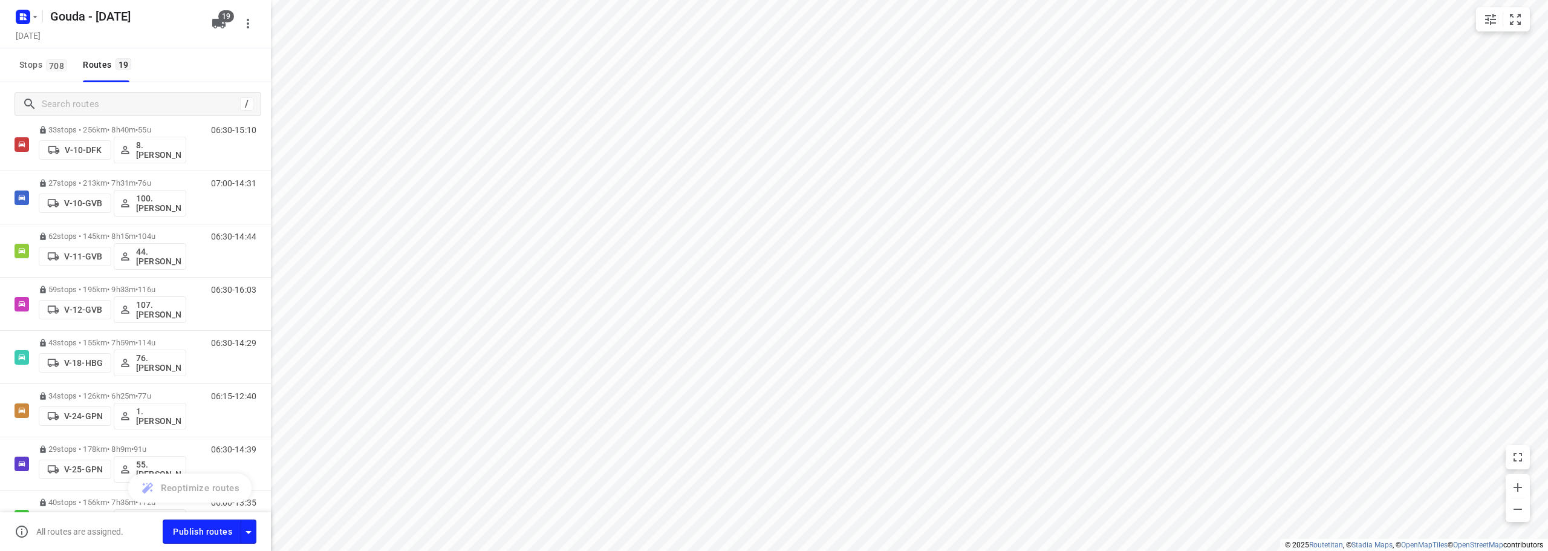
scroll to position [8, 0]
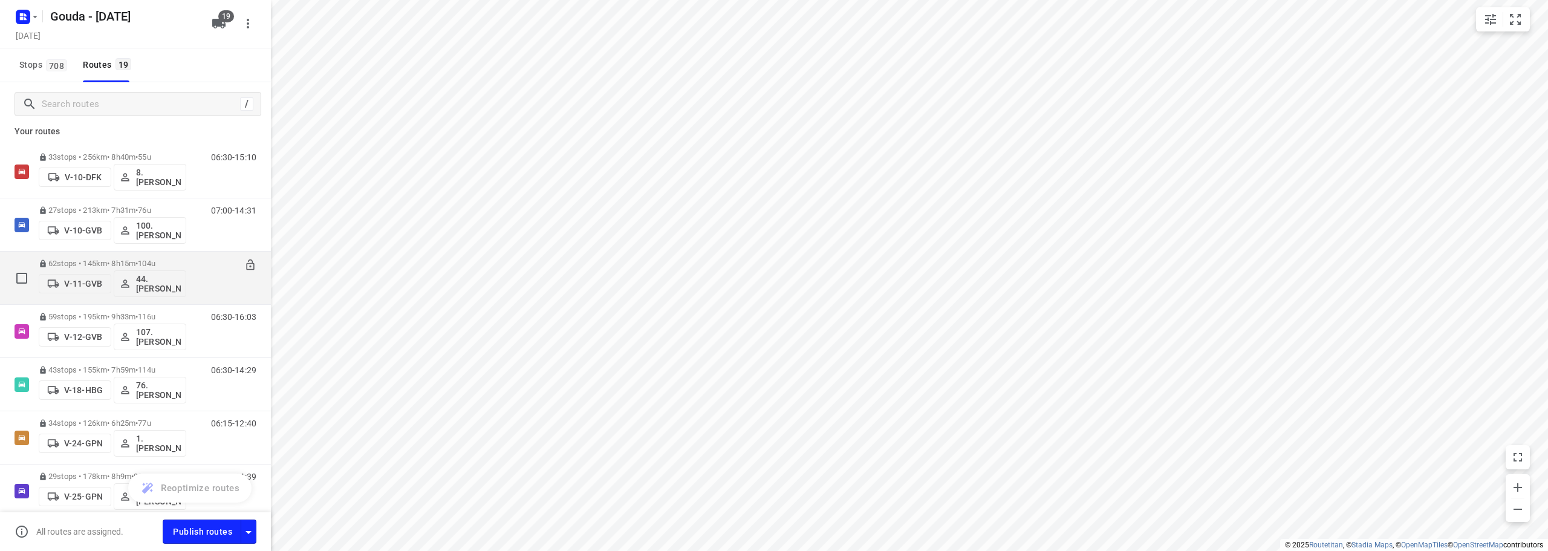
click at [184, 262] on p "62 stops • 145km • 8h15m • 104u" at bounding box center [113, 263] width 148 height 9
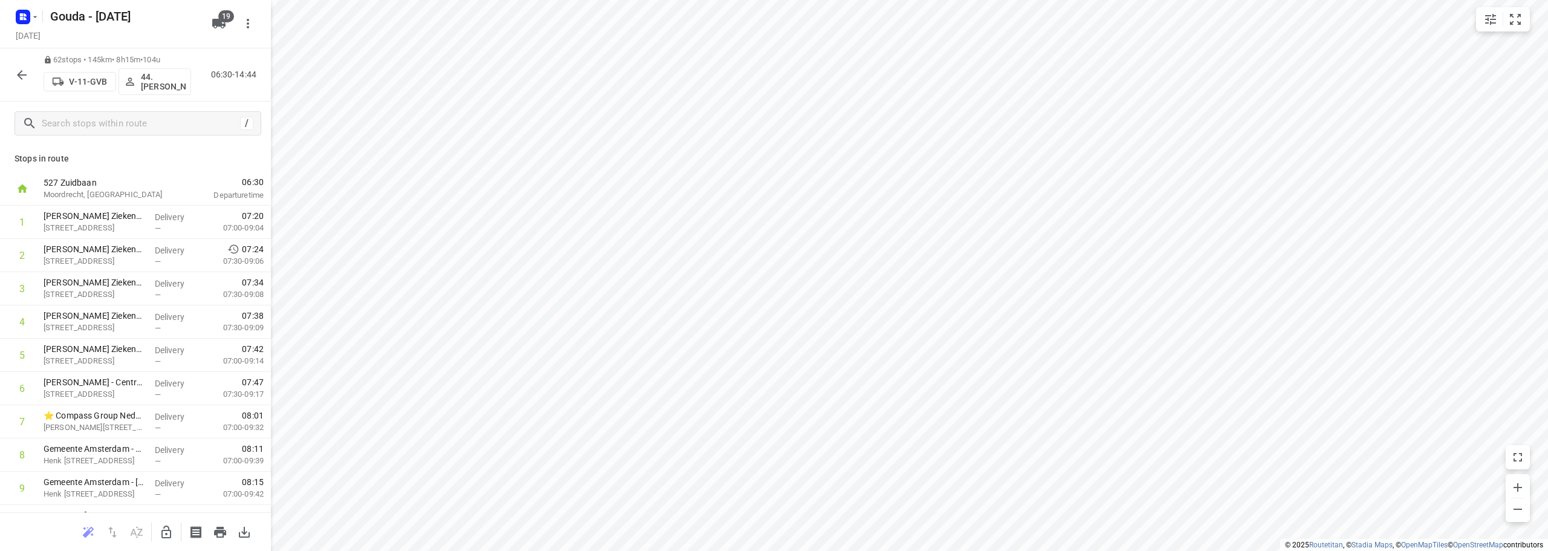
click at [24, 73] on icon "button" at bounding box center [22, 75] width 15 height 15
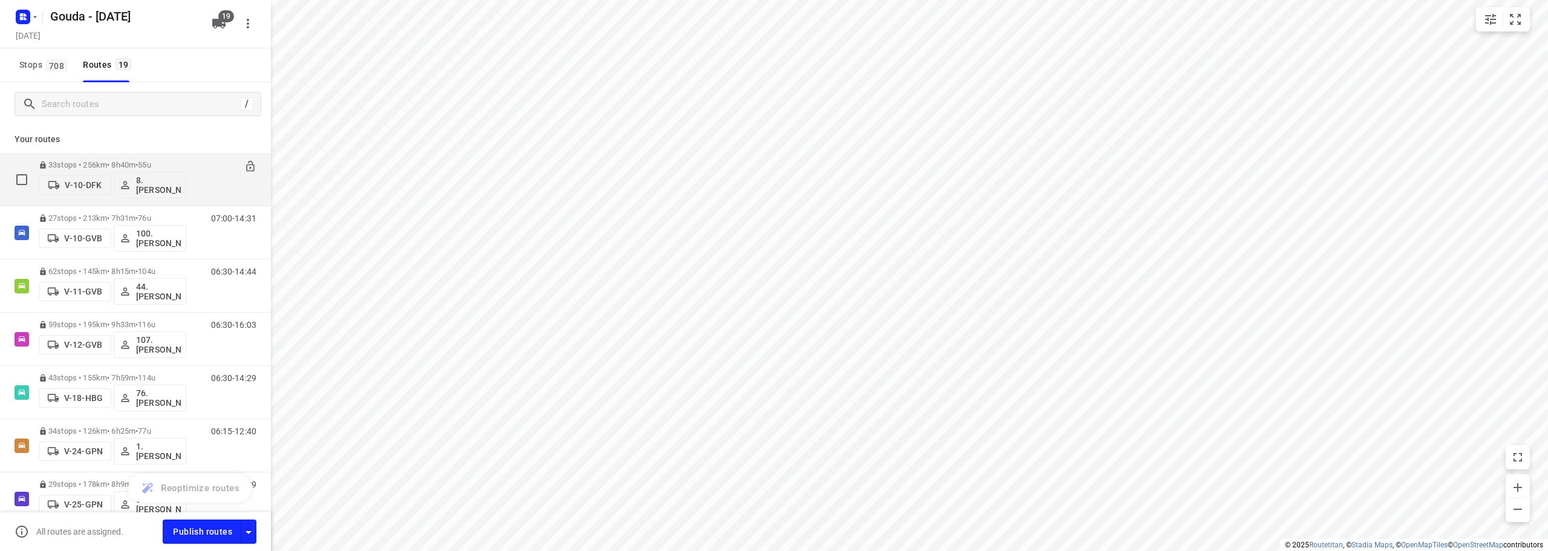
click at [151, 163] on span "55u" at bounding box center [144, 164] width 13 height 9
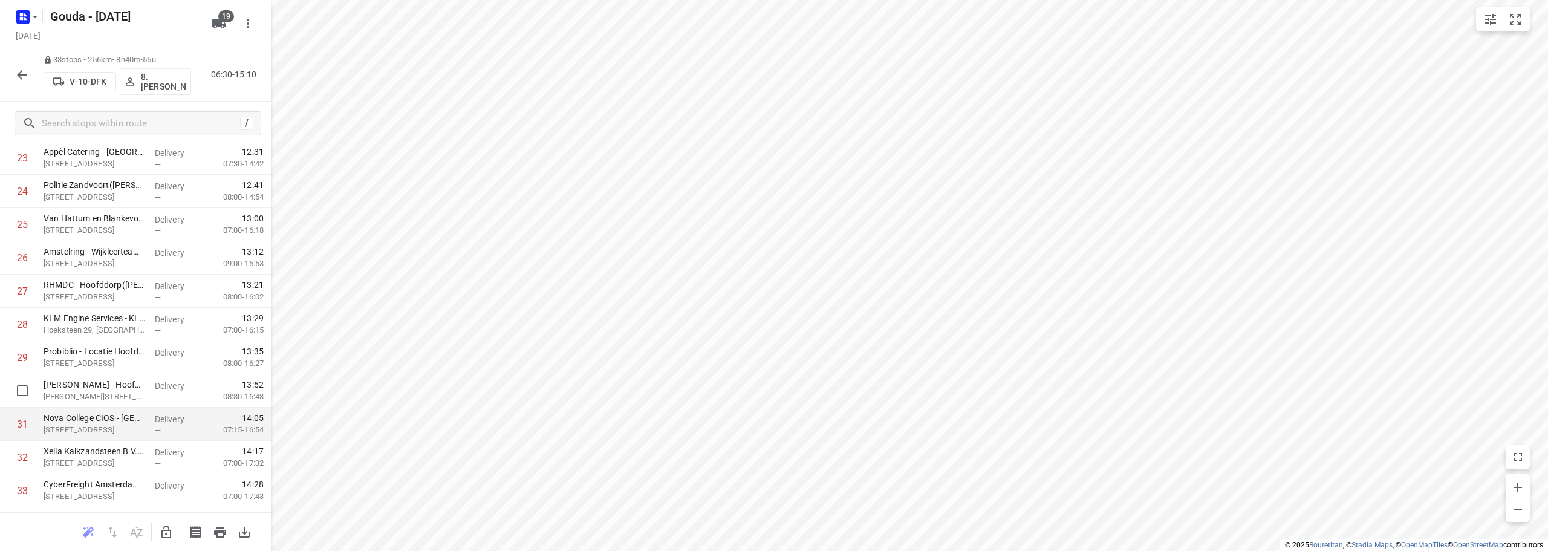
scroll to position [824, 0]
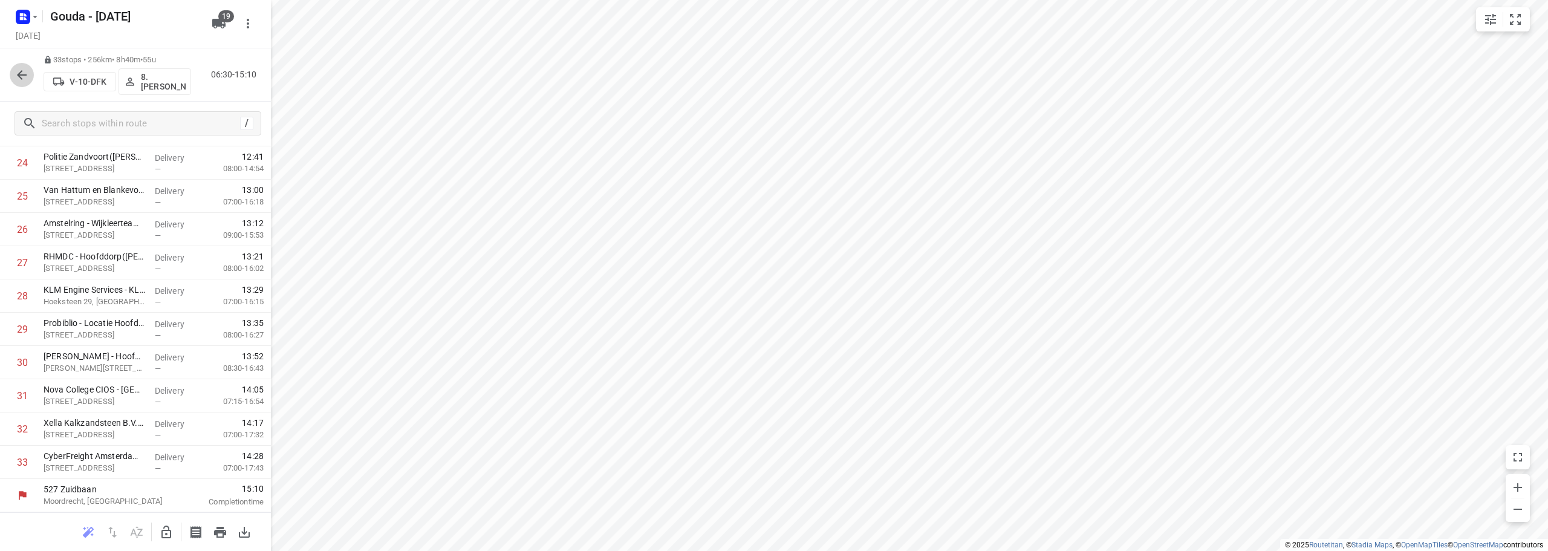
click at [16, 77] on icon "button" at bounding box center [22, 75] width 15 height 15
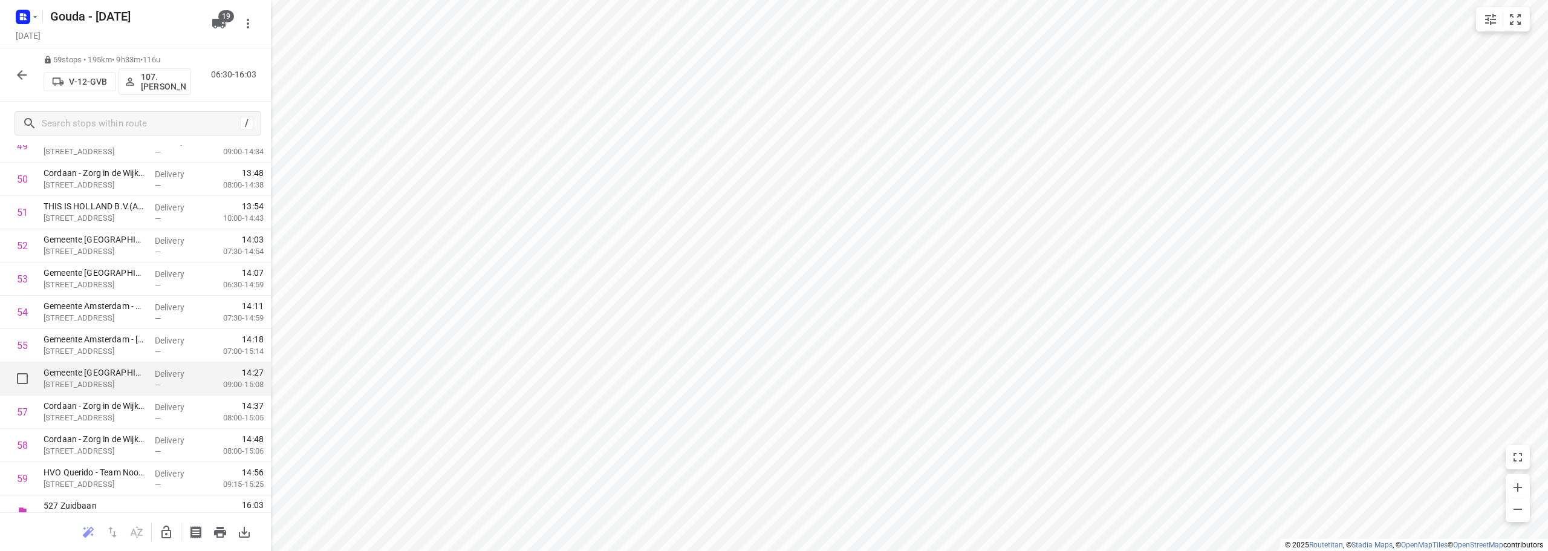
scroll to position [1689, 0]
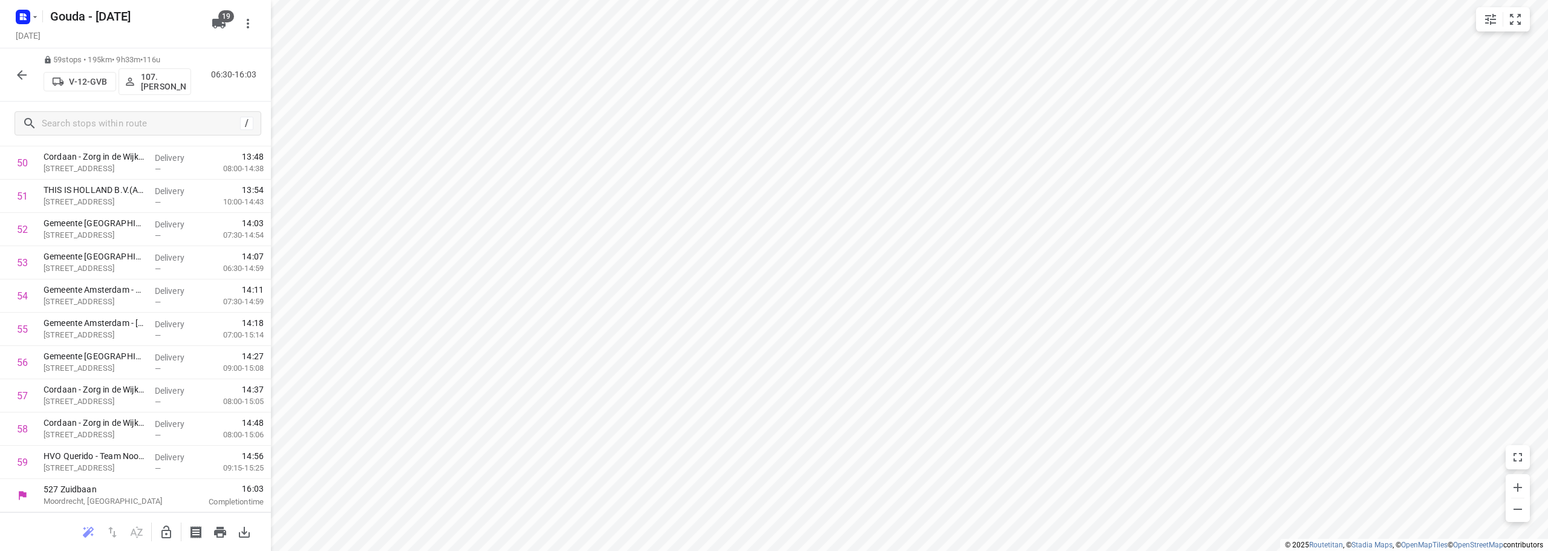
click at [23, 70] on icon "button" at bounding box center [22, 75] width 15 height 15
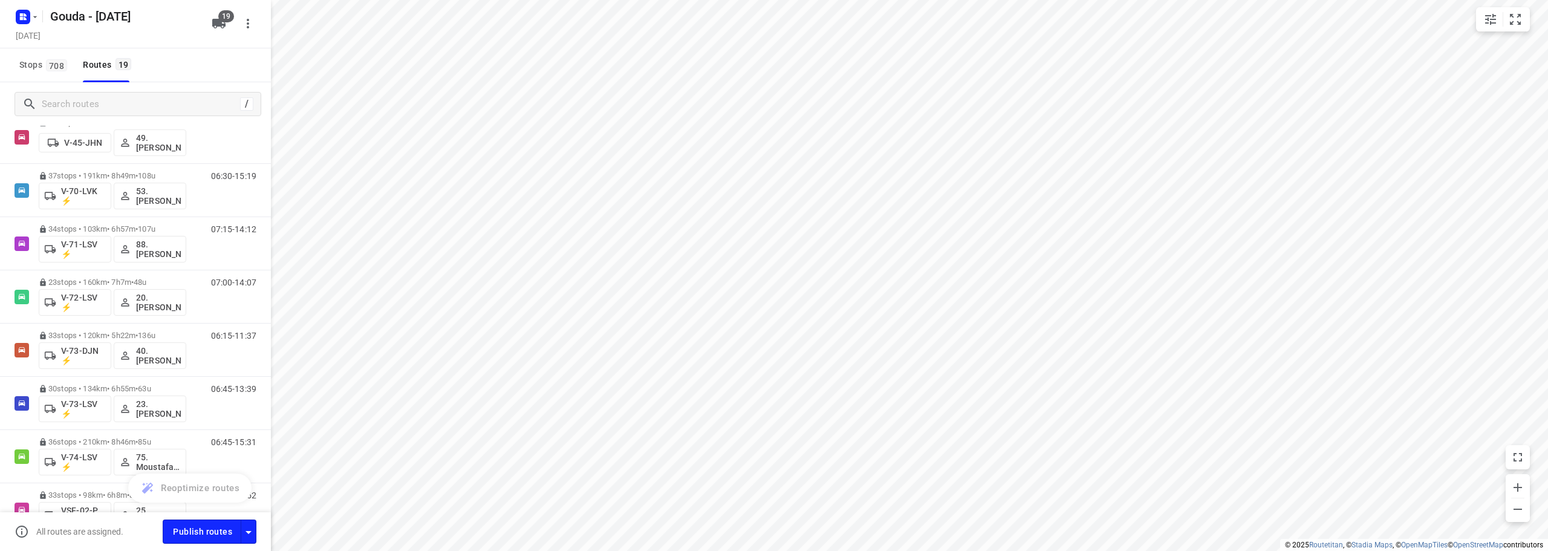
scroll to position [700, 0]
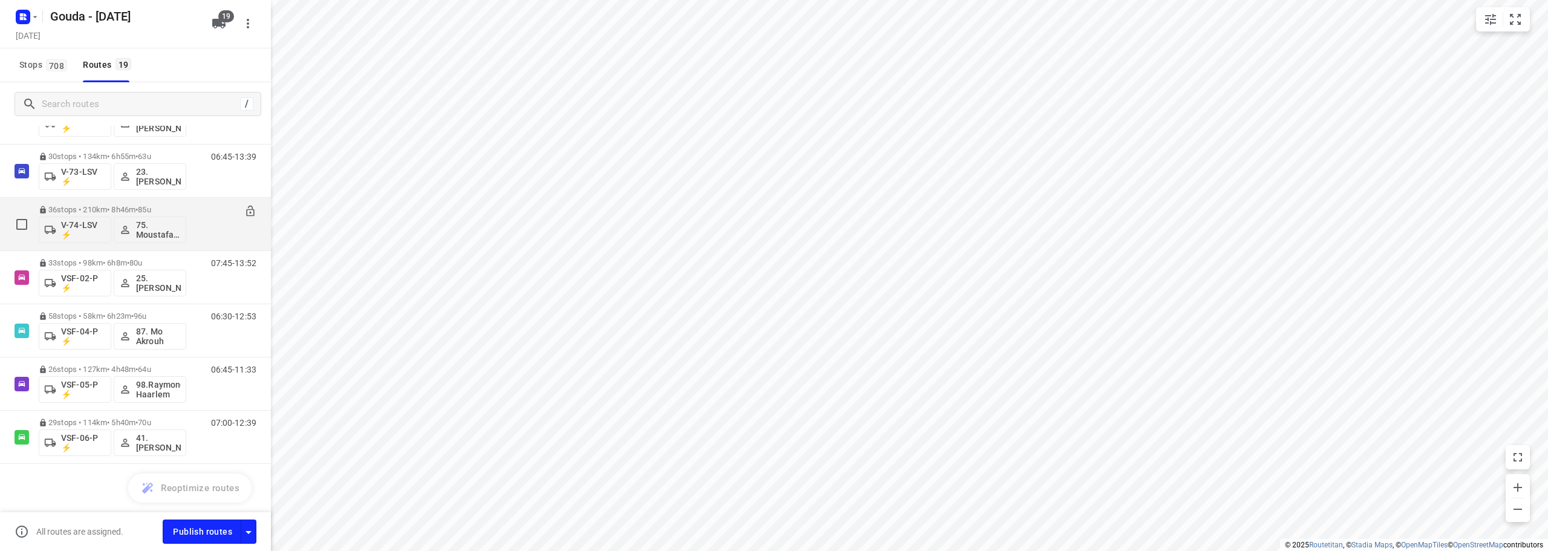
click at [163, 203] on div "36 stops • 210km • 8h46m • 85u V-74-LSV ⚡ 75. Moustafa Shhadeh" at bounding box center [113, 224] width 148 height 50
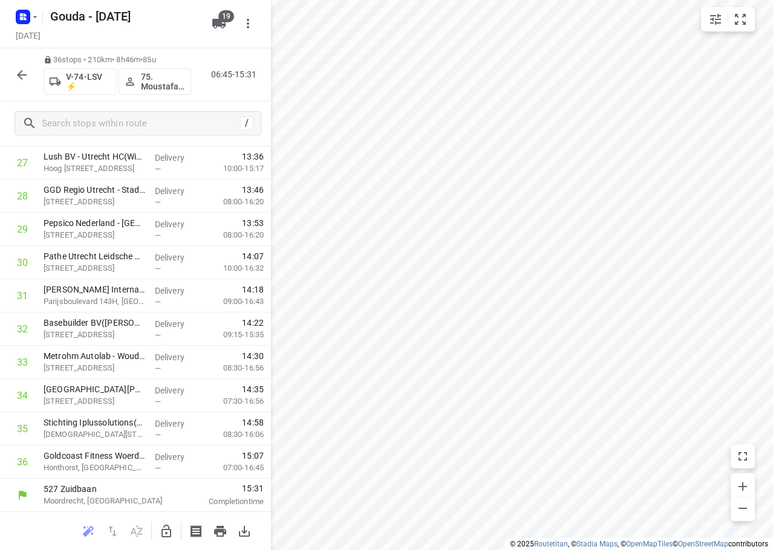
scroll to position [858, 0]
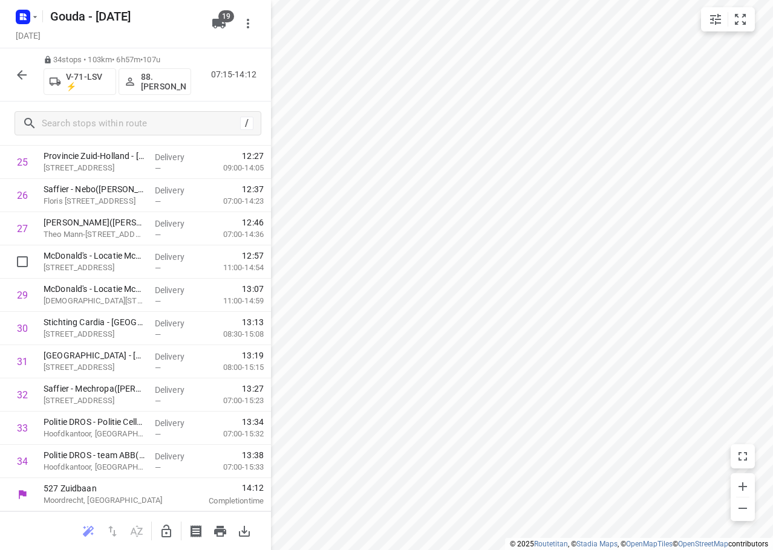
click at [236, 276] on div "i © 2025 Routetitan , © Stadia Maps , © OpenMapTiles © OpenStreetMap contributo…" at bounding box center [386, 275] width 773 height 550
click at [11, 71] on button "button" at bounding box center [22, 75] width 24 height 24
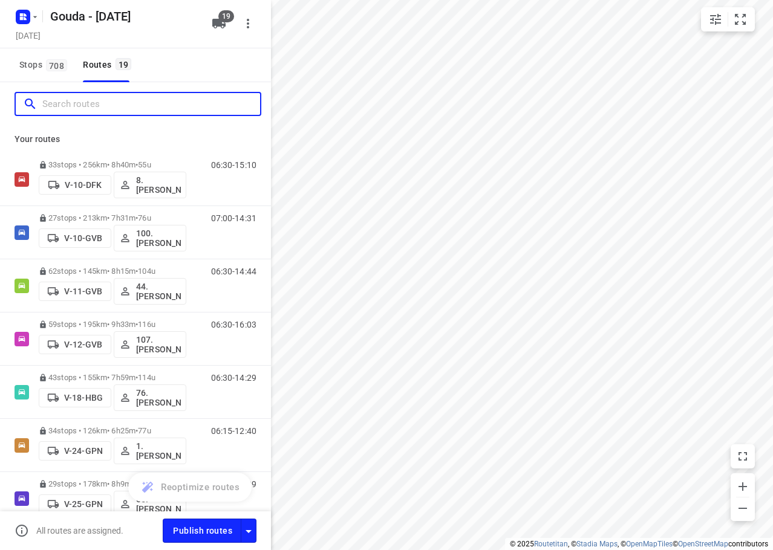
click at [45, 107] on input "Search routes" at bounding box center [151, 104] width 218 height 19
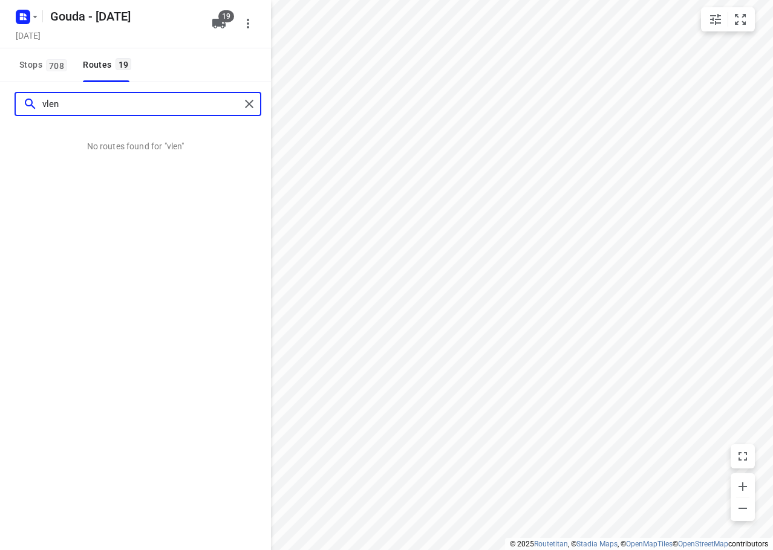
type input "vlen"
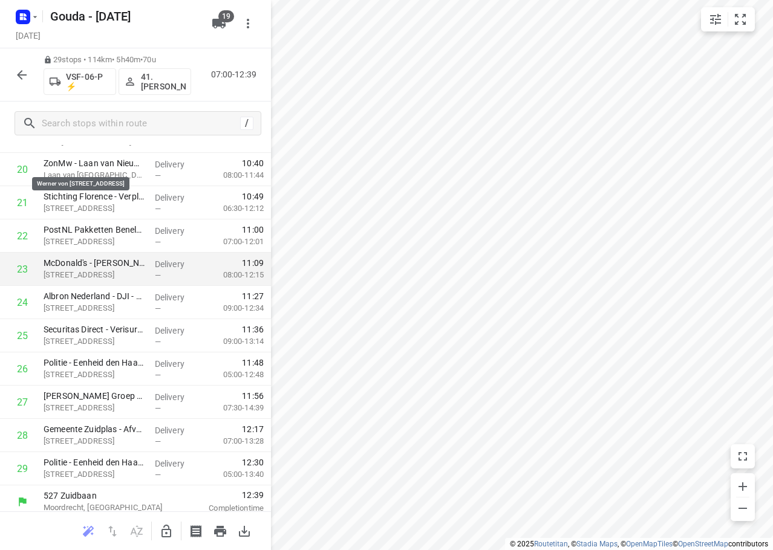
scroll to position [692, 0]
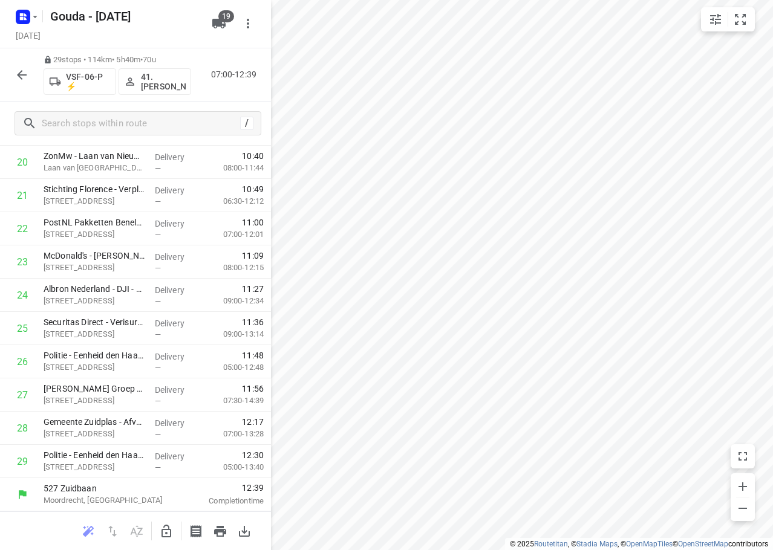
click at [167, 35] on div "Thursday, Oct 02" at bounding box center [110, 36] width 194 height 16
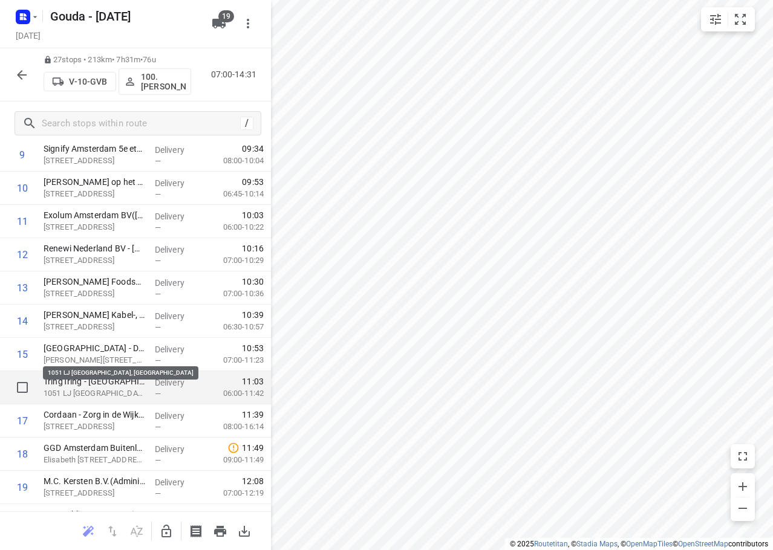
scroll to position [383, 0]
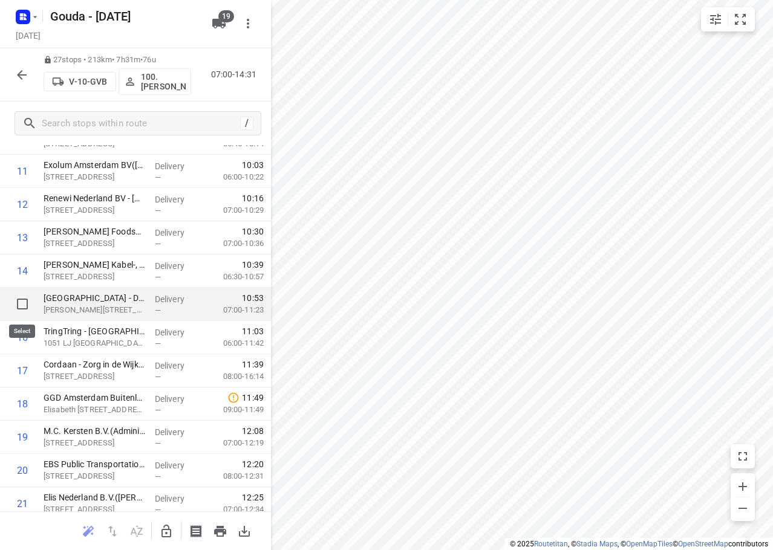
click at [24, 304] on input "checkbox" at bounding box center [22, 304] width 24 height 24
checkbox input "true"
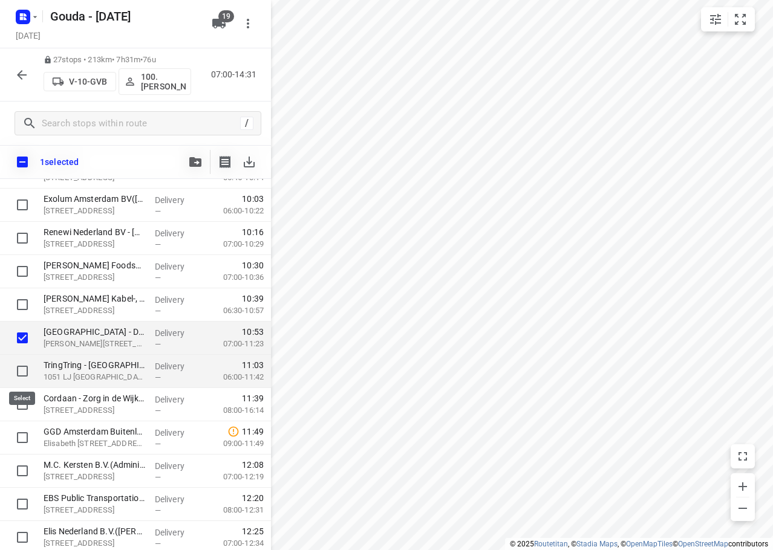
click at [23, 372] on input "checkbox" at bounding box center [22, 371] width 24 height 24
checkbox input "true"
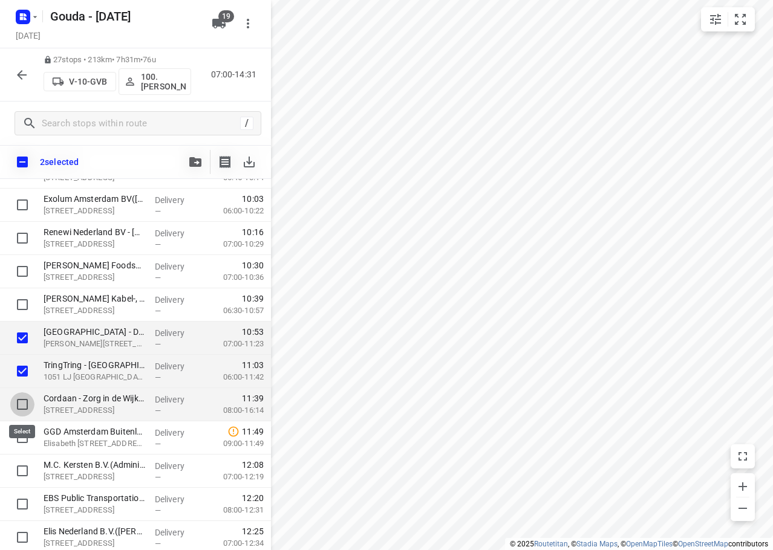
click at [22, 408] on input "checkbox" at bounding box center [22, 405] width 24 height 24
checkbox input "true"
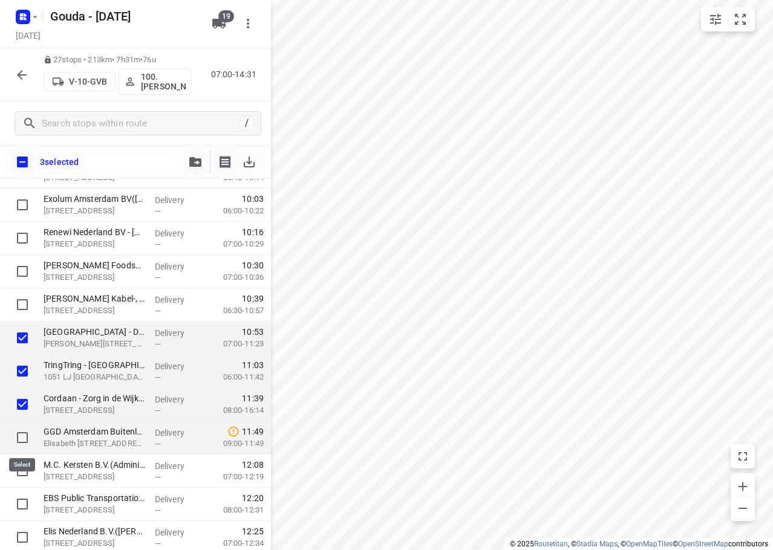
click at [24, 437] on input "checkbox" at bounding box center [22, 438] width 24 height 24
checkbox input "true"
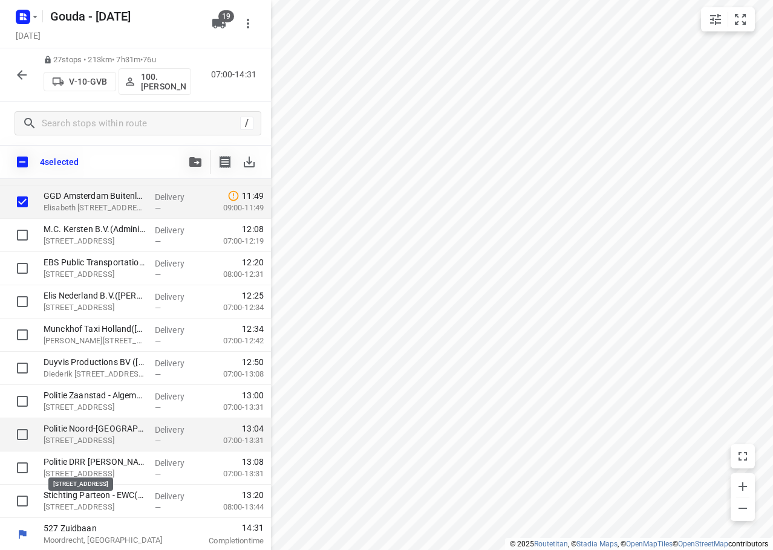
scroll to position [621, 0]
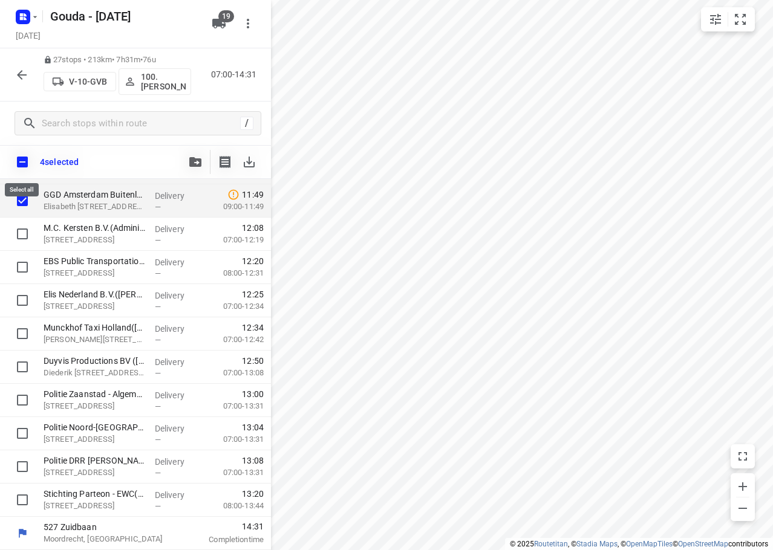
click at [28, 166] on input "checkbox" at bounding box center [22, 161] width 25 height 25
checkbox input "true"
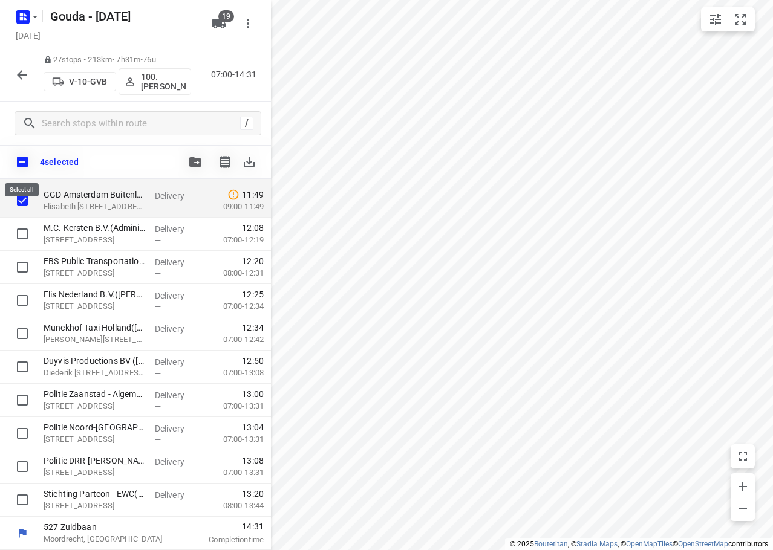
checkbox input "true"
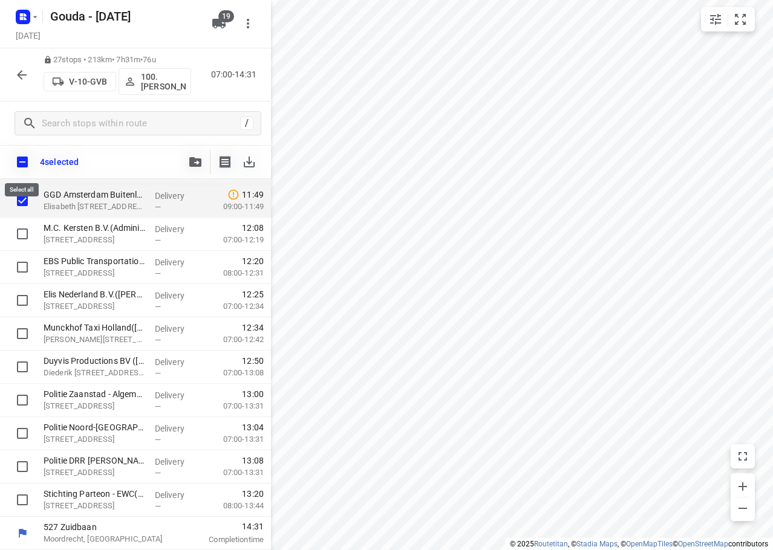
checkbox input "true"
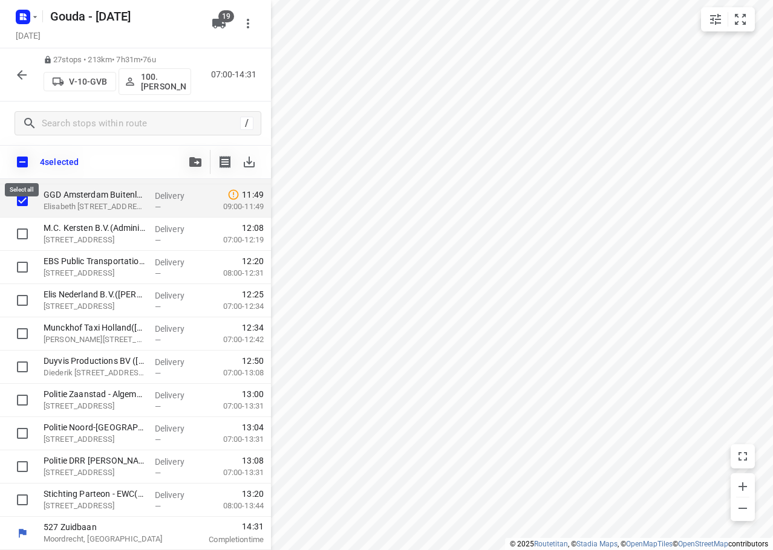
checkbox input "true"
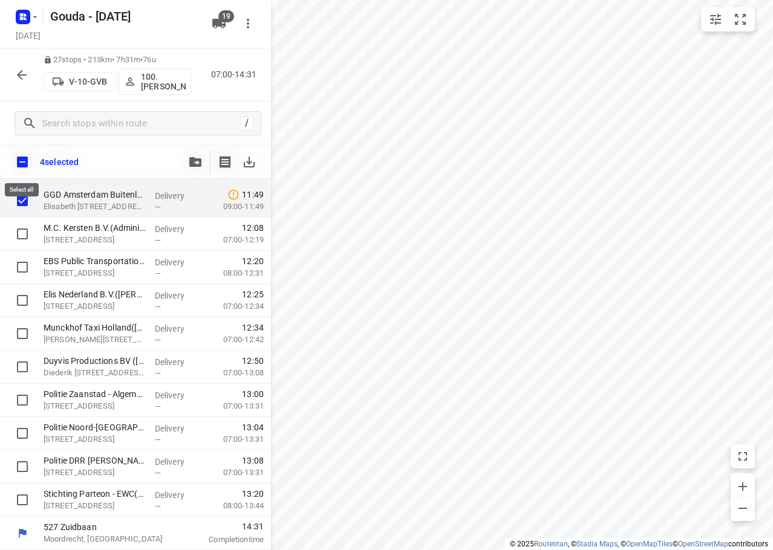
checkbox input "true"
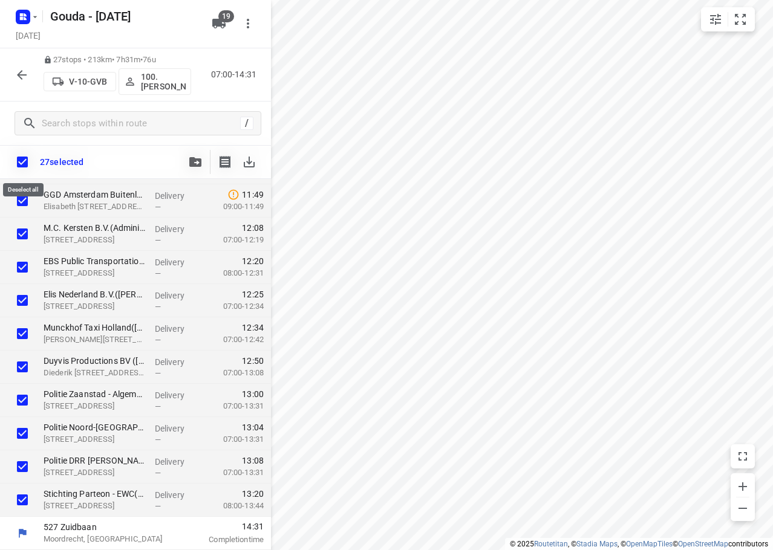
click at [27, 164] on input "checkbox" at bounding box center [22, 161] width 25 height 25
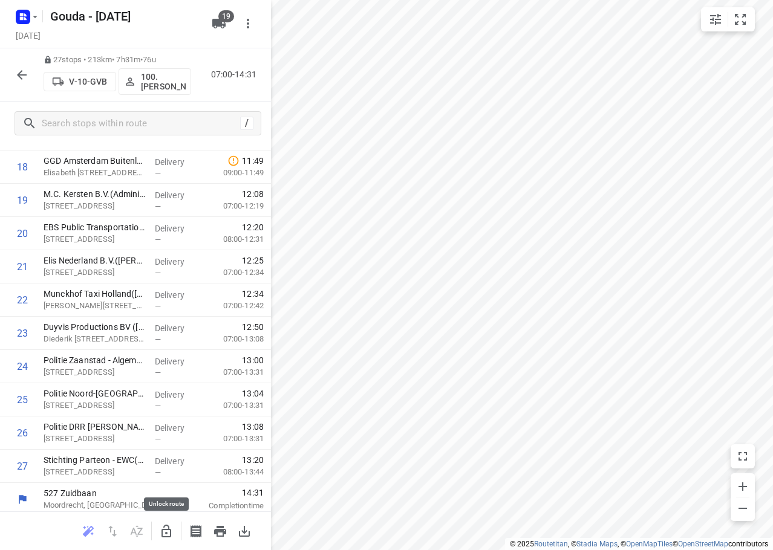
click at [172, 533] on icon "button" at bounding box center [166, 531] width 15 height 15
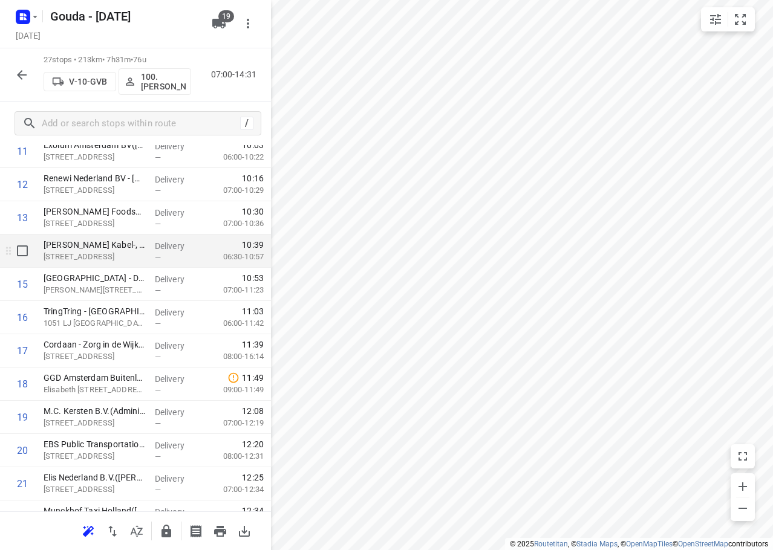
scroll to position [379, 0]
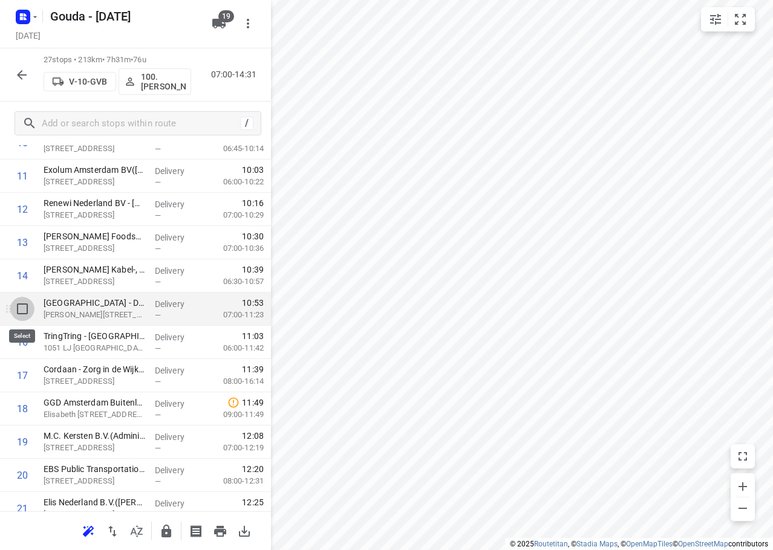
click at [24, 316] on input "checkbox" at bounding box center [22, 309] width 24 height 24
checkbox input "true"
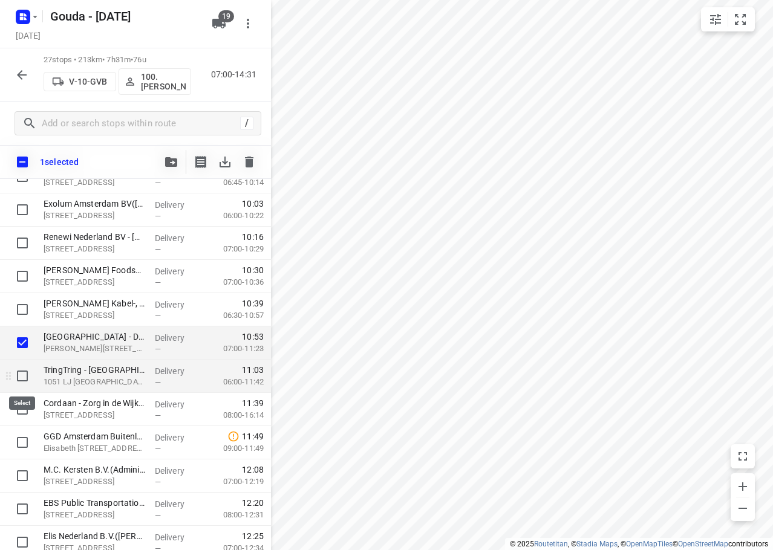
click at [22, 374] on input "checkbox" at bounding box center [22, 376] width 24 height 24
checkbox input "true"
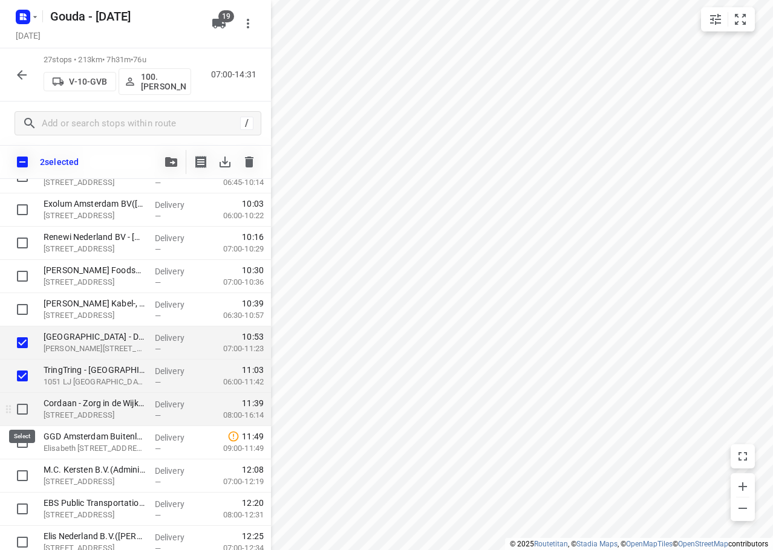
click at [18, 412] on input "checkbox" at bounding box center [22, 409] width 24 height 24
checkbox input "true"
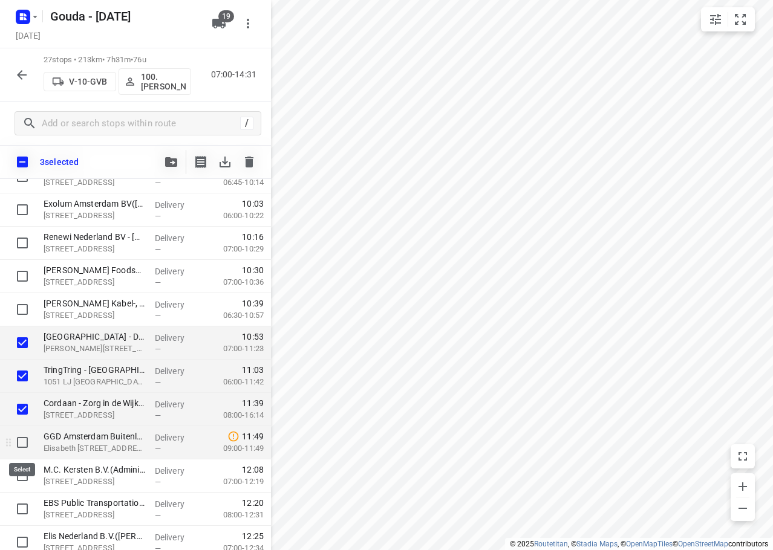
click at [16, 442] on input "checkbox" at bounding box center [22, 443] width 24 height 24
checkbox input "true"
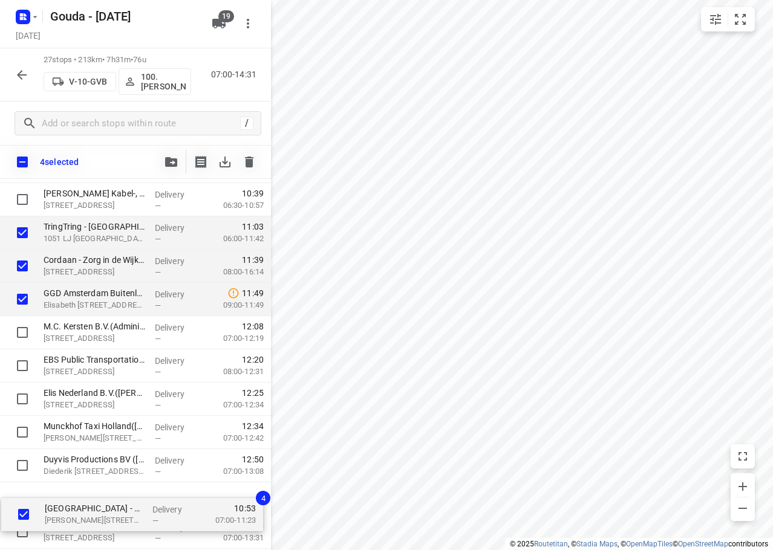
scroll to position [621, 0]
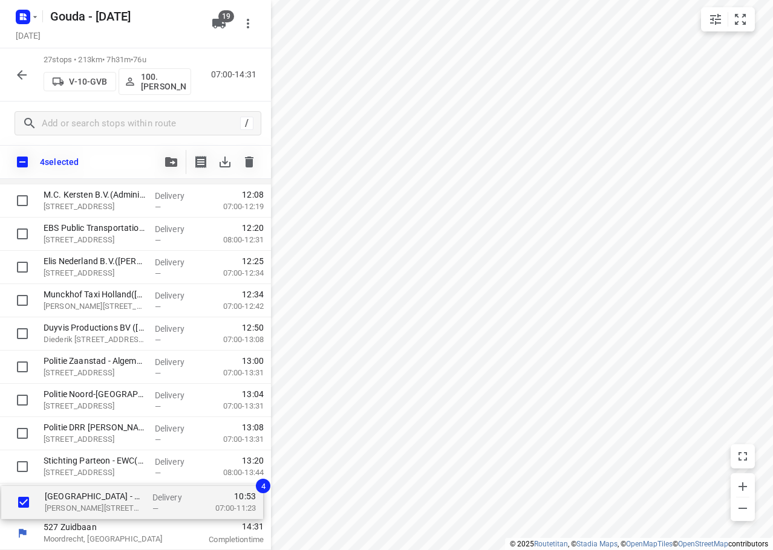
drag, startPoint x: 74, startPoint y: 346, endPoint x: 77, endPoint y: 508, distance: 162.1
click at [77, 508] on div "Gemeente Amsterdam - Directie Afval en Grondstoffen - Nieuw-Zeelandweg(Gerda Kl…" at bounding box center [135, 68] width 271 height 898
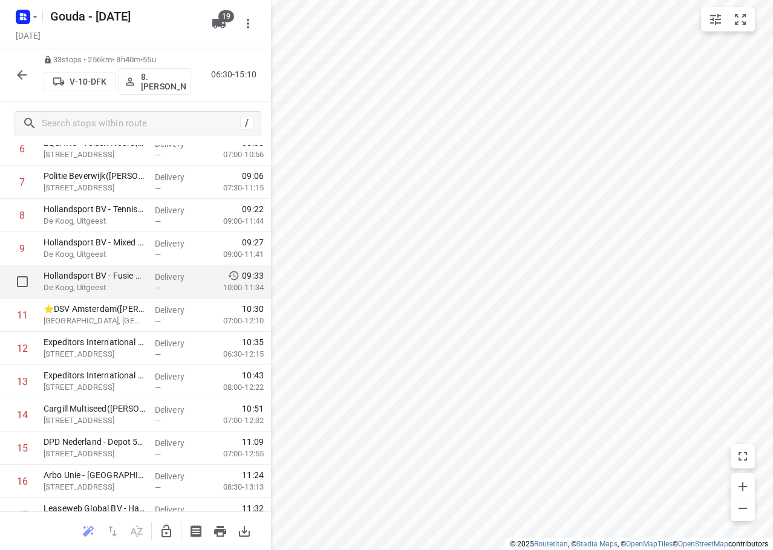
scroll to position [302, 0]
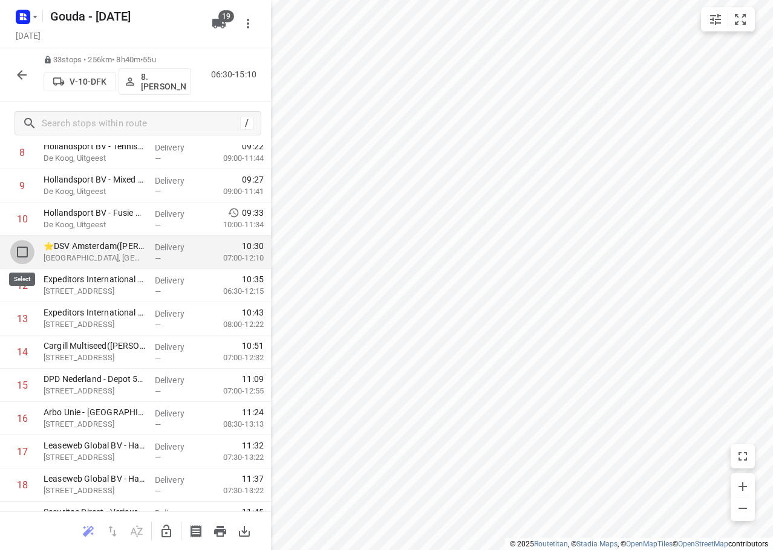
click at [19, 252] on input "checkbox" at bounding box center [22, 252] width 24 height 24
checkbox input "true"
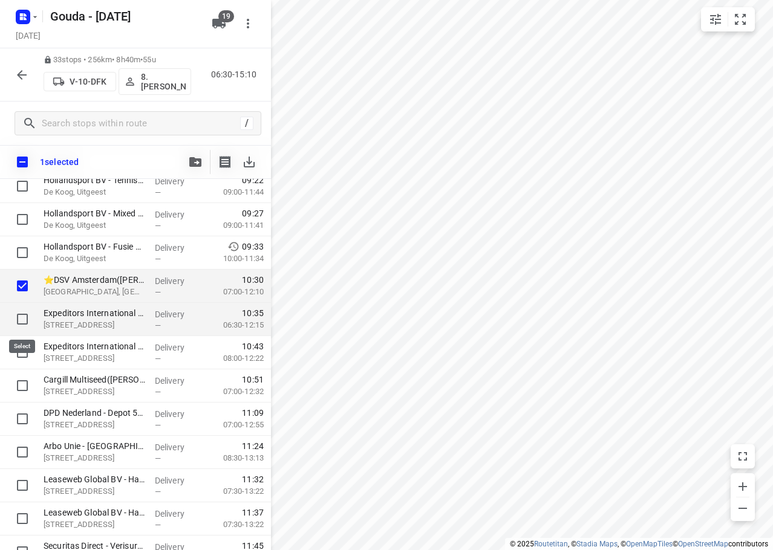
click at [22, 317] on input "checkbox" at bounding box center [22, 319] width 24 height 24
checkbox input "true"
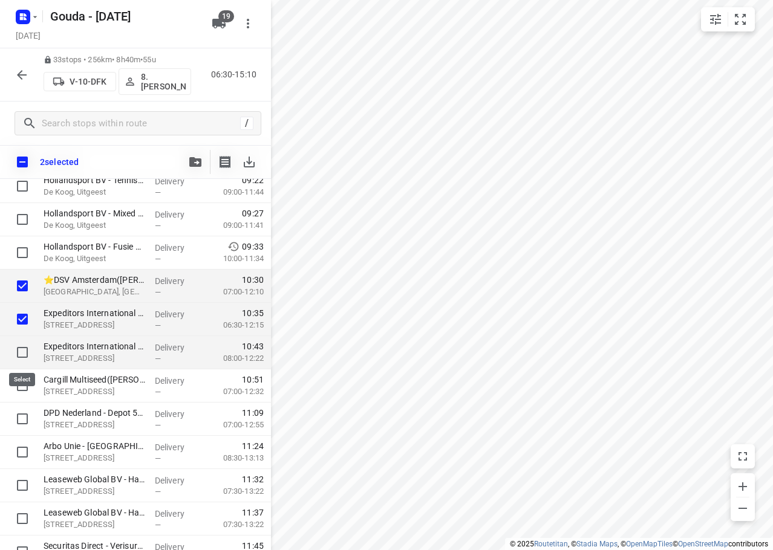
click at [27, 354] on input "checkbox" at bounding box center [22, 353] width 24 height 24
checkbox input "true"
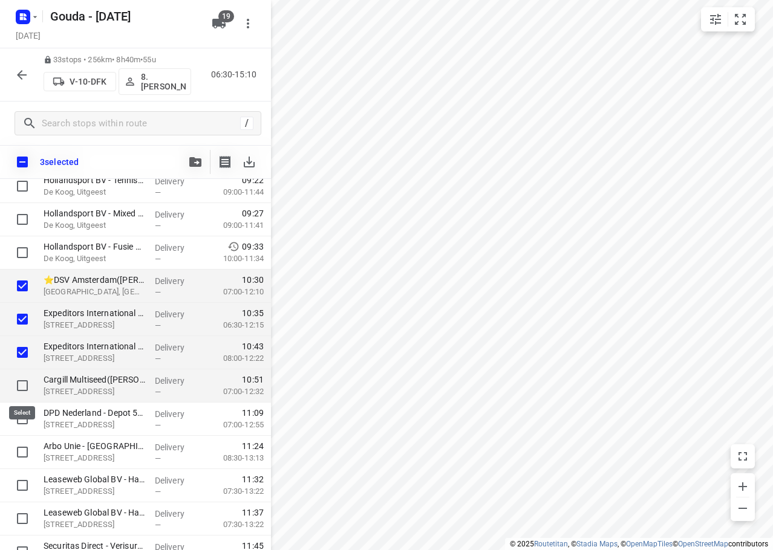
click at [23, 390] on input "checkbox" at bounding box center [22, 386] width 24 height 24
checkbox input "true"
click at [197, 146] on div "4 selected" at bounding box center [135, 162] width 271 height 34
click at [194, 158] on icon "button" at bounding box center [195, 162] width 12 height 10
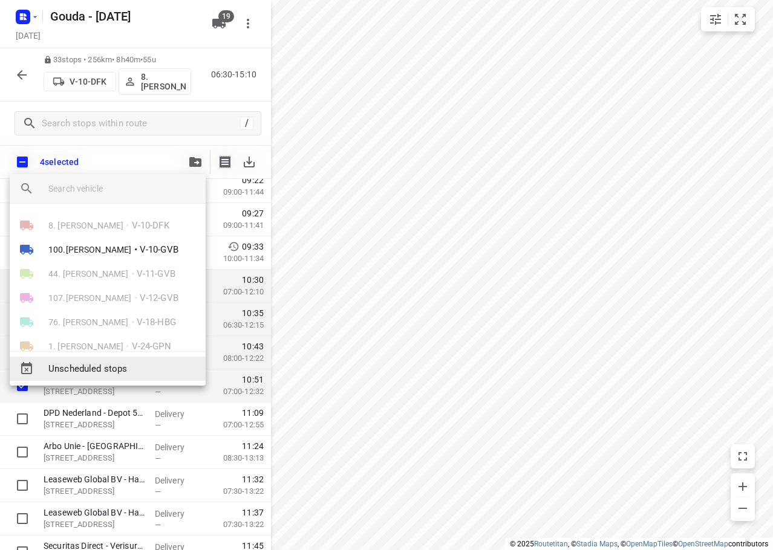
click at [109, 371] on span "Unscheduled stops" at bounding box center [122, 369] width 148 height 14
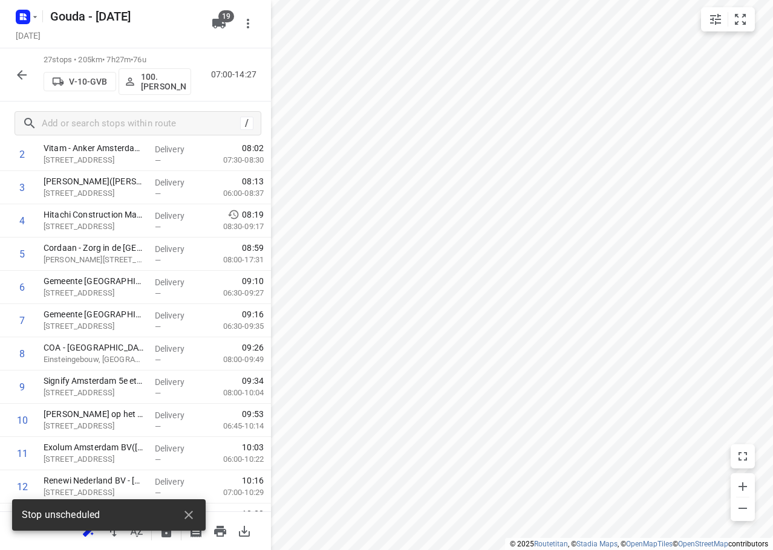
scroll to position [0, 0]
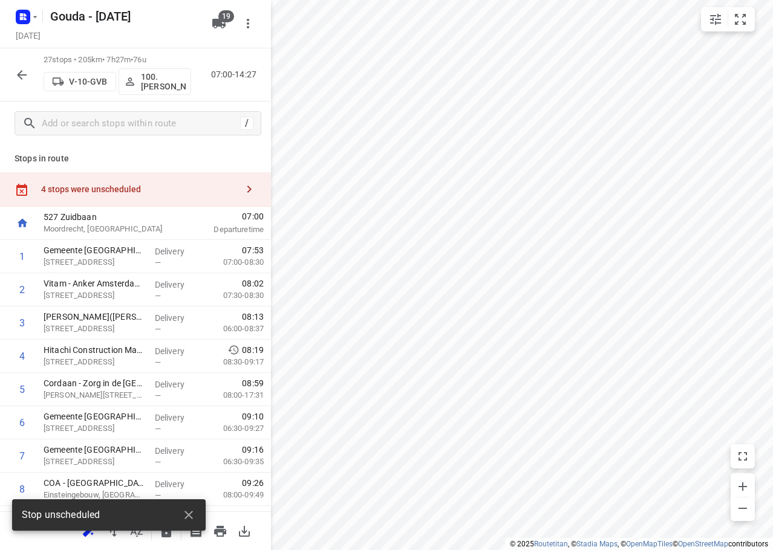
click at [127, 189] on div "4 stops were unscheduled" at bounding box center [139, 189] width 196 height 10
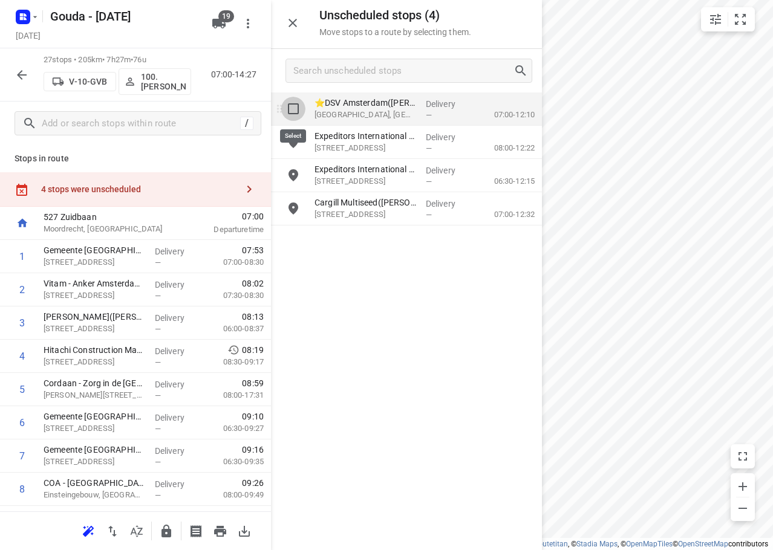
click at [292, 107] on input "grid" at bounding box center [293, 109] width 24 height 24
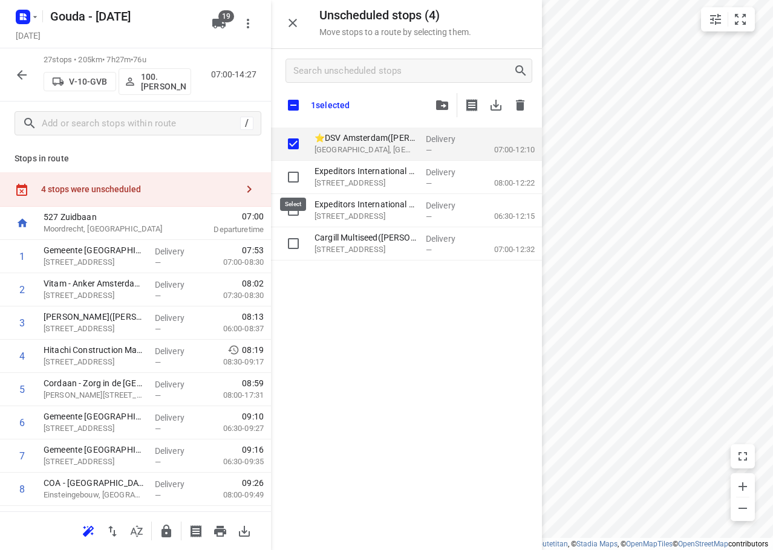
checkbox input "true"
click at [289, 106] on input "checkbox" at bounding box center [293, 105] width 25 height 25
checkbox input "true"
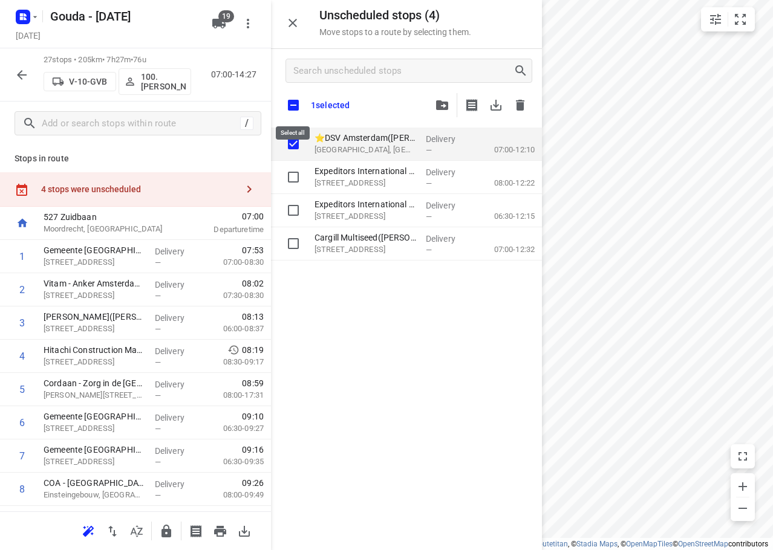
checkbox input "true"
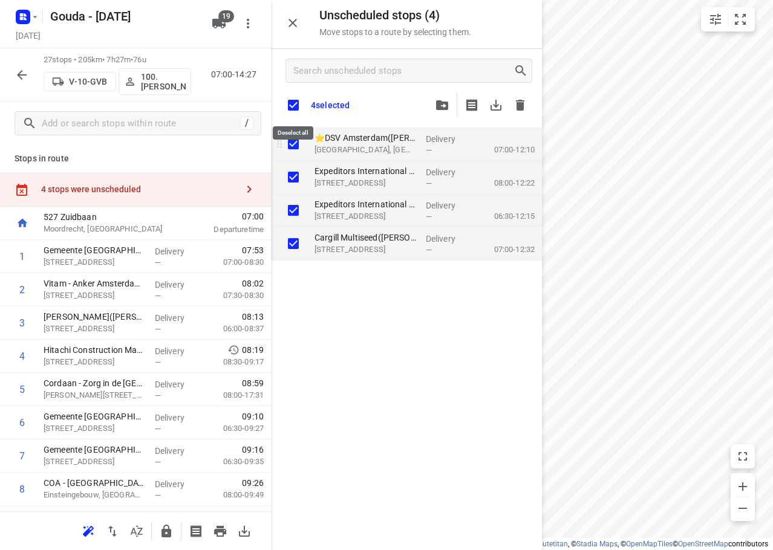
checkbox input "true"
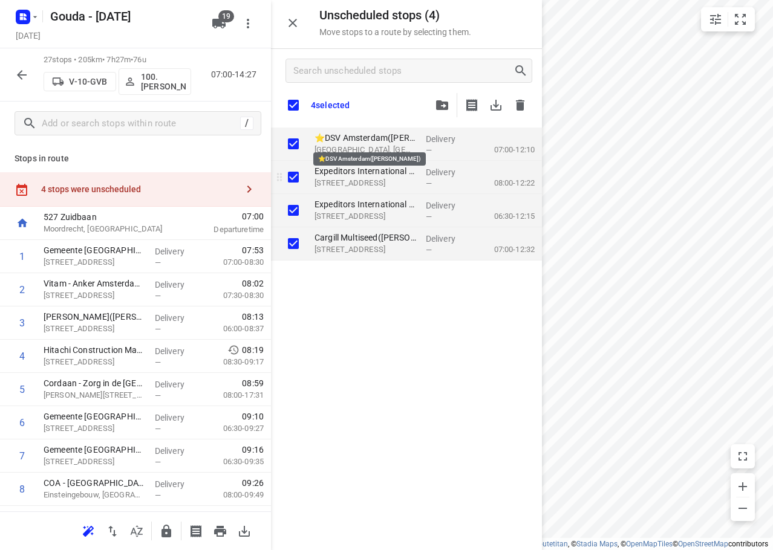
checkbox input "true"
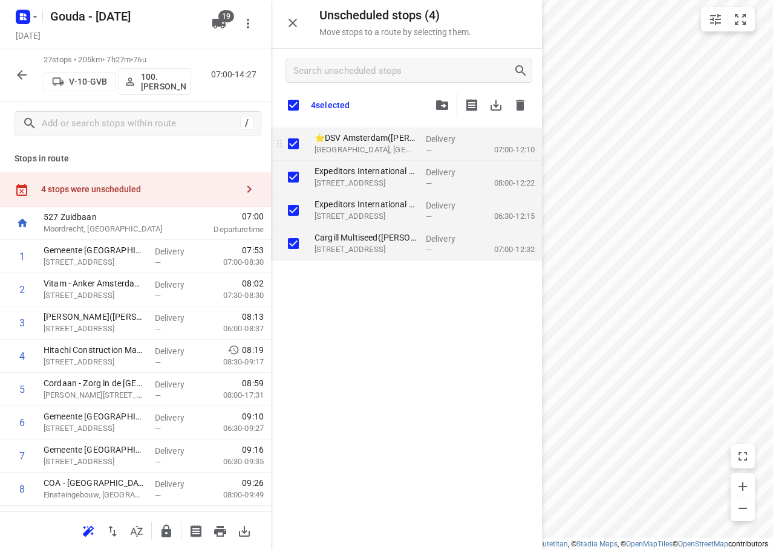
checkbox input "true"
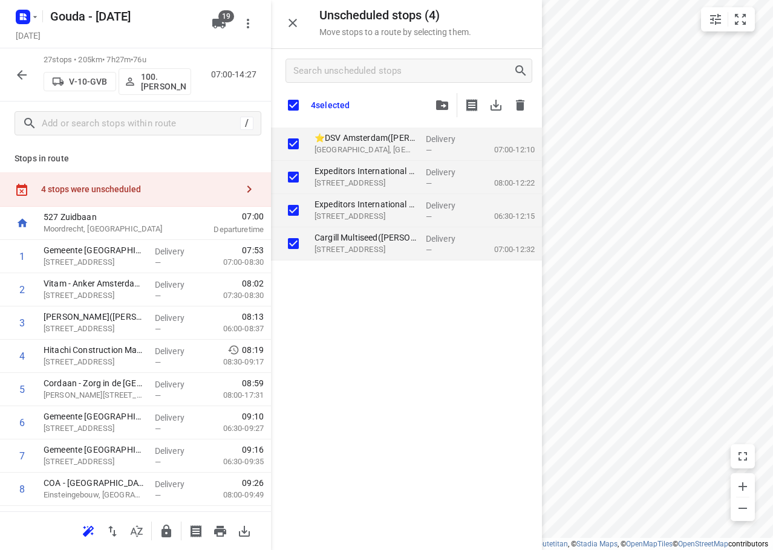
checkbox input "true"
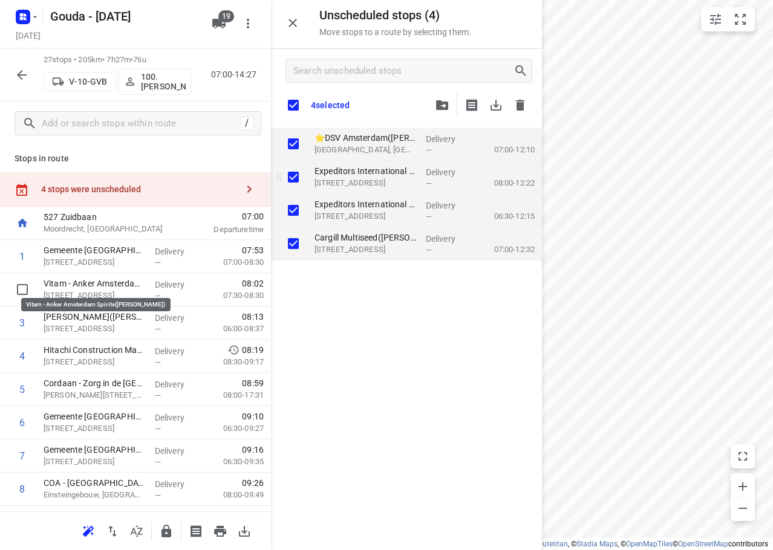
checkbox input "true"
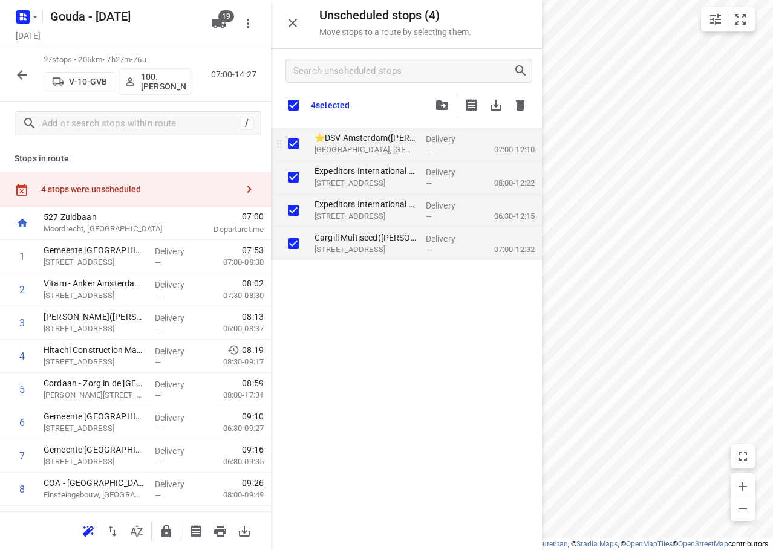
checkbox input "true"
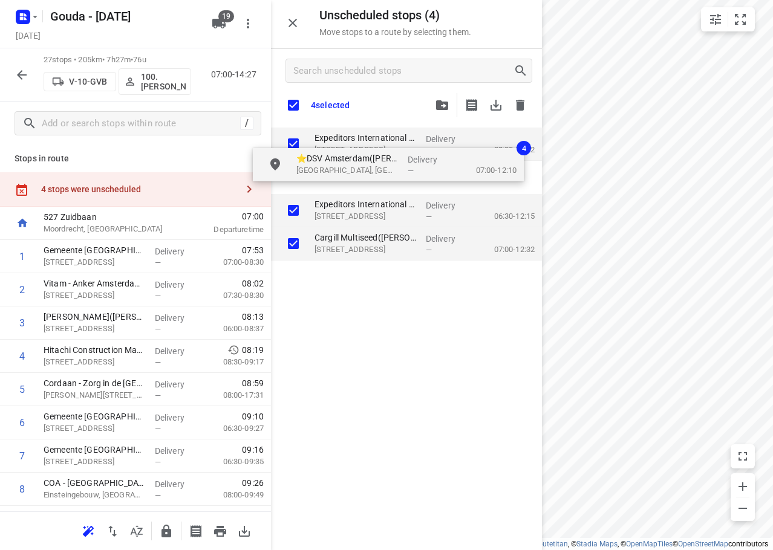
checkbox input "true"
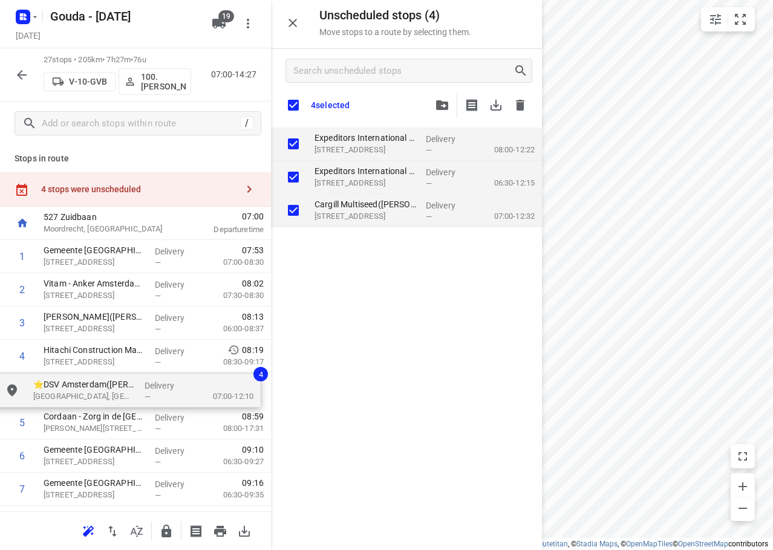
drag, startPoint x: 374, startPoint y: 137, endPoint x: 93, endPoint y: 386, distance: 376.6
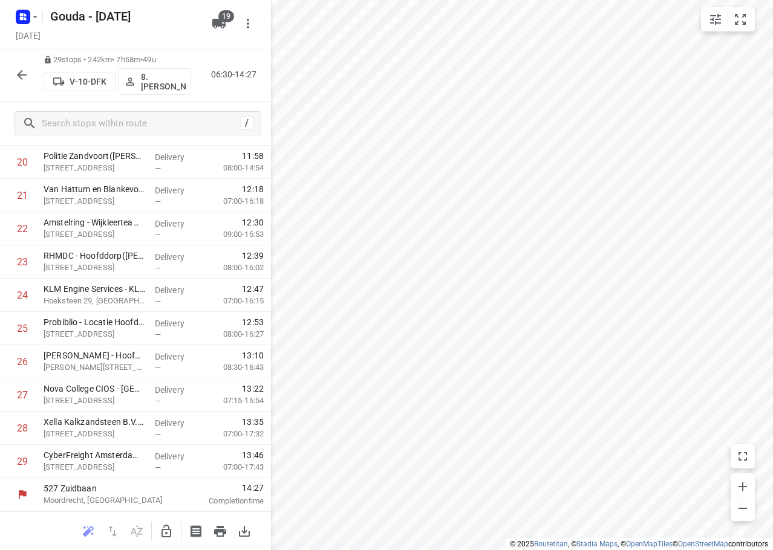
scroll to position [692, 0]
click at [19, 74] on icon "button" at bounding box center [22, 75] width 10 height 10
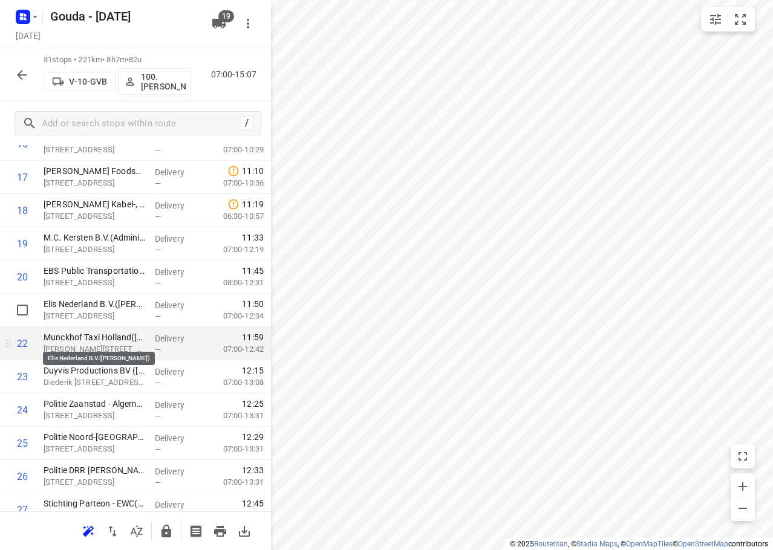
scroll to position [517, 0]
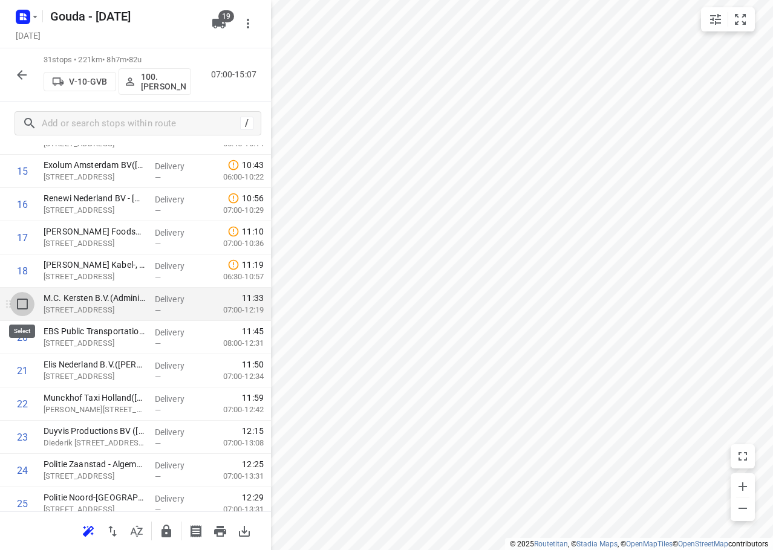
click at [18, 310] on input "checkbox" at bounding box center [22, 304] width 24 height 24
checkbox input "true"
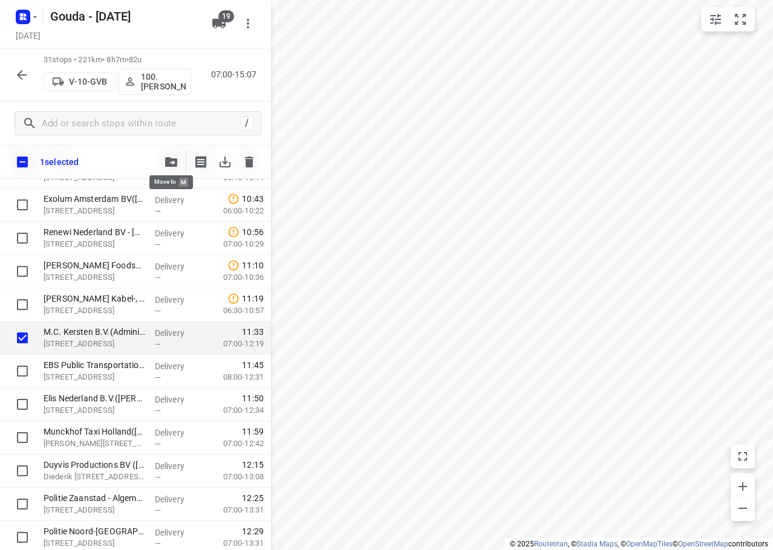
click at [172, 166] on icon "button" at bounding box center [171, 162] width 12 height 10
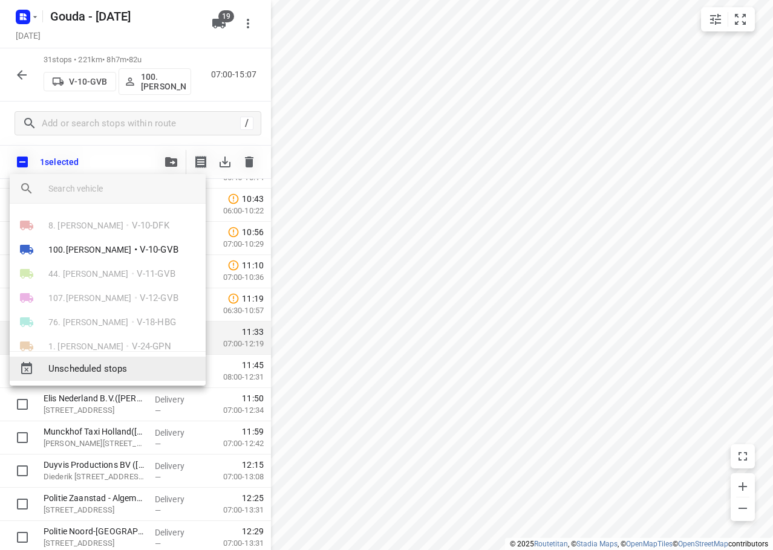
click at [110, 367] on span "Unscheduled stops" at bounding box center [122, 369] width 148 height 14
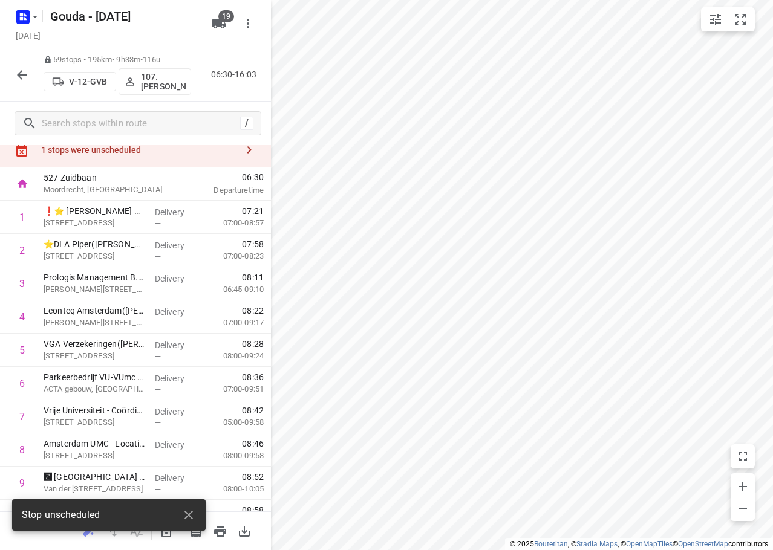
scroll to position [0, 0]
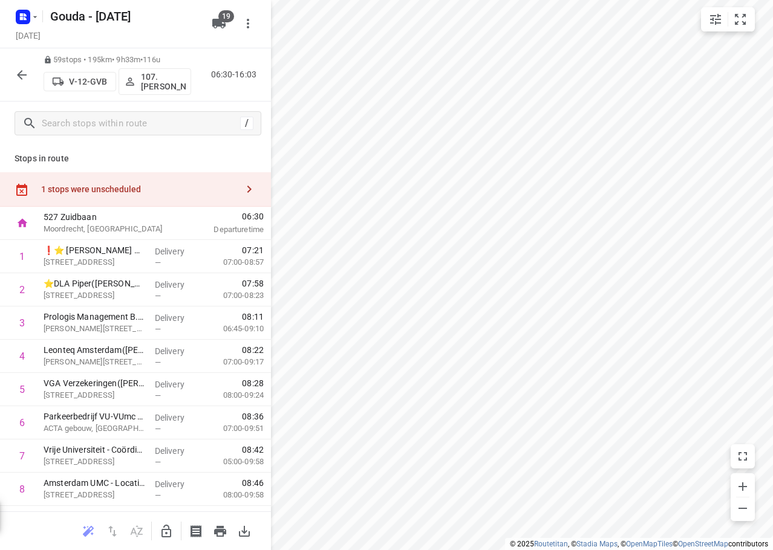
click at [115, 181] on div "1 stops were unscheduled" at bounding box center [135, 189] width 271 height 34
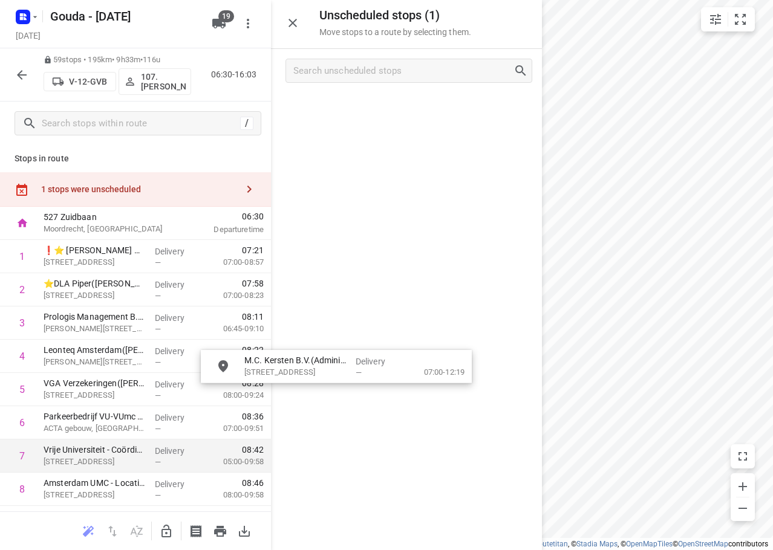
drag, startPoint x: 358, startPoint y: 111, endPoint x: 256, endPoint y: 460, distance: 363.5
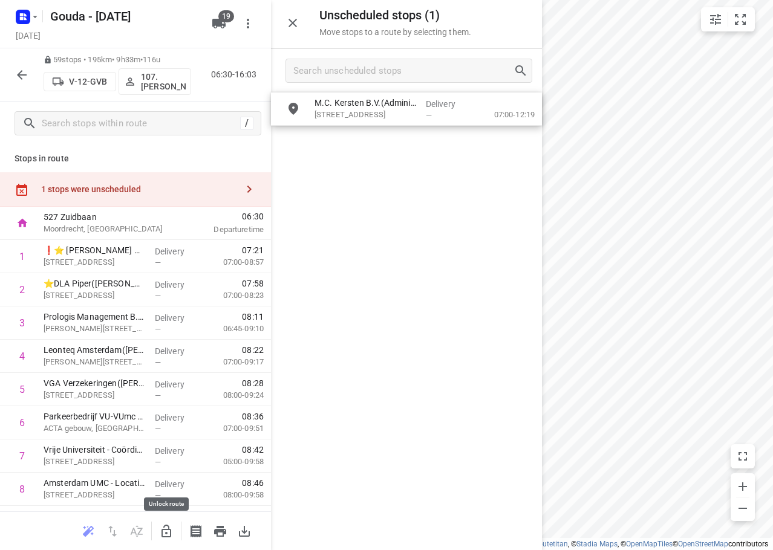
drag, startPoint x: 165, startPoint y: 537, endPoint x: 279, endPoint y: 261, distance: 298.6
click at [168, 531] on icon "button" at bounding box center [166, 531] width 15 height 15
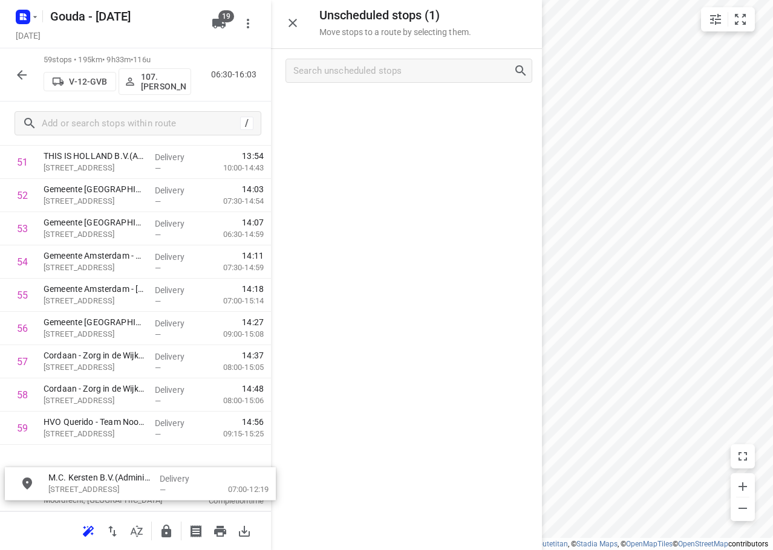
scroll to position [1767, 0]
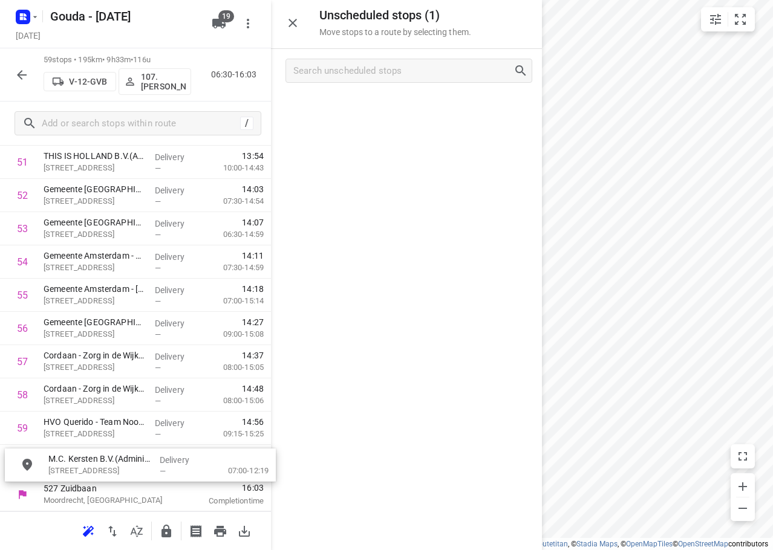
drag, startPoint x: 354, startPoint y: 103, endPoint x: 438, endPoint y: 295, distance: 209.1
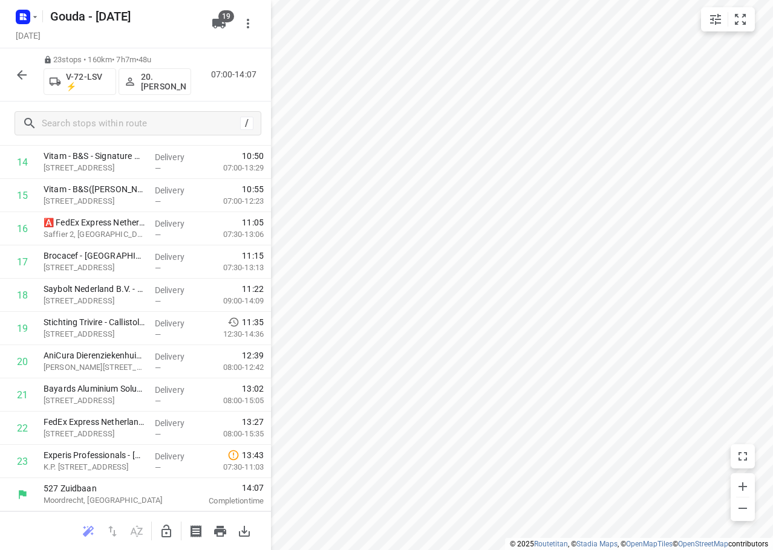
scroll to position [492, 0]
click at [25, 76] on icon "button" at bounding box center [22, 75] width 15 height 15
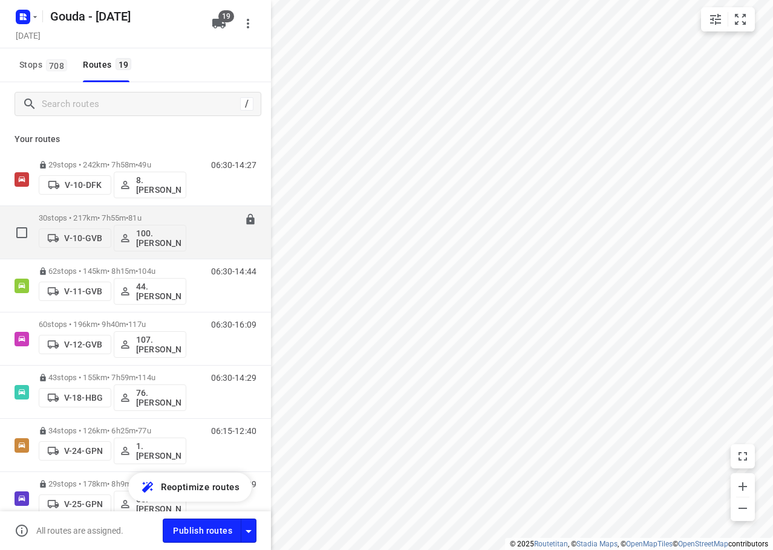
click at [169, 212] on div "30 stops • 217km • 7h55m • 81u V-10-GVB 100.Henk Vos" at bounding box center [113, 232] width 148 height 50
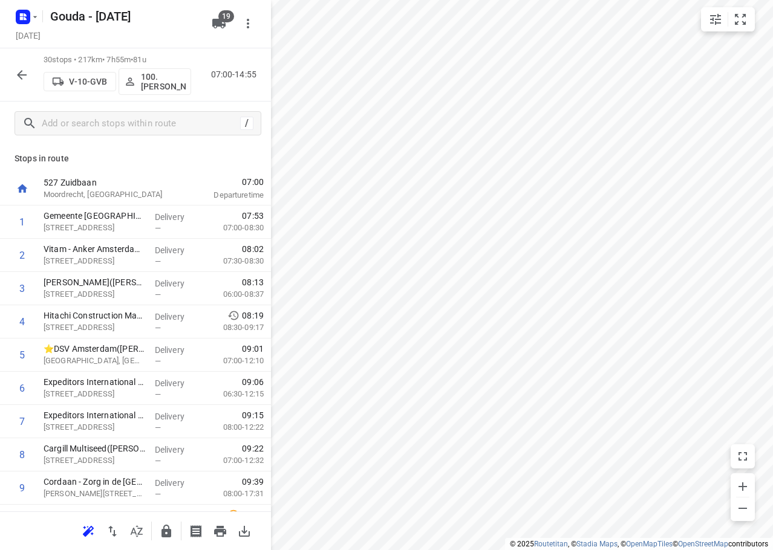
click at [160, 538] on icon "button" at bounding box center [166, 531] width 15 height 15
click at [11, 77] on button "button" at bounding box center [22, 75] width 24 height 24
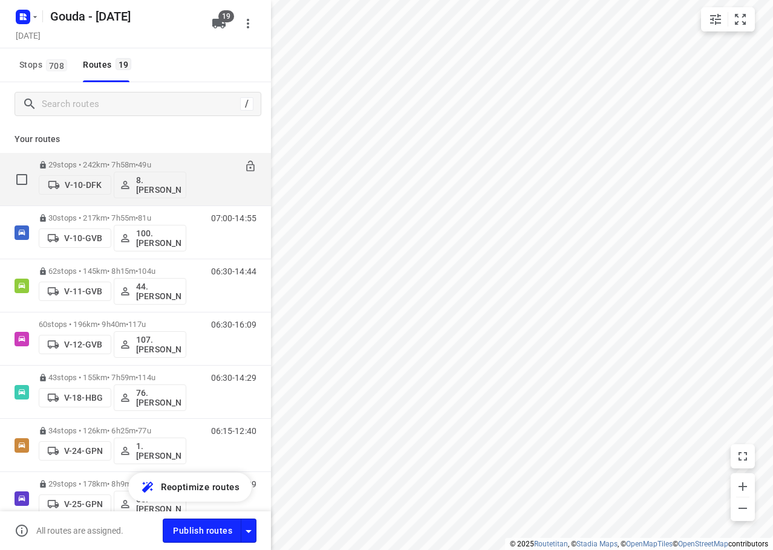
click at [19, 184] on input "checkbox" at bounding box center [22, 180] width 24 height 24
checkbox input "true"
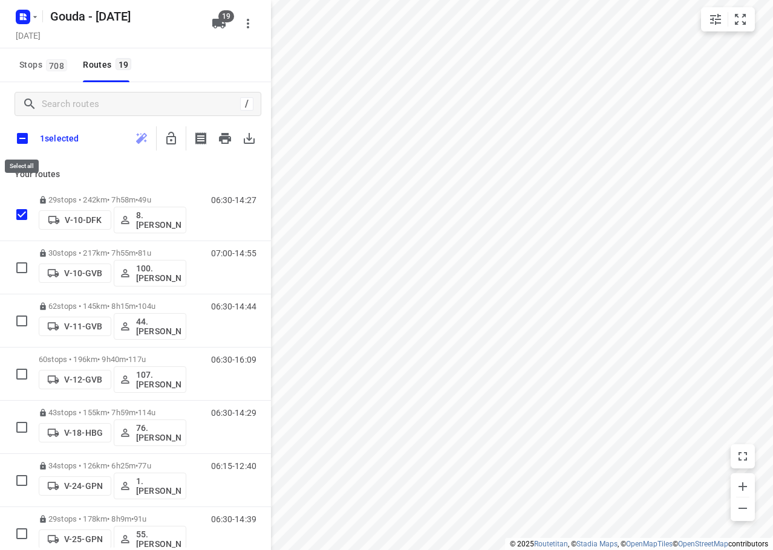
click at [21, 148] on input "checkbox" at bounding box center [22, 138] width 25 height 25
checkbox input "true"
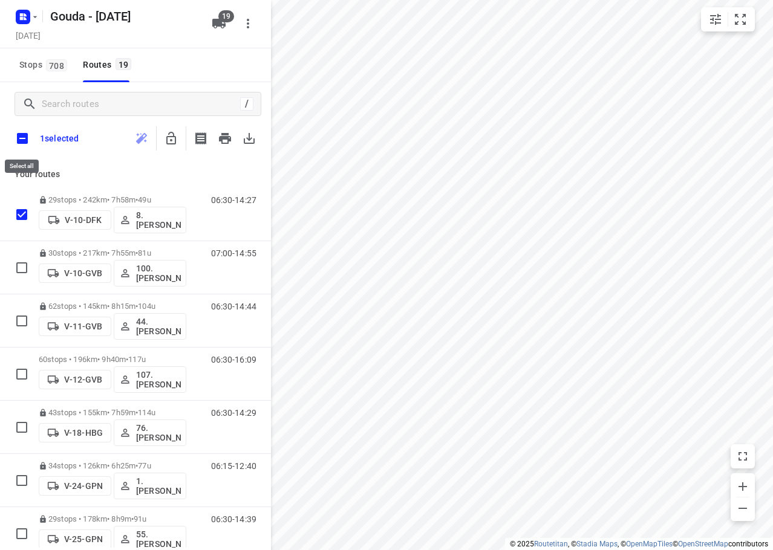
checkbox input "true"
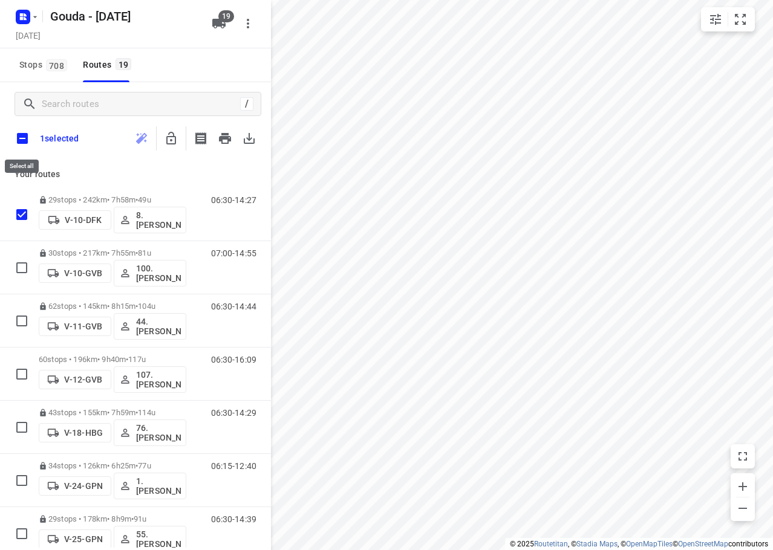
checkbox input "true"
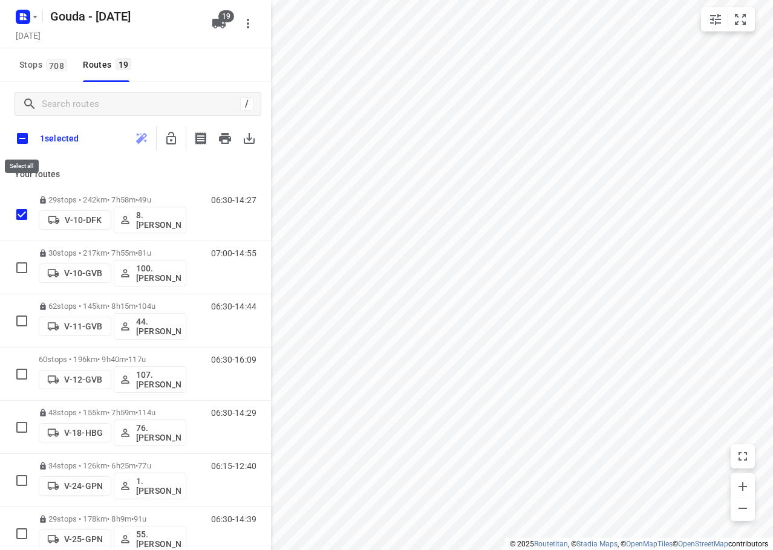
checkbox input "true"
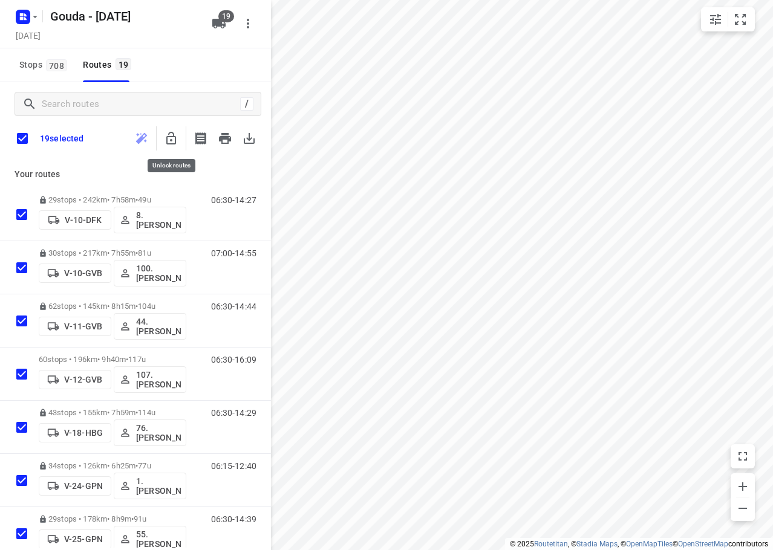
click at [167, 137] on icon "button" at bounding box center [171, 138] width 10 height 13
click at [168, 142] on icon "button" at bounding box center [171, 138] width 10 height 13
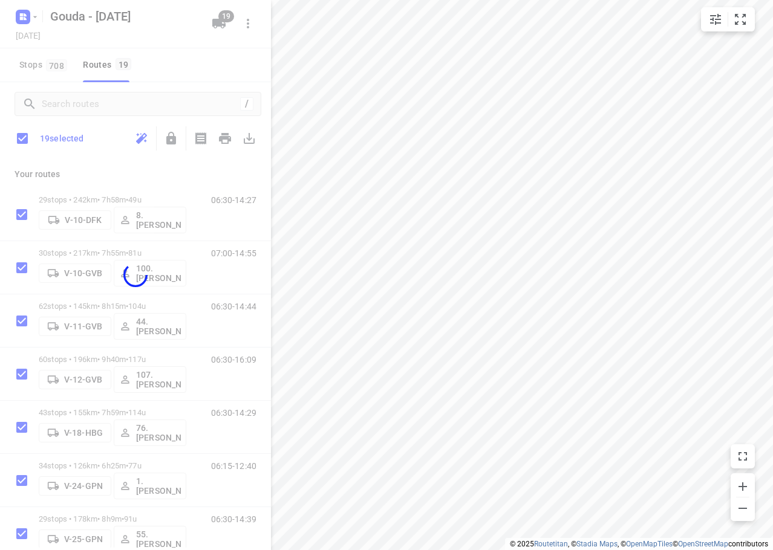
click at [129, 184] on div at bounding box center [135, 275] width 271 height 550
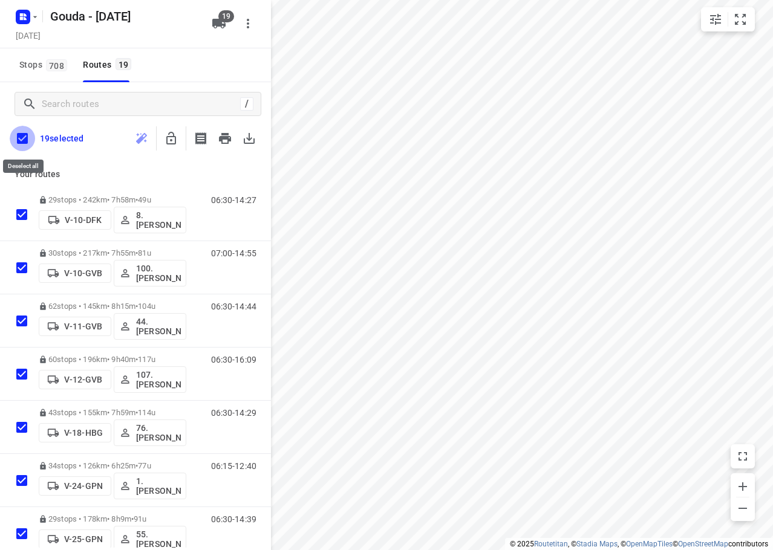
click at [18, 139] on input "checkbox" at bounding box center [22, 138] width 25 height 25
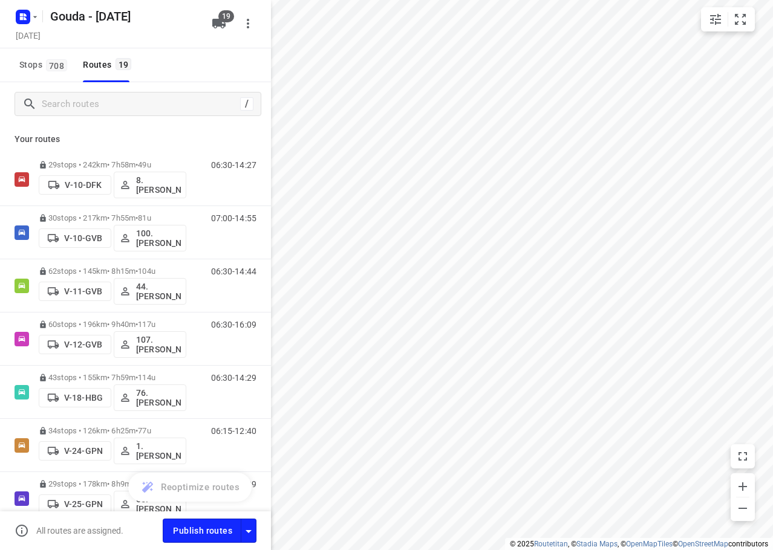
drag, startPoint x: 174, startPoint y: 62, endPoint x: 180, endPoint y: 60, distance: 6.3
click at [175, 62] on div "Stops 708 Routes 19" at bounding box center [135, 65] width 271 height 34
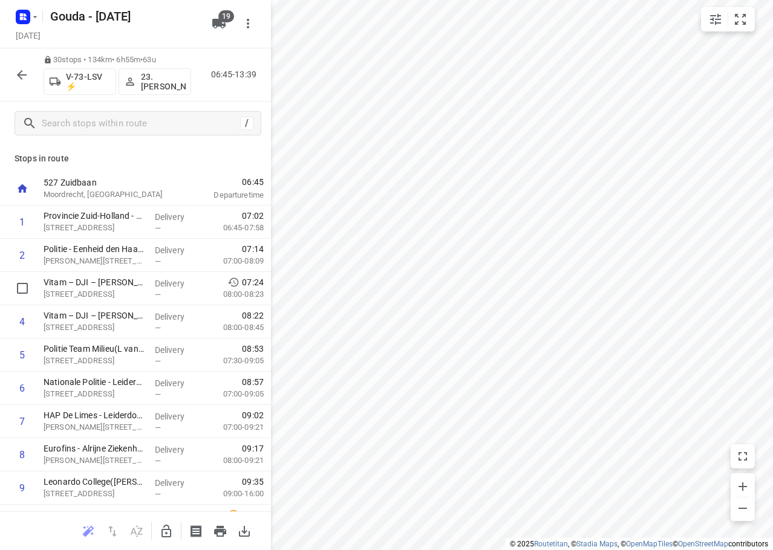
scroll to position [725, 0]
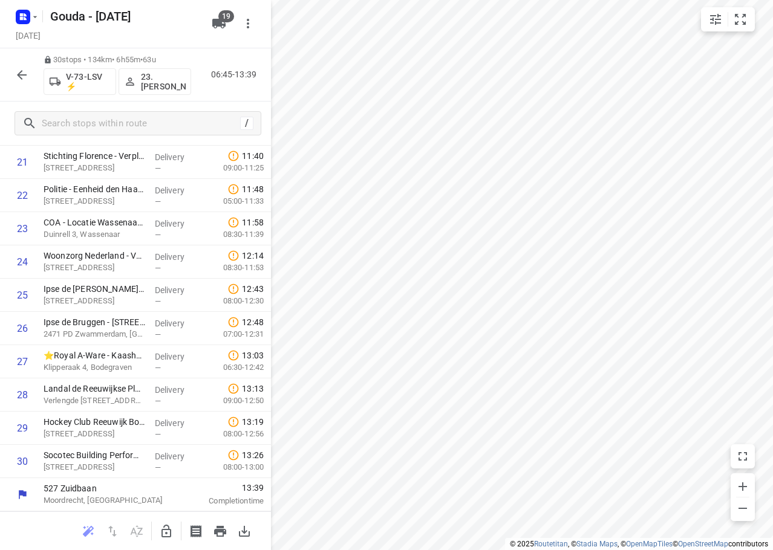
click at [5, 73] on div "30 stops • 134km • 6h55m • 63u V-73-LSV ⚡ 23.Johan de Wit 06:45-13:39" at bounding box center [135, 74] width 271 height 53
click at [17, 74] on icon "button" at bounding box center [22, 75] width 15 height 15
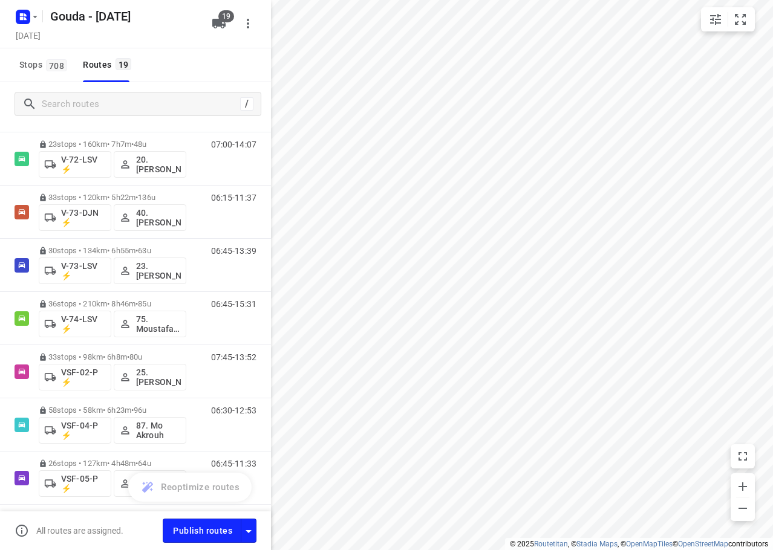
scroll to position [602, 0]
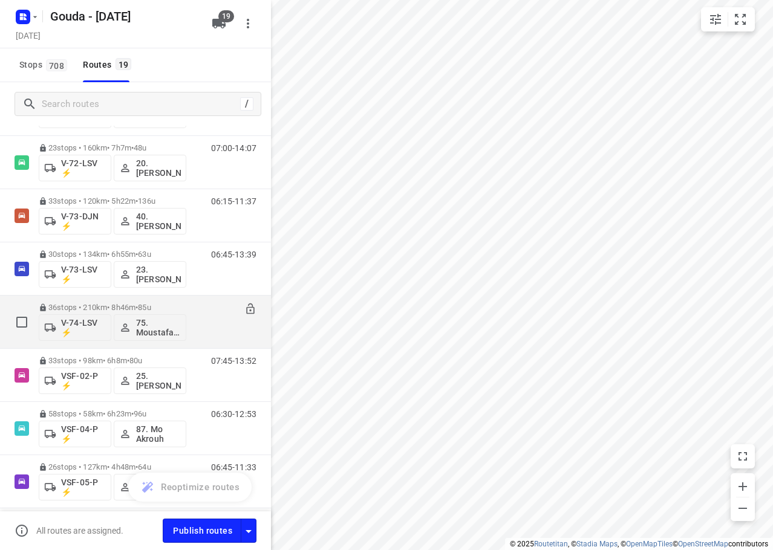
click at [151, 303] on span "85u" at bounding box center [144, 307] width 13 height 9
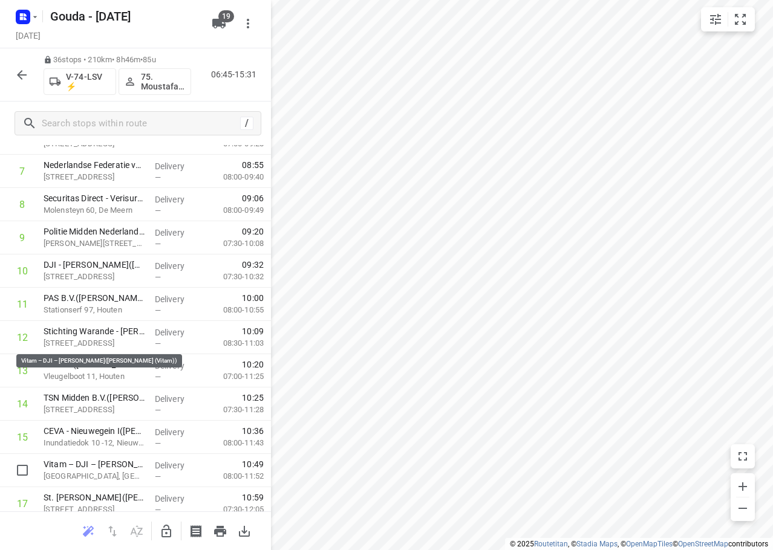
scroll to position [0, 0]
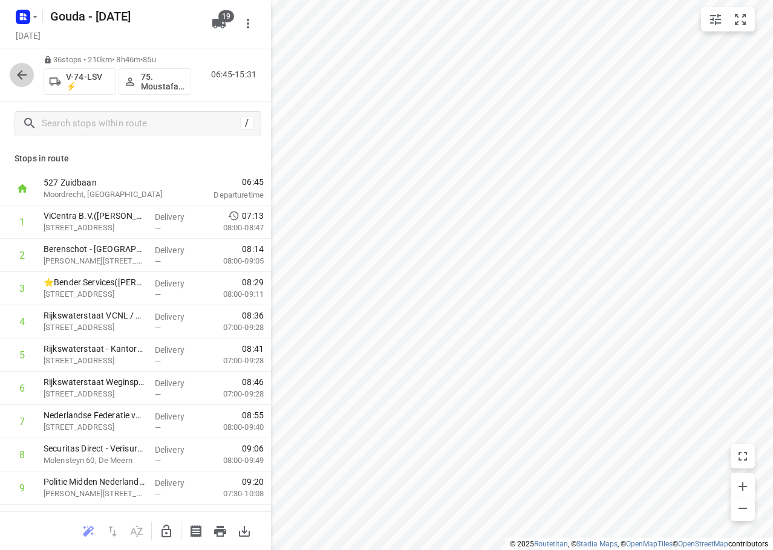
click at [22, 76] on icon "button" at bounding box center [22, 75] width 15 height 15
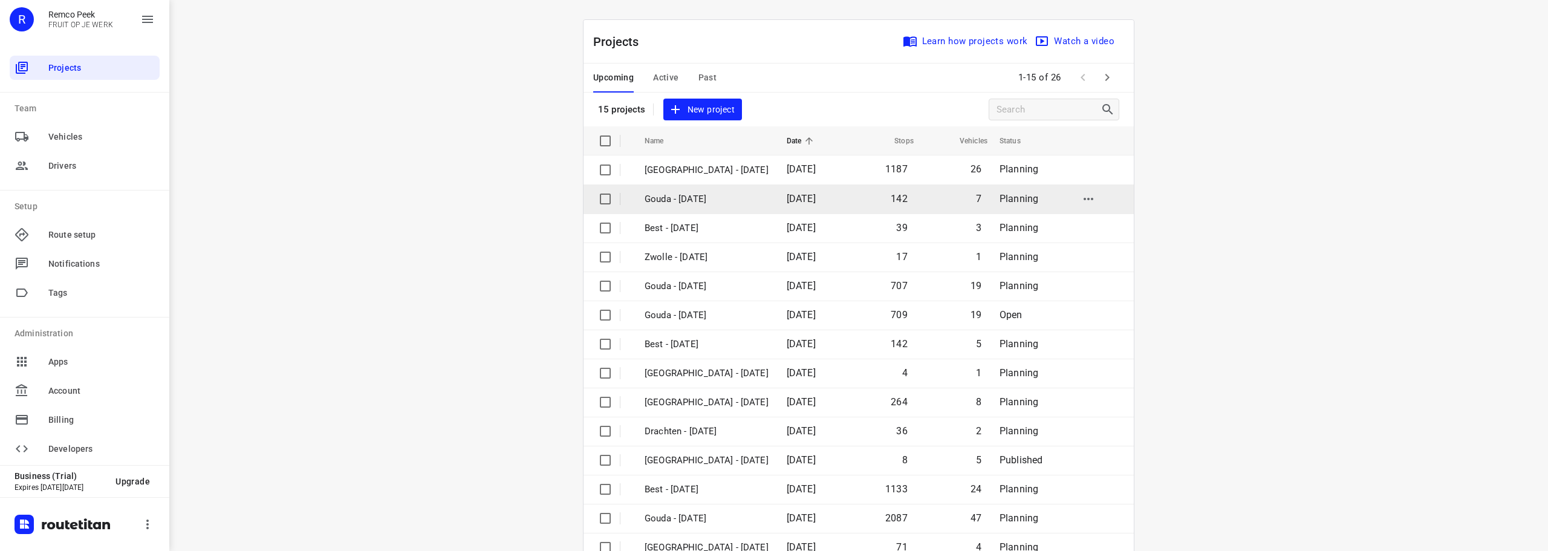
click at [706, 197] on p "Gouda - [DATE]" at bounding box center [707, 199] width 124 height 14
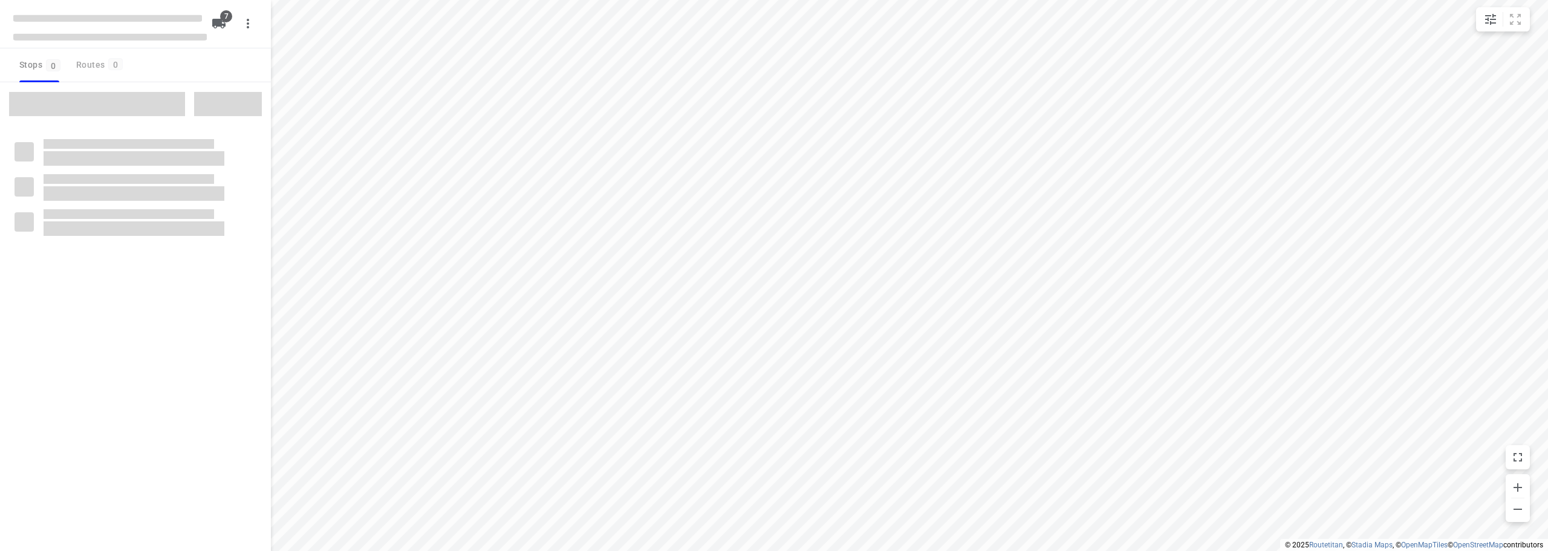
checkbox input "true"
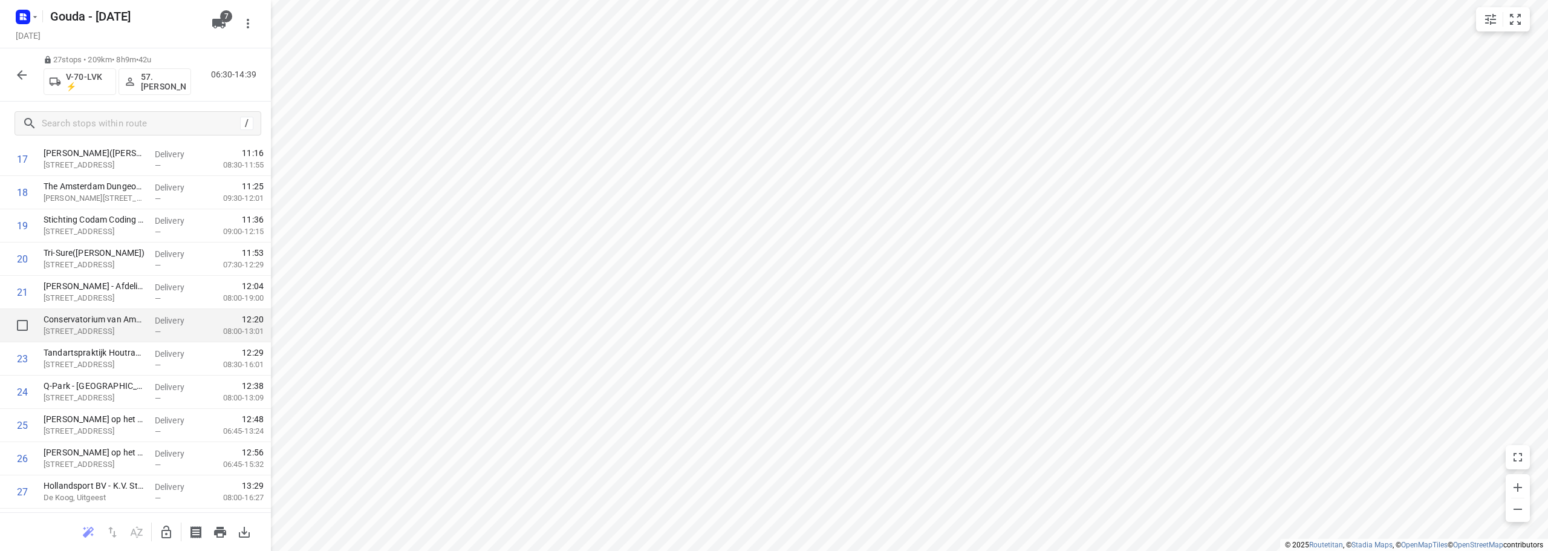
scroll to position [625, 0]
click at [19, 79] on icon "button" at bounding box center [22, 75] width 15 height 15
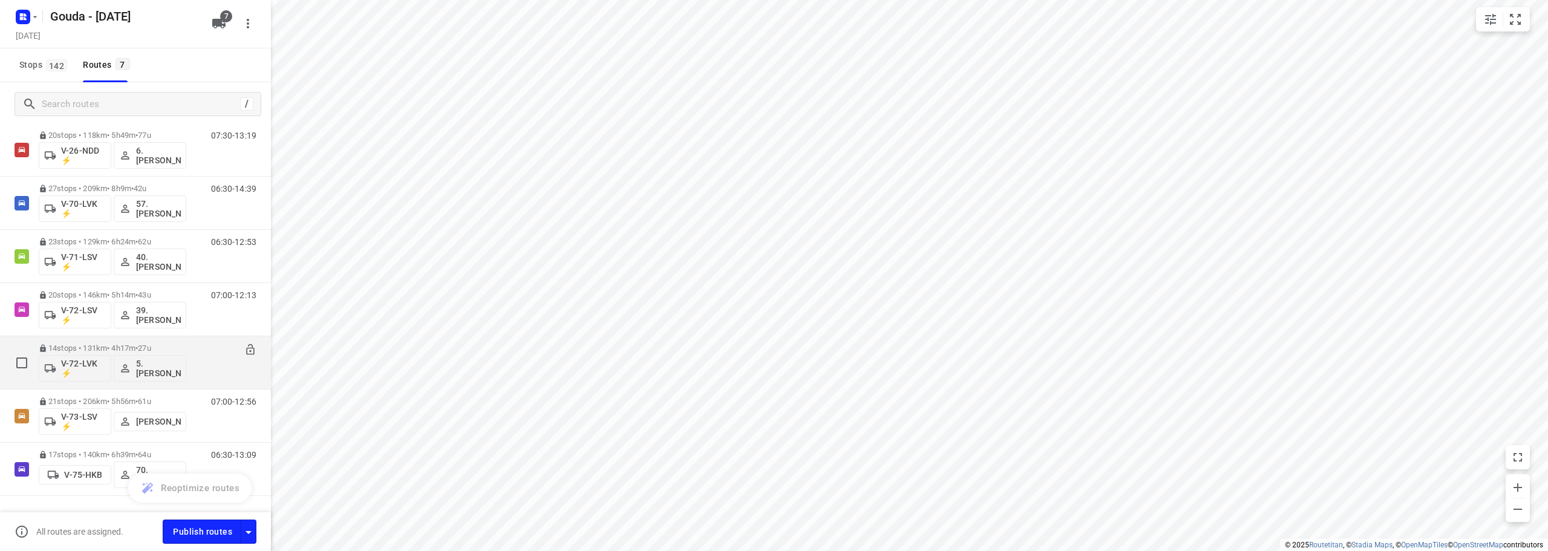
scroll to position [0, 0]
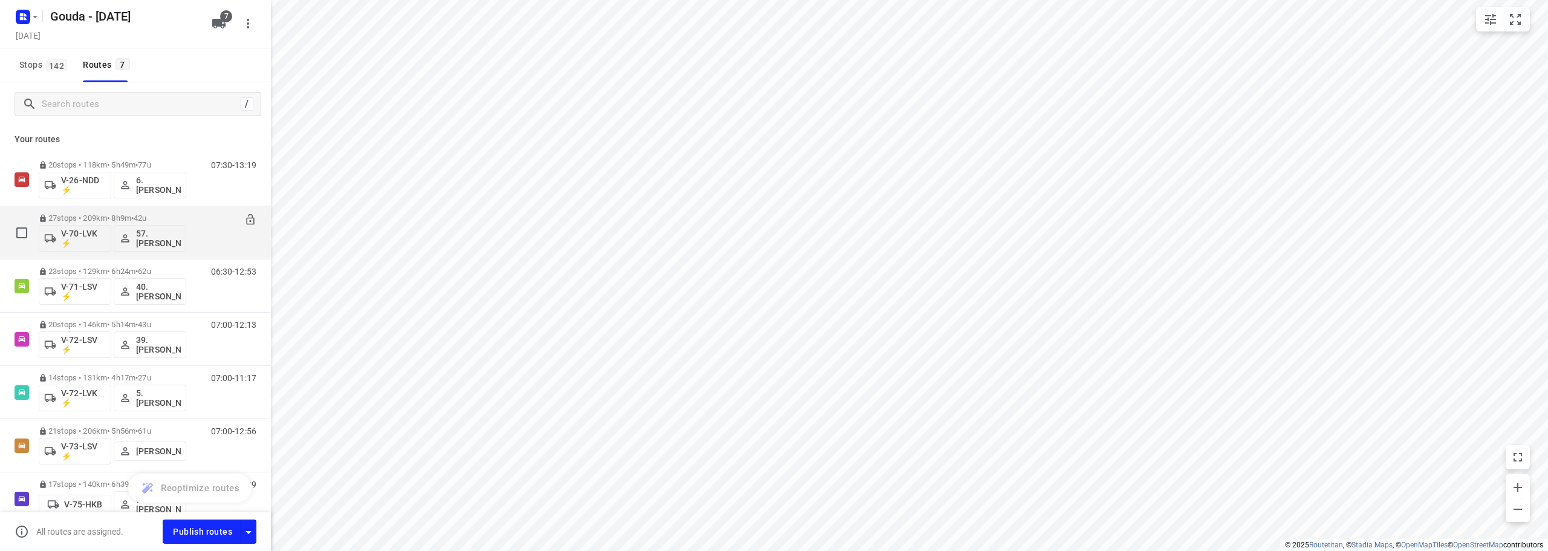
click at [160, 215] on p "27 stops • 209km • 8h9m • 42u" at bounding box center [113, 218] width 148 height 9
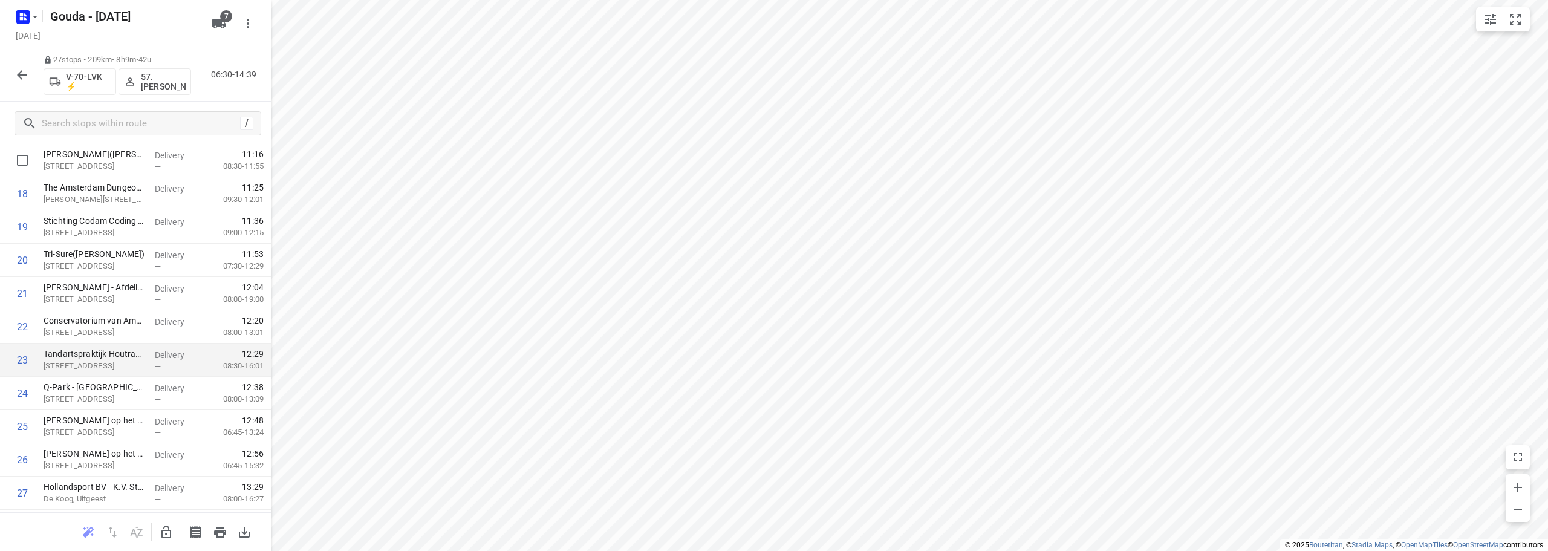
scroll to position [625, 0]
click at [16, 71] on icon "button" at bounding box center [22, 75] width 15 height 15
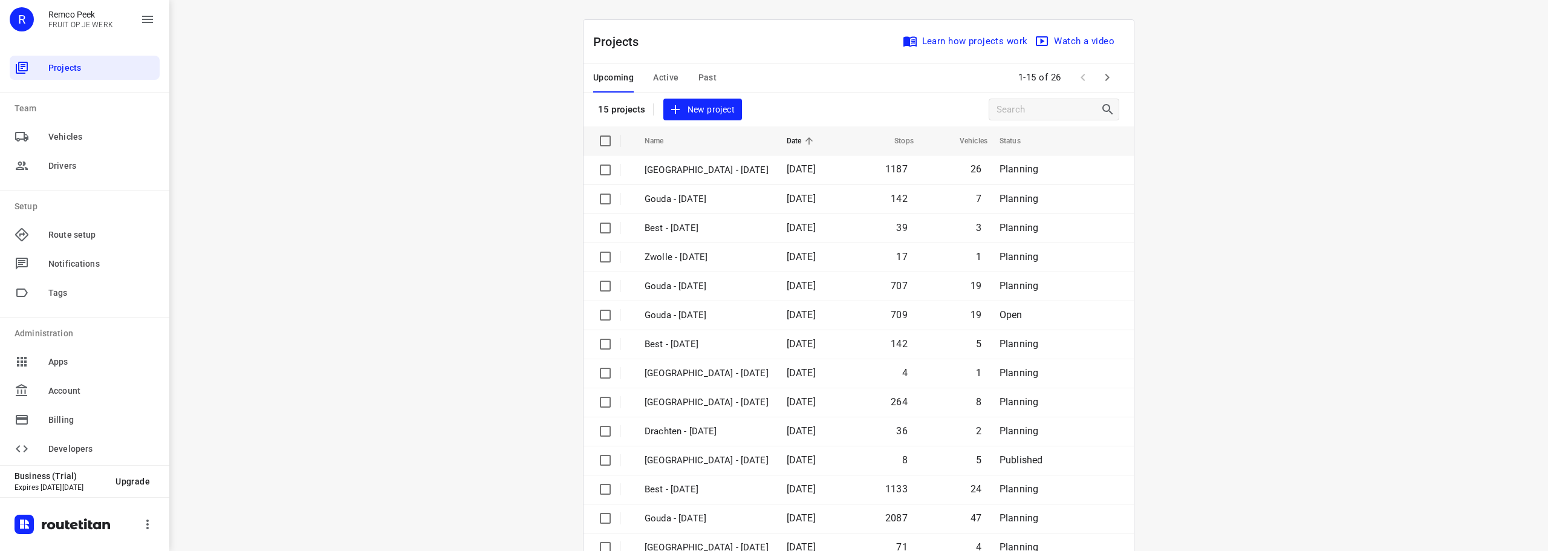
click at [707, 74] on span "Past" at bounding box center [708, 77] width 19 height 15
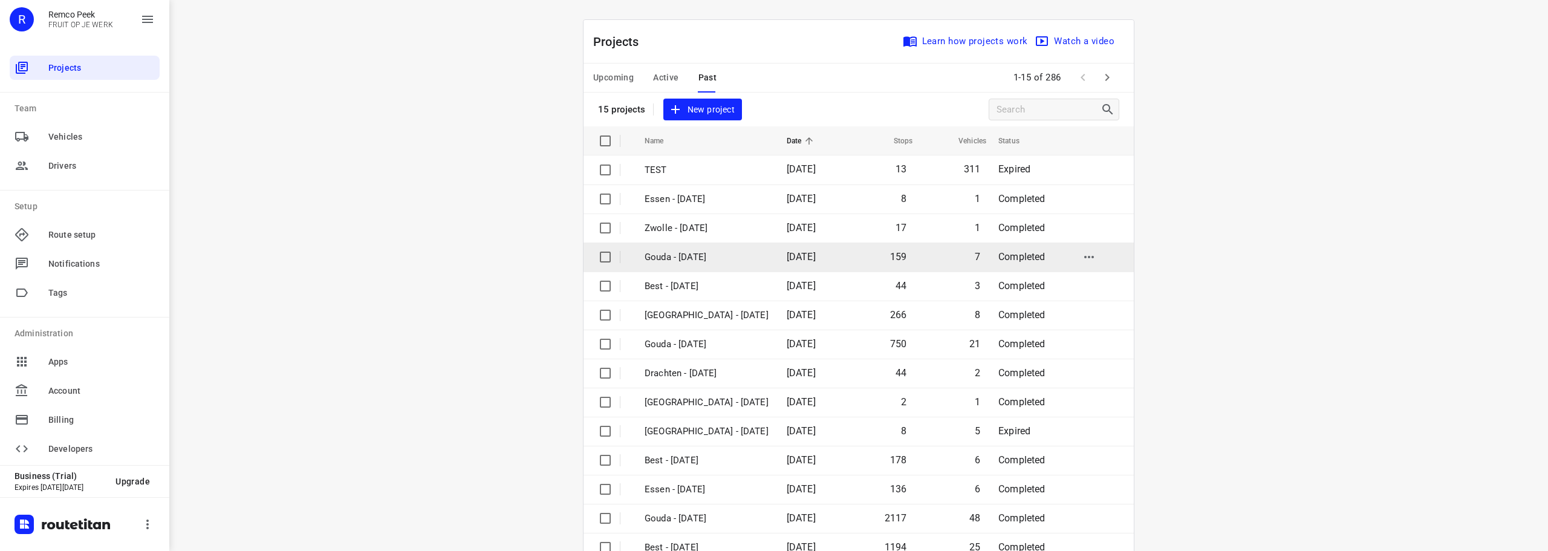
click at [699, 253] on p "Gouda - [DATE]" at bounding box center [707, 257] width 124 height 14
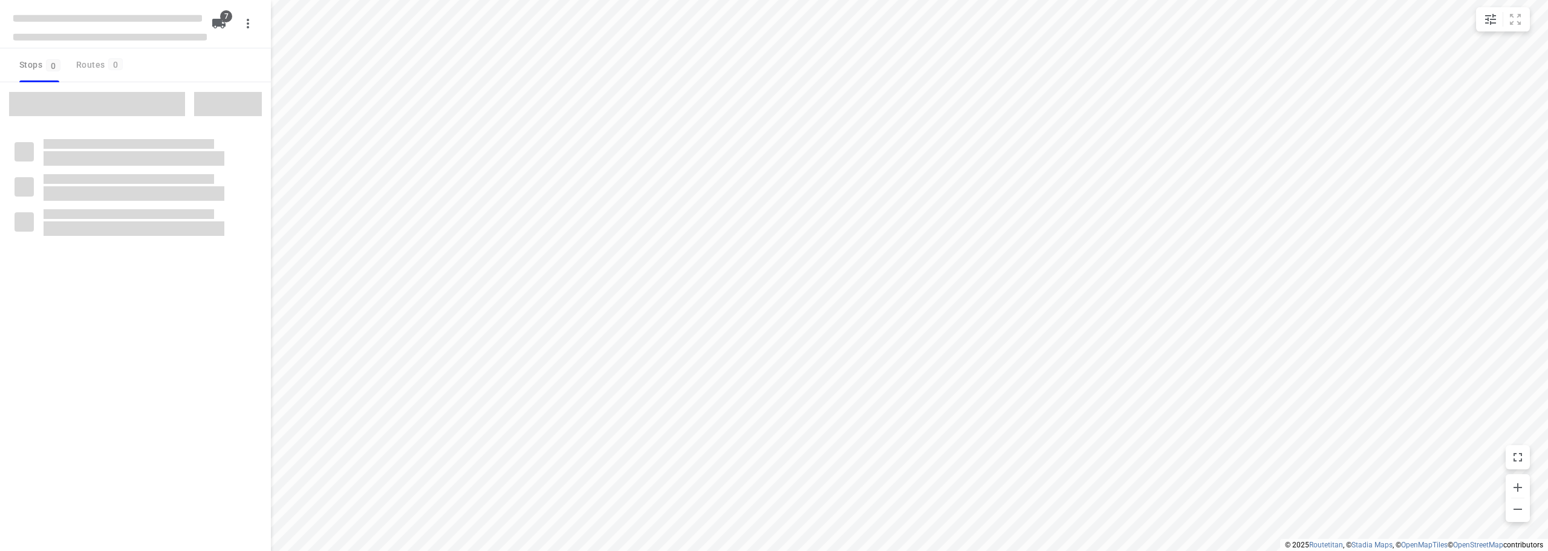
checkbox input "true"
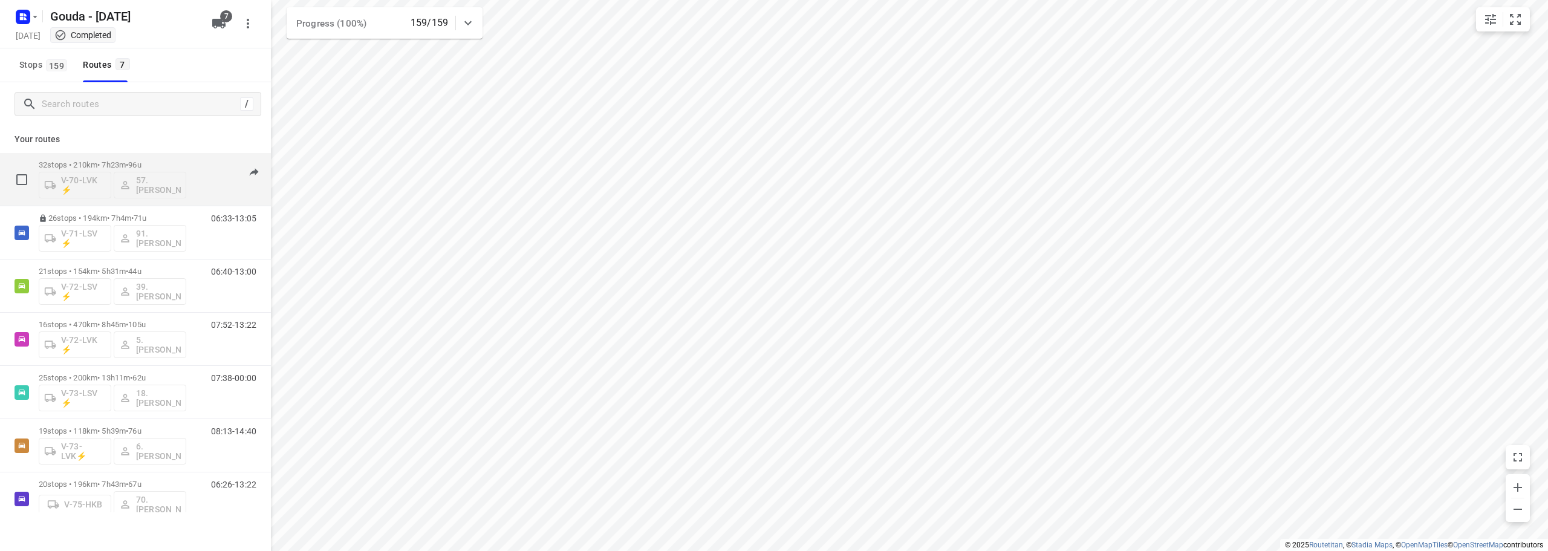
click at [196, 168] on div "07:10-16:11" at bounding box center [226, 182] width 60 height 44
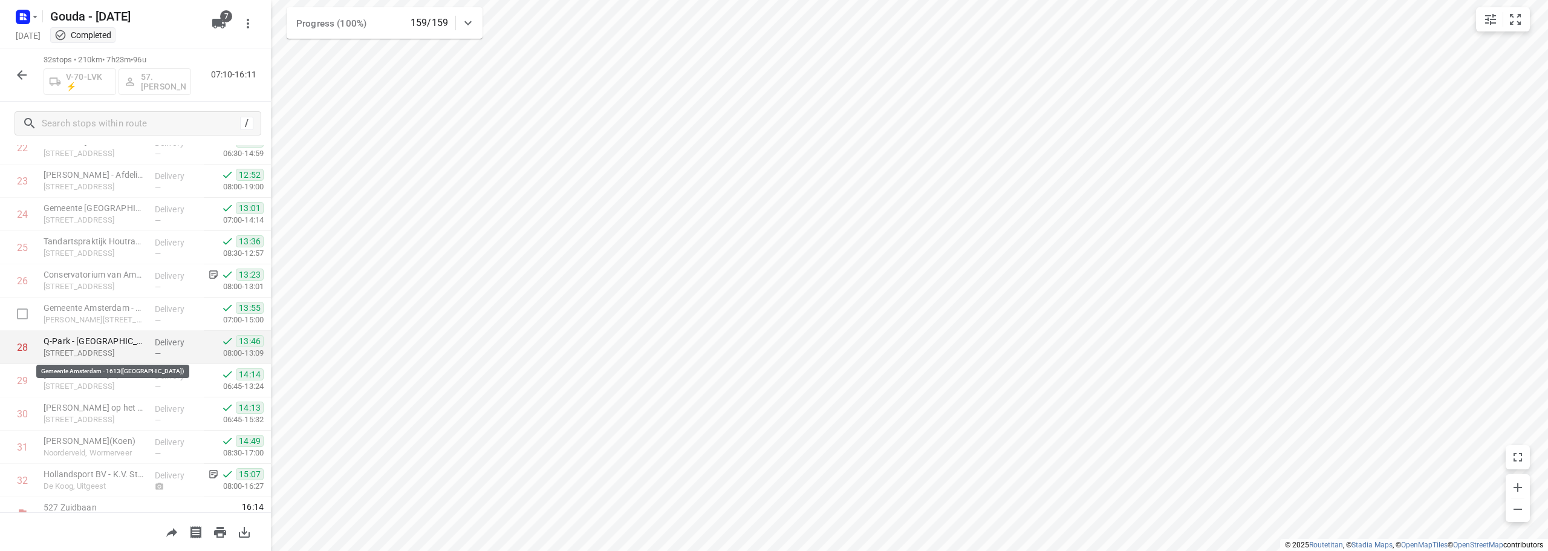
scroll to position [791, 0]
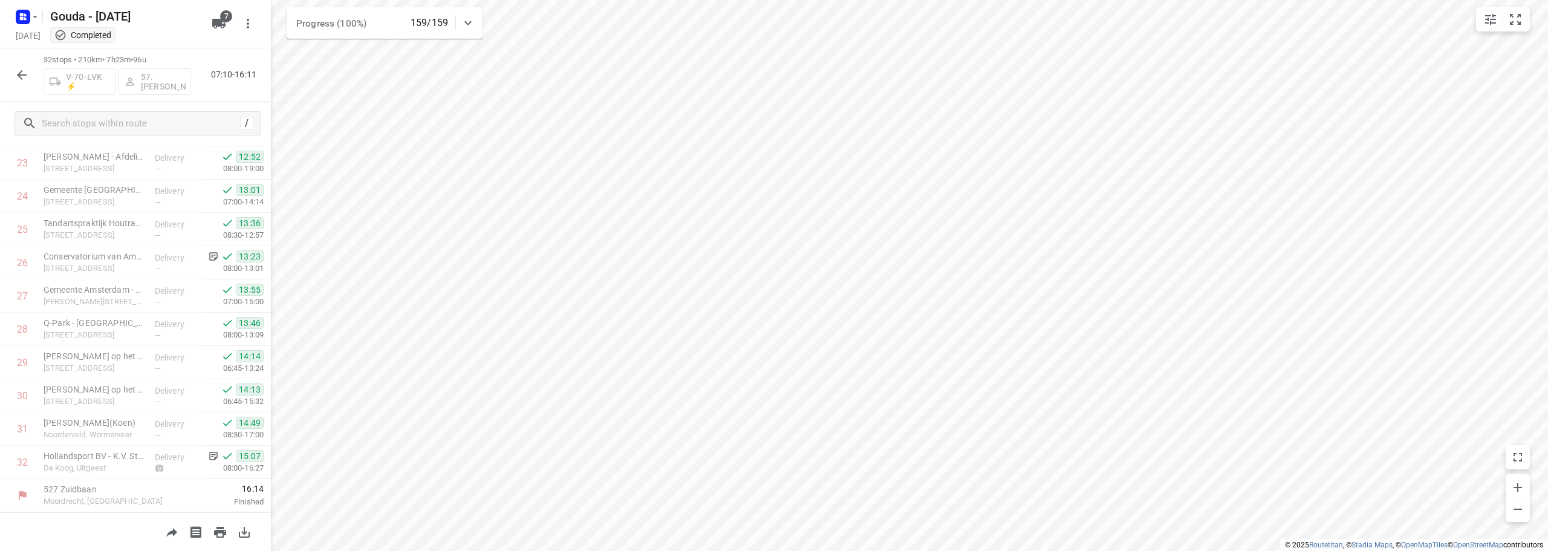
click at [20, 70] on icon "button" at bounding box center [22, 75] width 15 height 15
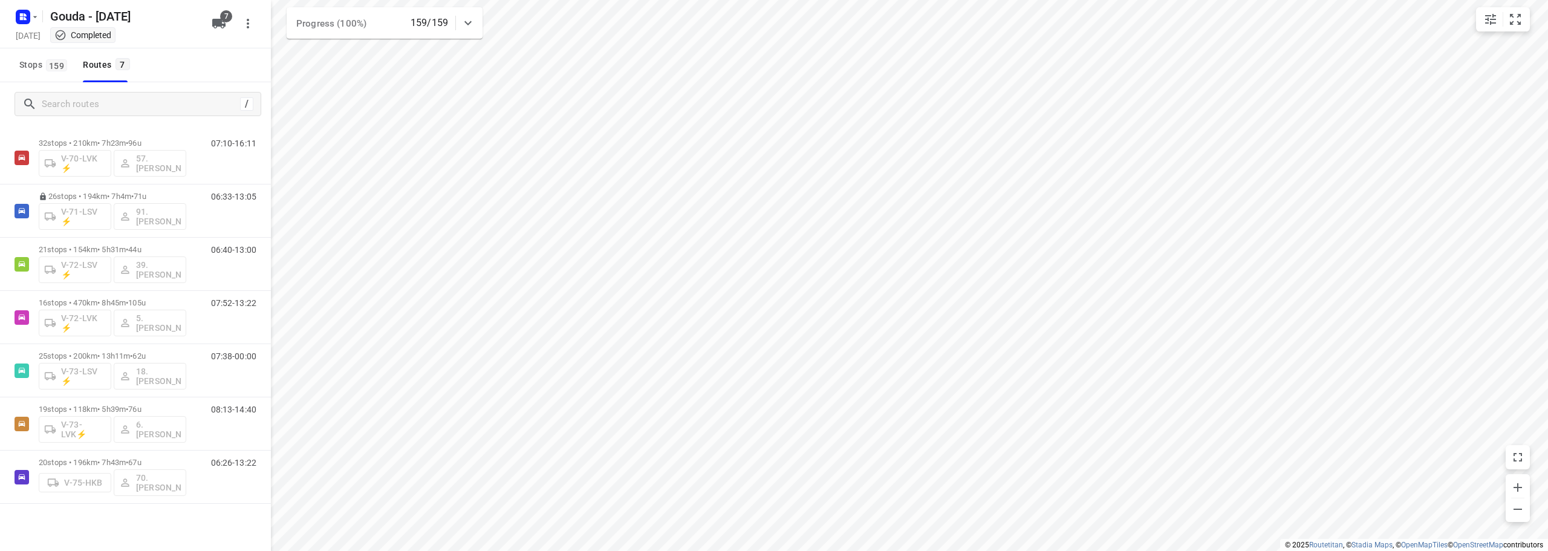
scroll to position [25, 0]
click at [131, 355] on p "25 stops • 200km • 13h11m • 62u" at bounding box center [113, 352] width 148 height 9
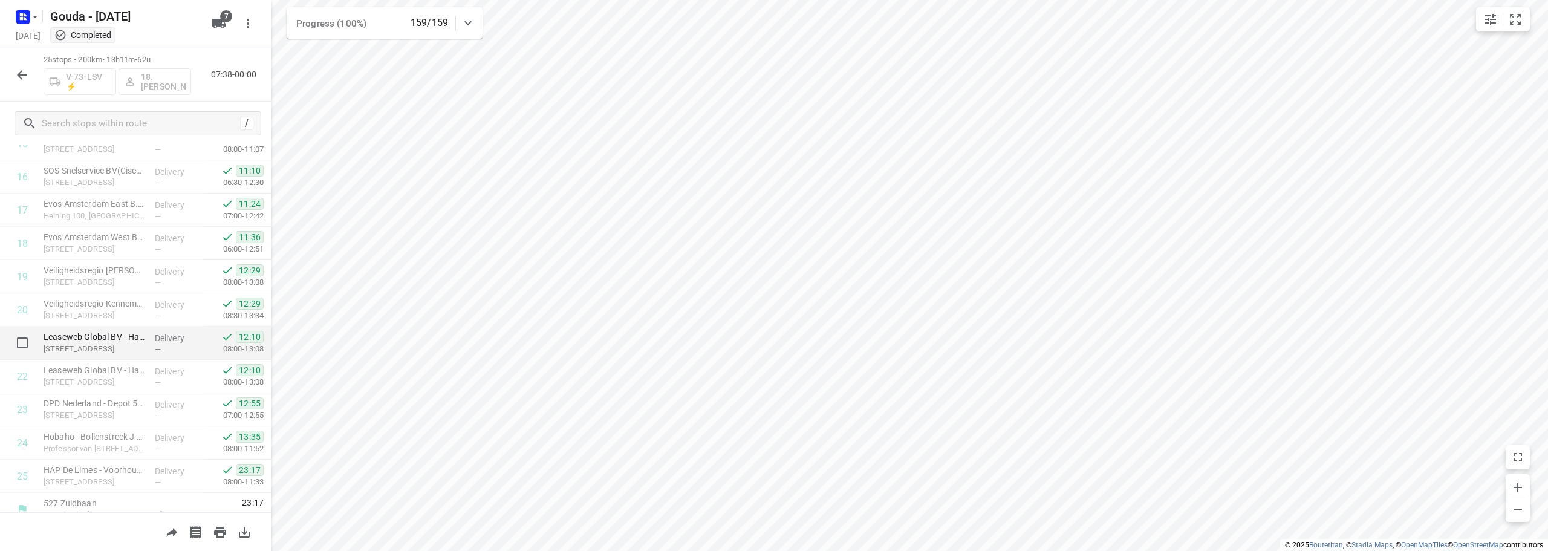
scroll to position [558, 0]
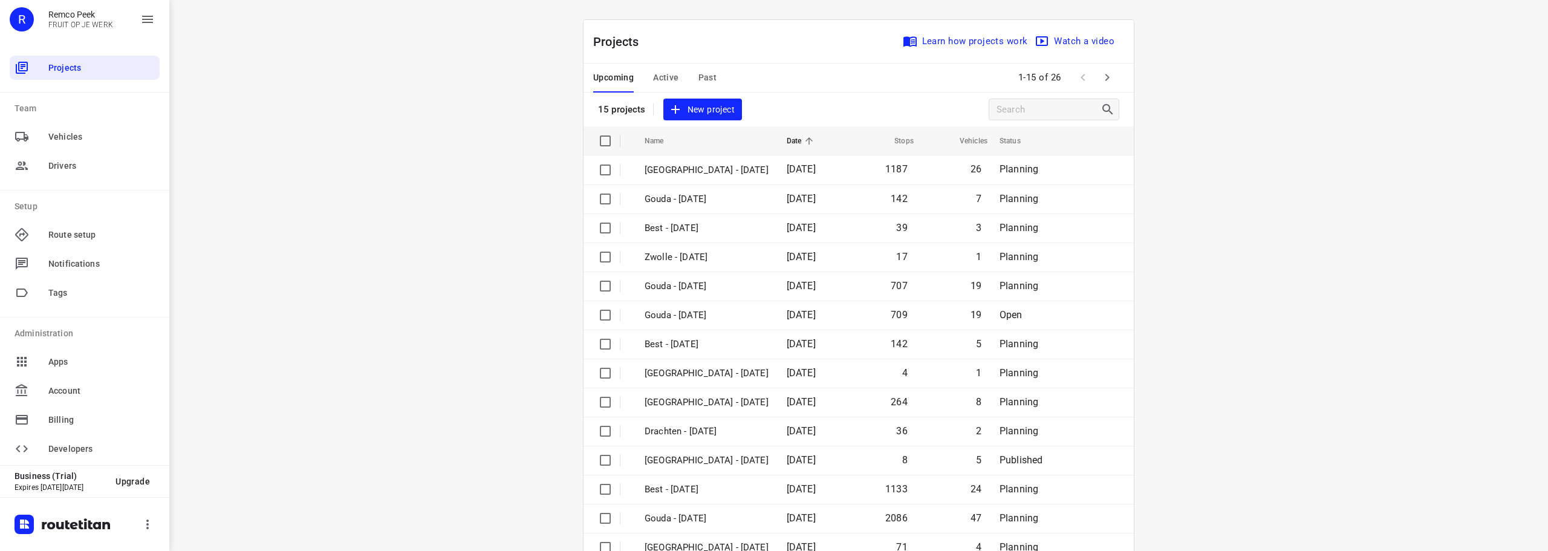
click at [512, 291] on div "i © 2025 Routetitan , © Stadia Maps , © OpenMapTiles © OpenStreetMap contributo…" at bounding box center [858, 275] width 1379 height 551
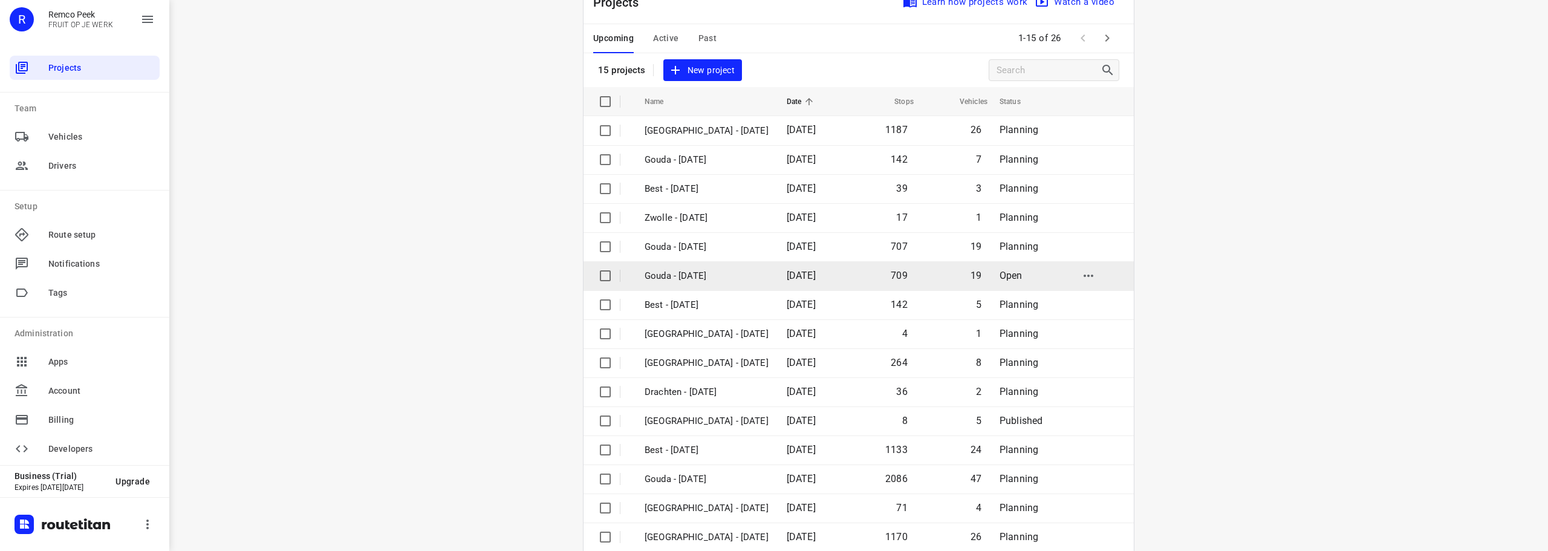
scroll to position [60, 0]
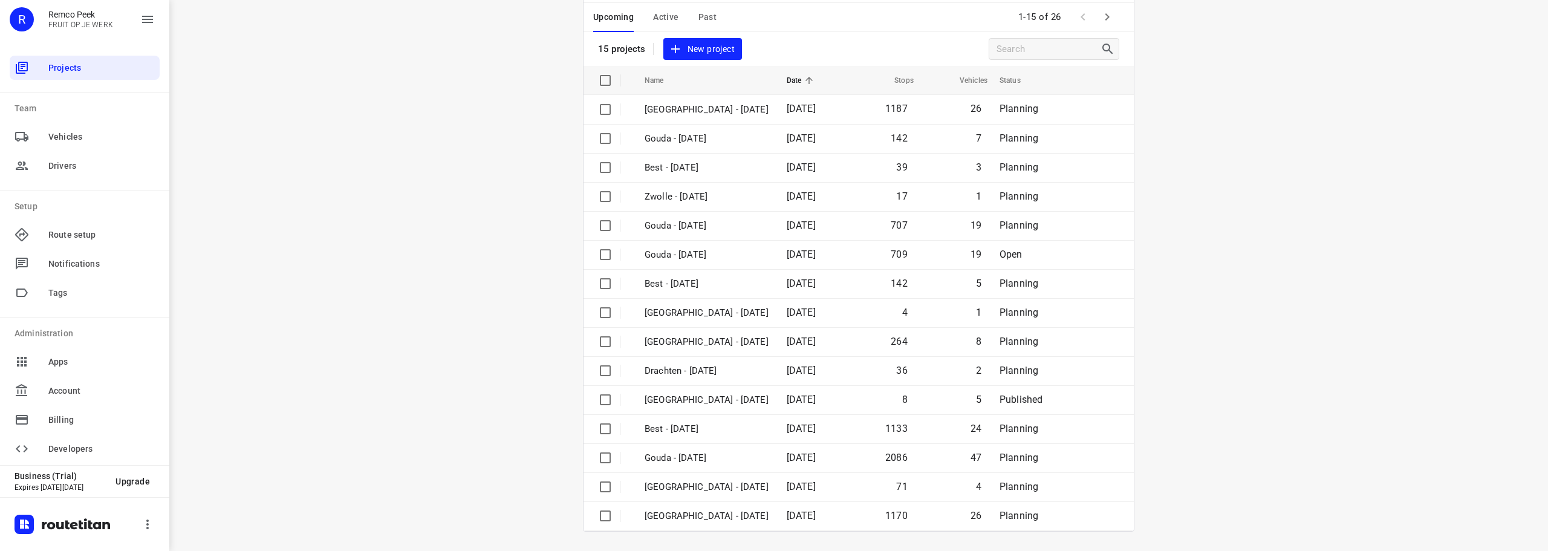
click at [1100, 17] on icon "button" at bounding box center [1107, 17] width 15 height 15
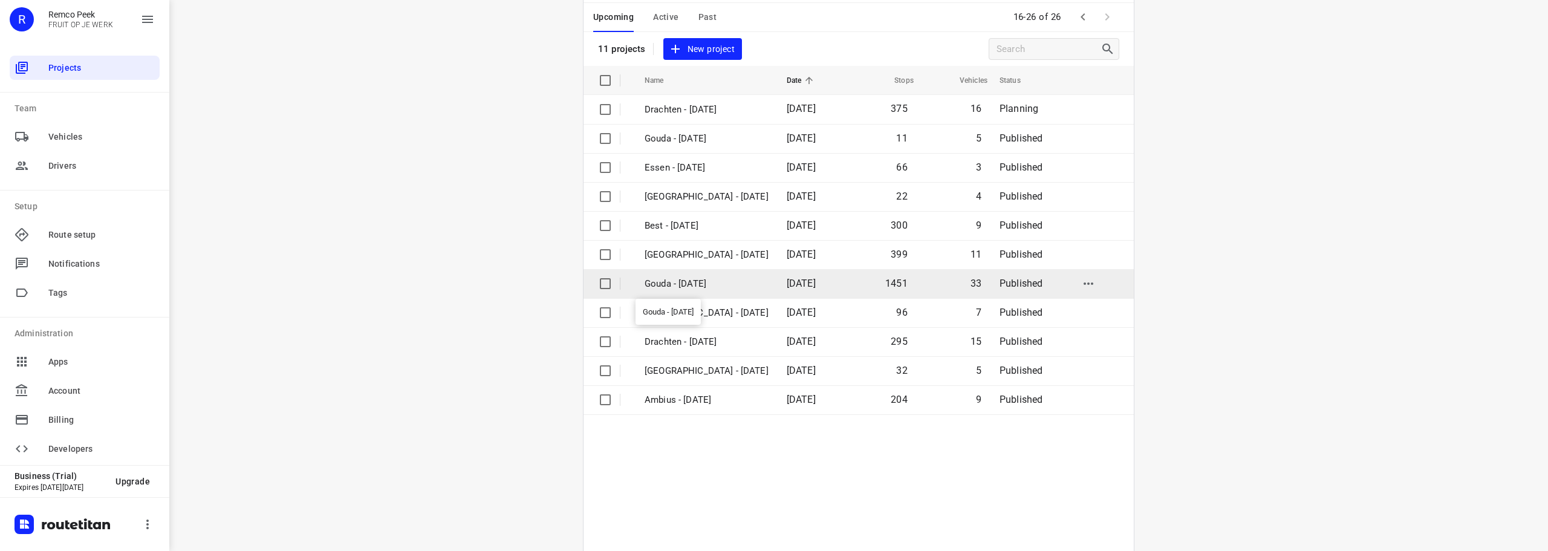
click at [693, 284] on p "Gouda - [DATE]" at bounding box center [707, 284] width 124 height 14
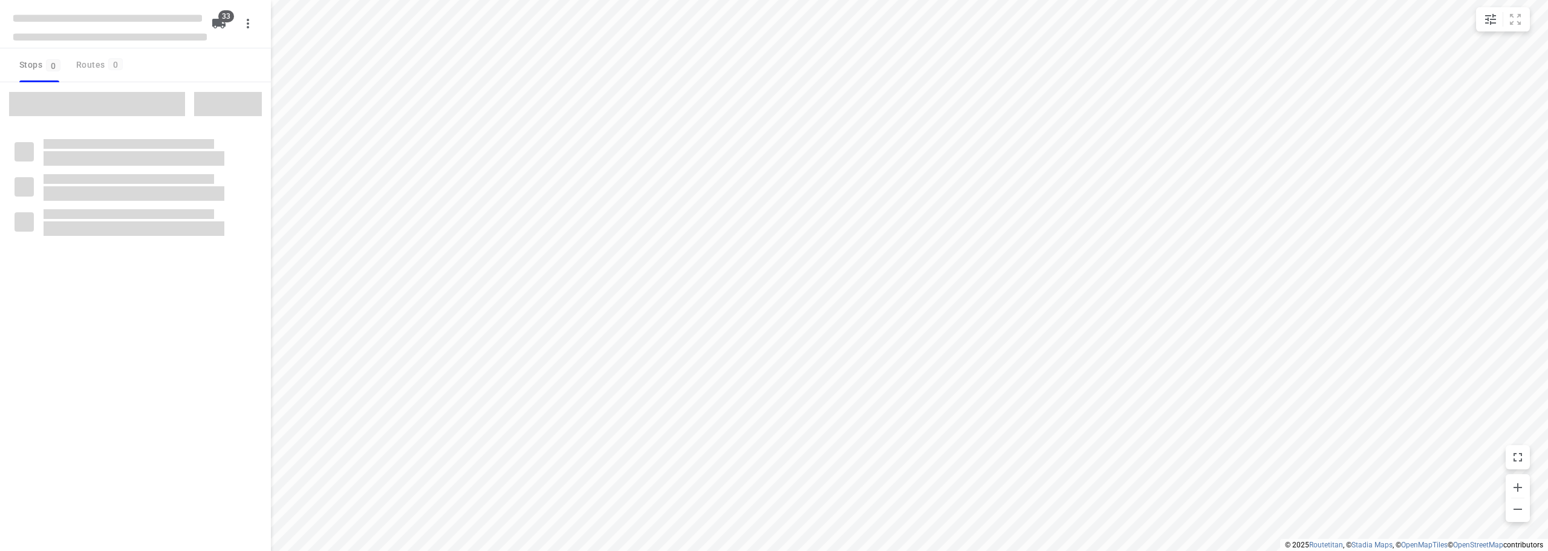
checkbox input "true"
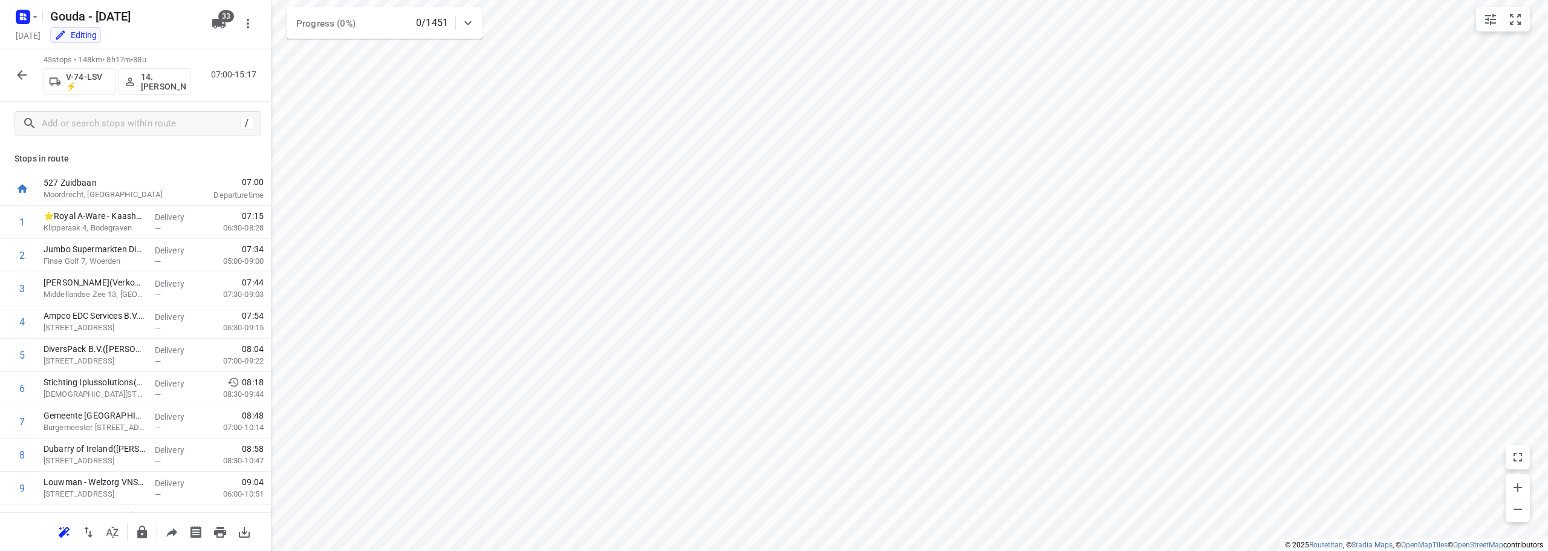
click at [21, 79] on icon "button" at bounding box center [22, 75] width 15 height 15
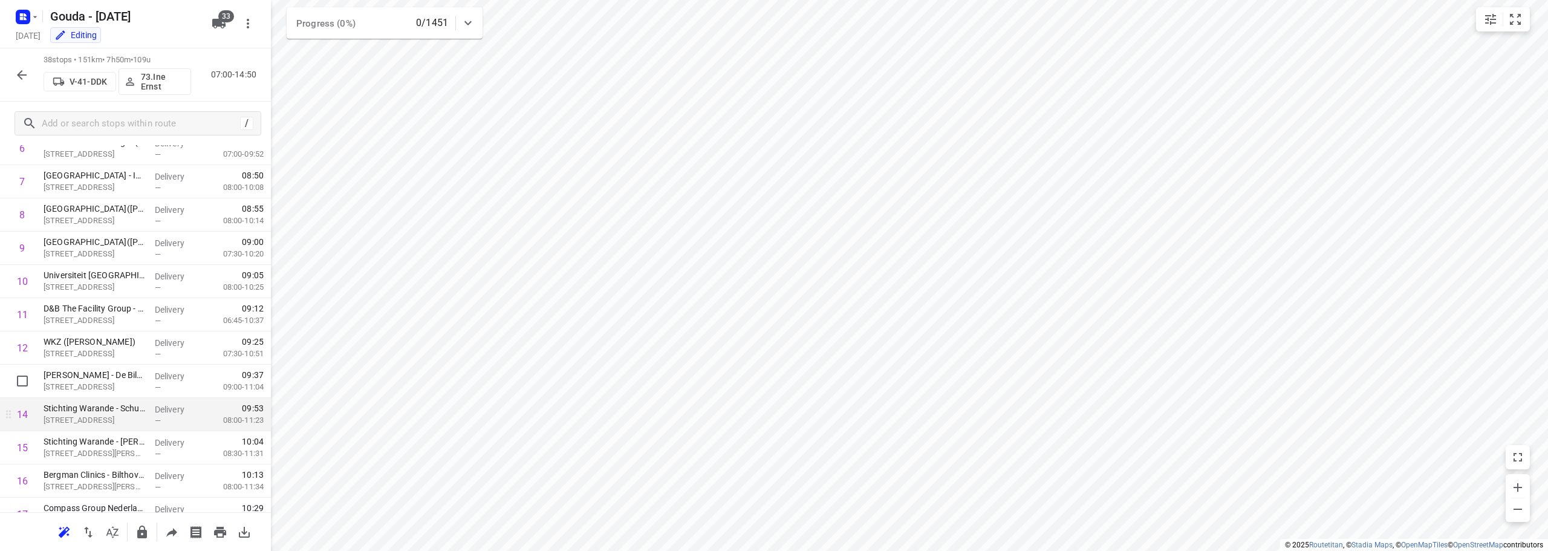
scroll to position [242, 0]
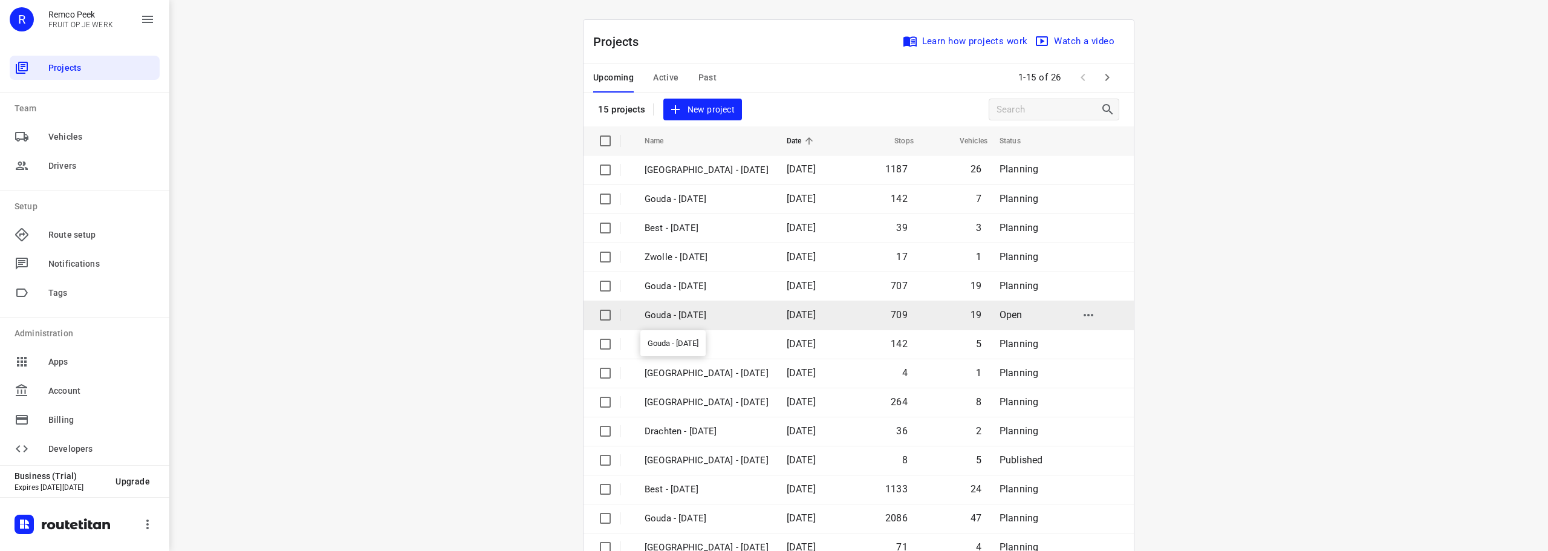
click at [714, 318] on p "Gouda - [DATE]" at bounding box center [707, 315] width 124 height 14
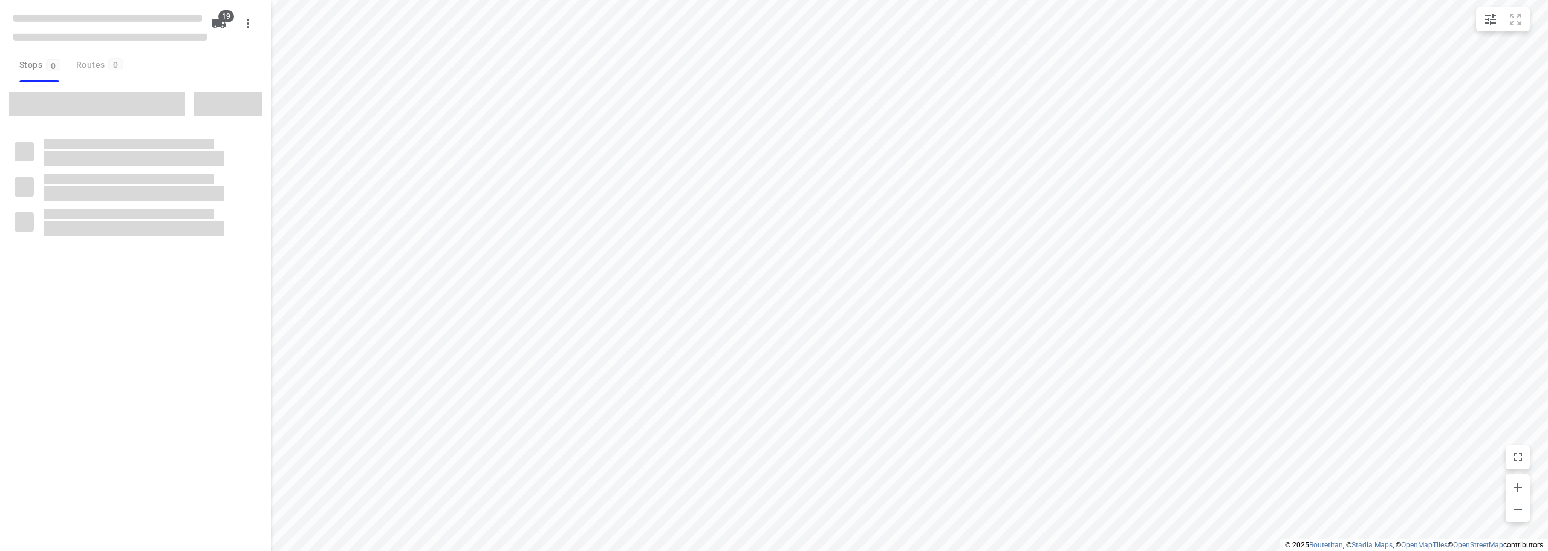
checkbox input "true"
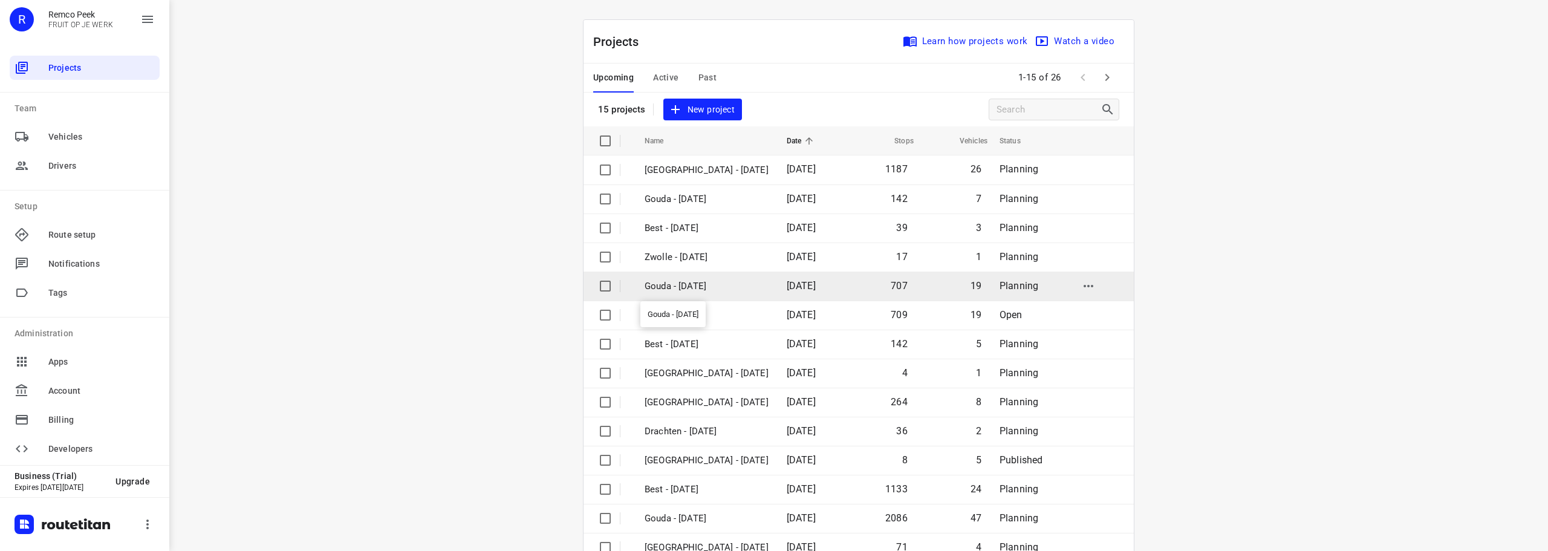
click at [696, 286] on p "Gouda - [DATE]" at bounding box center [707, 286] width 124 height 14
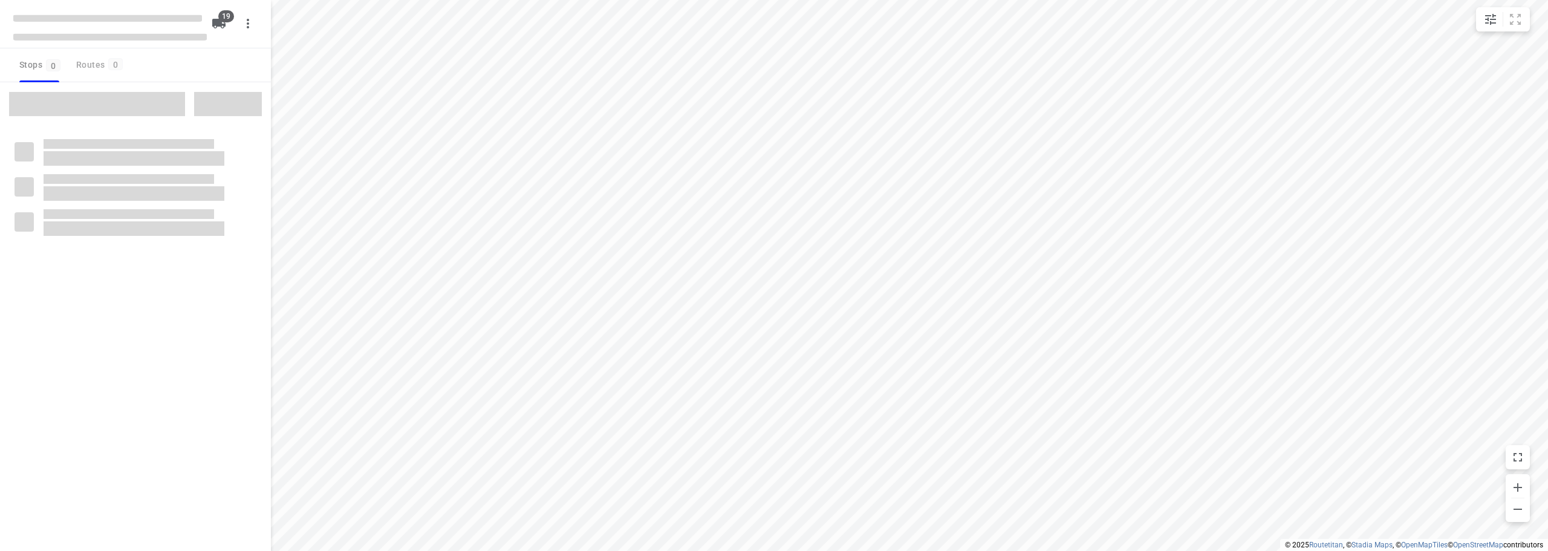
checkbox input "true"
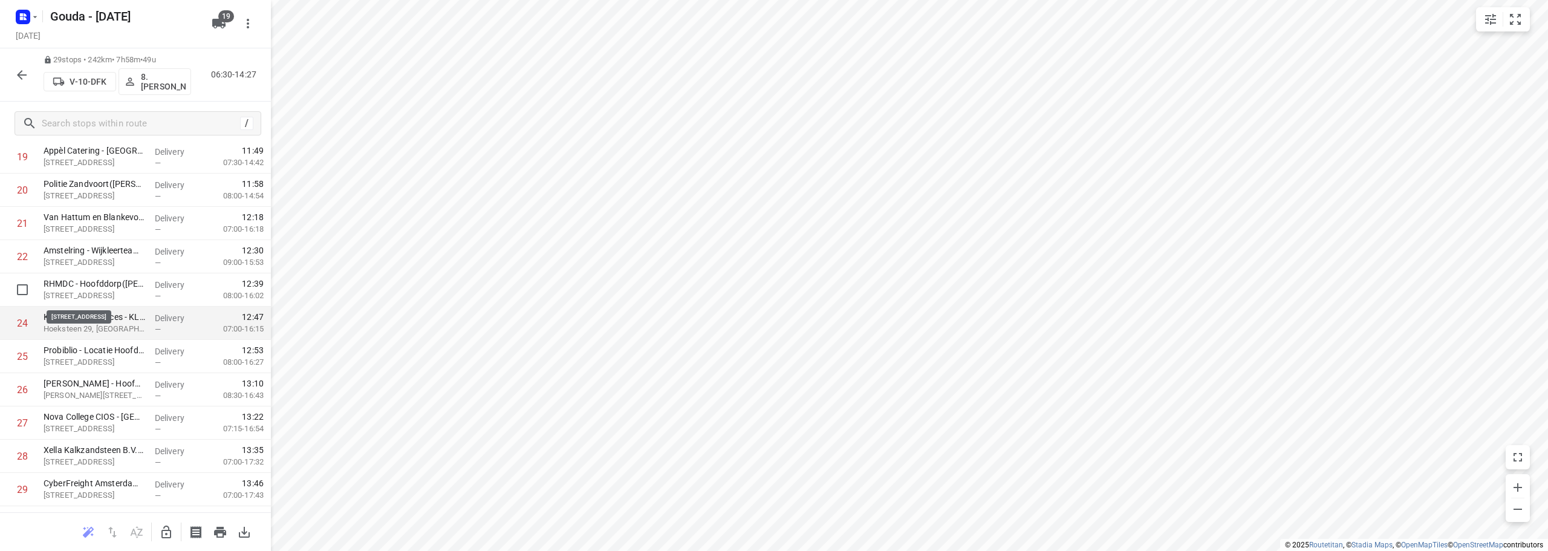
scroll to position [691, 0]
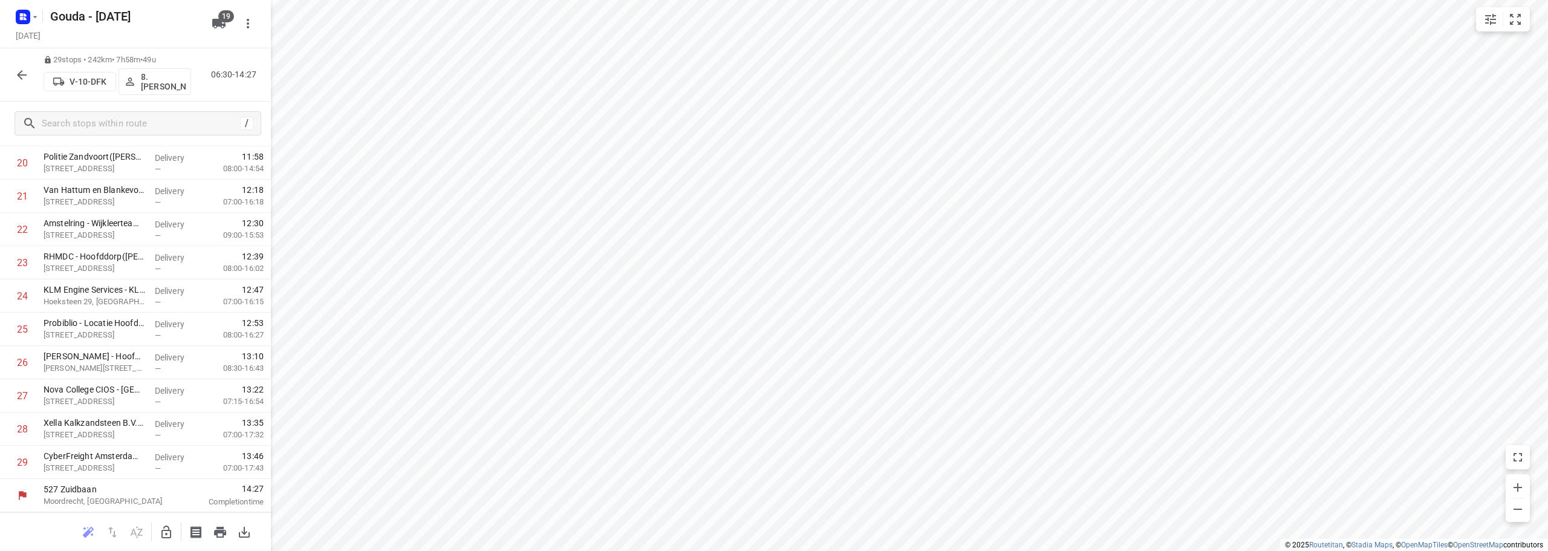
click at [928, 0] on html "i © 2025 Routetitan , © Stadia Maps , © OpenMapTiles © OpenStreetMap contributo…" at bounding box center [774, 275] width 1548 height 551
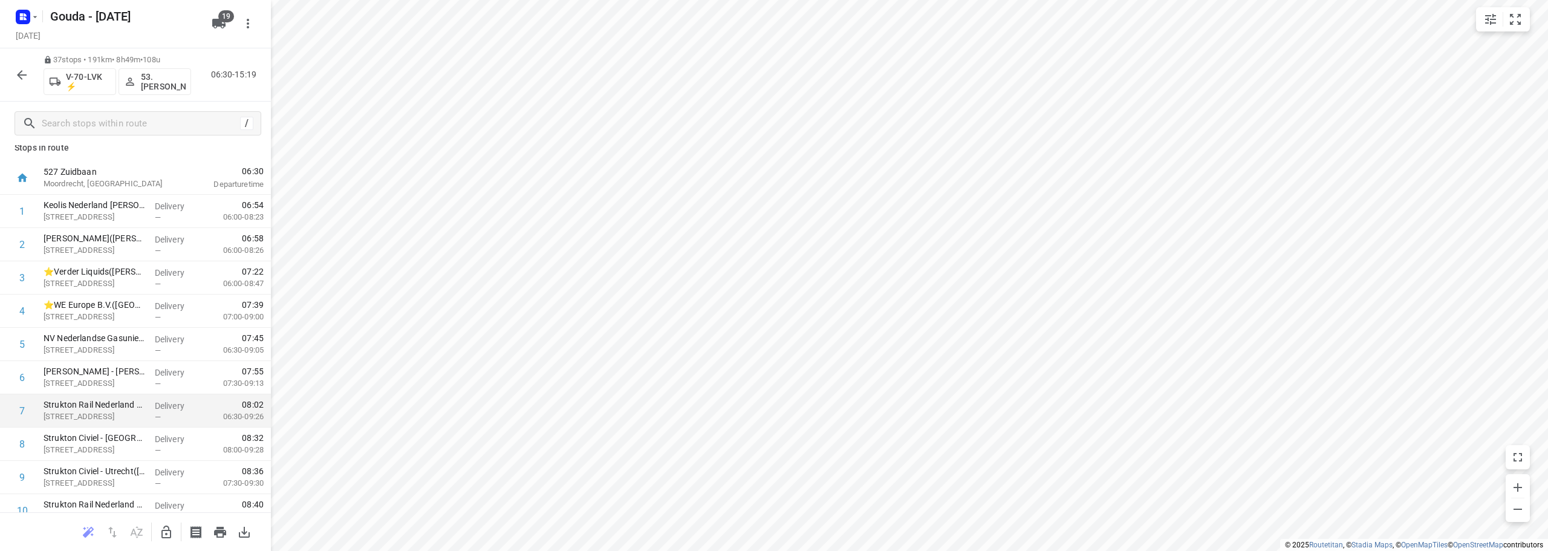
scroll to position [0, 0]
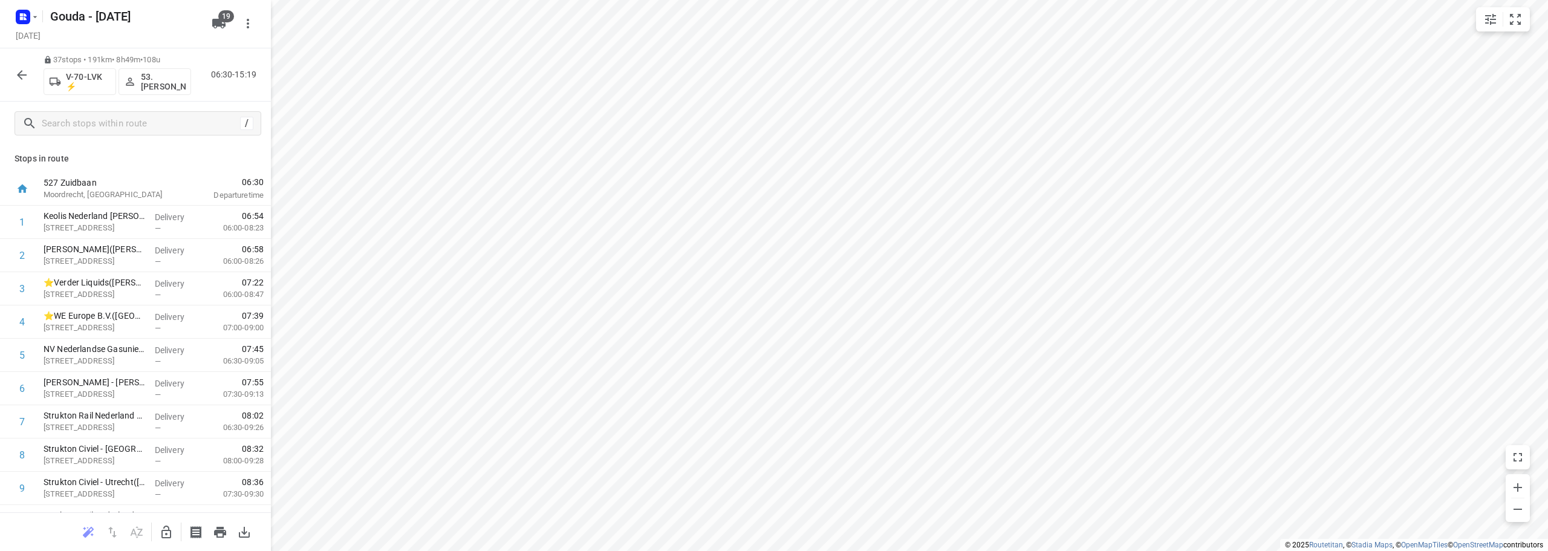
click at [22, 79] on icon "button" at bounding box center [22, 75] width 15 height 15
click at [31, 68] on div at bounding box center [22, 75] width 24 height 24
click at [24, 77] on icon "button" at bounding box center [22, 75] width 15 height 15
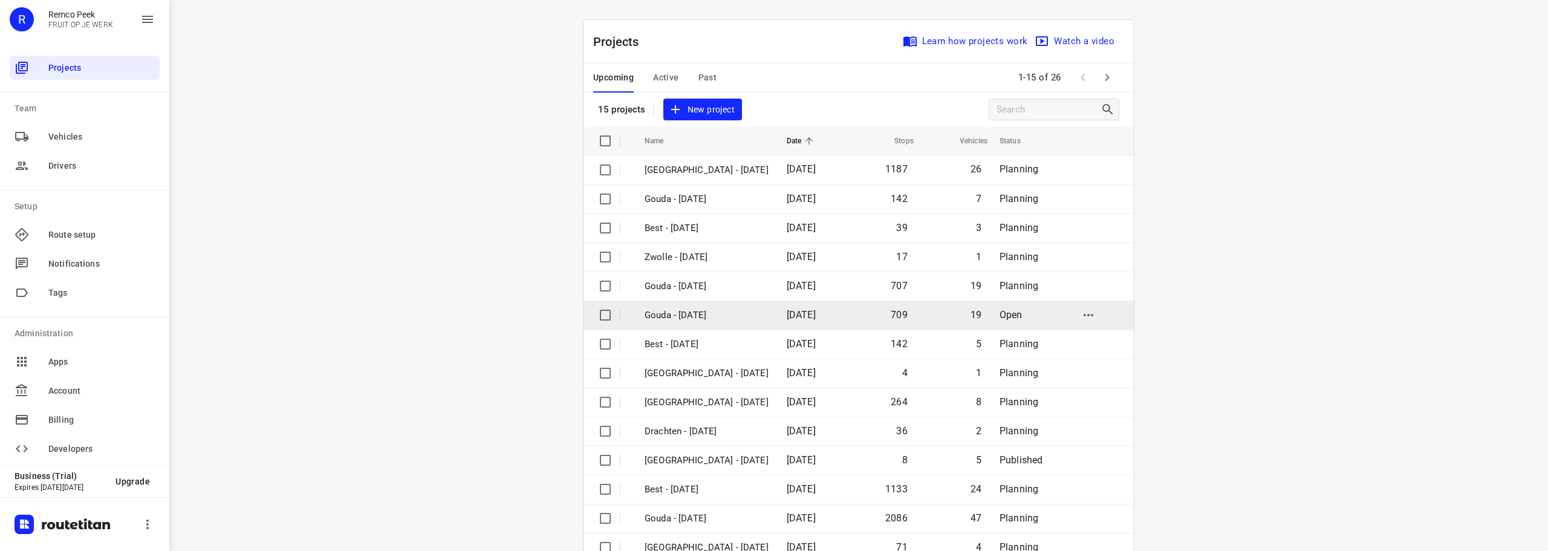
click at [1096, 311] on icon "button" at bounding box center [1088, 315] width 15 height 15
drag, startPoint x: 525, startPoint y: 284, endPoint x: 541, endPoint y: 136, distance: 148.4
click at [525, 281] on div at bounding box center [774, 275] width 1548 height 551
click at [1083, 316] on icon "button" at bounding box center [1088, 315] width 15 height 15
click at [1069, 378] on span "Delete" at bounding box center [1071, 374] width 41 height 15
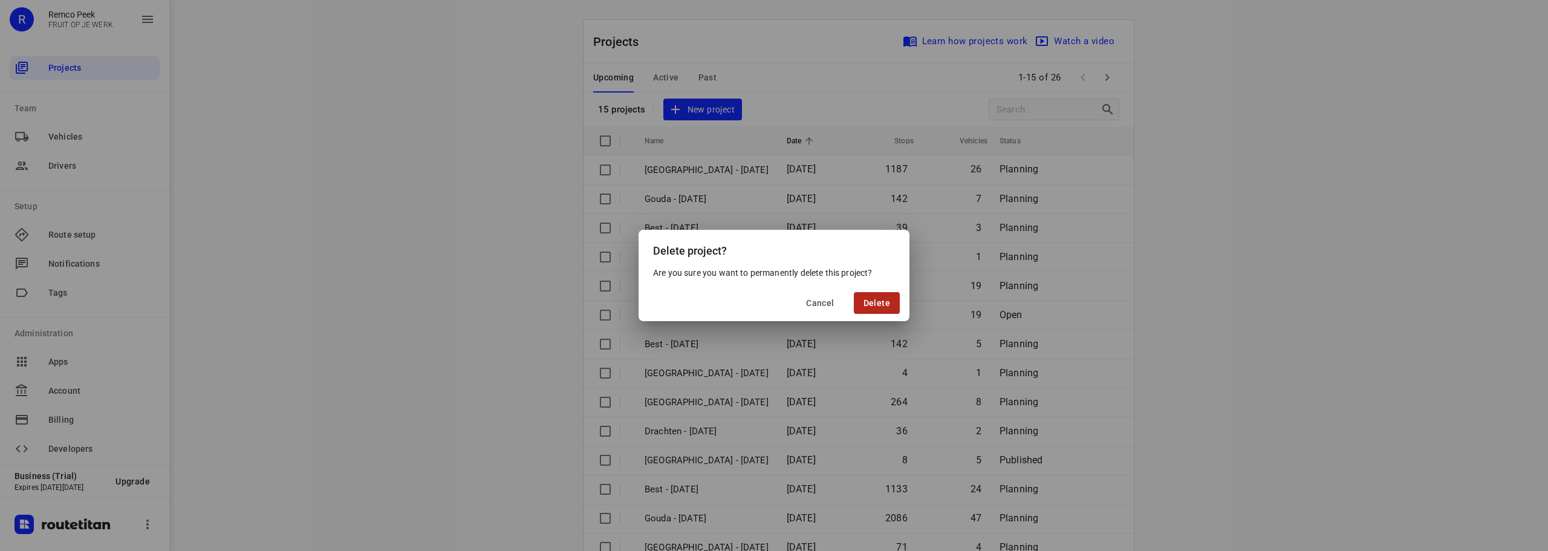
click at [883, 299] on span "Delete" at bounding box center [877, 303] width 27 height 10
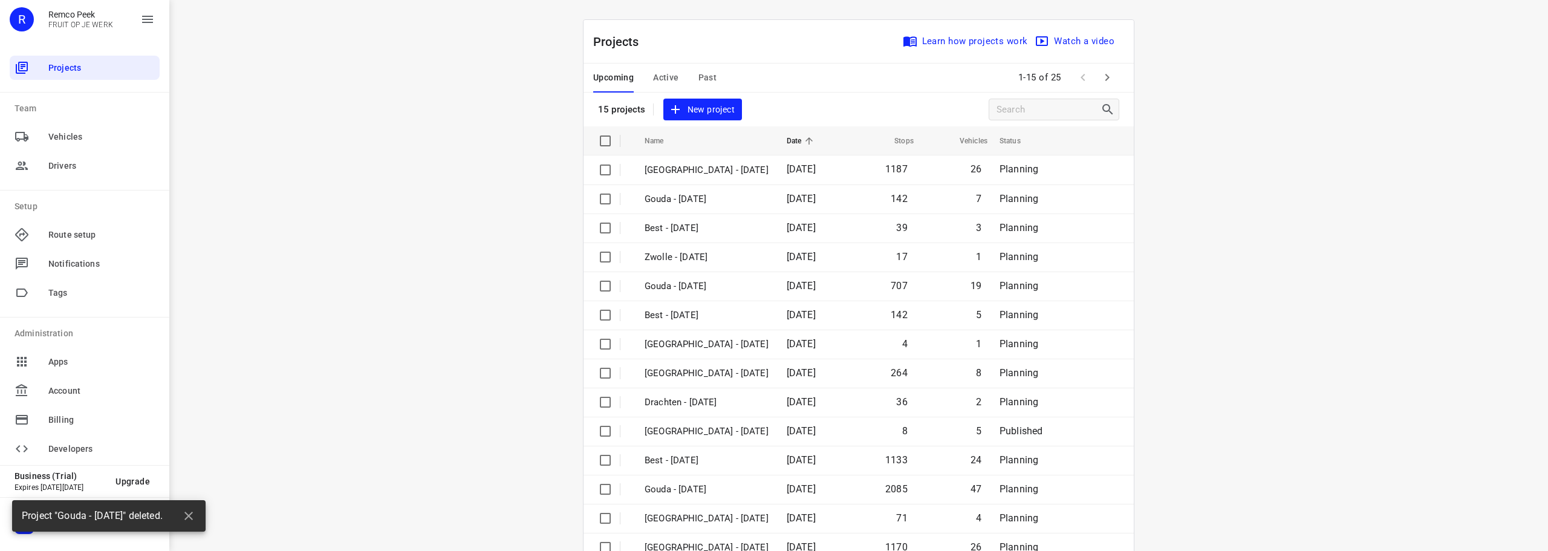
drag, startPoint x: 540, startPoint y: 228, endPoint x: 539, endPoint y: 188, distance: 40.5
click at [539, 203] on div "i © 2025 Routetitan , © Stadia Maps , © OpenMapTiles © OpenStreetMap contributo…" at bounding box center [858, 275] width 1379 height 551
